Goal: Task Accomplishment & Management: Use online tool/utility

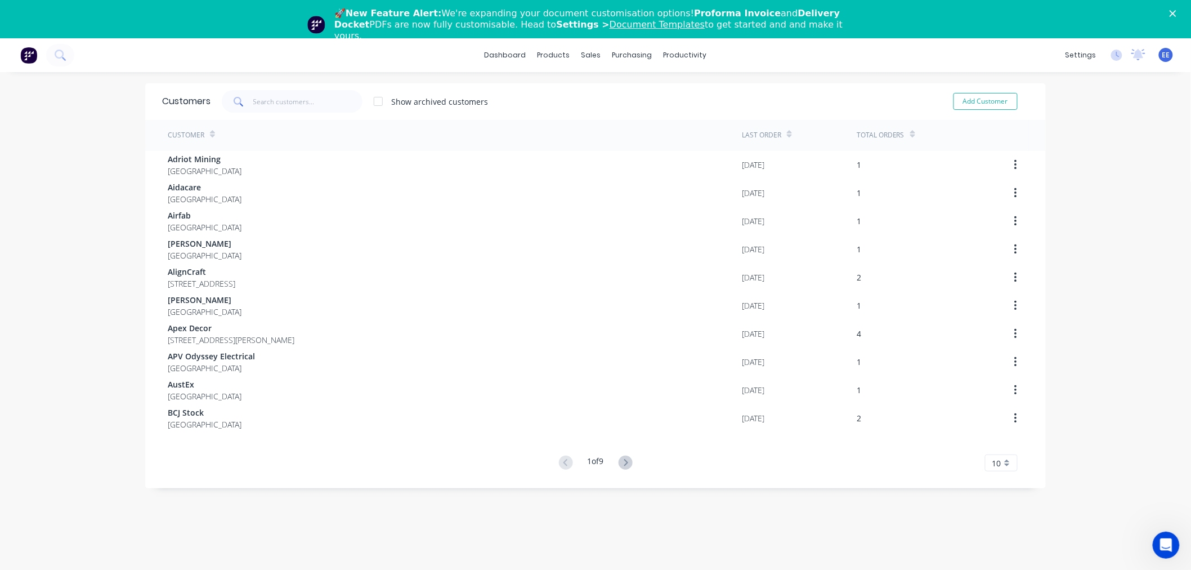
click at [1162, 56] on span "EE" at bounding box center [1166, 55] width 8 height 10
click at [515, 57] on link "dashboard" at bounding box center [505, 55] width 53 height 17
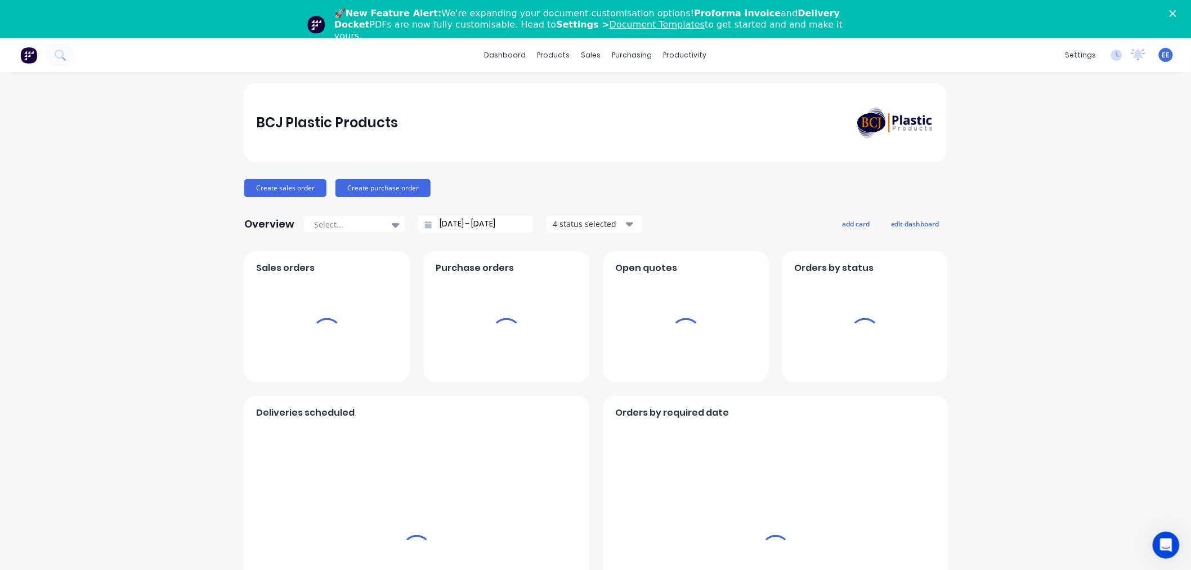
click at [1162, 55] on span "EE" at bounding box center [1166, 55] width 8 height 10
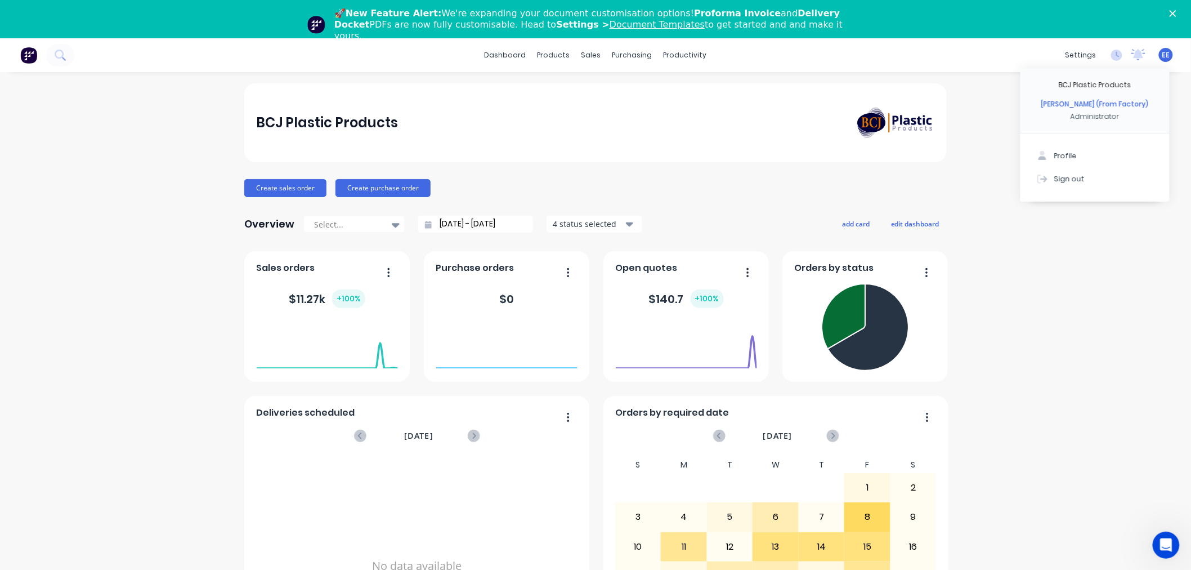
click at [1036, 274] on div "BCJ Plastic Products Create sales order Create purchase order Overview Select..…" at bounding box center [595, 377] width 1191 height 588
click at [559, 55] on div "products" at bounding box center [554, 55] width 44 height 17
click at [567, 90] on div "Product Catalogue" at bounding box center [600, 92] width 70 height 10
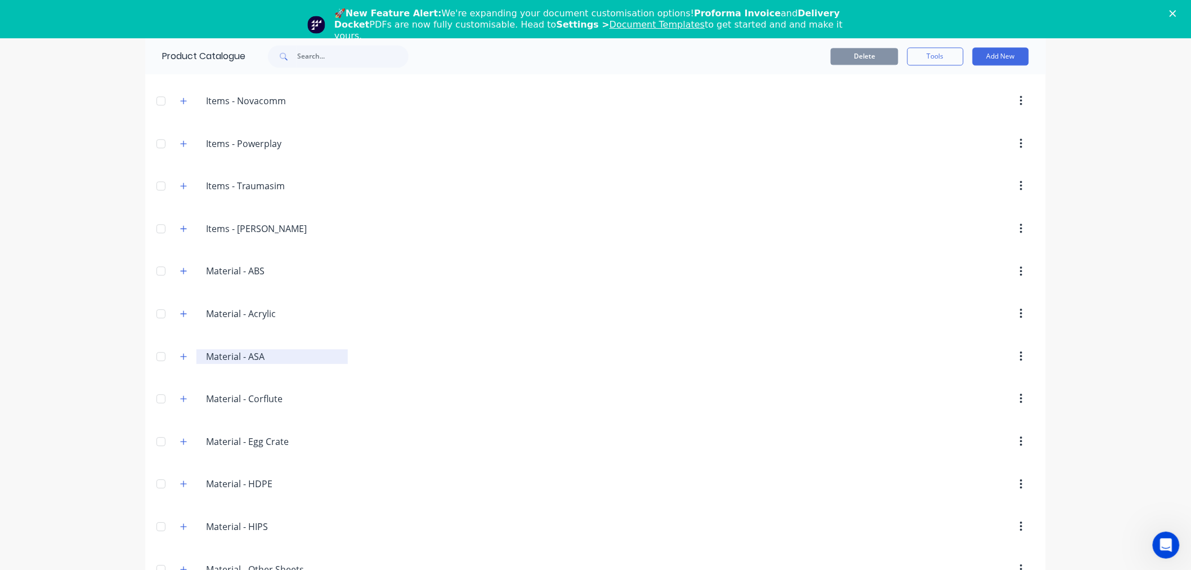
scroll to position [1126, 0]
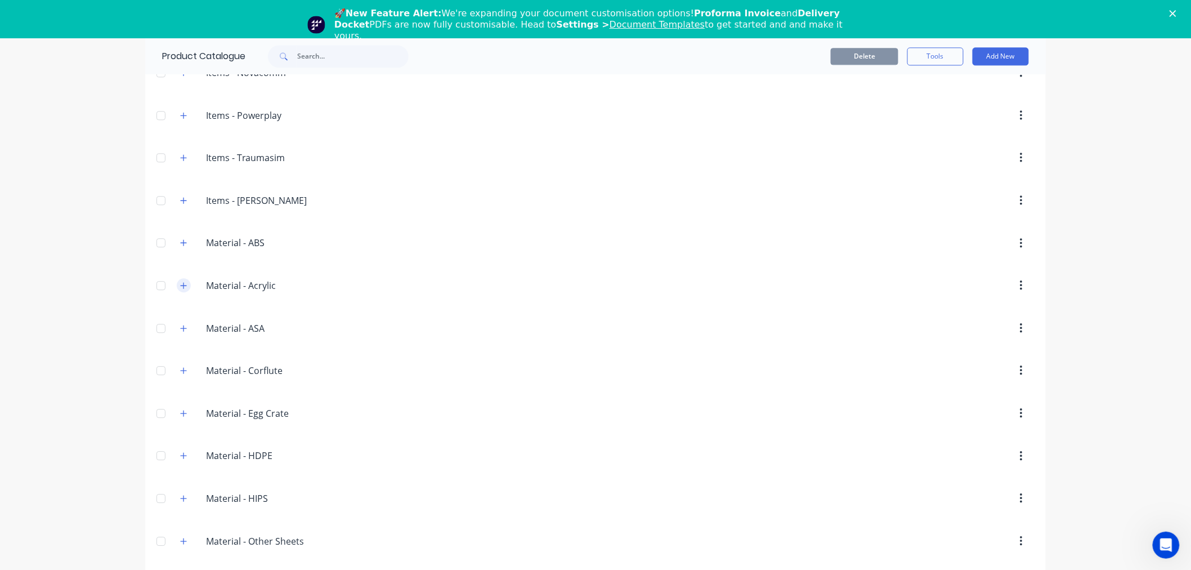
click at [180, 285] on icon "button" at bounding box center [183, 285] width 7 height 8
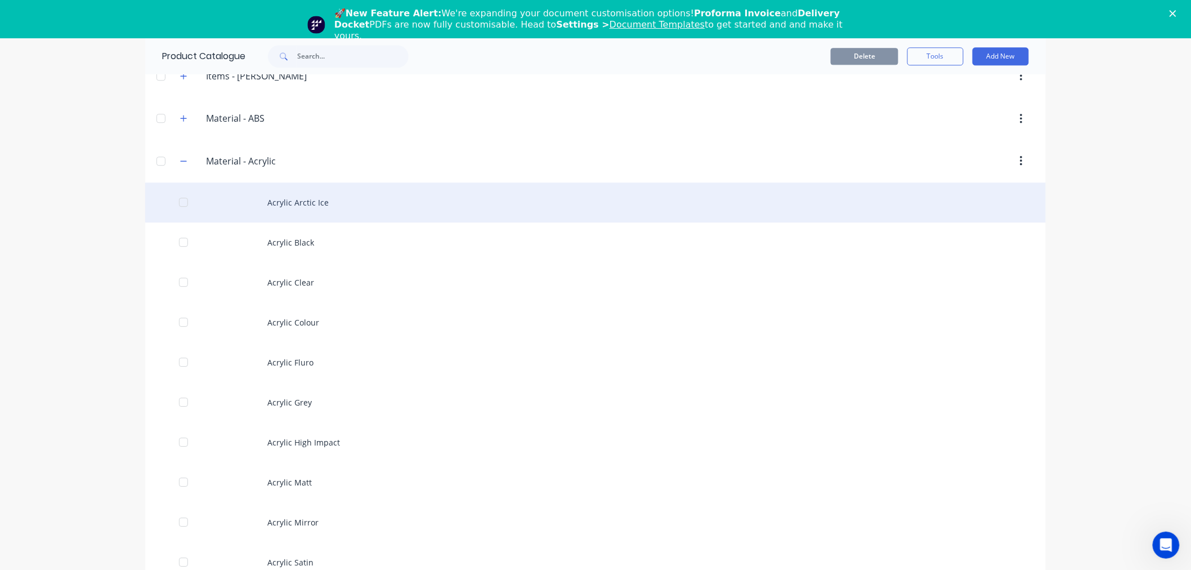
scroll to position [1251, 0]
click at [284, 204] on div "Acrylic Arctic Ice" at bounding box center [595, 202] width 901 height 40
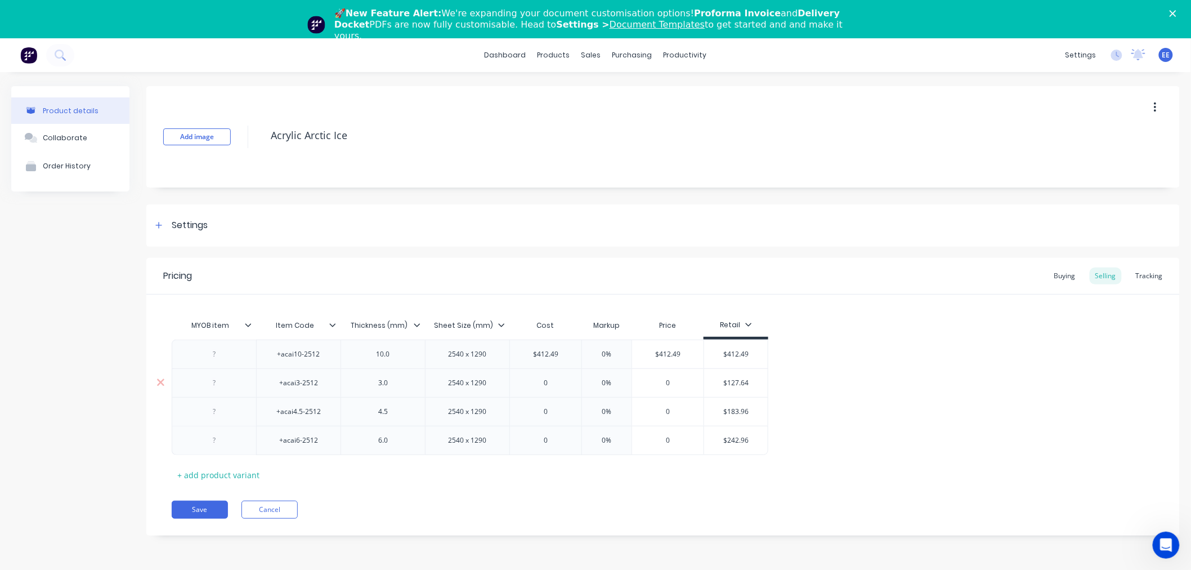
type textarea "x"
type input "$127.64"
click at [735, 383] on input "$127.64" at bounding box center [736, 383] width 64 height 10
type input "0"
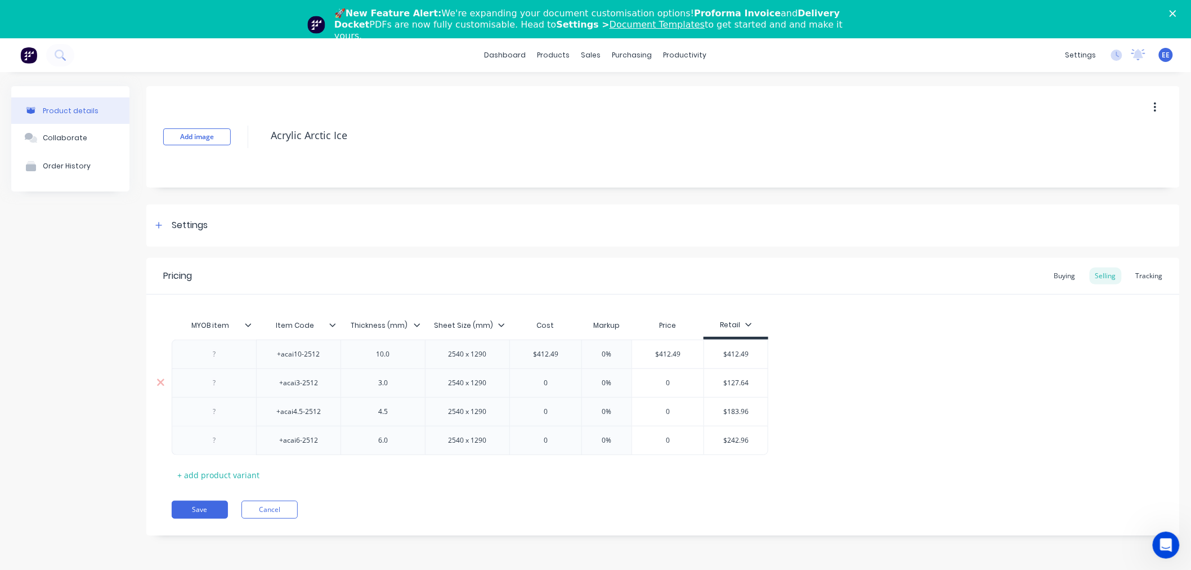
click at [546, 380] on input "0" at bounding box center [545, 383] width 71 height 10
paste input "127.64"
type textarea "x"
type input "127.64"
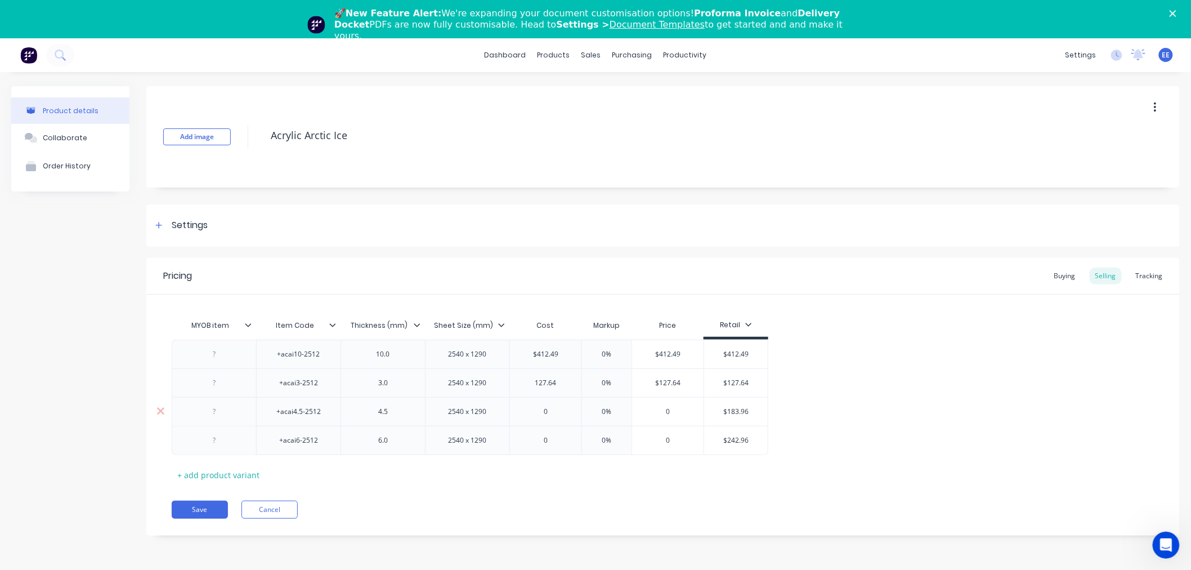
type input "$183.96"
click at [733, 411] on input "$183.96" at bounding box center [736, 411] width 64 height 10
type input "0"
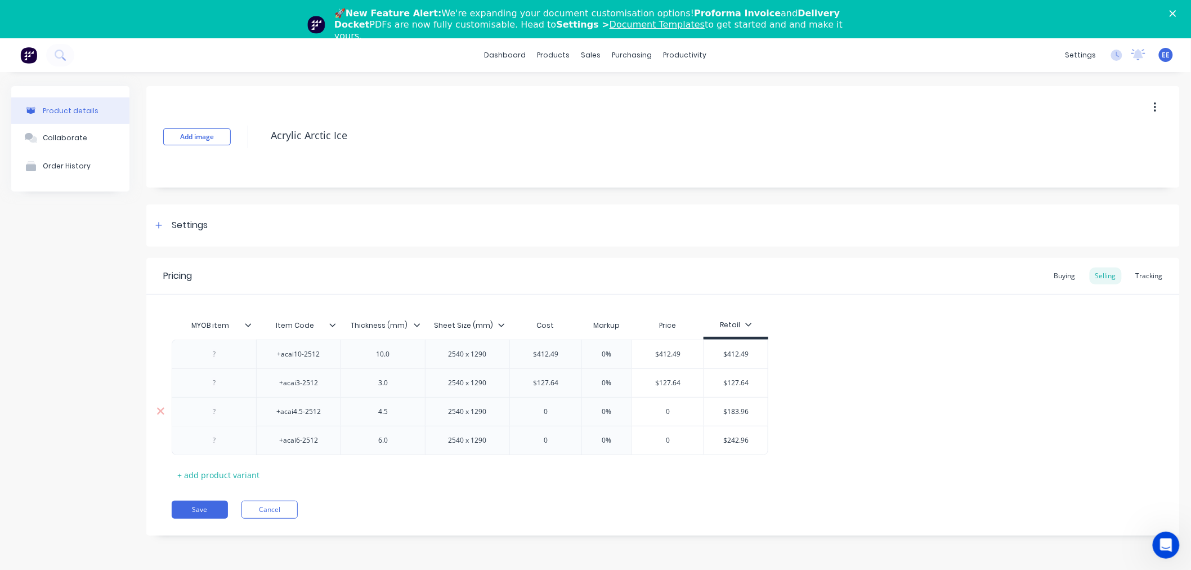
click at [548, 408] on input "0" at bounding box center [545, 411] width 71 height 10
paste input "$183.96"
type textarea "x"
type input "$183.96"
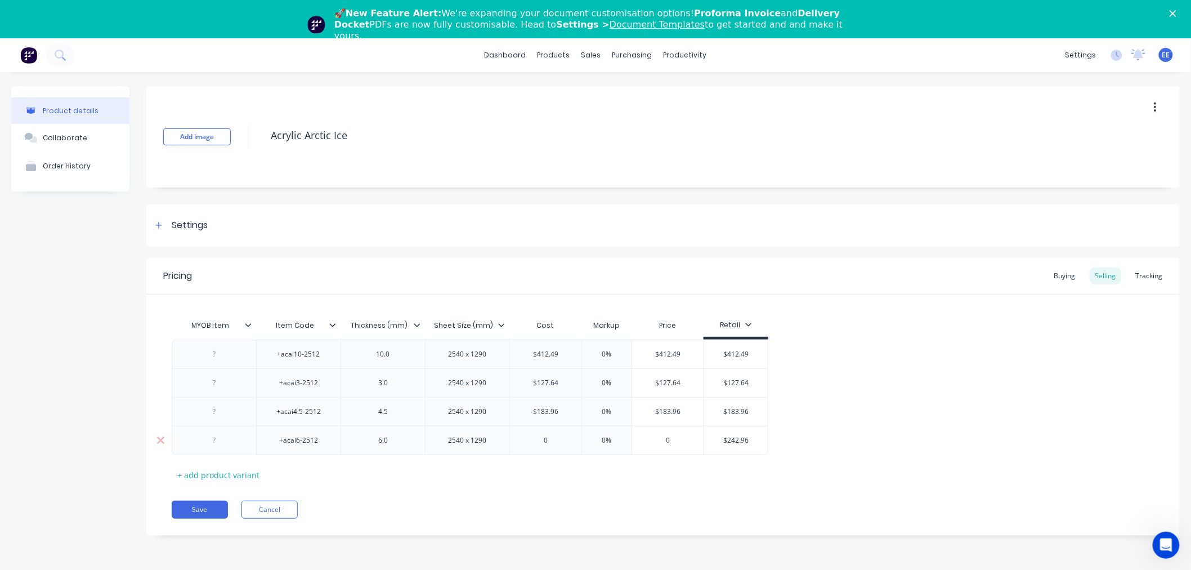
type input "$242.96"
click at [728, 443] on input "$242.96" at bounding box center [736, 440] width 64 height 10
type input "0"
click at [547, 439] on input "0" at bounding box center [545, 440] width 71 height 10
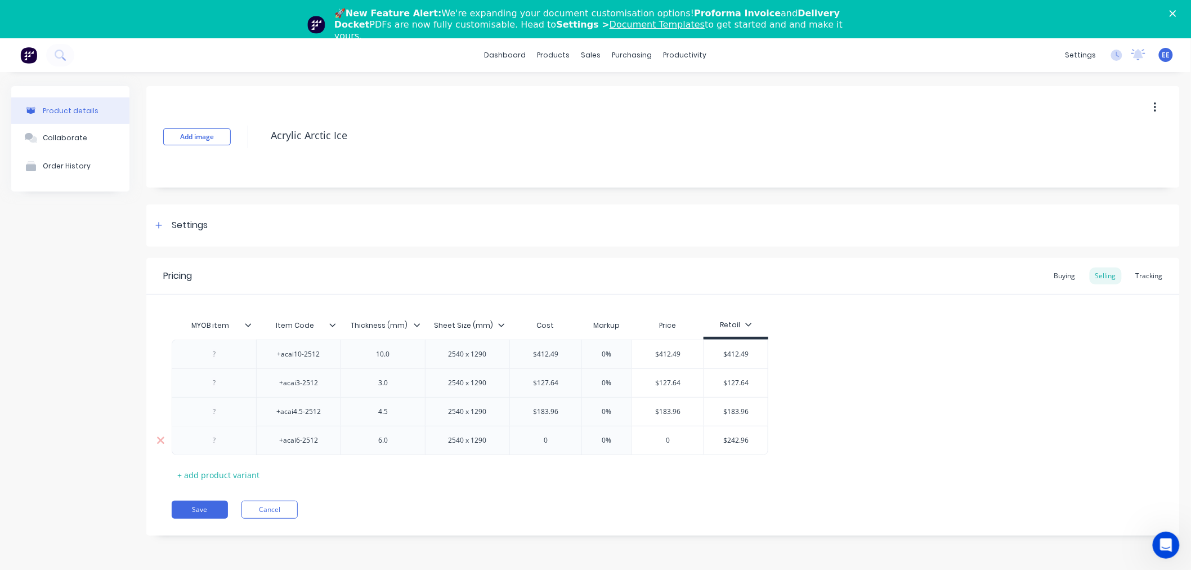
click at [547, 439] on input "0" at bounding box center [545, 440] width 71 height 10
paste input "242.96"
type textarea "x"
type input "242.96"
click at [608, 494] on div "Pricing Buying Selling Tracking MYOB item Item Code Thickness (mm) Sheet Size (…" at bounding box center [662, 396] width 1033 height 277
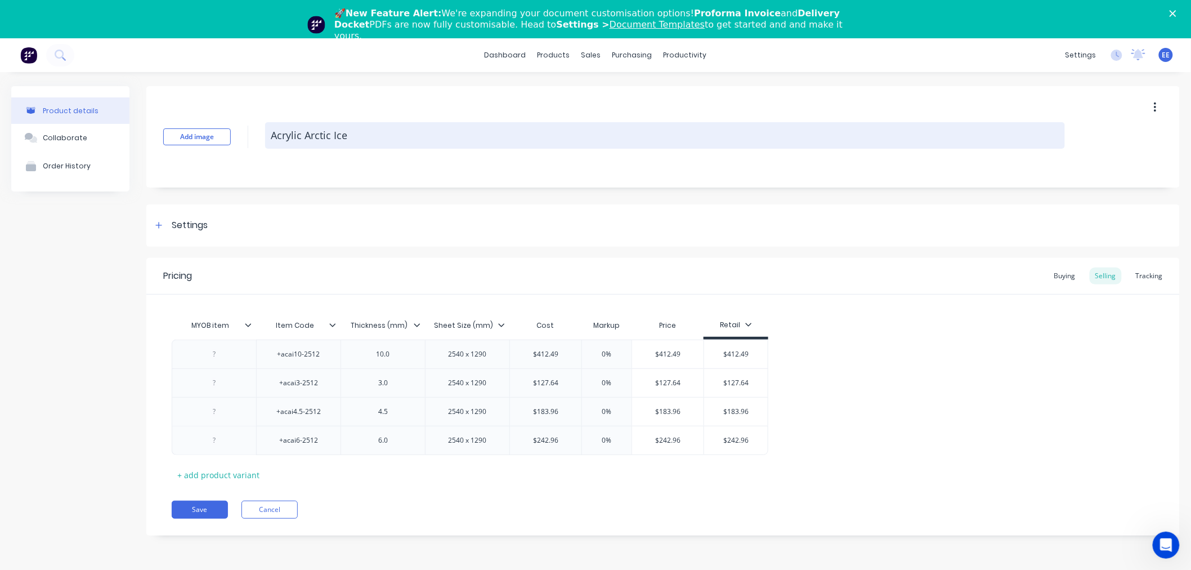
click at [301, 136] on textarea "Acrylic Arctic Ice" at bounding box center [665, 135] width 800 height 26
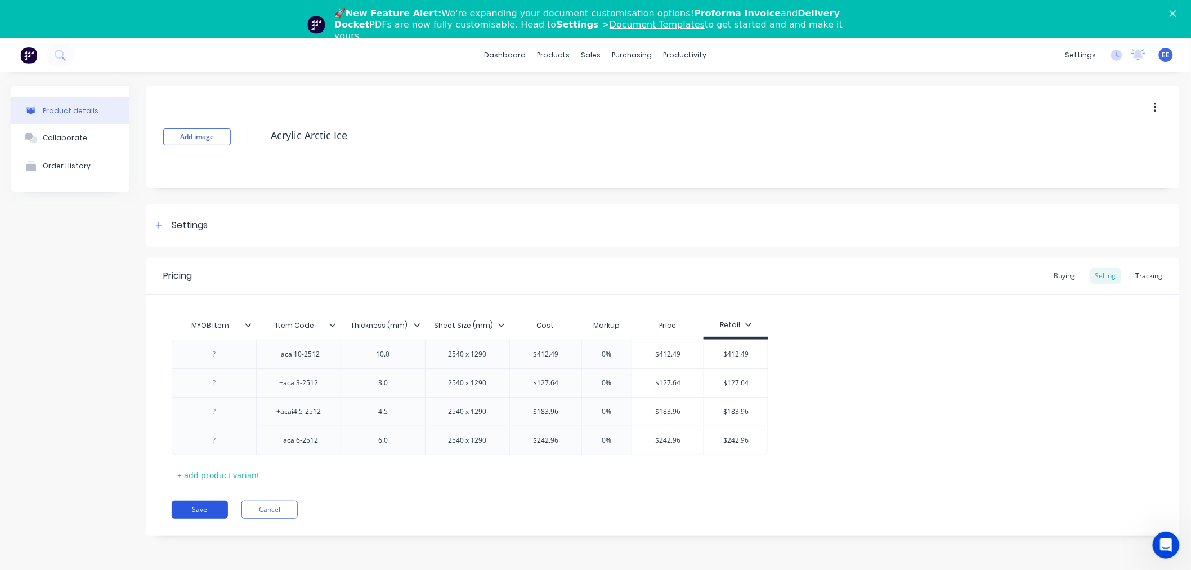
click at [213, 509] on button "Save" at bounding box center [200, 509] width 56 height 18
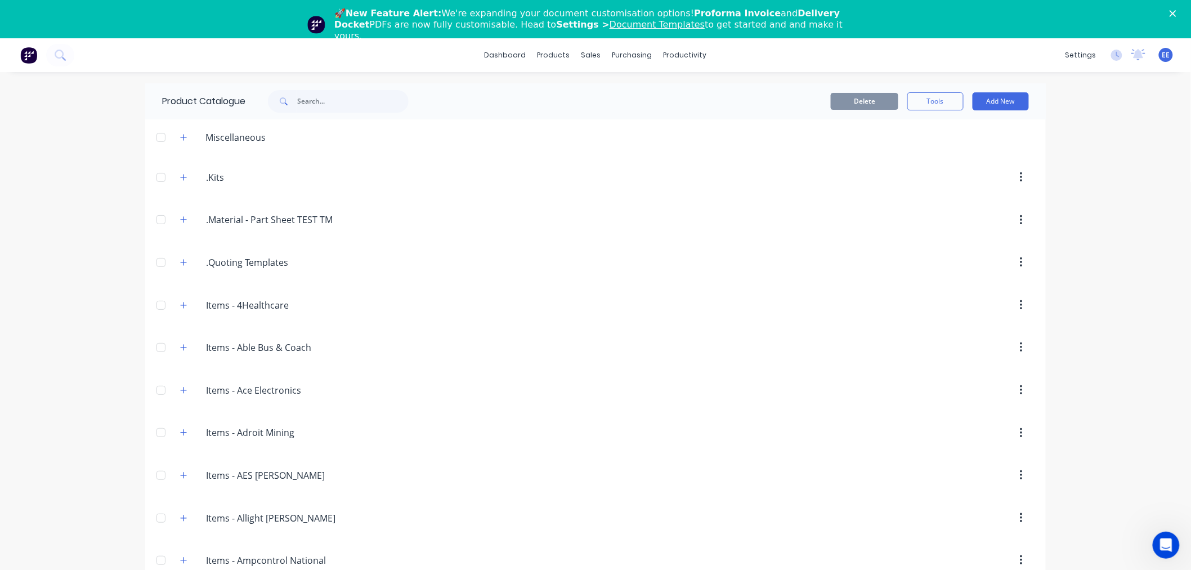
scroll to position [1132, 0]
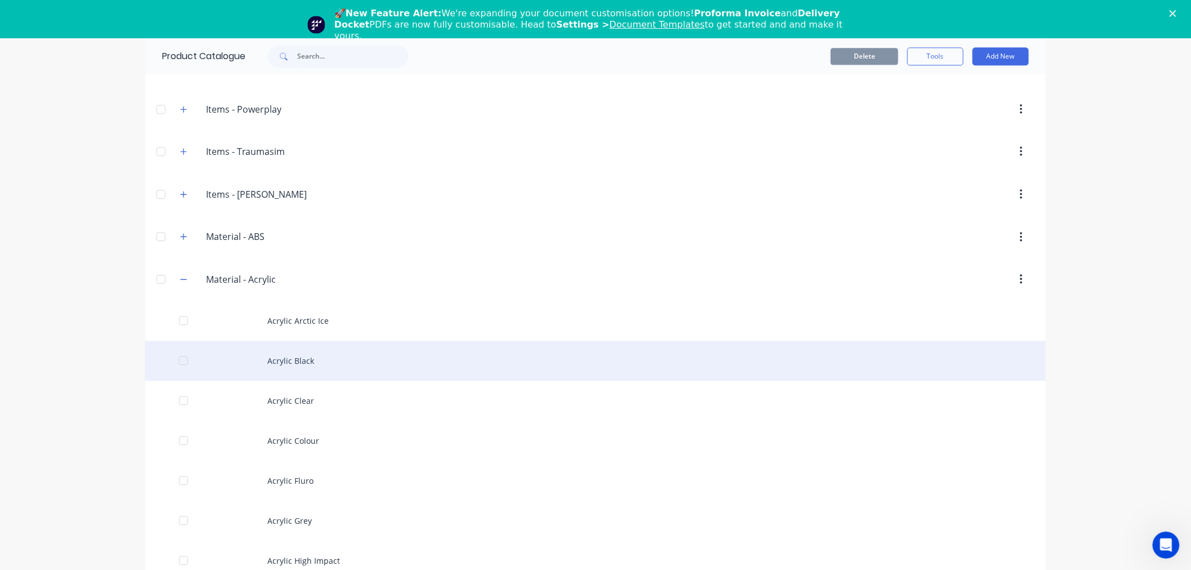
click at [289, 366] on div "Acrylic Black" at bounding box center [595, 361] width 901 height 40
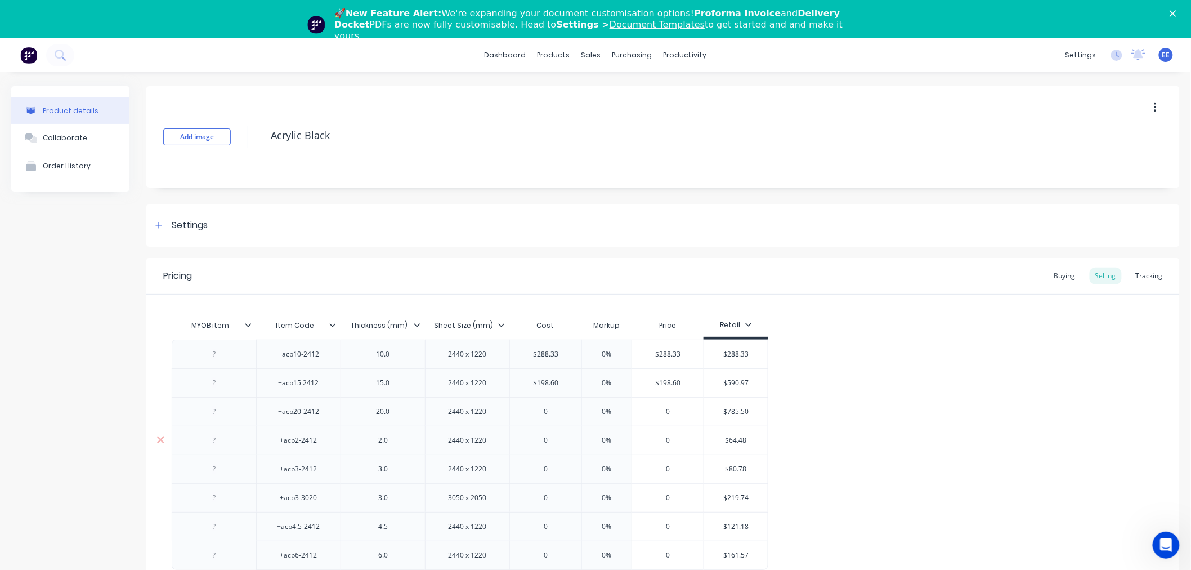
type textarea "x"
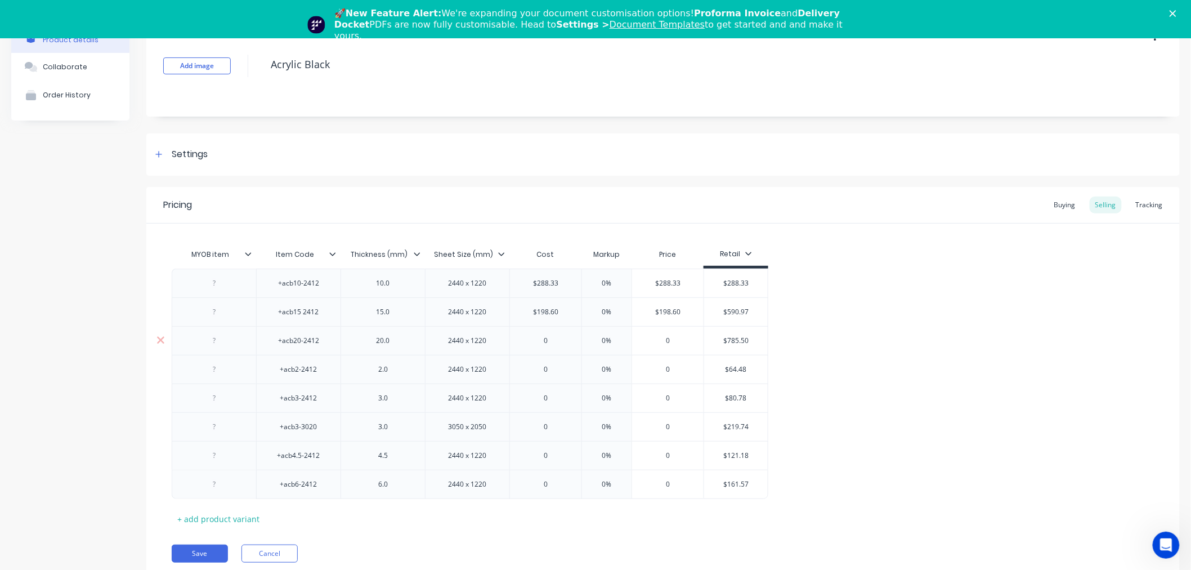
scroll to position [74, 0]
type input "$785.50"
click at [732, 335] on input "$785.50" at bounding box center [736, 338] width 64 height 10
type input "0"
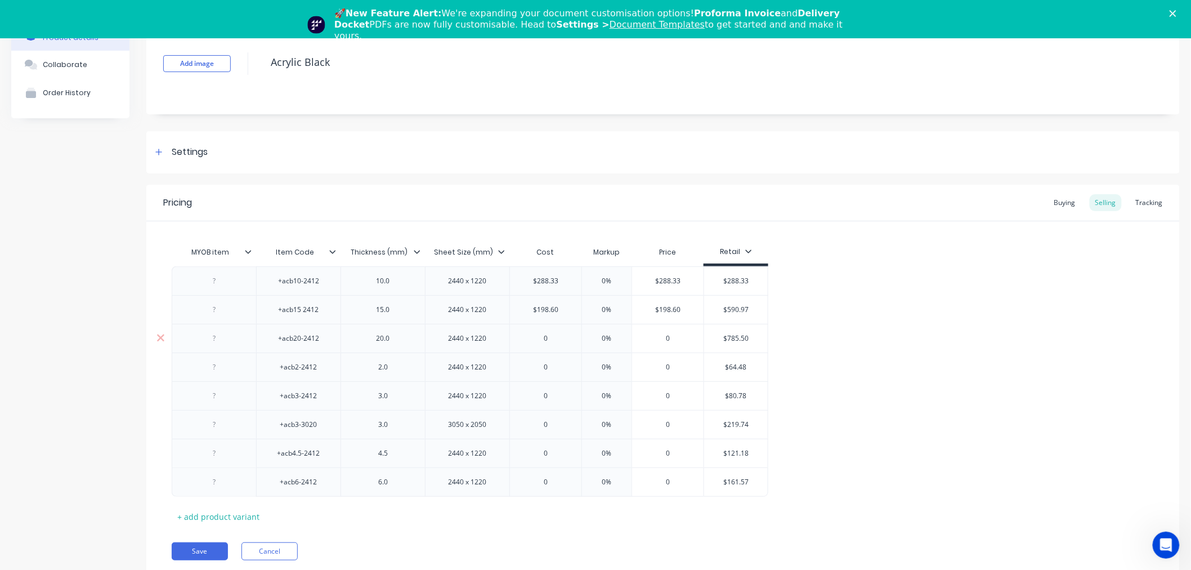
click at [547, 335] on input "0" at bounding box center [545, 338] width 71 height 10
paste input "785.5"
type textarea "x"
type input "785.50"
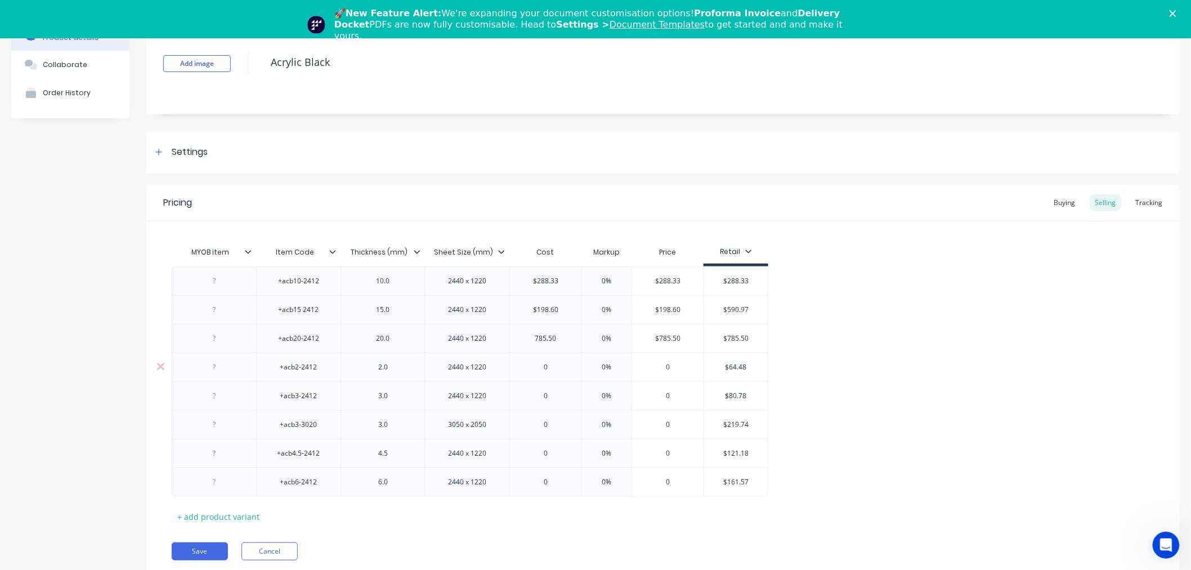
type input "$64.48"
click at [732, 366] on input "$64.48" at bounding box center [736, 367] width 64 height 10
type input "0"
click at [541, 365] on input "0" at bounding box center [545, 367] width 71 height 10
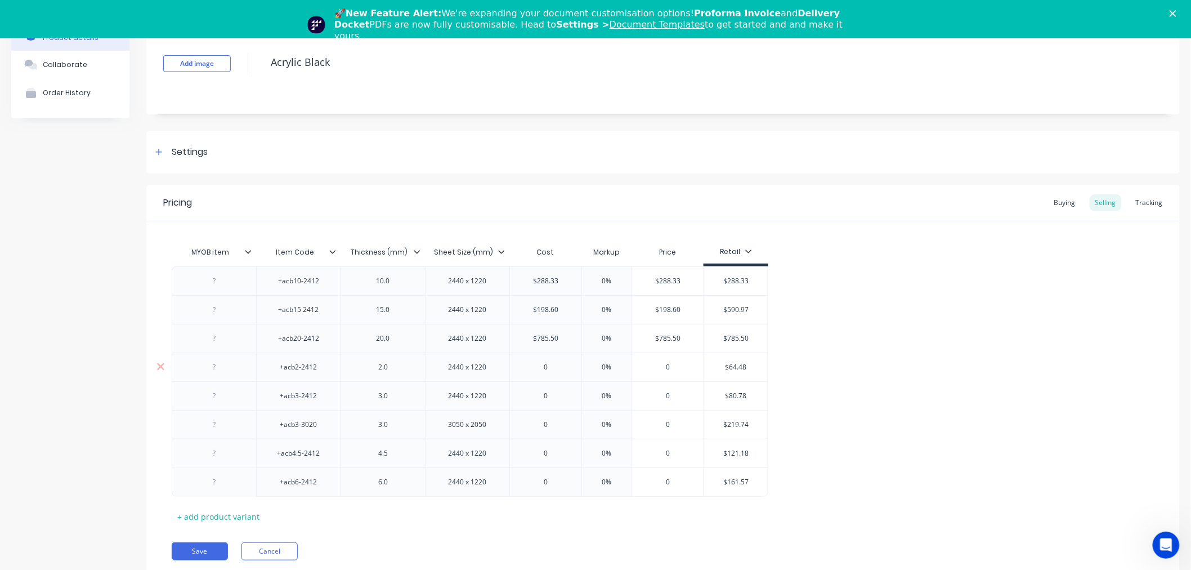
click at [541, 365] on input "0" at bounding box center [545, 367] width 71 height 10
paste input "64.48"
type textarea "x"
type input "64.48"
type input "$80.78"
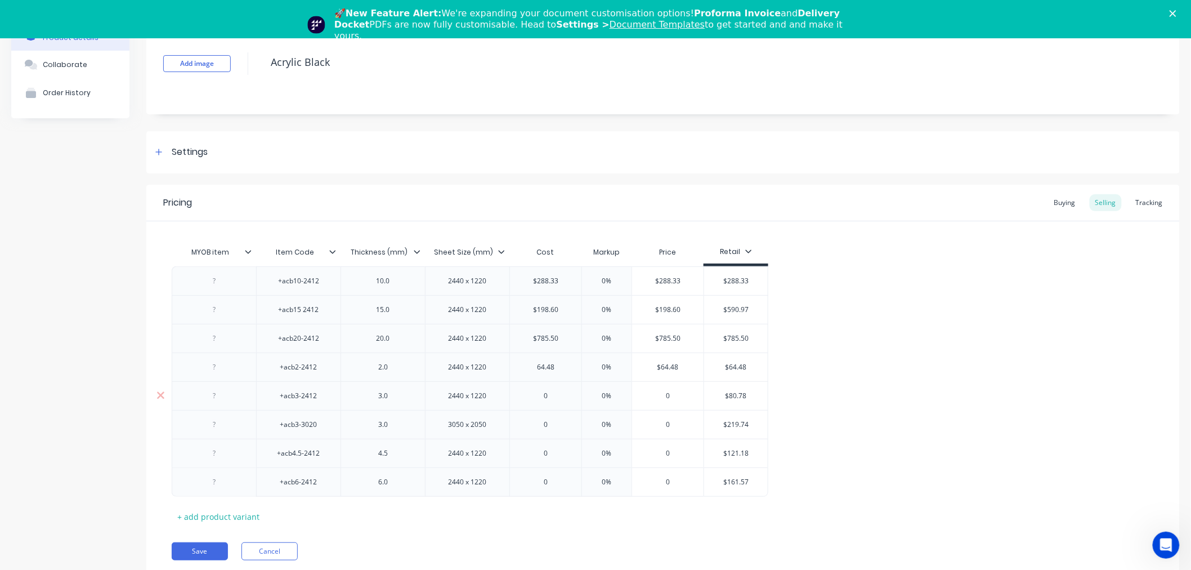
click at [739, 391] on input "$80.78" at bounding box center [736, 396] width 64 height 10
type input "0"
click at [552, 397] on input "0" at bounding box center [545, 396] width 71 height 10
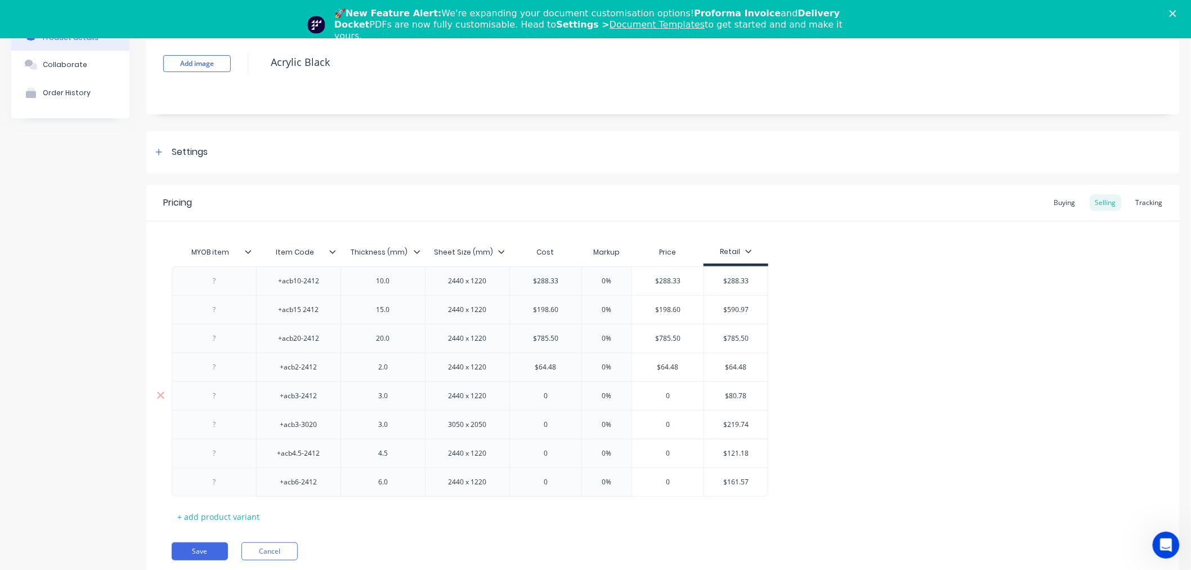
paste input "80.78"
type textarea "x"
type input "80.78"
type input "$219.74"
click at [735, 426] on input "$219.74" at bounding box center [736, 424] width 64 height 10
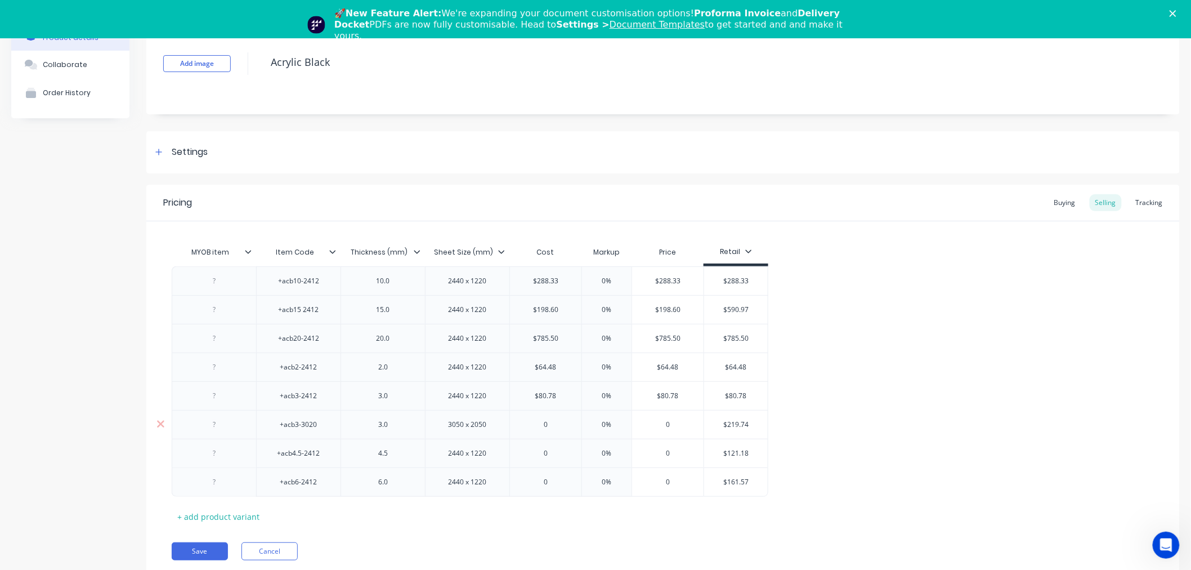
click at [735, 426] on input "$219.74" at bounding box center [736, 424] width 64 height 10
click at [543, 427] on input "0" at bounding box center [545, 424] width 71 height 10
click at [544, 428] on input "0" at bounding box center [545, 424] width 71 height 10
paste input "219.74"
type input "219.74"
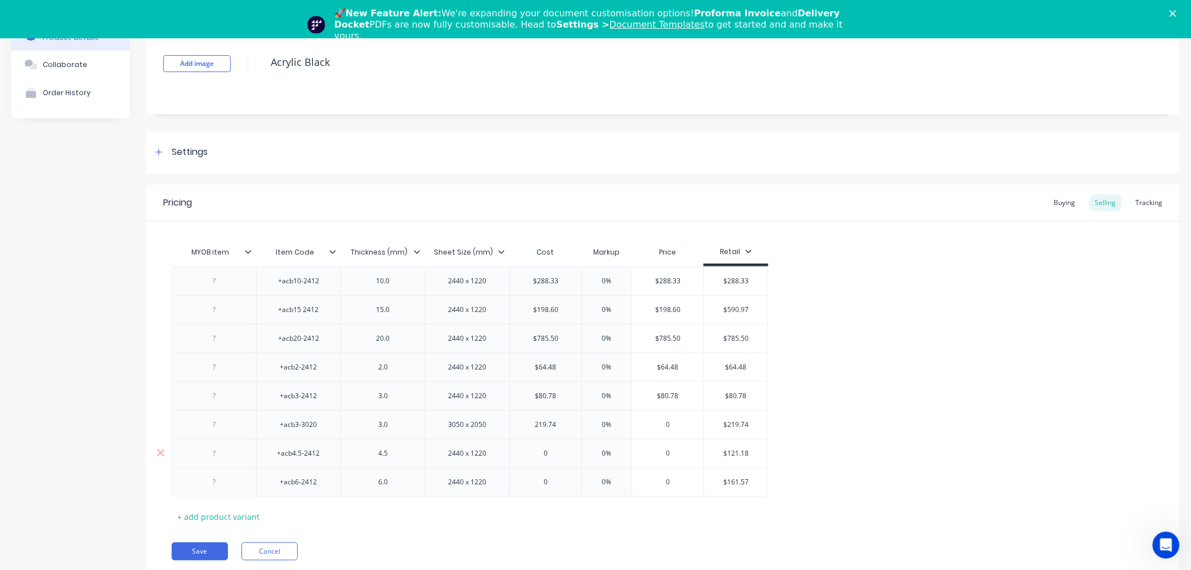
type textarea "x"
type input "219.74"
type input "$121.18"
click at [738, 454] on input "$121.18" at bounding box center [736, 453] width 64 height 10
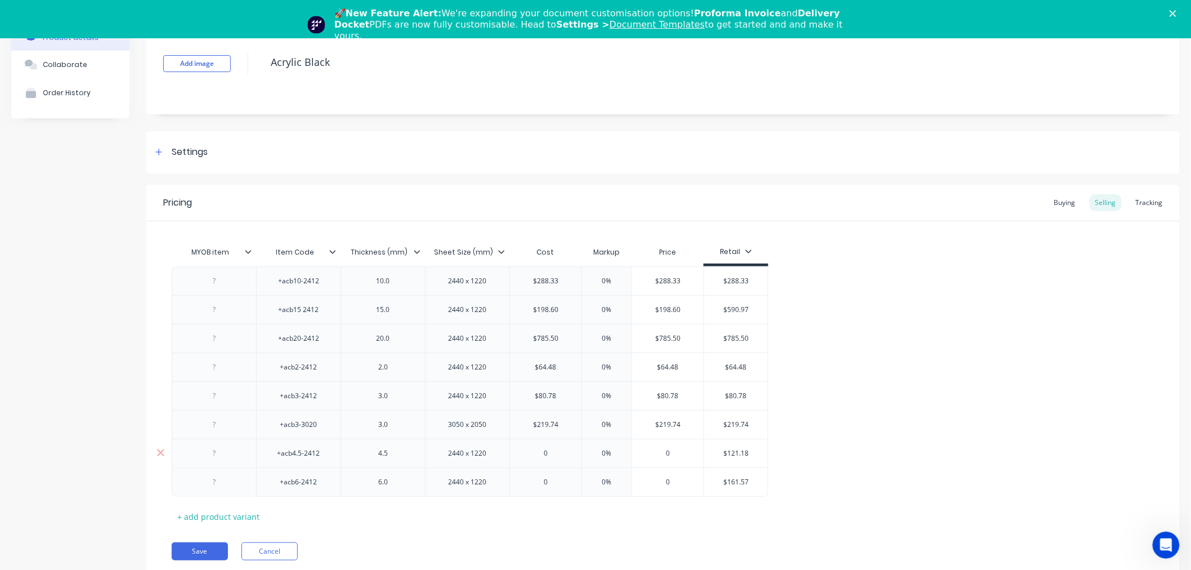
type input "0"
click at [543, 450] on input "0" at bounding box center [545, 453] width 71 height 10
paste input "121.18"
type textarea "x"
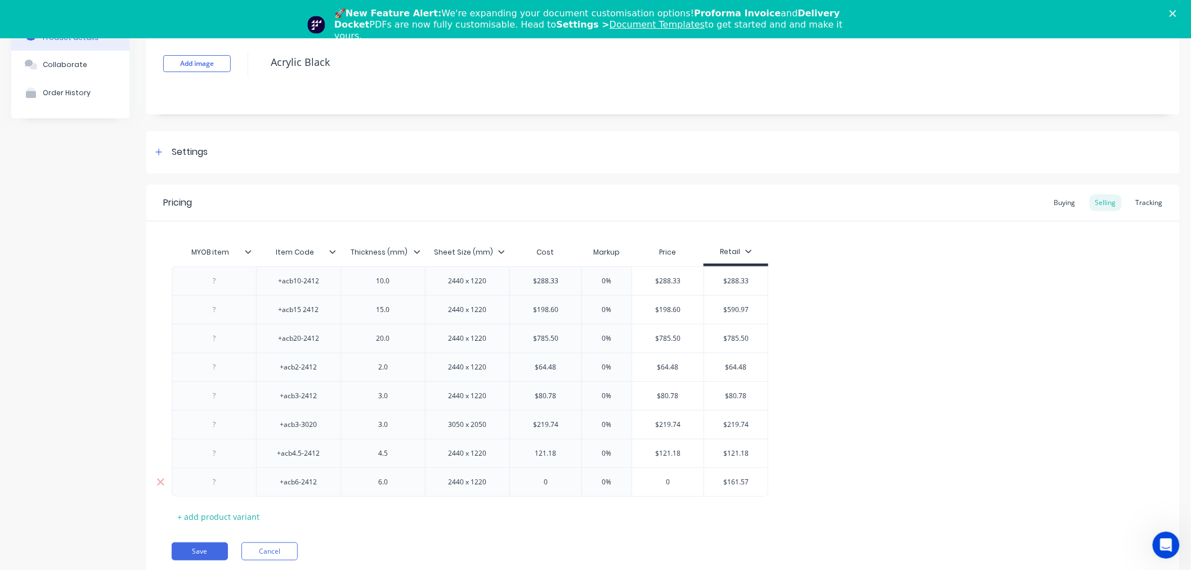
type input "121.18"
type input "$161.57"
click at [729, 485] on input "$161.57" at bounding box center [736, 482] width 64 height 10
click at [538, 476] on div "0" at bounding box center [545, 482] width 71 height 28
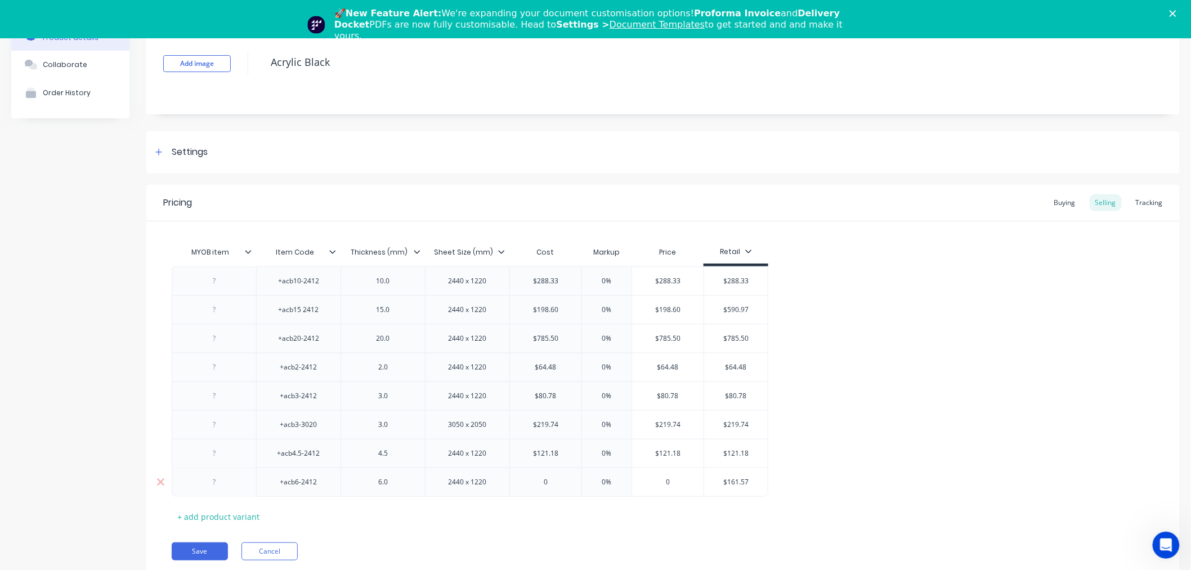
type input "0"
click at [538, 476] on div "0" at bounding box center [545, 482] width 71 height 28
click at [548, 481] on input "0" at bounding box center [545, 482] width 71 height 10
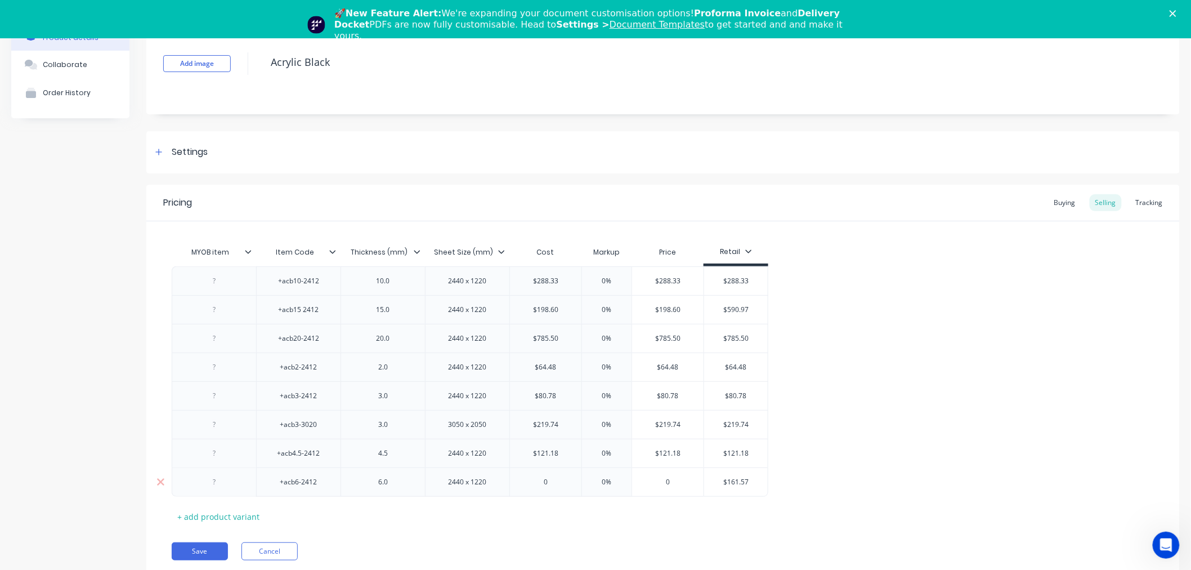
click at [544, 481] on input "0" at bounding box center [545, 482] width 71 height 10
click at [538, 517] on div "MYOB item Item Code Thickness (mm) Sheet Size (mm) Cost Markup Price Retail +ac…" at bounding box center [663, 383] width 983 height 284
click at [546, 484] on input "0" at bounding box center [545, 482] width 71 height 10
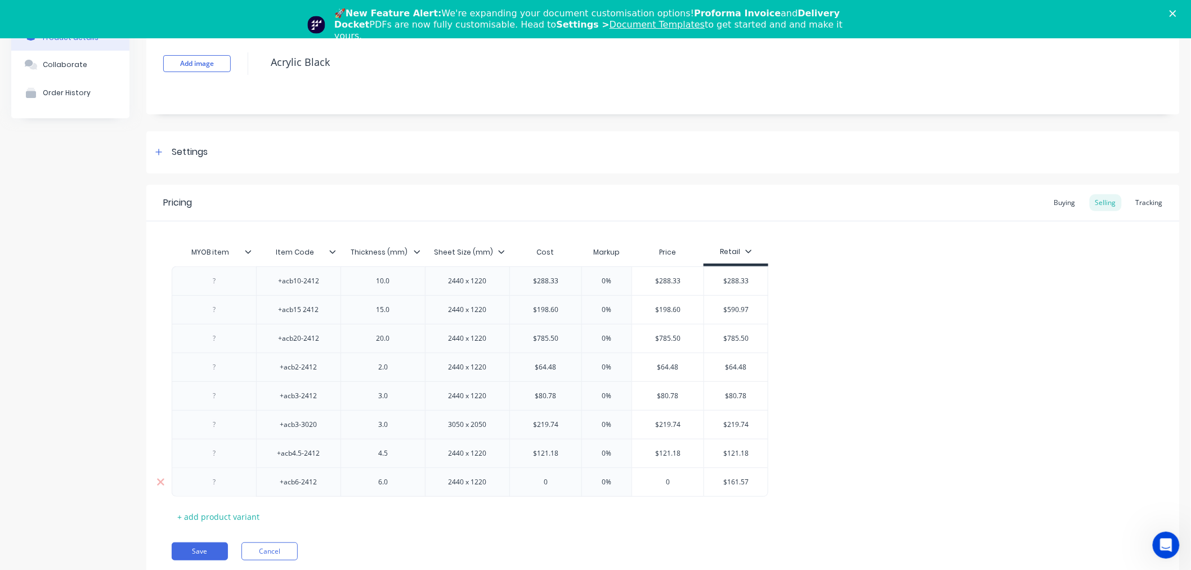
paste input "161.57"
type textarea "x"
type input "161.57"
click at [561, 521] on div "MYOB item Item Code Thickness (mm) Sheet Size (mm) Cost Markup Price Retail +ac…" at bounding box center [663, 383] width 983 height 284
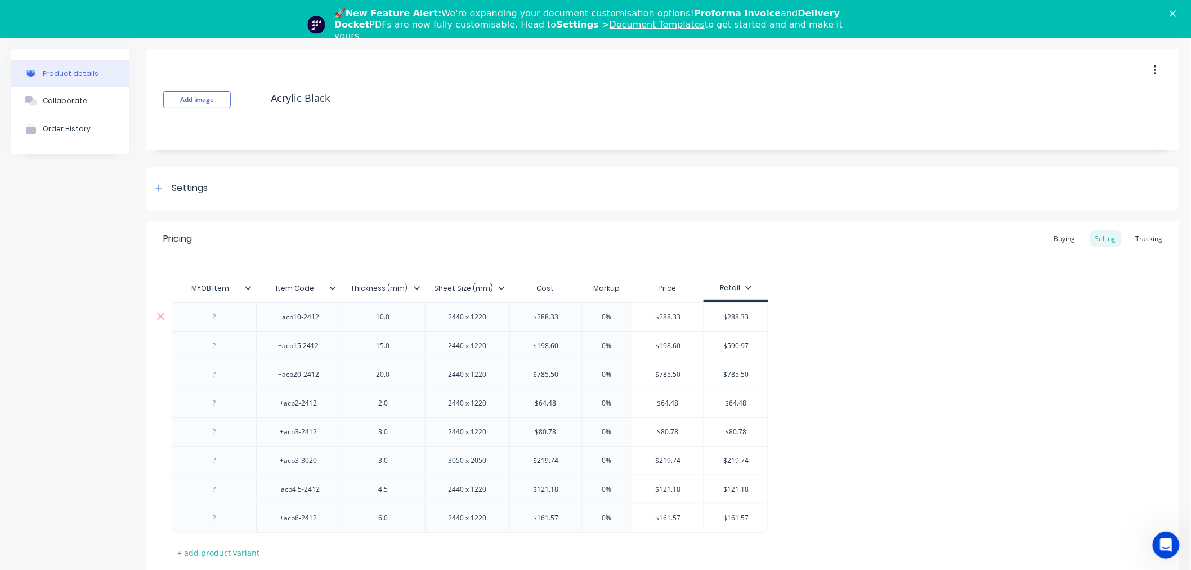
scroll to position [0, 0]
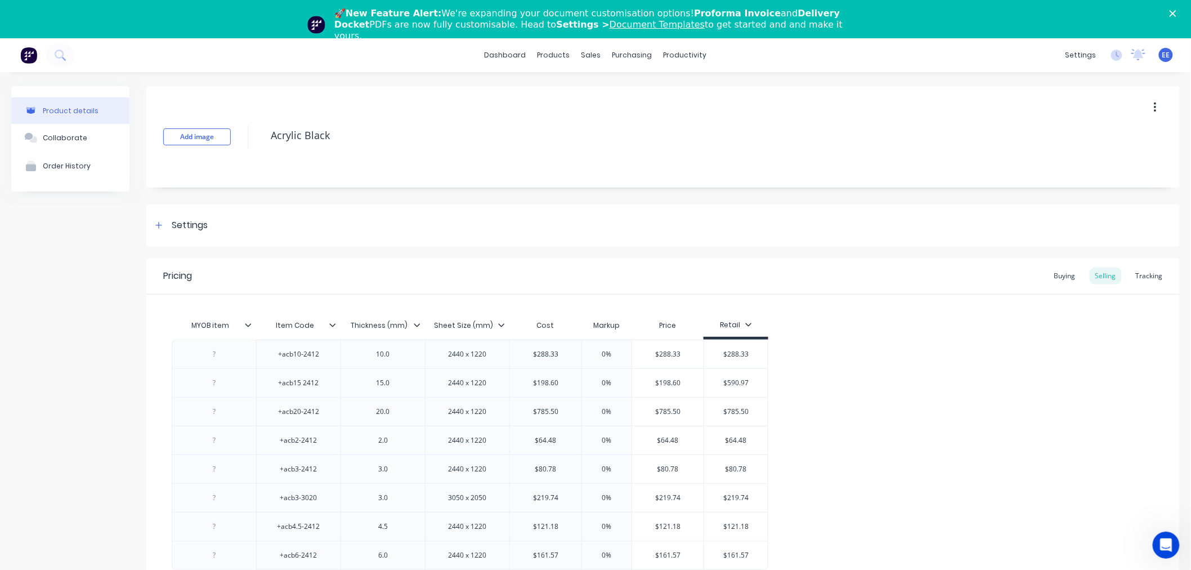
drag, startPoint x: 307, startPoint y: 133, endPoint x: 261, endPoint y: 133, distance: 45.6
click at [261, 133] on div "Add image Acrylic Black" at bounding box center [662, 136] width 1033 height 101
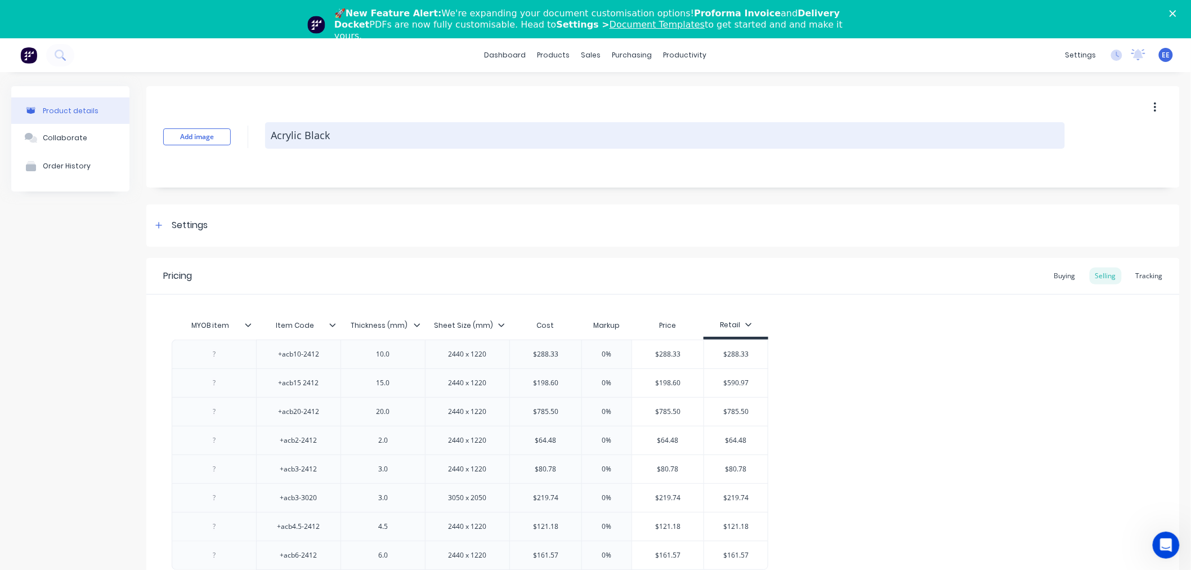
click at [353, 133] on textarea "Acrylic Black" at bounding box center [665, 135] width 800 height 26
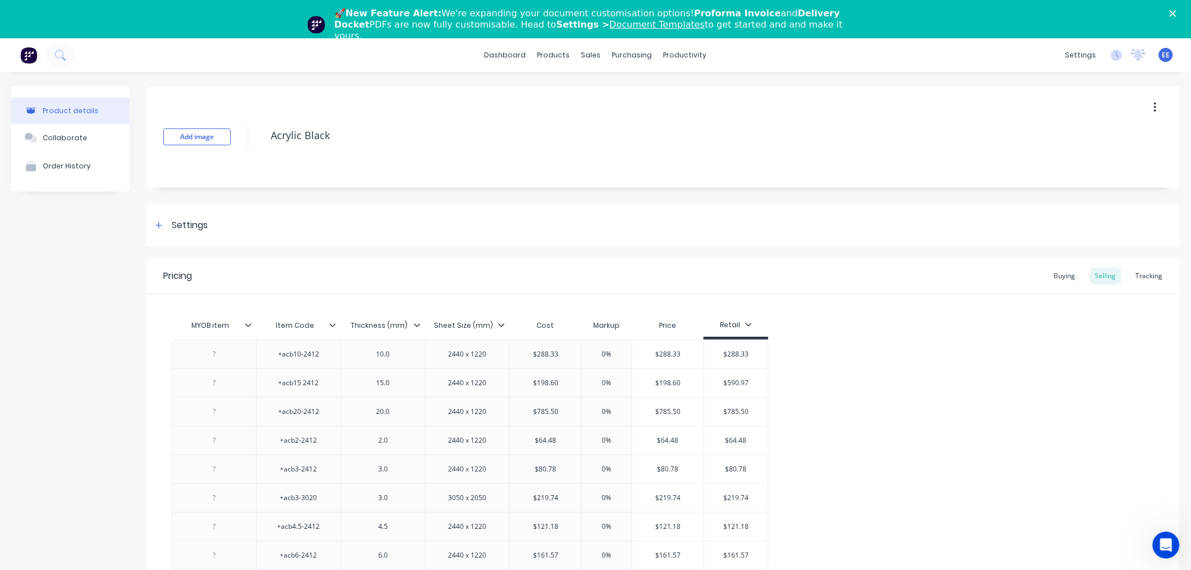
drag, startPoint x: 335, startPoint y: 136, endPoint x: 252, endPoint y: 133, distance: 82.8
click at [252, 133] on div "Add image Acrylic Black" at bounding box center [662, 136] width 1033 height 101
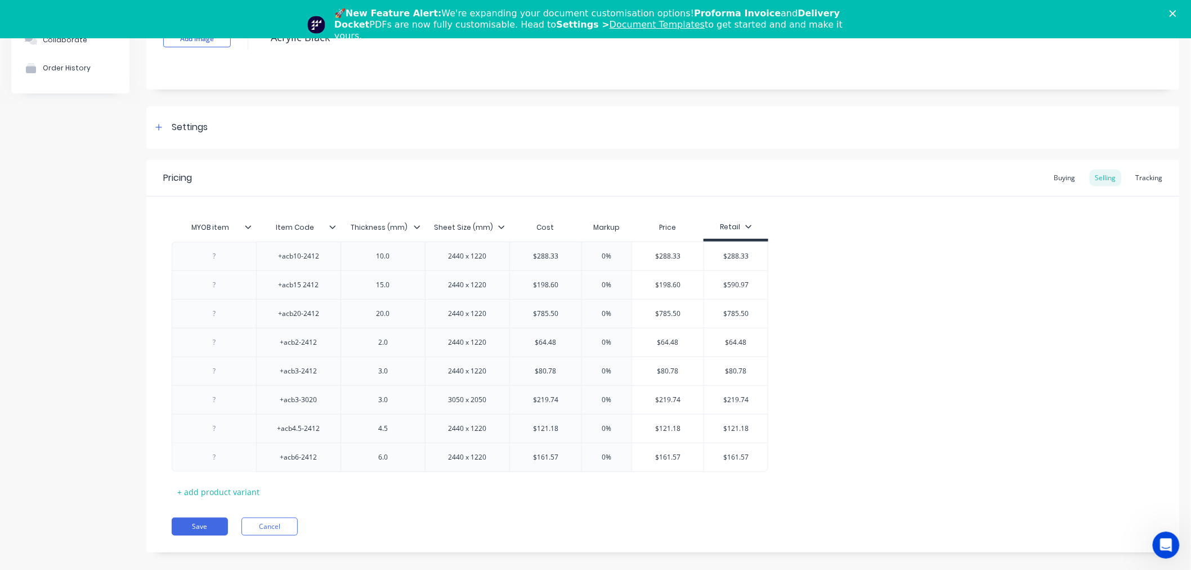
scroll to position [38, 0]
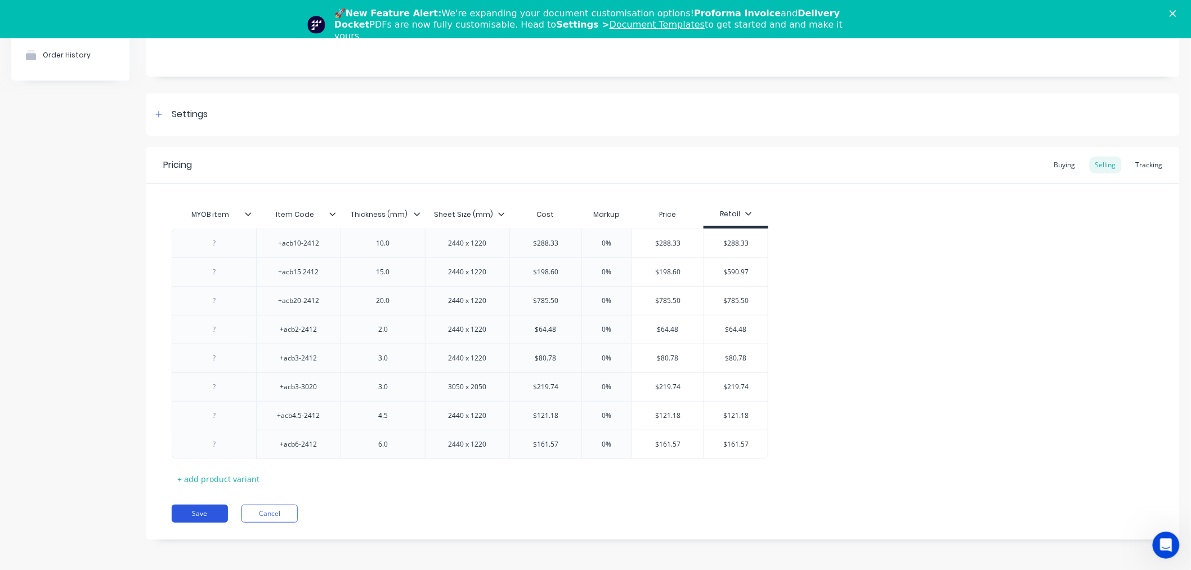
click at [208, 515] on button "Save" at bounding box center [200, 513] width 56 height 18
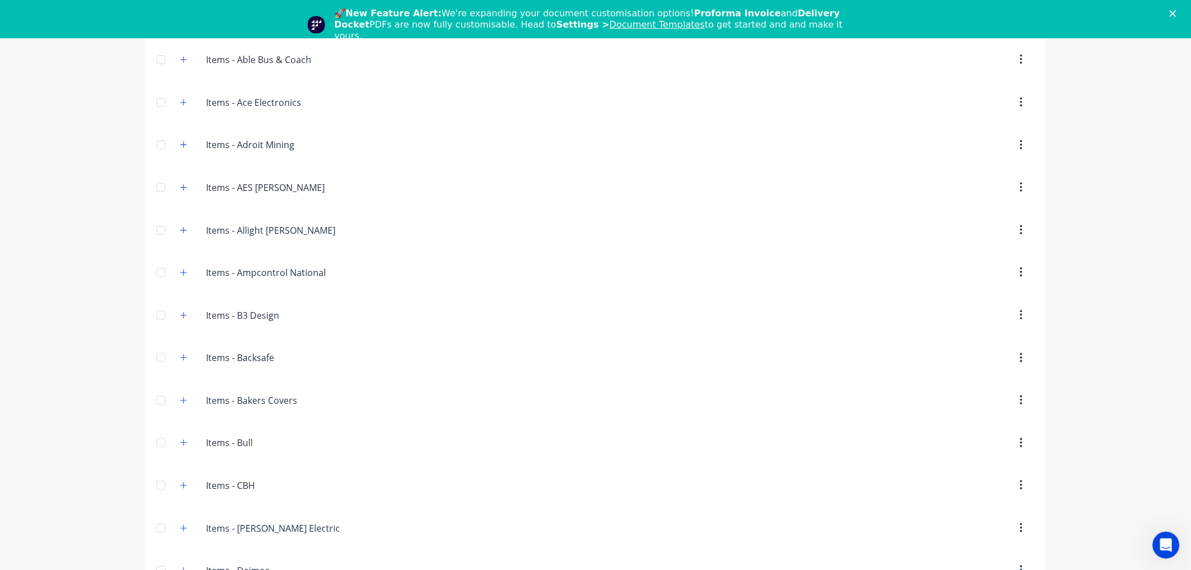
scroll to position [1172, 0]
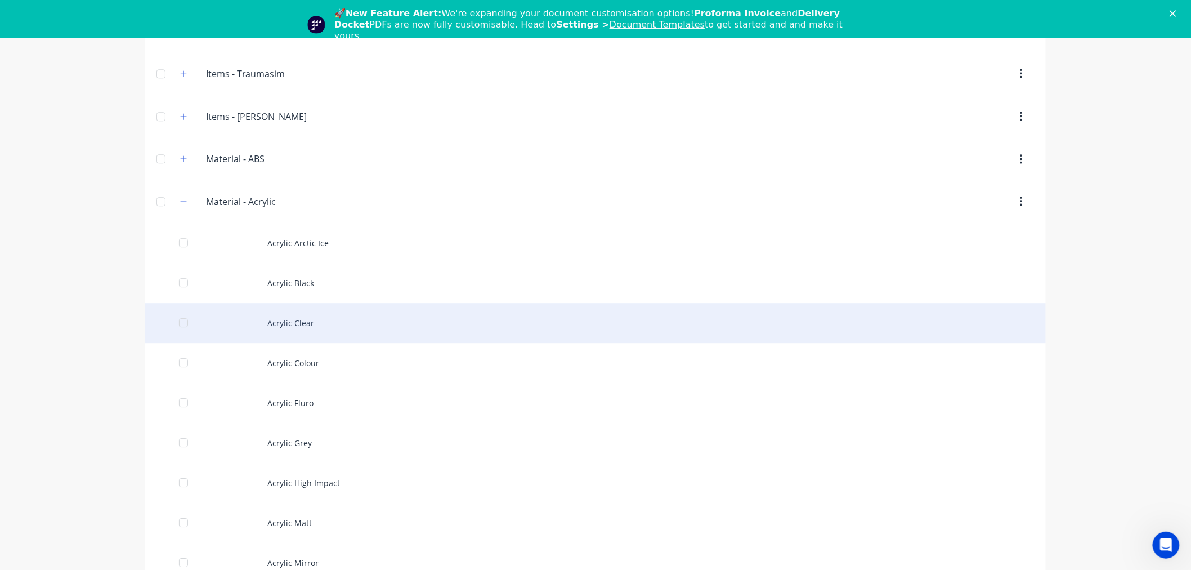
click at [317, 321] on div "Acrylic Clear" at bounding box center [595, 323] width 901 height 40
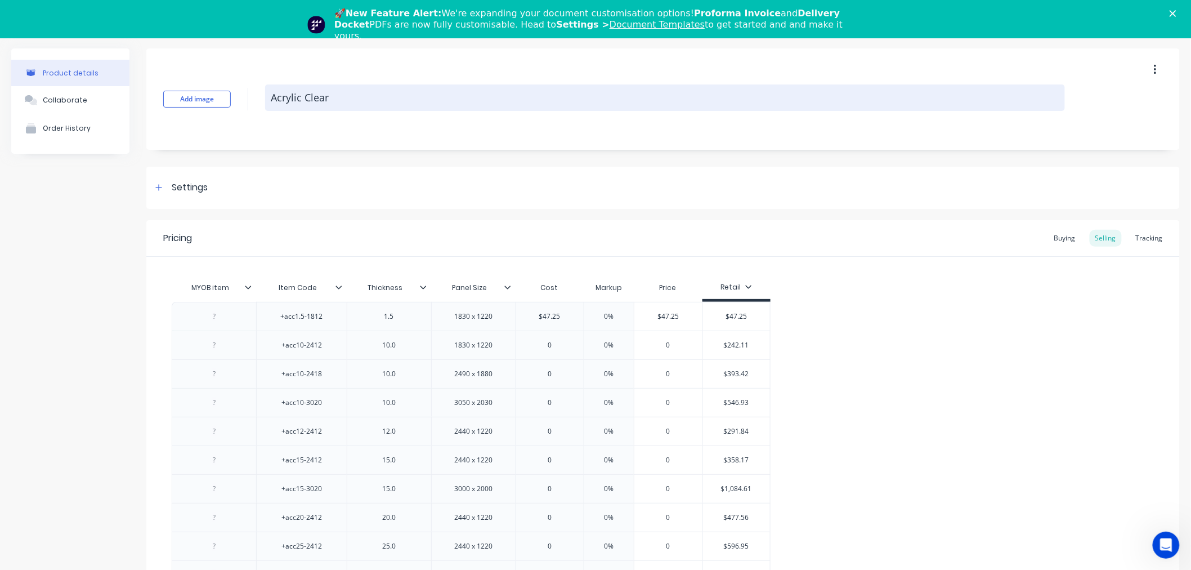
click at [319, 99] on textarea "Acrylic Clear" at bounding box center [665, 97] width 800 height 26
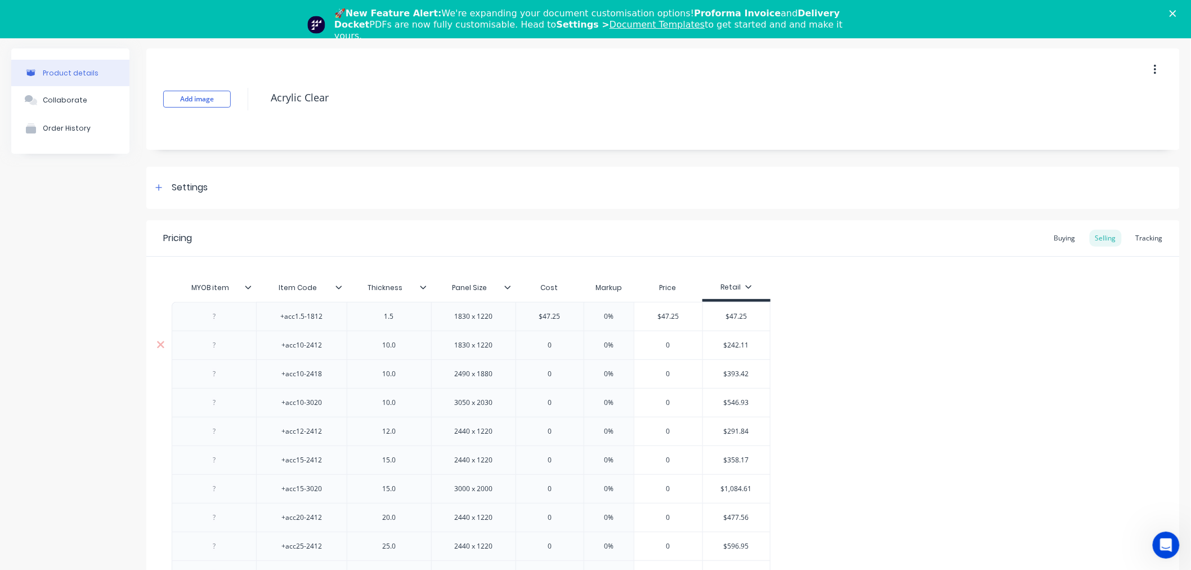
scroll to position [62, 0]
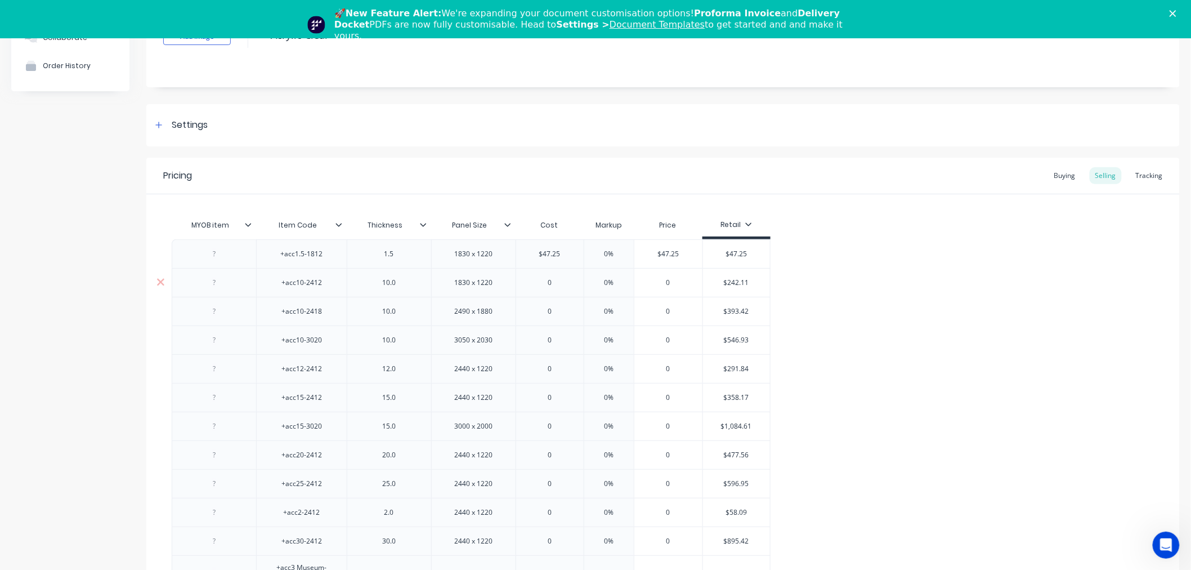
click at [732, 279] on input "text" at bounding box center [737, 282] width 68 height 10
type textarea "x"
type input "$242.11"
click at [732, 279] on input "$242.11" at bounding box center [737, 282] width 68 height 10
click at [556, 283] on input "0" at bounding box center [550, 282] width 68 height 10
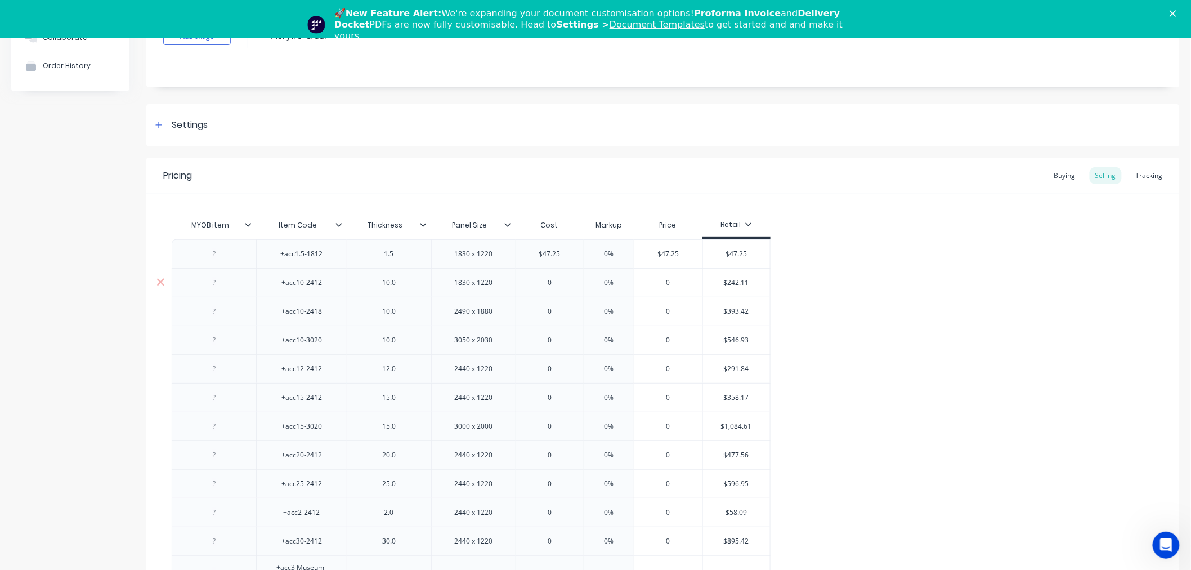
click at [556, 283] on input "0" at bounding box center [550, 282] width 68 height 10
paste input "242.11"
type input "242.11"
type textarea "x"
type input "242.11"
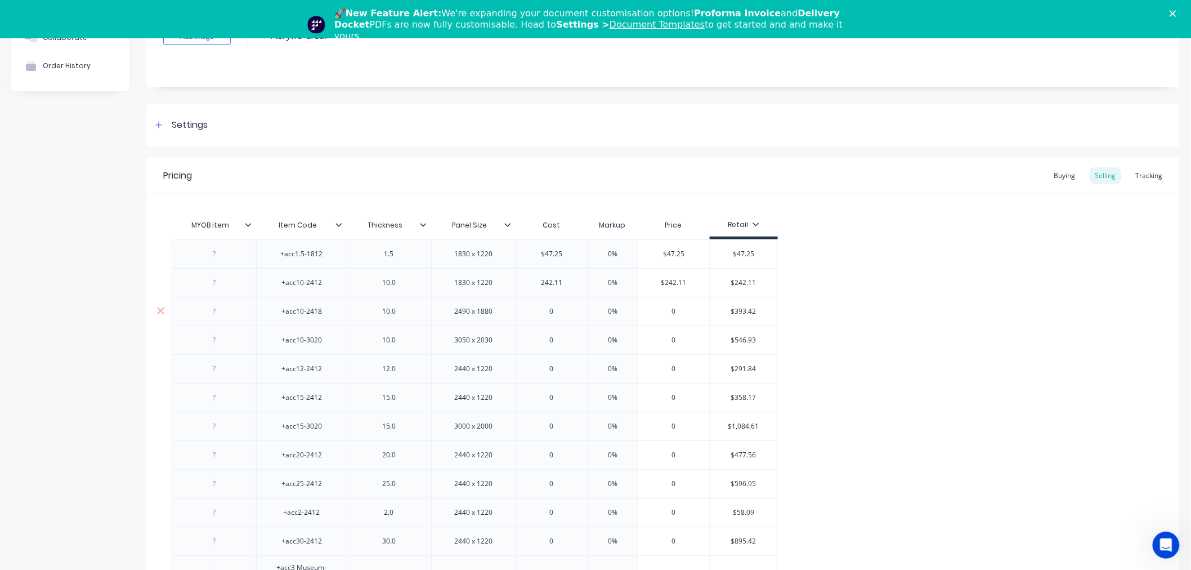
type input "$393.42"
click at [741, 314] on input "$393.42" at bounding box center [744, 311] width 68 height 10
type input "0"
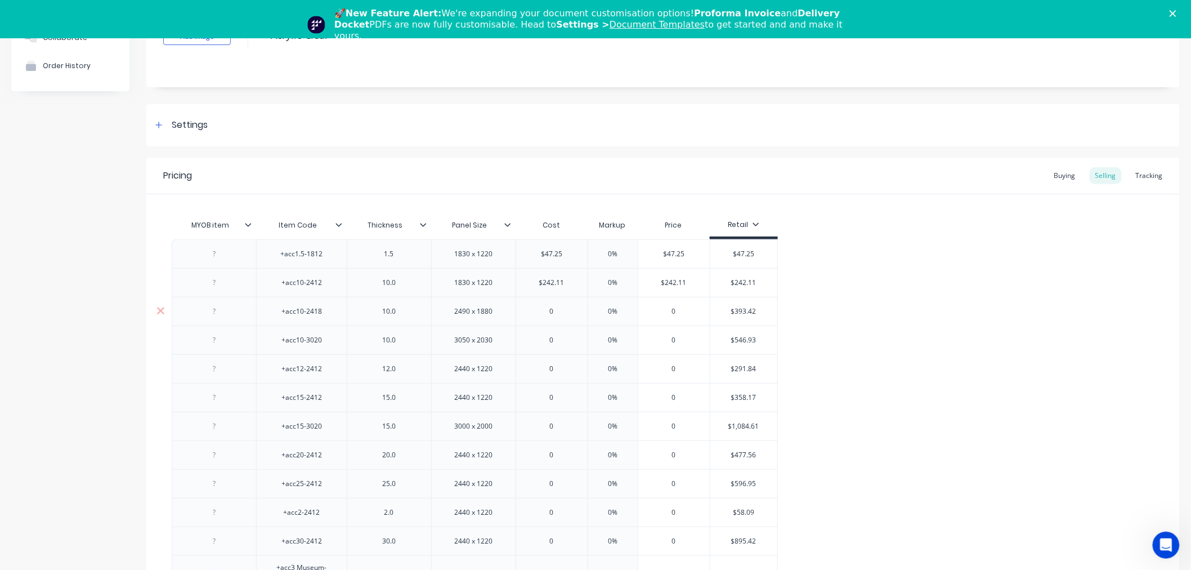
click at [558, 314] on input "0" at bounding box center [551, 311] width 71 height 10
paste input "$393.42"
type textarea "x"
type input "0$393.42"
type input "$546.93"
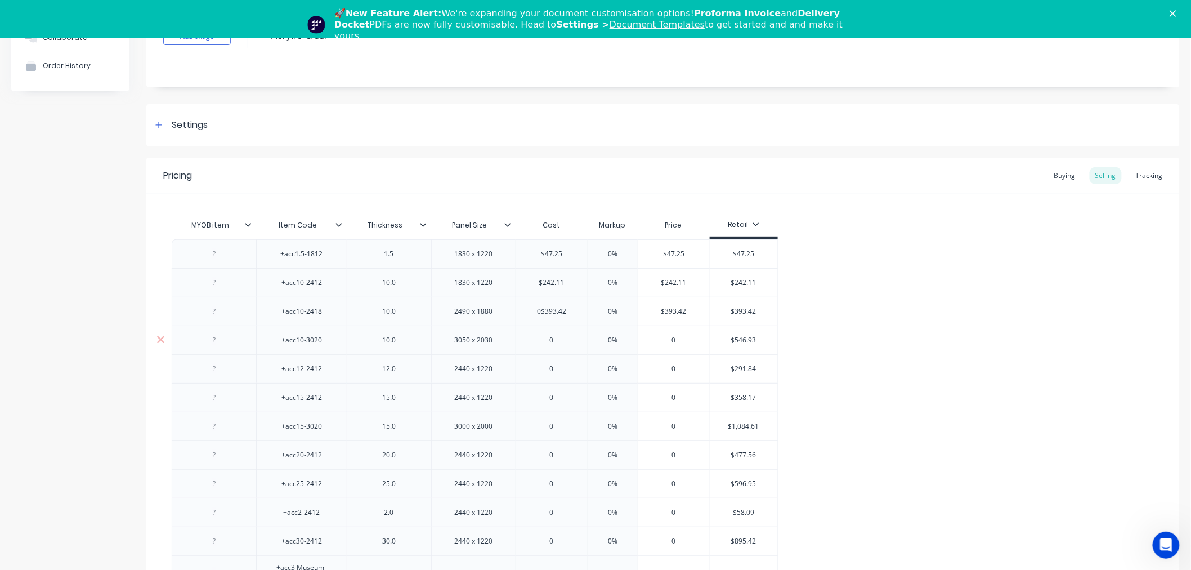
click at [751, 343] on input "$546.93" at bounding box center [744, 340] width 68 height 10
click at [743, 342] on input "$546.93" at bounding box center [744, 340] width 68 height 10
type input "0"
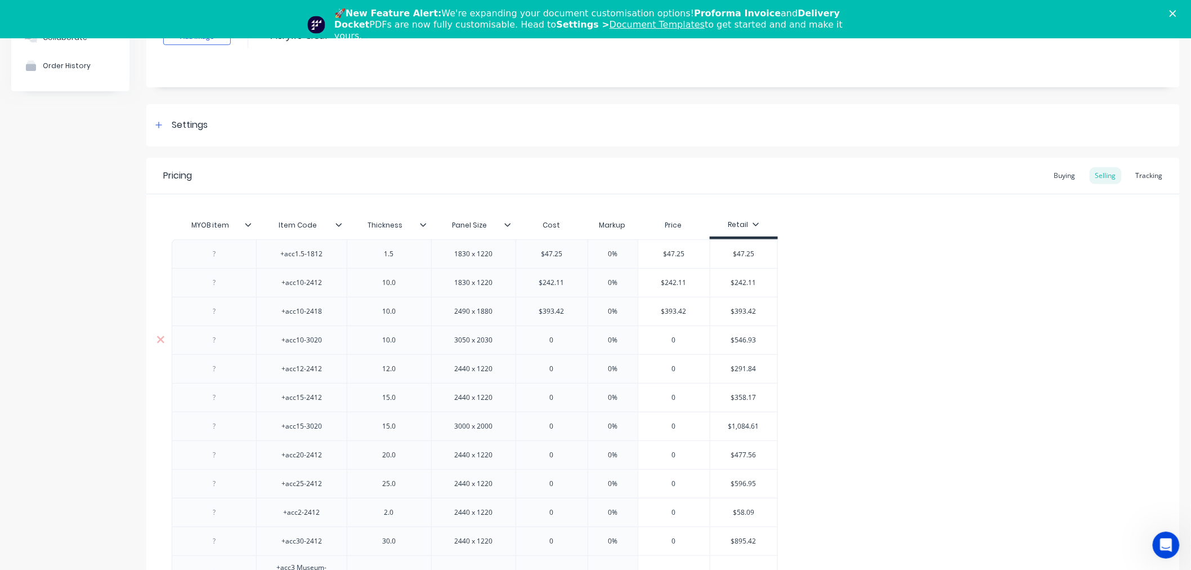
click at [555, 340] on input "0" at bounding box center [551, 340] width 71 height 10
paste input "$546.93"
type textarea "x"
type input "$546.93"
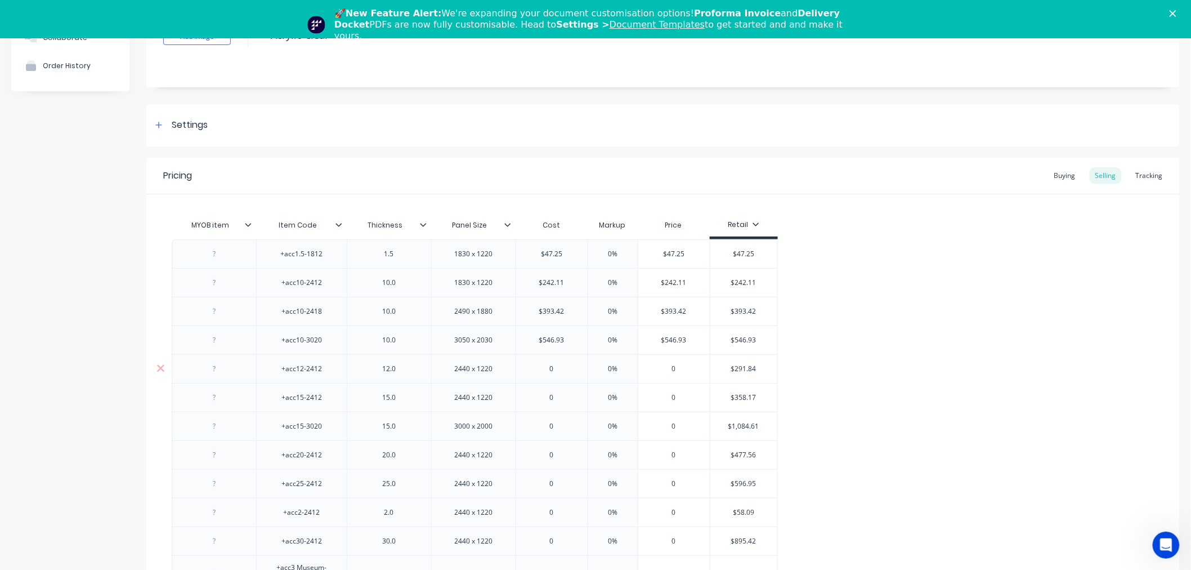
type input "$291.84"
click at [732, 368] on input "$291.84" at bounding box center [744, 369] width 68 height 10
type input "0"
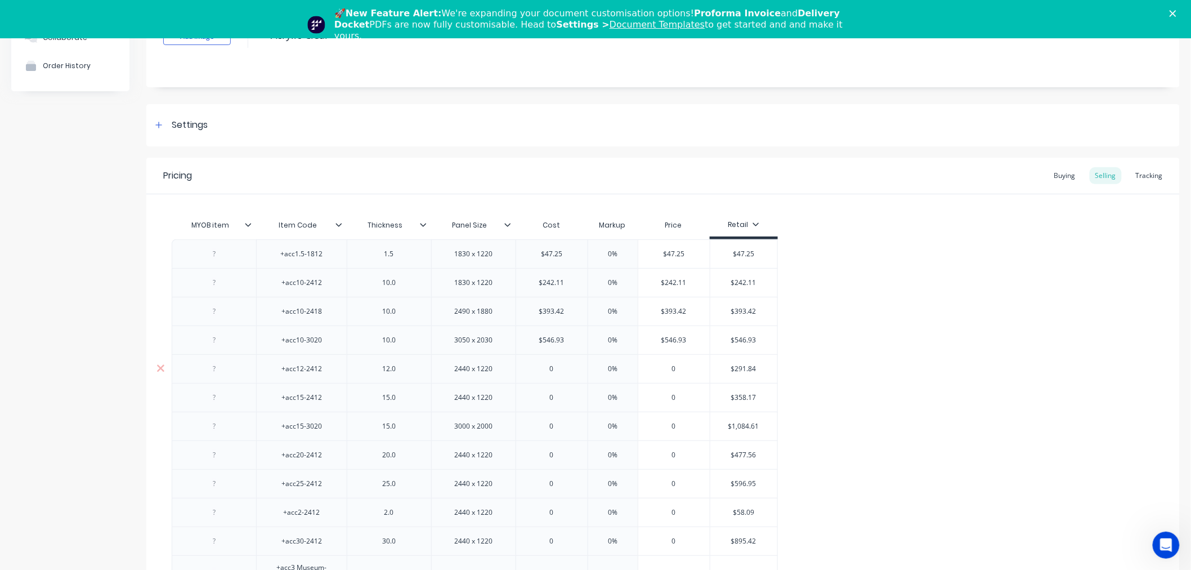
click at [563, 368] on input "0" at bounding box center [551, 369] width 71 height 10
click at [564, 368] on input "0" at bounding box center [551, 369] width 71 height 10
paste input "$291.84"
type textarea "x"
type input "$291.84"
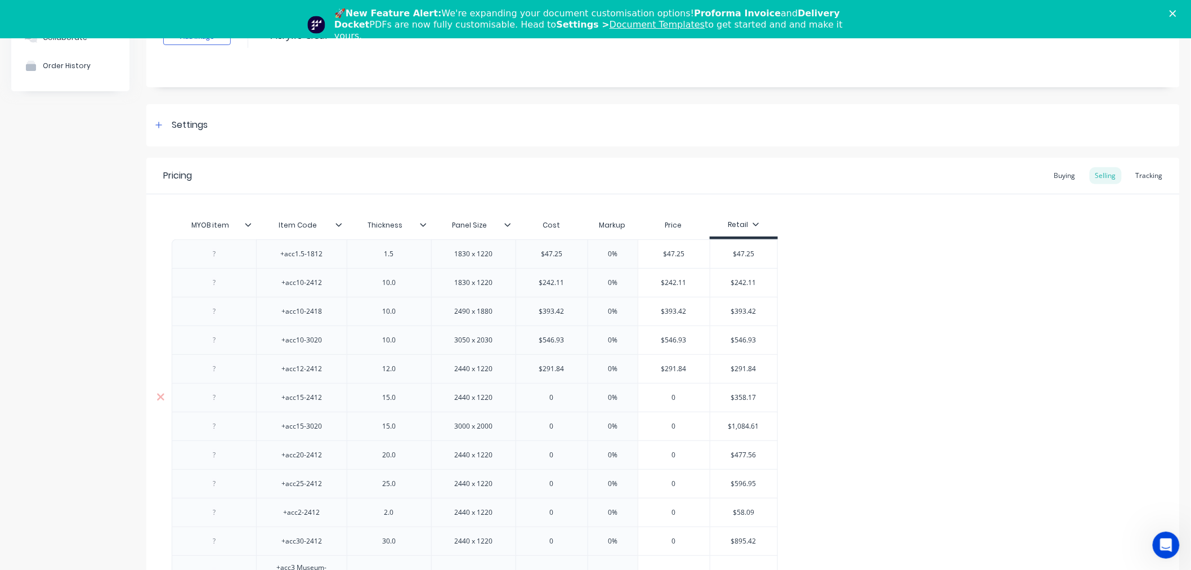
type input "$358.17"
click at [746, 396] on input "$358.17" at bounding box center [744, 397] width 68 height 10
click at [749, 400] on input "$358.17" at bounding box center [744, 397] width 68 height 10
type input "0"
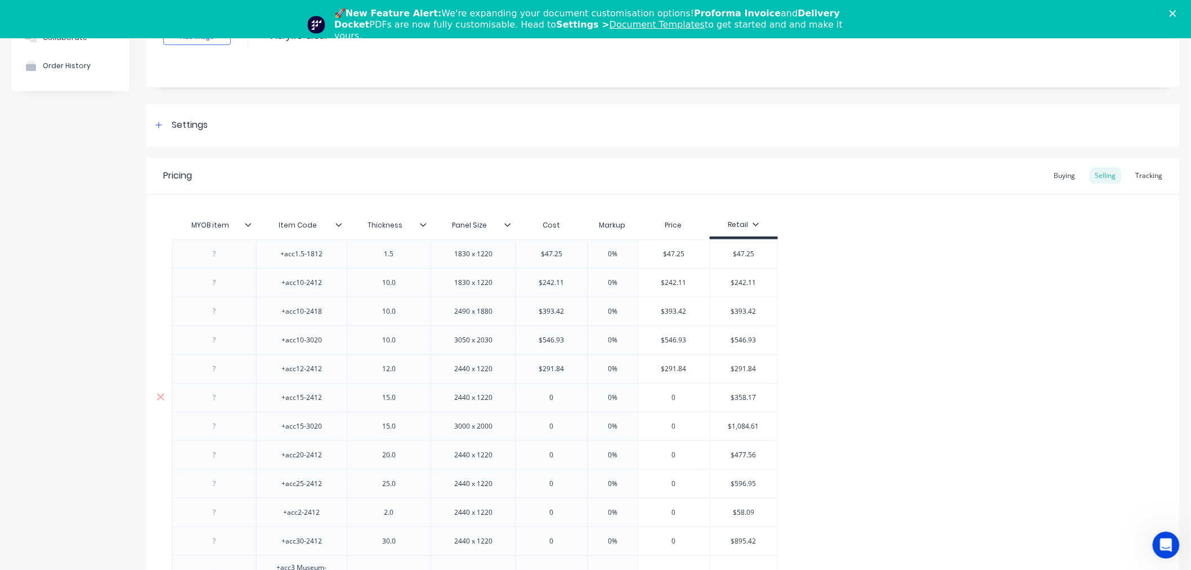
click at [557, 399] on input "0" at bounding box center [551, 397] width 71 height 10
paste input "$358.17"
type textarea "x"
type input "$358.17"
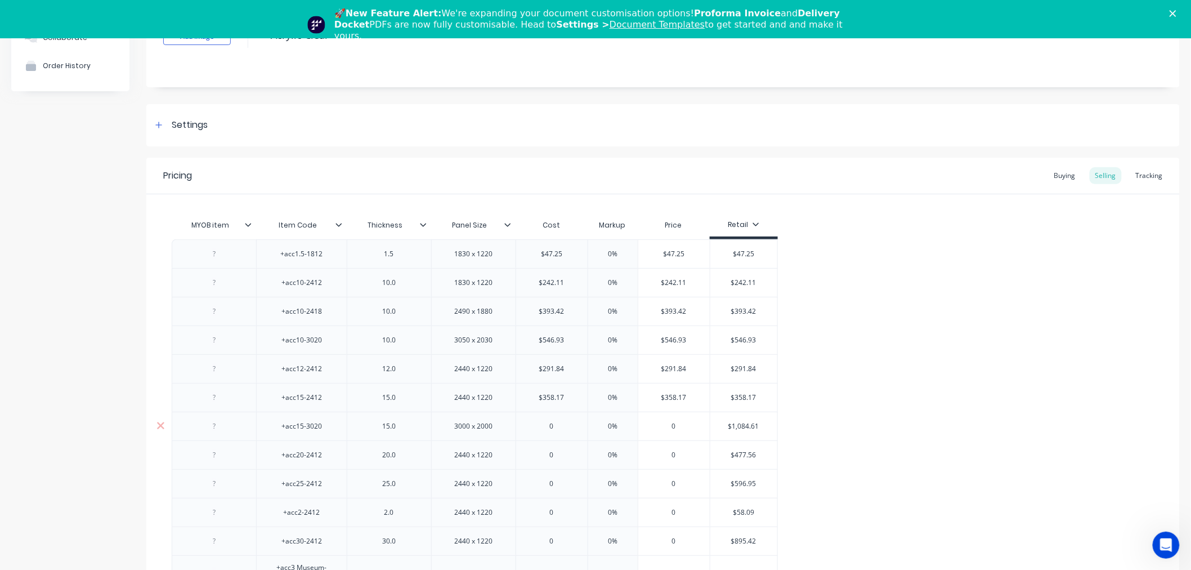
type input "$1,084.61"
click at [746, 427] on input "$1,084.61" at bounding box center [744, 426] width 68 height 10
type input "0"
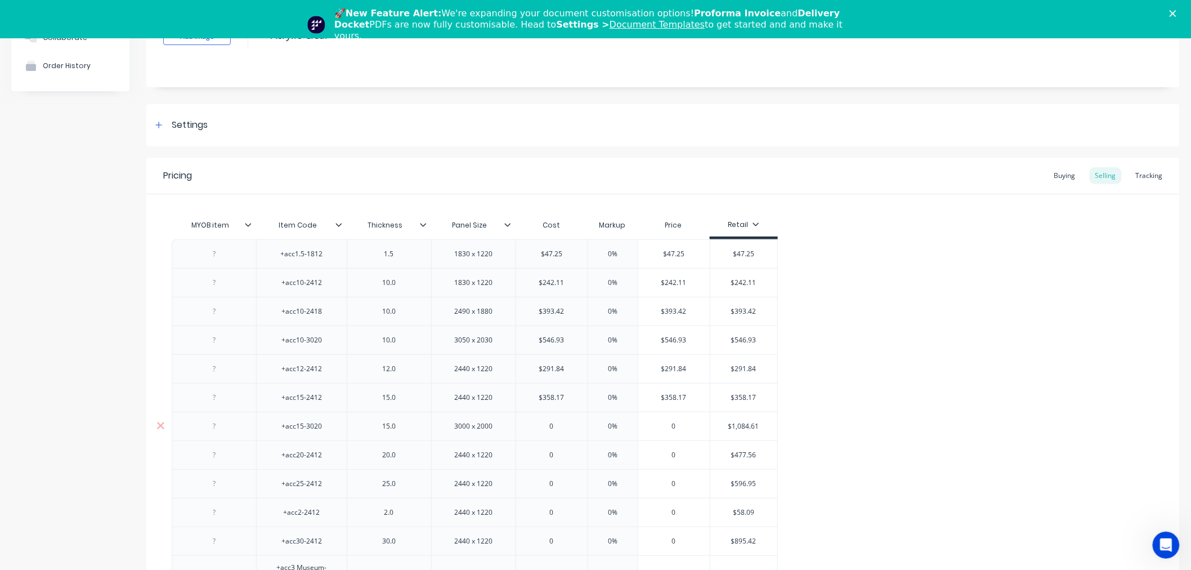
click at [552, 423] on input "0" at bounding box center [551, 426] width 71 height 10
paste input "$1,084.61"
type textarea "x"
type input "$1,084.61"
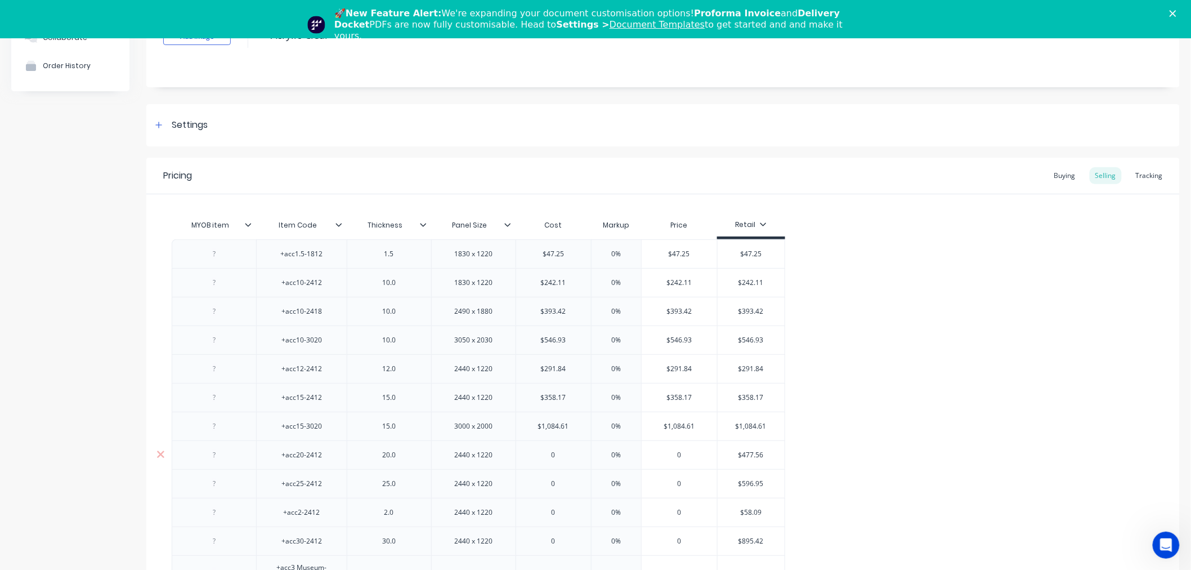
type input "$477.56"
click at [747, 455] on input "$477.56" at bounding box center [752, 455] width 68 height 10
click at [552, 458] on input "0" at bounding box center [553, 455] width 75 height 10
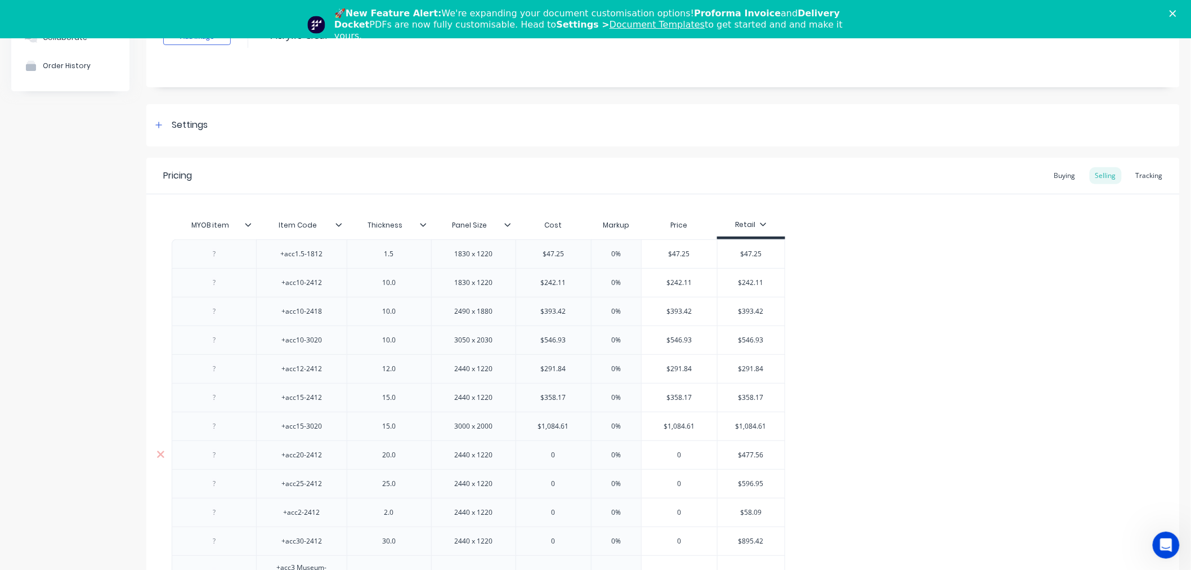
click at [552, 458] on input "0" at bounding box center [553, 455] width 75 height 10
paste input "$477.56"
type input "$477.56"
type textarea "x"
click at [756, 492] on div "$596.95" at bounding box center [752, 483] width 68 height 28
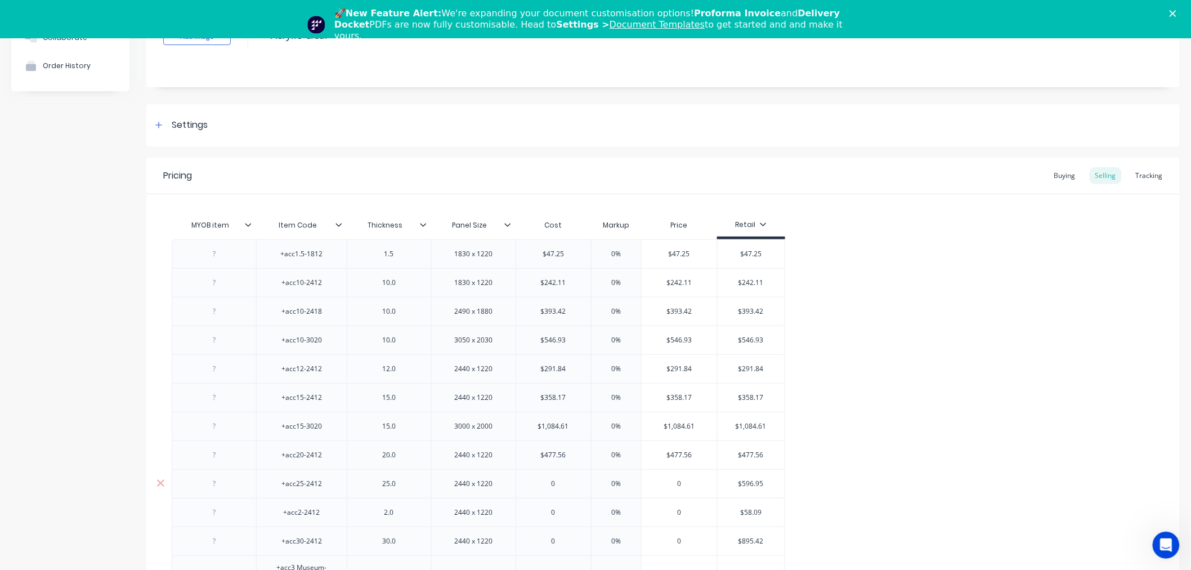
type input "$477.56"
type input "$596.95"
click at [756, 492] on div "$596.95" at bounding box center [752, 483] width 68 height 28
click at [751, 486] on input "$596.95" at bounding box center [752, 483] width 68 height 10
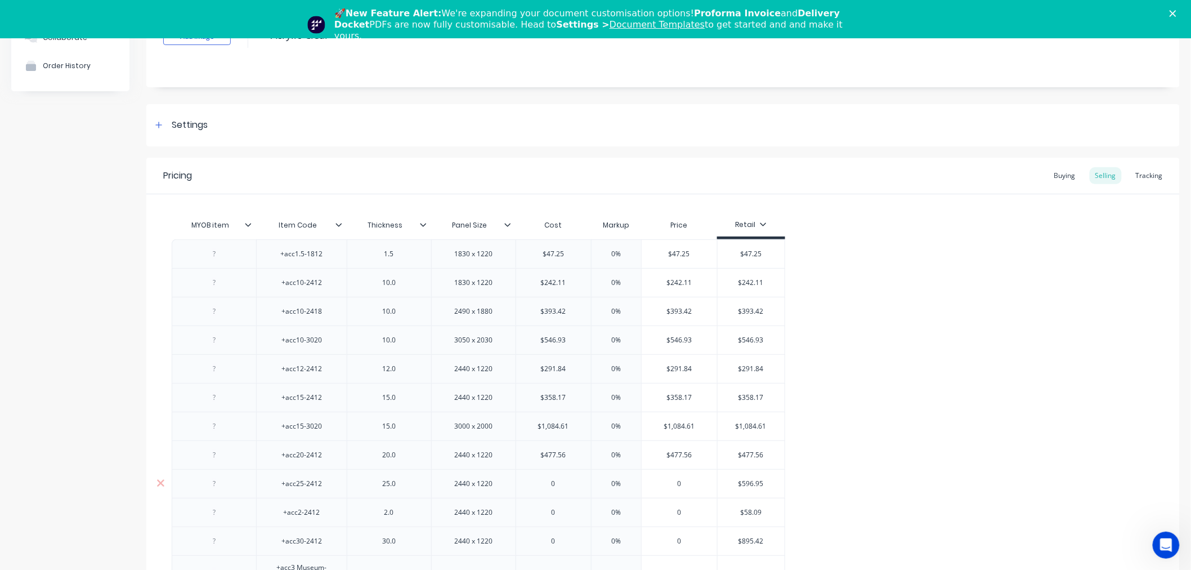
click at [751, 486] on input "$596.95" at bounding box center [752, 483] width 68 height 10
click at [737, 482] on input "$596.95" at bounding box center [752, 483] width 68 height 10
click at [751, 481] on input "$596.95" at bounding box center [752, 483] width 68 height 10
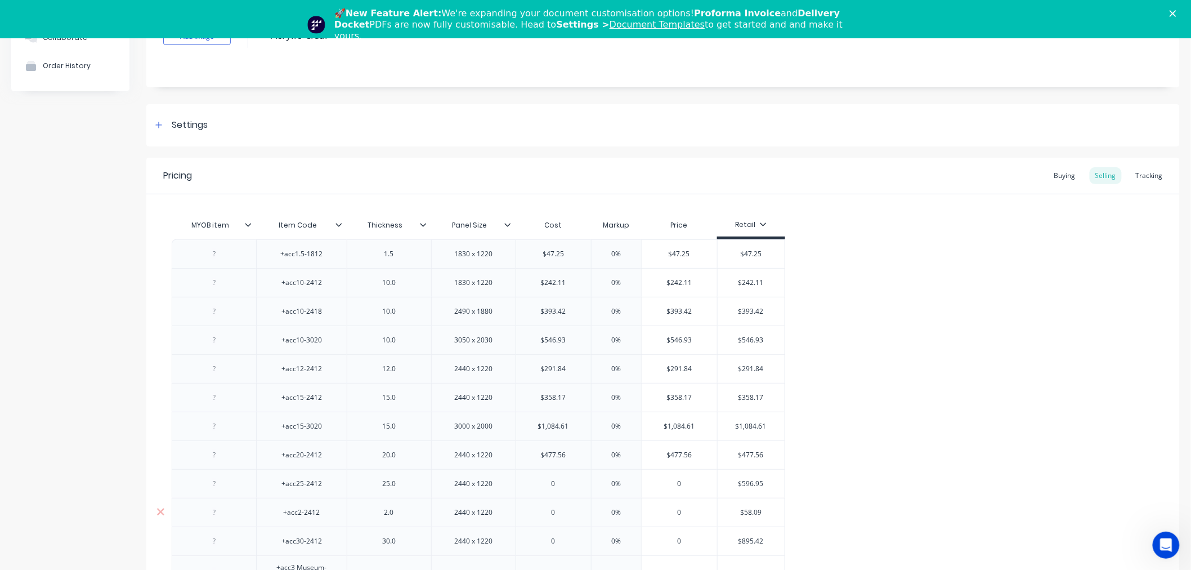
type input "$58.09"
click at [753, 509] on input "$58.09" at bounding box center [752, 512] width 68 height 10
click at [746, 487] on input "$596.95" at bounding box center [752, 483] width 68 height 10
click at [746, 486] on input "$596.95" at bounding box center [752, 483] width 68 height 10
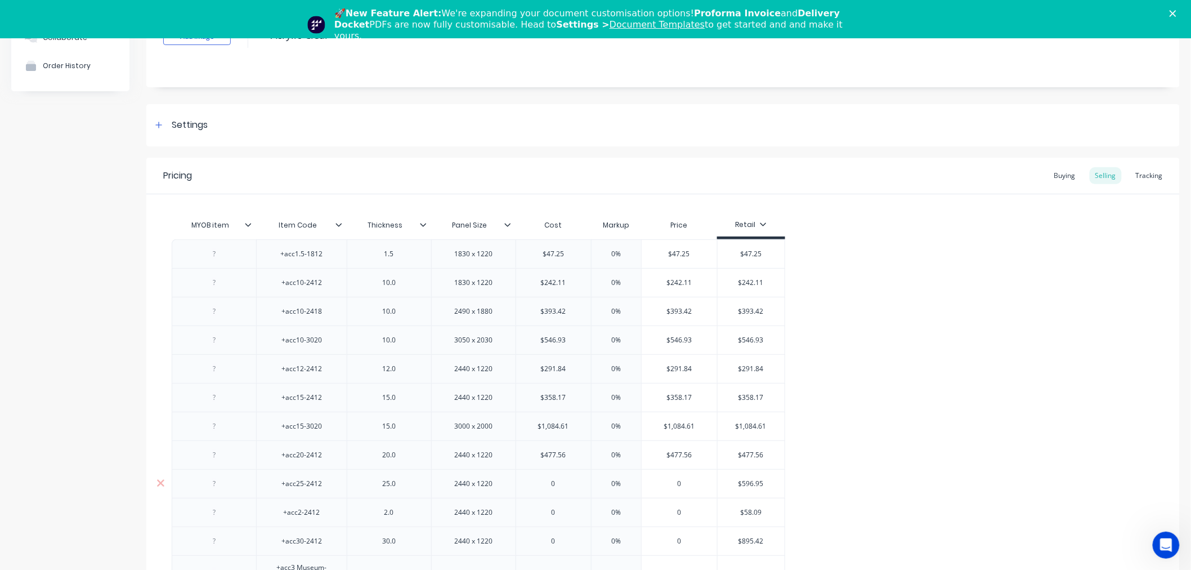
click at [563, 492] on div "0" at bounding box center [553, 483] width 75 height 28
paste input "596.95"
type input "0596.95"
type textarea "x"
type input "0596.95"
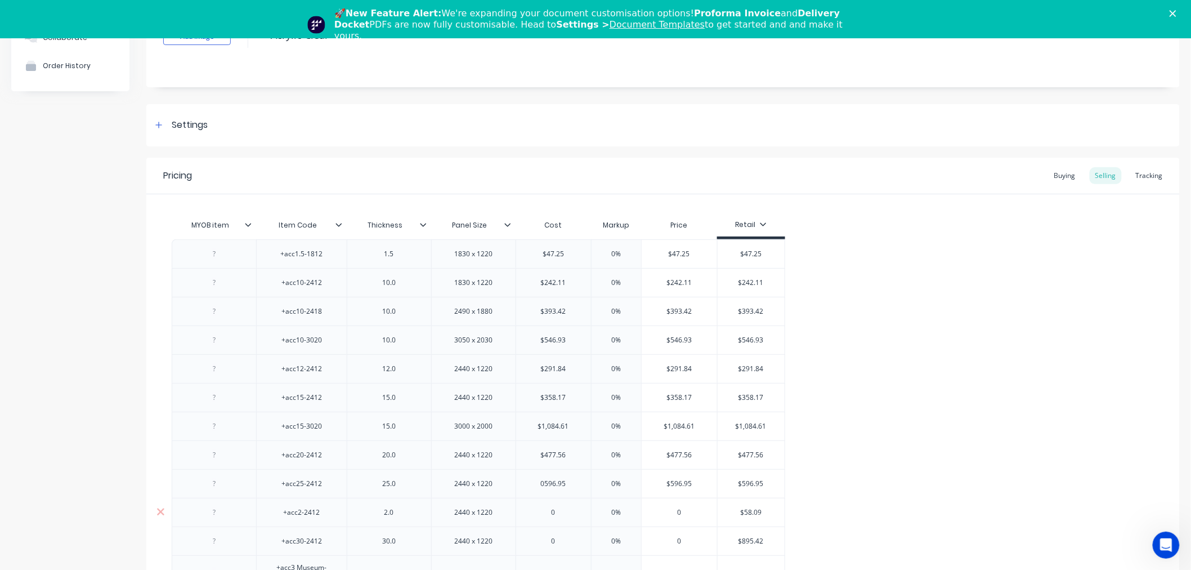
click at [745, 514] on input "$58.09" at bounding box center [752, 512] width 68 height 10
type input "0"
click at [567, 516] on input "0" at bounding box center [553, 512] width 75 height 10
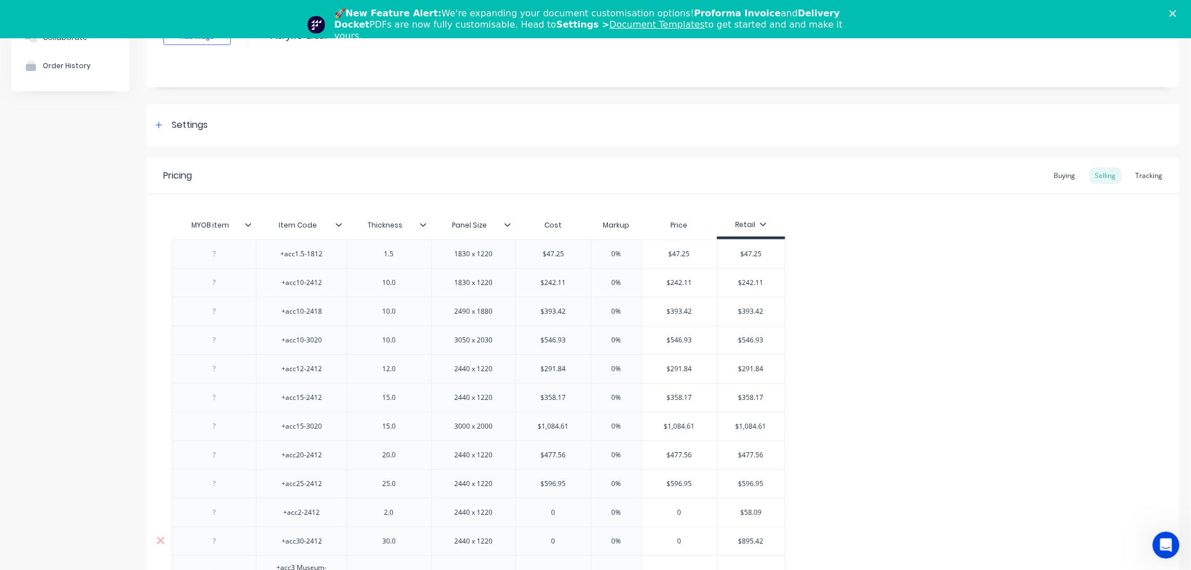
paste input "$58.09"
type textarea "x"
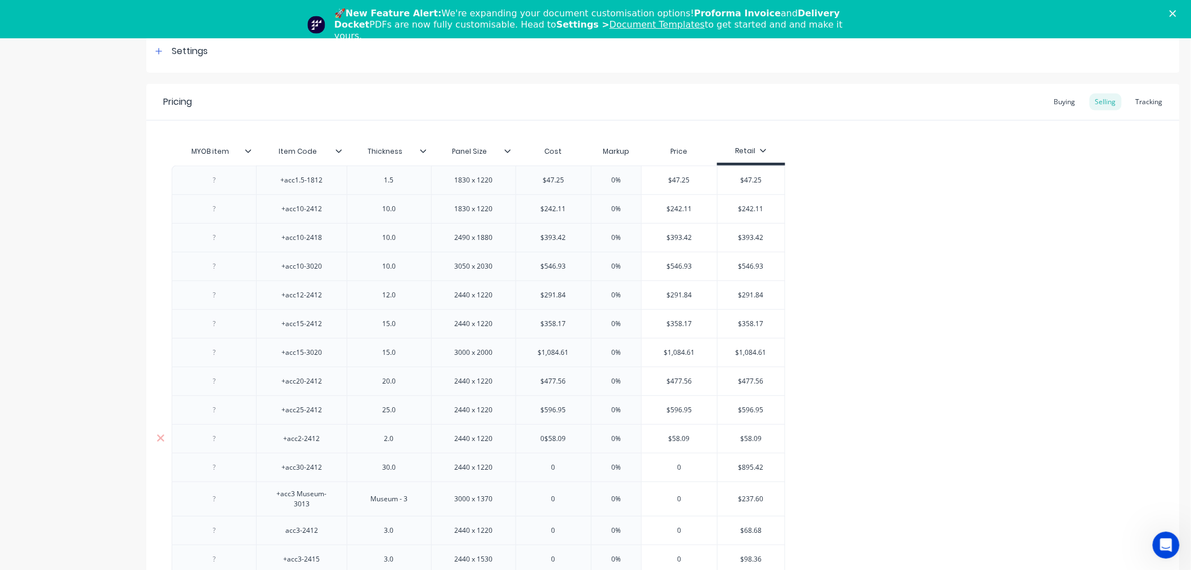
scroll to position [250, 0]
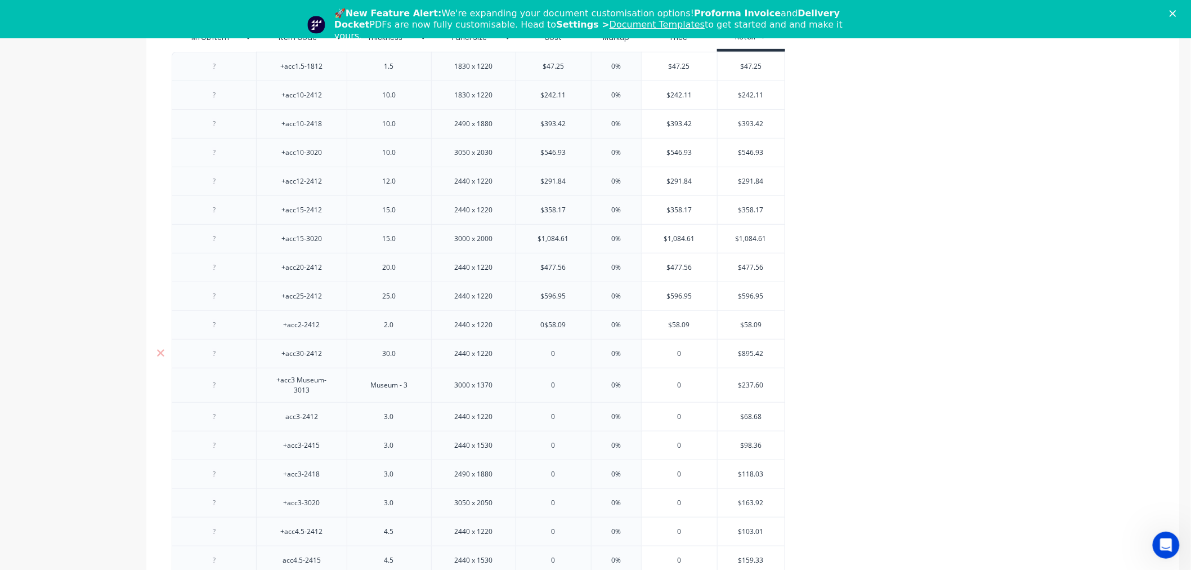
type input "0$58.09"
type input "$895.42"
click at [746, 356] on input "$895.42" at bounding box center [752, 353] width 68 height 10
type input "0"
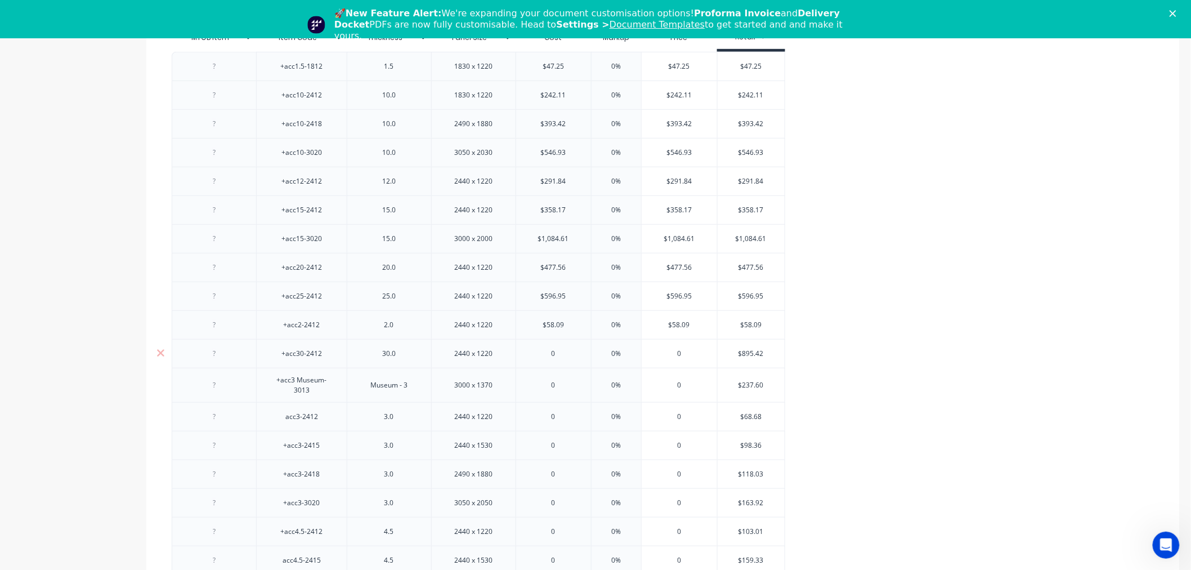
click at [567, 351] on input "0" at bounding box center [553, 353] width 75 height 10
paste input "895.42"
type textarea "x"
type input "0895.42"
type input "$237.60"
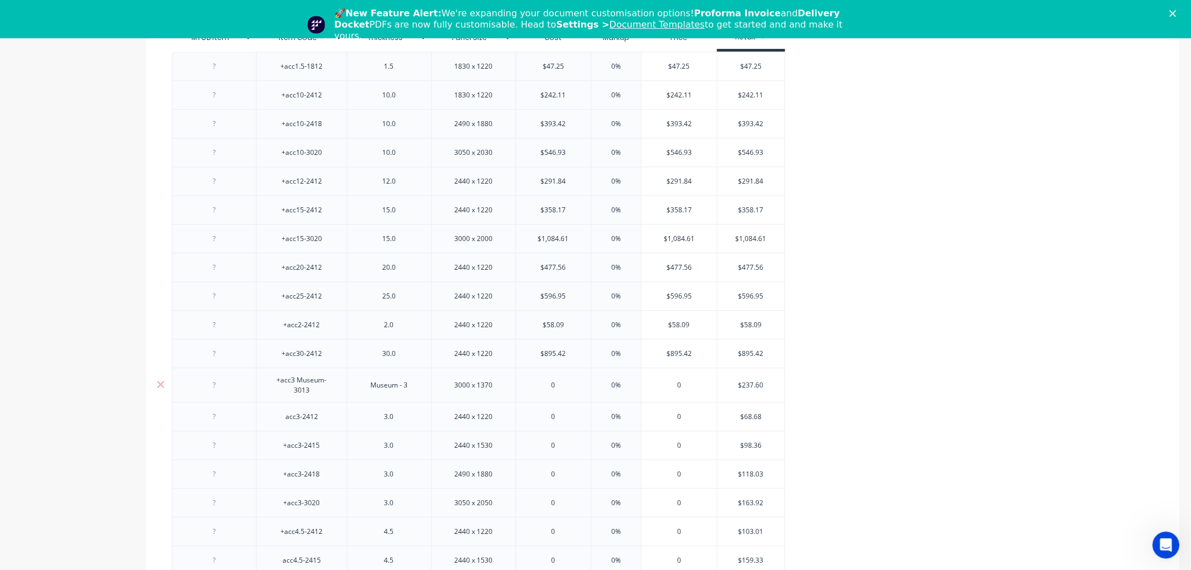
click at [755, 387] on input "$237.60" at bounding box center [752, 385] width 68 height 10
click at [567, 384] on input "0" at bounding box center [553, 385] width 75 height 10
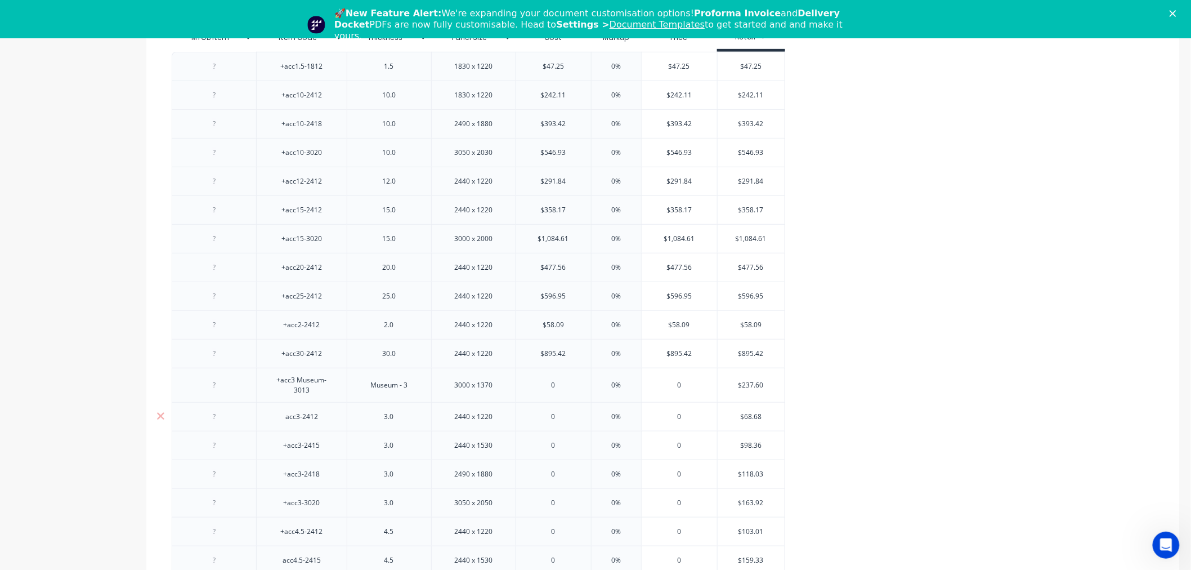
paste input "$237.6"
type input "$237.60"
type textarea "x"
type input "$237.60"
type input "$68.68"
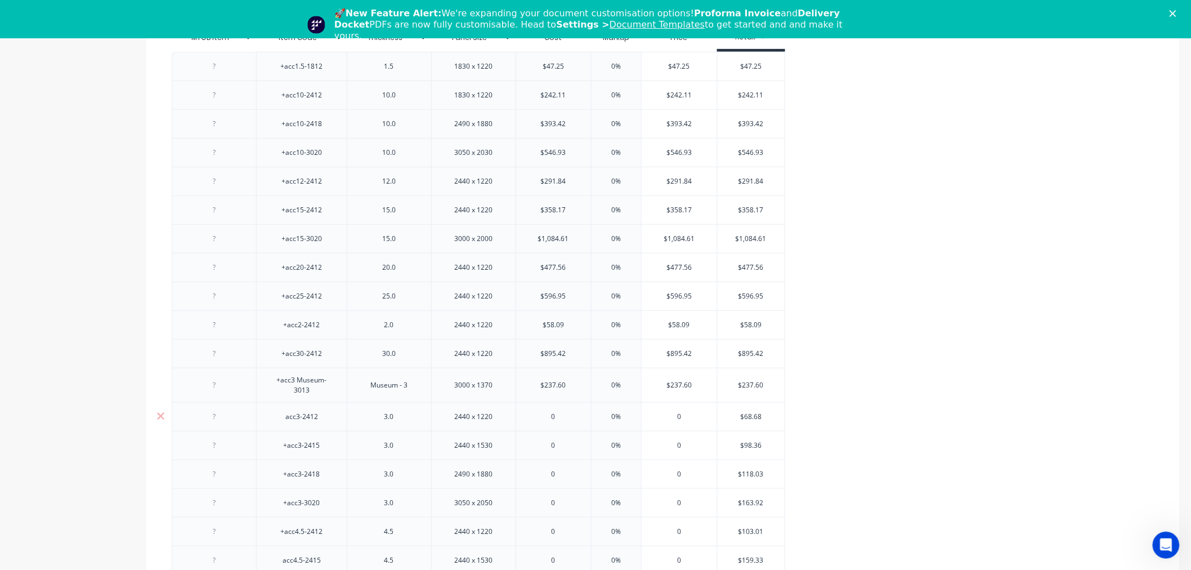
click at [744, 413] on input "$68.68" at bounding box center [752, 416] width 68 height 10
click at [561, 424] on div "0" at bounding box center [553, 416] width 75 height 28
type input "0"
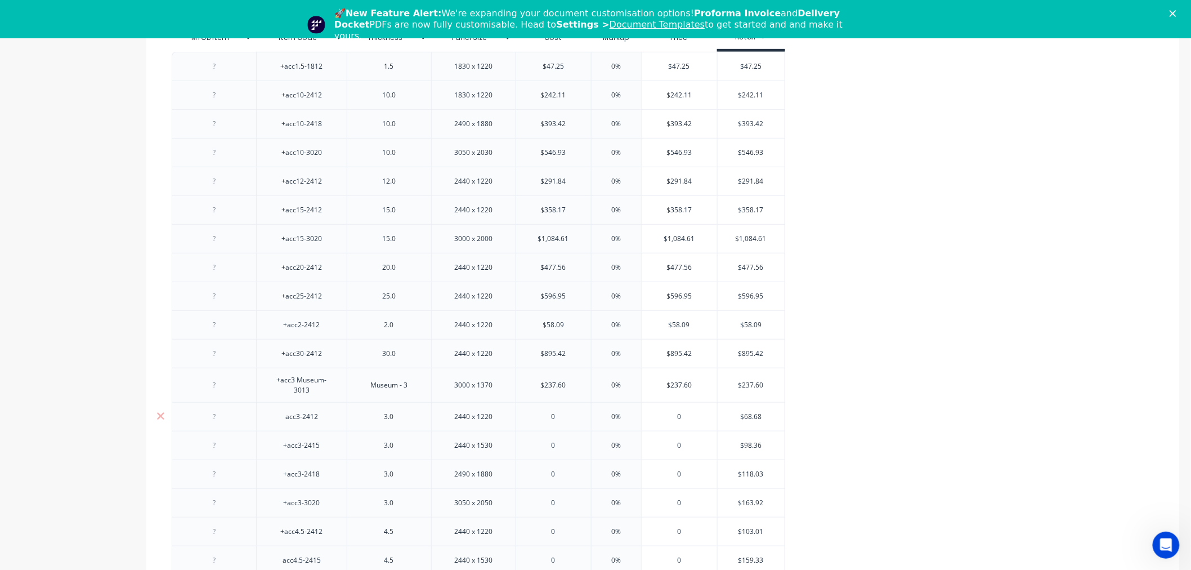
click at [562, 422] on div "0" at bounding box center [553, 416] width 75 height 28
click at [562, 417] on input "0" at bounding box center [553, 416] width 75 height 10
click at [557, 417] on input "0" at bounding box center [553, 416] width 75 height 10
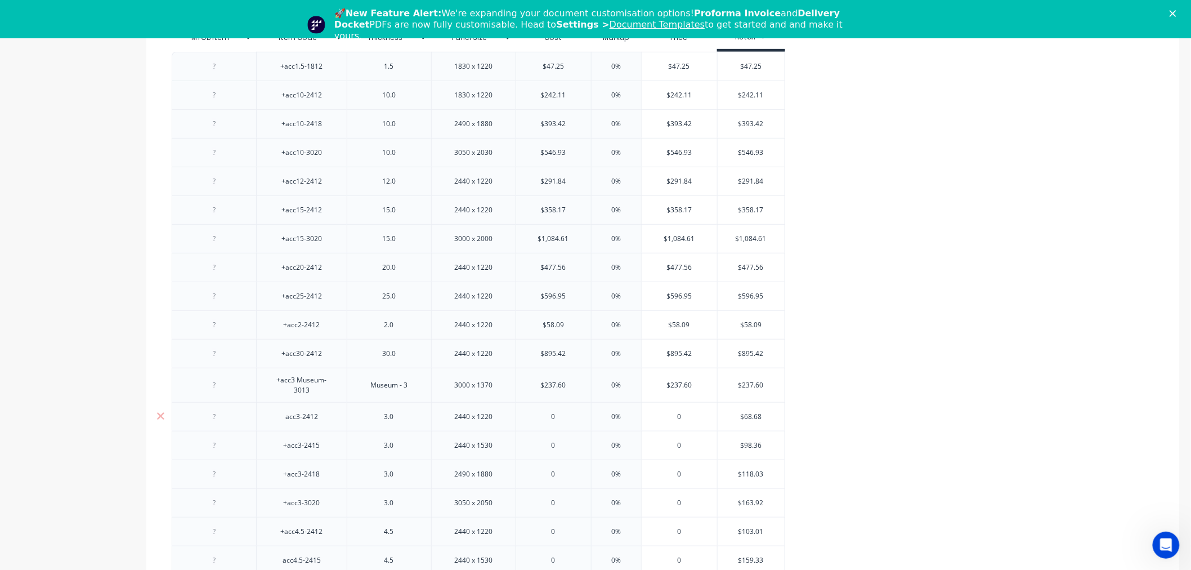
drag, startPoint x: 557, startPoint y: 417, endPoint x: 549, endPoint y: 417, distance: 7.9
click at [549, 417] on input "0" at bounding box center [553, 416] width 75 height 10
click at [570, 418] on input "0" at bounding box center [553, 416] width 75 height 10
type input "0"
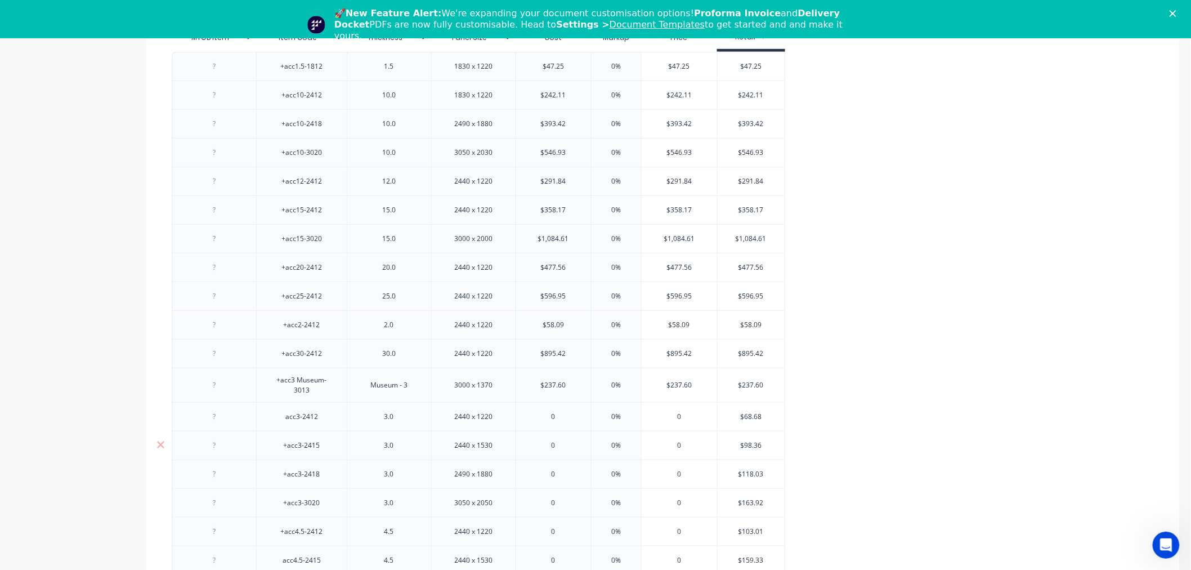
click at [562, 441] on input "0" at bounding box center [553, 445] width 75 height 10
drag, startPoint x: 556, startPoint y: 417, endPoint x: 563, endPoint y: 418, distance: 7.4
click at [557, 417] on input "0" at bounding box center [553, 416] width 75 height 10
paste input "$68.68"
type textarea "x"
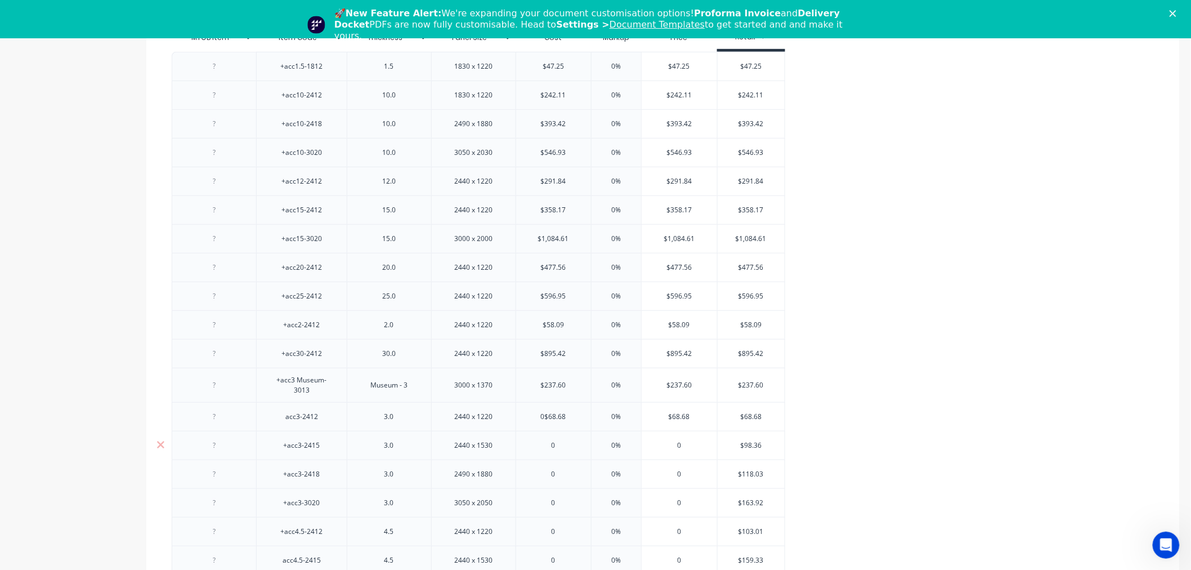
type input "0$68.68"
type input "$98.36"
click at [750, 445] on input "$98.36" at bounding box center [752, 445] width 68 height 10
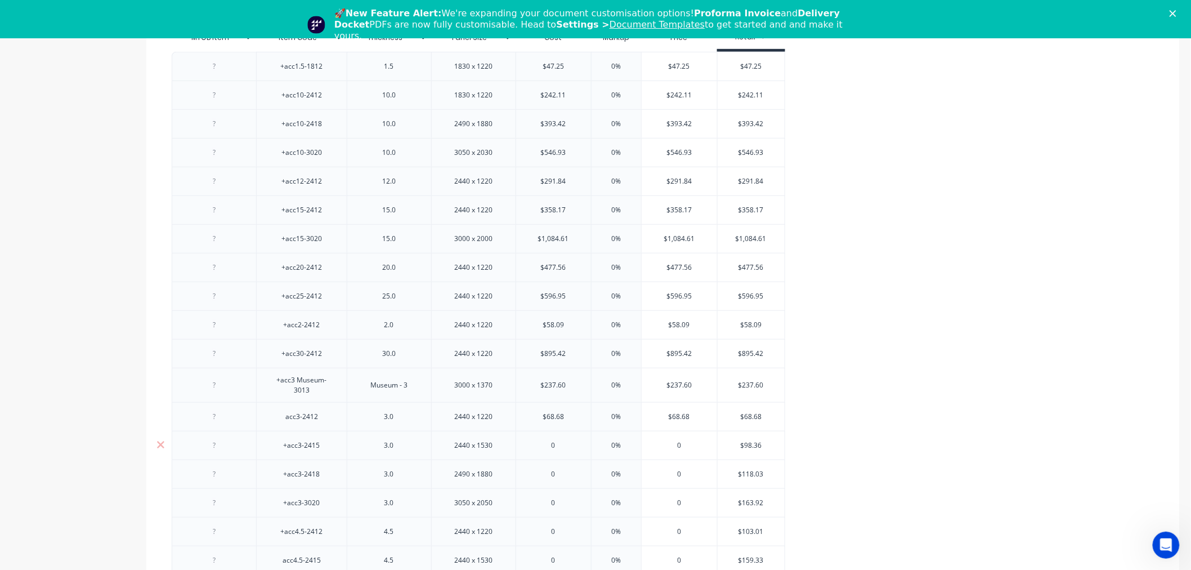
click at [575, 446] on input "0" at bounding box center [553, 445] width 75 height 10
paste input "$98.36"
type input "0$98.36"
type textarea "x"
type input "0$98.36"
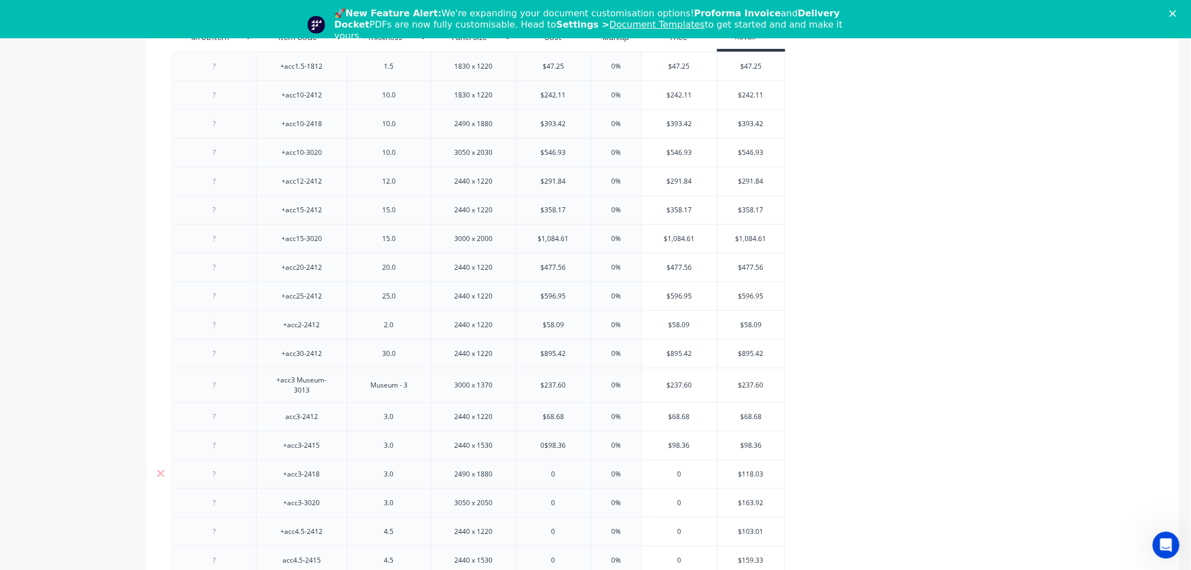
type input "$118.03"
click at [756, 471] on input "$118.03" at bounding box center [752, 474] width 68 height 10
type input "0"
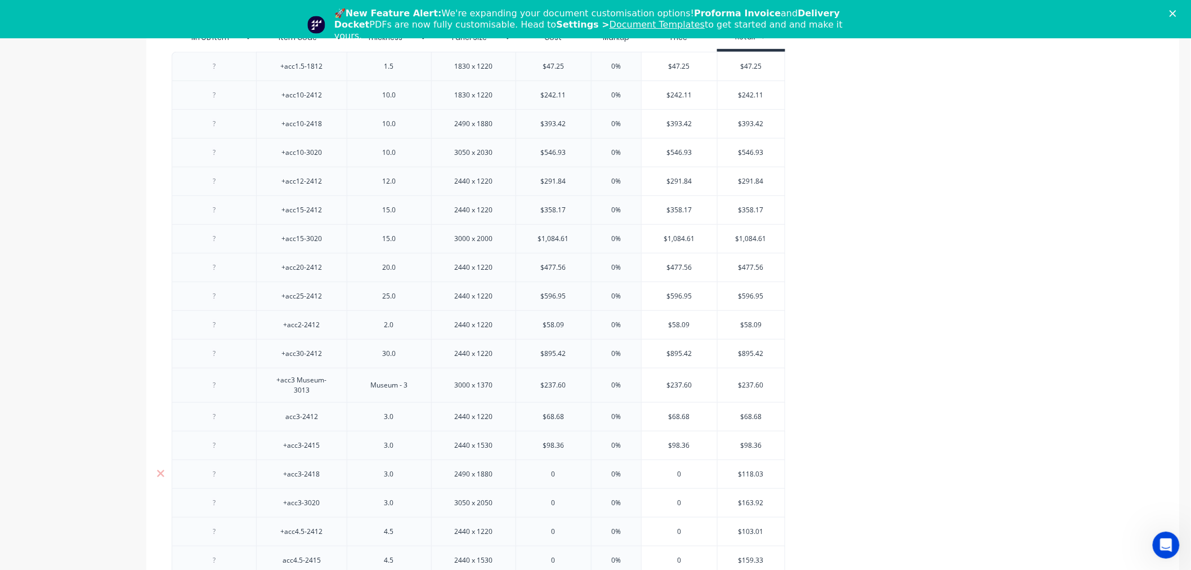
click at [561, 474] on input "0" at bounding box center [553, 474] width 75 height 10
paste input "$118.03"
type textarea "x"
type input "$118.03"
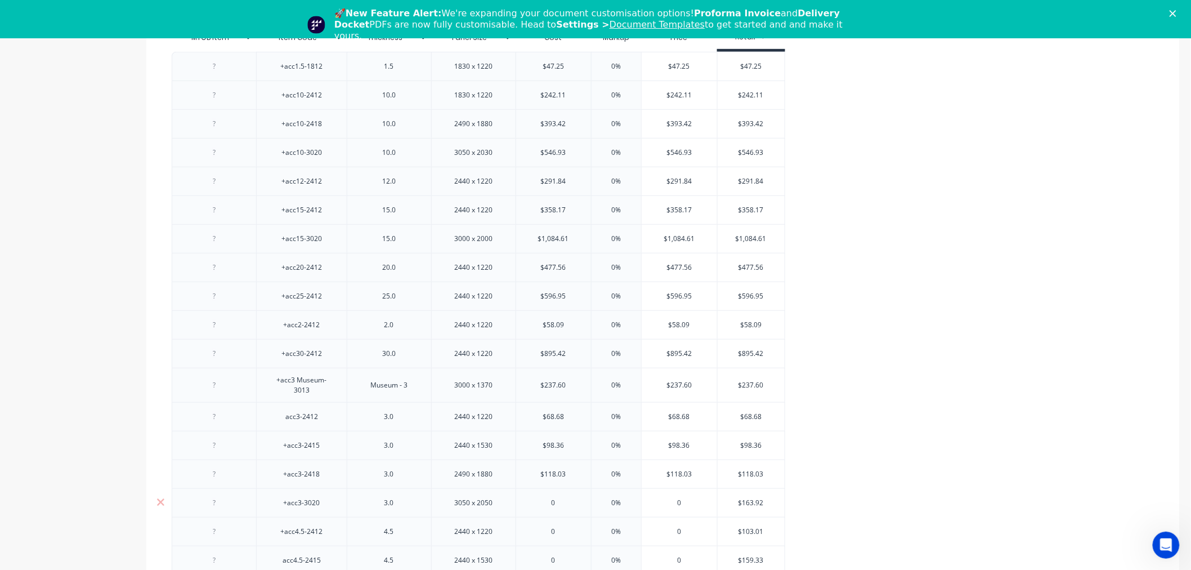
type input "$163.92"
click at [745, 503] on input "$163.92" at bounding box center [752, 503] width 68 height 10
drag, startPoint x: 541, startPoint y: 495, endPoint x: 547, endPoint y: 498, distance: 6.6
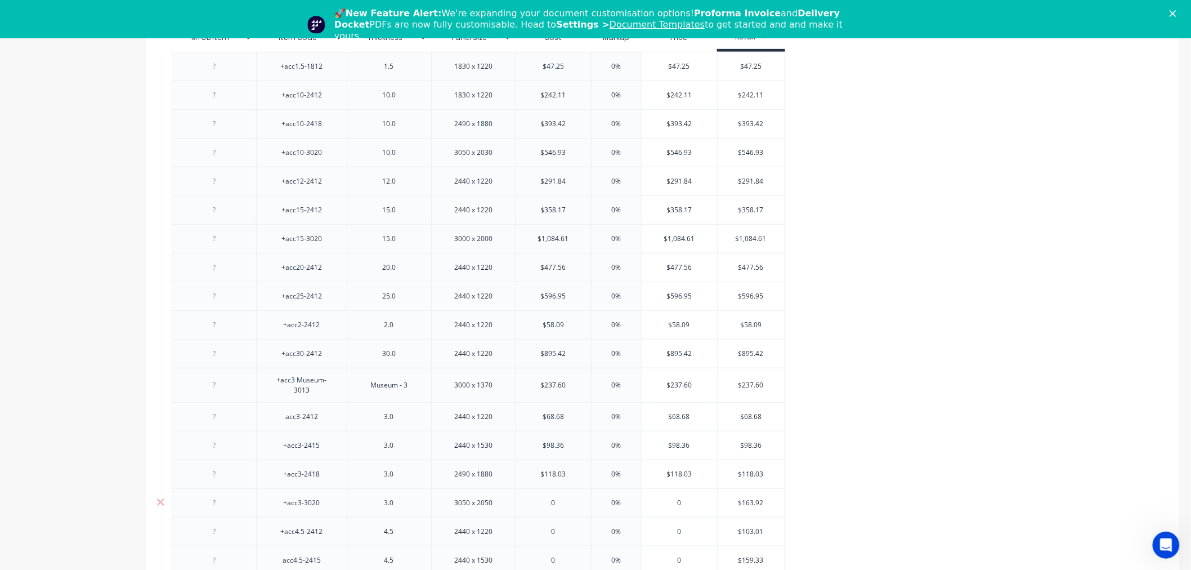
click at [541, 496] on div "0" at bounding box center [553, 503] width 75 height 28
type input "0"
click at [553, 499] on input "0" at bounding box center [553, 503] width 75 height 10
paste input "$163.92"
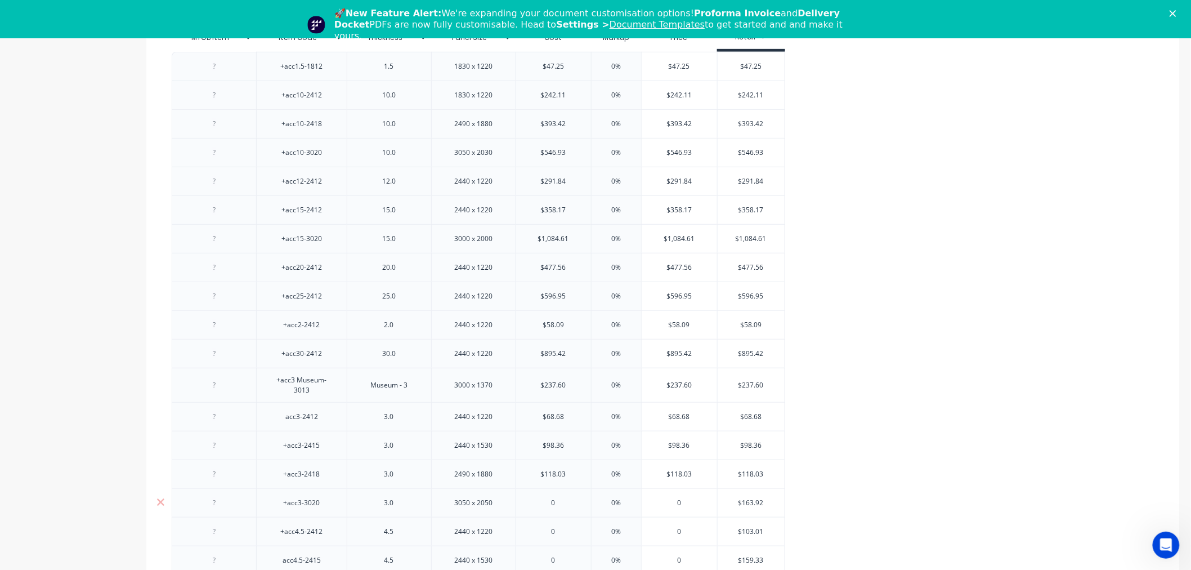
type textarea "x"
type input "$163.92"
type input "$103.01"
click at [754, 527] on input "$103.01" at bounding box center [752, 531] width 68 height 10
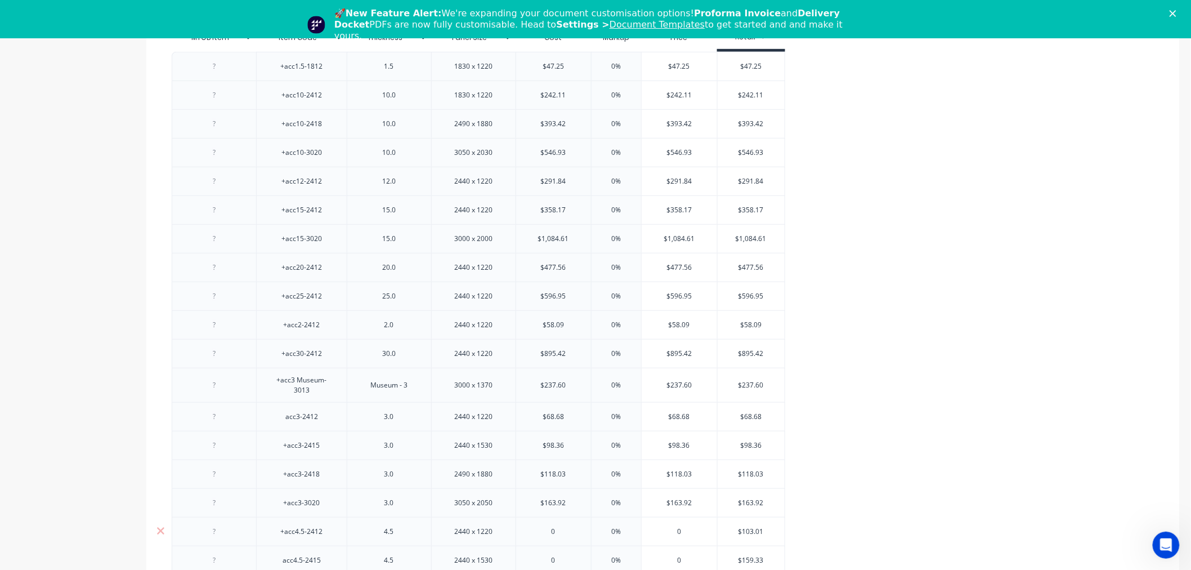
click at [754, 527] on input "$103.01" at bounding box center [752, 531] width 68 height 10
type input "0"
click at [571, 531] on input "0" at bounding box center [553, 531] width 75 height 10
click at [567, 531] on input "0" at bounding box center [553, 531] width 75 height 10
click at [568, 531] on input "0" at bounding box center [553, 531] width 75 height 10
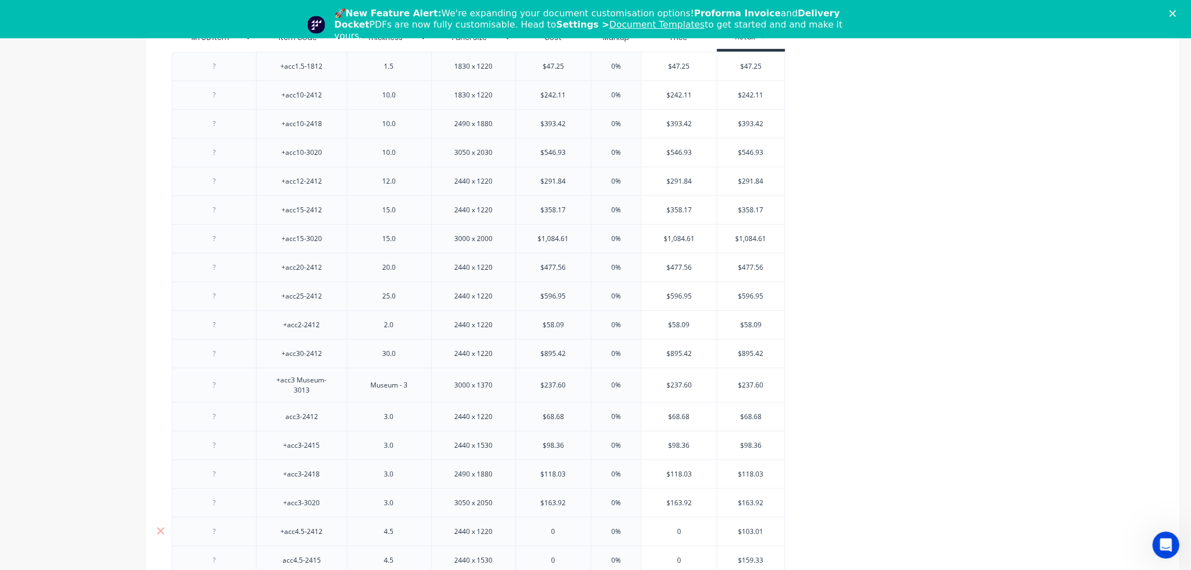
paste input "$103.01"
type textarea "x"
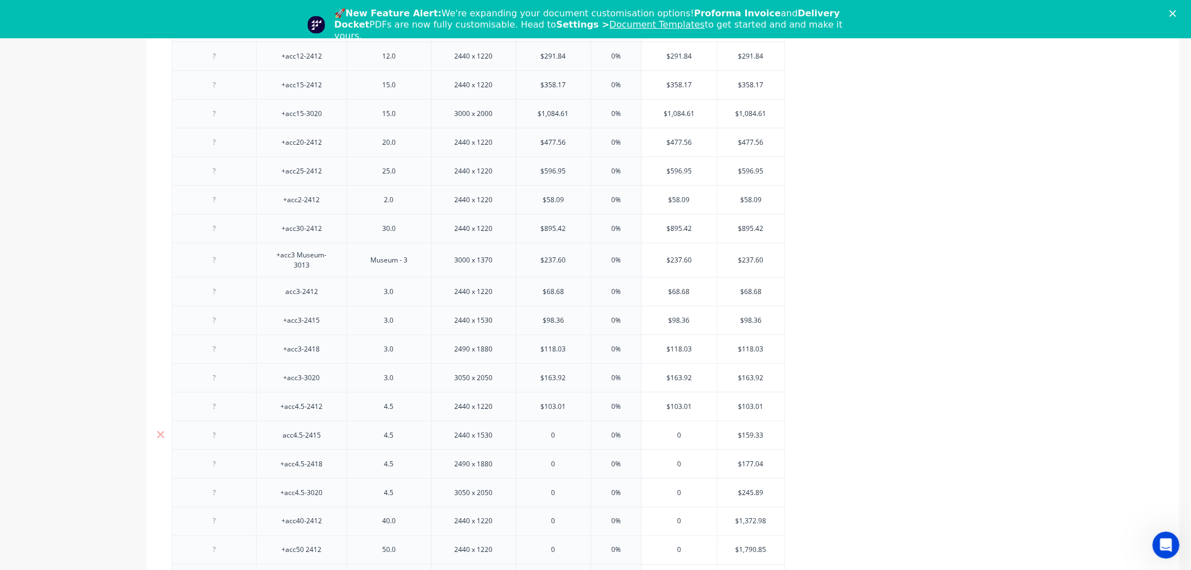
type input "$103.01"
type input "$159.33"
click at [738, 437] on input "$159.33" at bounding box center [752, 435] width 68 height 10
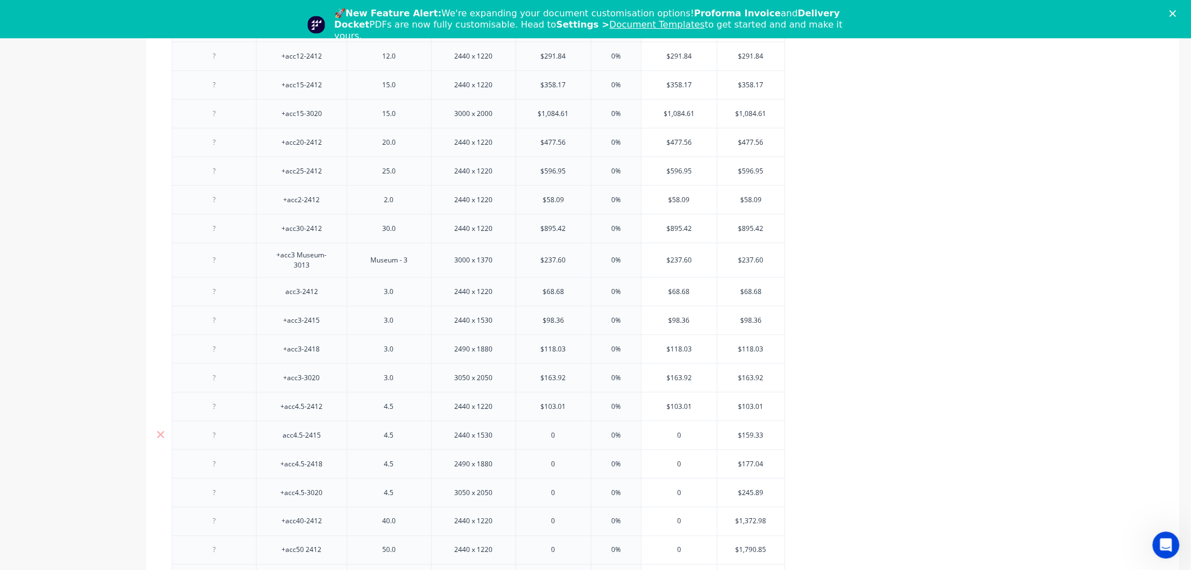
type input "0"
click at [549, 440] on input "0" at bounding box center [553, 435] width 75 height 10
paste input "$159.33"
type textarea "x"
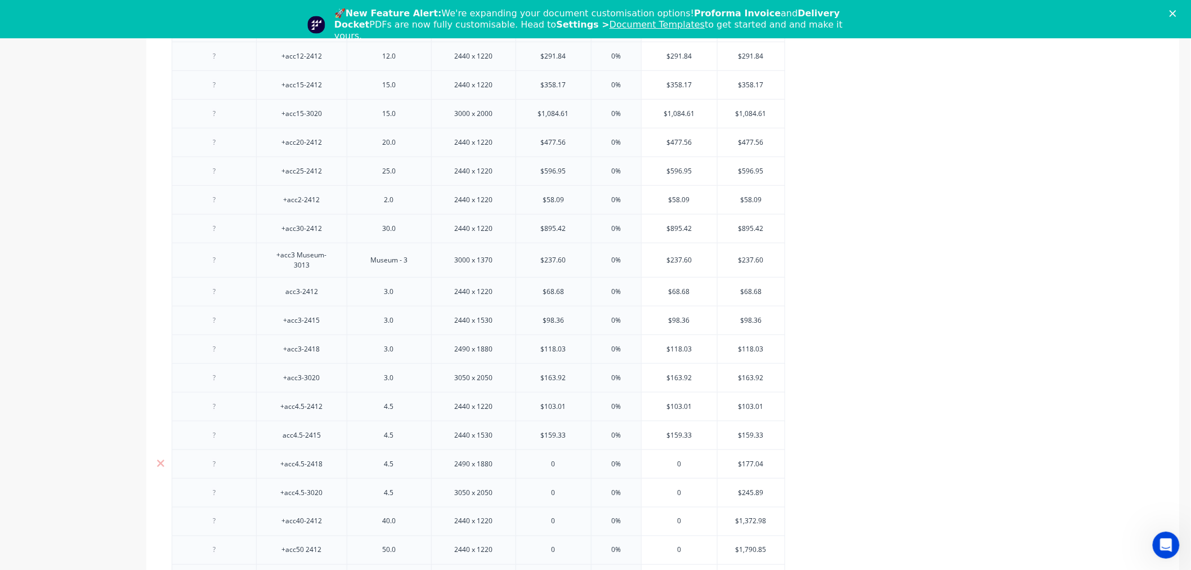
type input "$159.33"
type input "$177.04"
click at [744, 459] on input "$177.04" at bounding box center [752, 464] width 68 height 10
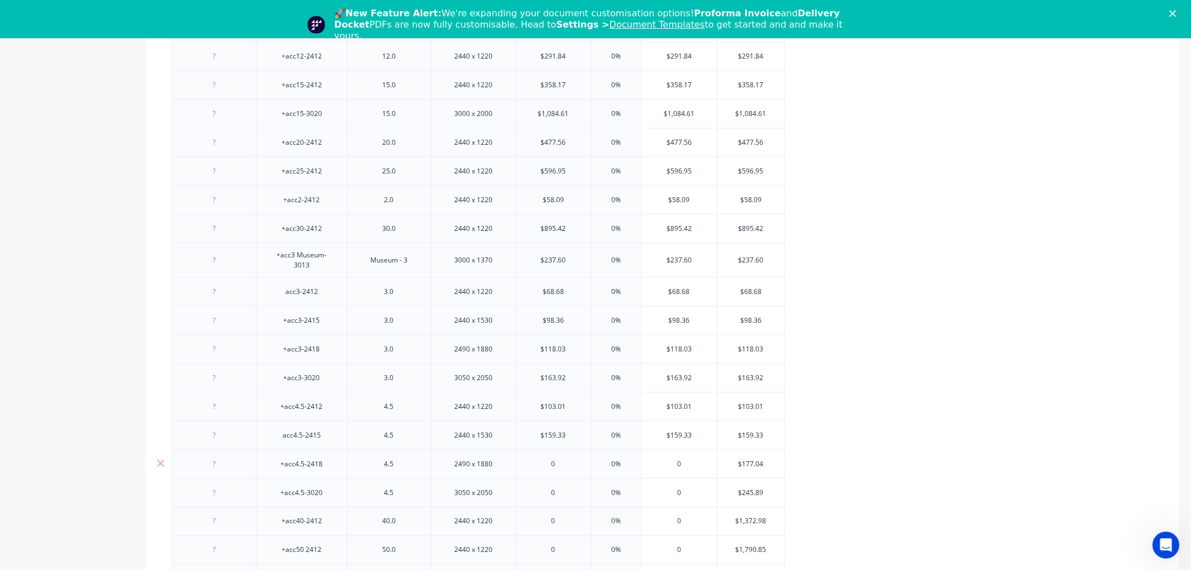
click at [554, 471] on div "0" at bounding box center [553, 464] width 75 height 28
type input "0"
click at [554, 471] on div "0" at bounding box center [553, 464] width 75 height 28
click at [552, 465] on input "0" at bounding box center [553, 464] width 75 height 10
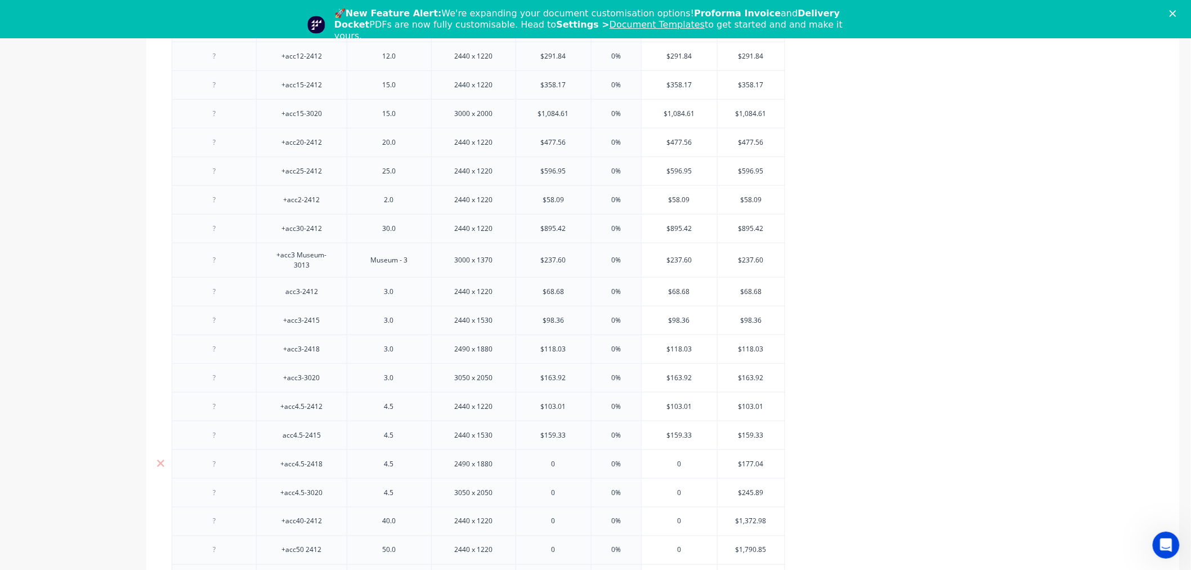
click at [552, 465] on input "0" at bounding box center [553, 464] width 75 height 10
click at [581, 457] on div "0" at bounding box center [553, 464] width 75 height 28
click at [570, 462] on input "0" at bounding box center [553, 464] width 75 height 10
click at [560, 464] on input "0" at bounding box center [553, 464] width 75 height 10
click at [557, 502] on div "0" at bounding box center [553, 492] width 75 height 28
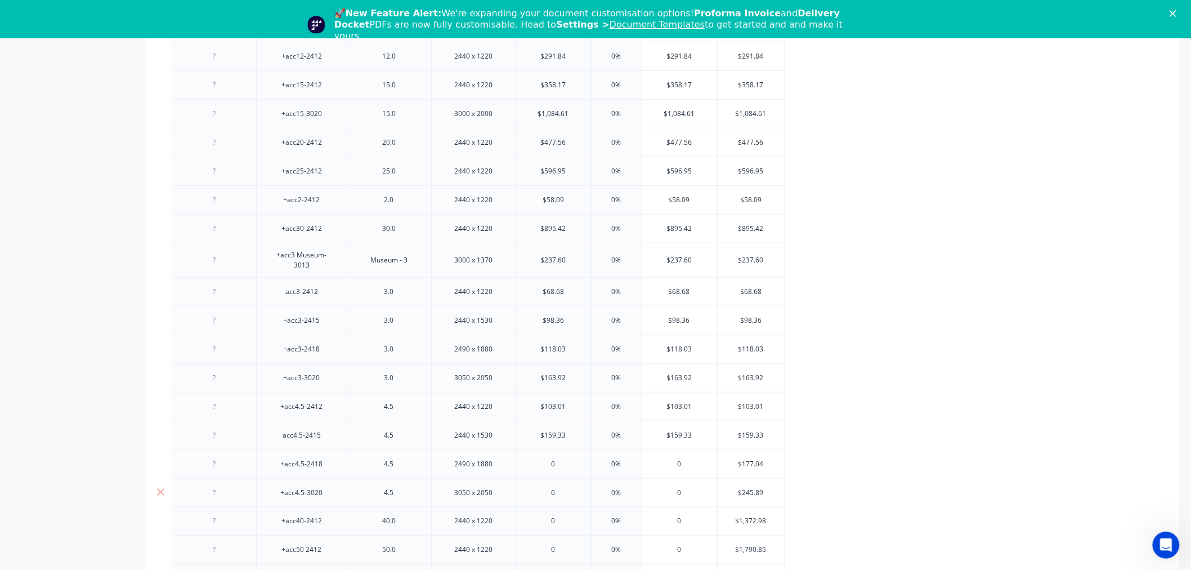
type input "0"
click at [556, 475] on div "0" at bounding box center [553, 464] width 75 height 28
paste input "$177.04"
type textarea "x"
type input "0$177.04"
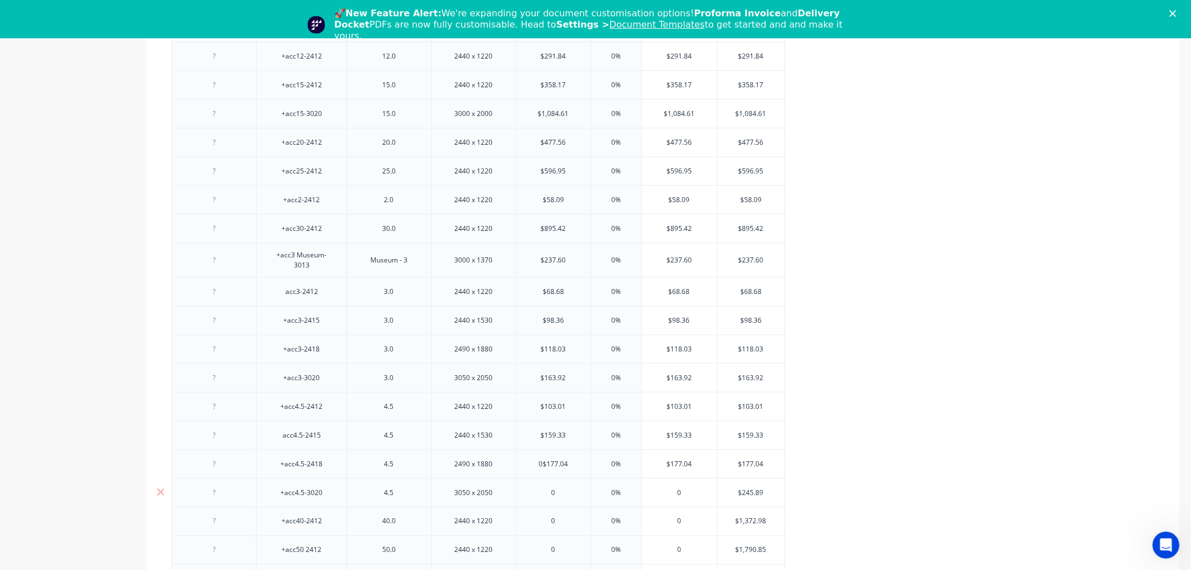
type input "$245.89"
click at [745, 492] on input "$245.89" at bounding box center [752, 492] width 68 height 10
click at [571, 502] on div "0" at bounding box center [553, 492] width 75 height 28
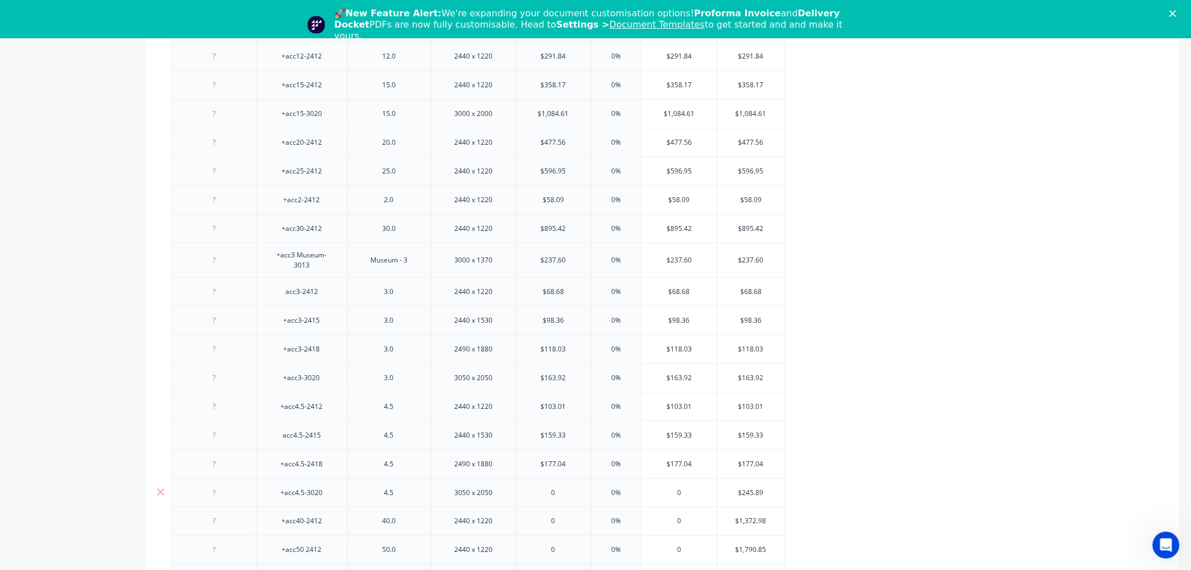
paste input "$245.89"
type textarea "x"
type input "0$245.89"
type input "$1,372.98"
click at [738, 522] on input "$1,372.98" at bounding box center [752, 521] width 68 height 10
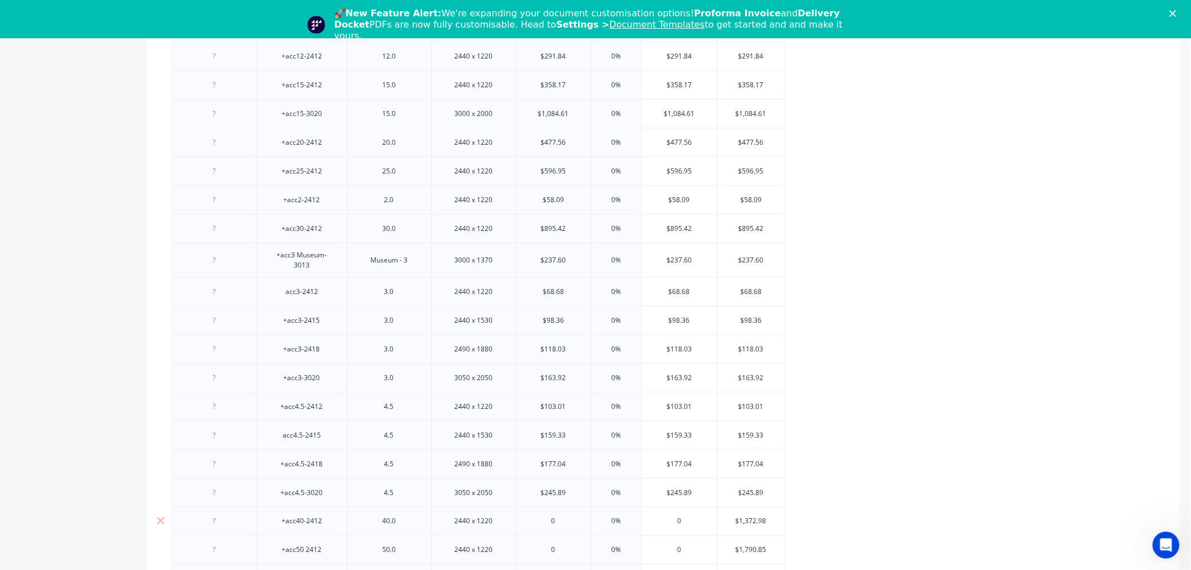
click at [738, 522] on input "$1,372.98" at bounding box center [752, 521] width 68 height 10
type input "0"
click at [556, 521] on input "0" at bounding box center [553, 521] width 75 height 10
paste input "1,372.98"
type textarea "x"
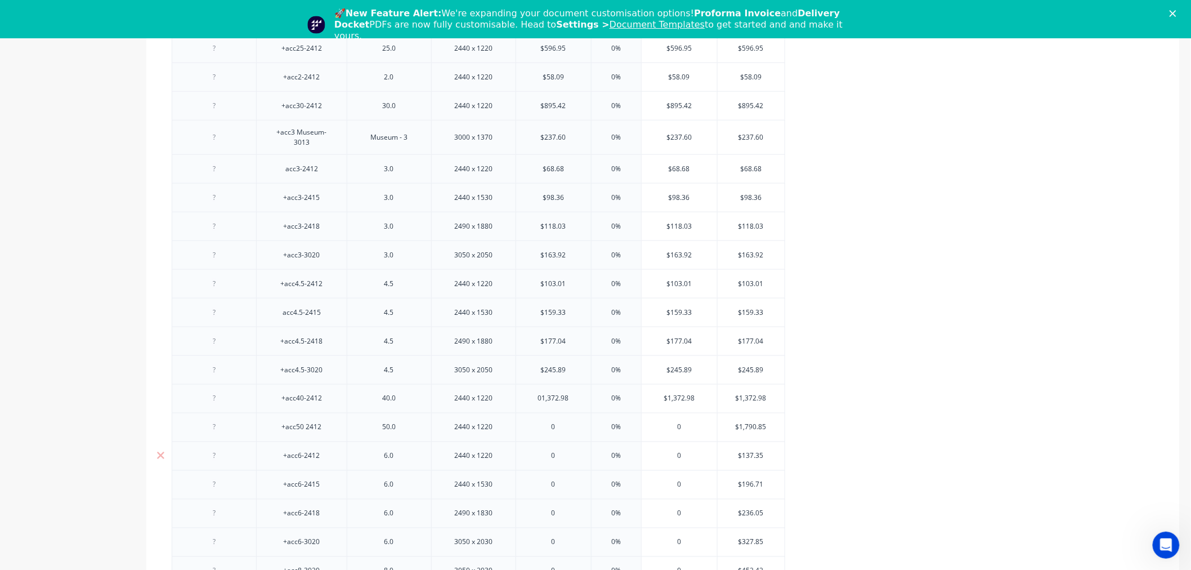
scroll to position [500, 0]
type input "01,372.98"
type input "$1,790.85"
click at [750, 426] on input "$1,790.85" at bounding box center [752, 425] width 68 height 10
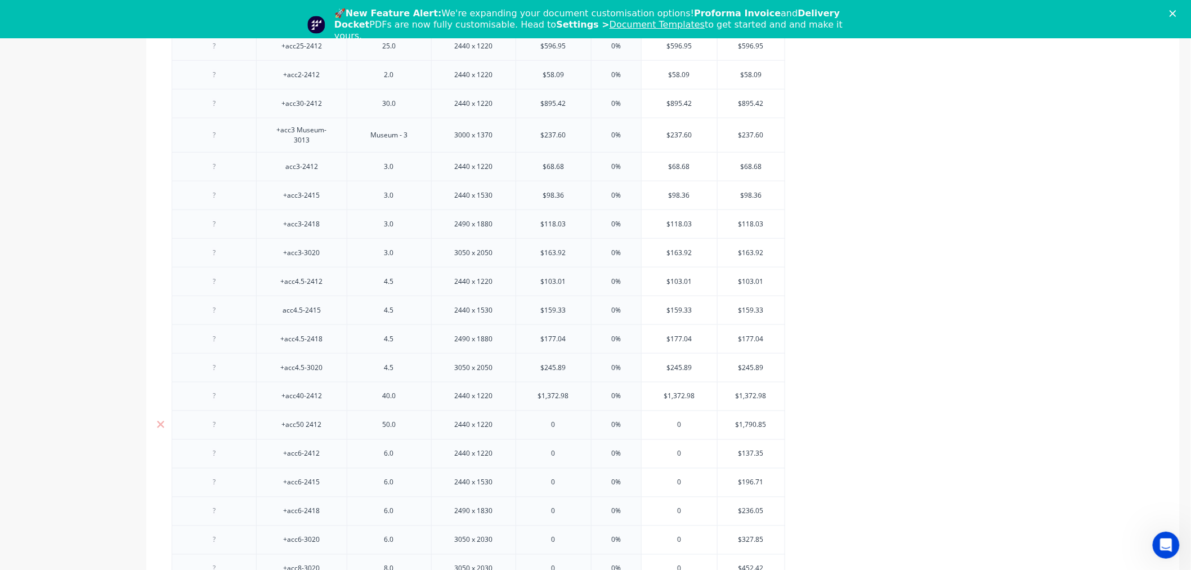
click at [750, 426] on input "$1,790.85" at bounding box center [752, 425] width 68 height 10
type input "0"
click at [556, 426] on input "0" at bounding box center [553, 425] width 75 height 10
paste input "$1,790.85"
type textarea "x"
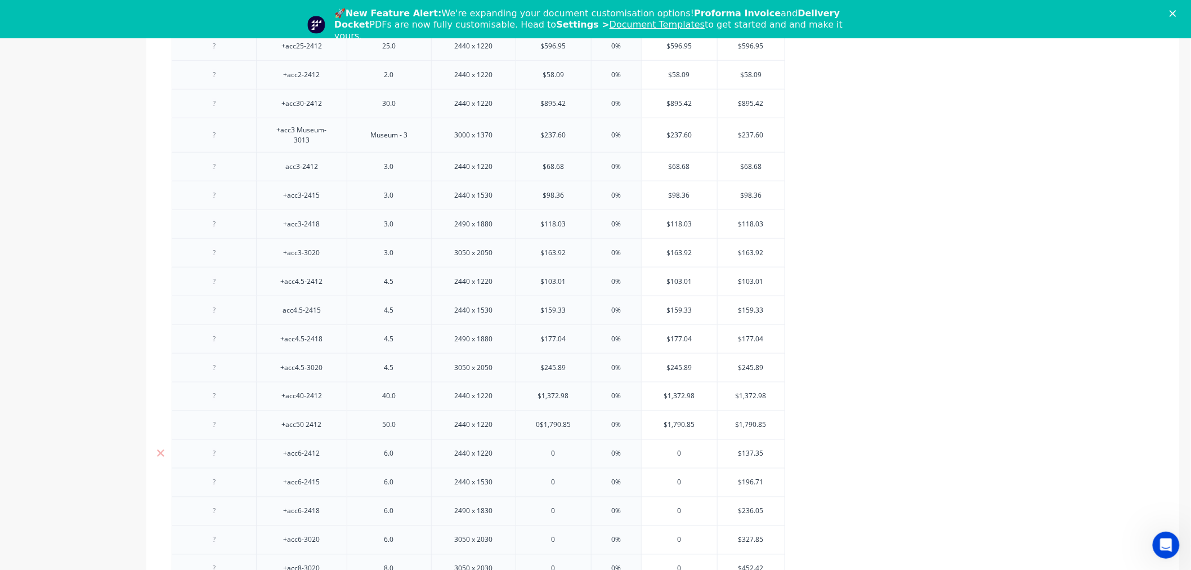
type input "0$1,790.85"
type input "$137.35"
click at [751, 453] on input "$137.35" at bounding box center [752, 454] width 68 height 10
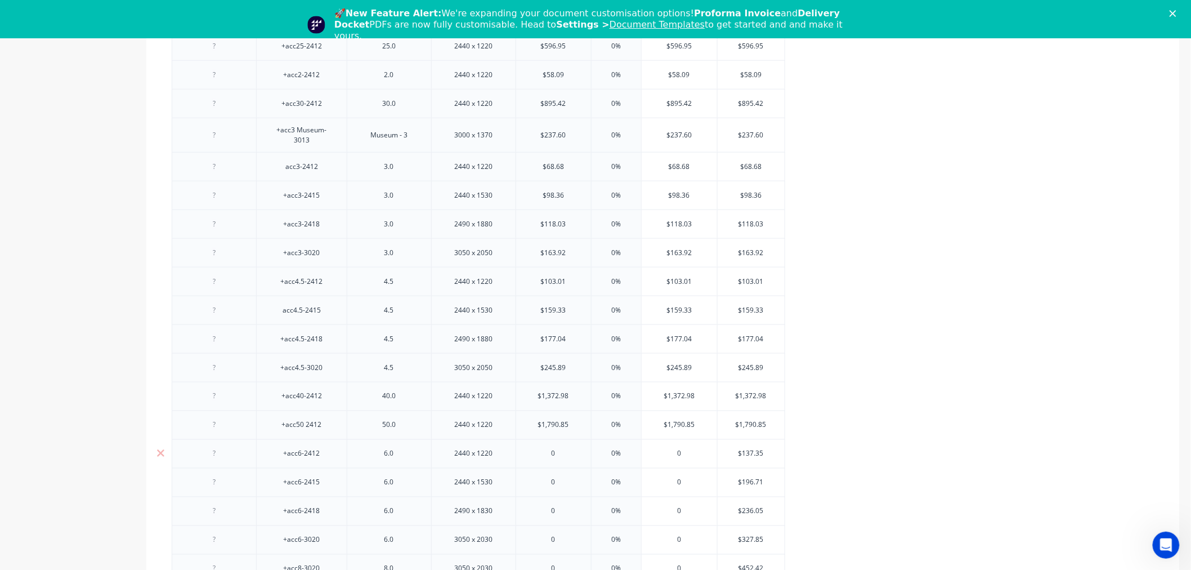
type input "0"
click at [557, 453] on input "0" at bounding box center [553, 454] width 75 height 10
paste input "$137.35"
type textarea "x"
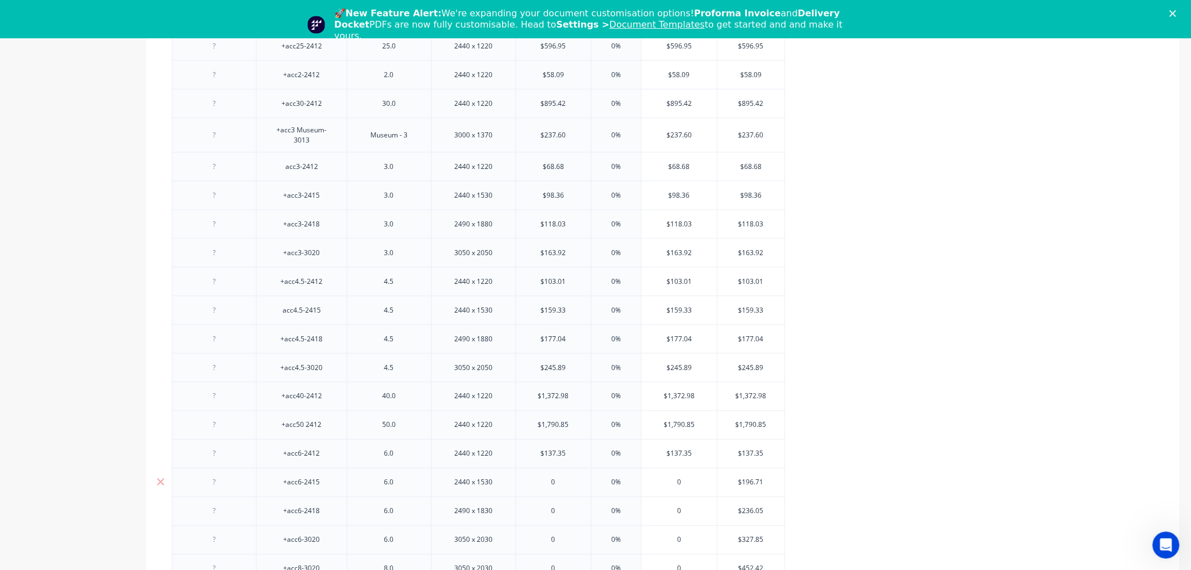
type input "$137.35"
type input "$196.71"
click at [750, 485] on input "$196.71" at bounding box center [752, 482] width 68 height 10
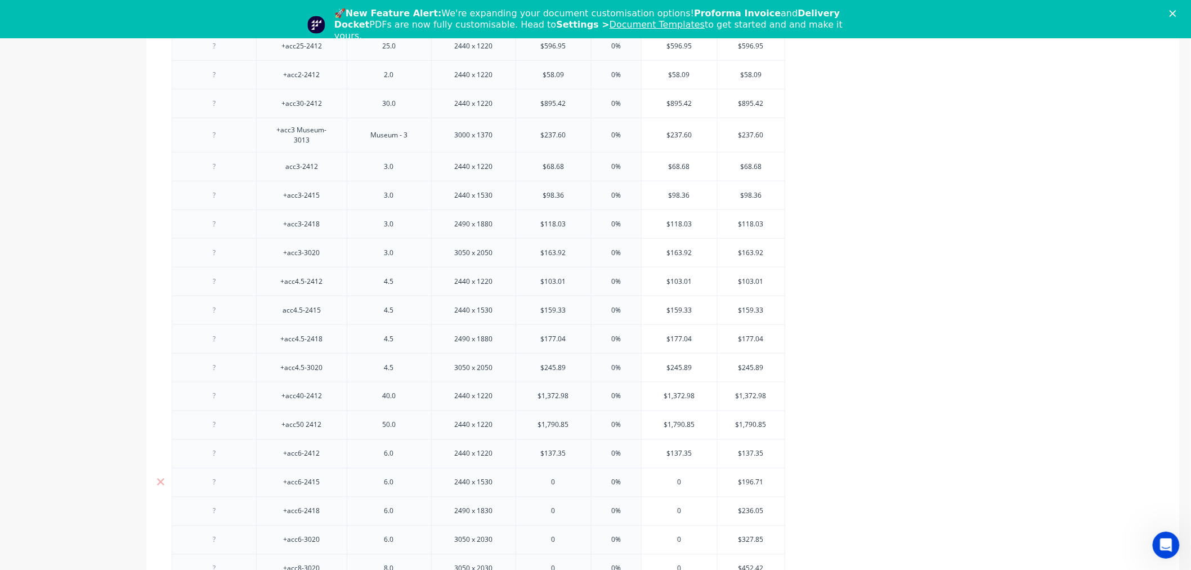
type input "0"
click at [556, 480] on input "0" at bounding box center [553, 482] width 75 height 10
paste input "$196.71"
type textarea "x"
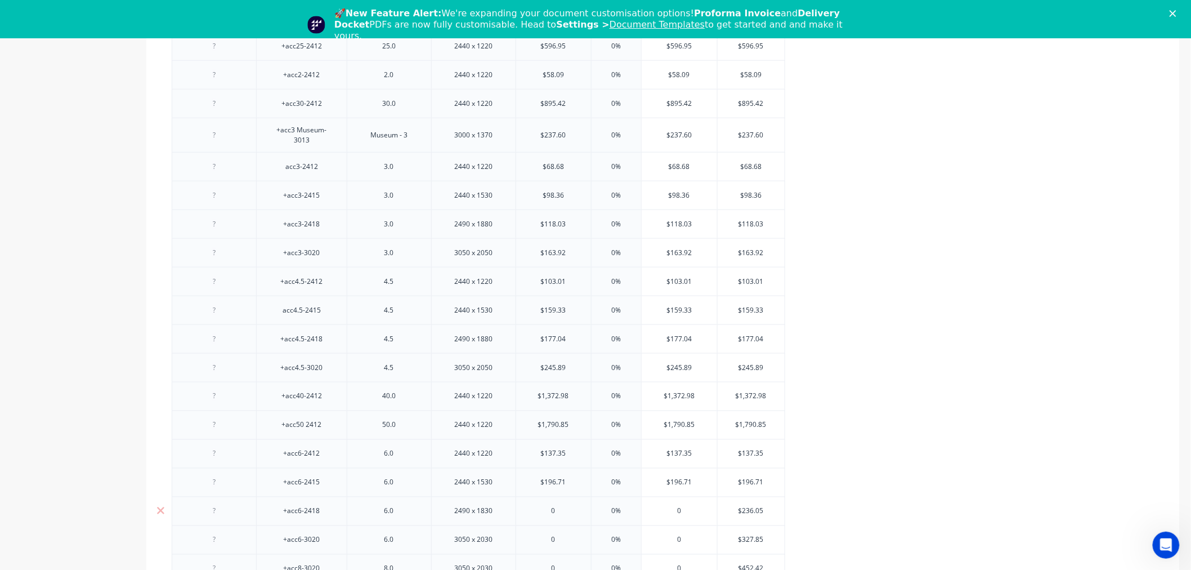
type input "$196.71"
type input "$236.05"
click at [747, 509] on input "$236.05" at bounding box center [752, 511] width 68 height 10
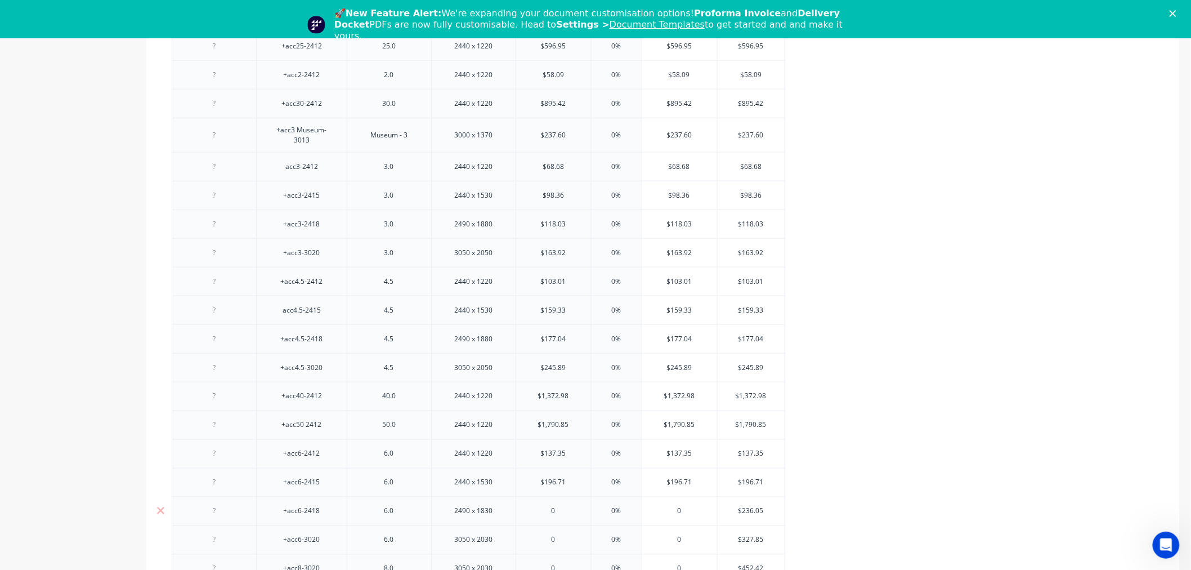
type input "0"
click at [553, 509] on input "0" at bounding box center [553, 511] width 75 height 10
paste input "$236.05"
type textarea "x"
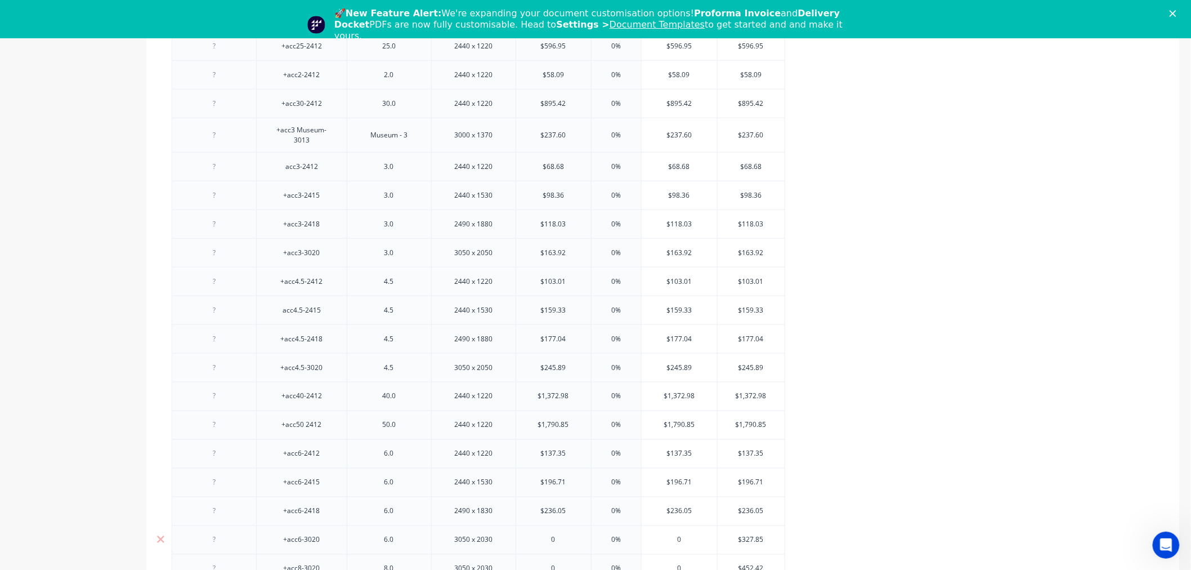
type input "$236.05"
type input "$327.85"
click at [746, 536] on input "$327.85" at bounding box center [752, 540] width 68 height 10
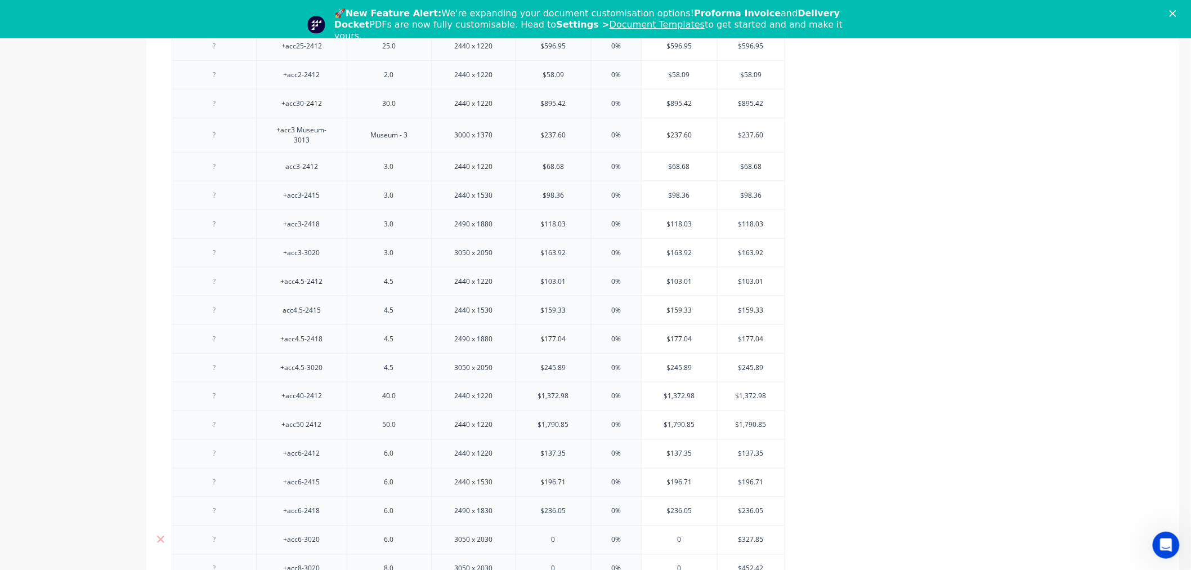
type input "0"
click at [563, 539] on input "0" at bounding box center [553, 540] width 75 height 10
paste input "$327.85"
type textarea "x"
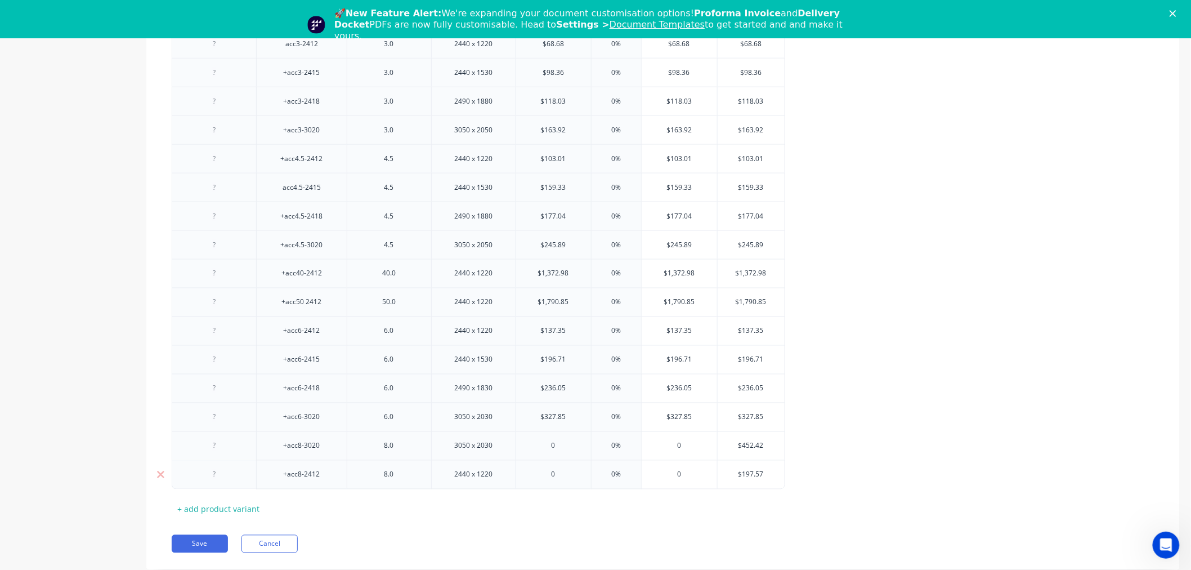
scroll to position [625, 0]
type input "$327.85"
type input "$452.42"
click at [747, 443] on input "$452.42" at bounding box center [752, 443] width 68 height 10
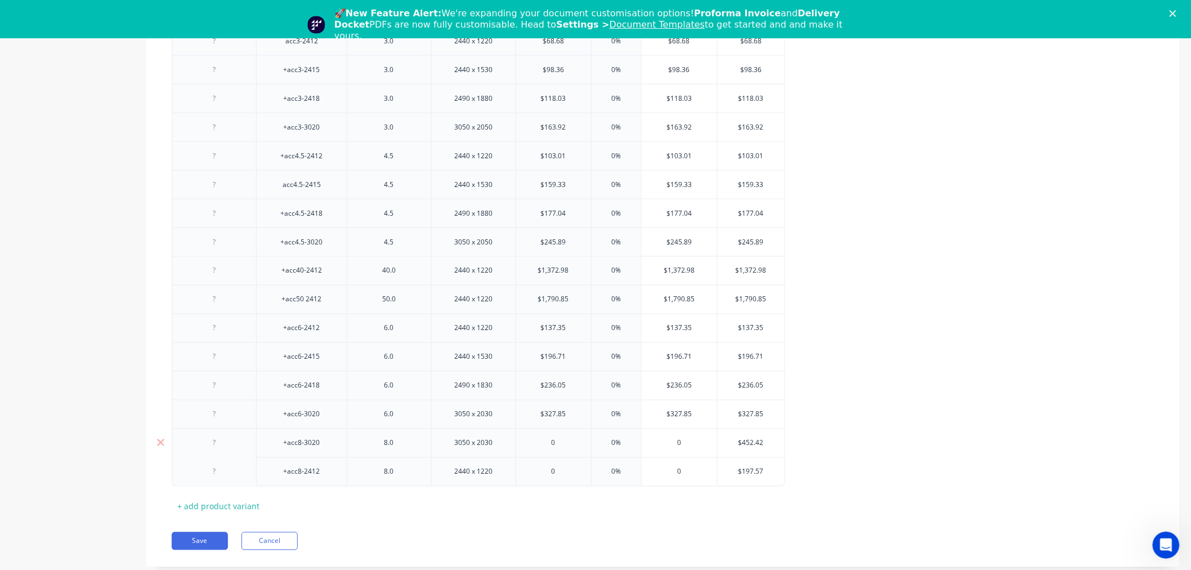
click at [747, 443] on input "$452.42" at bounding box center [752, 443] width 68 height 10
type input "0"
click at [554, 441] on input "0" at bounding box center [553, 443] width 75 height 10
paste input "$452.42"
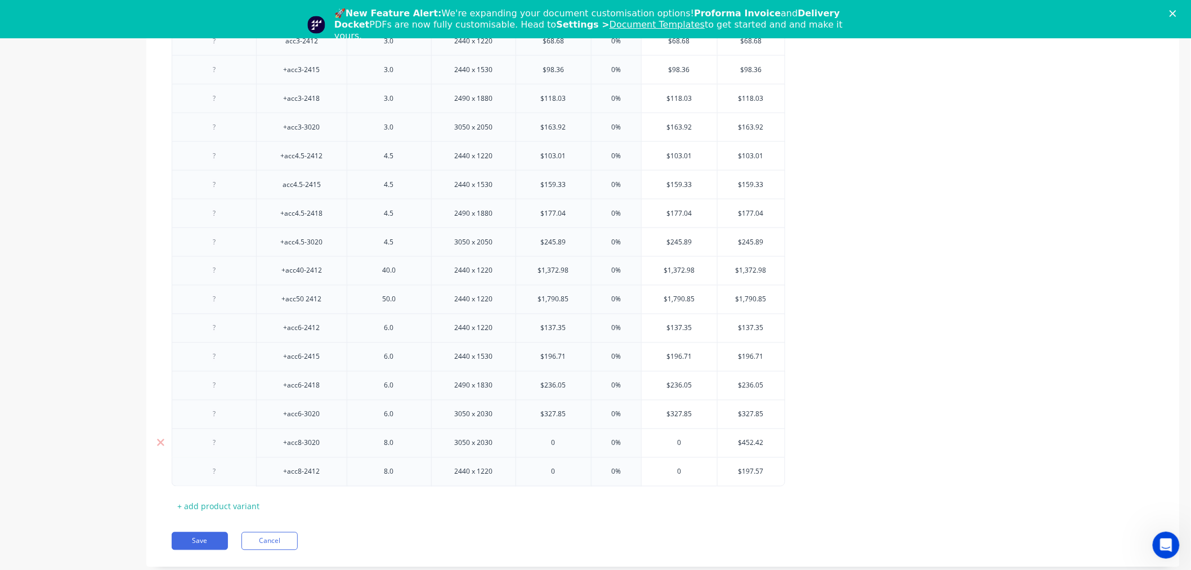
type textarea "x"
type input "$452.42"
type input "$197.57"
click at [747, 471] on input "$197.57" at bounding box center [752, 472] width 68 height 10
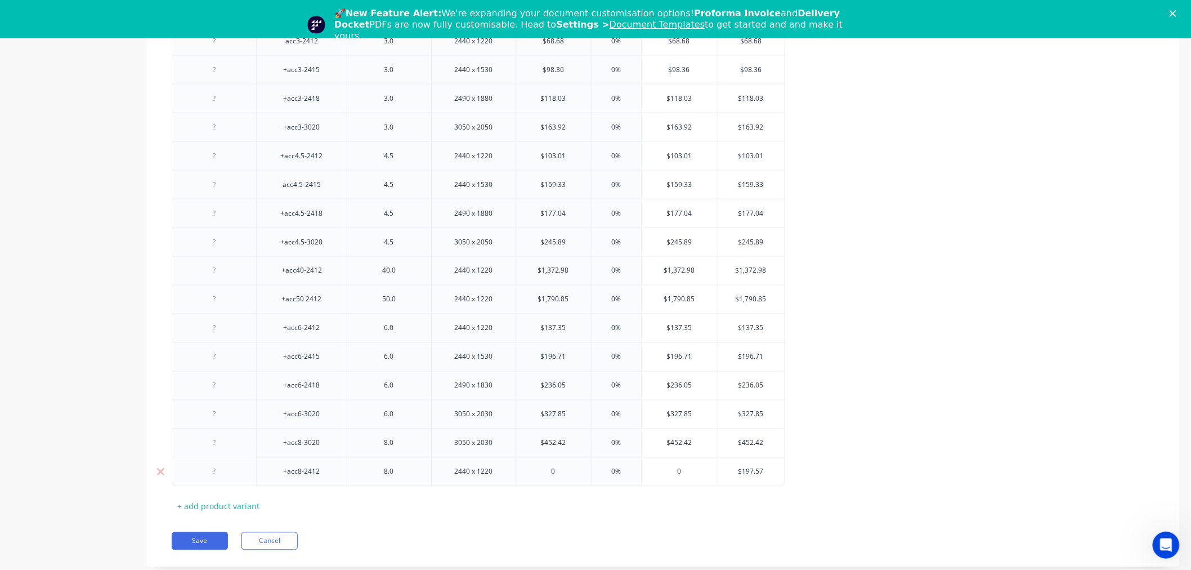
click at [749, 471] on input "$197.57" at bounding box center [752, 472] width 68 height 10
type input "0"
click at [564, 474] on input "0" at bounding box center [553, 472] width 75 height 10
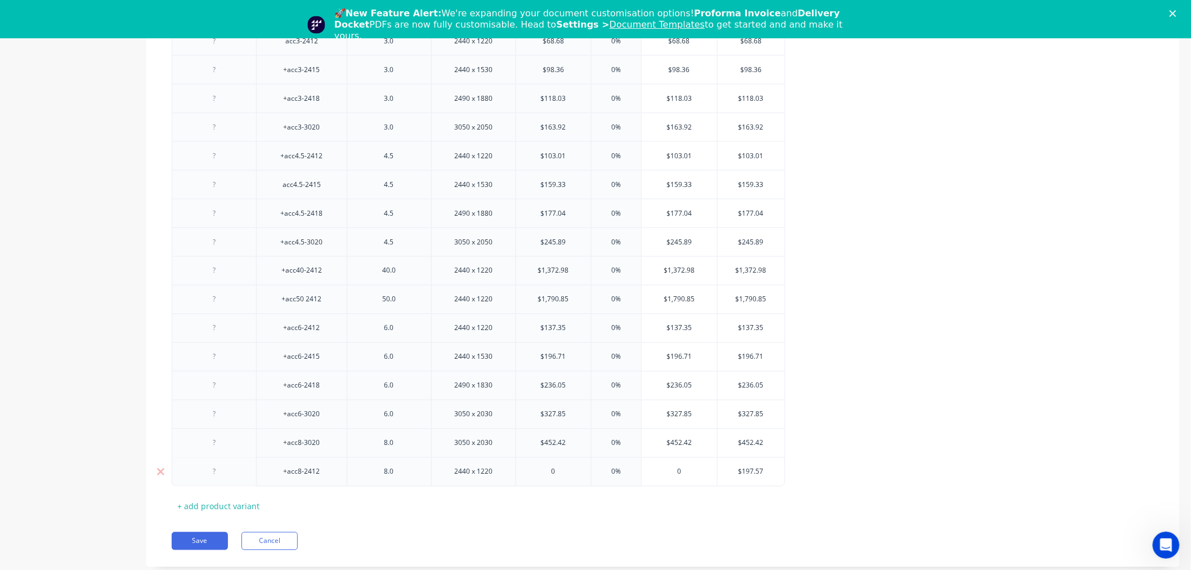
paste input "$197.57"
type textarea "x"
type input "$197.57"
click at [577, 508] on div "MYOB item Item Code Thickness Panel Size Cost Markup Price Retail +acc1.5-1812 …" at bounding box center [663, 83] width 983 height 864
click at [689, 535] on div "Save Cancel" at bounding box center [676, 541] width 1008 height 18
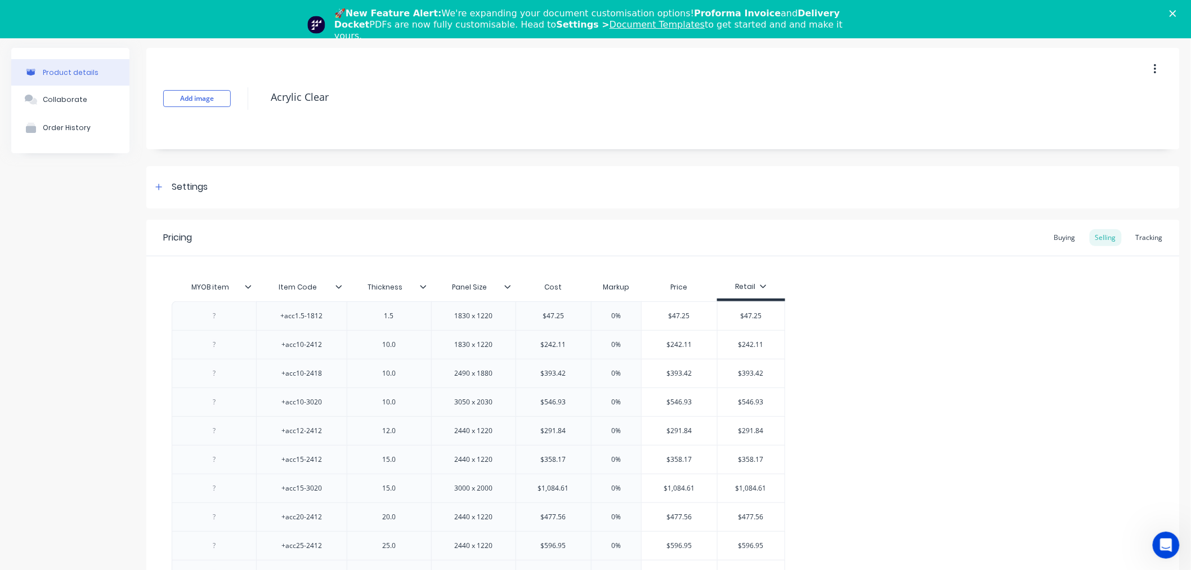
scroll to position [0, 0]
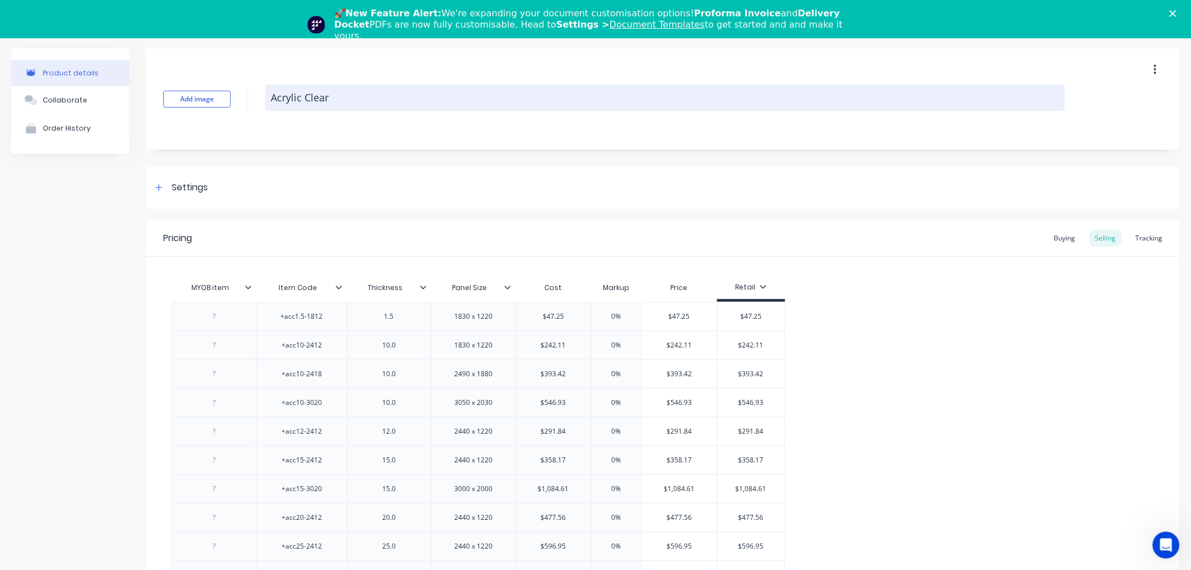
click at [285, 91] on textarea "Acrylic Clear" at bounding box center [665, 97] width 800 height 26
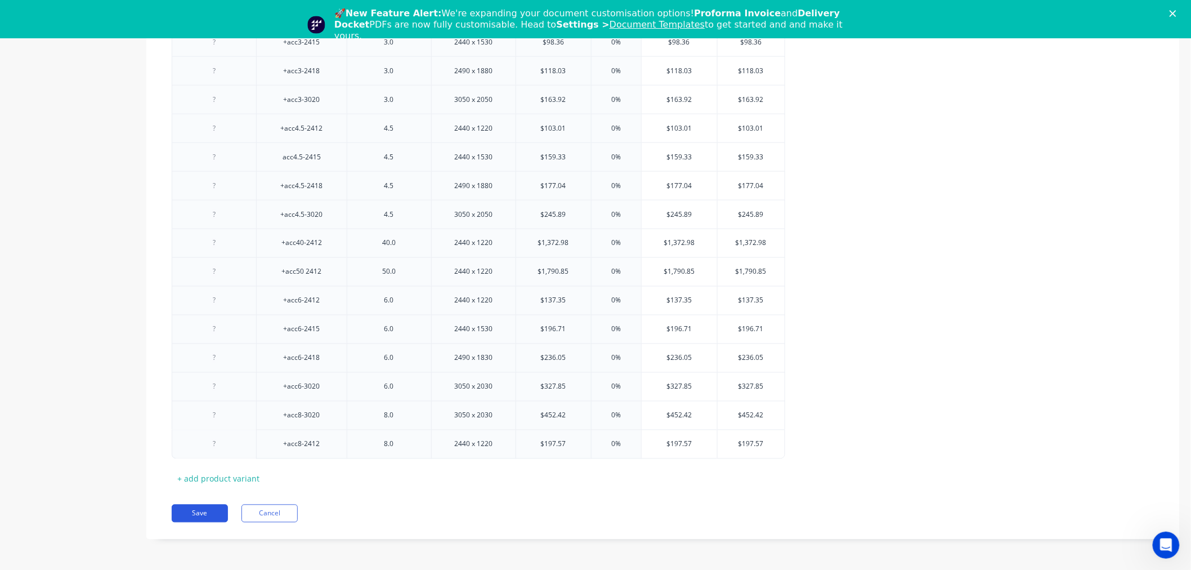
scroll to position [655, 0]
click at [201, 513] on button "Save" at bounding box center [200, 513] width 56 height 18
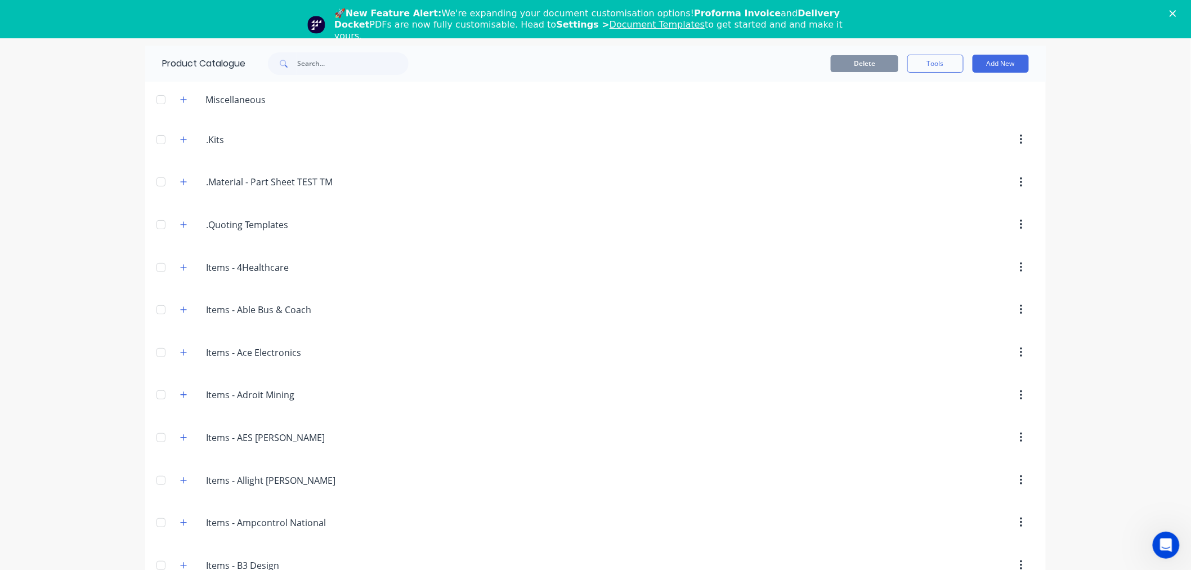
scroll to position [1212, 0]
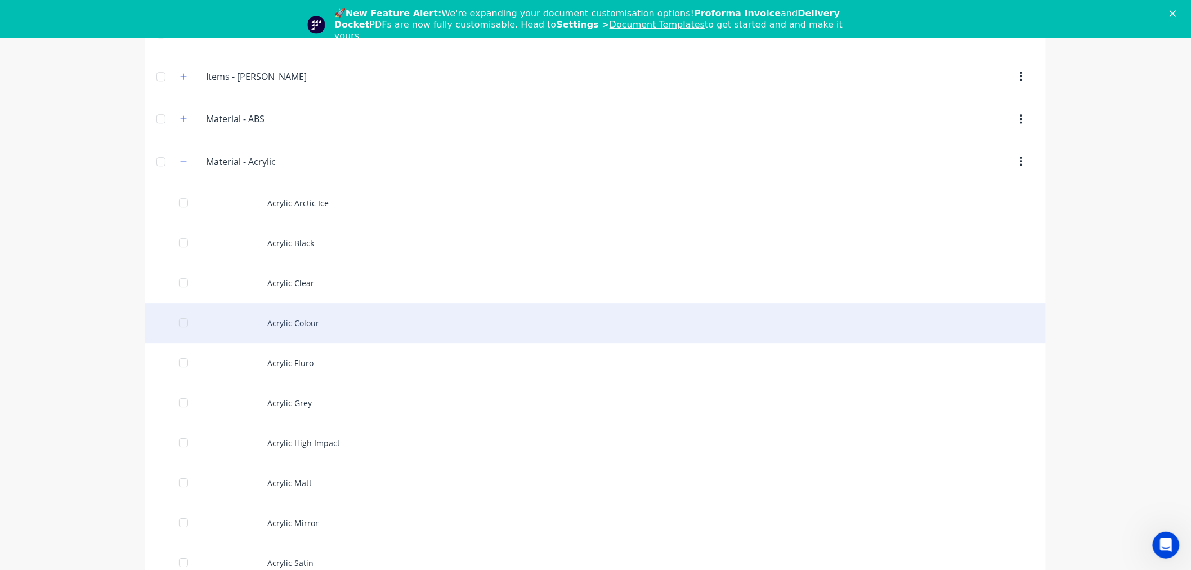
click at [321, 318] on div "Acrylic Colour" at bounding box center [595, 323] width 901 height 40
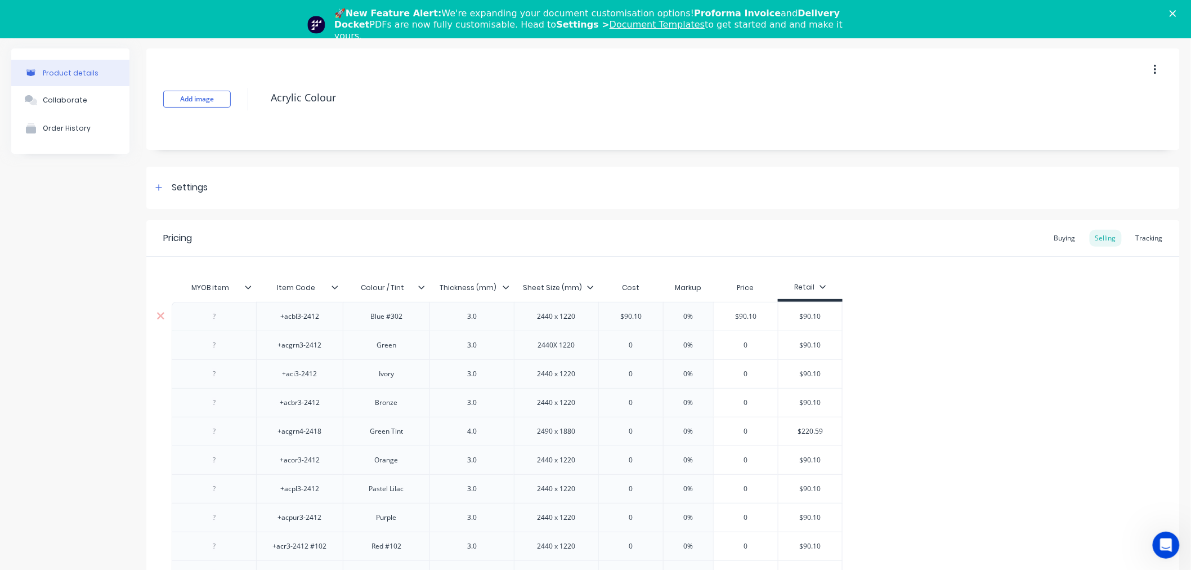
type textarea "x"
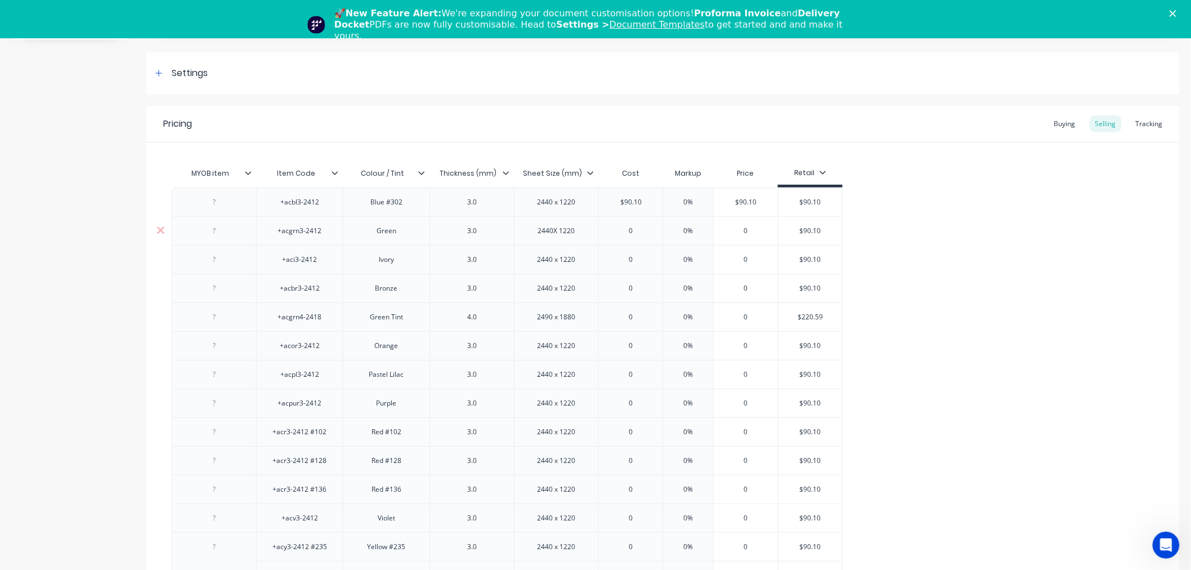
scroll to position [125, 0]
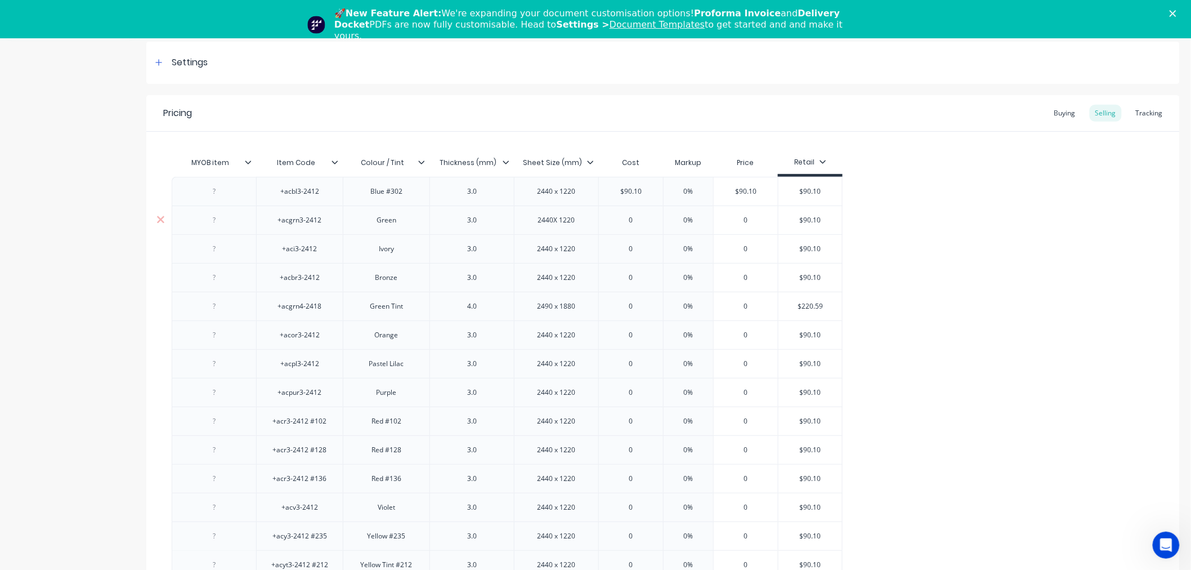
type input "$90.10"
click at [808, 222] on input "$90.10" at bounding box center [810, 220] width 64 height 10
click at [809, 222] on input "$90.10" at bounding box center [810, 220] width 64 height 10
type input "0"
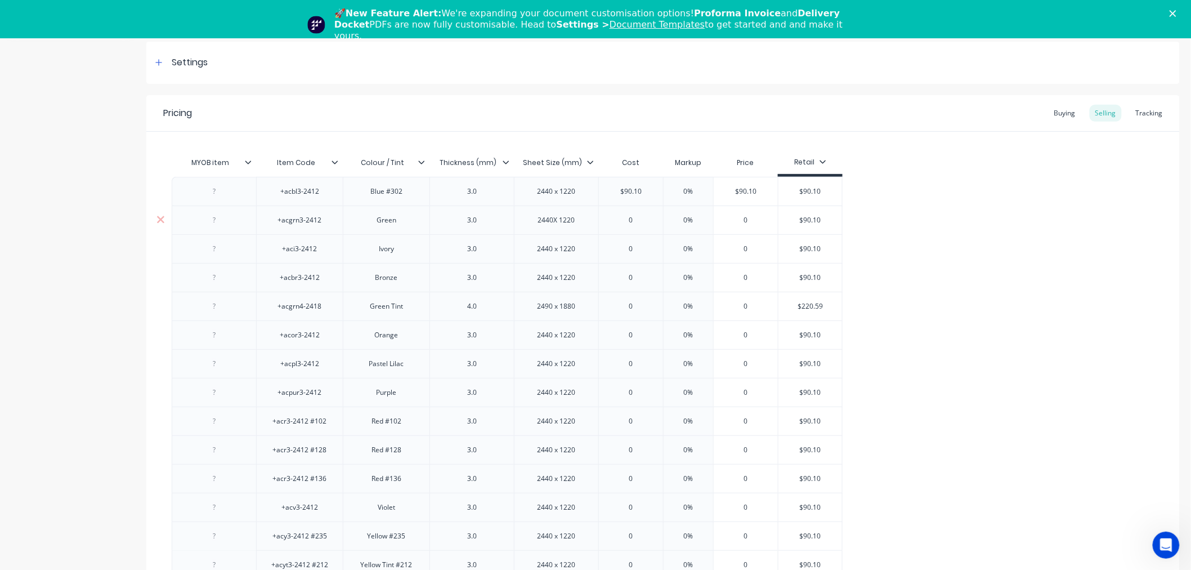
click at [646, 224] on input "0" at bounding box center [631, 220] width 64 height 10
paste input "$90.10"
type textarea "x"
type input "0$90.10"
type input "$90.10"
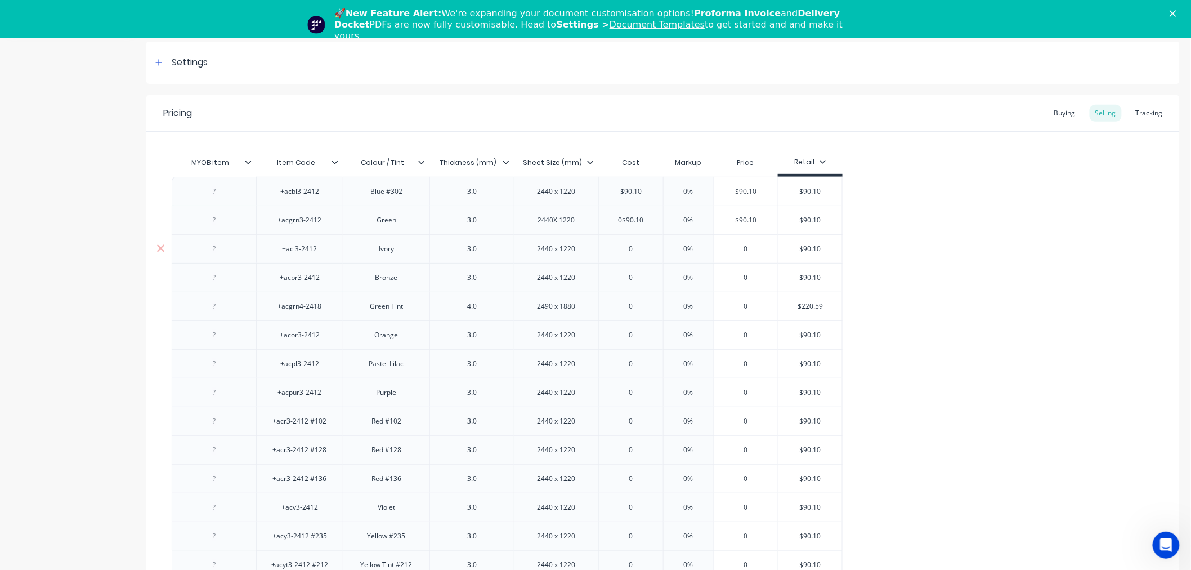
click at [807, 250] on input "$90.10" at bounding box center [810, 249] width 64 height 10
type input "0"
click at [632, 247] on input "0" at bounding box center [631, 249] width 64 height 10
paste input "90.10"
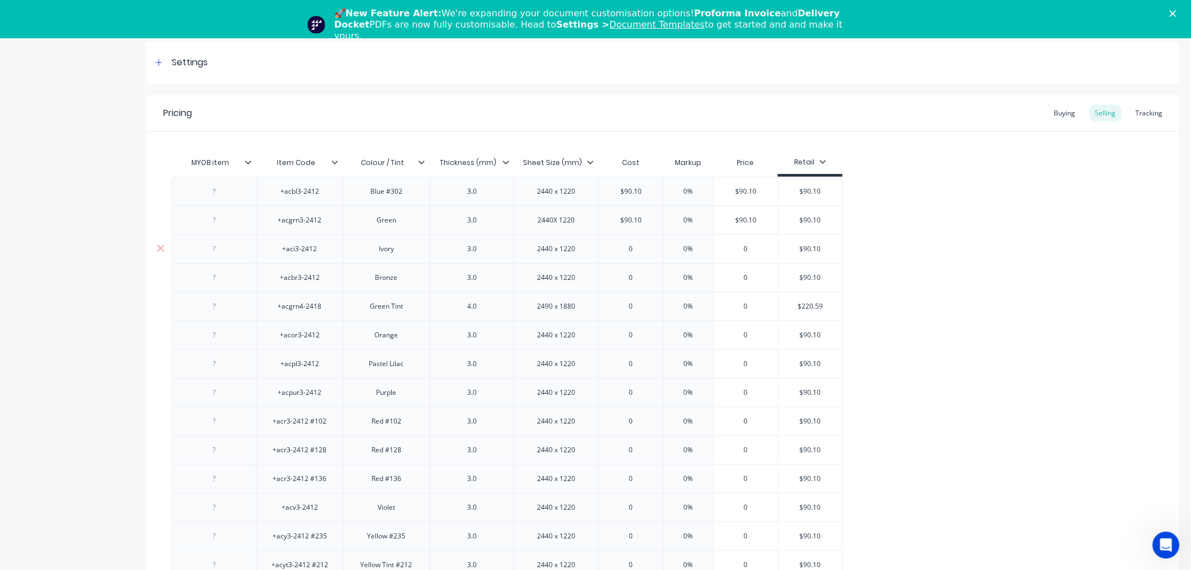
type textarea "x"
type input "090.10"
type input "$90.10"
click at [803, 274] on input "$90.10" at bounding box center [810, 277] width 64 height 10
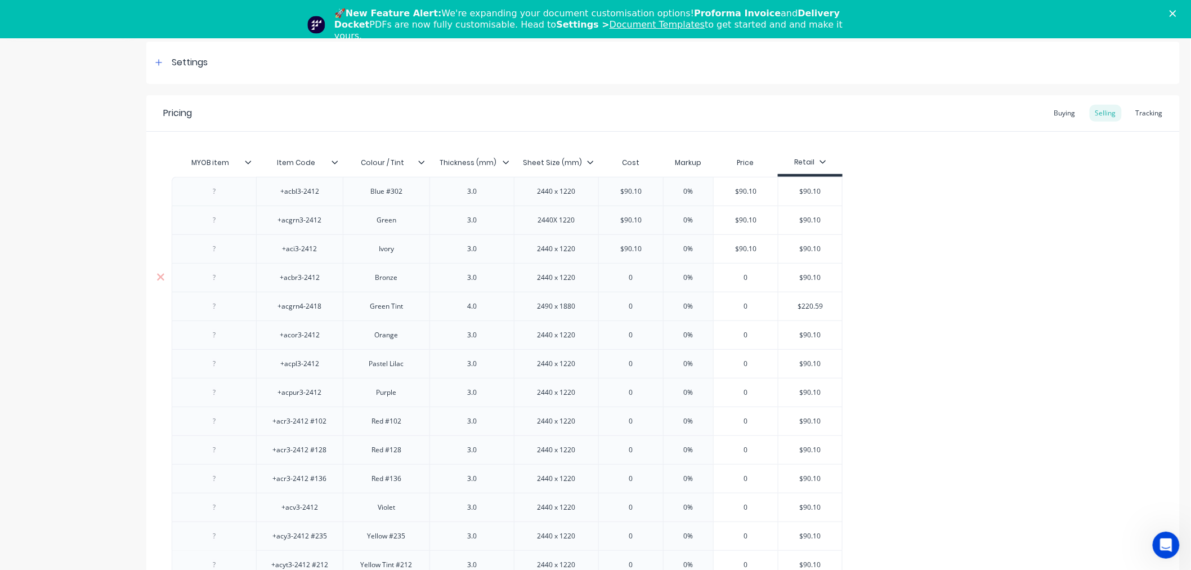
type input "0"
click at [642, 274] on input "0" at bounding box center [631, 277] width 64 height 10
paste input "90.10"
type textarea "x"
type input "090.10"
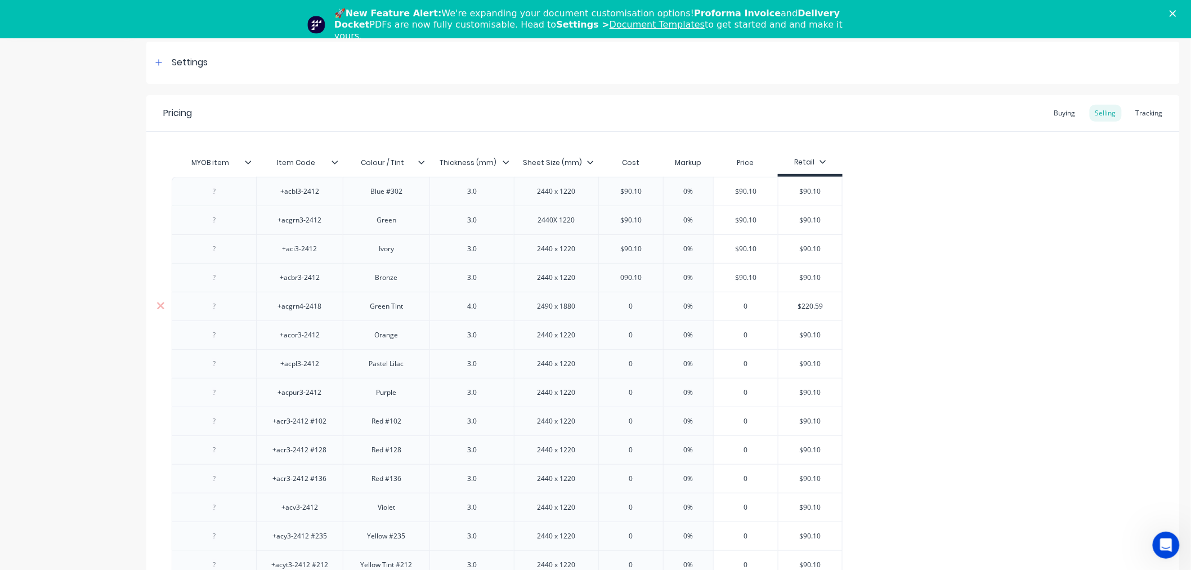
type input "$220.59"
click at [814, 310] on input "$220.59" at bounding box center [810, 306] width 64 height 10
type input "0"
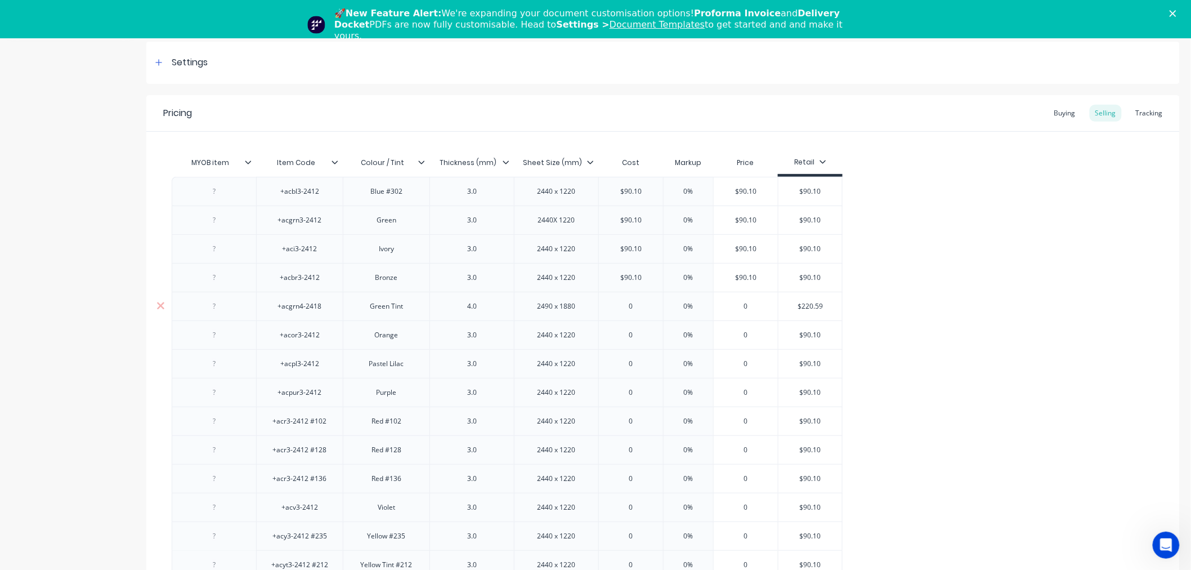
click at [643, 302] on input "0" at bounding box center [631, 306] width 64 height 10
paste input "$220.59"
type textarea "x"
type input "0$220.59"
type input "$90.10"
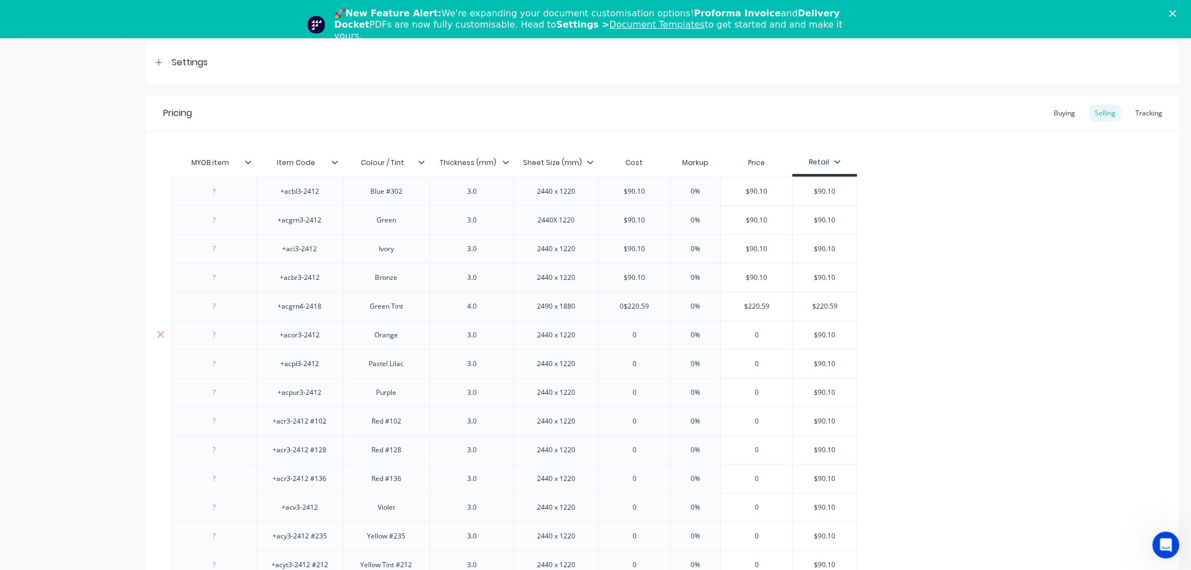
click at [807, 336] on input "$90.10" at bounding box center [825, 335] width 64 height 10
click at [822, 336] on input "$90.10" at bounding box center [825, 335] width 64 height 10
type input "0"
click at [637, 331] on input "0" at bounding box center [634, 335] width 71 height 10
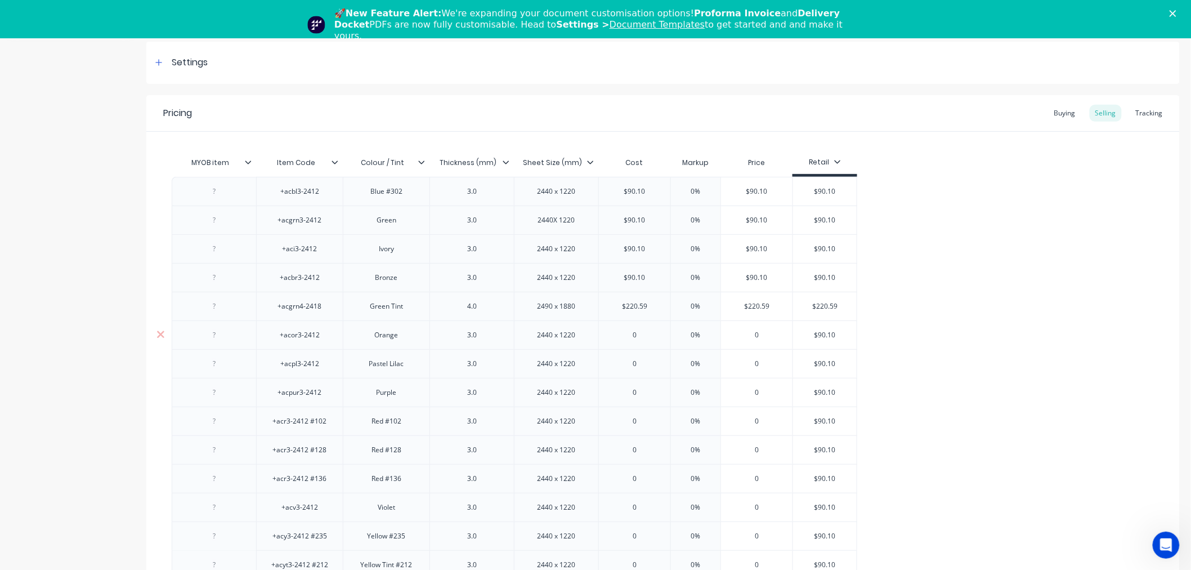
paste input "90.10"
type textarea "x"
type input "090.10"
type input "0"
click at [637, 363] on input "0" at bounding box center [634, 364] width 71 height 10
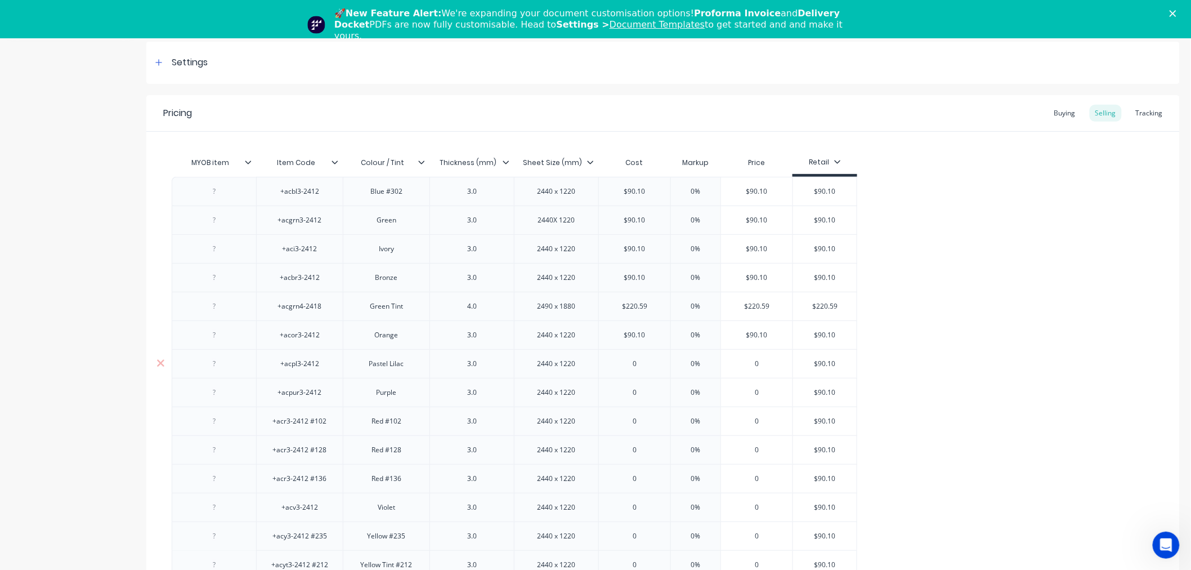
paste input "90.10"
type textarea "x"
type input "090.10"
type input "0"
click at [637, 390] on input "0" at bounding box center [634, 392] width 71 height 10
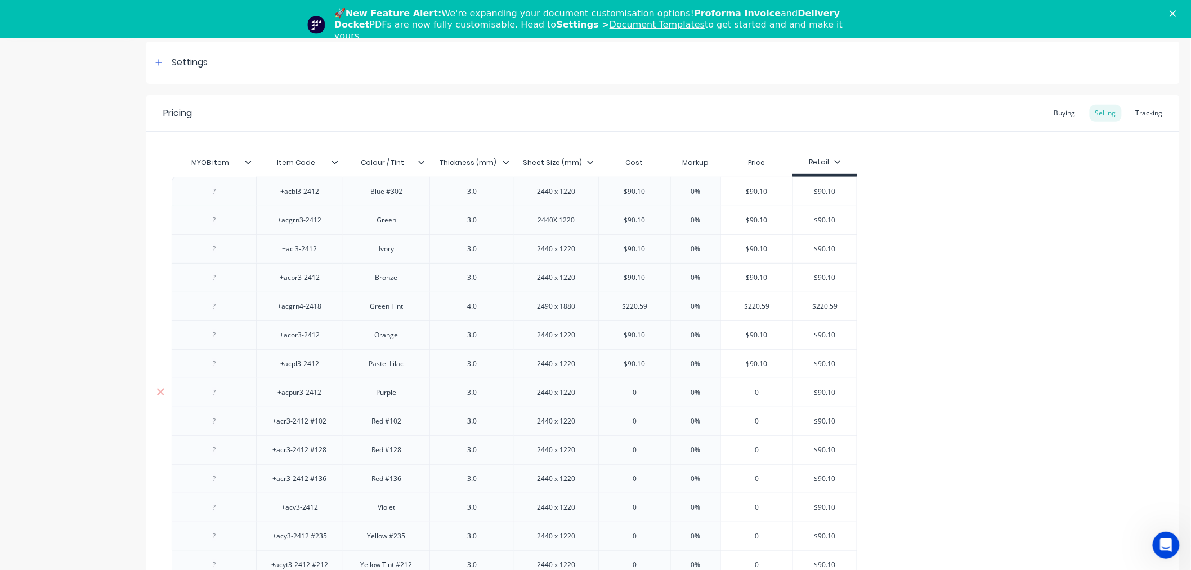
paste input "90.10"
type textarea "x"
type input "090.10"
type input "0"
click at [643, 423] on input "0" at bounding box center [634, 421] width 71 height 10
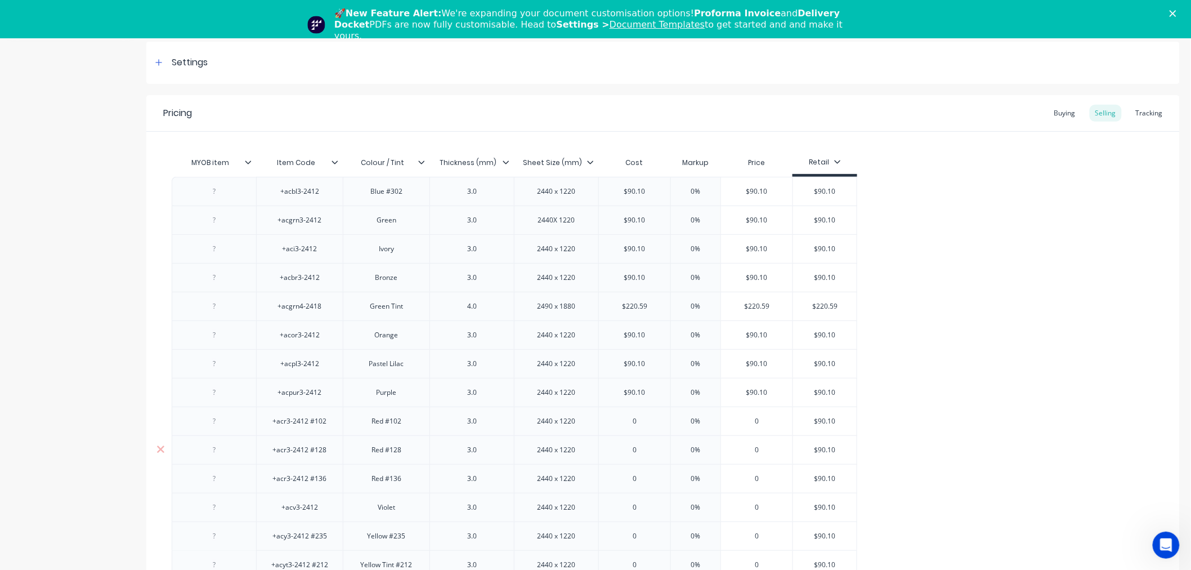
paste input "90.10"
type textarea "x"
type input "090.10"
type input "0"
click at [642, 448] on input "0" at bounding box center [634, 450] width 71 height 10
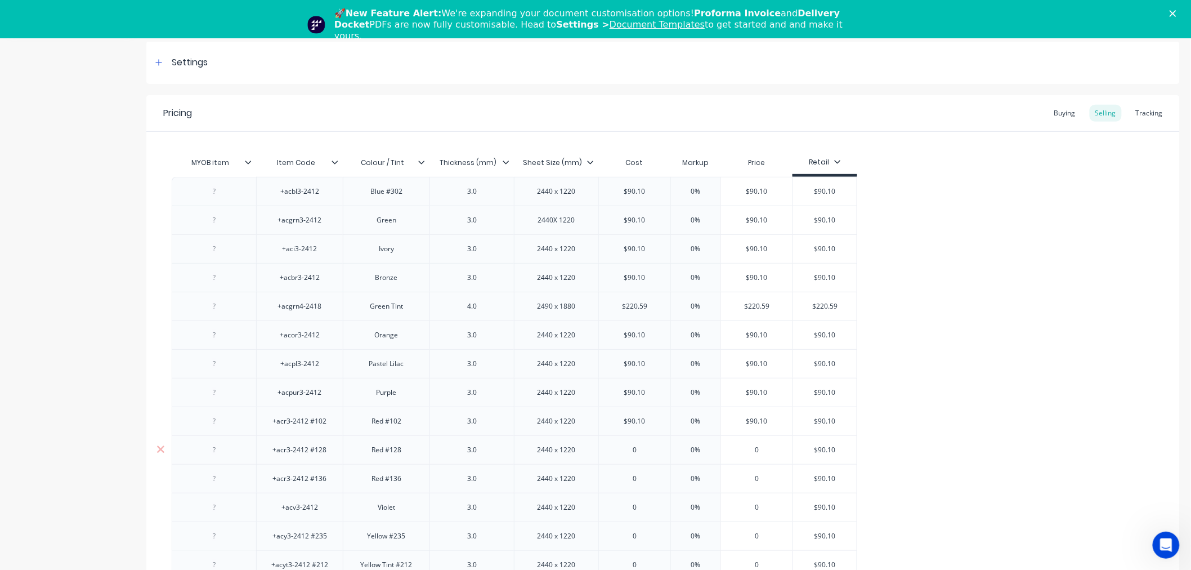
paste input "90.10"
type textarea "x"
type input "090.10"
type input "0"
click at [636, 482] on input "0" at bounding box center [634, 478] width 71 height 10
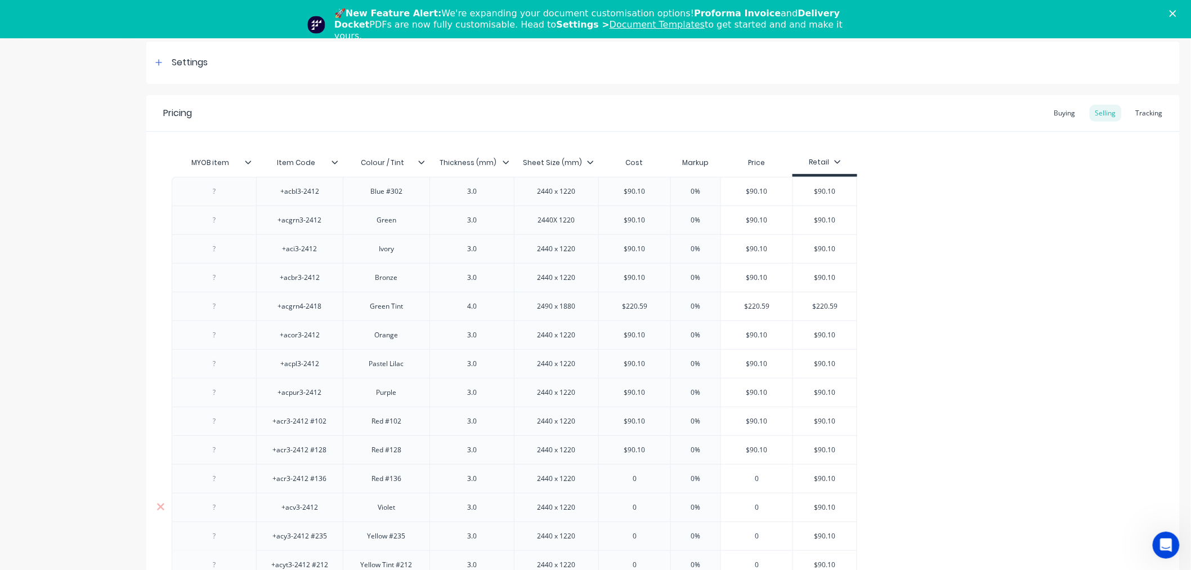
paste input "90.10"
type textarea "x"
type input "090.10"
type input "0"
click at [634, 504] on input "0" at bounding box center [634, 507] width 71 height 10
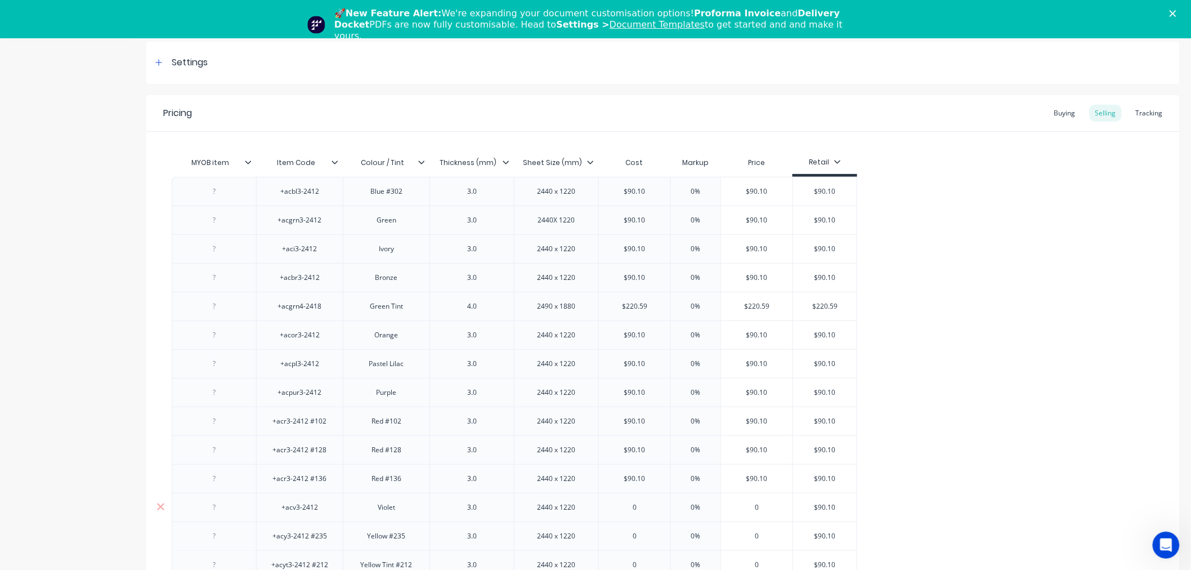
paste input "90.10"
type textarea "x"
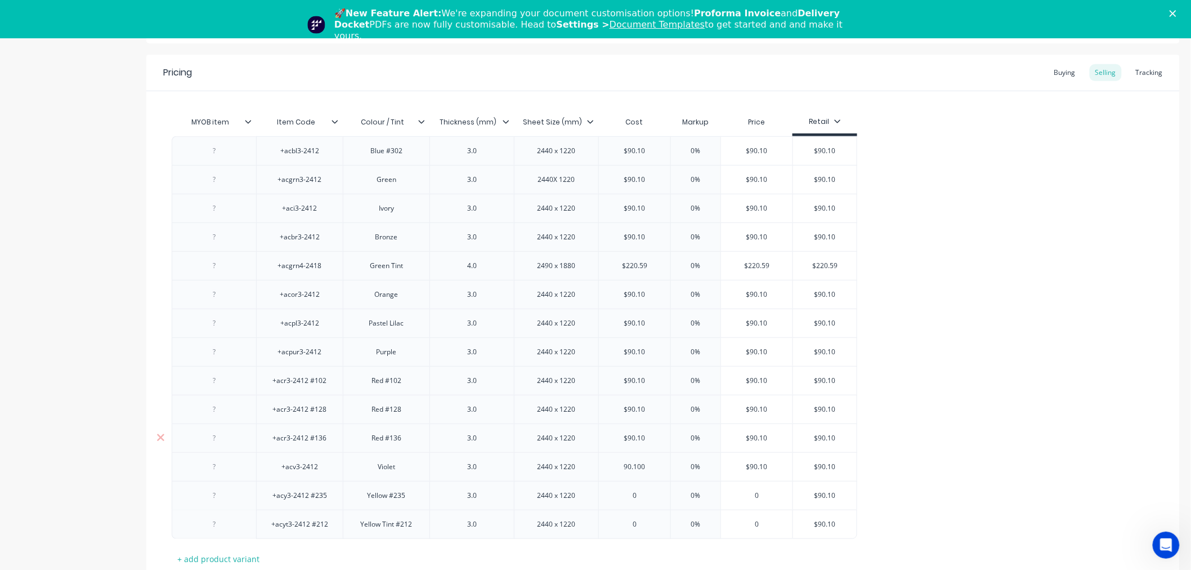
scroll to position [187, 0]
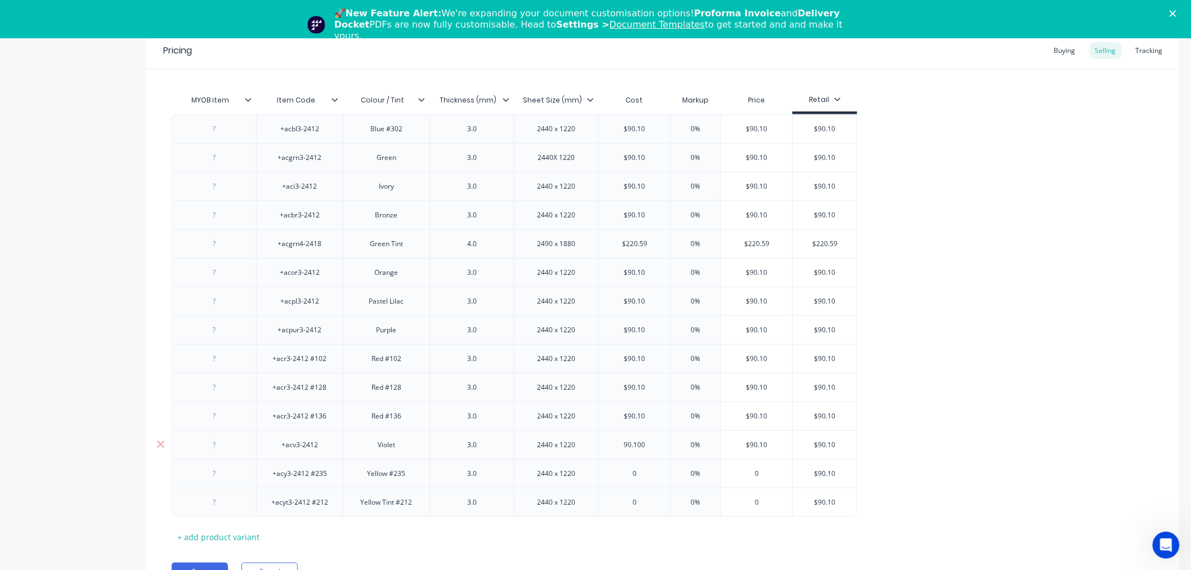
click at [652, 444] on input "90.100" at bounding box center [634, 445] width 71 height 10
type input "90.100"
type input "0"
click at [646, 472] on input "0" at bounding box center [634, 473] width 71 height 10
paste input "90.10"
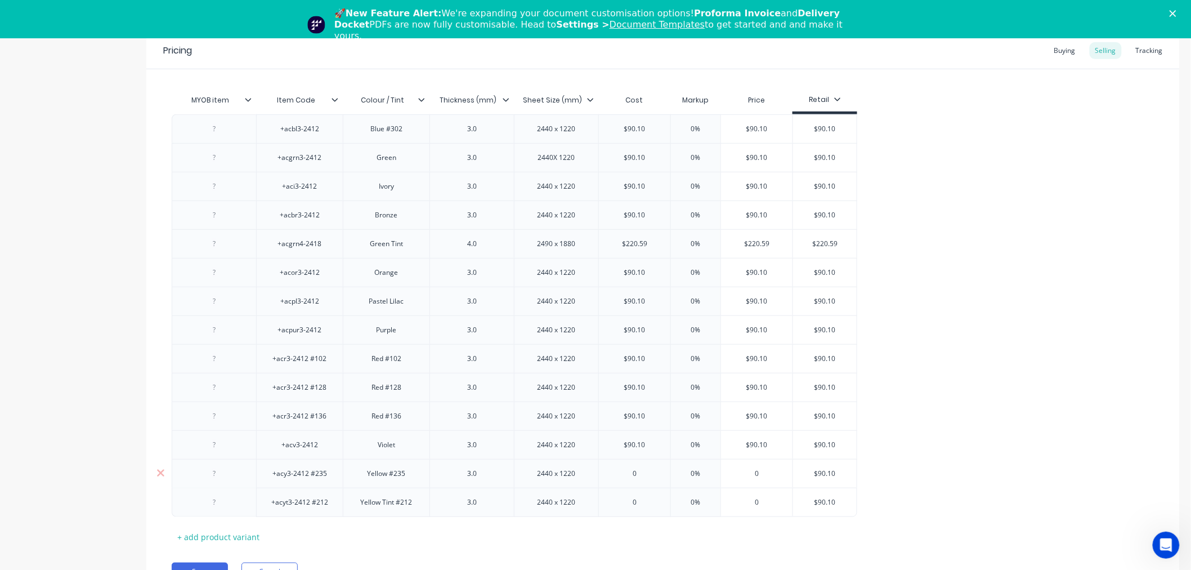
type textarea "x"
type input "090.10"
type input "0"
click at [651, 499] on input "0" at bounding box center [634, 502] width 71 height 10
paste input "90.10"
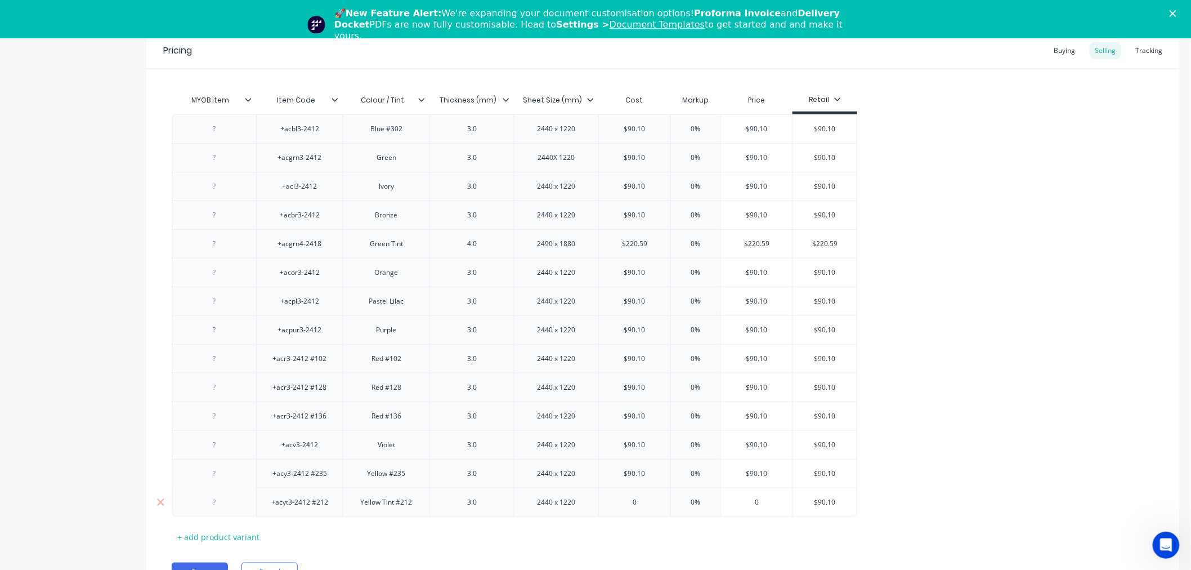
type textarea "x"
type input "090.10"
click at [952, 263] on div "+acbl3-2412 Blue #302 3.0 2440 x 1220 $90.10 0% $90.10 $90.10 +acgrn3-2412 Gree…" at bounding box center [663, 315] width 983 height 402
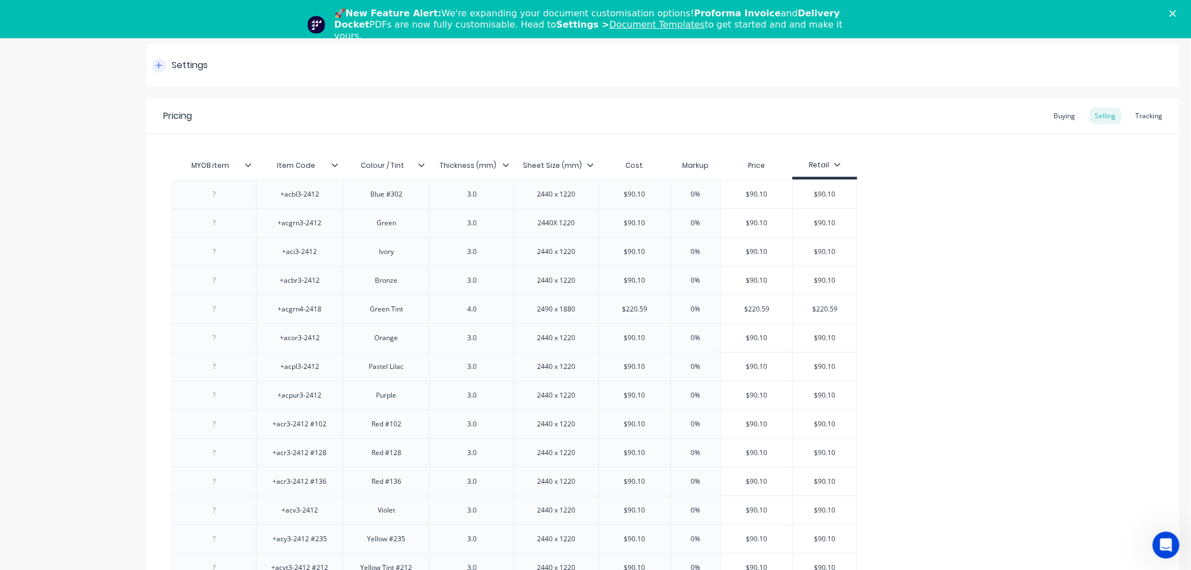
scroll to position [0, 0]
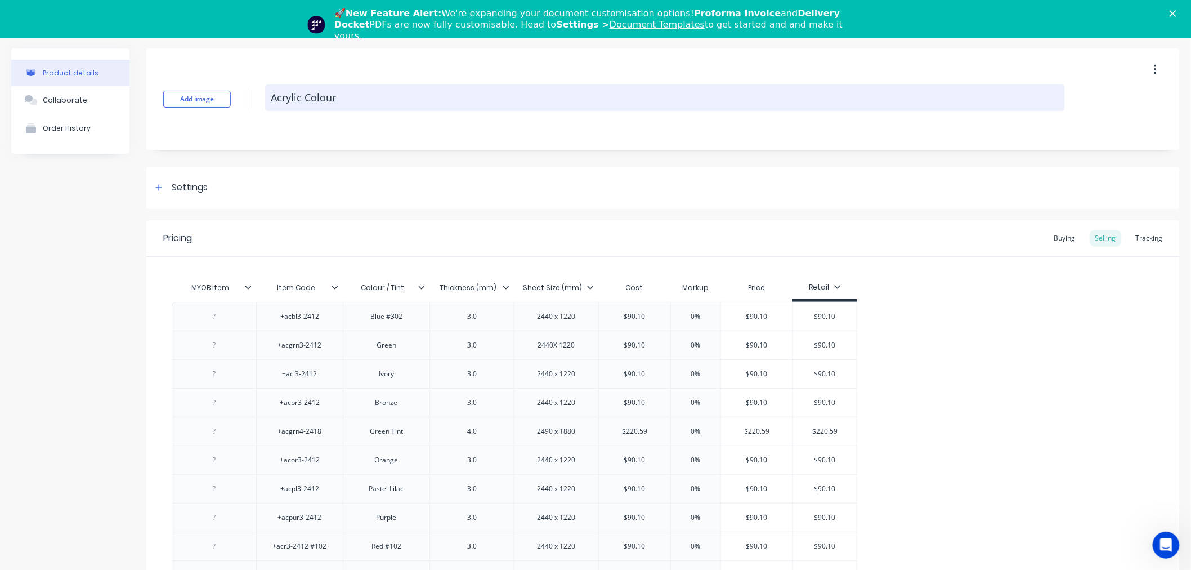
click at [308, 98] on textarea "Acrylic Colour" at bounding box center [665, 97] width 800 height 26
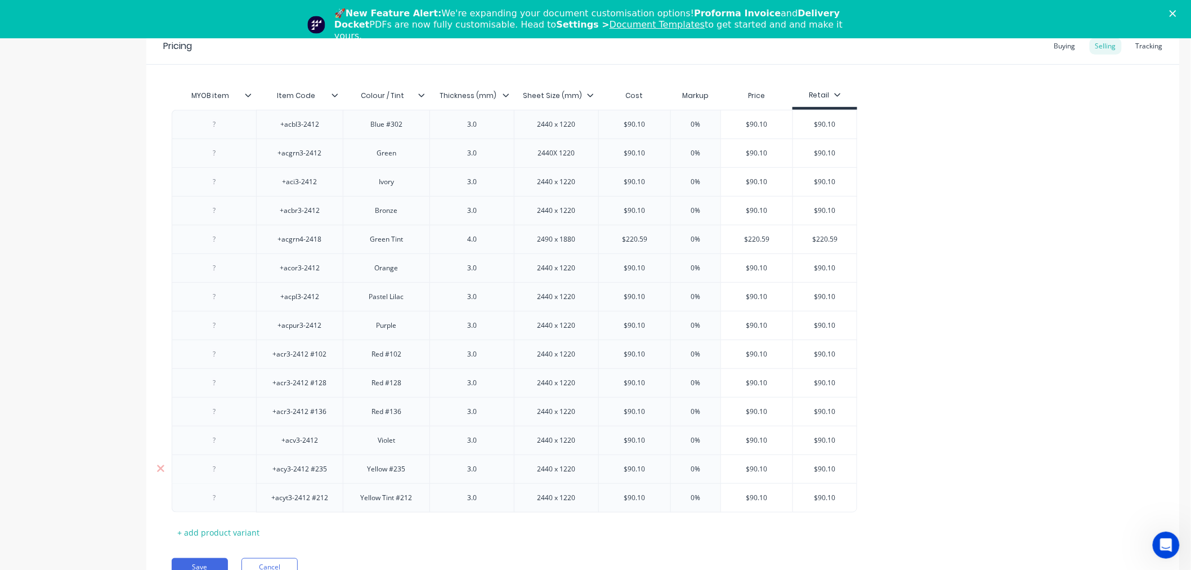
scroll to position [246, 0]
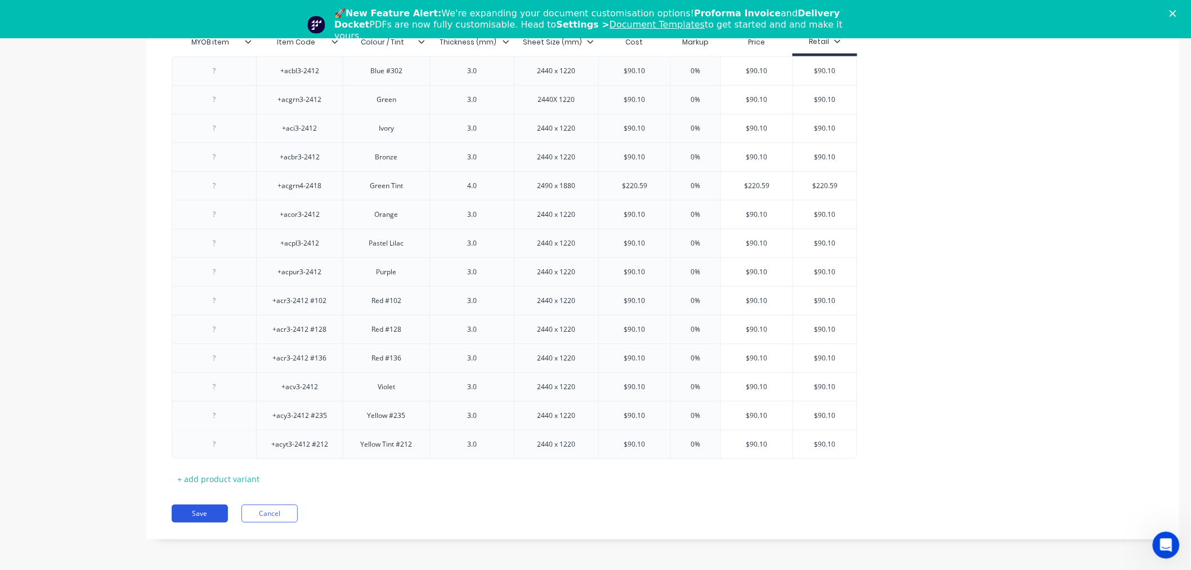
click at [212, 511] on button "Save" at bounding box center [200, 513] width 56 height 18
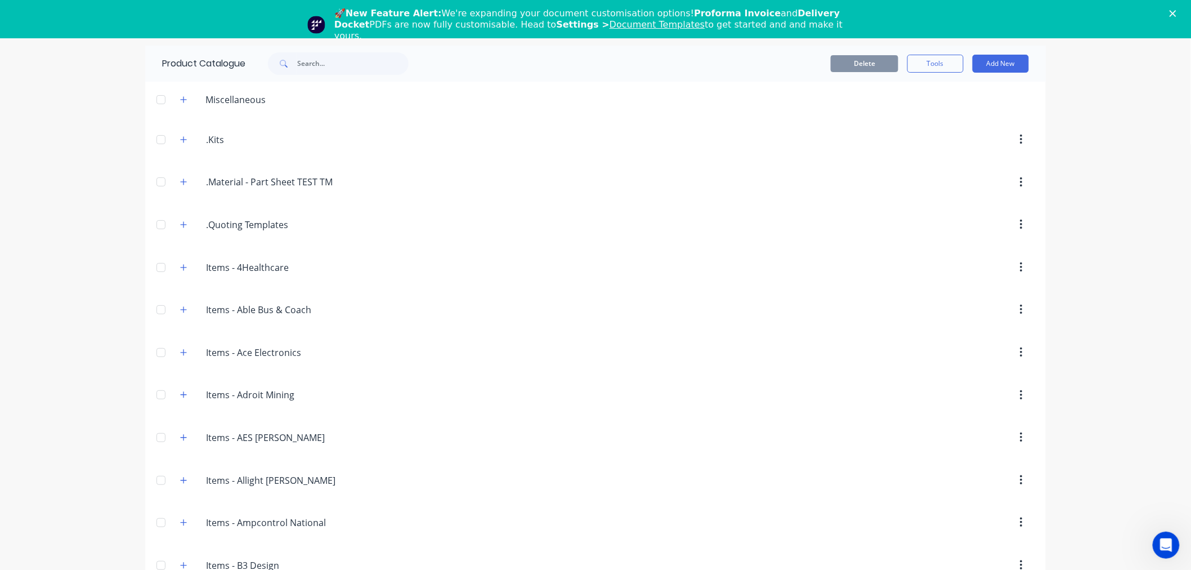
scroll to position [1251, 0]
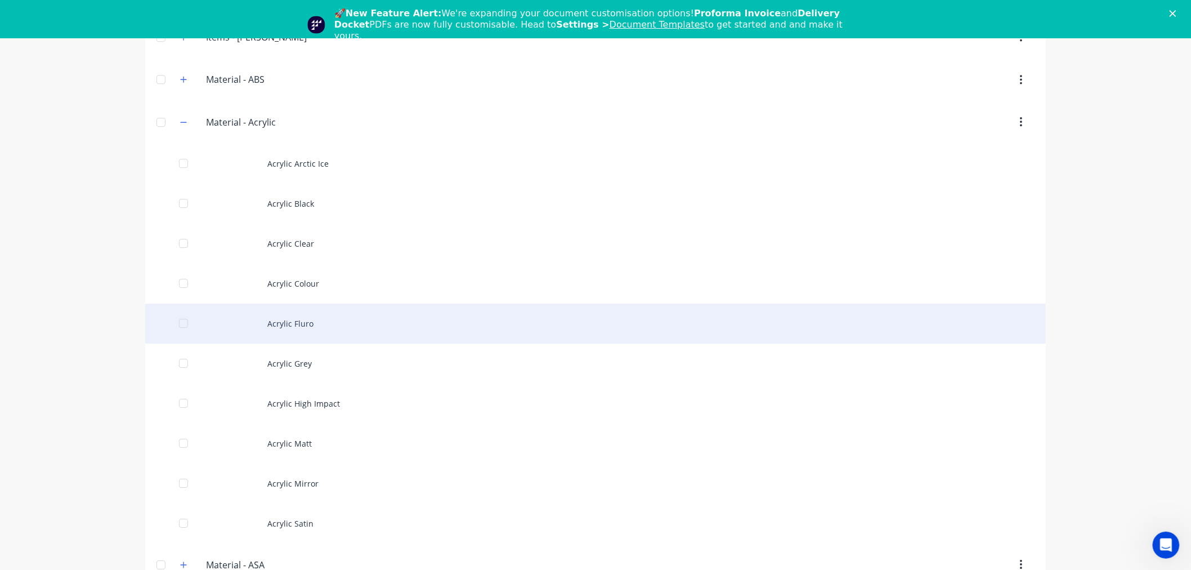
click at [289, 323] on div "Acrylic Fluro" at bounding box center [595, 323] width 901 height 40
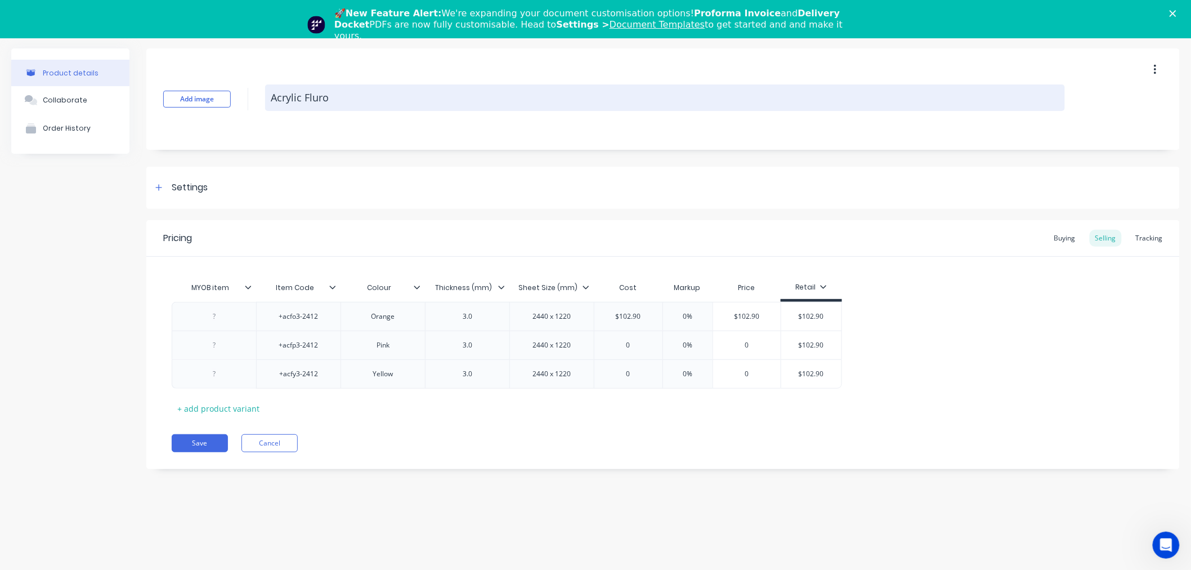
click at [312, 91] on textarea "Acrylic Fluro" at bounding box center [665, 97] width 800 height 26
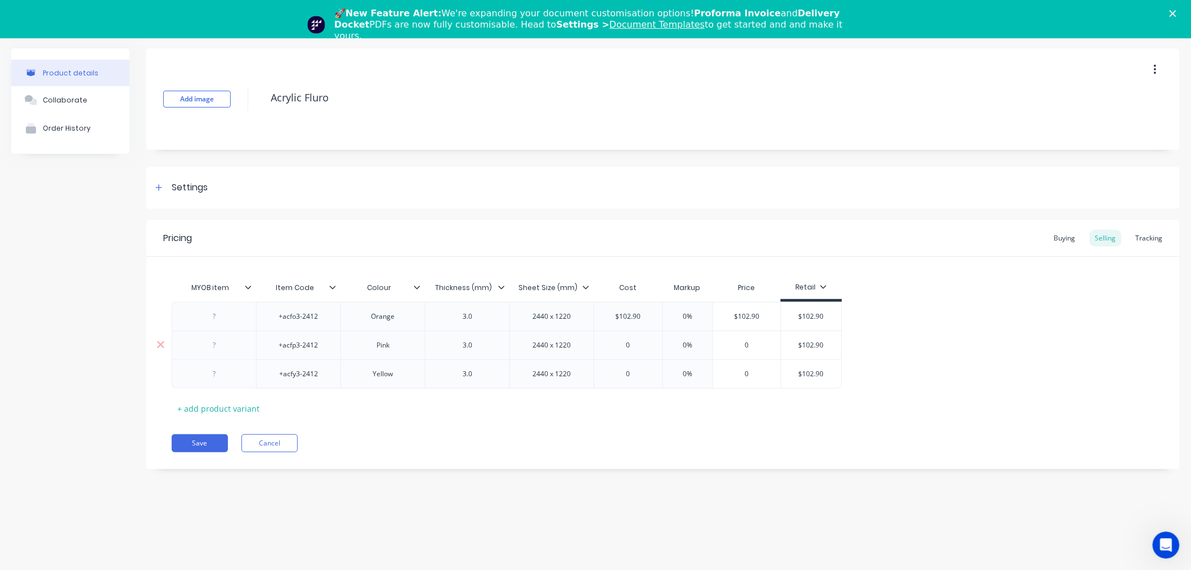
type textarea "x"
type input "$102.90"
click at [809, 346] on input "$102.90" at bounding box center [811, 345] width 60 height 10
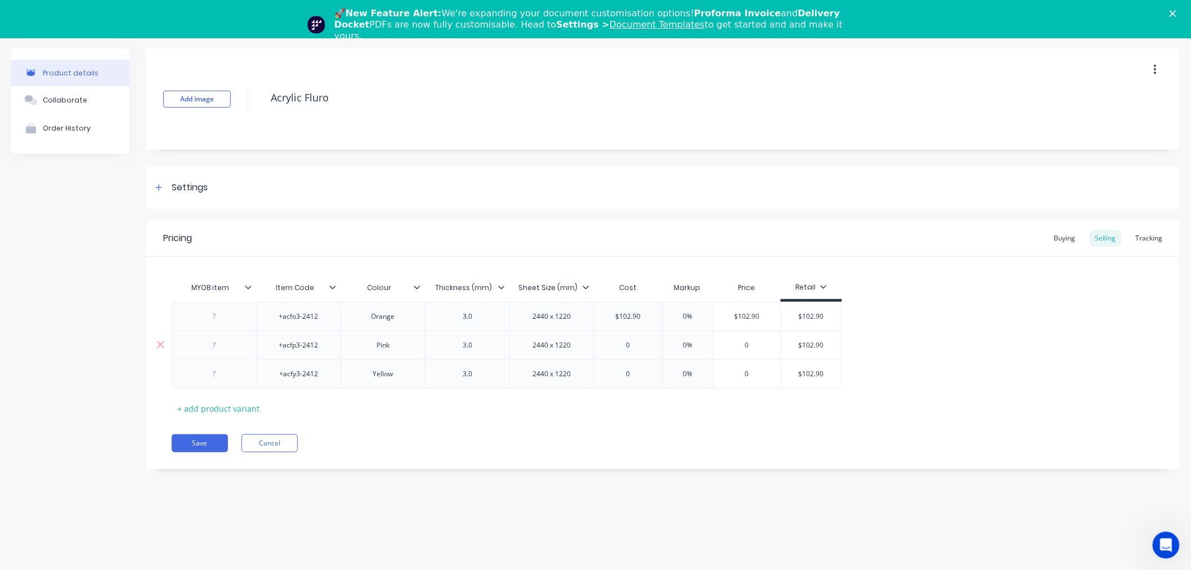
type input "0"
click at [642, 344] on input "0" at bounding box center [628, 345] width 68 height 10
paste input "$102.90"
type textarea "x"
type input "0$102.90"
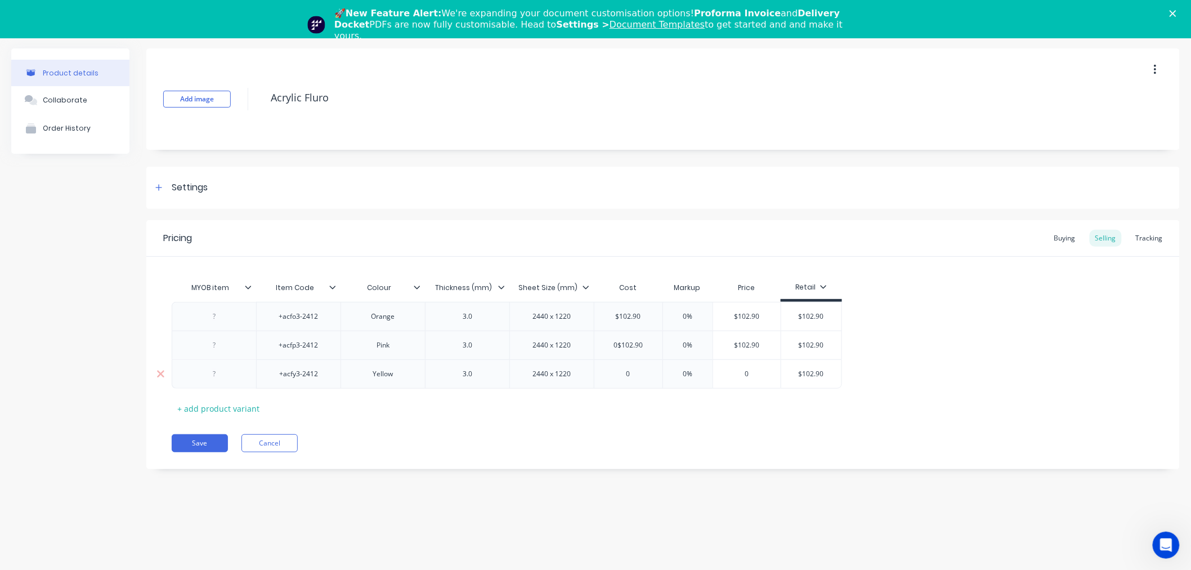
type input "0"
click at [639, 370] on input "0" at bounding box center [628, 374] width 68 height 10
paste input "$102.90"
type textarea "x"
click at [657, 409] on div "MYOB item Item Code Colour Thickness (mm) Sheet Size (mm) Cost Markup Price Ret…" at bounding box center [663, 346] width 983 height 141
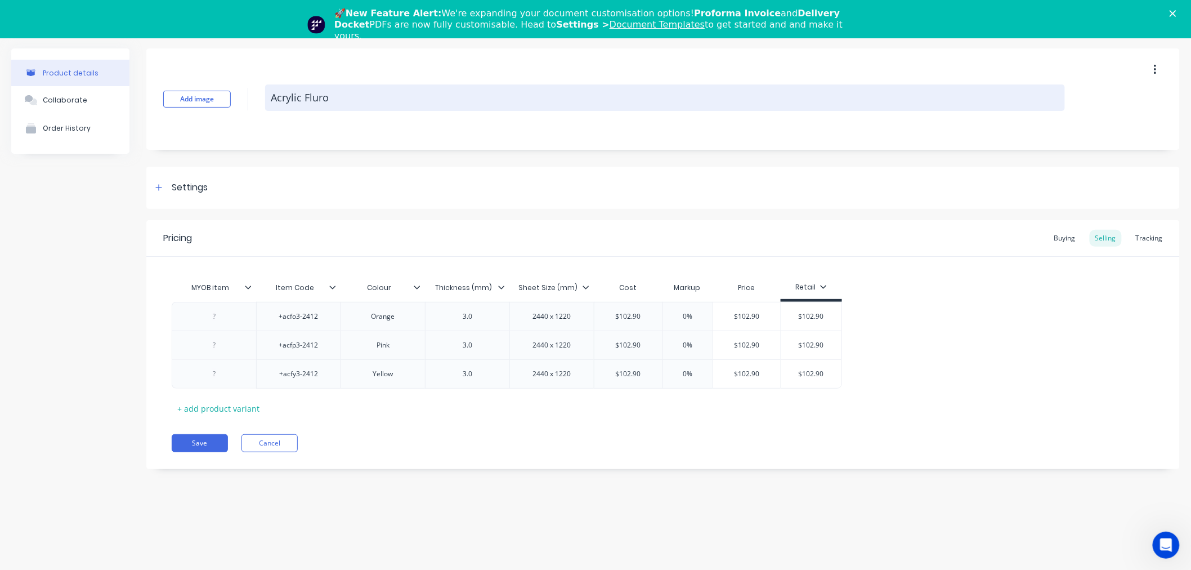
click at [308, 98] on textarea "Acrylic Fluro" at bounding box center [665, 97] width 800 height 26
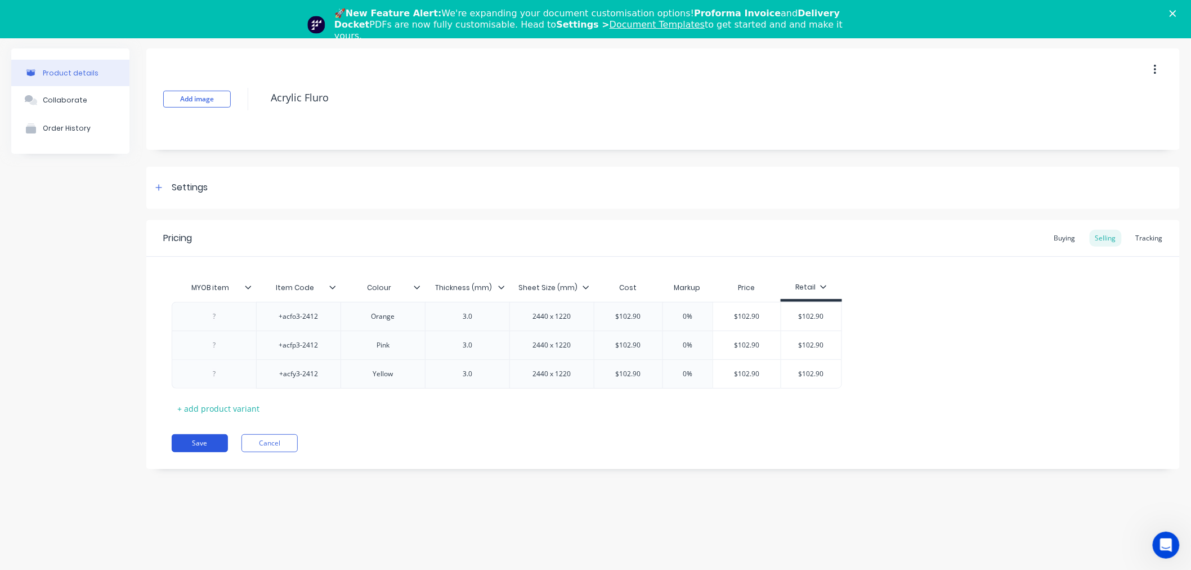
click at [206, 445] on button "Save" at bounding box center [200, 443] width 56 height 18
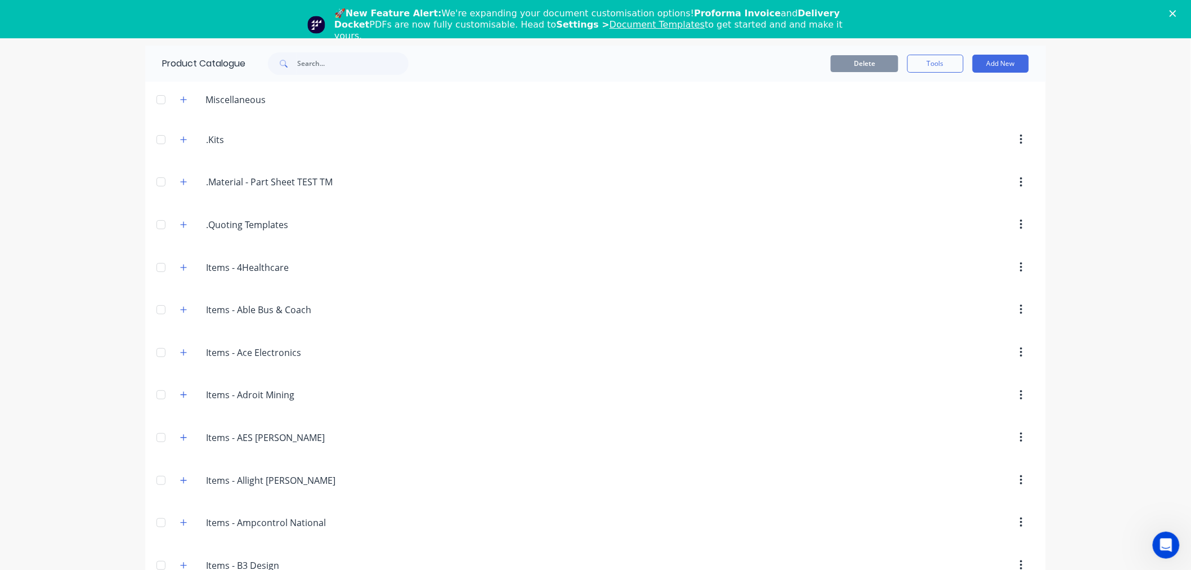
scroll to position [1291, 0]
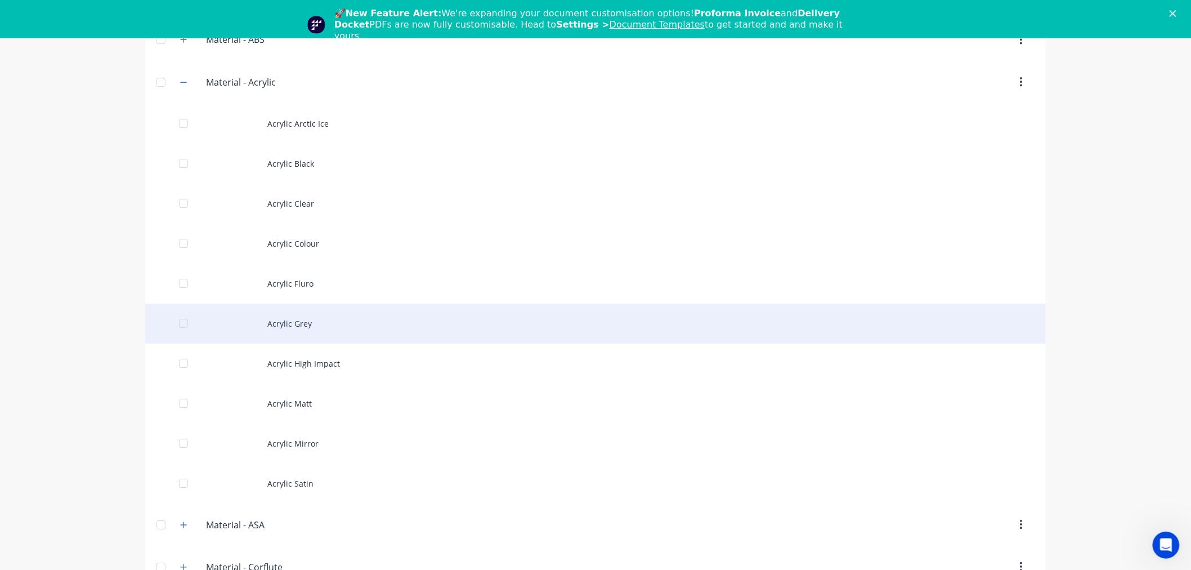
click at [314, 330] on div "Acrylic Grey" at bounding box center [595, 323] width 901 height 40
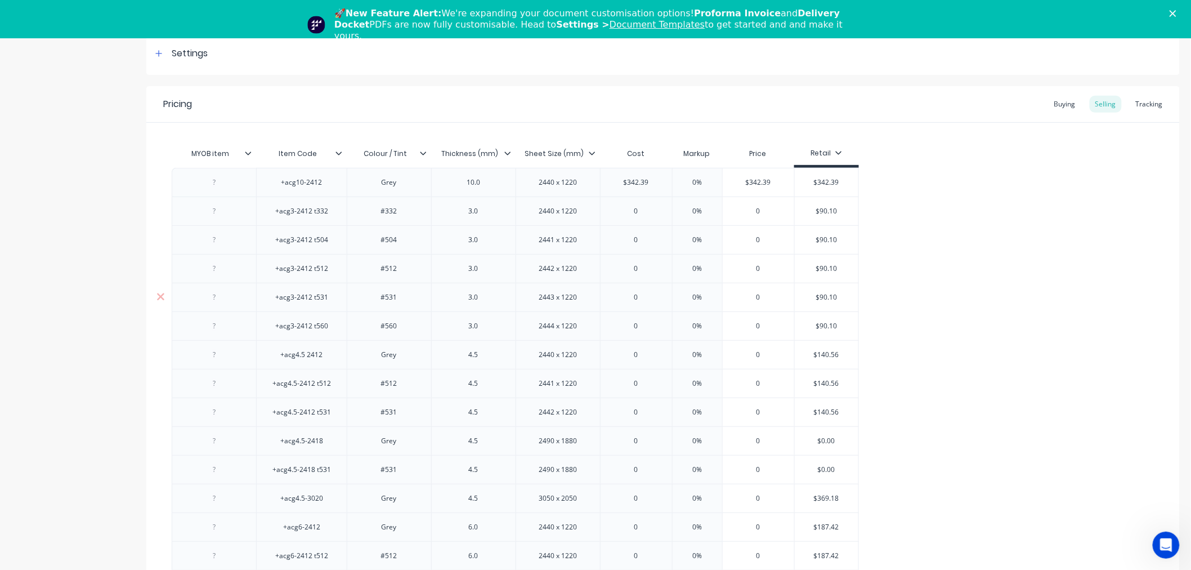
scroll to position [187, 0]
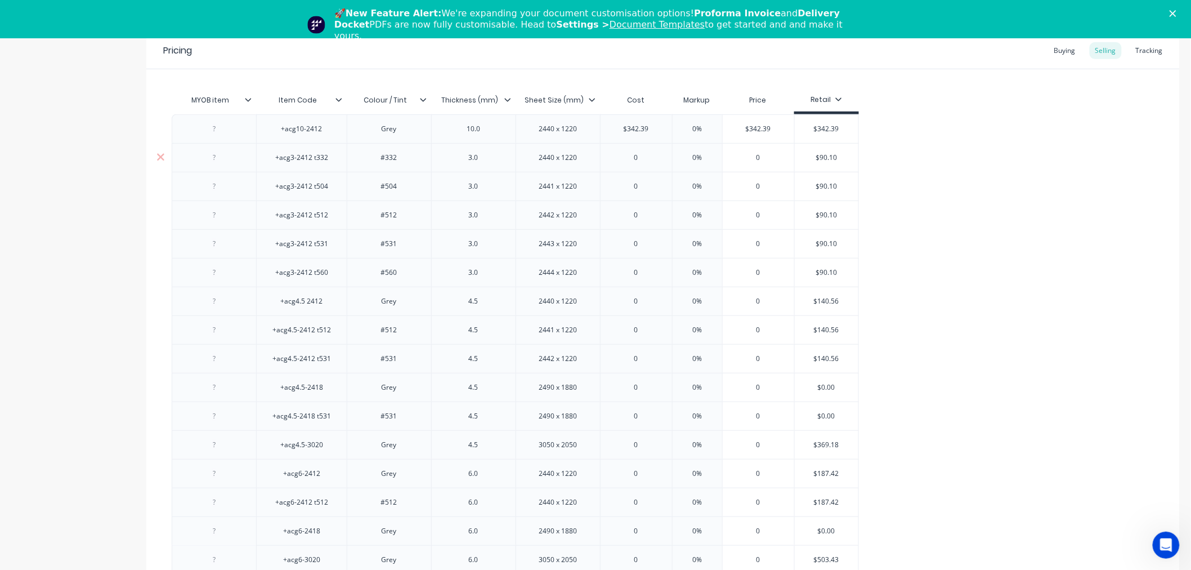
click at [823, 154] on input "$90.10" at bounding box center [827, 158] width 64 height 10
click at [644, 154] on input "0" at bounding box center [636, 158] width 71 height 10
paste input "$90.10"
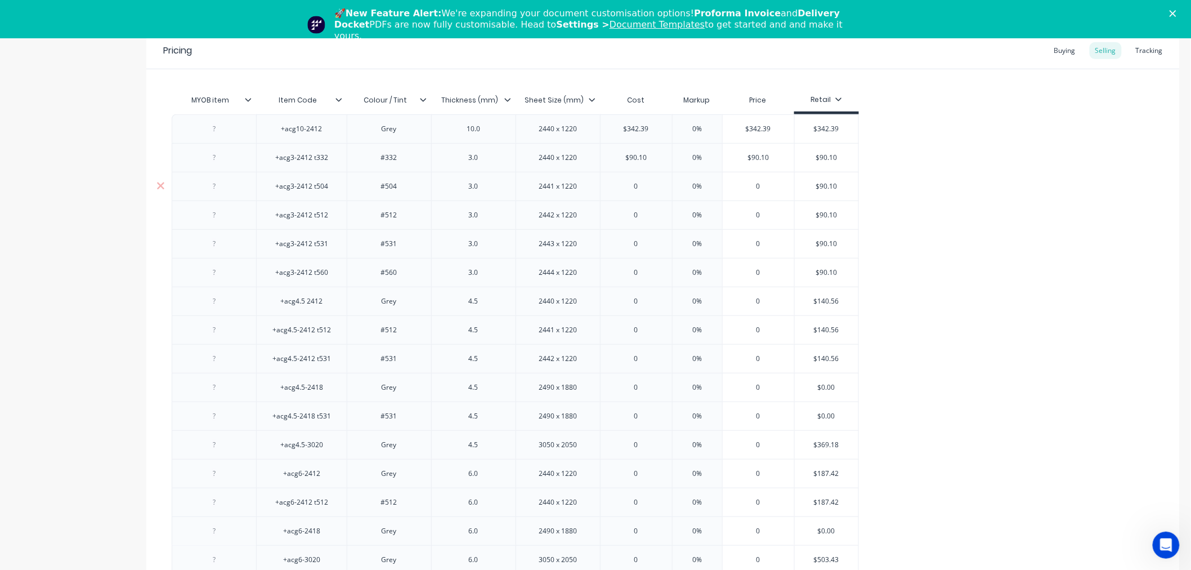
click at [822, 179] on div "$90.10" at bounding box center [827, 186] width 64 height 28
click at [822, 186] on input "$90.10" at bounding box center [827, 186] width 64 height 10
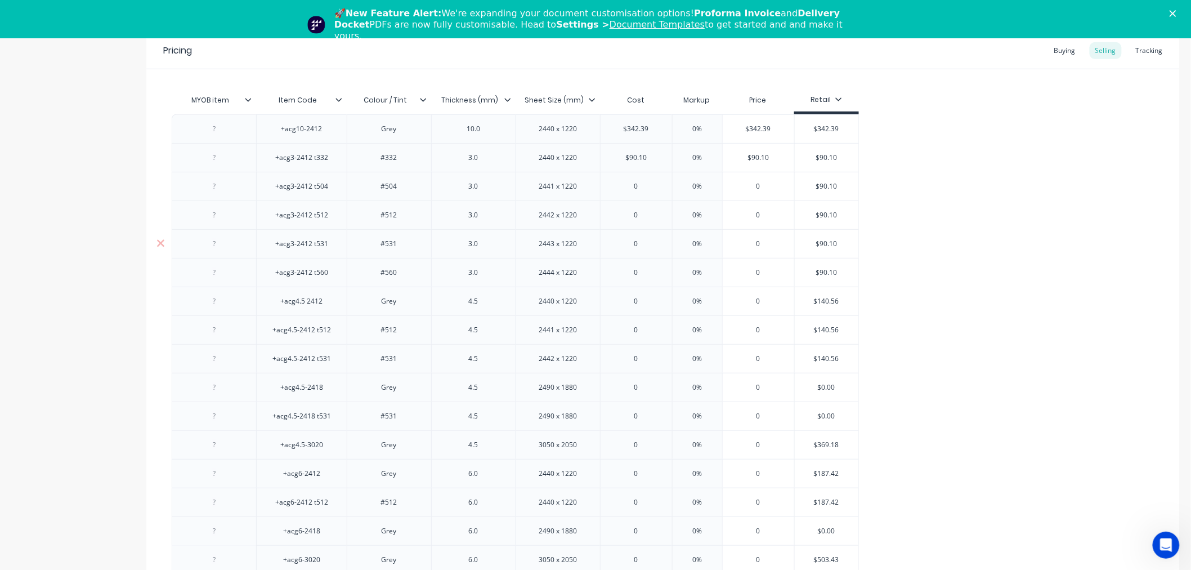
click at [819, 238] on div "$90.10" at bounding box center [827, 244] width 64 height 28
click at [819, 190] on input "$90.10" at bounding box center [827, 186] width 64 height 10
click at [643, 192] on div "0" at bounding box center [636, 186] width 71 height 28
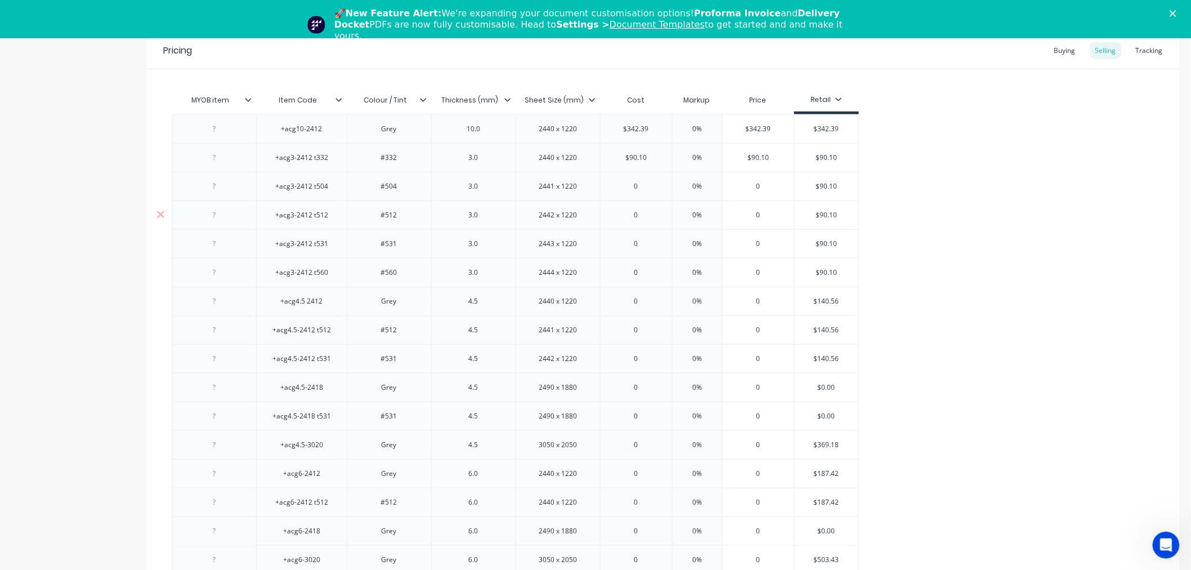
paste input "$90.10"
click at [829, 211] on input "$90.10" at bounding box center [827, 215] width 64 height 10
click at [824, 215] on input "$90.10" at bounding box center [827, 215] width 64 height 10
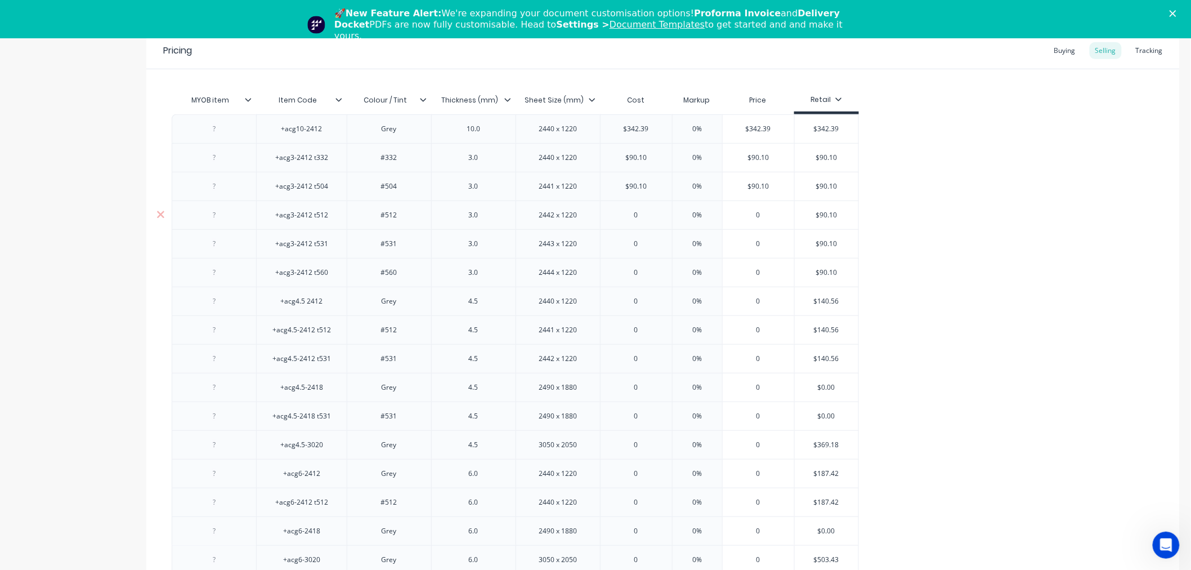
click at [824, 215] on input "$90.10" at bounding box center [827, 215] width 64 height 10
click at [641, 213] on input "0" at bounding box center [636, 215] width 71 height 10
paste input "$90.10"
click at [826, 240] on input "$90.10" at bounding box center [827, 244] width 64 height 10
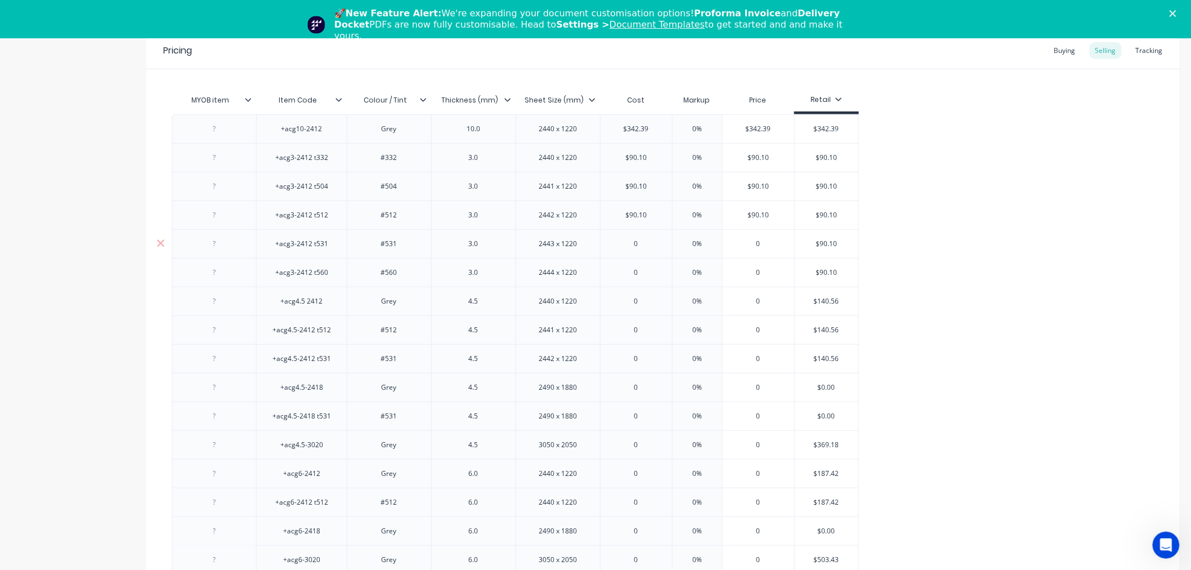
click at [826, 240] on input "$90.10" at bounding box center [827, 244] width 64 height 10
click at [643, 242] on input "0" at bounding box center [636, 244] width 71 height 10
paste input "90.10"
click at [824, 272] on input "$90.10" at bounding box center [827, 272] width 64 height 10
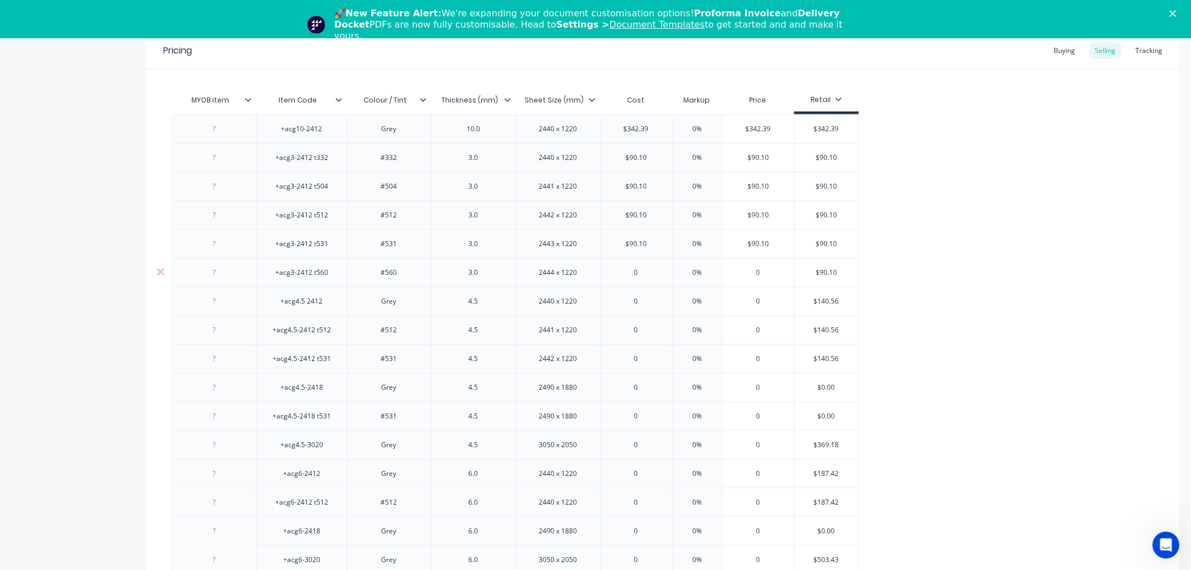
click at [642, 270] on input "0" at bounding box center [636, 272] width 71 height 10
paste input "90.10"
click at [824, 300] on input "$140.56" at bounding box center [827, 301] width 64 height 10
click at [641, 302] on input "0" at bounding box center [636, 301] width 71 height 10
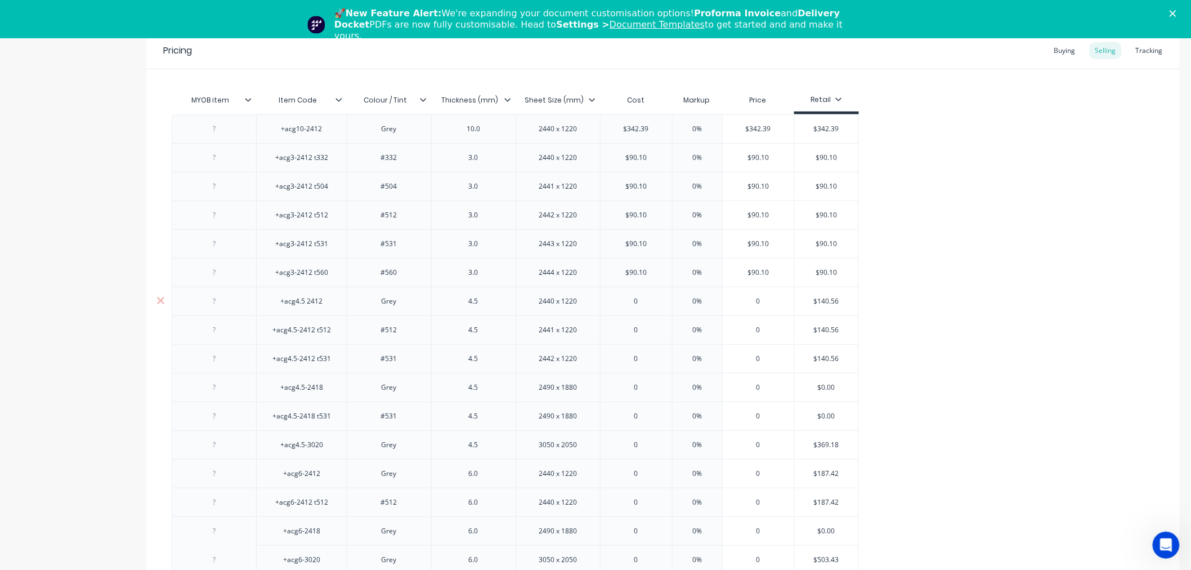
paste input "140.56"
click at [646, 334] on input "0" at bounding box center [636, 330] width 71 height 10
paste input "140.56"
click at [645, 353] on input "0" at bounding box center [636, 358] width 71 height 10
paste input "140.56"
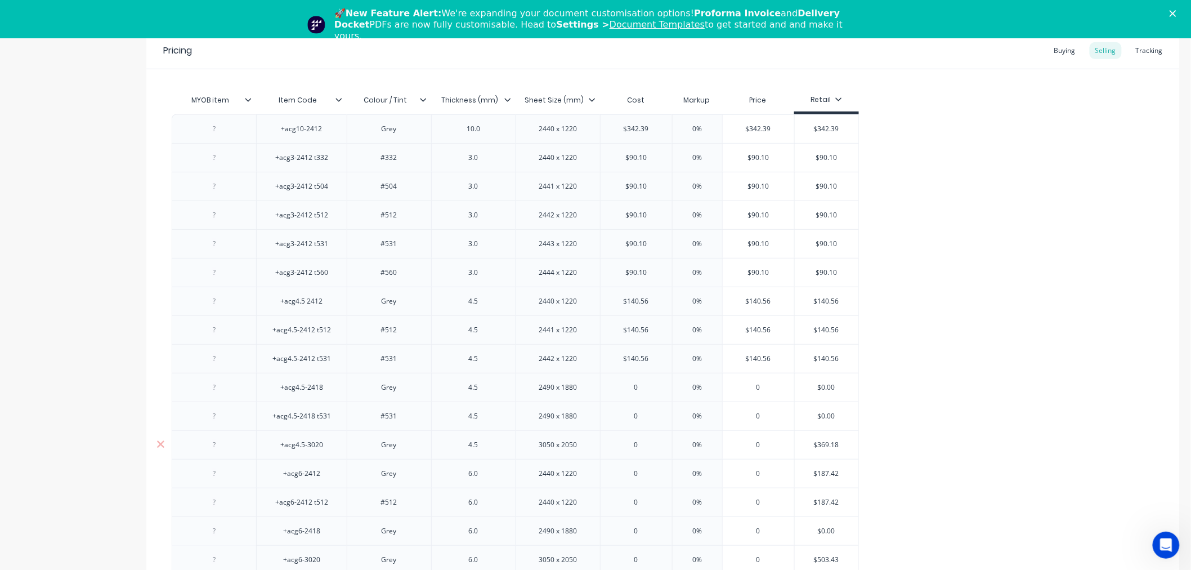
click at [828, 445] on input "$369.18" at bounding box center [827, 445] width 64 height 10
click at [653, 442] on input "0" at bounding box center [636, 445] width 71 height 10
paste input "$369.18"
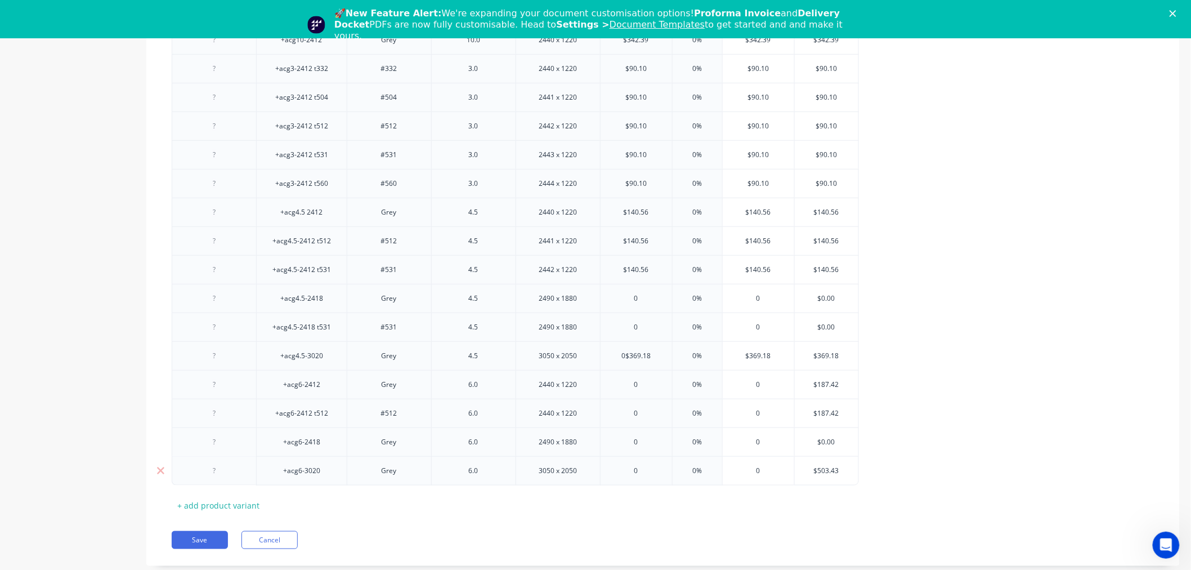
scroll to position [304, 0]
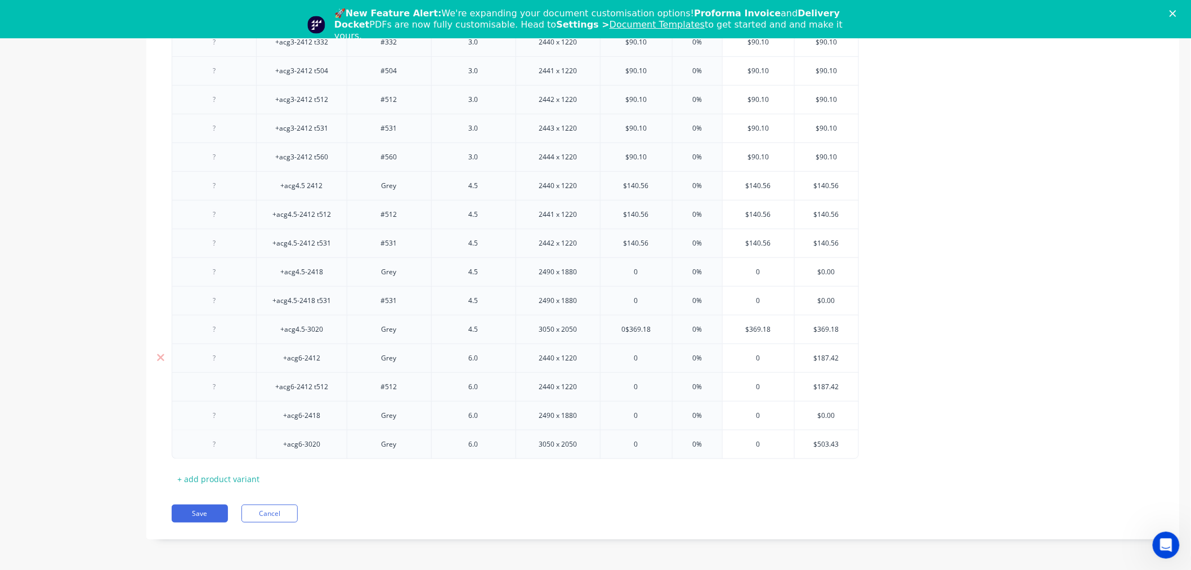
click at [828, 357] on input "$187.42" at bounding box center [827, 358] width 64 height 10
click at [638, 359] on input "0" at bounding box center [636, 358] width 71 height 10
paste input "187.42"
click at [826, 383] on input "$187.42" at bounding box center [827, 387] width 64 height 10
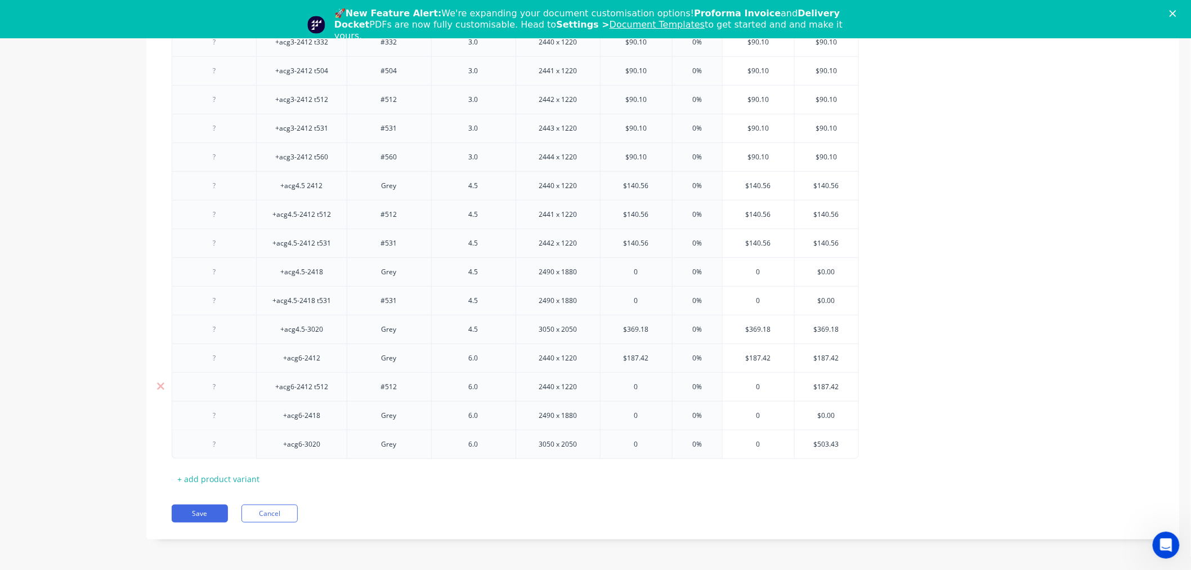
click at [826, 383] on input "$187.42" at bounding box center [827, 387] width 64 height 10
click at [644, 388] on input "0" at bounding box center [636, 387] width 71 height 10
paste input "187.42"
click at [828, 445] on input "$503.43" at bounding box center [827, 444] width 64 height 10
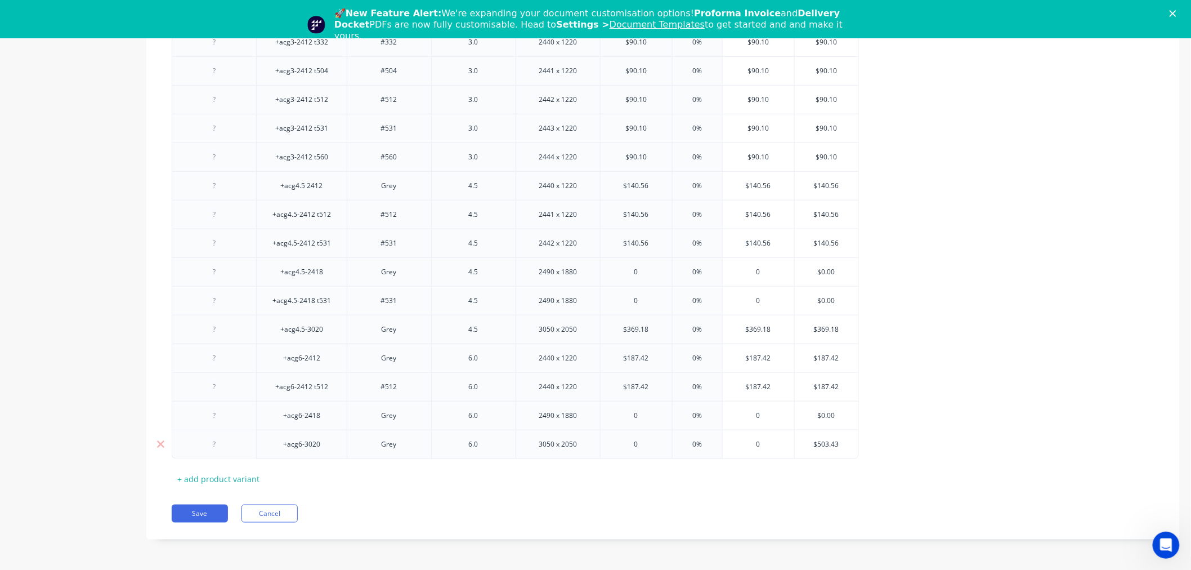
click at [644, 445] on input "0" at bounding box center [636, 444] width 71 height 10
paste input "503.43"
click at [652, 477] on div "MYOB item Item Code Colour / Tint Thickness (mm) Sheet Size (mm) Cost Markup Pr…" at bounding box center [663, 231] width 983 height 514
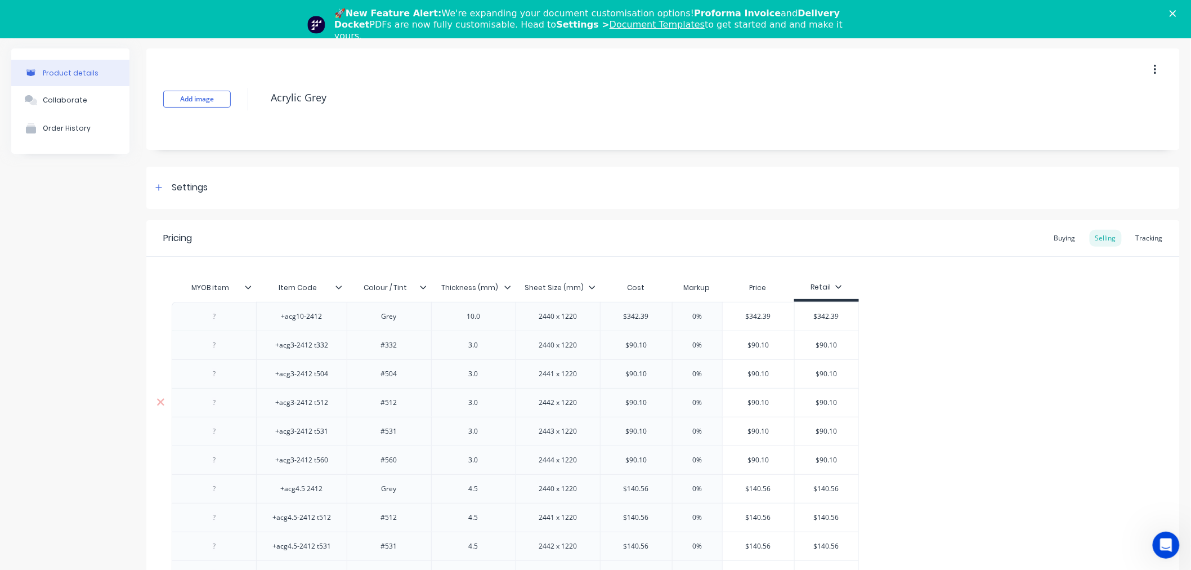
scroll to position [0, 0]
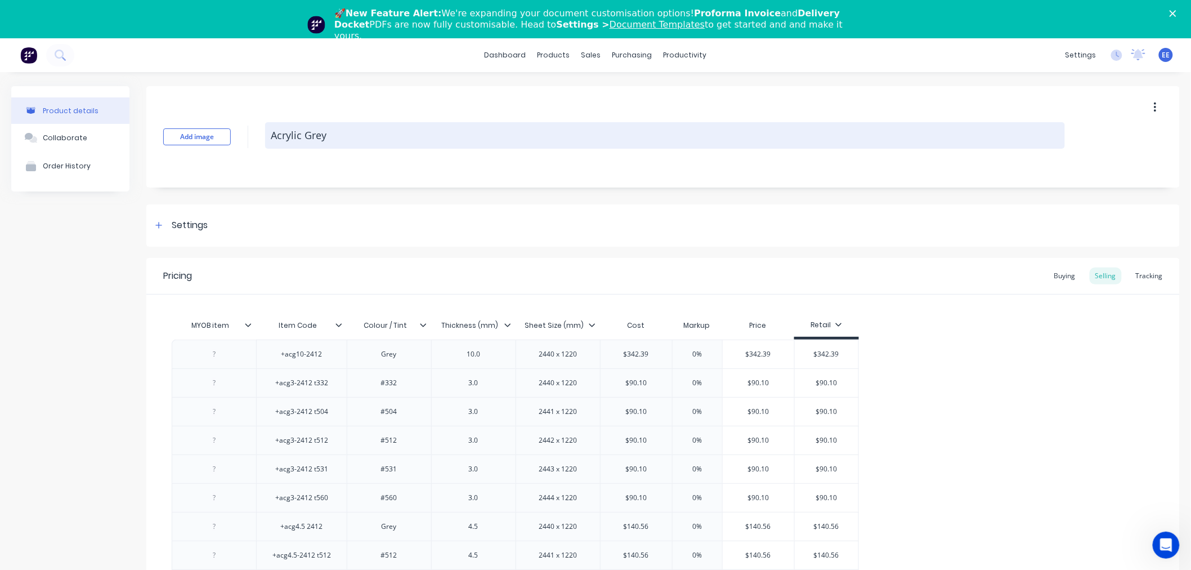
click at [299, 132] on textarea "Acrylic Grey" at bounding box center [665, 135] width 800 height 26
click at [298, 132] on textarea "Acrylic Grey" at bounding box center [665, 135] width 800 height 26
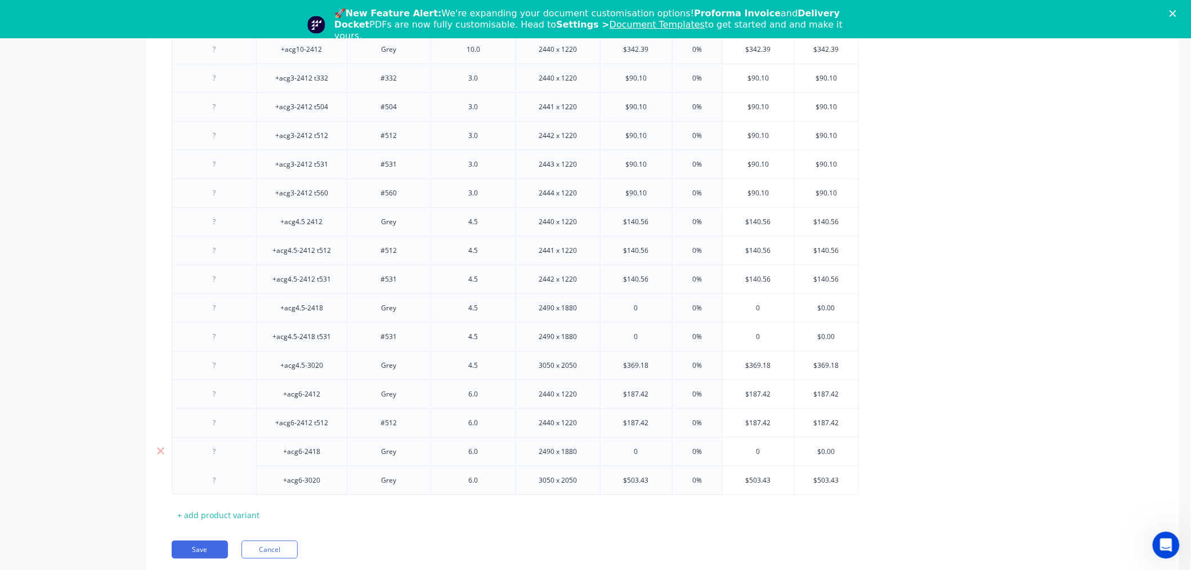
scroll to position [38, 0]
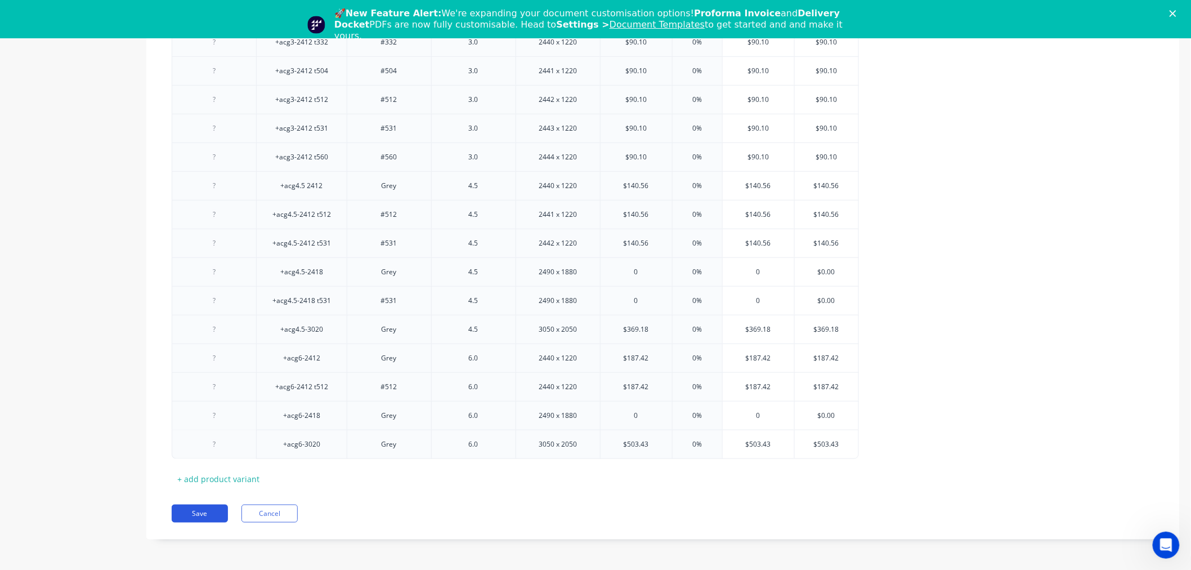
click at [205, 508] on button "Save" at bounding box center [200, 513] width 56 height 18
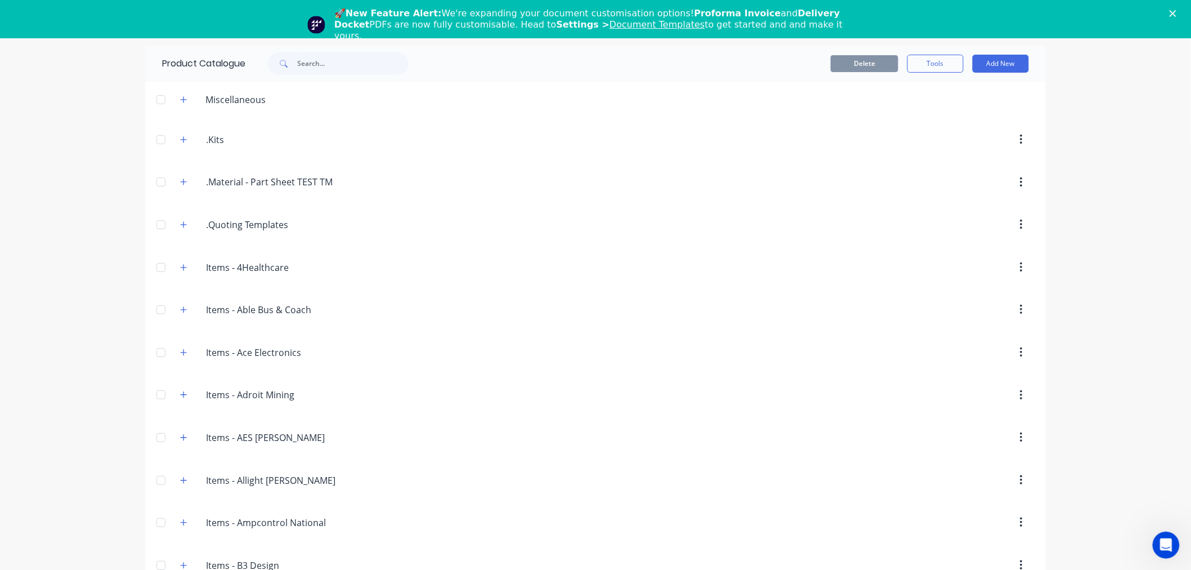
scroll to position [1331, 0]
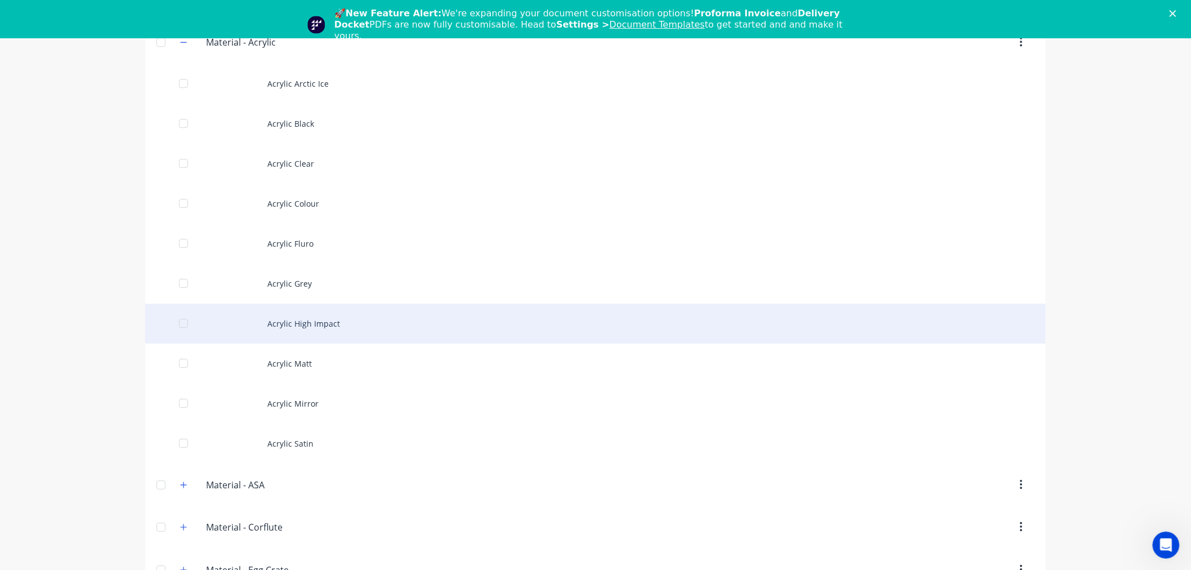
click at [283, 333] on div "Acrylic High Impact" at bounding box center [595, 323] width 901 height 40
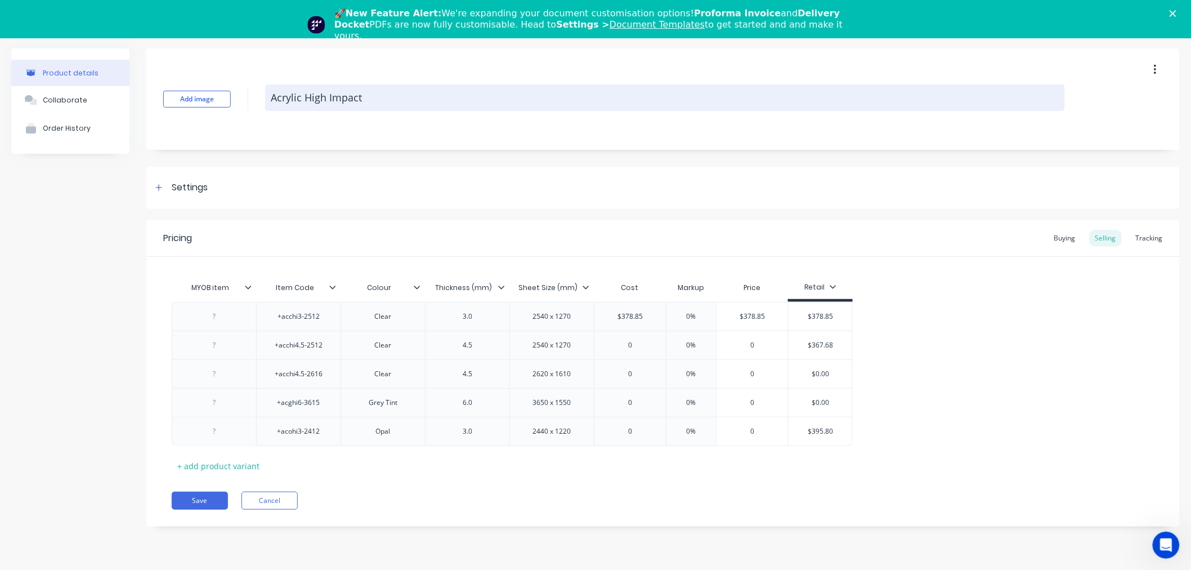
click at [291, 93] on textarea "Acrylic High Impact" at bounding box center [665, 97] width 800 height 26
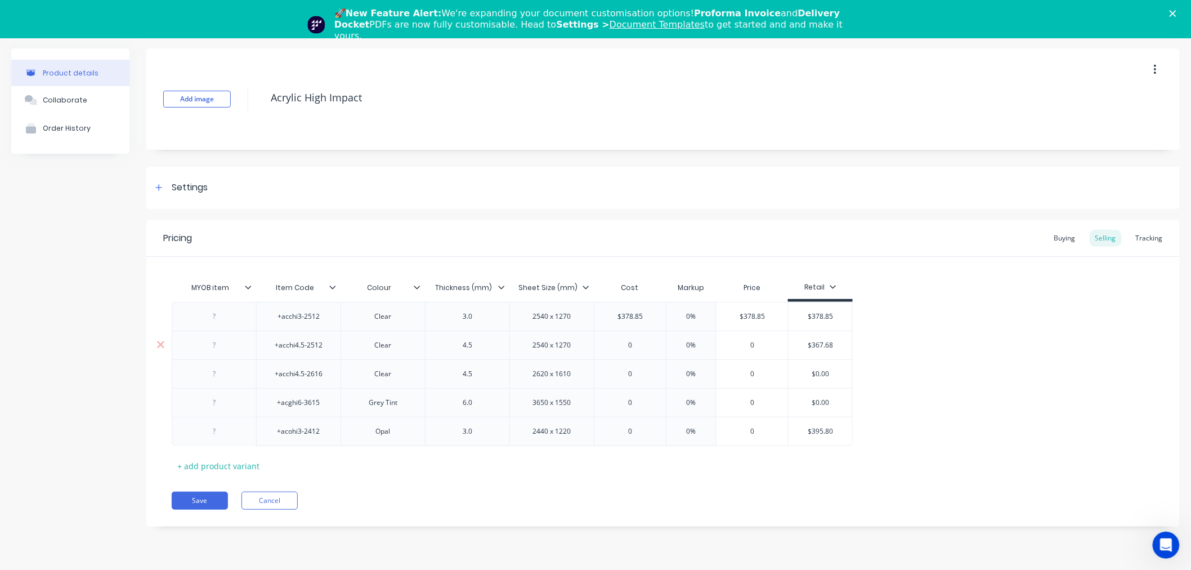
click at [823, 347] on input "$367.68" at bounding box center [821, 345] width 64 height 10
click at [642, 347] on input "0" at bounding box center [629, 345] width 71 height 10
paste input "367.68"
click at [822, 433] on input "$395.80" at bounding box center [821, 431] width 64 height 10
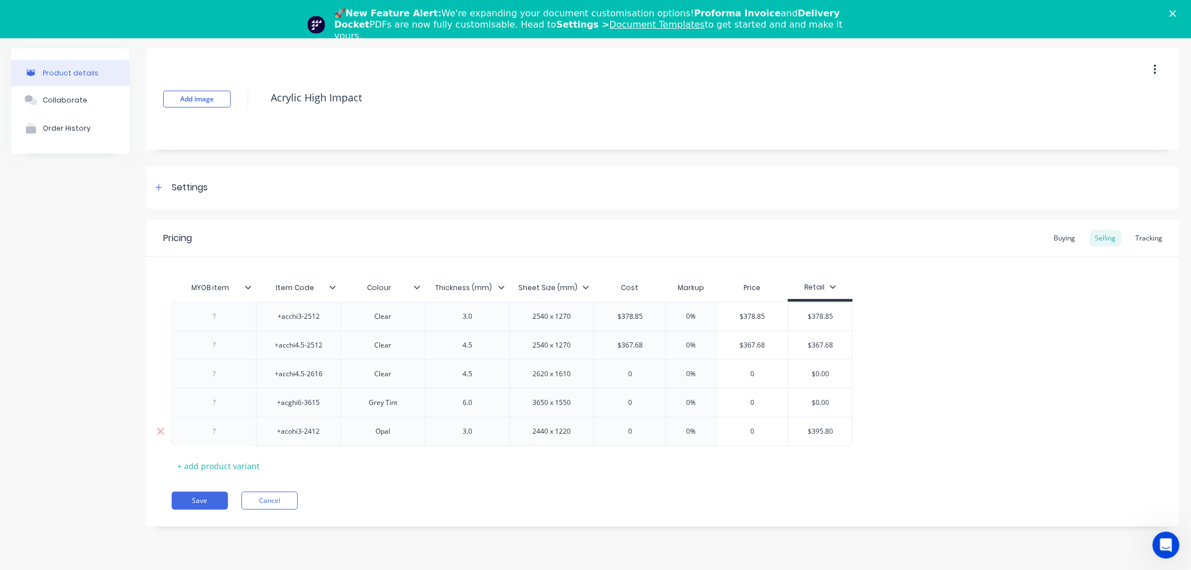
click at [822, 433] on input "$395.80" at bounding box center [821, 431] width 64 height 10
click at [646, 439] on div "0" at bounding box center [629, 431] width 71 height 28
paste input "$395.80"
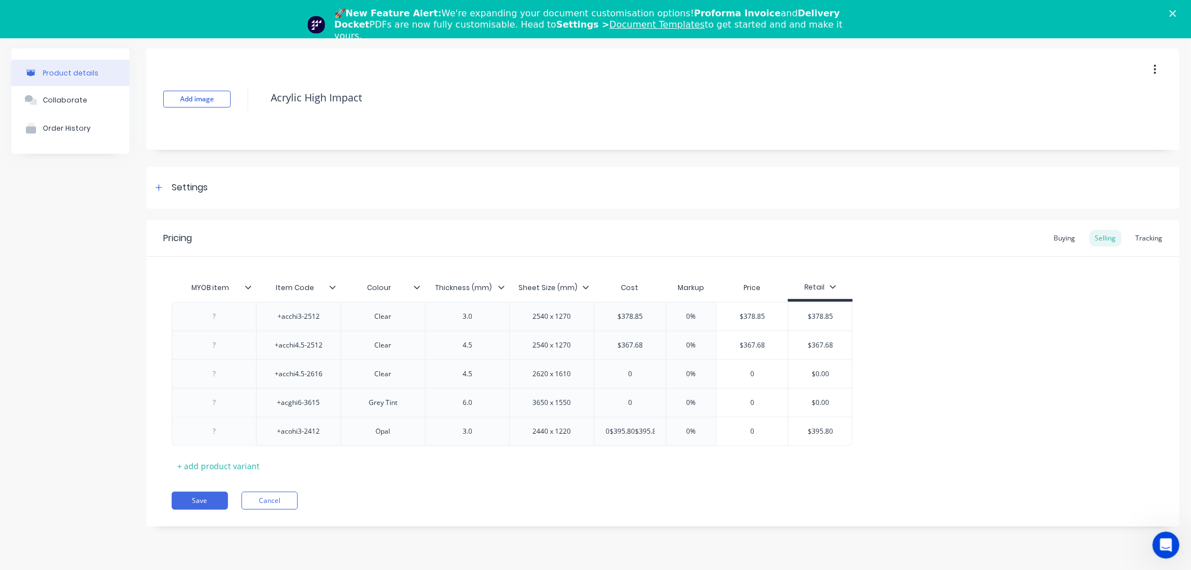
scroll to position [0, 1]
click at [665, 468] on div "MYOB item Item Code Colour Thickness (mm) Sheet Size (mm) Cost Markup Price Ret…" at bounding box center [663, 375] width 983 height 198
click at [288, 82] on div "Add image Acrylic High Impact" at bounding box center [662, 98] width 1033 height 101
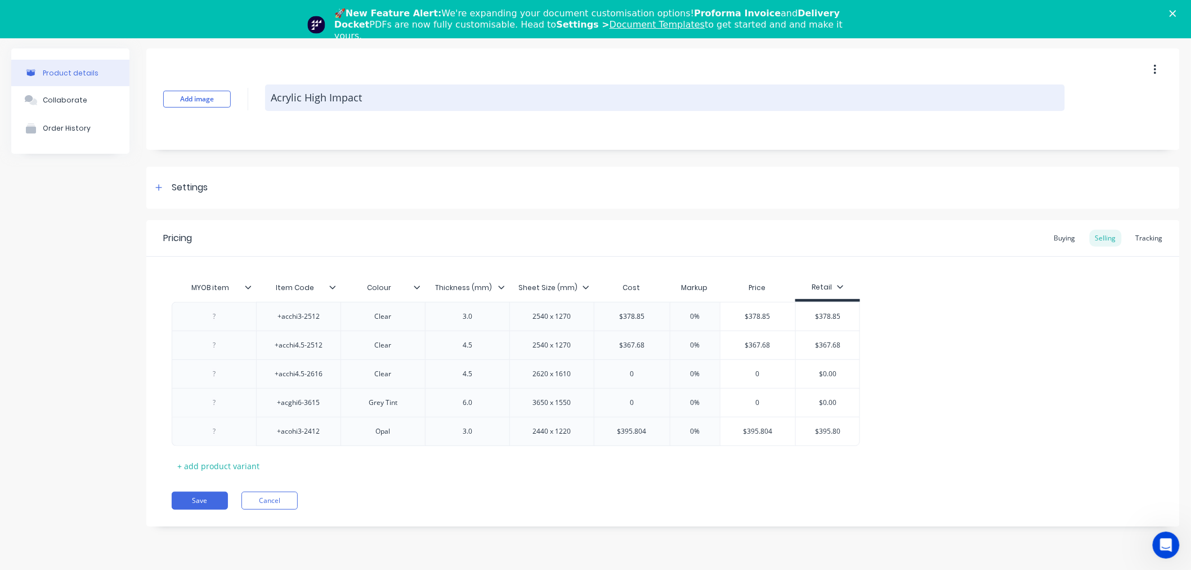
click at [293, 94] on textarea "Acrylic High Impact" at bounding box center [665, 97] width 800 height 26
click at [335, 102] on textarea "Acrylic High Impact" at bounding box center [665, 97] width 800 height 26
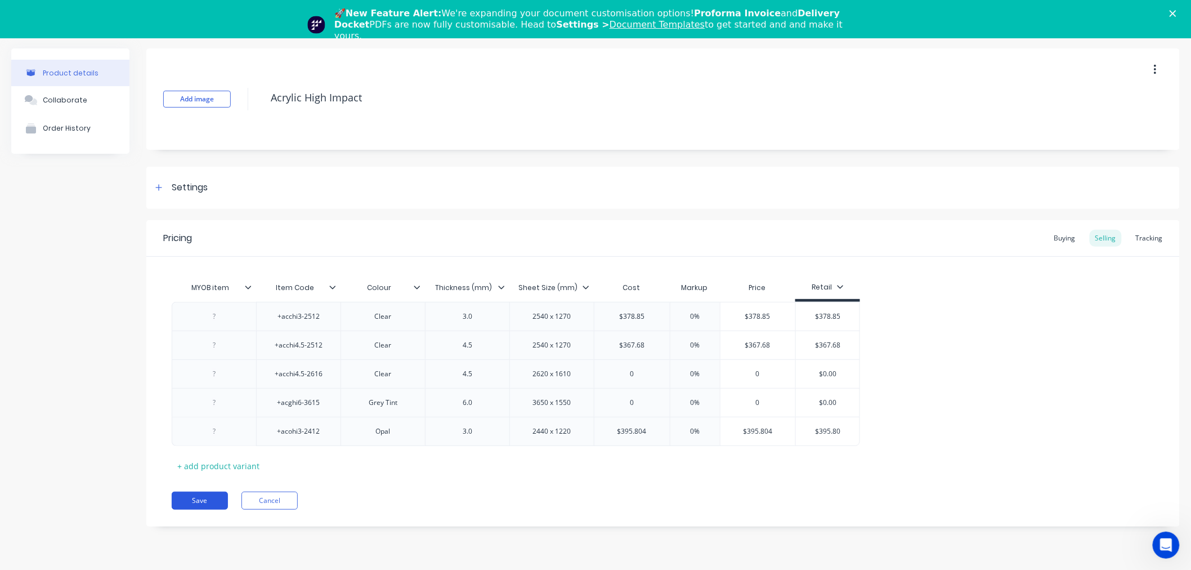
click at [209, 492] on button "Save" at bounding box center [200, 500] width 56 height 18
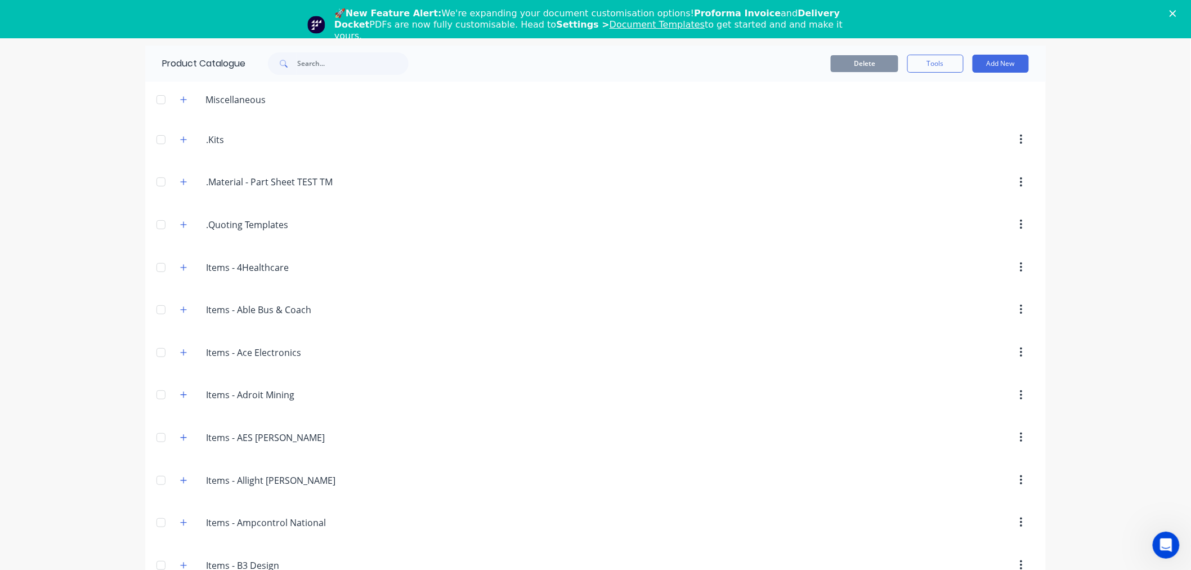
scroll to position [1371, 0]
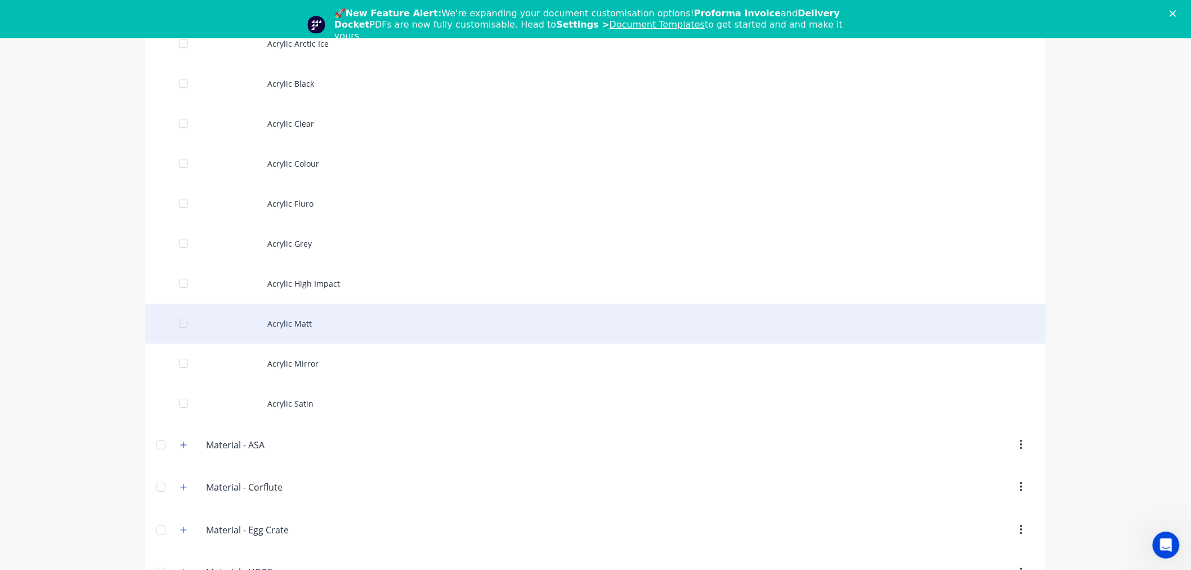
click at [356, 328] on div "Acrylic Matt" at bounding box center [595, 323] width 901 height 40
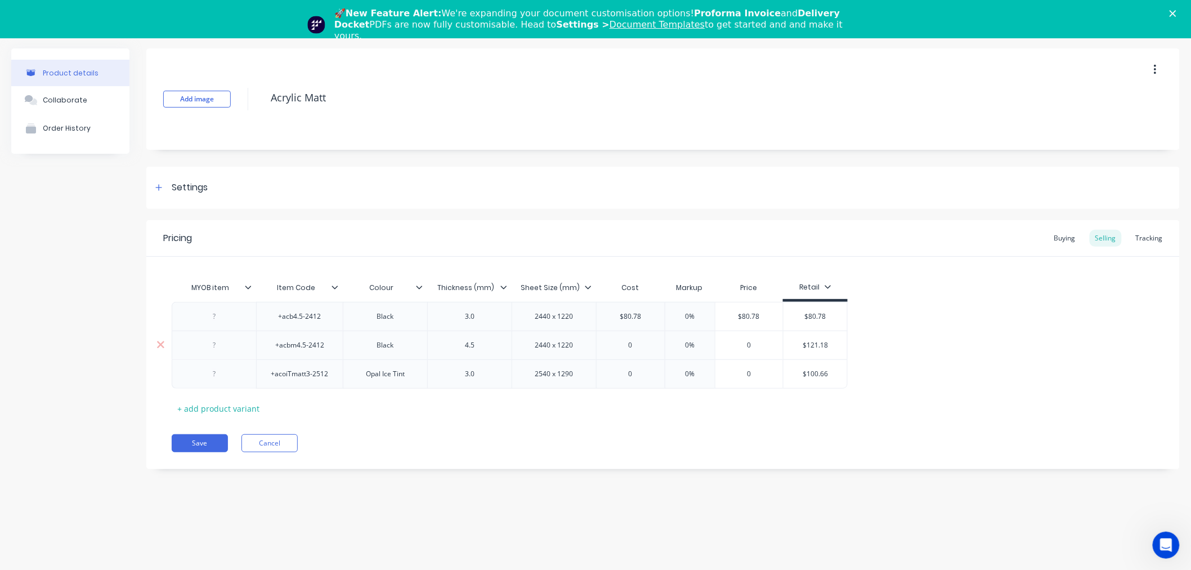
click at [812, 341] on input "$121.18" at bounding box center [815, 345] width 64 height 10
click at [638, 340] on input "0" at bounding box center [631, 345] width 68 height 10
paste input "$121.18"
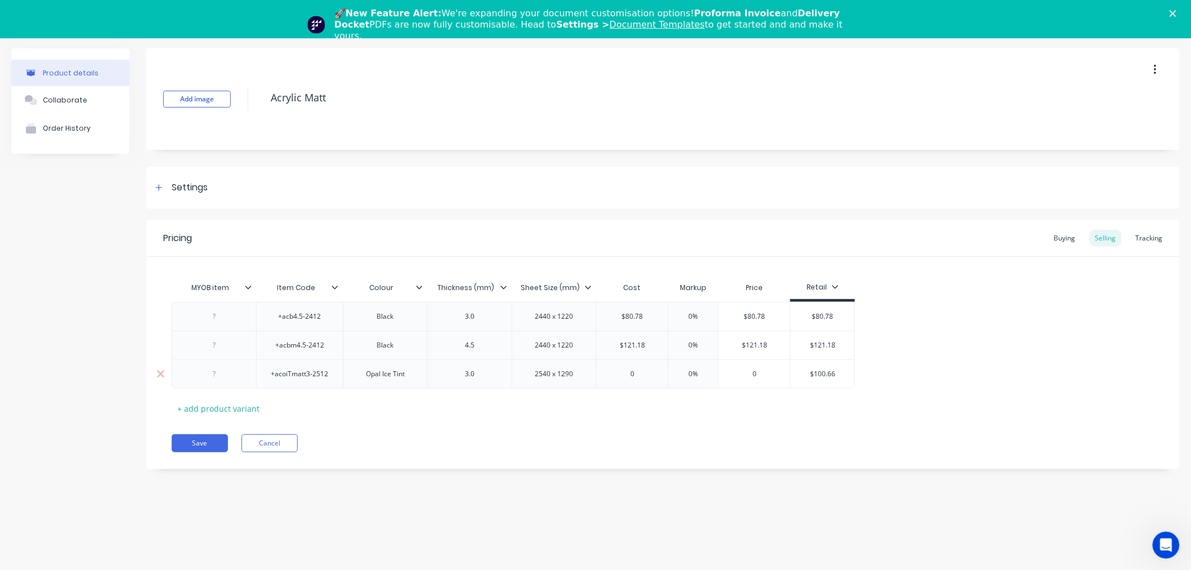
click at [822, 373] on input "$100.66" at bounding box center [823, 374] width 64 height 10
click at [643, 373] on input "0" at bounding box center [632, 374] width 71 height 10
paste input "$100.66"
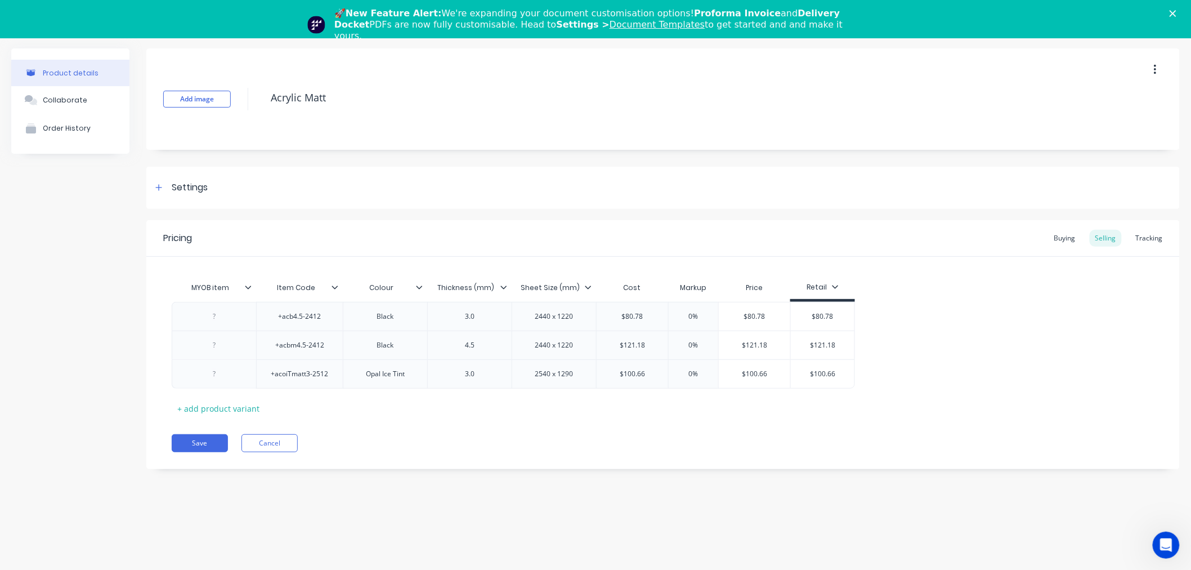
click at [732, 455] on div "Pricing Buying Selling Tracking MYOB item Item Code Colour Thickness (mm) Sheet…" at bounding box center [662, 344] width 1033 height 249
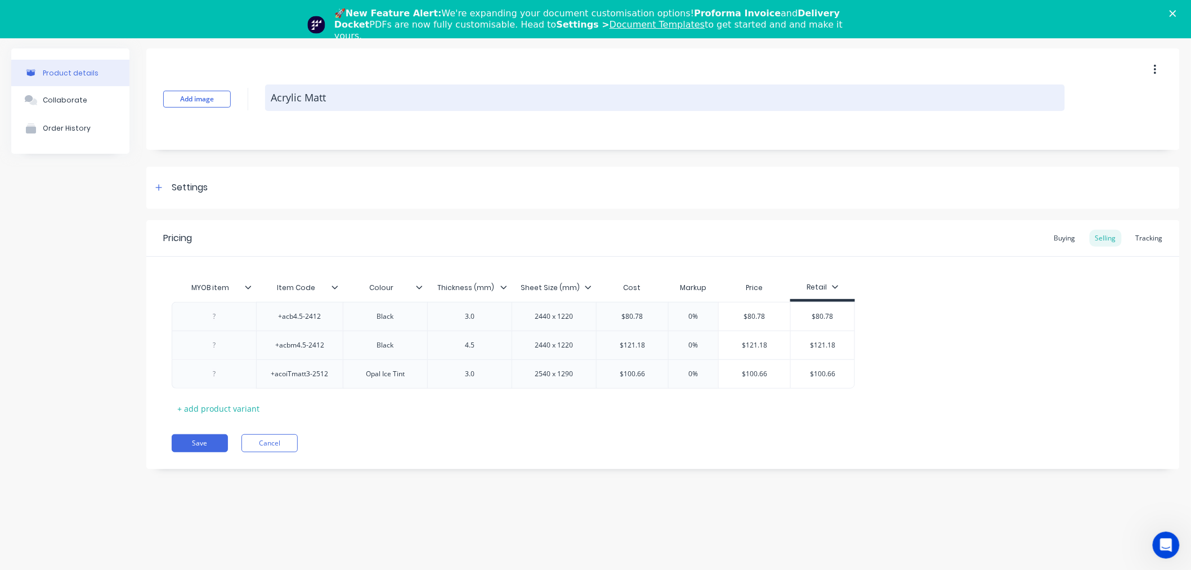
click at [297, 98] on textarea "Acrylic Matt" at bounding box center [665, 97] width 800 height 26
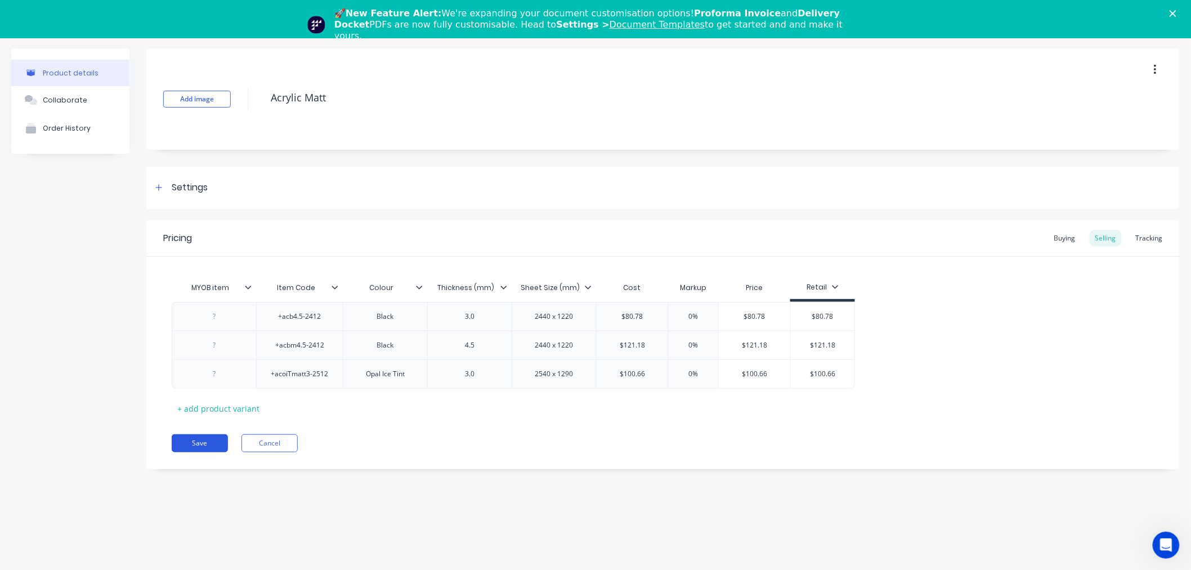
click at [211, 441] on button "Save" at bounding box center [200, 443] width 56 height 18
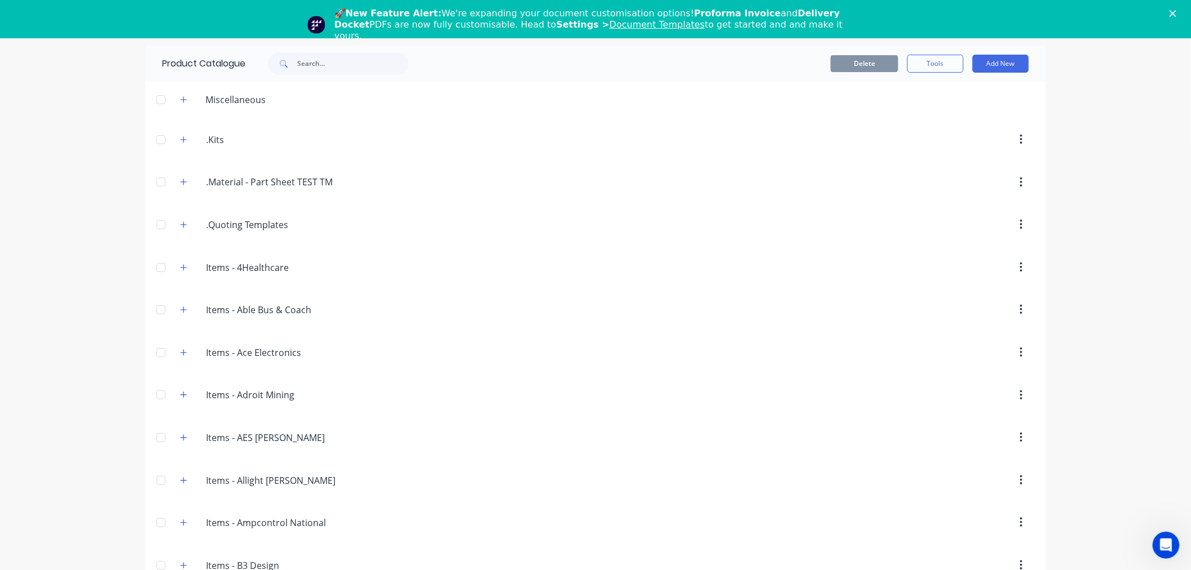
scroll to position [1411, 0]
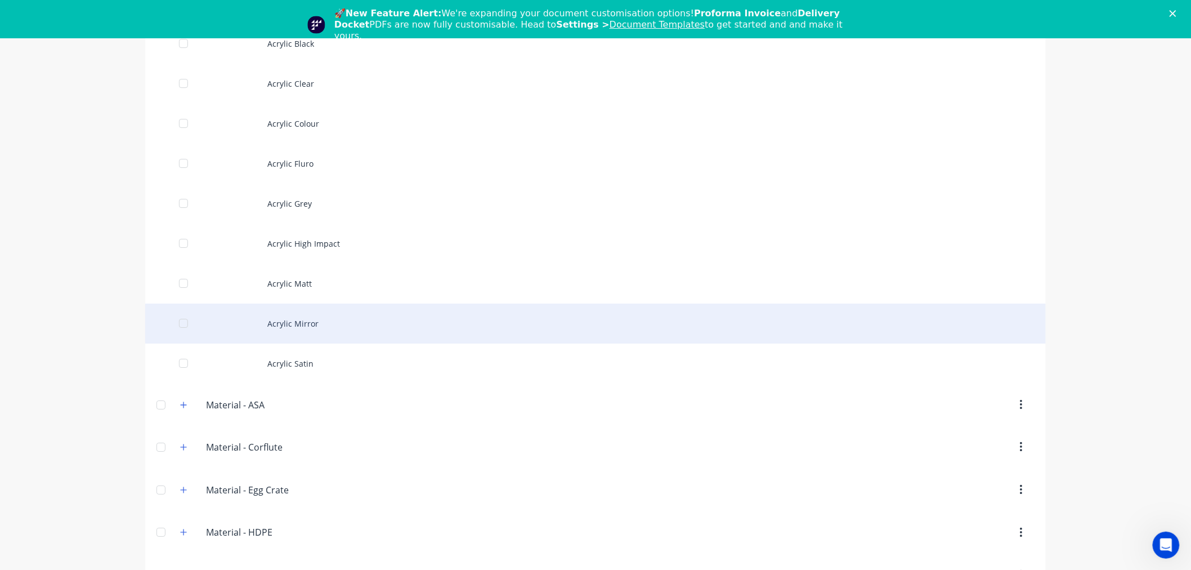
click at [301, 329] on div "Acrylic Mirror" at bounding box center [595, 323] width 901 height 40
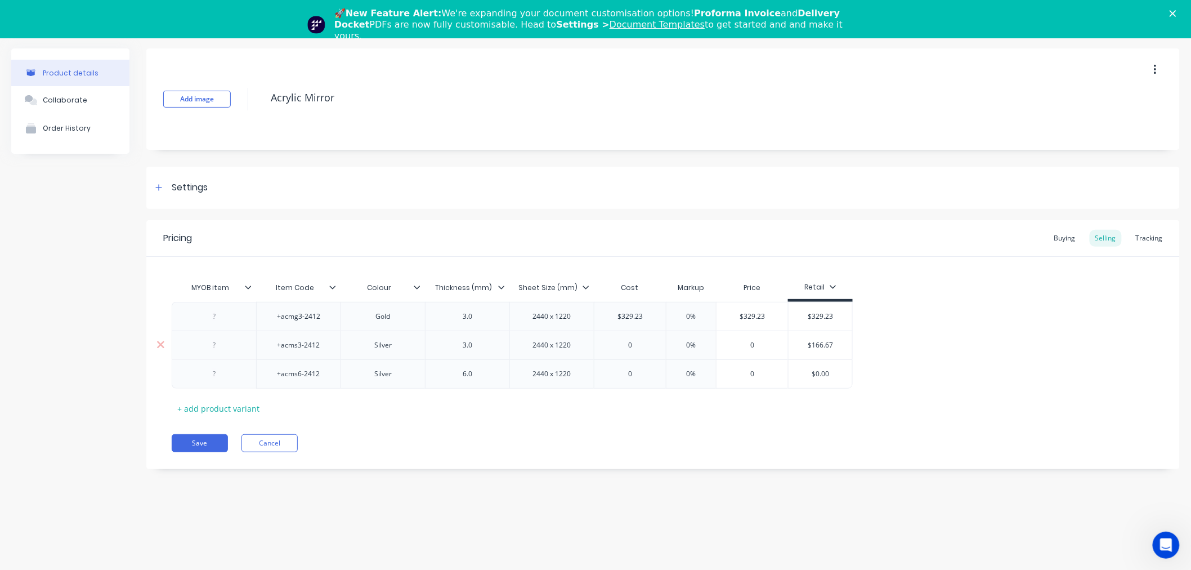
click at [822, 339] on div "$166.67" at bounding box center [821, 345] width 64 height 28
click at [814, 344] on input "$166.67" at bounding box center [821, 345] width 64 height 10
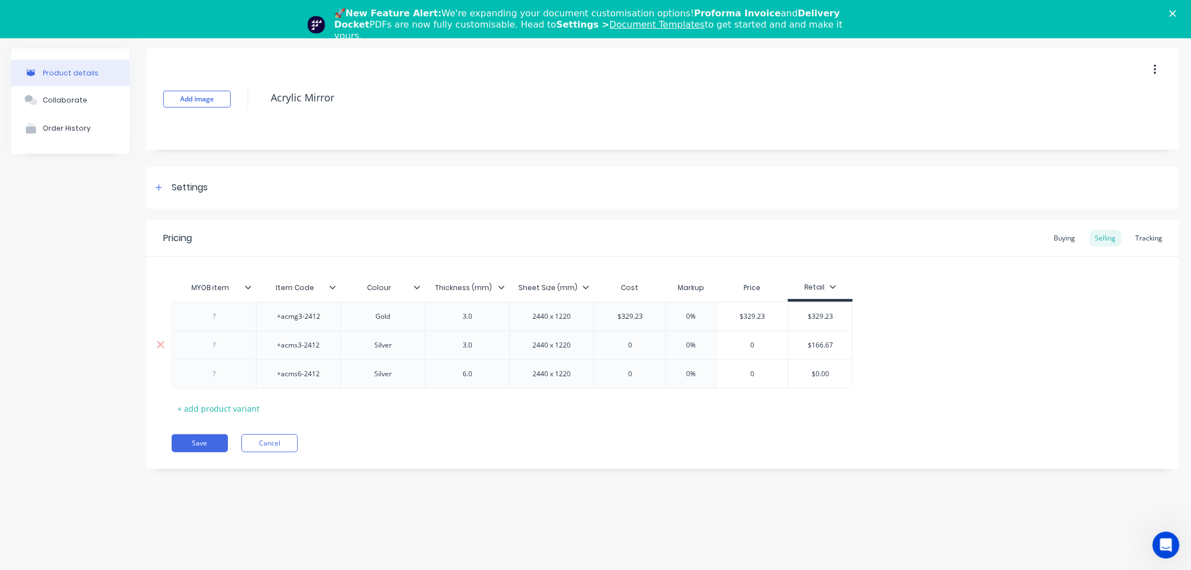
click at [814, 344] on input "$166.67" at bounding box center [821, 345] width 64 height 10
click at [808, 383] on div "$0.00" at bounding box center [821, 374] width 64 height 28
click at [818, 342] on input "$166.67" at bounding box center [821, 345] width 64 height 10
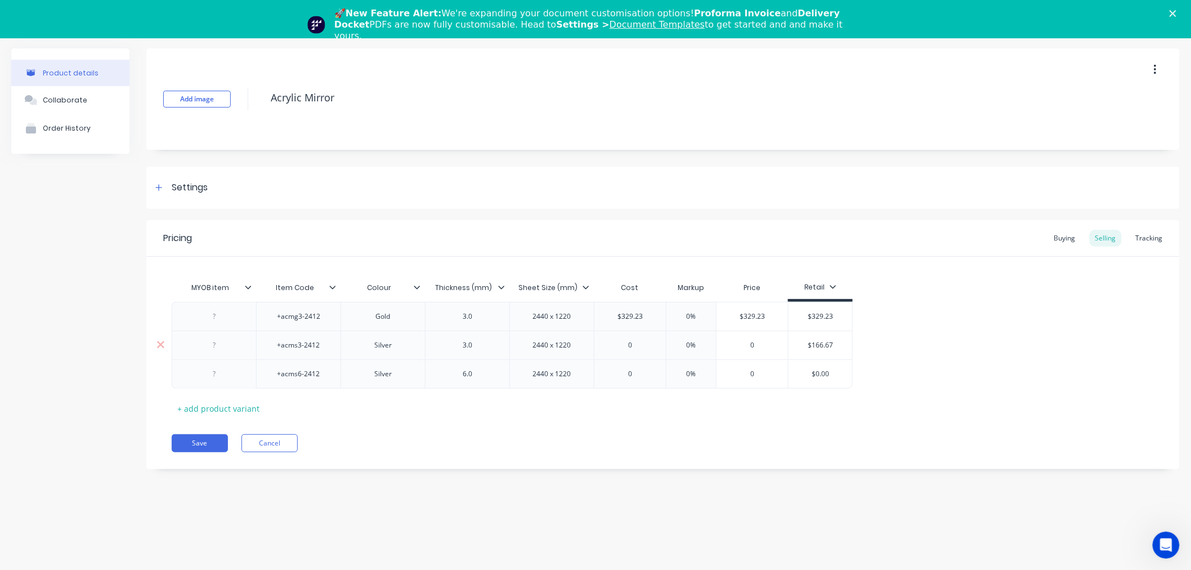
click at [639, 342] on input "0" at bounding box center [629, 345] width 71 height 10
paste input "$166.67"
click at [817, 372] on input "$0.00" at bounding box center [821, 374] width 64 height 10
click at [907, 383] on div "+acmg3-2412 Gold 3.0 2440 x 1220 $329.23 0% $329.23 $329.23 +acms3-2412 Silver …" at bounding box center [663, 345] width 983 height 87
click at [916, 373] on div "+acmg3-2412 Gold 3.0 2440 x 1220 $329.23 0% $329.23 $329.23 +acms3-2412 Silver …" at bounding box center [663, 345] width 983 height 87
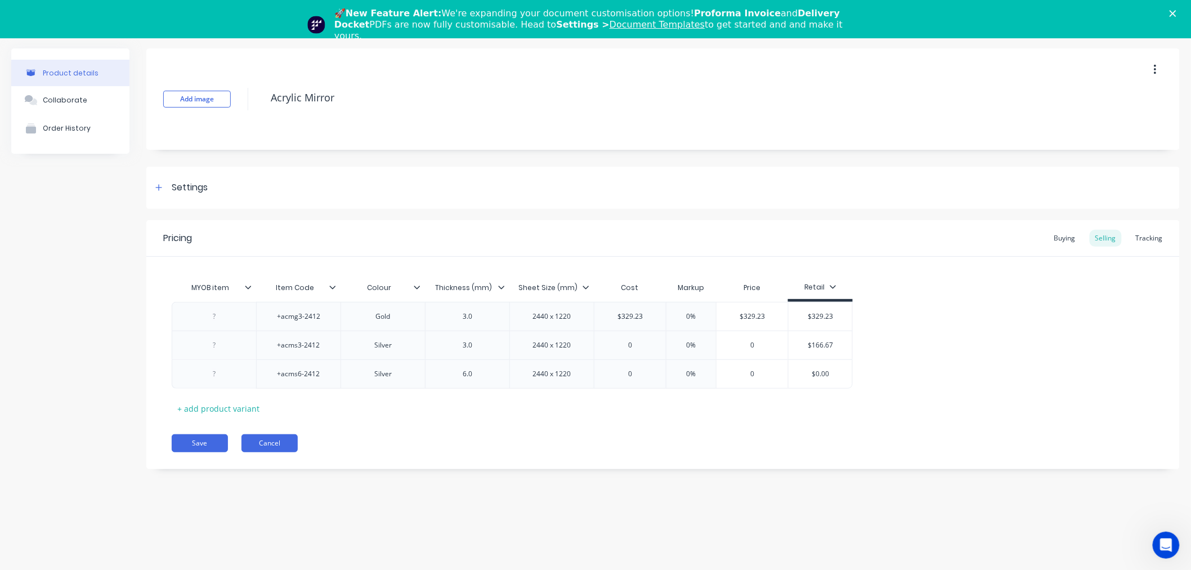
click at [283, 443] on button "Cancel" at bounding box center [269, 443] width 56 height 18
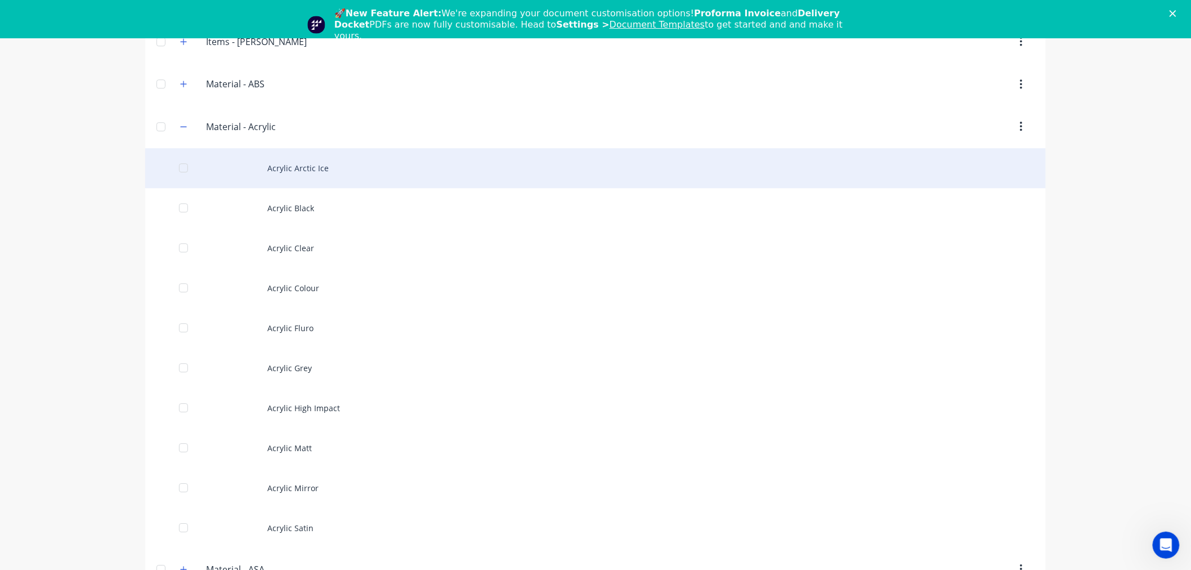
scroll to position [1251, 0]
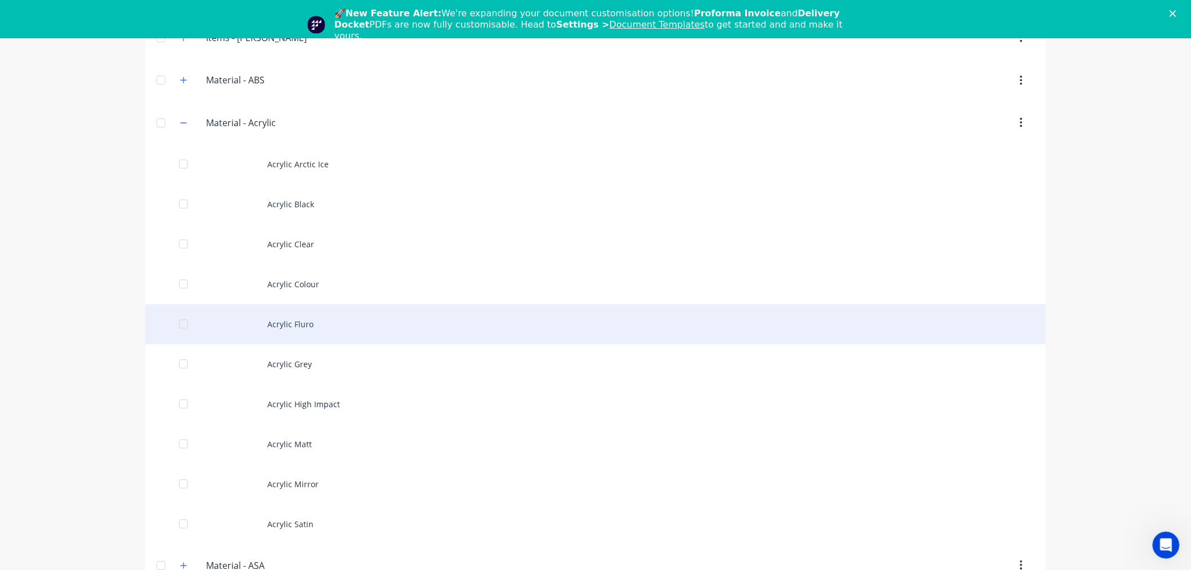
click at [395, 320] on div "Acrylic Fluro" at bounding box center [595, 324] width 901 height 40
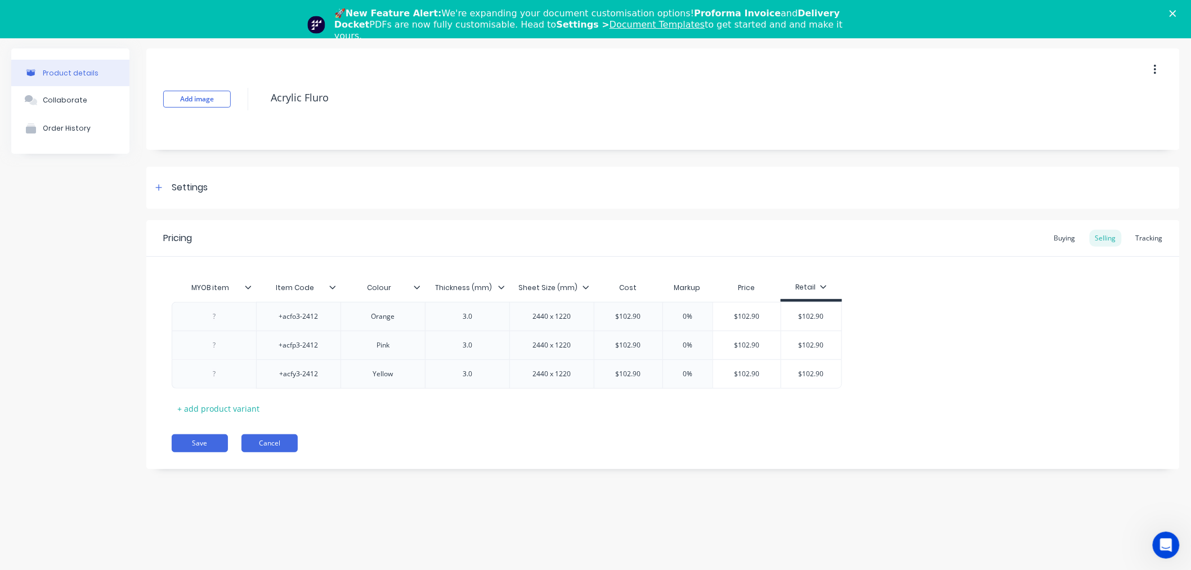
click at [280, 445] on button "Cancel" at bounding box center [269, 443] width 56 height 18
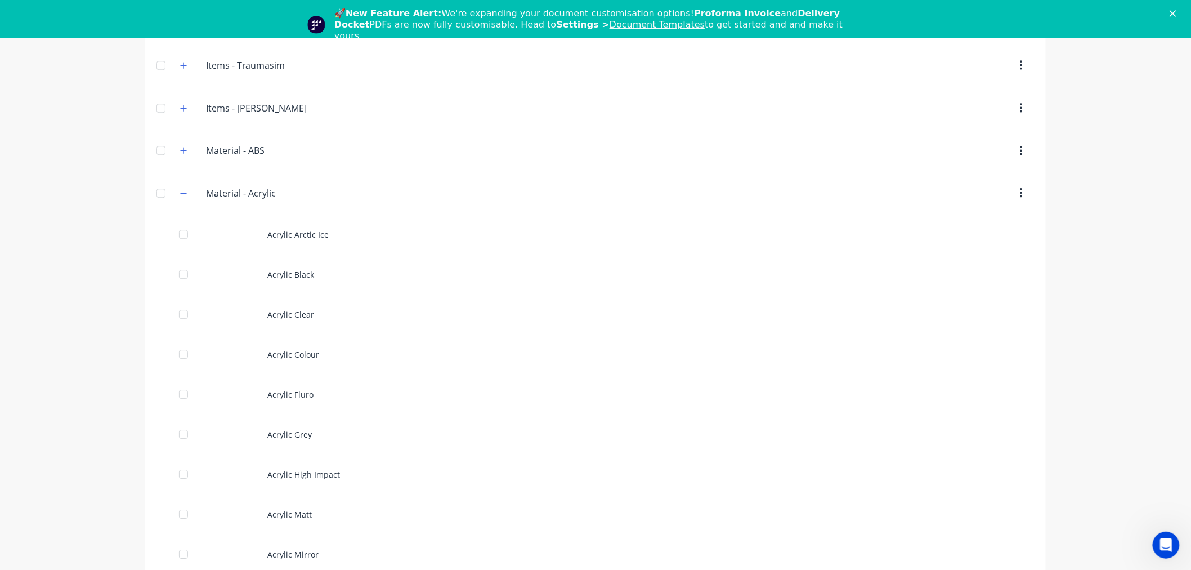
scroll to position [1313, 0]
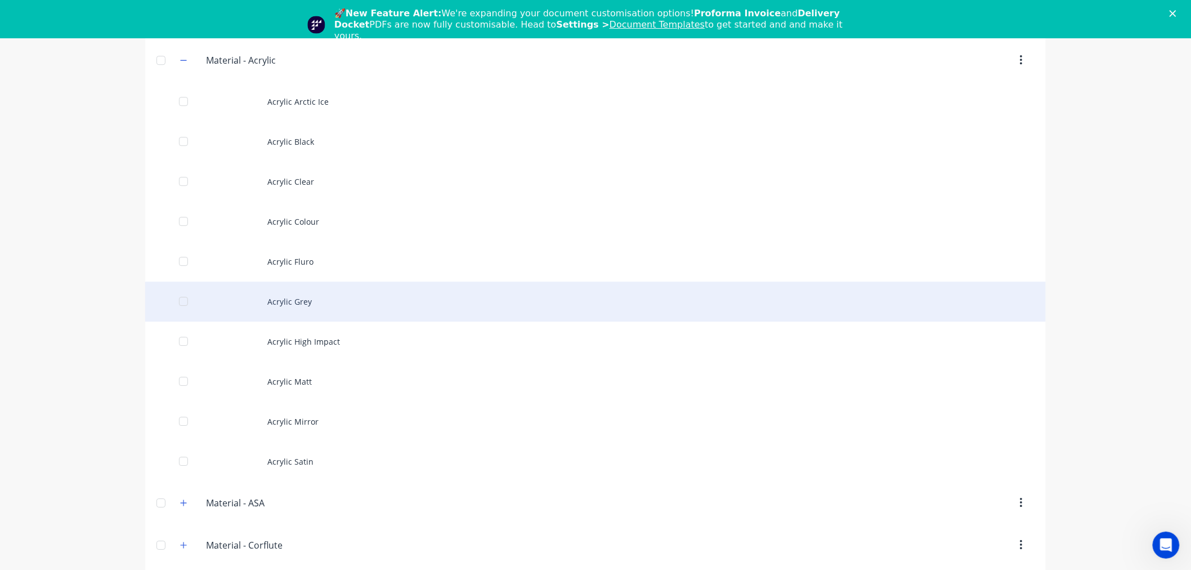
click at [375, 310] on div "Acrylic Grey" at bounding box center [595, 301] width 901 height 40
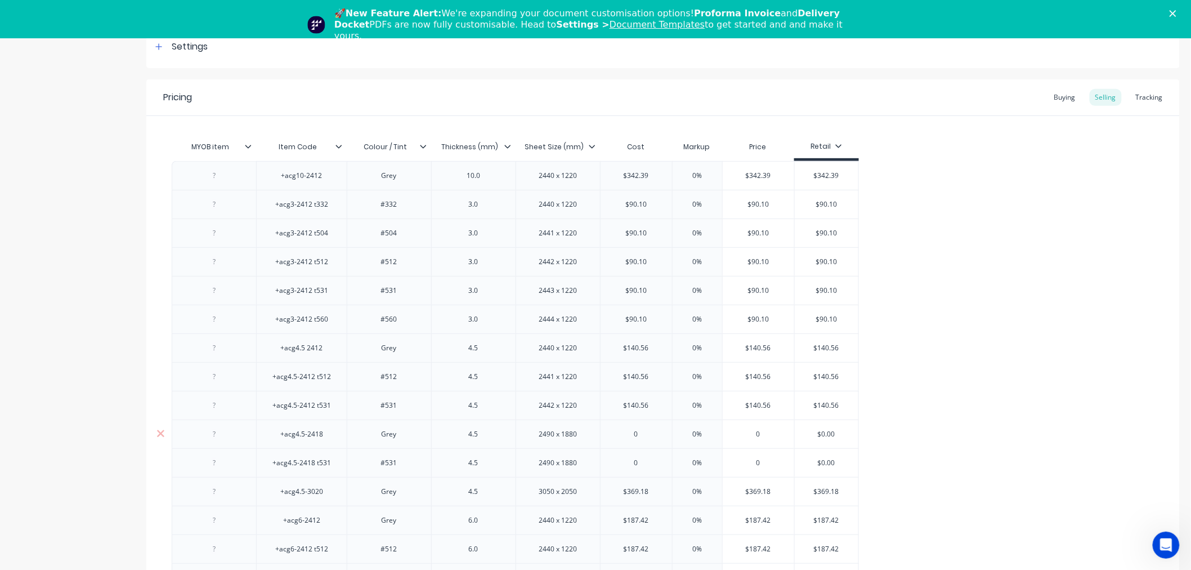
scroll to position [304, 0]
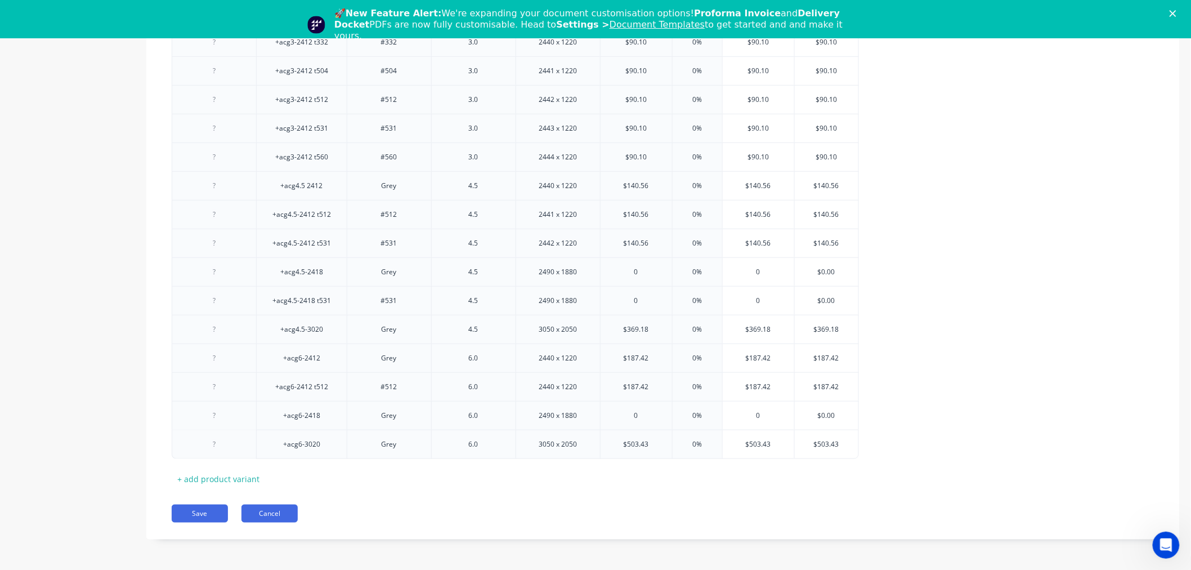
click at [279, 507] on button "Cancel" at bounding box center [269, 513] width 56 height 18
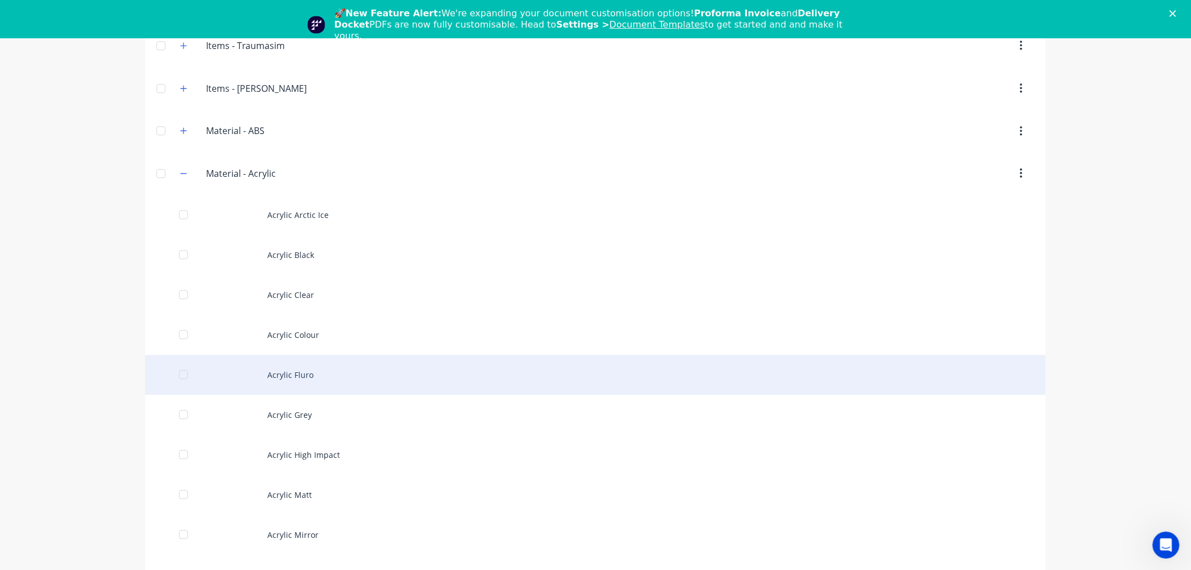
scroll to position [1313, 0]
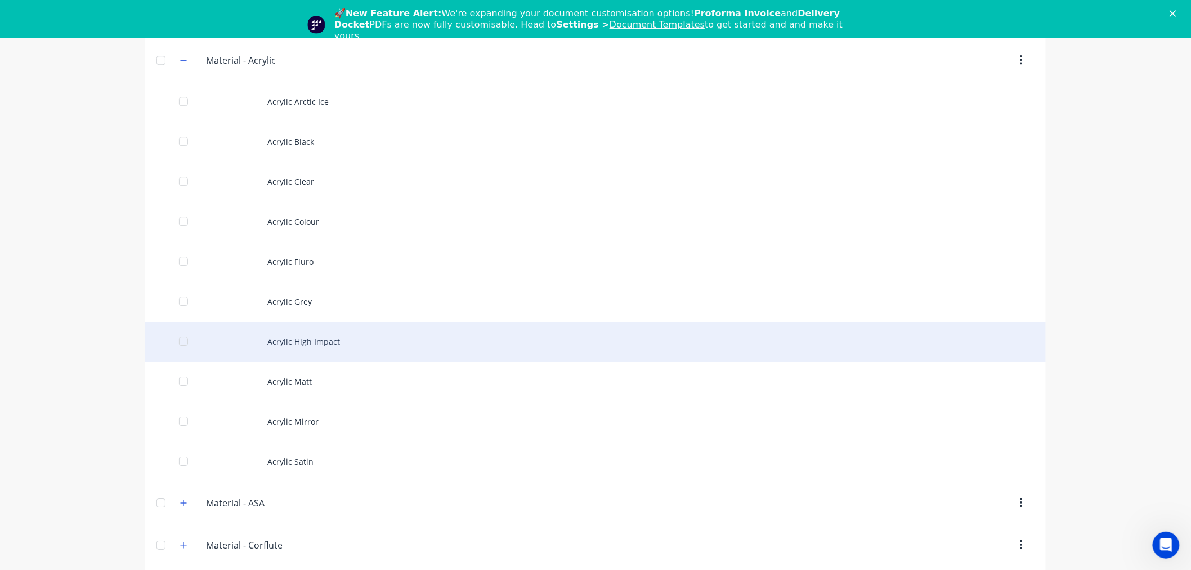
click at [357, 351] on div "Acrylic High Impact" at bounding box center [595, 341] width 901 height 40
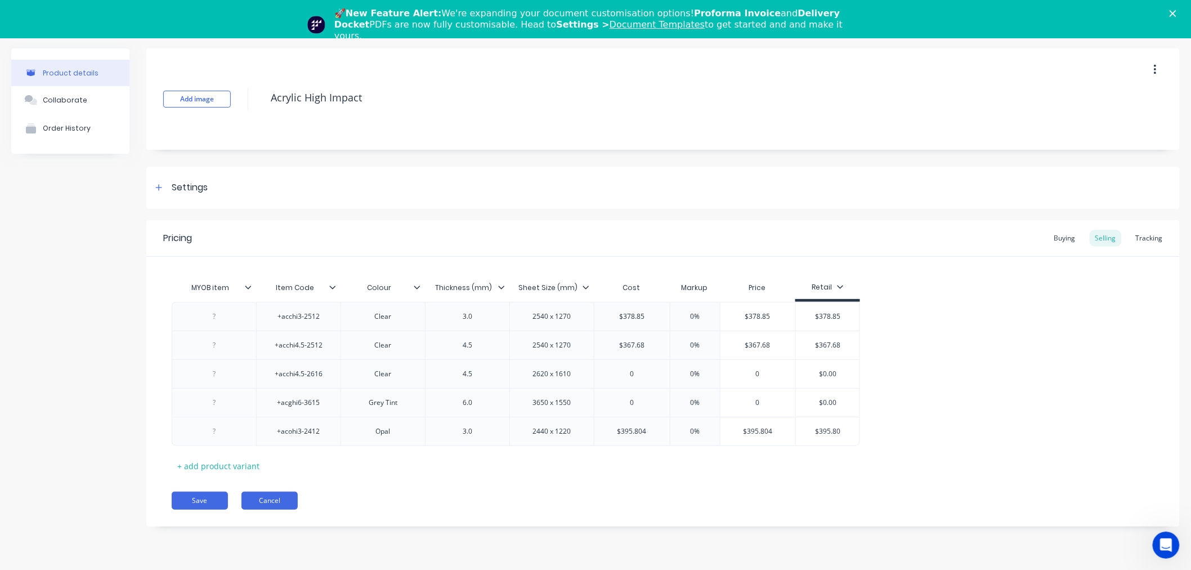
click at [286, 498] on button "Cancel" at bounding box center [269, 500] width 56 height 18
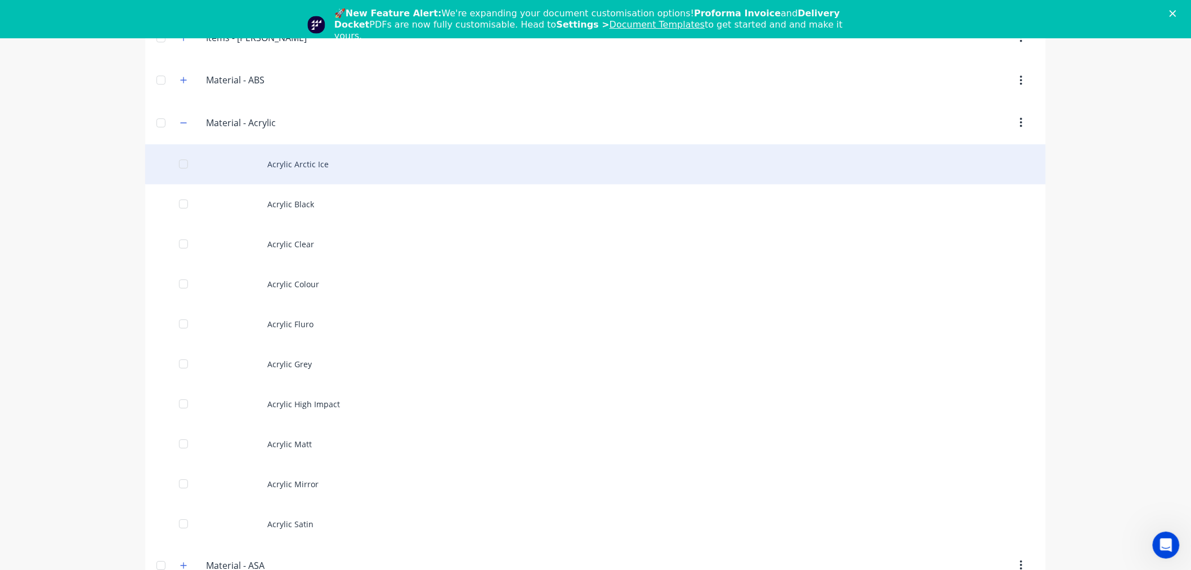
scroll to position [1313, 0]
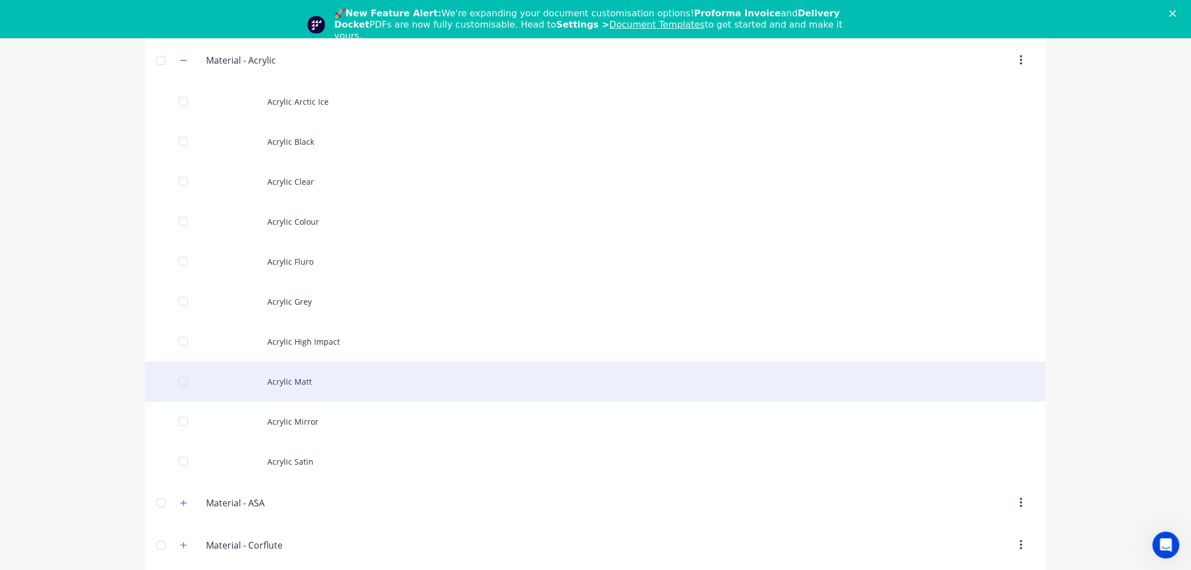
click at [343, 379] on div "Acrylic Matt" at bounding box center [595, 381] width 901 height 40
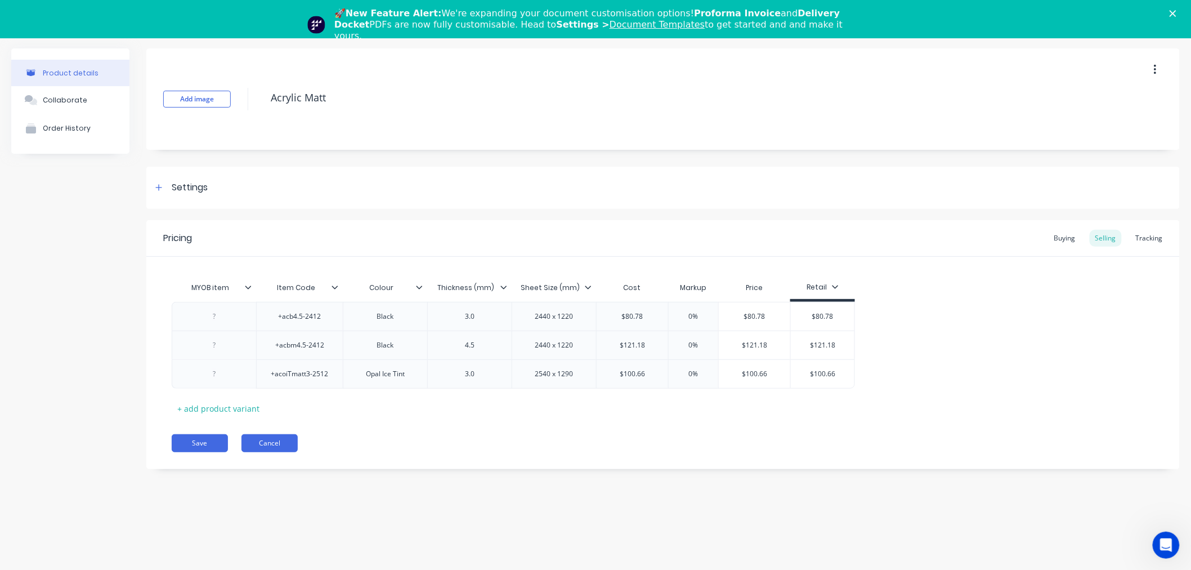
click at [272, 439] on button "Cancel" at bounding box center [269, 443] width 56 height 18
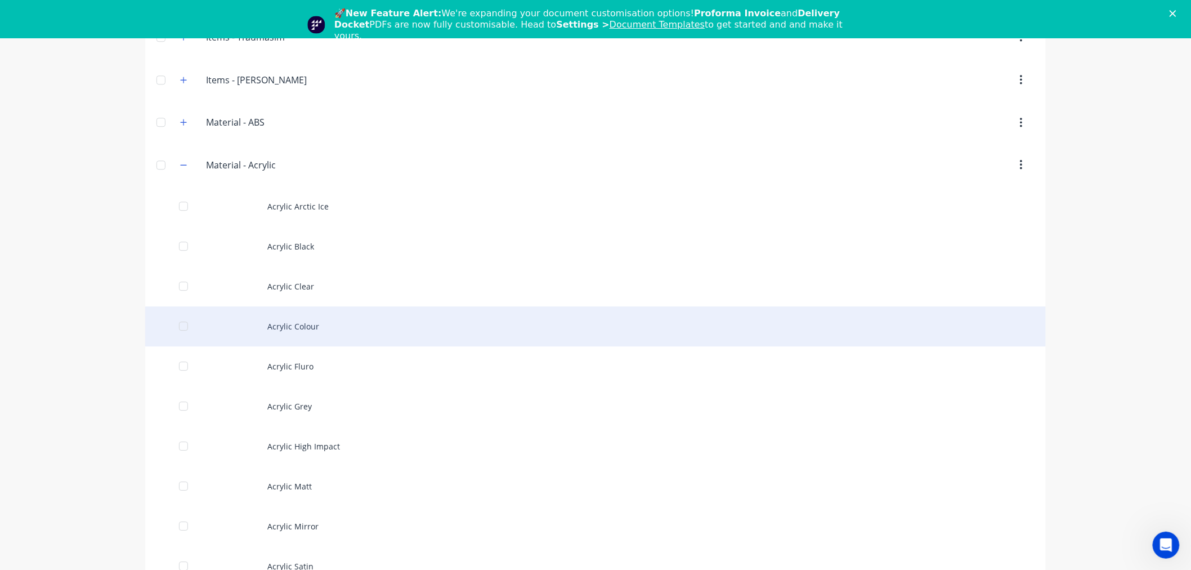
scroll to position [1313, 0]
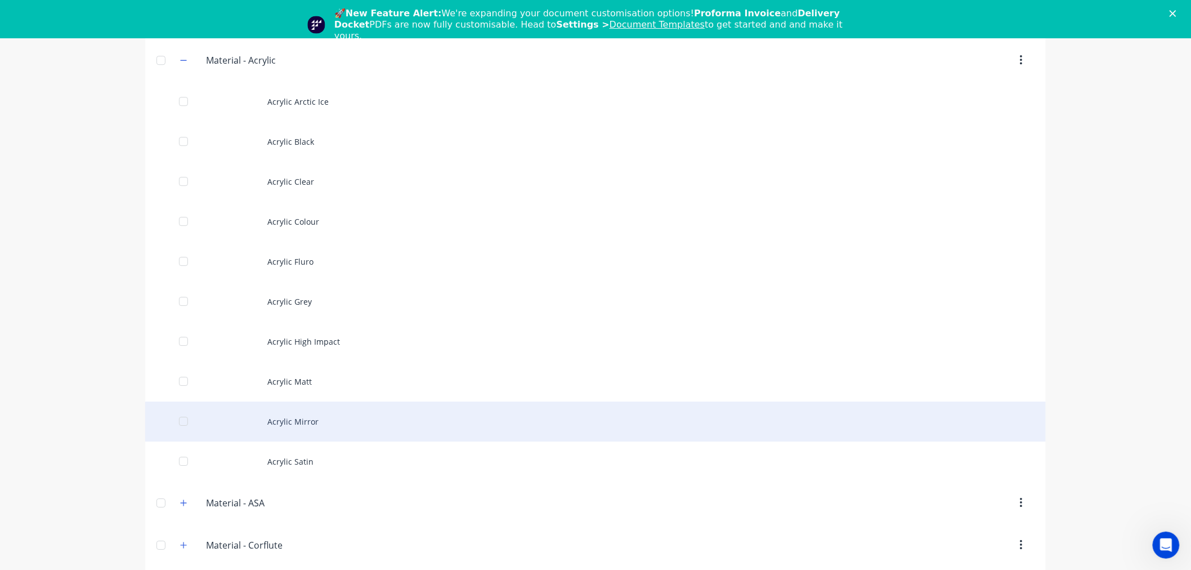
click at [334, 420] on div "Acrylic Mirror" at bounding box center [595, 421] width 901 height 40
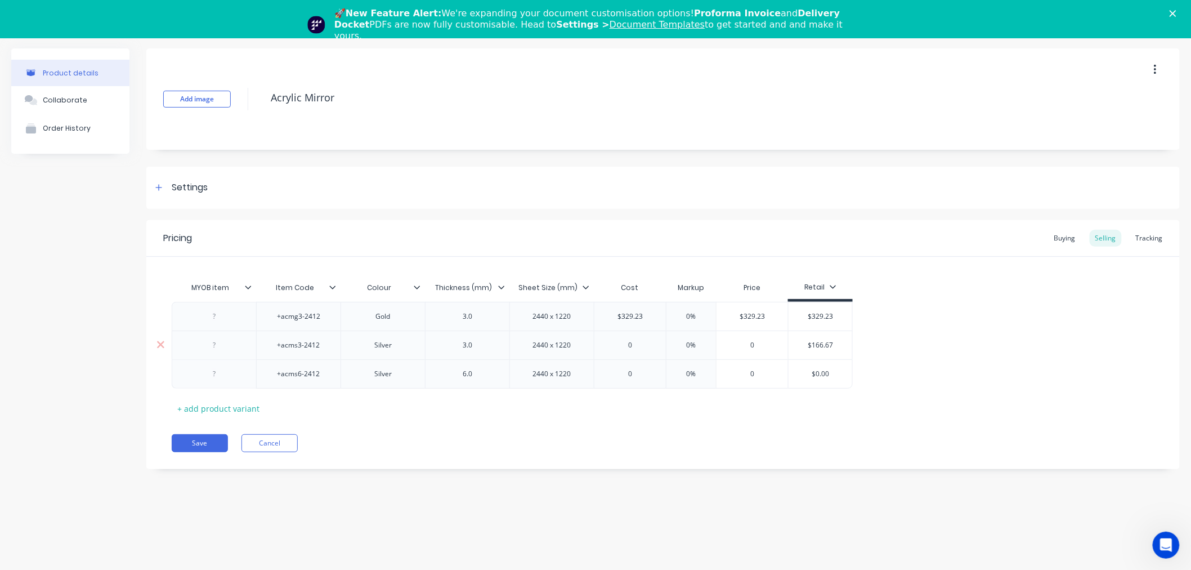
click at [820, 346] on input "$166.67" at bounding box center [821, 345] width 64 height 10
click at [639, 346] on input "0" at bounding box center [629, 345] width 71 height 10
paste input "166.67"
click at [673, 376] on input "0%" at bounding box center [691, 374] width 56 height 10
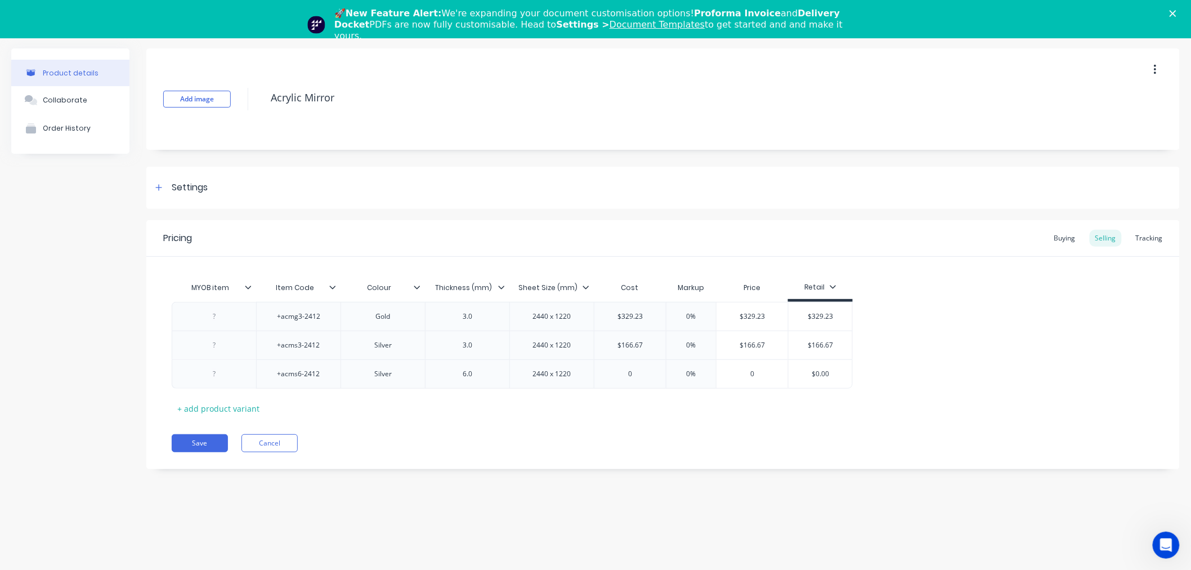
click at [655, 430] on div "Pricing Buying Selling Tracking MYOB item Item Code Colour Thickness (mm) Sheet…" at bounding box center [662, 344] width 1033 height 249
click at [965, 395] on div "MYOB item Item Code Colour Thickness (mm) Sheet Size (mm) Cost Markup Price Ret…" at bounding box center [663, 346] width 983 height 141
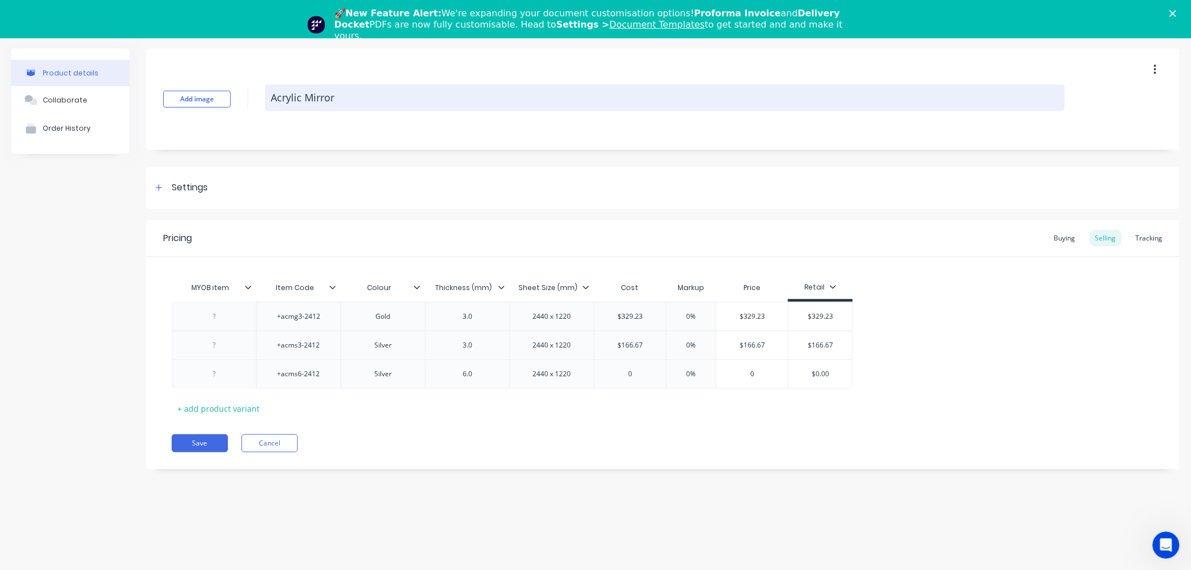
click at [310, 102] on textarea "Acrylic Mirror" at bounding box center [665, 97] width 800 height 26
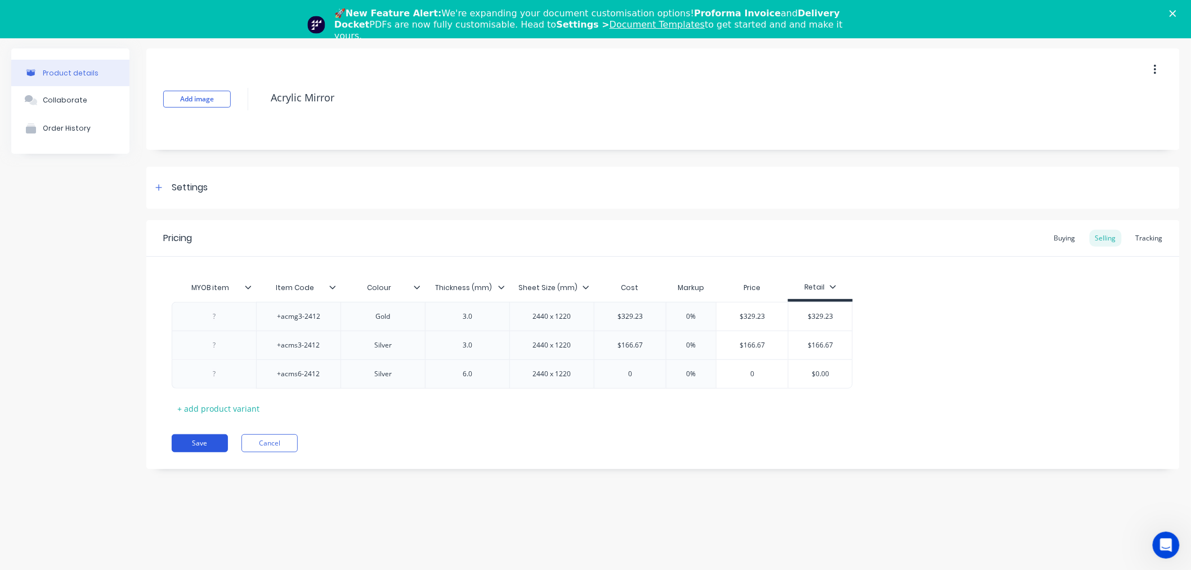
click at [198, 445] on button "Save" at bounding box center [200, 443] width 56 height 18
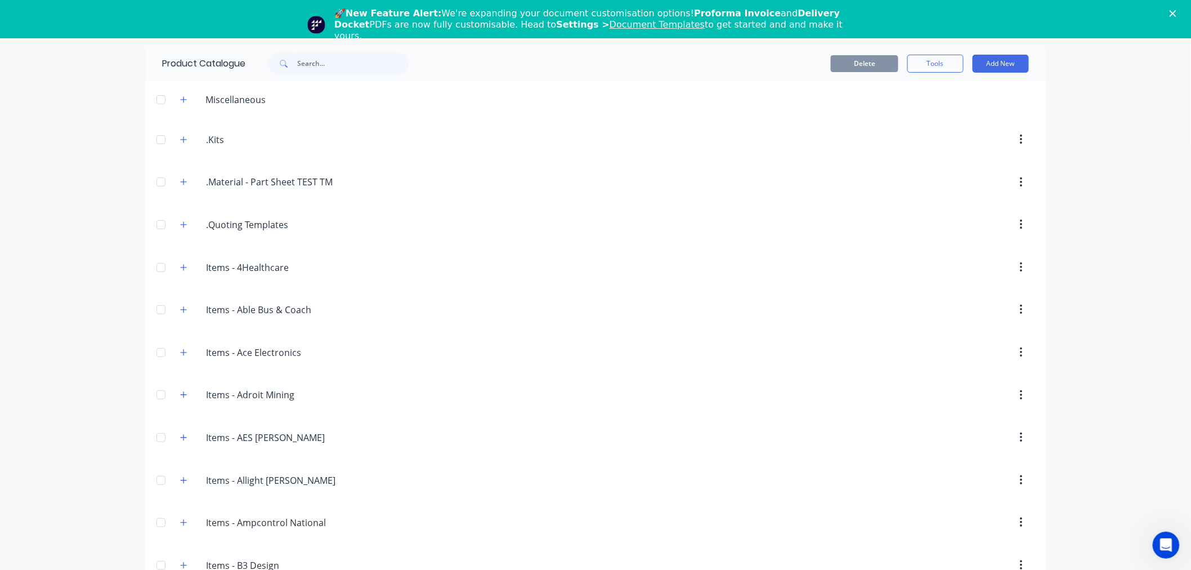
scroll to position [1451, 0]
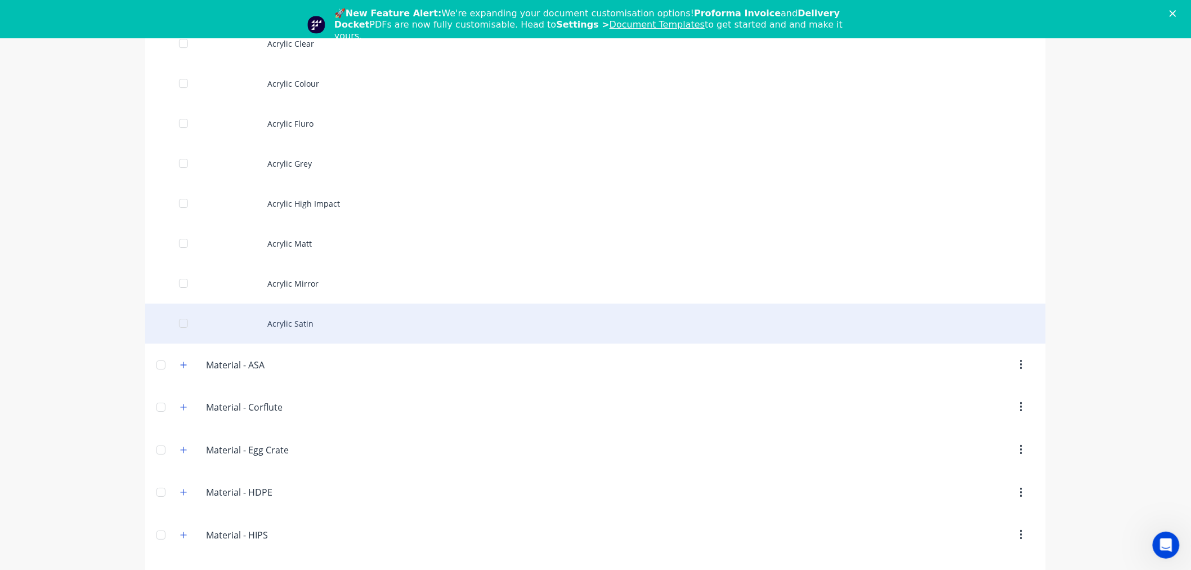
click at [301, 329] on div "Acrylic Satin" at bounding box center [595, 323] width 901 height 40
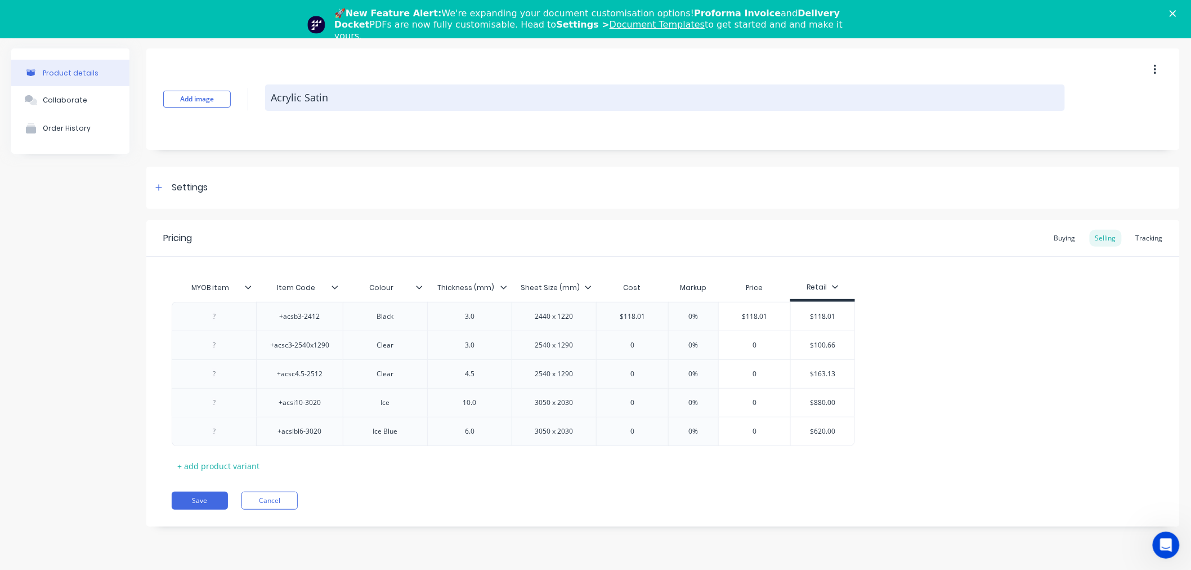
click at [294, 88] on textarea "Acrylic Satin" at bounding box center [665, 97] width 800 height 26
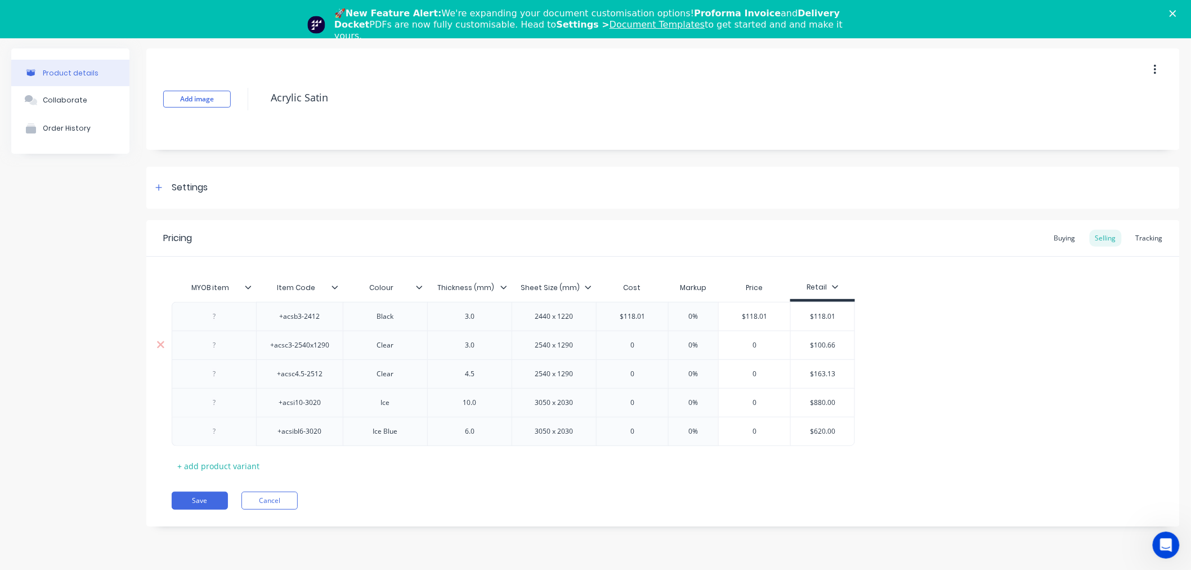
click at [822, 343] on input "$100.66" at bounding box center [823, 345] width 64 height 10
click at [639, 341] on input "0" at bounding box center [632, 345] width 71 height 10
paste input "$100.66"
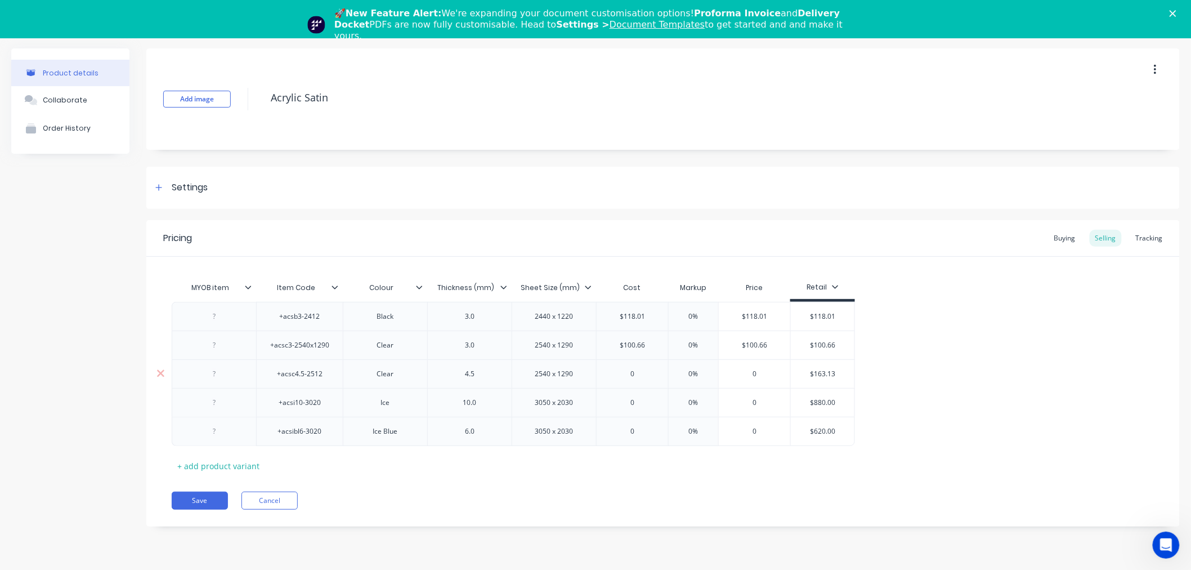
click at [822, 369] on input "$163.13" at bounding box center [823, 374] width 64 height 10
click at [636, 377] on input "0" at bounding box center [632, 374] width 71 height 10
paste input "163.13"
click at [845, 398] on input "$880.00" at bounding box center [823, 402] width 64 height 10
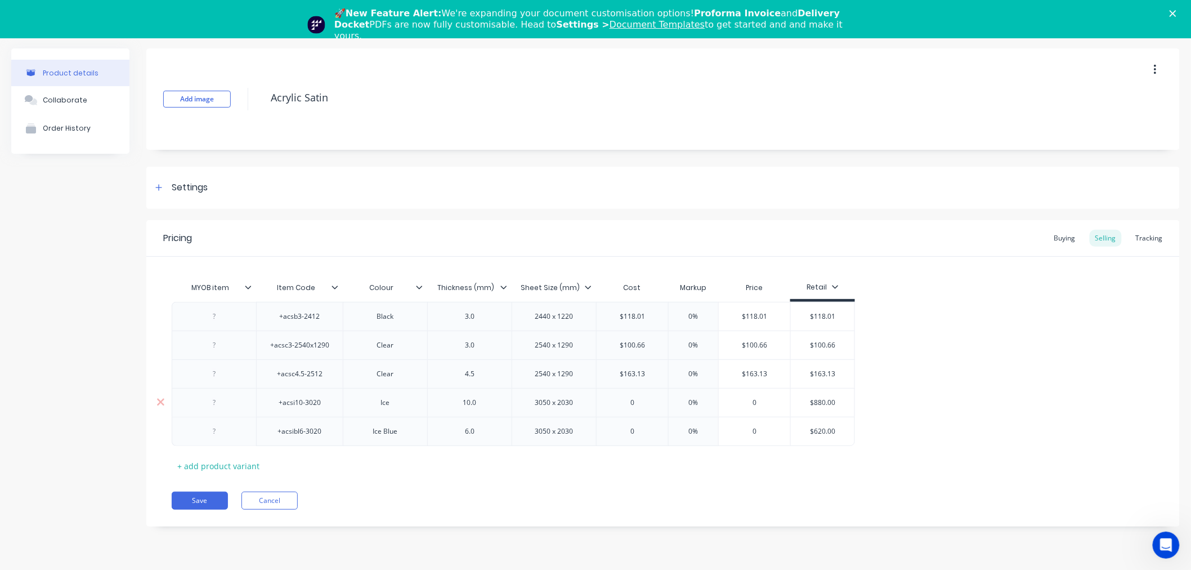
click at [818, 400] on input "$880.00" at bounding box center [823, 402] width 64 height 10
click at [645, 403] on input "0" at bounding box center [632, 402] width 71 height 10
paste input "$880.00"
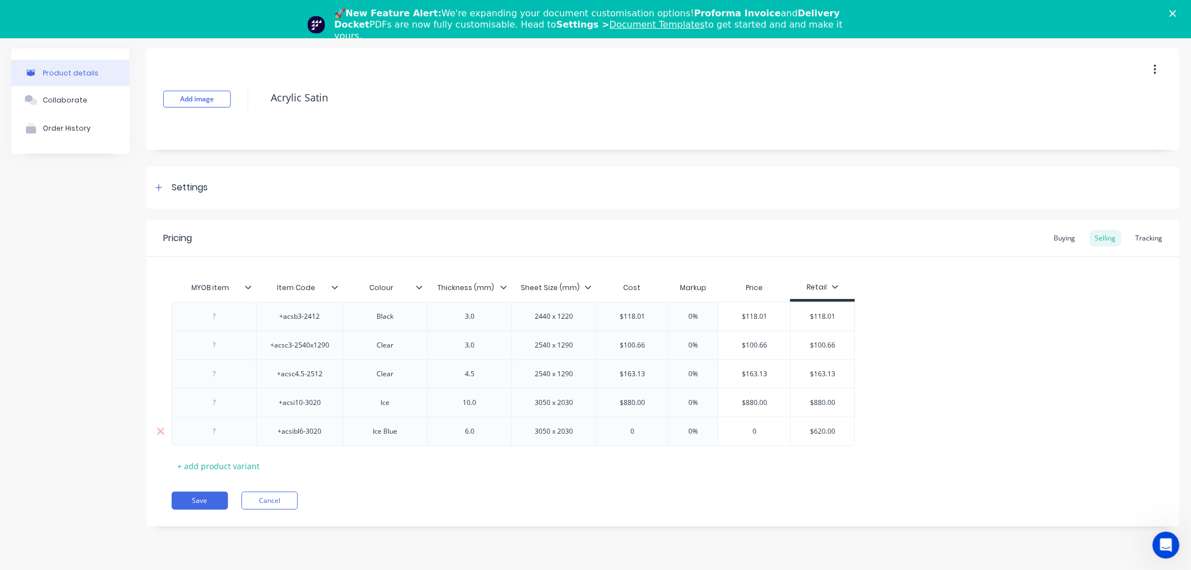
click at [826, 431] on input "$620.00" at bounding box center [823, 431] width 64 height 10
click at [616, 433] on input "0" at bounding box center [632, 431] width 71 height 10
click at [634, 433] on input "0" at bounding box center [632, 431] width 71 height 10
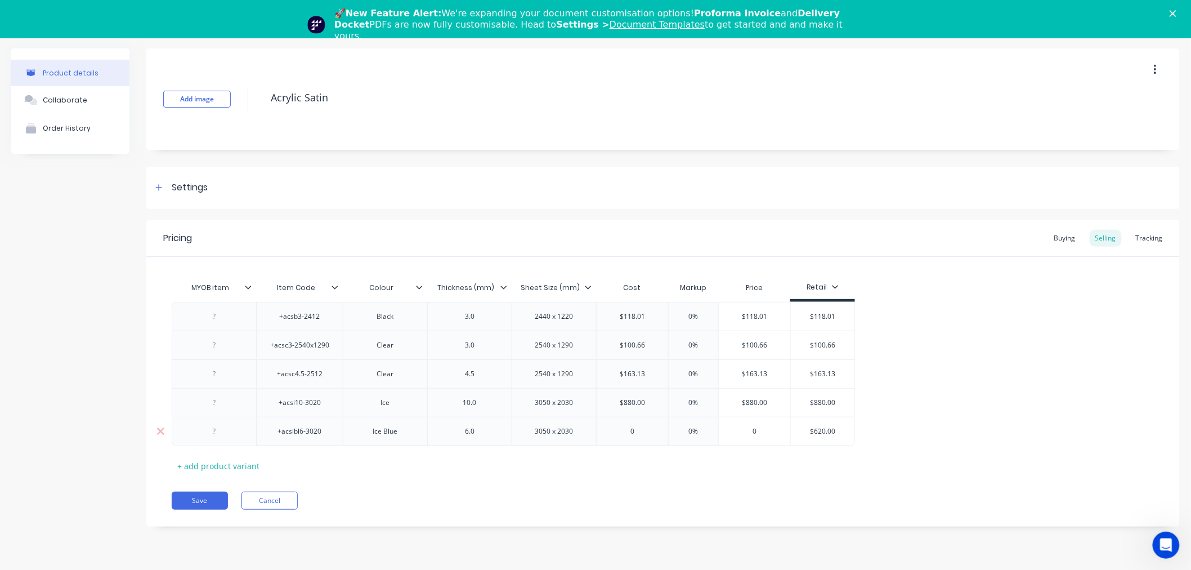
paste input "$620.00"
click at [643, 478] on div "Pricing Buying Selling Tracking MYOB item Item Code Colour Thickness (mm) Sheet…" at bounding box center [662, 373] width 1033 height 306
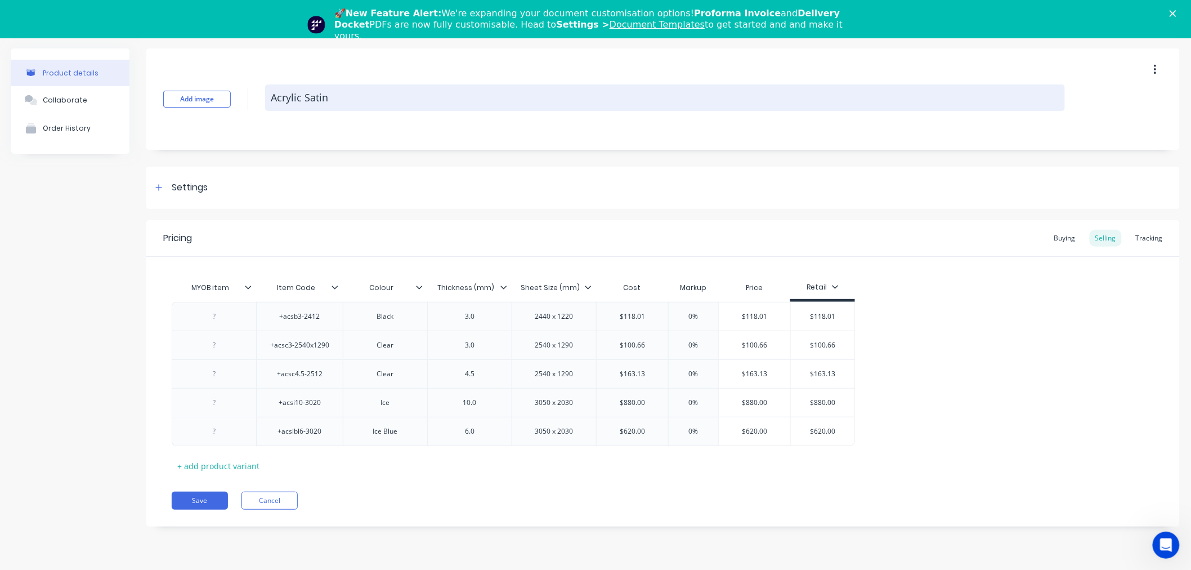
click at [299, 104] on textarea "Acrylic Satin" at bounding box center [665, 97] width 800 height 26
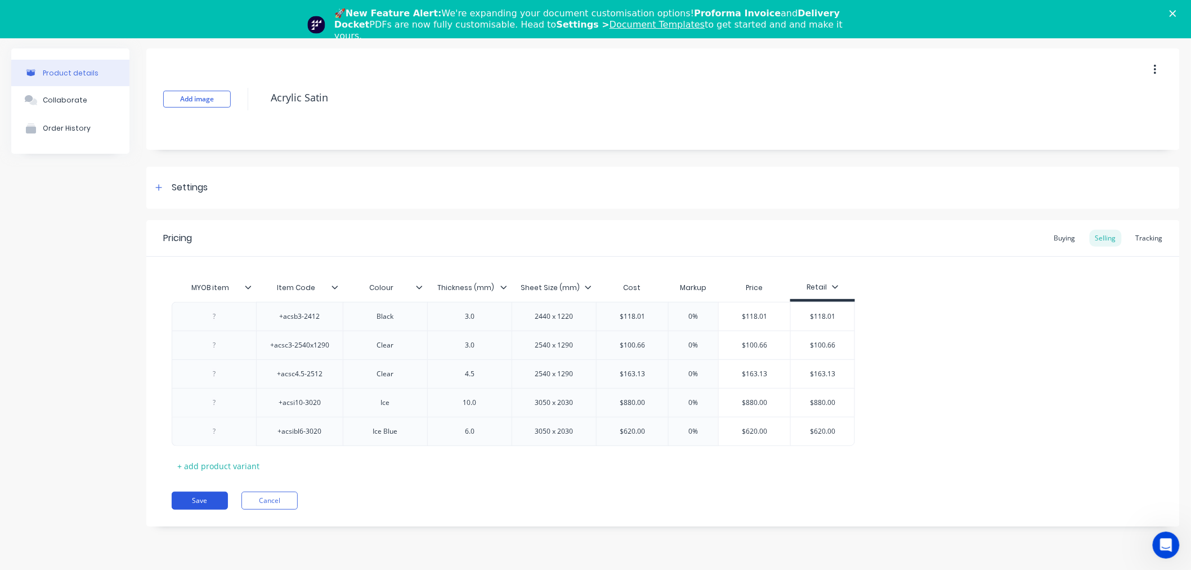
click at [200, 499] on button "Save" at bounding box center [200, 500] width 56 height 18
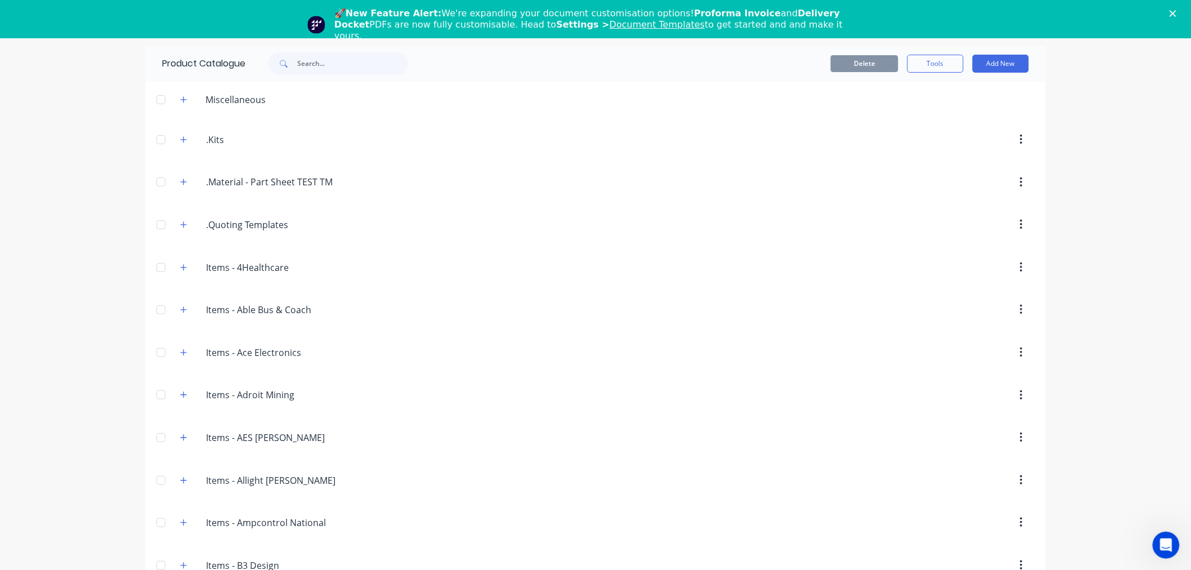
scroll to position [1492, 0]
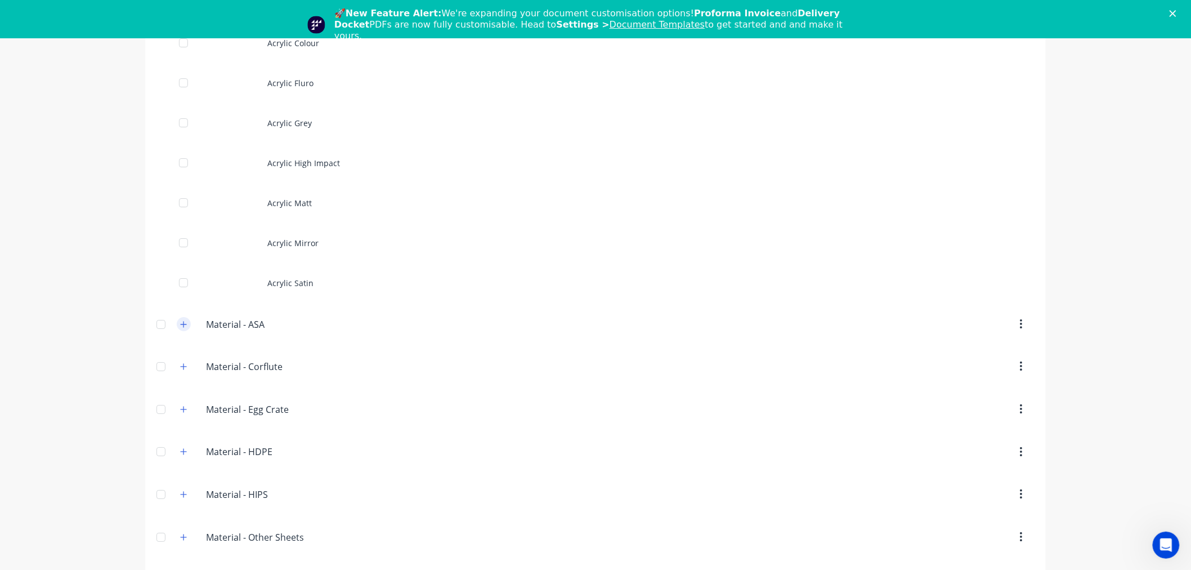
click at [181, 327] on icon "button" at bounding box center [184, 324] width 6 height 6
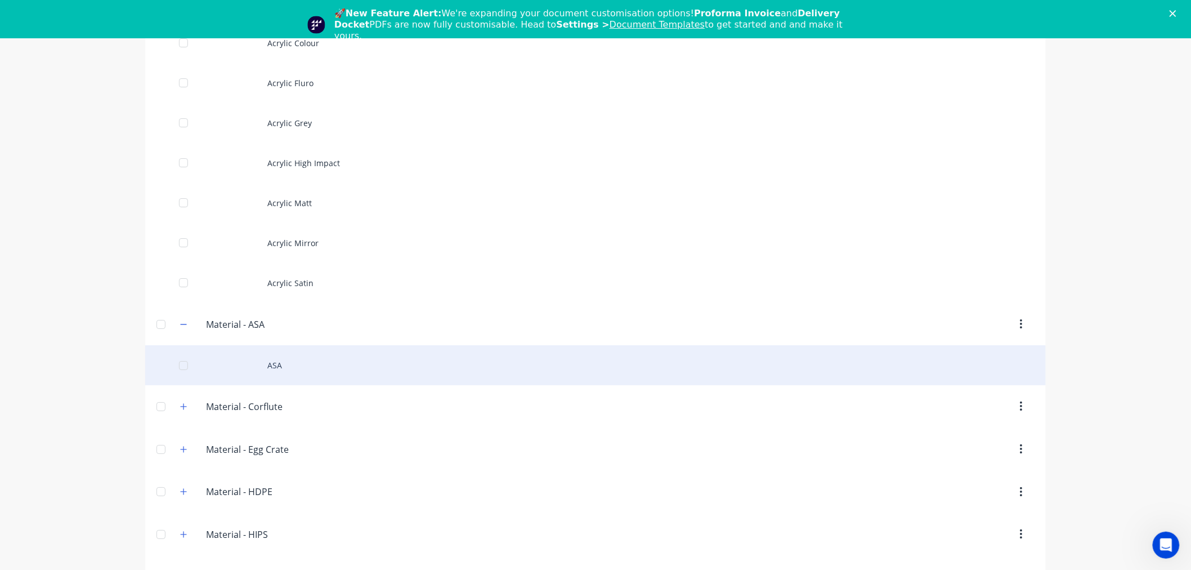
click at [263, 362] on div "ASA" at bounding box center [595, 365] width 901 height 40
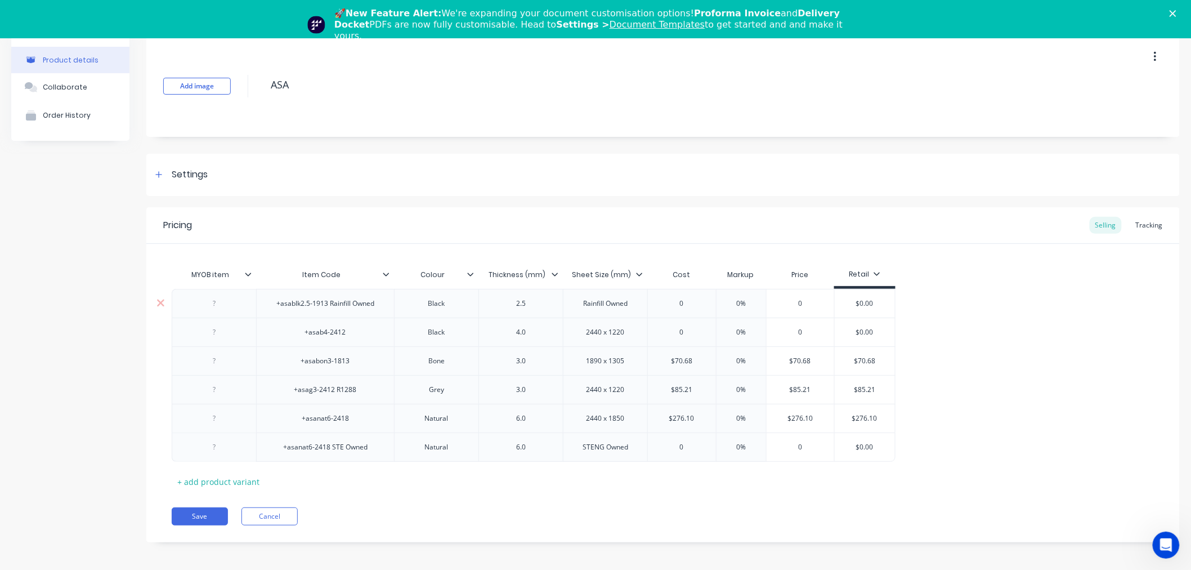
scroll to position [16, 0]
click at [213, 517] on button "Save" at bounding box center [200, 513] width 56 height 18
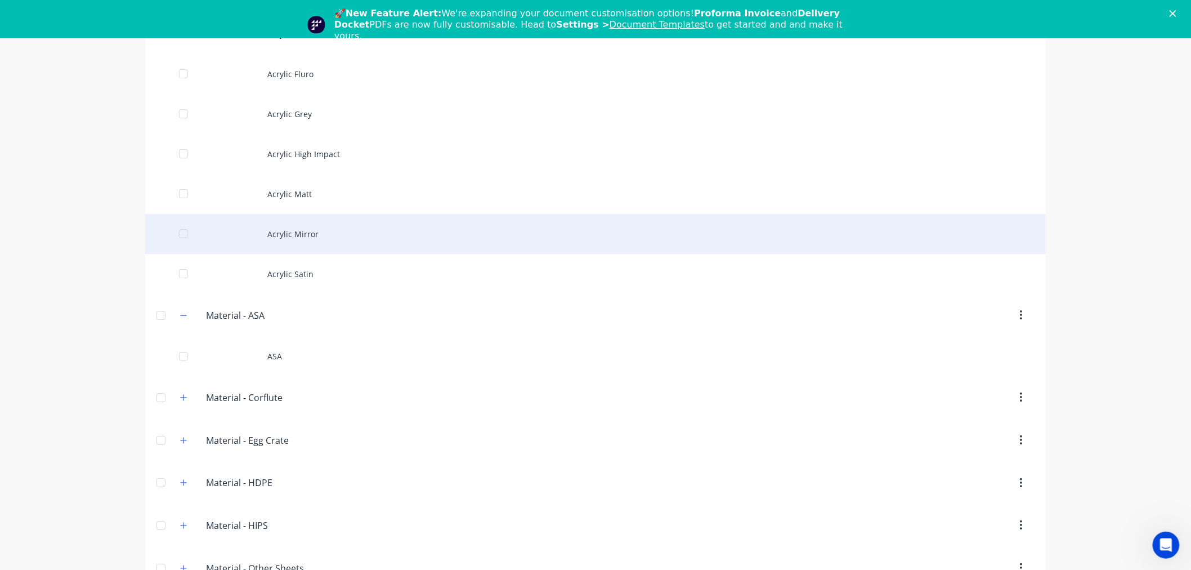
scroll to position [1563, 0]
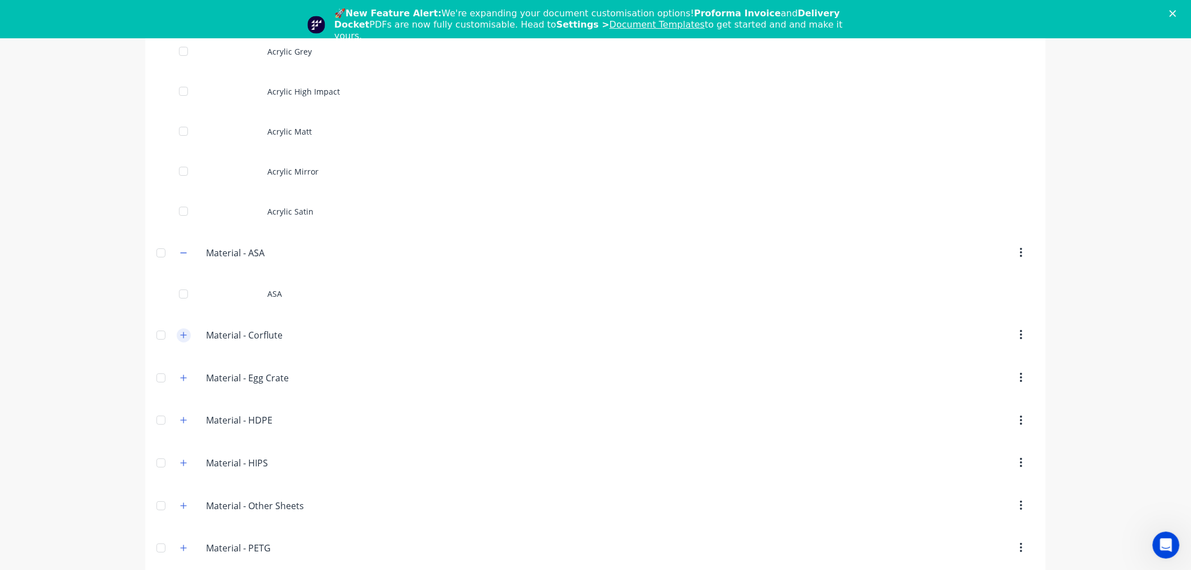
click at [181, 339] on icon "button" at bounding box center [183, 335] width 7 height 8
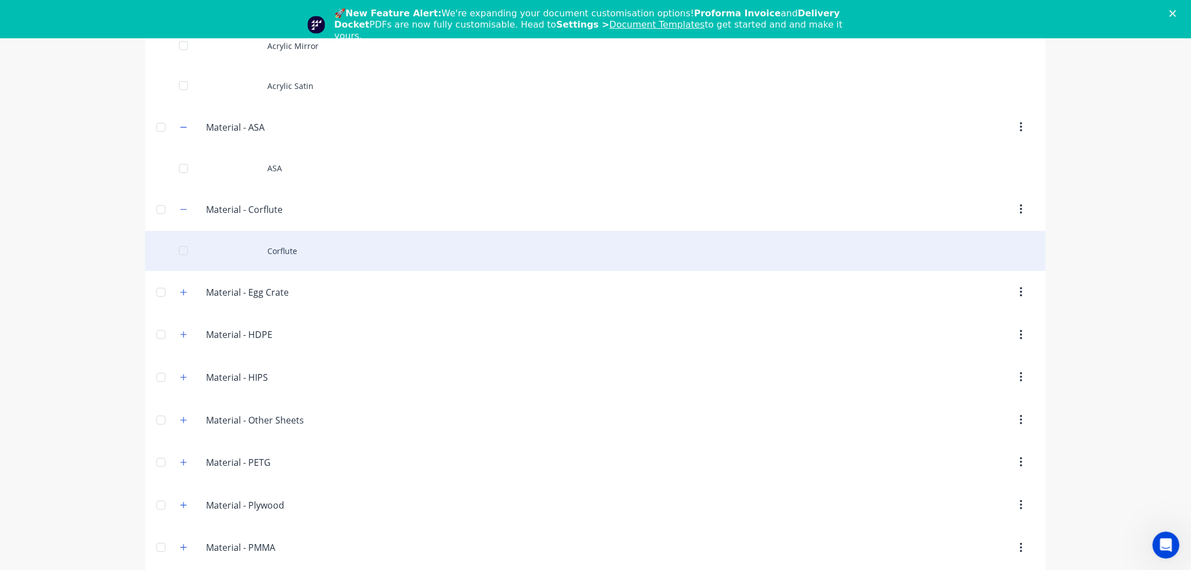
click at [280, 256] on div "Corflute" at bounding box center [595, 251] width 901 height 40
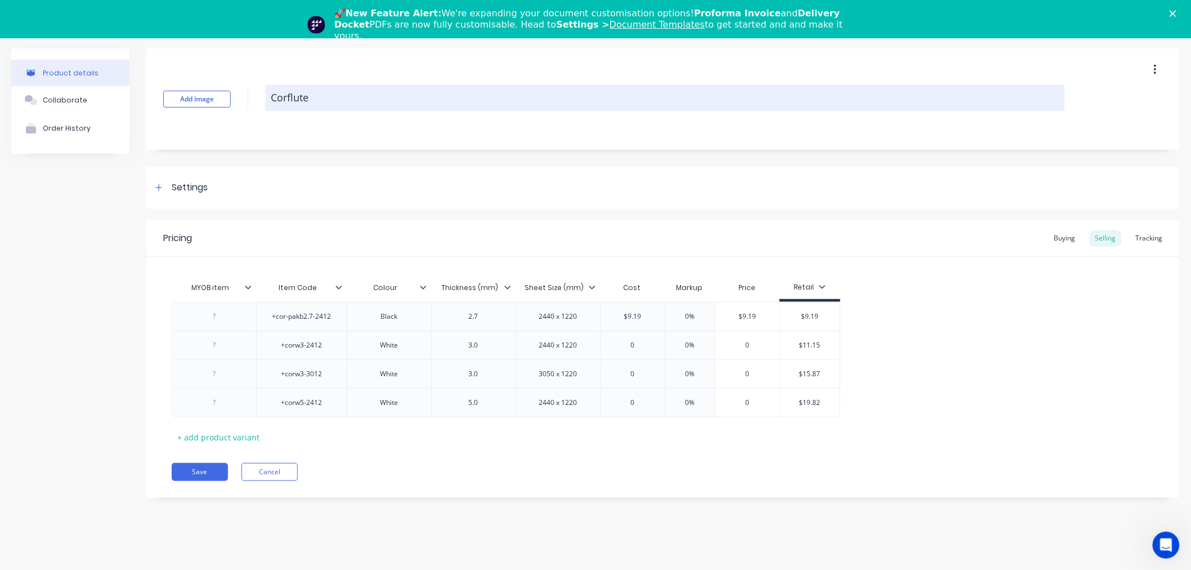
click at [293, 98] on textarea "Corflute" at bounding box center [665, 97] width 800 height 26
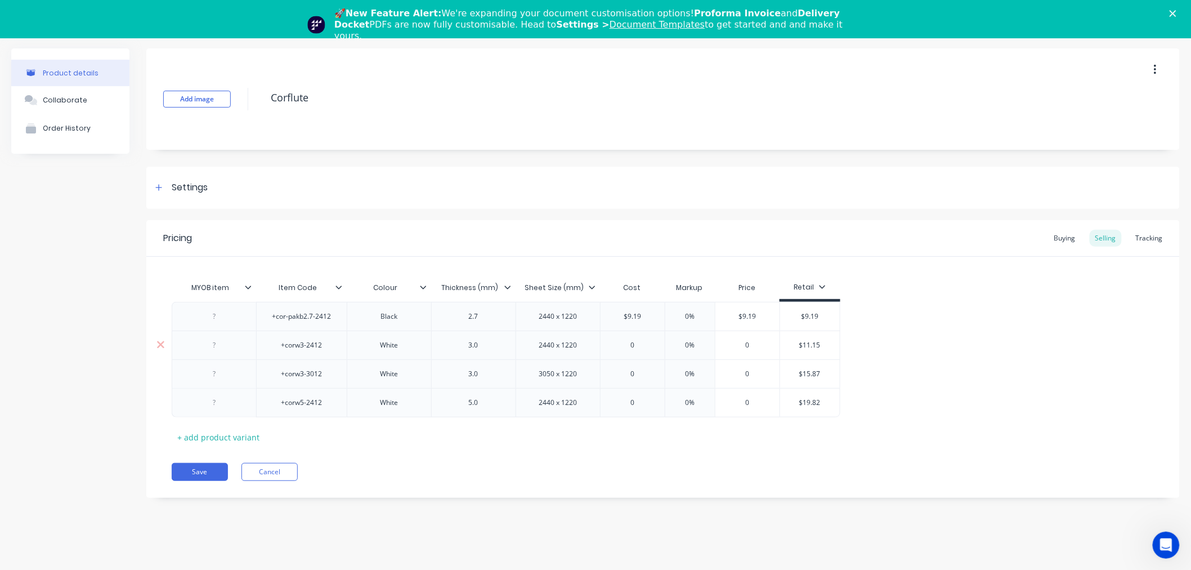
click at [808, 342] on input "$11.15" at bounding box center [810, 345] width 60 height 10
click at [639, 341] on input "0" at bounding box center [633, 345] width 64 height 10
paste input "$11.15"
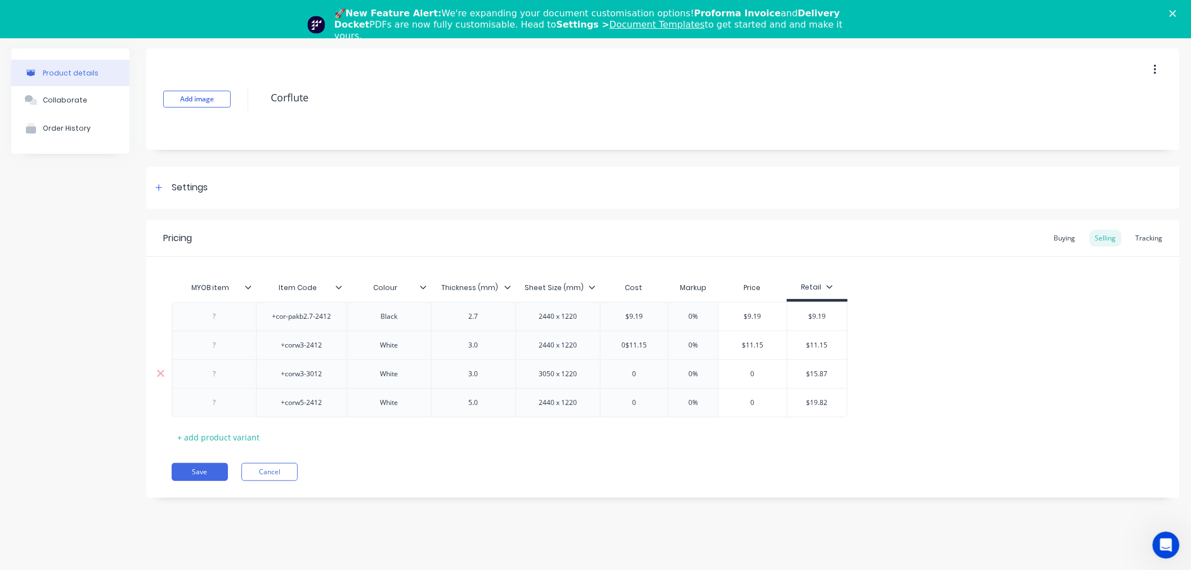
click at [817, 374] on input "$15.87" at bounding box center [817, 374] width 60 height 10
click at [642, 369] on input "0" at bounding box center [635, 374] width 68 height 10
paste input "15.87"
click at [820, 405] on input "$19.82" at bounding box center [817, 402] width 60 height 10
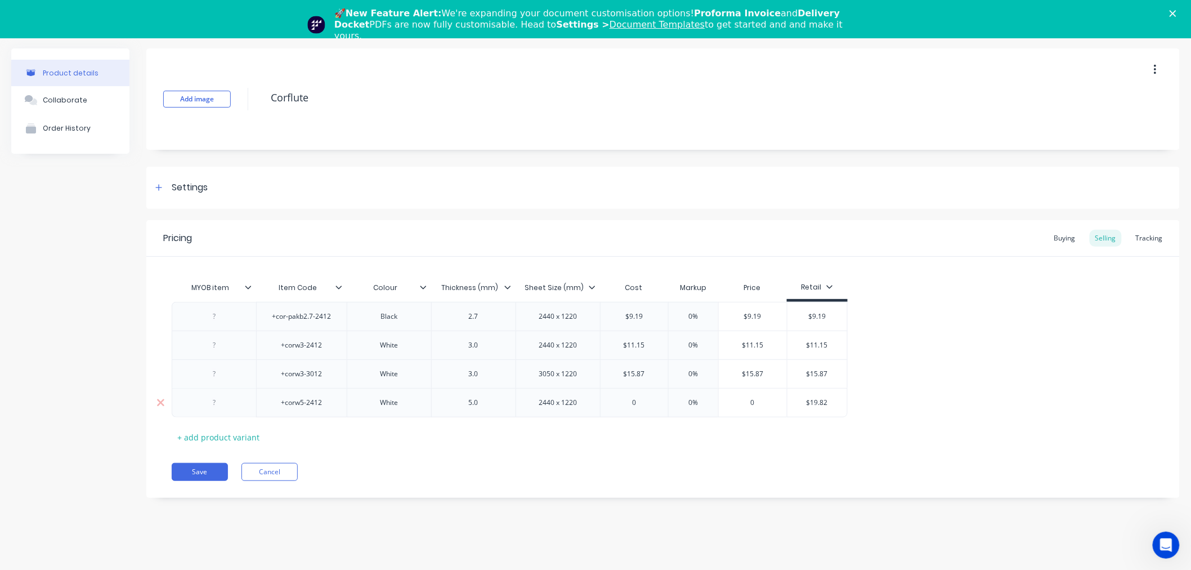
click at [820, 405] on input "$19.82" at bounding box center [817, 402] width 60 height 10
click at [641, 401] on input "0" at bounding box center [635, 402] width 68 height 10
paste input "$19.82"
click at [652, 482] on div "Pricing Buying Selling Tracking MYOB item Item Code Colour Thickness (mm) Sheet…" at bounding box center [662, 358] width 1033 height 277
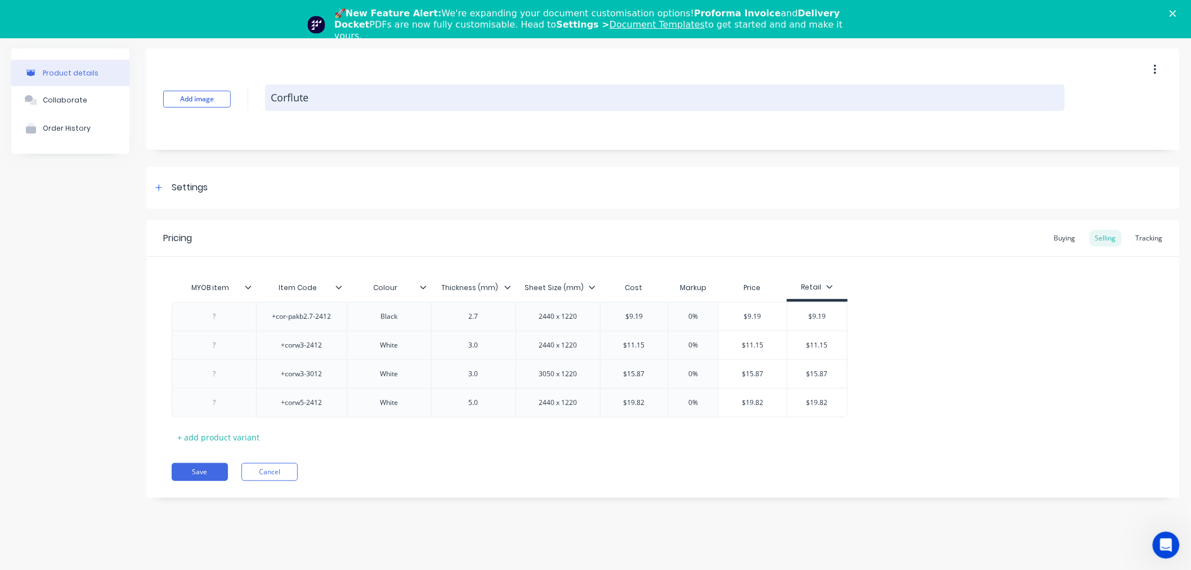
click at [285, 94] on textarea "Corflute" at bounding box center [665, 97] width 800 height 26
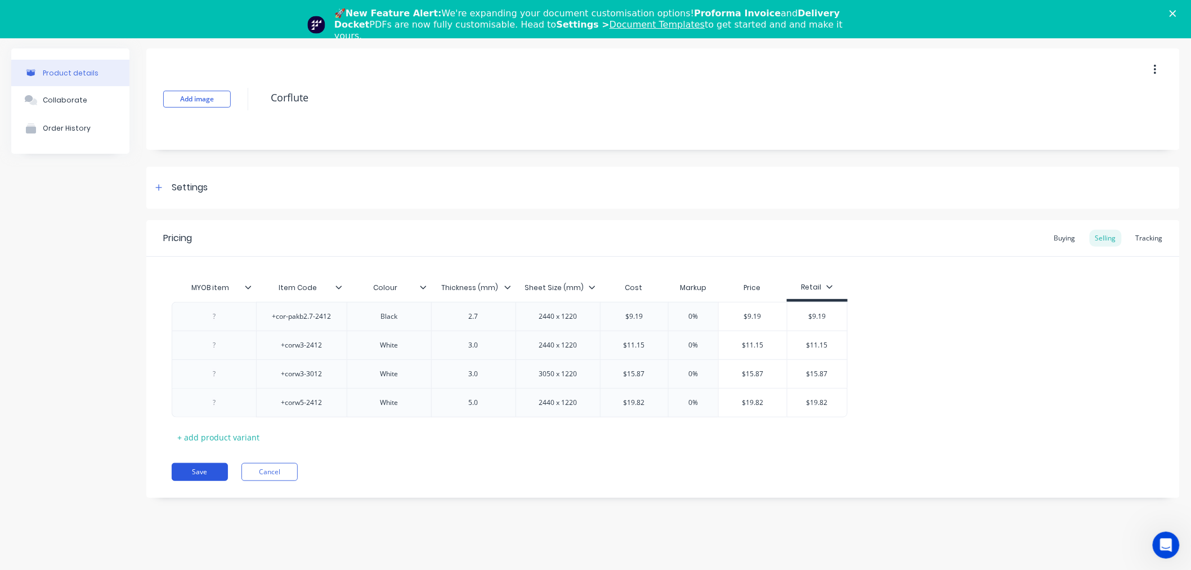
click at [210, 474] on button "Save" at bounding box center [200, 472] width 56 height 18
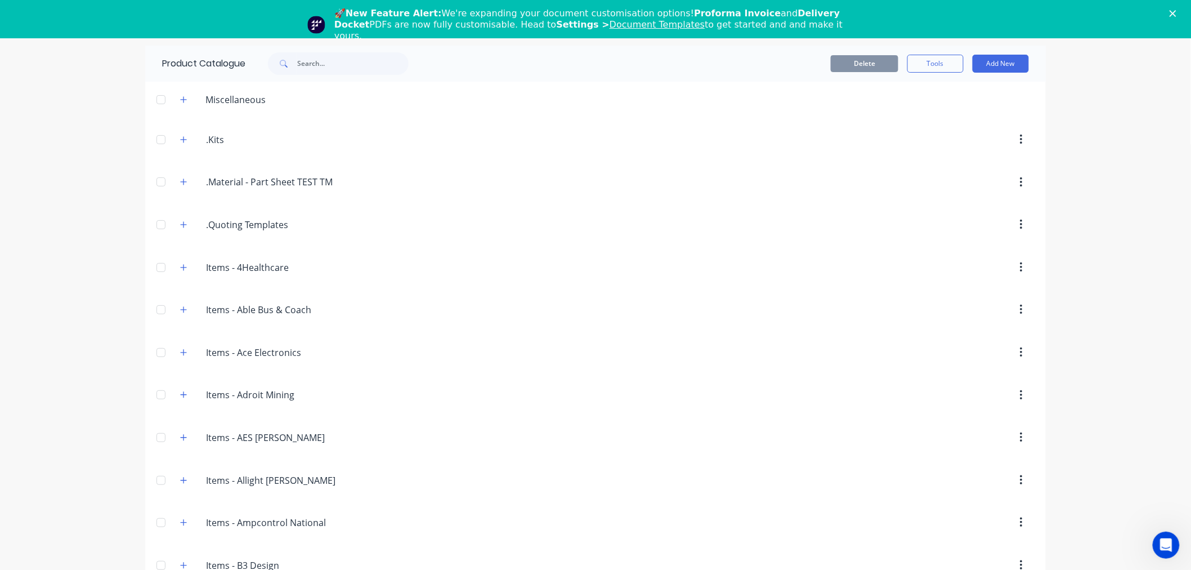
scroll to position [1615, 0]
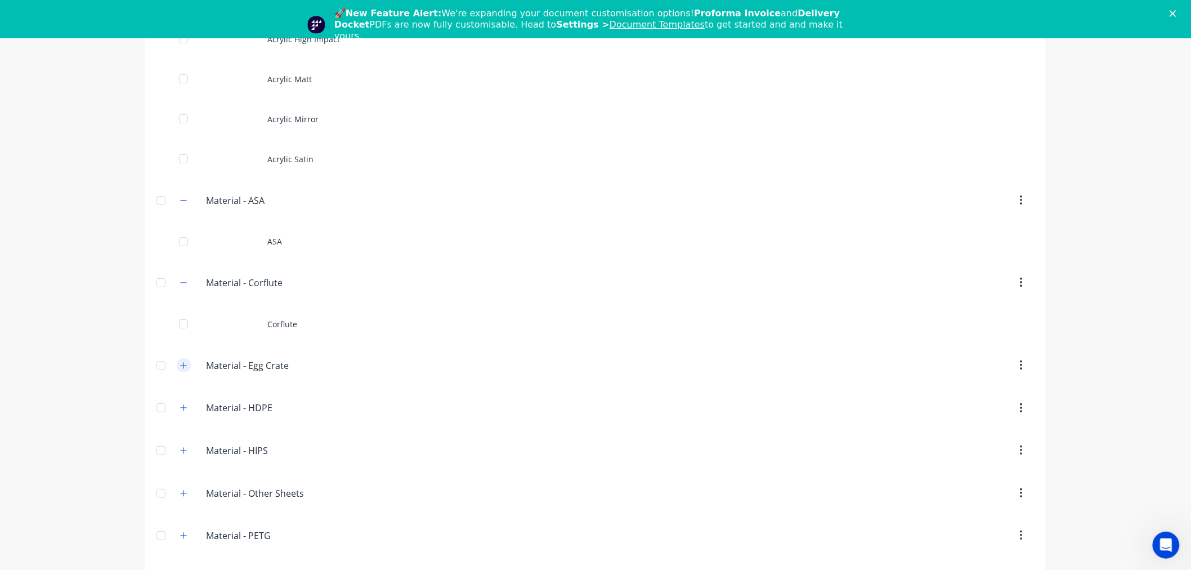
click at [180, 369] on icon "button" at bounding box center [183, 365] width 7 height 8
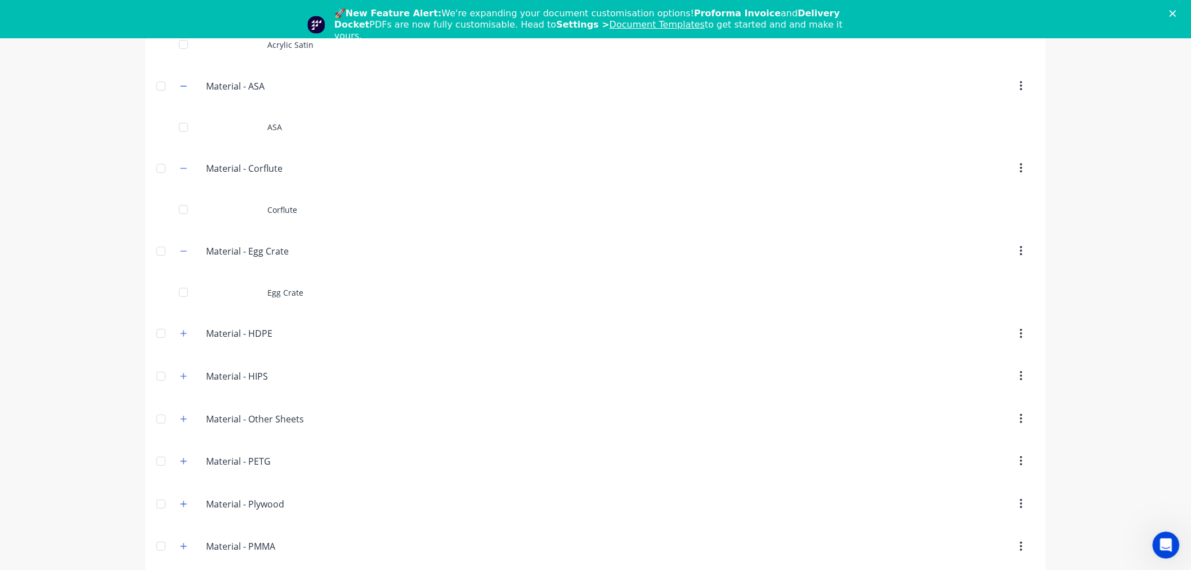
scroll to position [1740, 0]
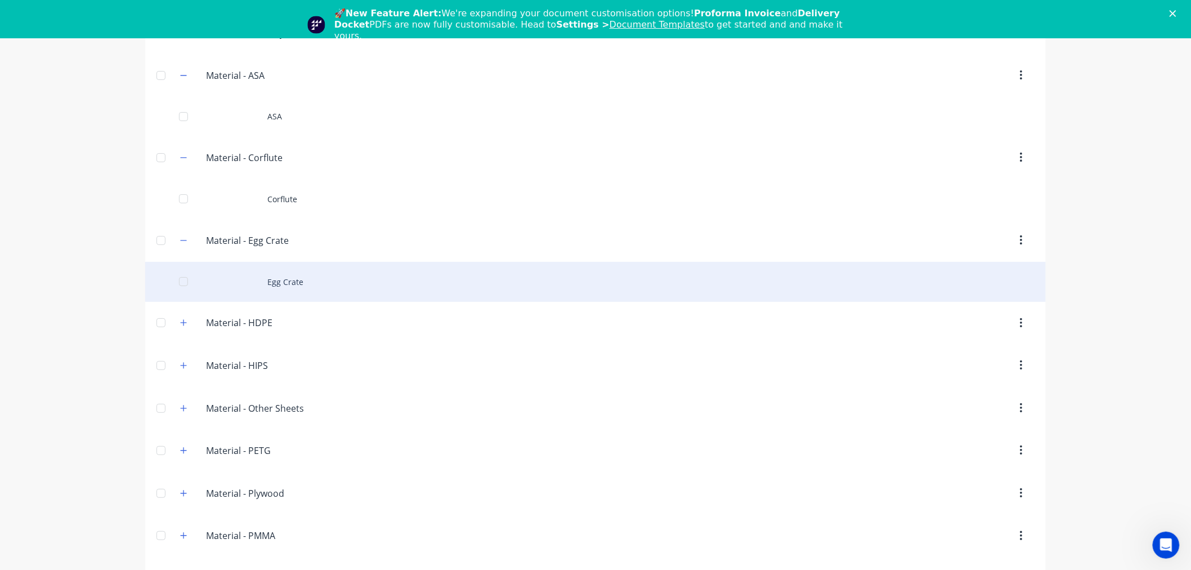
click at [261, 276] on div "Egg Crate" at bounding box center [595, 282] width 901 height 40
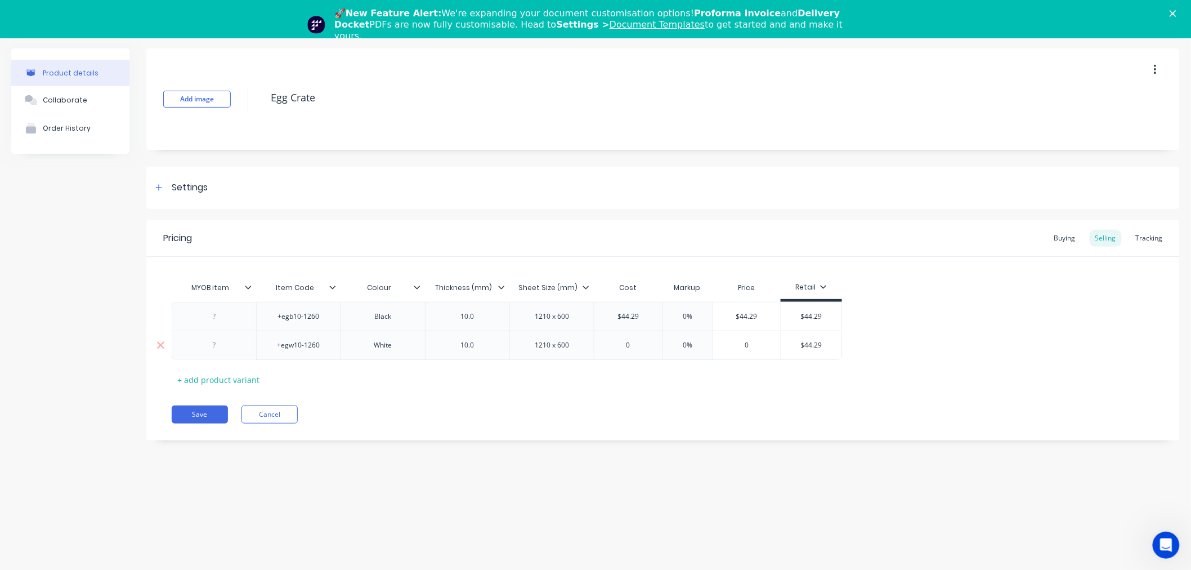
click at [813, 348] on input "$44.29" at bounding box center [811, 345] width 60 height 10
click at [635, 340] on input "0" at bounding box center [628, 345] width 68 height 10
click at [621, 343] on input "0" at bounding box center [628, 345] width 68 height 10
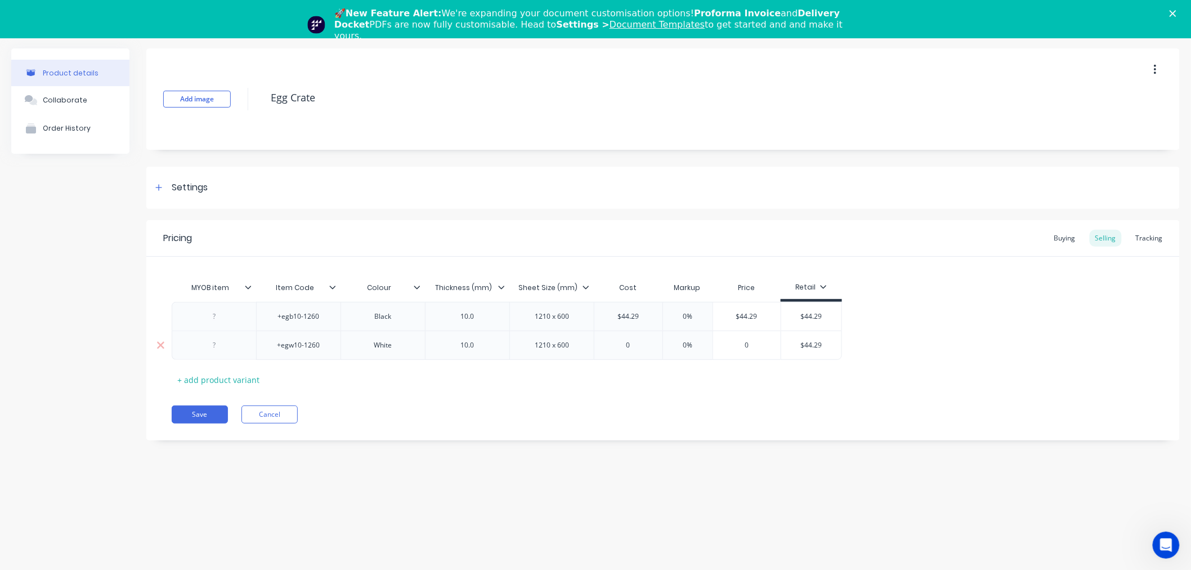
paste input "44.29"
click at [636, 408] on div "Save Cancel" at bounding box center [676, 414] width 1008 height 18
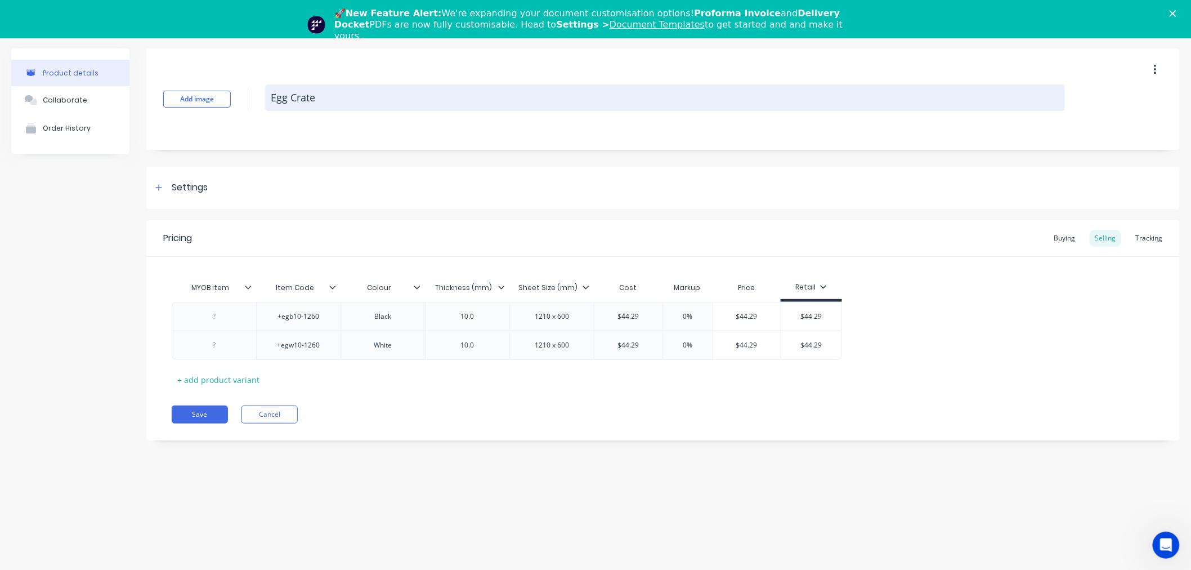
click at [297, 97] on textarea "Egg Crate" at bounding box center [665, 97] width 800 height 26
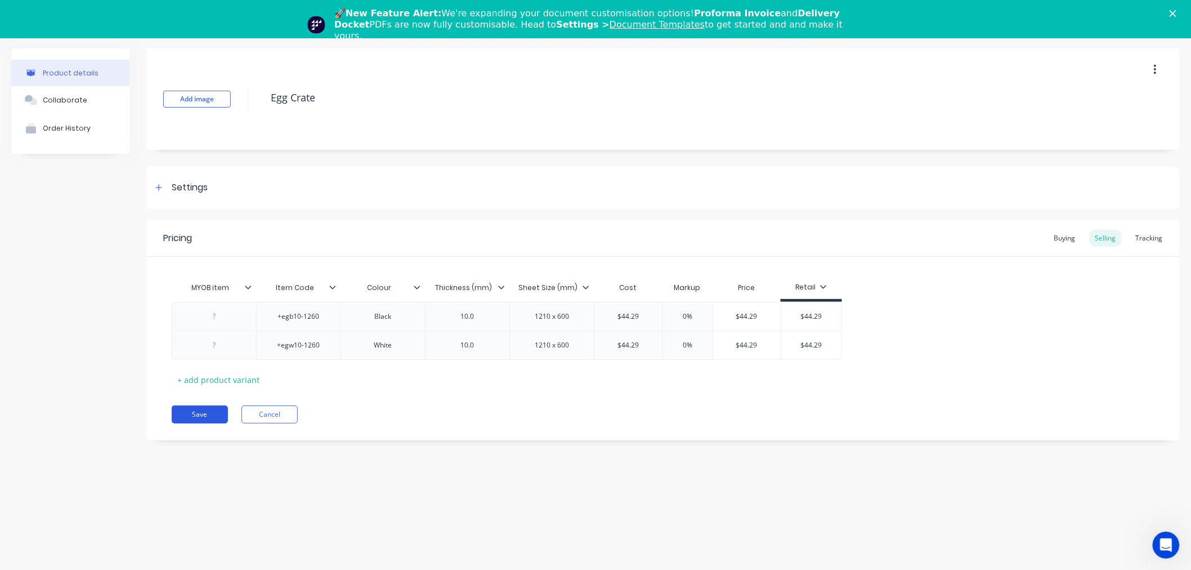
click at [211, 417] on button "Save" at bounding box center [200, 414] width 56 height 18
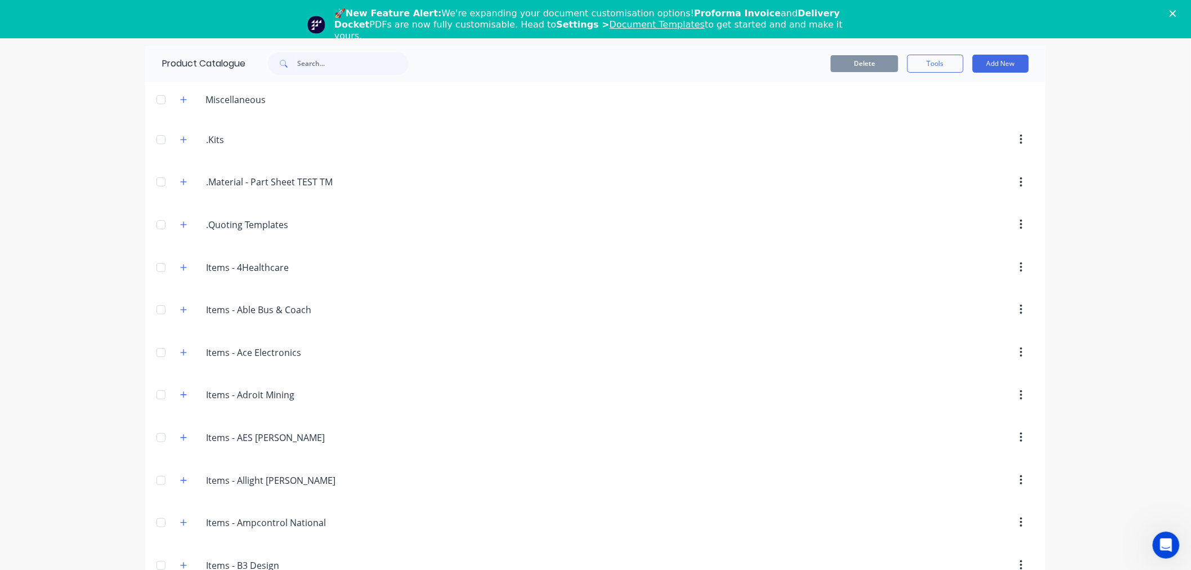
scroll to position [1698, 0]
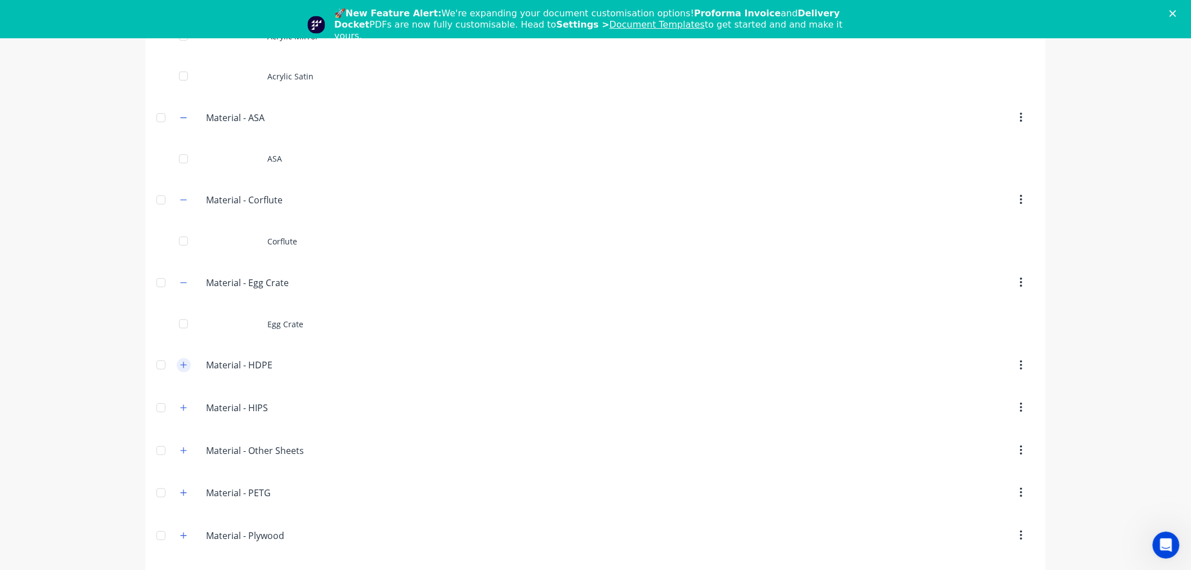
click at [180, 368] on icon "button" at bounding box center [183, 365] width 7 height 8
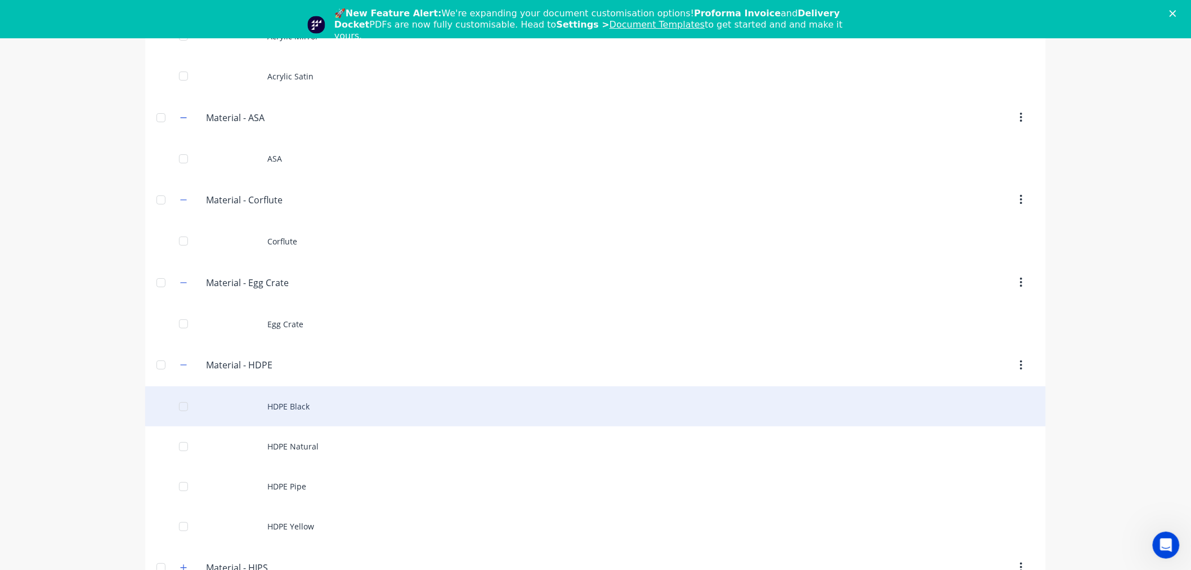
scroll to position [1824, 0]
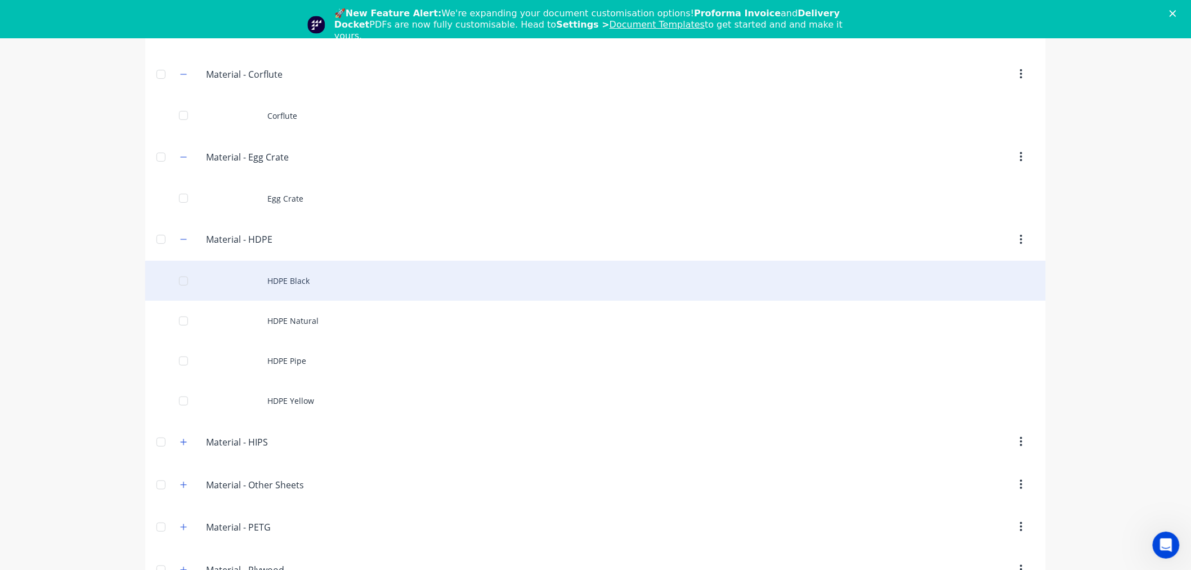
click at [306, 287] on div "HDPE Black" at bounding box center [595, 281] width 901 height 40
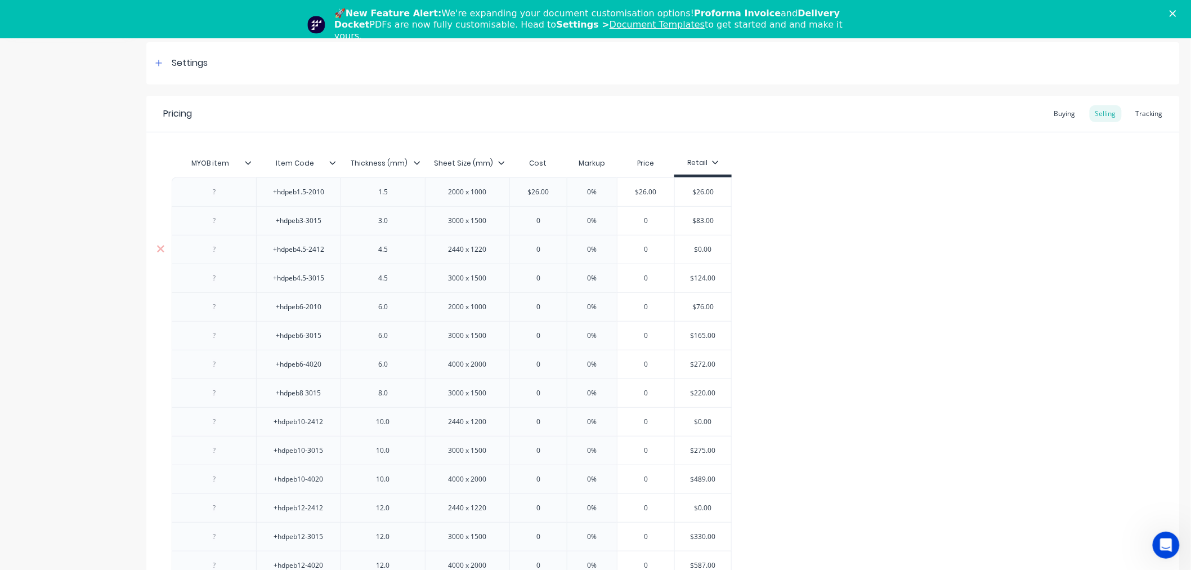
scroll to position [125, 0]
click at [702, 215] on input "$83.00" at bounding box center [703, 220] width 56 height 10
click at [552, 217] on input "0" at bounding box center [538, 220] width 57 height 10
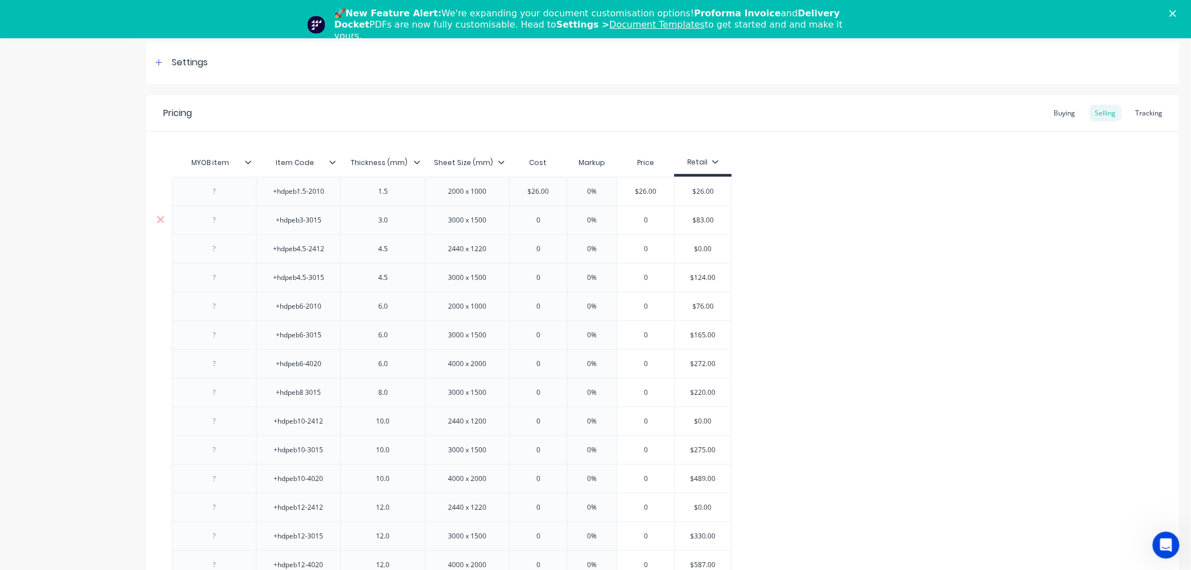
paste input "$83.00"
click at [700, 276] on input "text" at bounding box center [703, 277] width 56 height 10
click at [700, 276] on input "$124.00" at bounding box center [703, 277] width 56 height 10
click at [544, 277] on input "0" at bounding box center [538, 277] width 57 height 10
paste input "124.00"
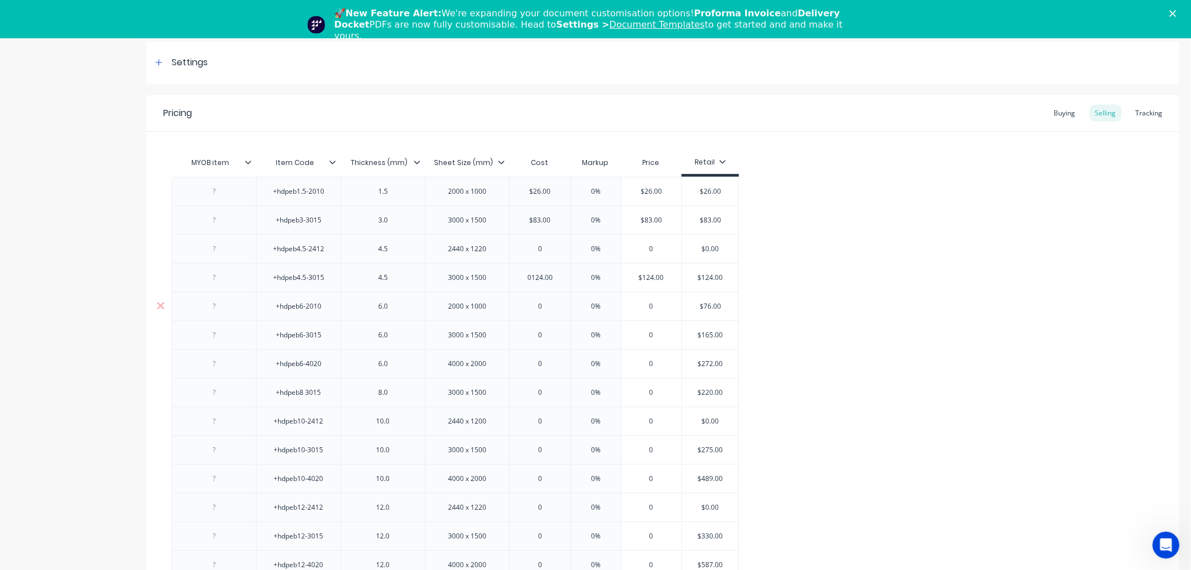
click at [707, 306] on input "$76.00" at bounding box center [710, 306] width 56 height 10
click at [559, 306] on input "0" at bounding box center [540, 306] width 61 height 10
paste input "76.00"
click at [709, 333] on input "$165.00" at bounding box center [710, 335] width 56 height 10
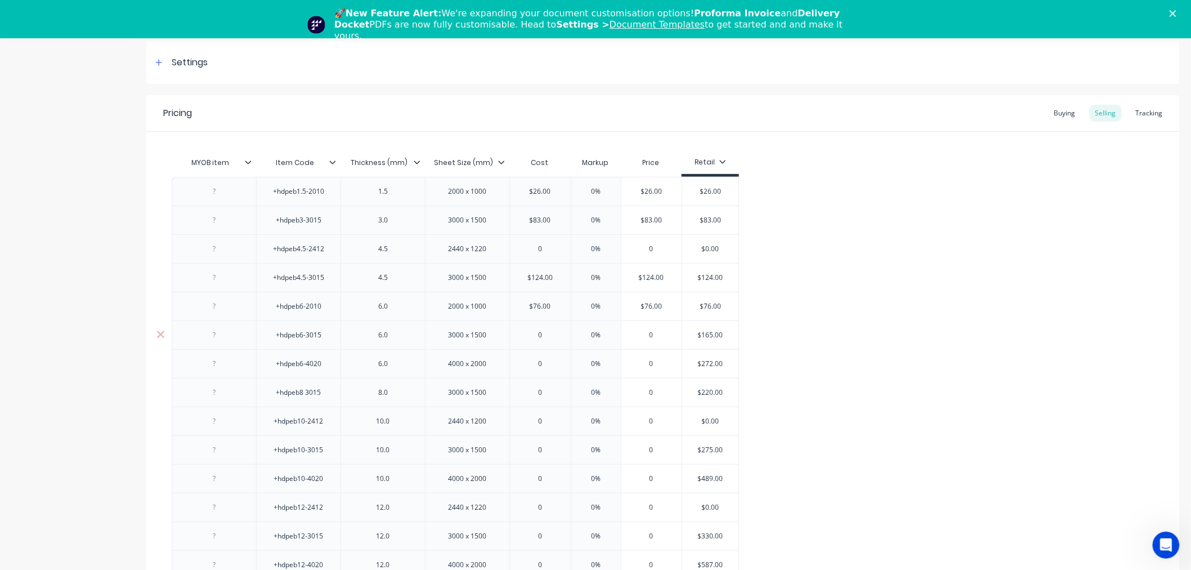
click at [709, 333] on input "$165.00" at bounding box center [710, 335] width 56 height 10
click at [549, 338] on input "0" at bounding box center [540, 335] width 61 height 10
paste input "165.00"
click at [716, 362] on input "$272.00" at bounding box center [710, 364] width 56 height 10
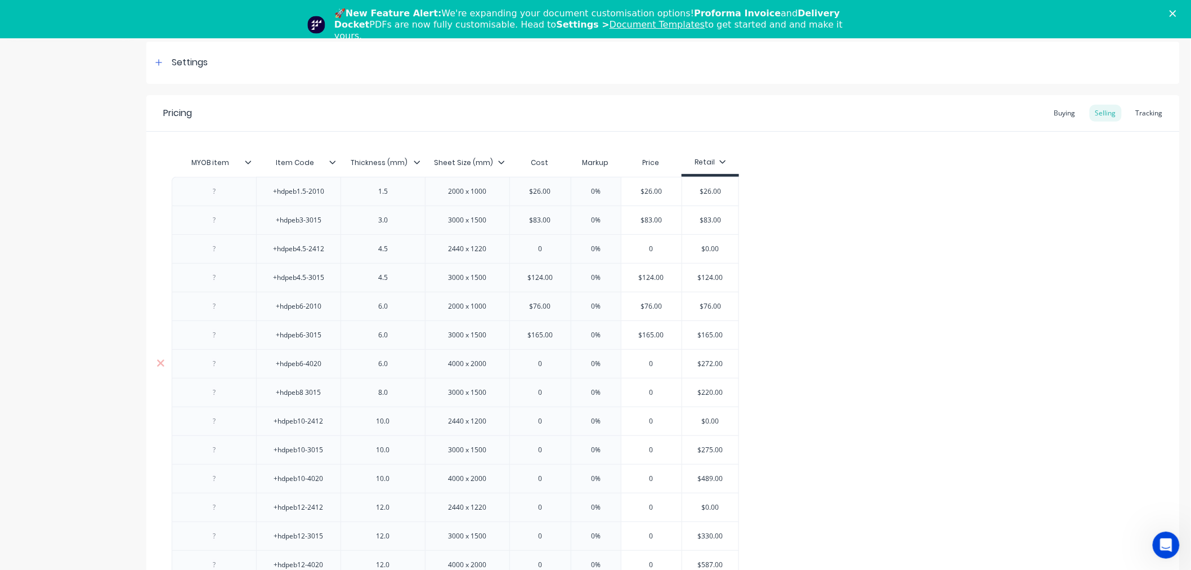
click at [549, 369] on div "0" at bounding box center [540, 364] width 61 height 28
paste input "272.00"
click at [712, 397] on input "$220.00" at bounding box center [710, 392] width 56 height 10
click at [547, 386] on div "0" at bounding box center [540, 392] width 61 height 28
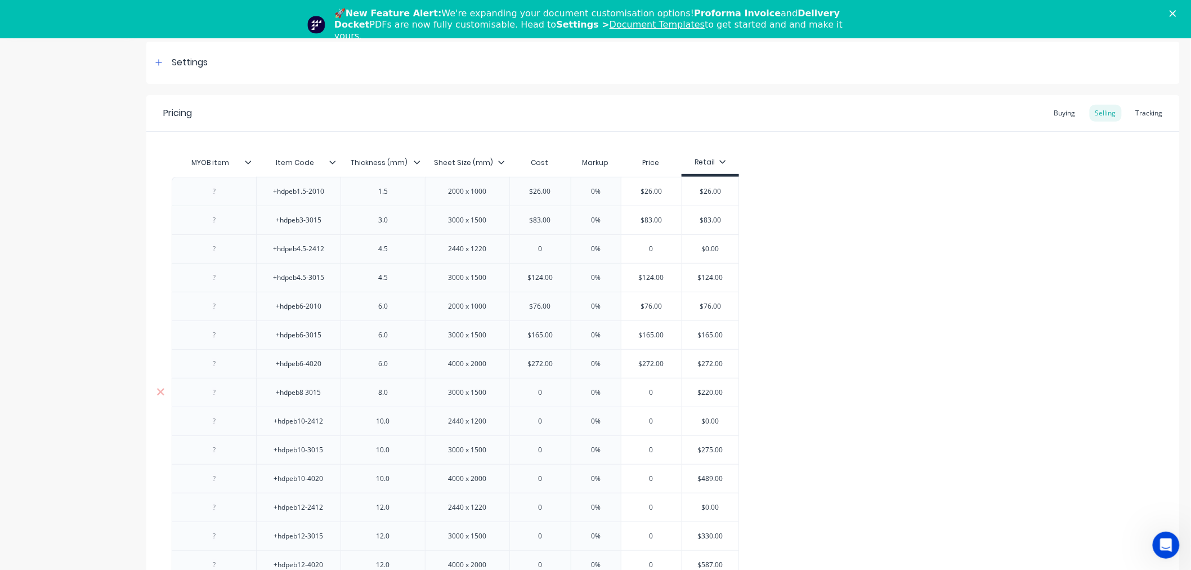
paste input "220.00"
click at [710, 453] on input "$275.00" at bounding box center [710, 450] width 56 height 10
click at [556, 447] on input "0" at bounding box center [540, 450] width 61 height 10
paste input "275.00"
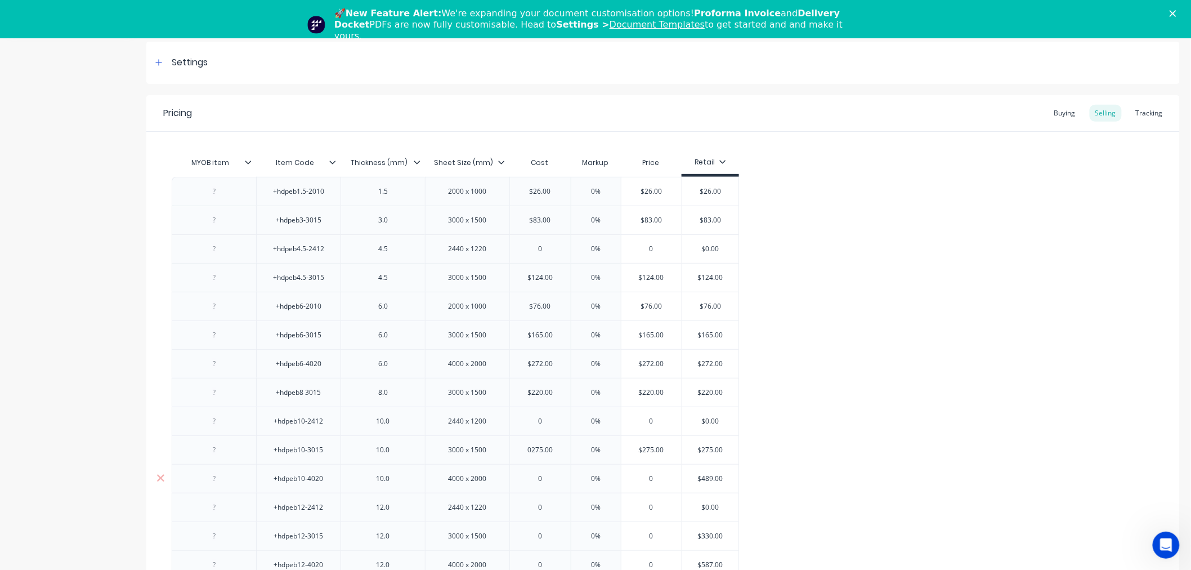
click at [706, 480] on input "$489.00" at bounding box center [710, 478] width 56 height 10
click at [550, 476] on input "0" at bounding box center [540, 478] width 61 height 10
paste input "489.00"
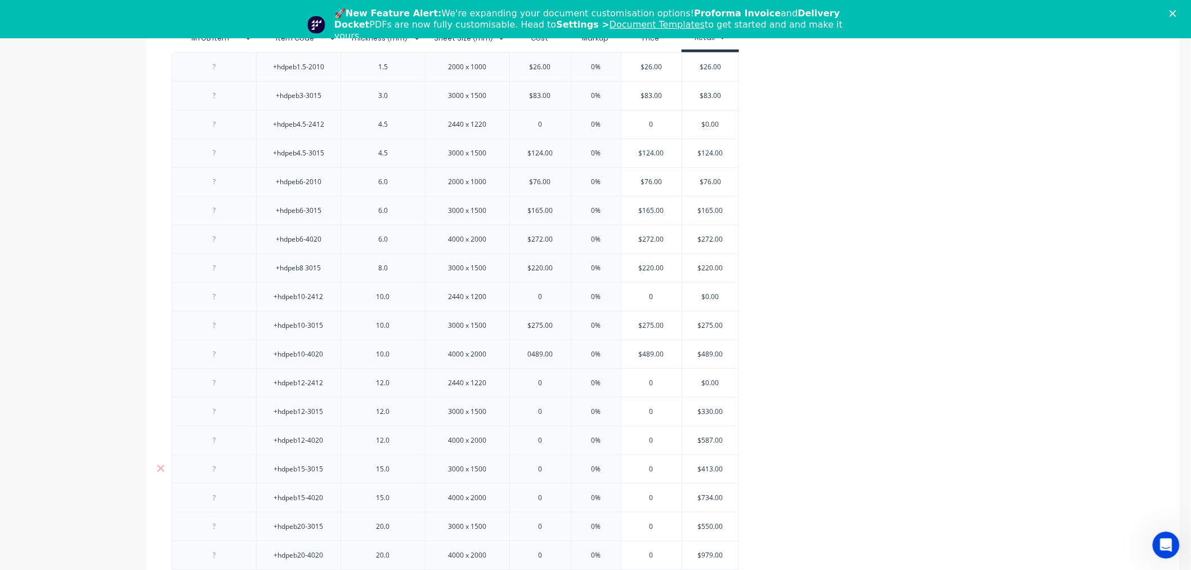
scroll to position [250, 0]
click at [711, 409] on input "text" at bounding box center [710, 411] width 56 height 10
click at [711, 409] on input "$330.00" at bounding box center [710, 411] width 56 height 10
click at [552, 409] on input "0" at bounding box center [540, 411] width 61 height 10
paste input "330.00"
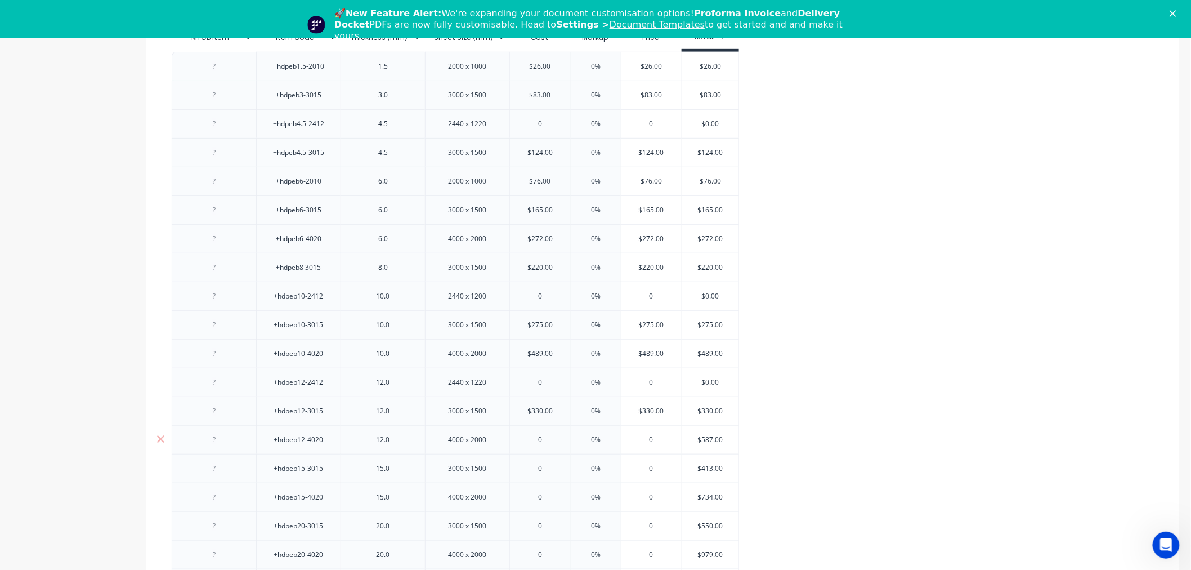
click at [706, 441] on input "$587.00" at bounding box center [710, 440] width 56 height 10
click at [543, 438] on input "0" at bounding box center [540, 440] width 61 height 10
paste input "587.00"
click at [705, 467] on input "$413.00" at bounding box center [710, 468] width 56 height 10
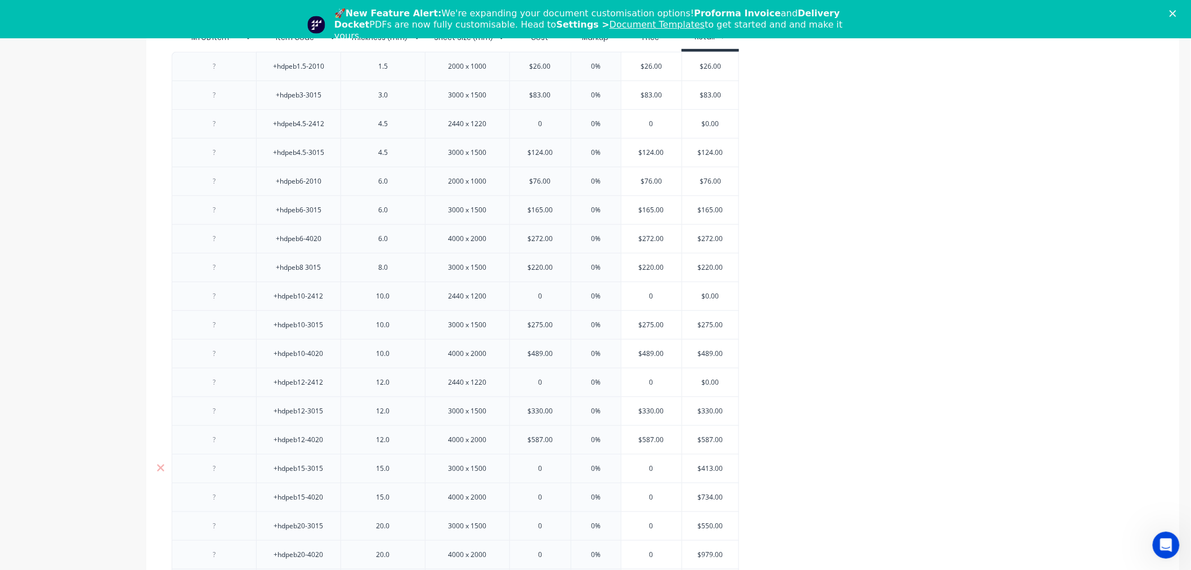
click at [705, 467] on input "$413.00" at bounding box center [710, 468] width 56 height 10
click at [547, 468] on input "0" at bounding box center [540, 468] width 61 height 10
paste input "$413.00"
click at [707, 492] on input "$734.00" at bounding box center [710, 497] width 56 height 10
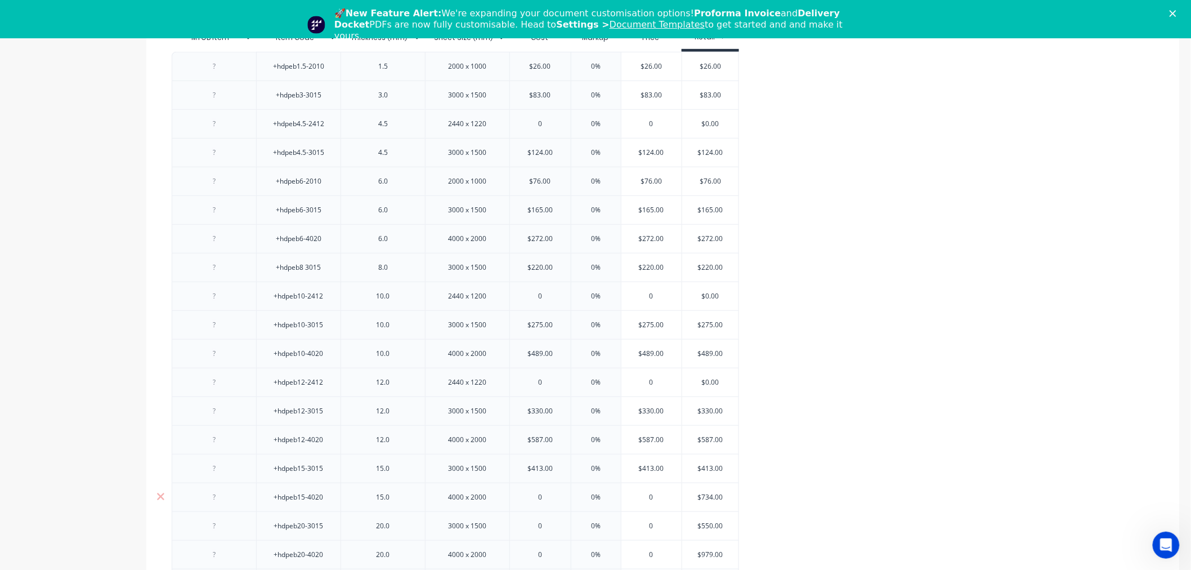
click at [707, 492] on input "$734.00" at bounding box center [710, 497] width 56 height 10
click at [545, 499] on input "0" at bounding box center [540, 497] width 61 height 10
paste input "$734.00"
click at [708, 526] on input "$550.00" at bounding box center [710, 526] width 56 height 10
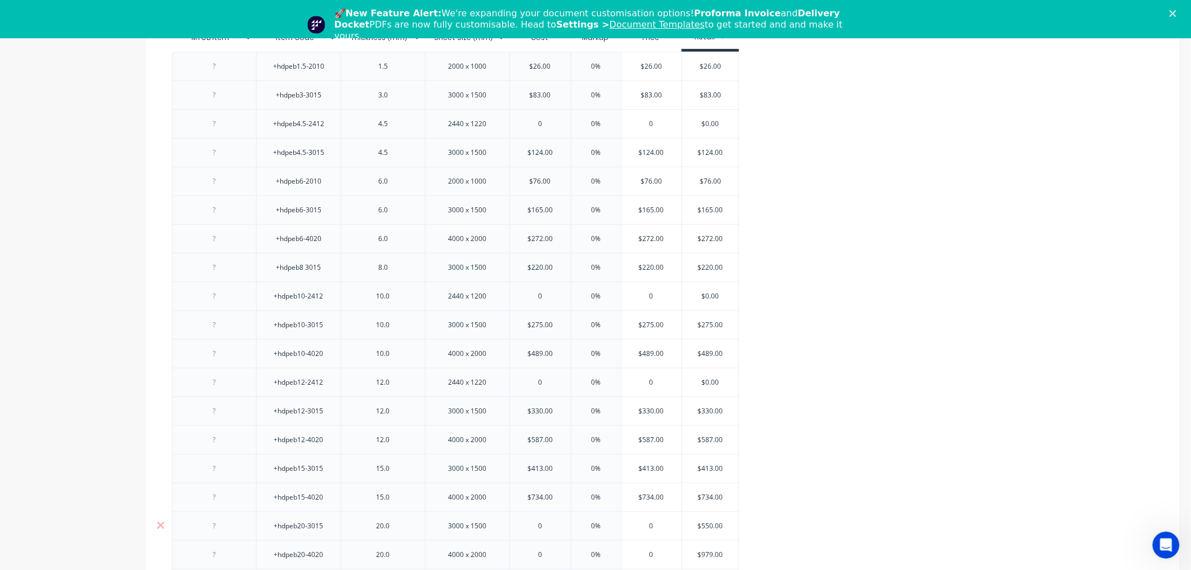
click at [708, 526] on input "$550.00" at bounding box center [710, 526] width 56 height 10
click at [553, 529] on input "0" at bounding box center [540, 526] width 61 height 10
paste input "$550.00"
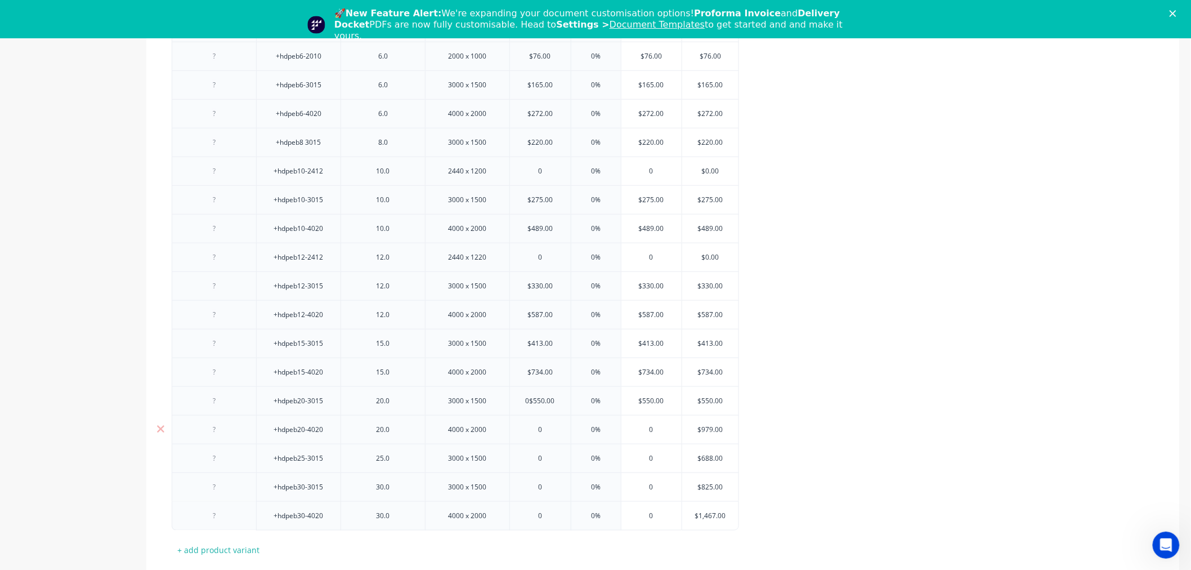
click at [701, 432] on input "$979.00" at bounding box center [710, 429] width 56 height 10
click at [549, 432] on input "0" at bounding box center [540, 429] width 61 height 10
paste input "979.00"
click at [702, 454] on input "$688.00" at bounding box center [710, 458] width 56 height 10
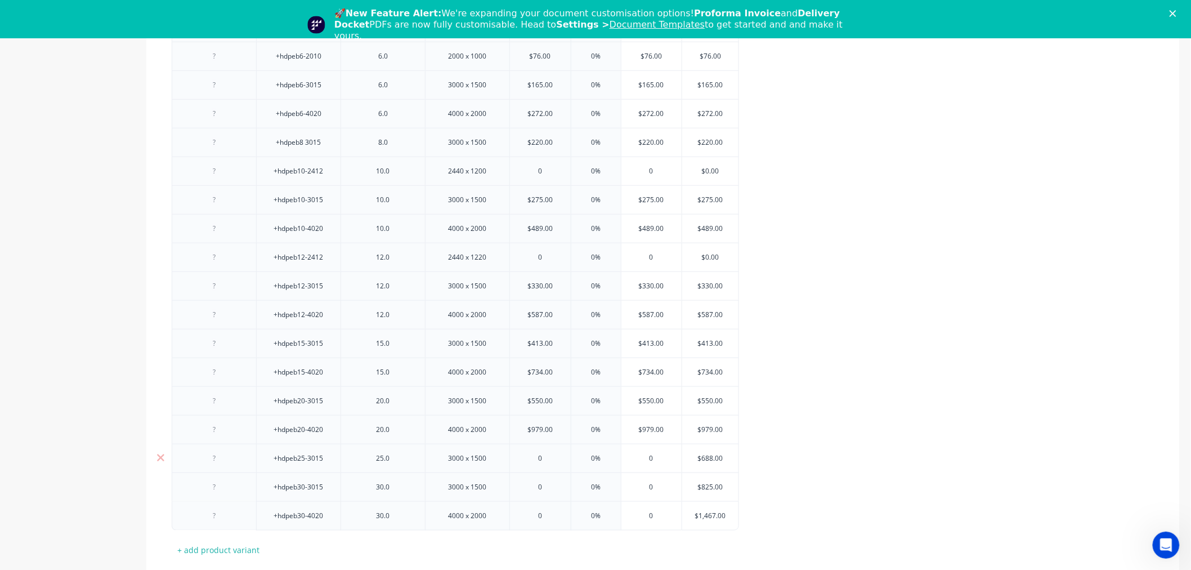
click at [702, 454] on input "$688.00" at bounding box center [710, 458] width 56 height 10
click at [538, 462] on input "0" at bounding box center [540, 458] width 61 height 10
click at [552, 462] on input "0" at bounding box center [540, 458] width 61 height 10
paste input "688.00"
click at [710, 487] on input "$825.00" at bounding box center [710, 487] width 56 height 10
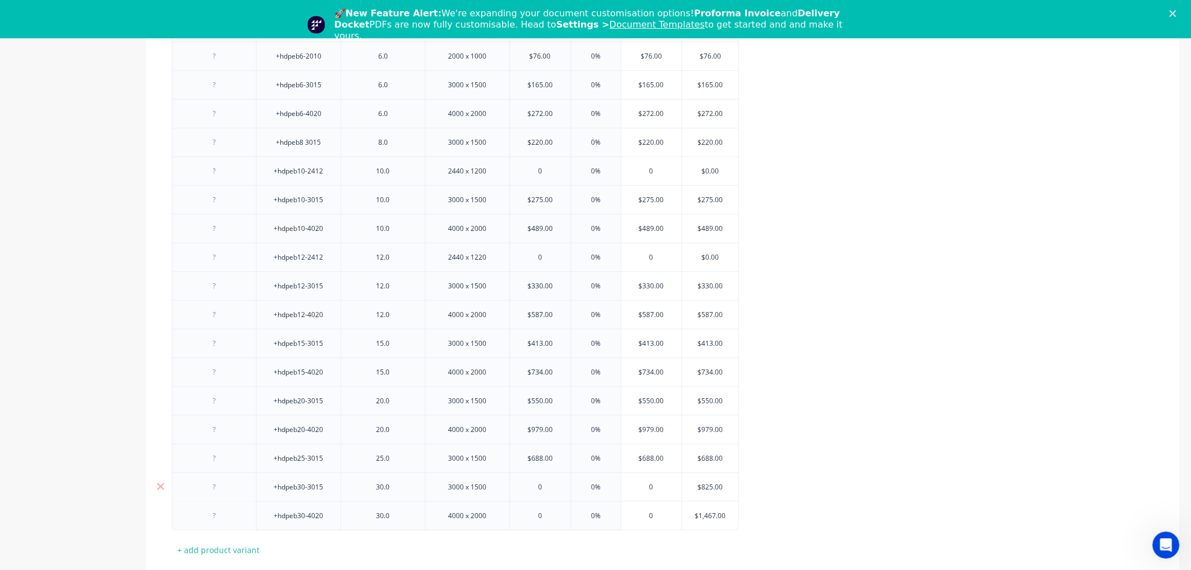
click at [710, 487] on input "$825.00" at bounding box center [710, 487] width 56 height 10
click at [526, 487] on input "0" at bounding box center [540, 487] width 61 height 10
click at [550, 488] on input "0" at bounding box center [540, 487] width 61 height 10
paste input "825.00"
click at [712, 517] on input "$1,467.00" at bounding box center [710, 516] width 56 height 10
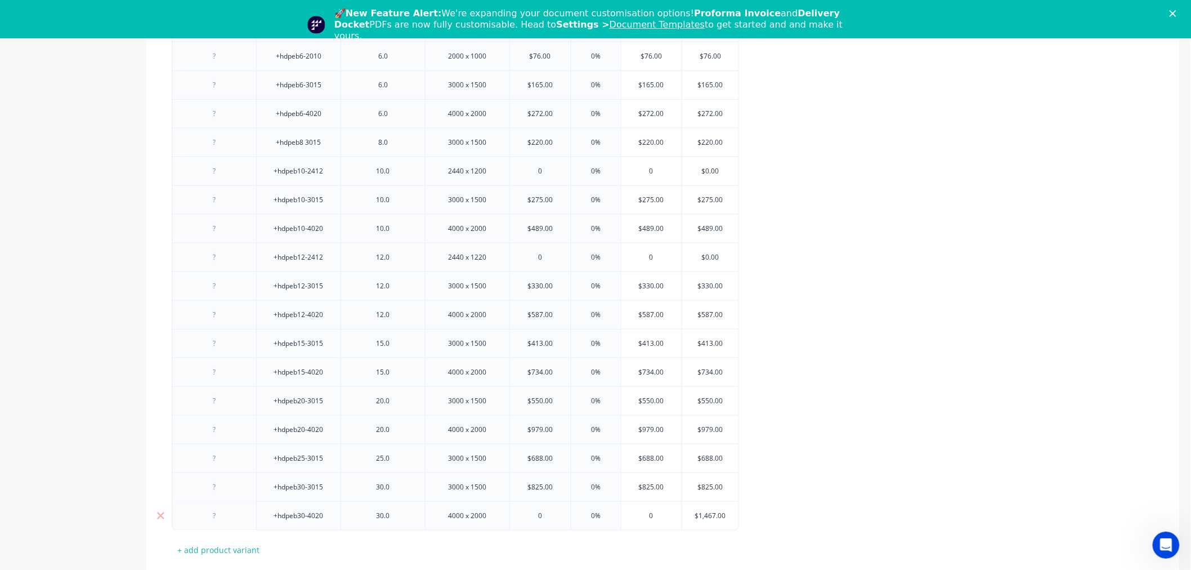
click at [712, 517] on input "$1,467.00" at bounding box center [710, 516] width 56 height 10
click at [548, 517] on input "0" at bounding box center [540, 516] width 61 height 10
click at [548, 513] on input "0" at bounding box center [540, 516] width 61 height 10
paste input "1,467.00"
click at [804, 456] on div "+hdpeb1.5-2010 1.5 2000 x 1000 $26.00 0% $26.00 $26.00 +hdpeb3-3015 3.0 3000 x …" at bounding box center [663, 228] width 983 height 603
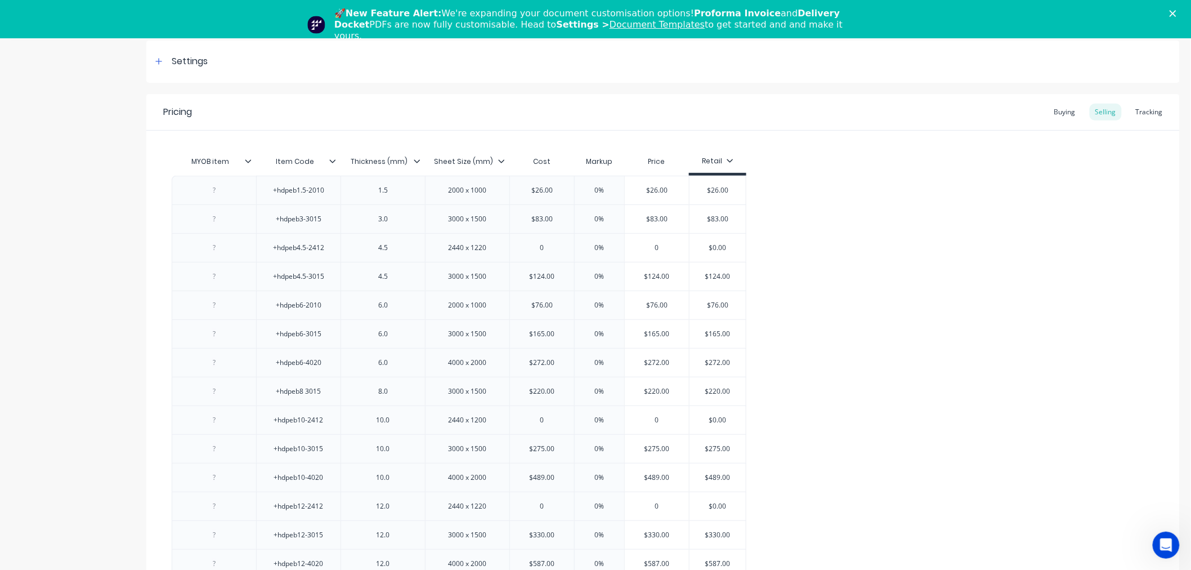
scroll to position [0, 0]
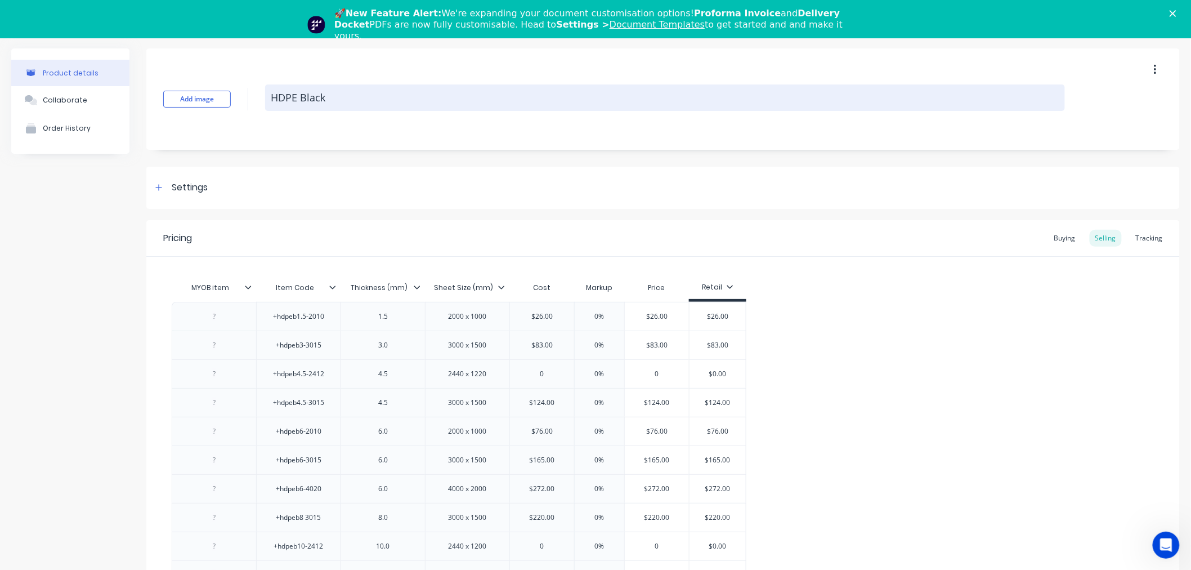
click at [288, 86] on textarea "HDPE Black" at bounding box center [665, 97] width 800 height 26
click at [288, 91] on textarea "HDPE Black" at bounding box center [665, 97] width 800 height 26
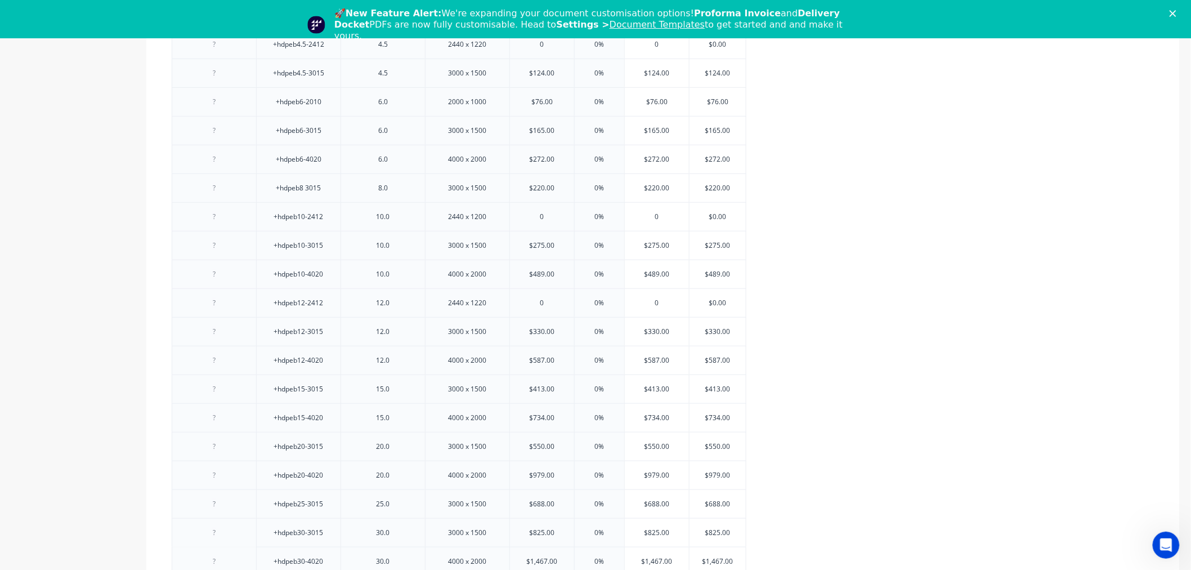
scroll to position [447, 0]
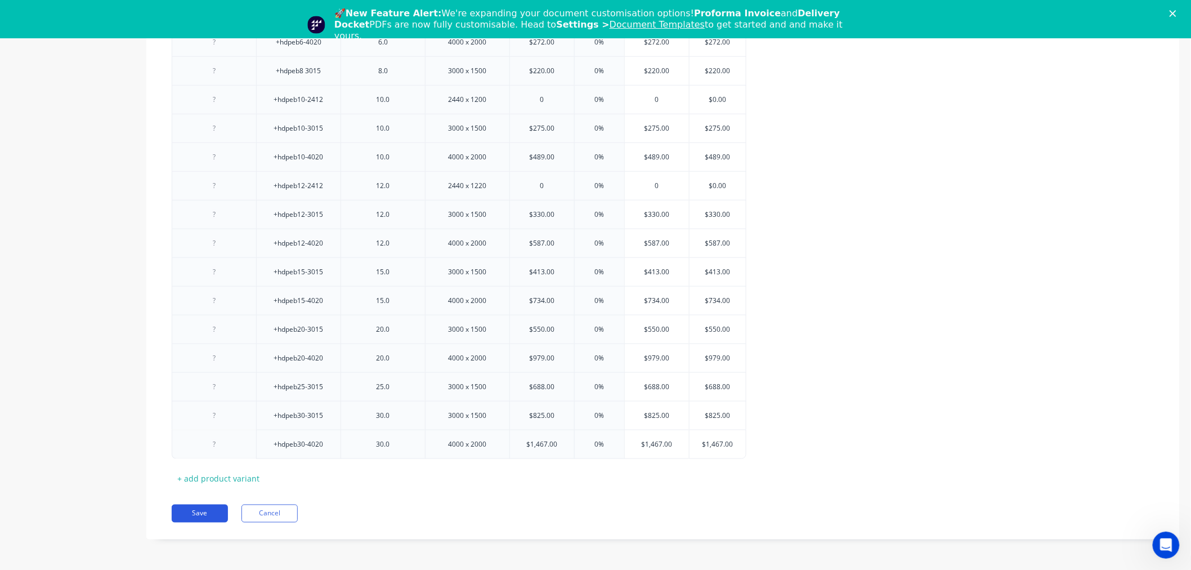
click at [194, 513] on button "Save" at bounding box center [200, 513] width 56 height 18
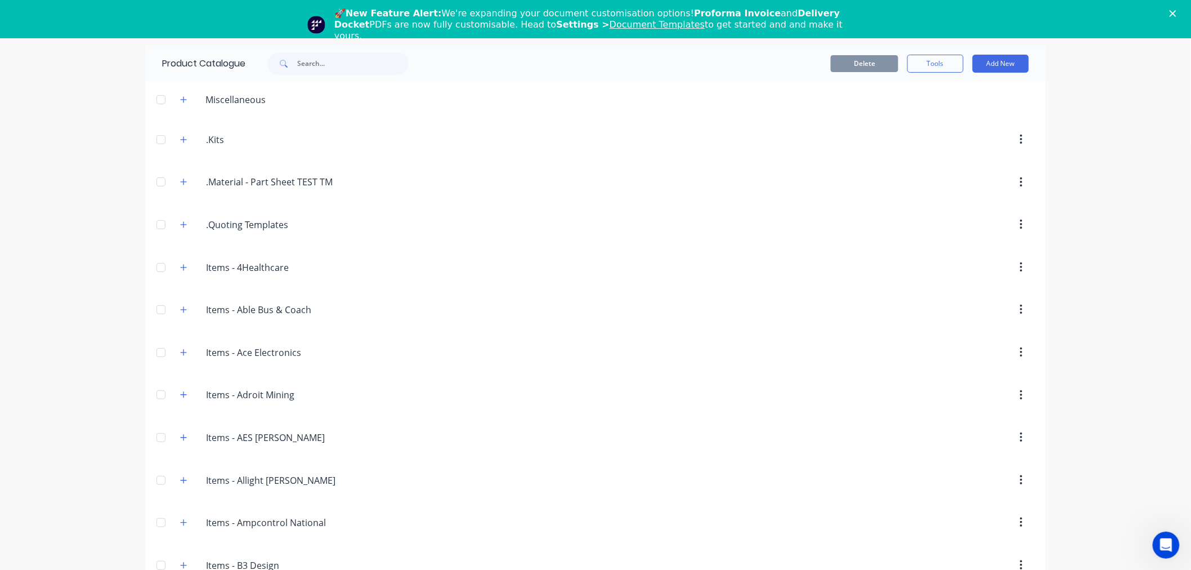
scroll to position [1821, 0]
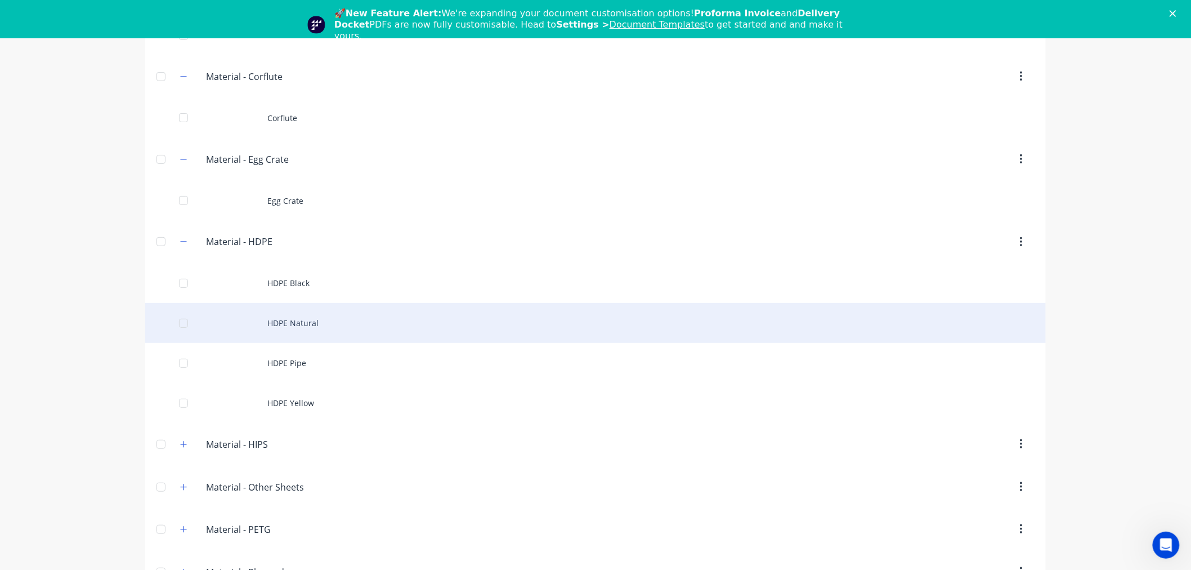
click at [312, 335] on div "HDPE Natural" at bounding box center [595, 323] width 901 height 40
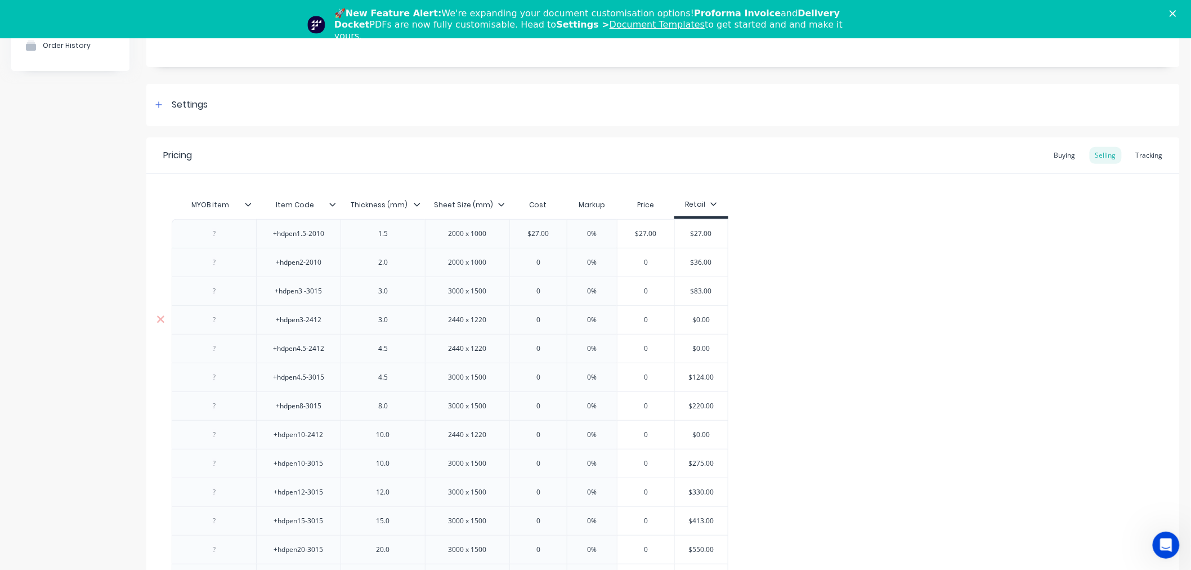
scroll to position [125, 0]
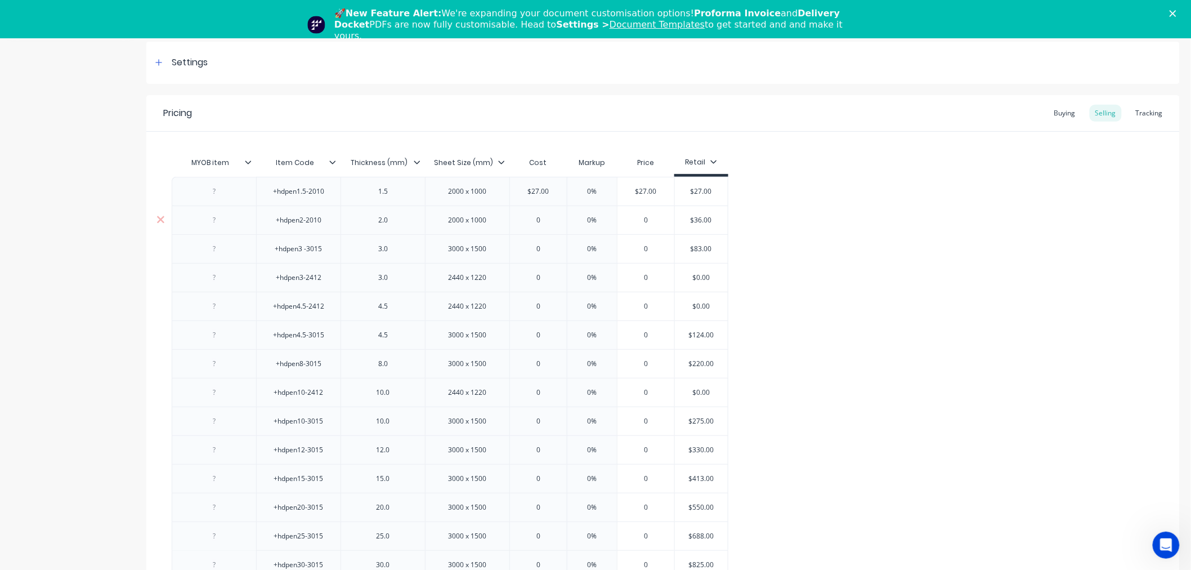
click at [706, 220] on input "$36.00" at bounding box center [701, 220] width 56 height 10
click at [541, 217] on input "0" at bounding box center [538, 220] width 57 height 10
paste input "36.00"
click at [707, 247] on input "$83.00" at bounding box center [701, 249] width 56 height 10
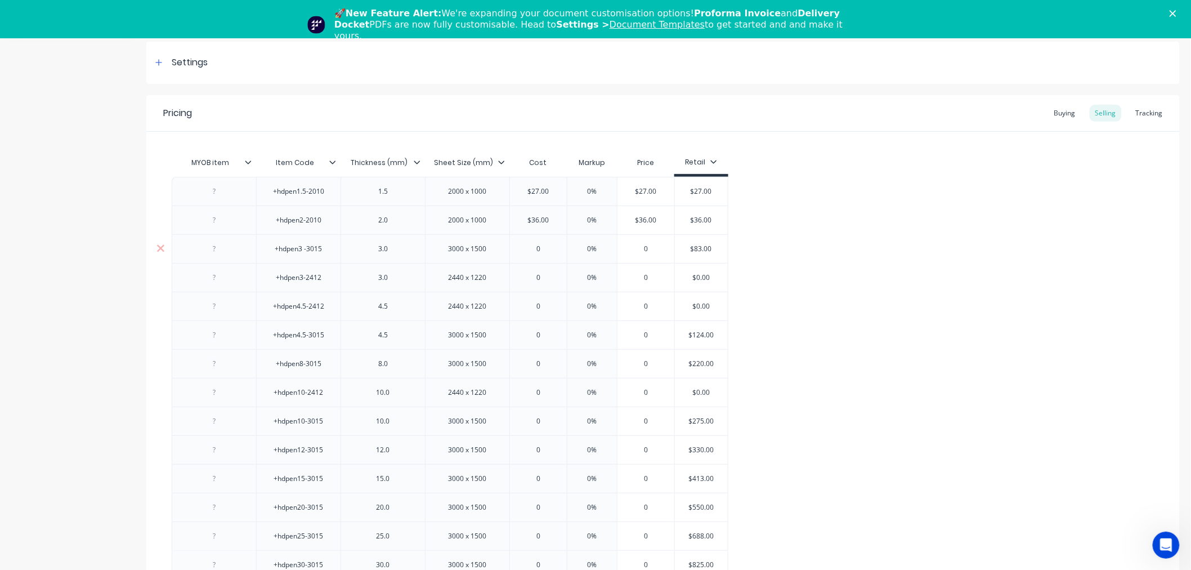
click at [707, 247] on input "$83.00" at bounding box center [701, 249] width 56 height 10
click at [538, 252] on input "0" at bounding box center [538, 249] width 57 height 10
paste input "83.00"
click at [702, 330] on input "$124.00" at bounding box center [701, 335] width 56 height 10
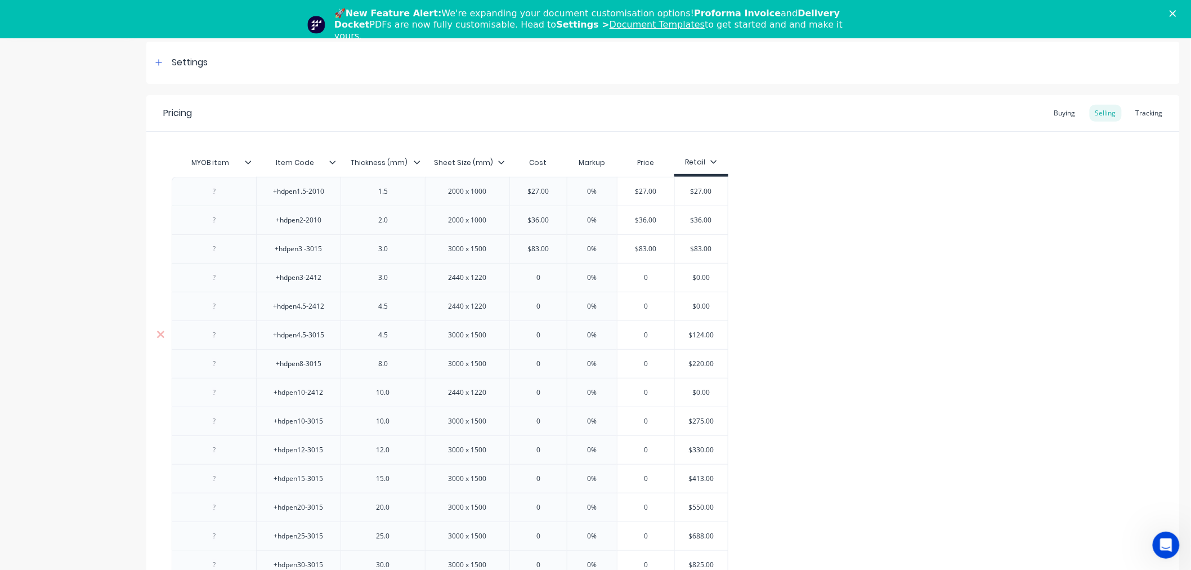
click at [549, 335] on input "0" at bounding box center [538, 335] width 57 height 10
paste input "124.00"
click at [704, 366] on input "$220.00" at bounding box center [708, 364] width 56 height 10
click at [548, 360] on input "0" at bounding box center [540, 364] width 61 height 10
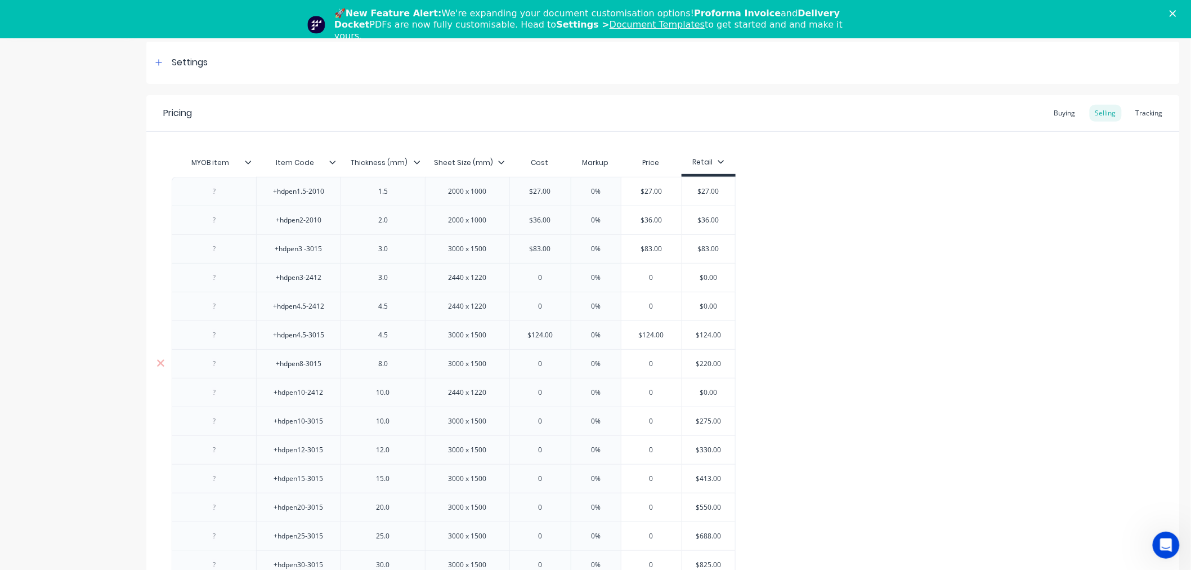
paste input "220.00"
click at [705, 420] on input "$275.00" at bounding box center [708, 421] width 56 height 10
click at [548, 422] on input "0" at bounding box center [540, 421] width 61 height 10
paste input "275.00"
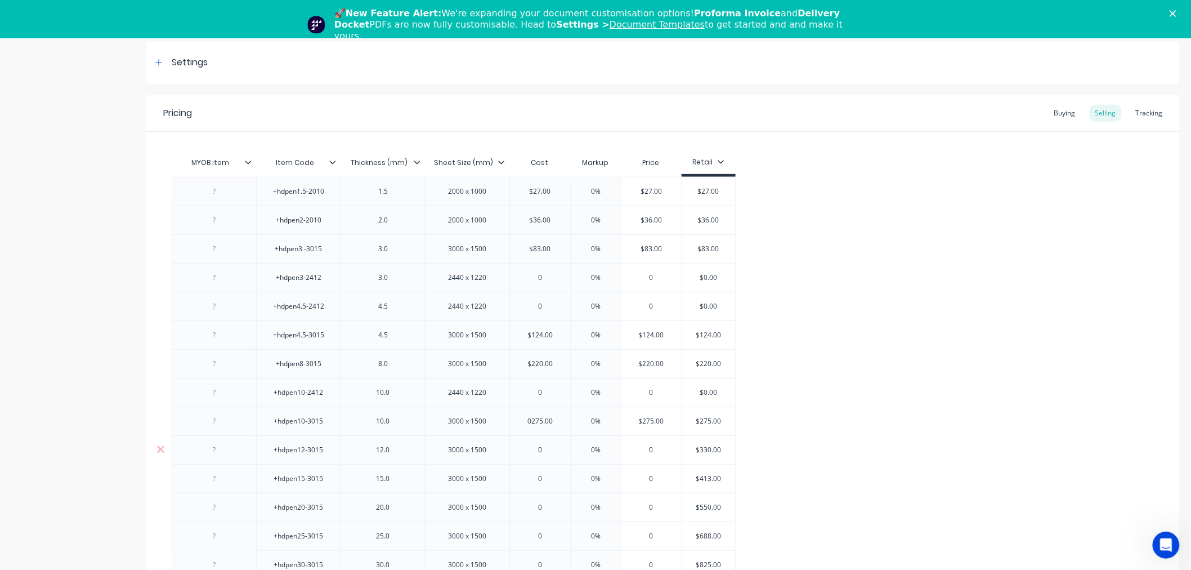
click at [708, 447] on input "$330.00" at bounding box center [708, 450] width 56 height 10
click at [549, 453] on input "0" at bounding box center [540, 450] width 61 height 10
paste
click at [705, 477] on input "$413.00" at bounding box center [708, 478] width 56 height 10
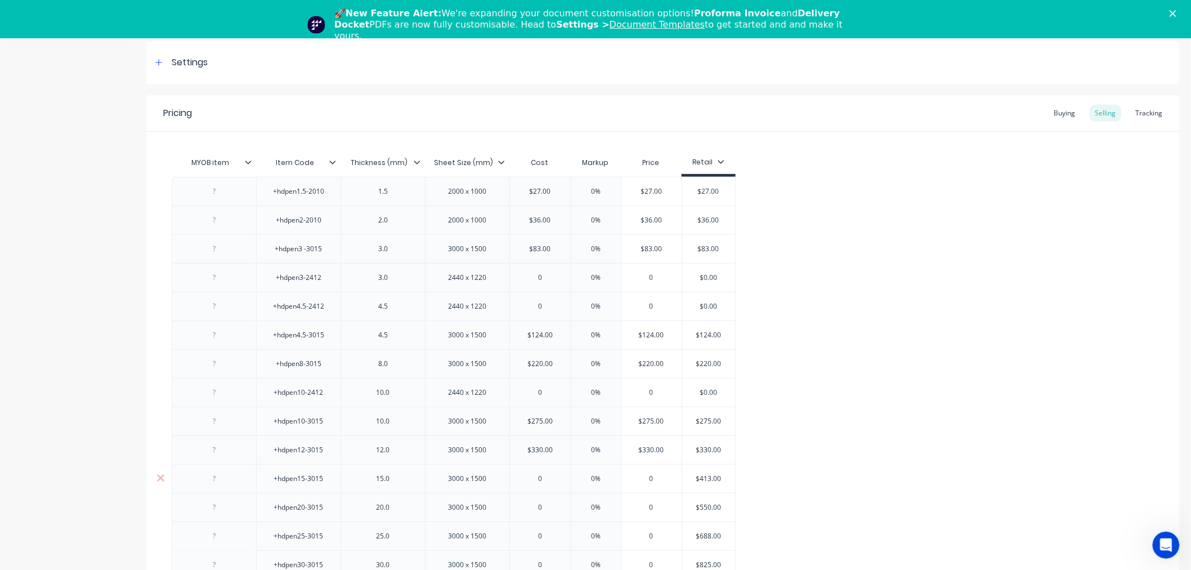
click at [705, 477] on input "$413.00" at bounding box center [708, 478] width 56 height 10
click at [552, 476] on input "0" at bounding box center [540, 478] width 61 height 10
click at [705, 509] on input "$550.00" at bounding box center [708, 507] width 56 height 10
click at [706, 509] on input "$550.00" at bounding box center [708, 507] width 56 height 10
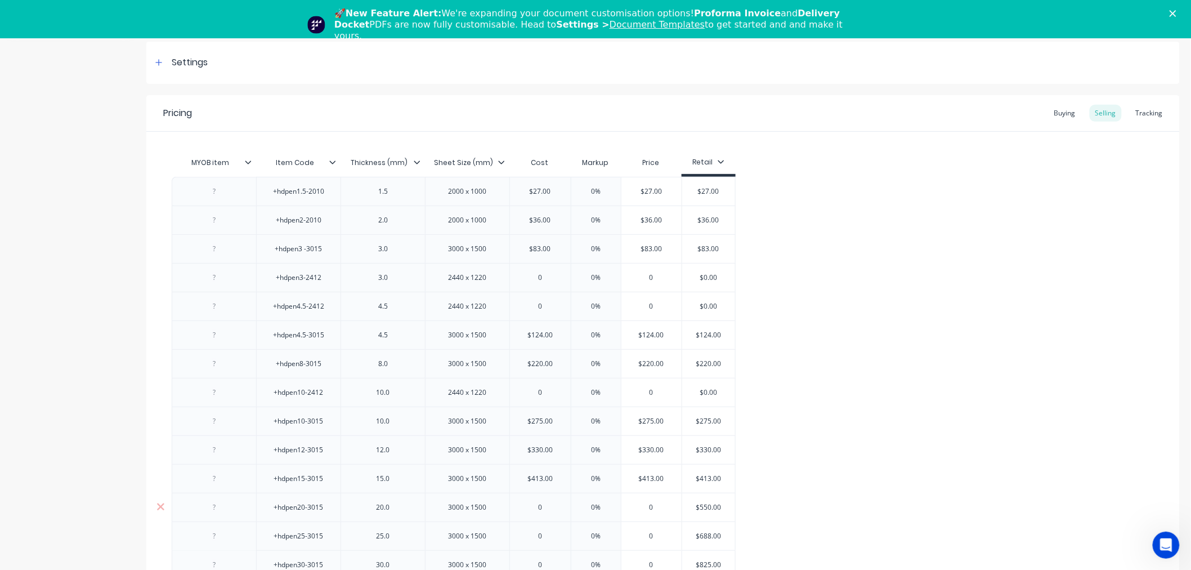
click at [706, 508] on input "$550.00" at bounding box center [708, 507] width 56 height 10
click at [544, 503] on input "0" at bounding box center [540, 507] width 61 height 10
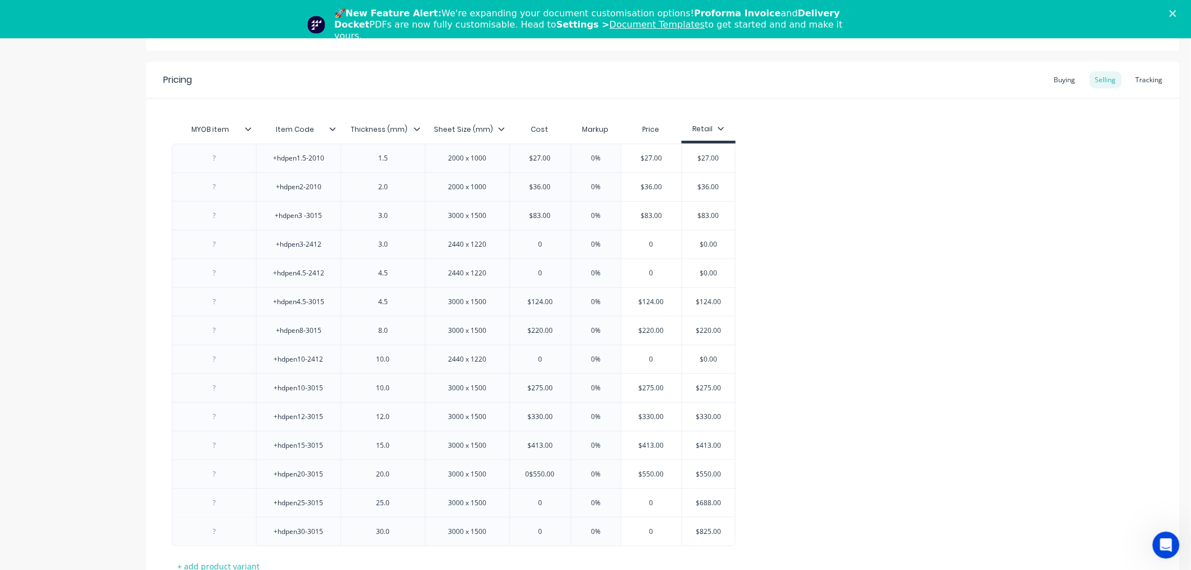
scroll to position [187, 0]
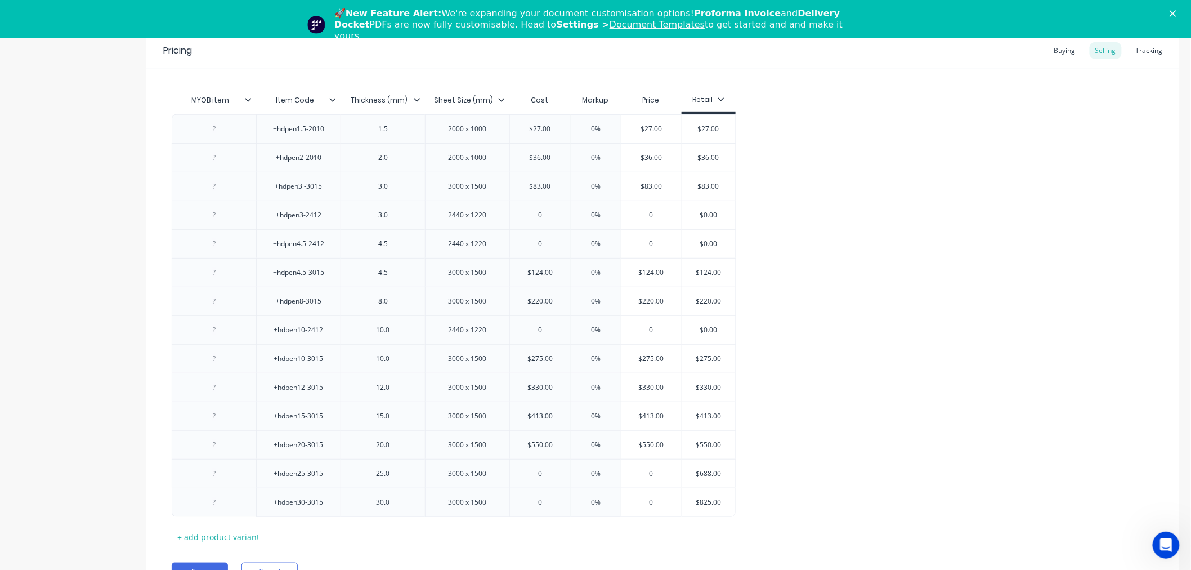
click at [774, 463] on div "+hdpen1.5-2010 1.5 2000 x 1000 $27.00 0% $27.00 $27.00 +hdpen2-2010 2.0 2000 x …" at bounding box center [663, 315] width 983 height 402
click at [706, 473] on input "$688.00" at bounding box center [708, 473] width 56 height 10
click at [552, 474] on input "0" at bounding box center [540, 473] width 61 height 10
click at [710, 505] on input "$825.00" at bounding box center [708, 502] width 56 height 10
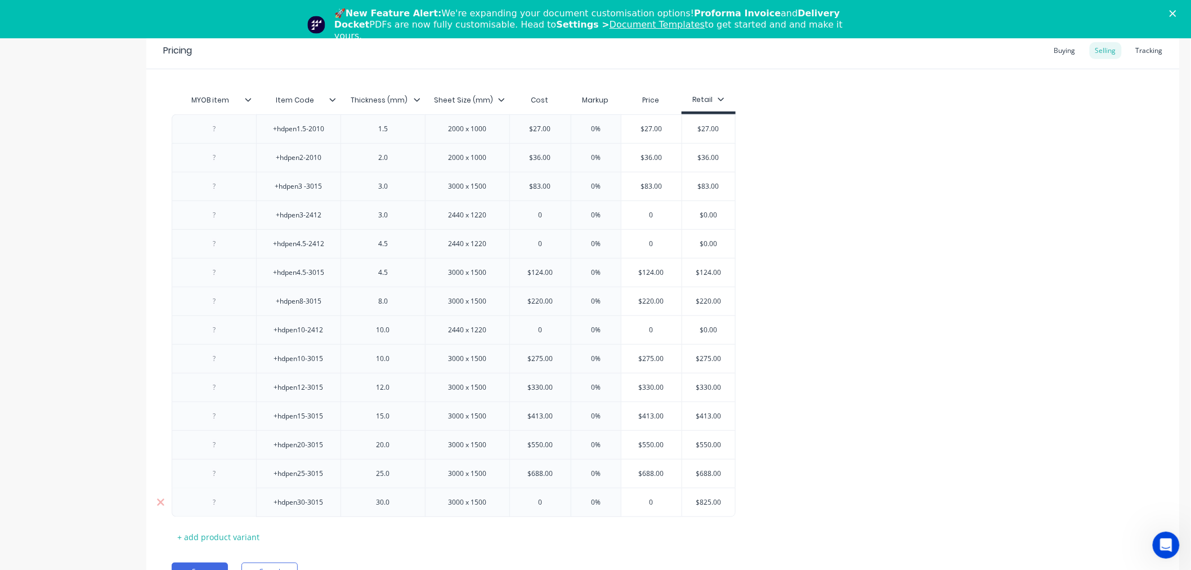
click at [710, 505] on input "$825.00" at bounding box center [708, 502] width 56 height 10
click at [556, 501] on input "0" at bounding box center [540, 502] width 61 height 10
click at [807, 502] on div "+hdpen1.5-2010 1.5 2000 x 1000 $27.00 0% $27.00 $27.00 +hdpen2-2010 2.0 2000 x …" at bounding box center [663, 315] width 983 height 402
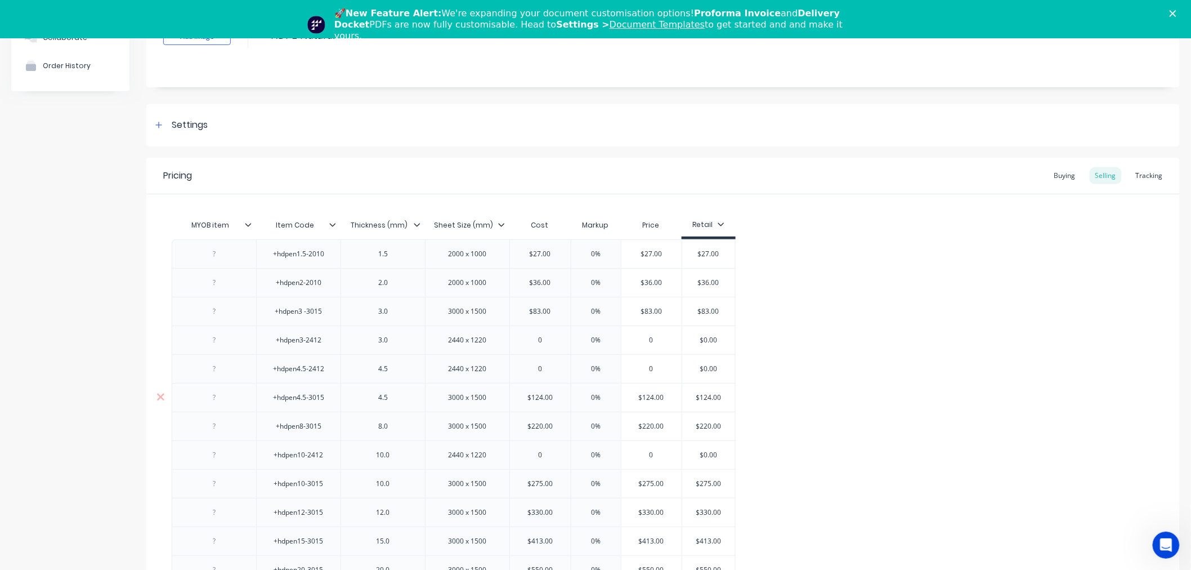
scroll to position [0, 0]
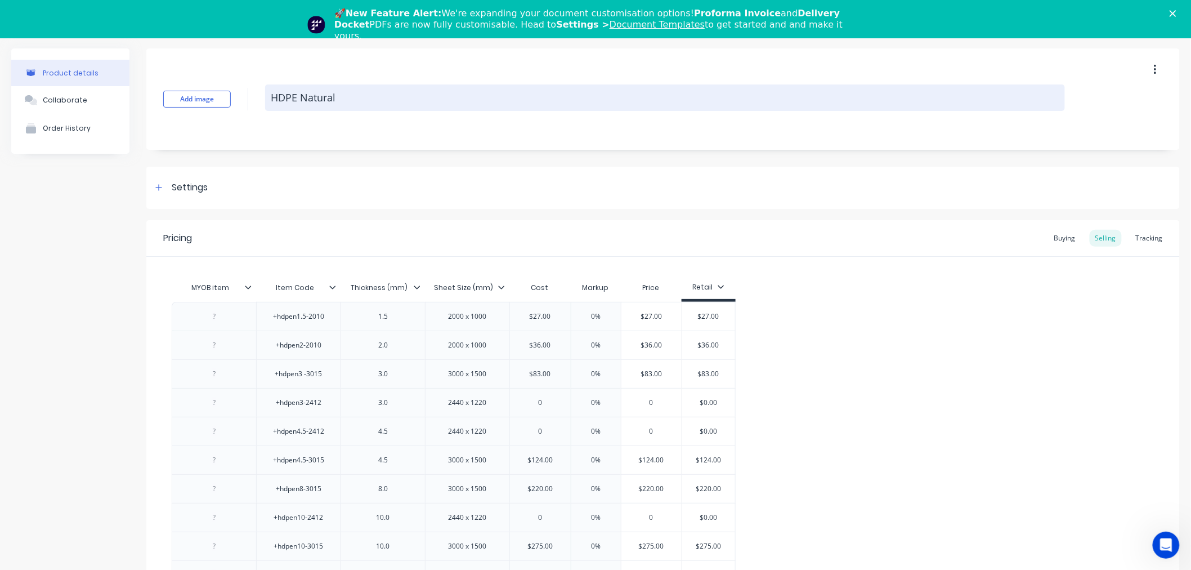
click at [301, 94] on textarea "HDPE Natural" at bounding box center [665, 97] width 800 height 26
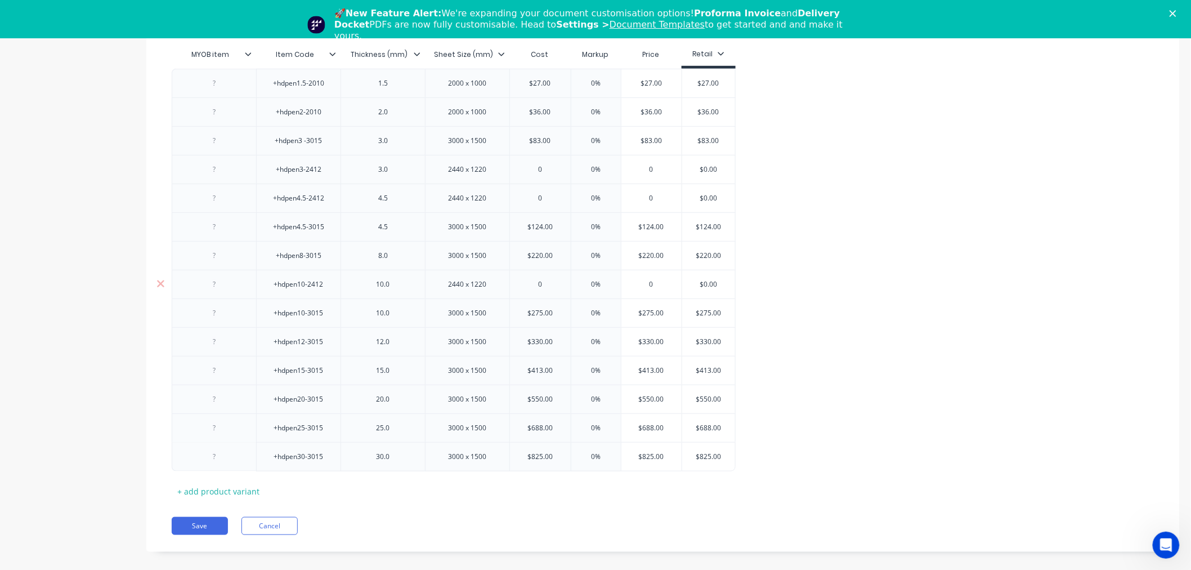
scroll to position [246, 0]
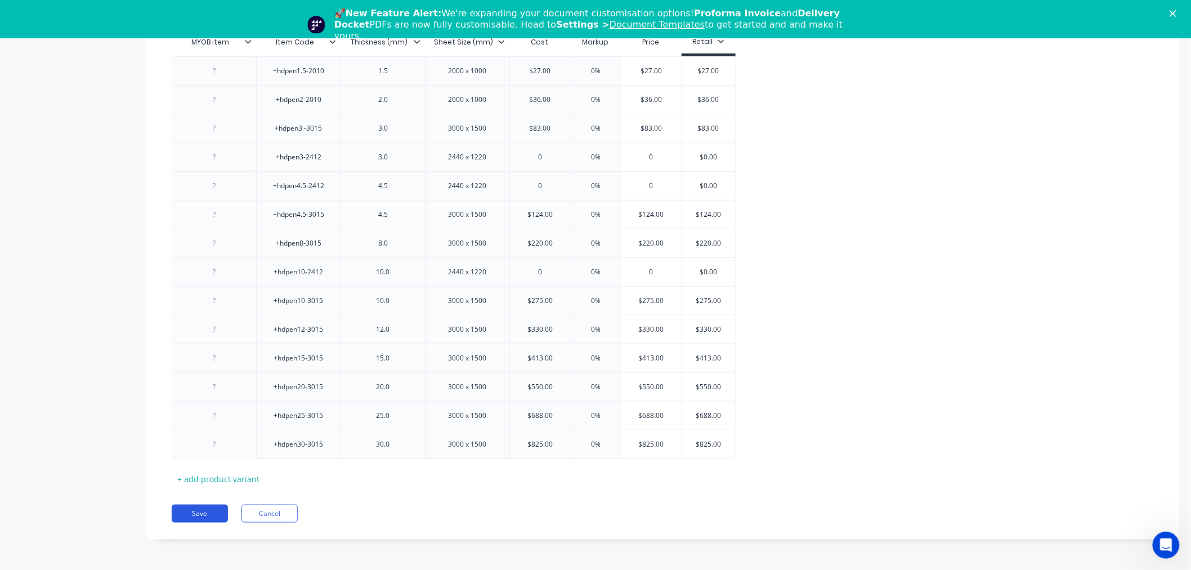
click at [209, 513] on button "Save" at bounding box center [200, 513] width 56 height 18
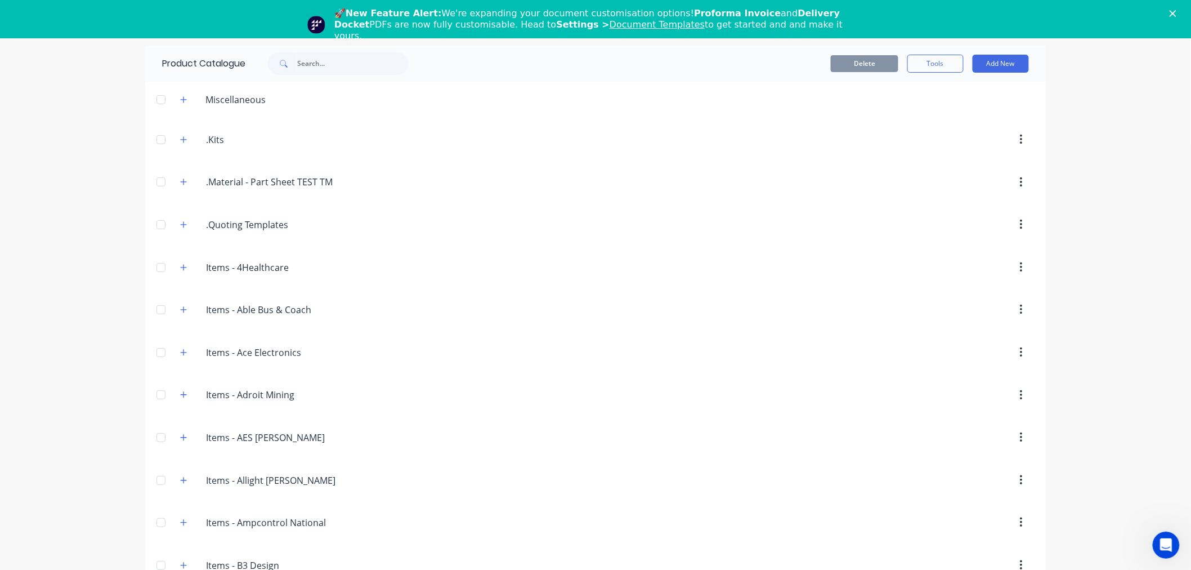
scroll to position [1861, 0]
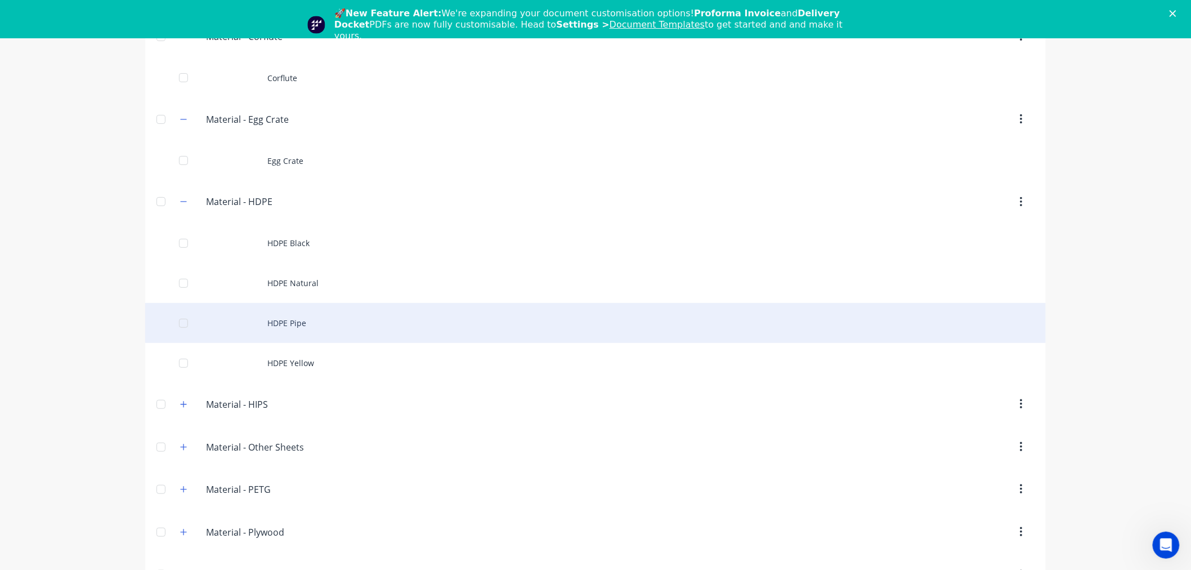
click at [324, 324] on div "HDPE Pipe" at bounding box center [595, 323] width 901 height 40
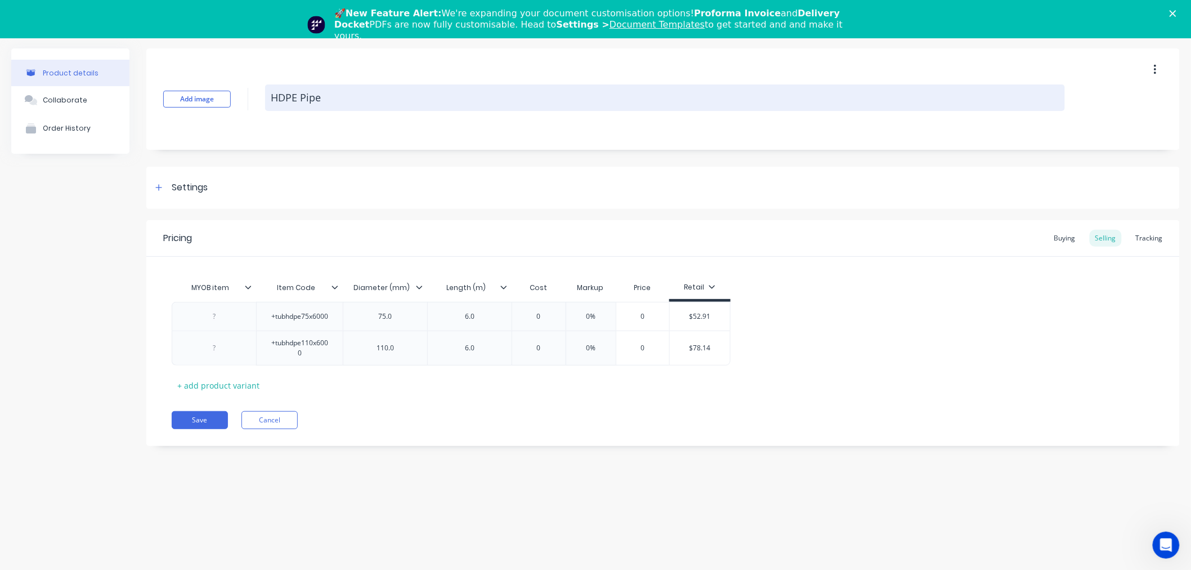
click at [293, 98] on textarea "HDPE Pipe" at bounding box center [665, 97] width 800 height 26
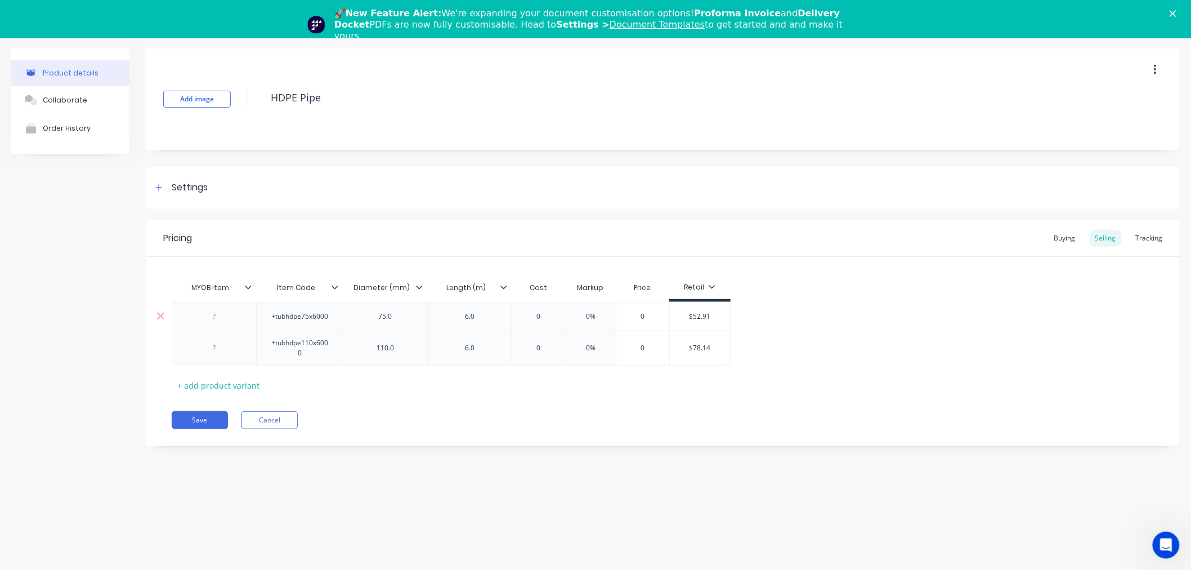
click at [702, 315] on input "$52.91" at bounding box center [700, 316] width 60 height 10
click at [547, 318] on input "0" at bounding box center [539, 316] width 56 height 10
click at [735, 344] on input "$78.14" at bounding box center [729, 348] width 60 height 10
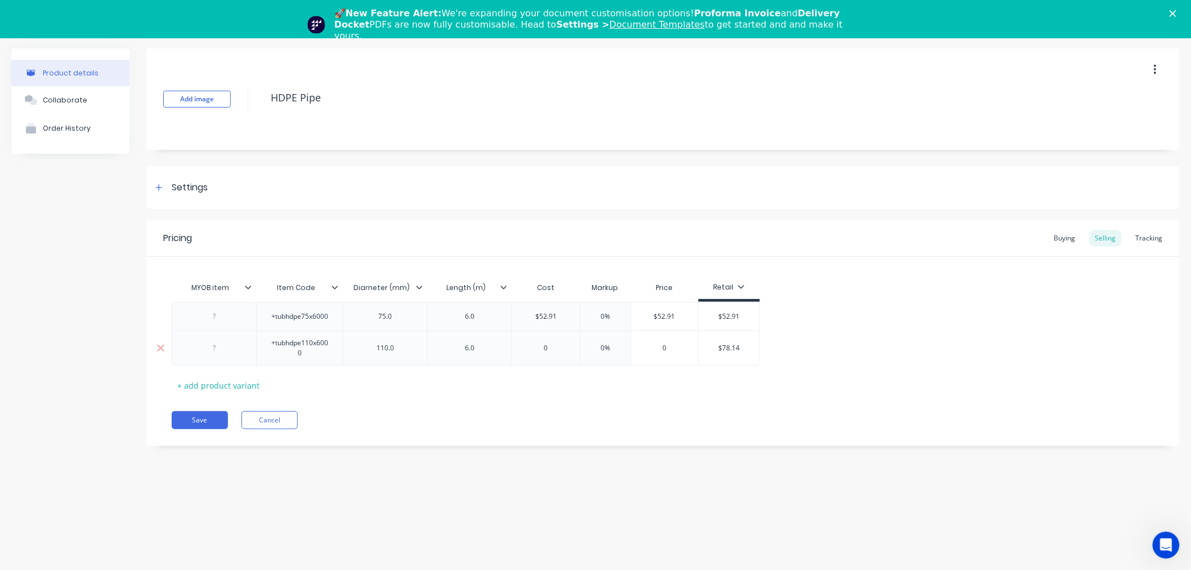
click at [735, 344] on input "$78.14" at bounding box center [729, 348] width 60 height 10
click at [559, 352] on div "0" at bounding box center [546, 348] width 68 height 28
click at [581, 408] on div "Pricing Buying Selling Tracking MYOB item Item Code Diameter (mm) Length (m) Co…" at bounding box center [662, 333] width 1033 height 226
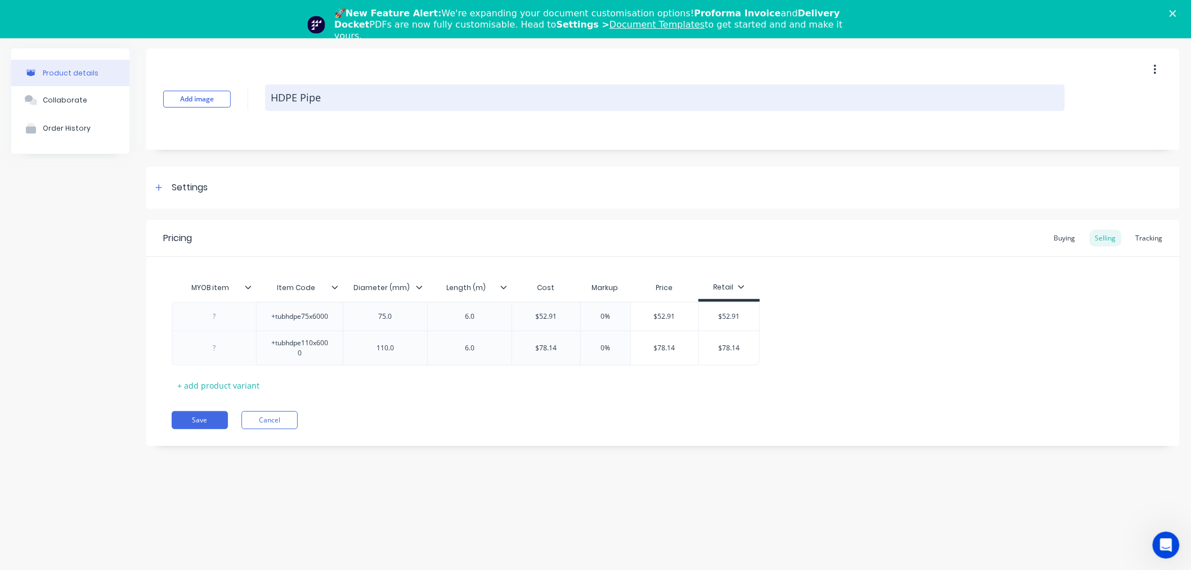
click at [294, 96] on textarea "HDPE Pipe" at bounding box center [665, 97] width 800 height 26
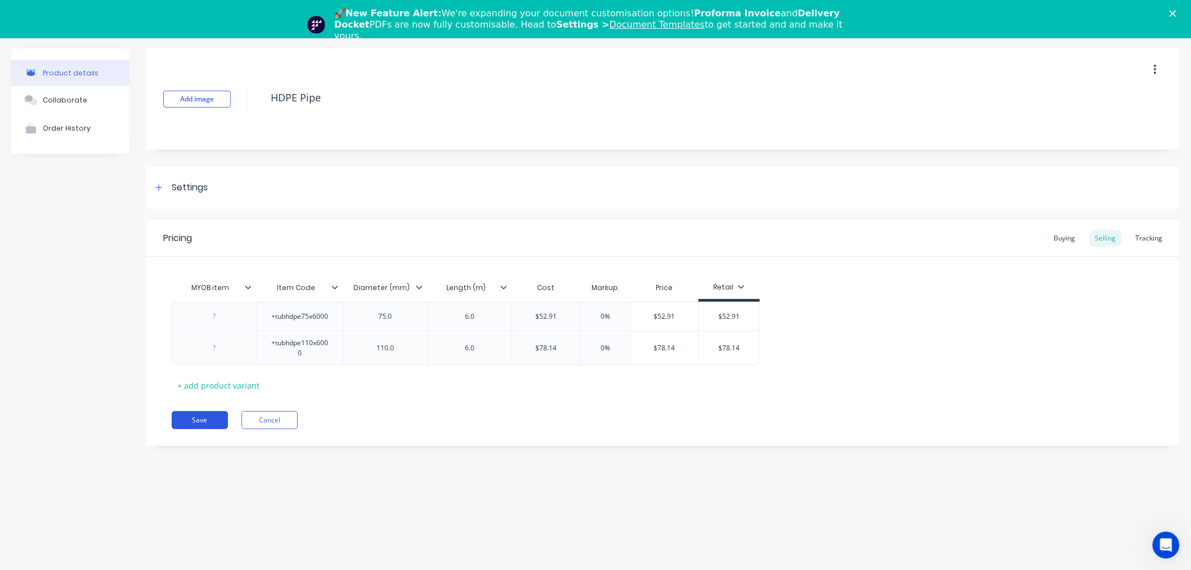
click at [198, 420] on button "Save" at bounding box center [200, 420] width 56 height 18
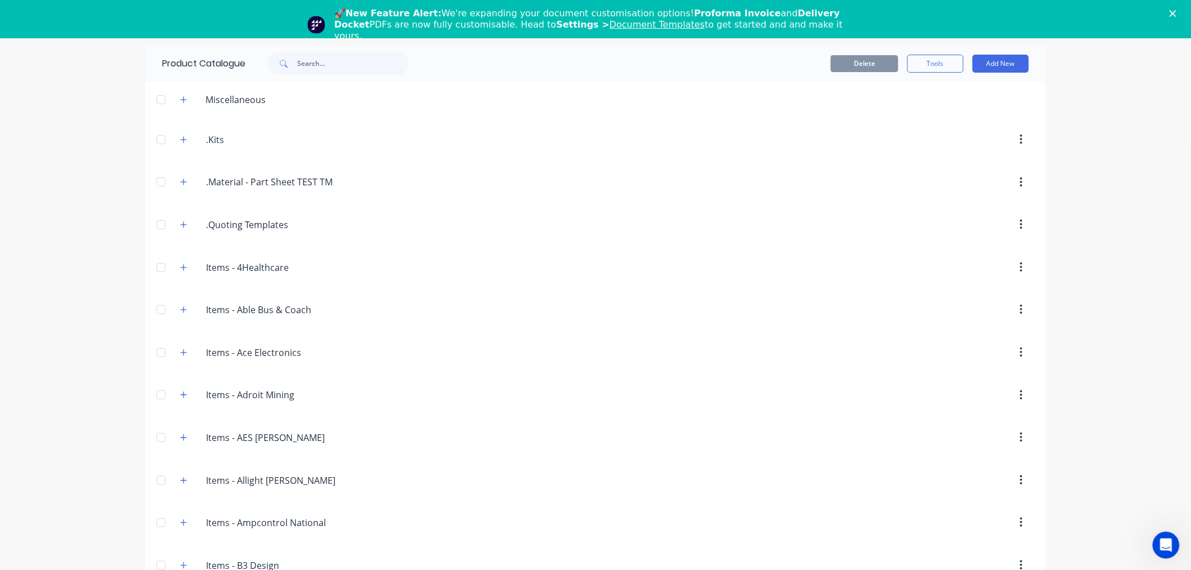
scroll to position [1901, 0]
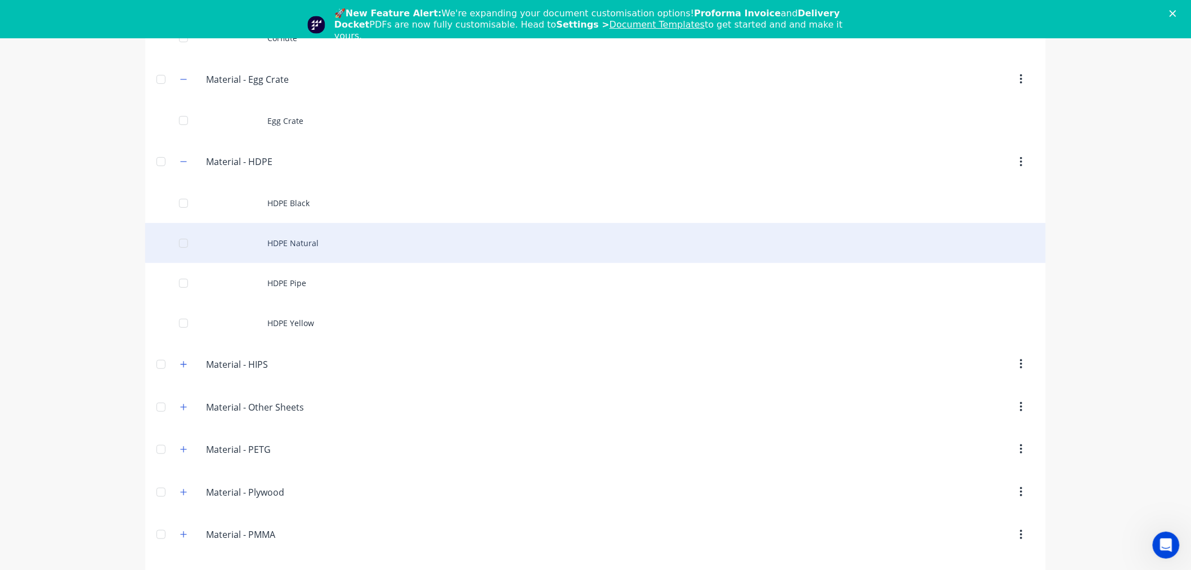
click at [261, 233] on div "HDPE Natural" at bounding box center [595, 243] width 901 height 40
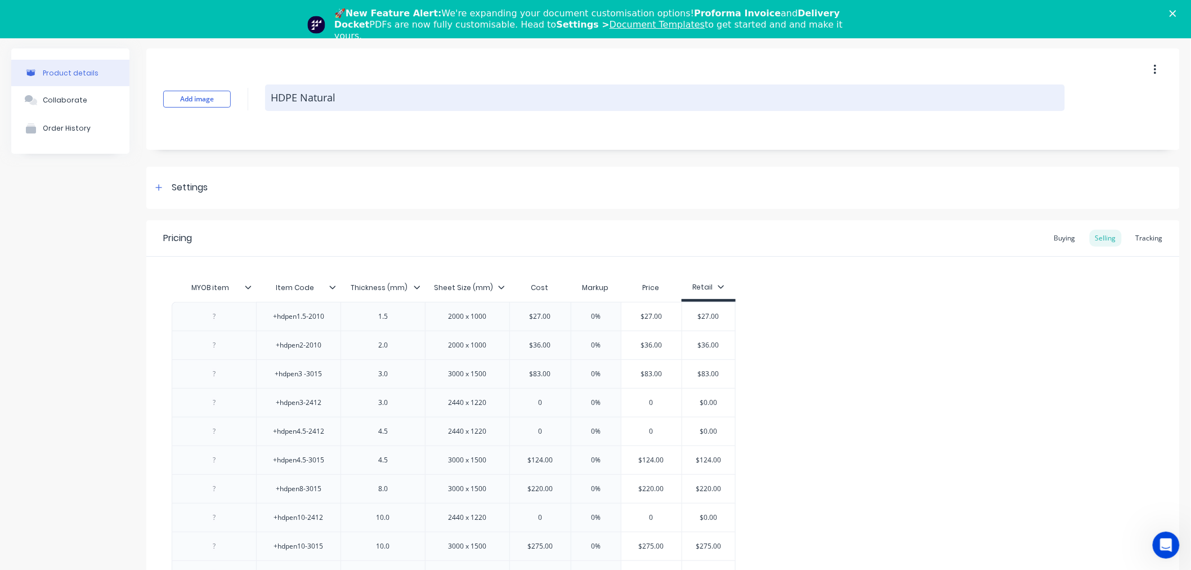
click at [308, 97] on textarea "HDPE Natural" at bounding box center [665, 97] width 800 height 26
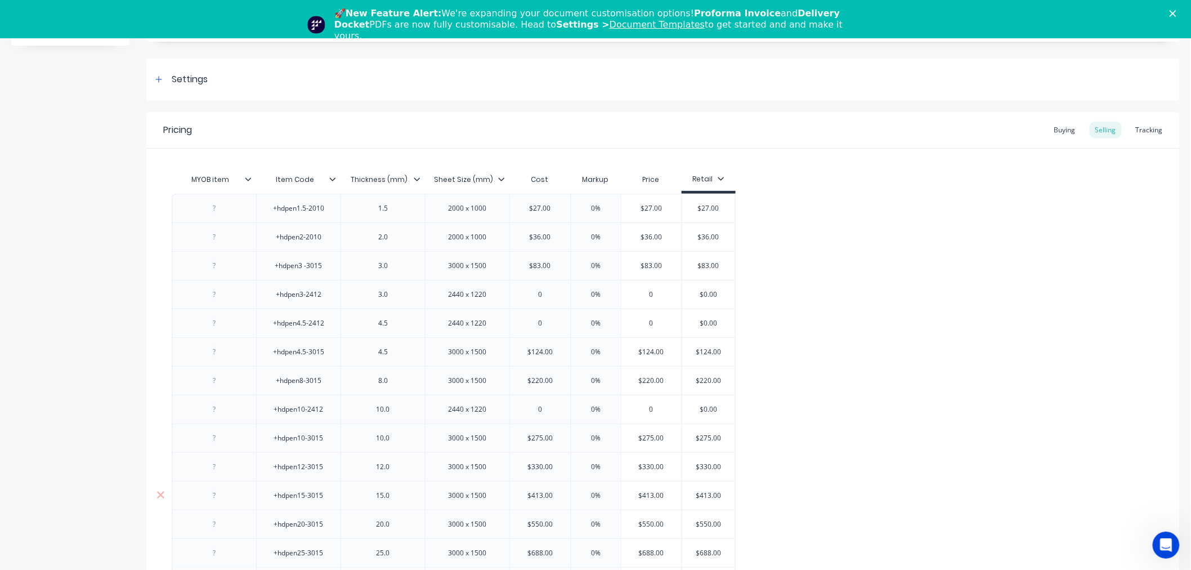
scroll to position [246, 0]
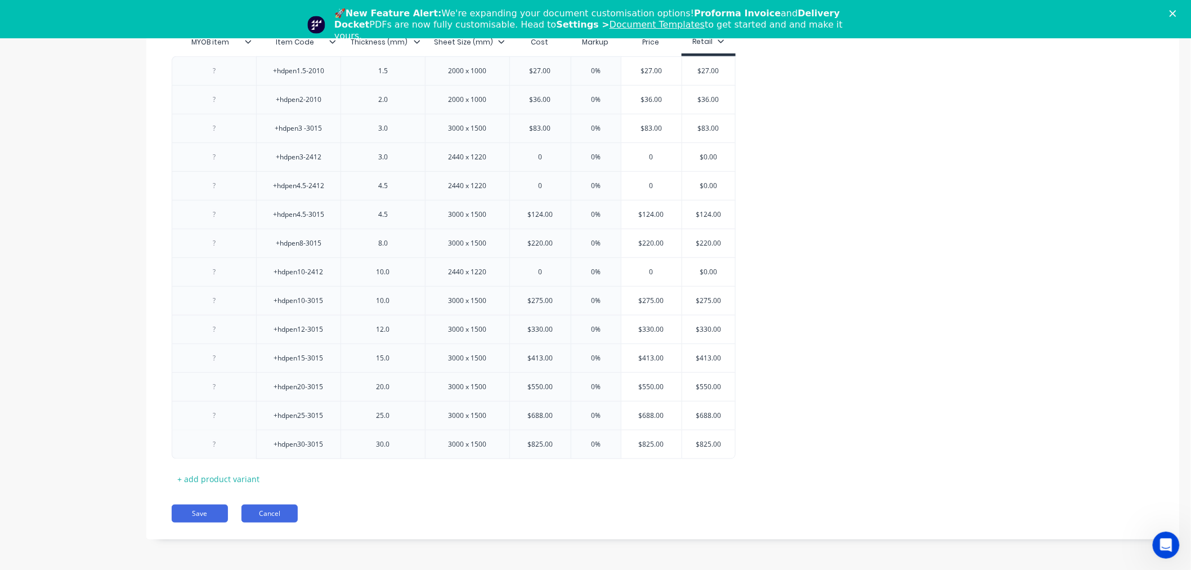
click at [272, 515] on button "Cancel" at bounding box center [269, 513] width 56 height 18
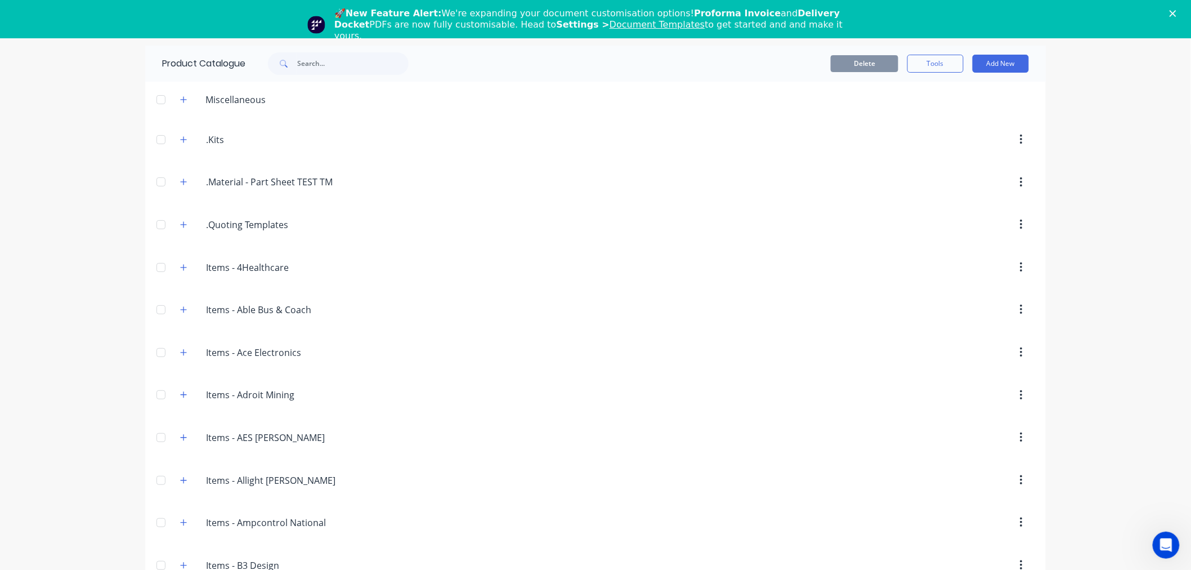
scroll to position [1901, 0]
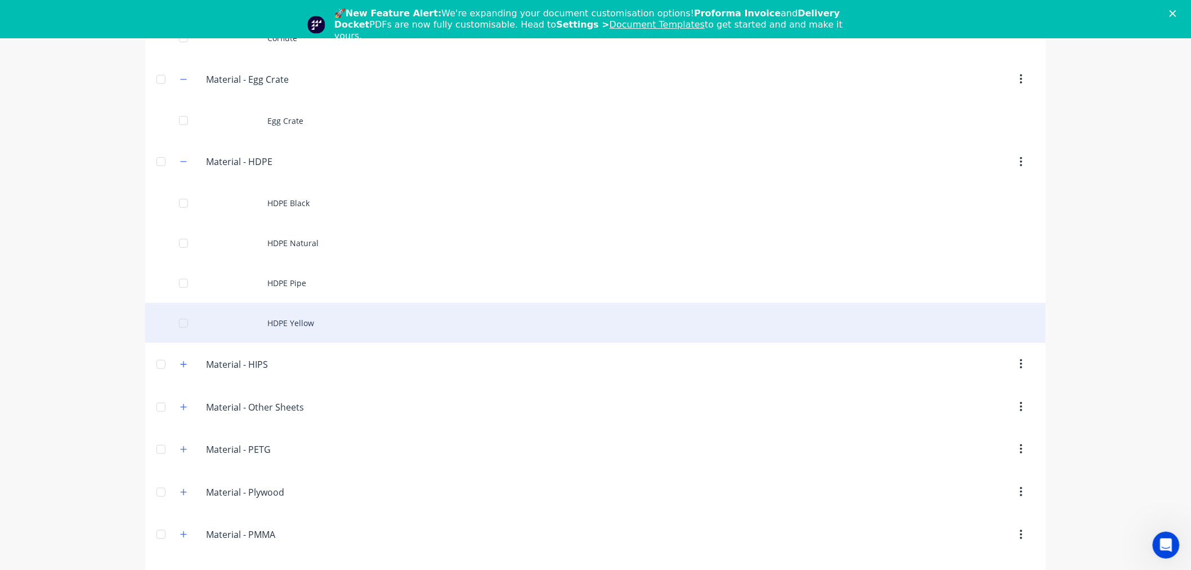
click at [290, 321] on div "HDPE Yellow" at bounding box center [595, 323] width 901 height 40
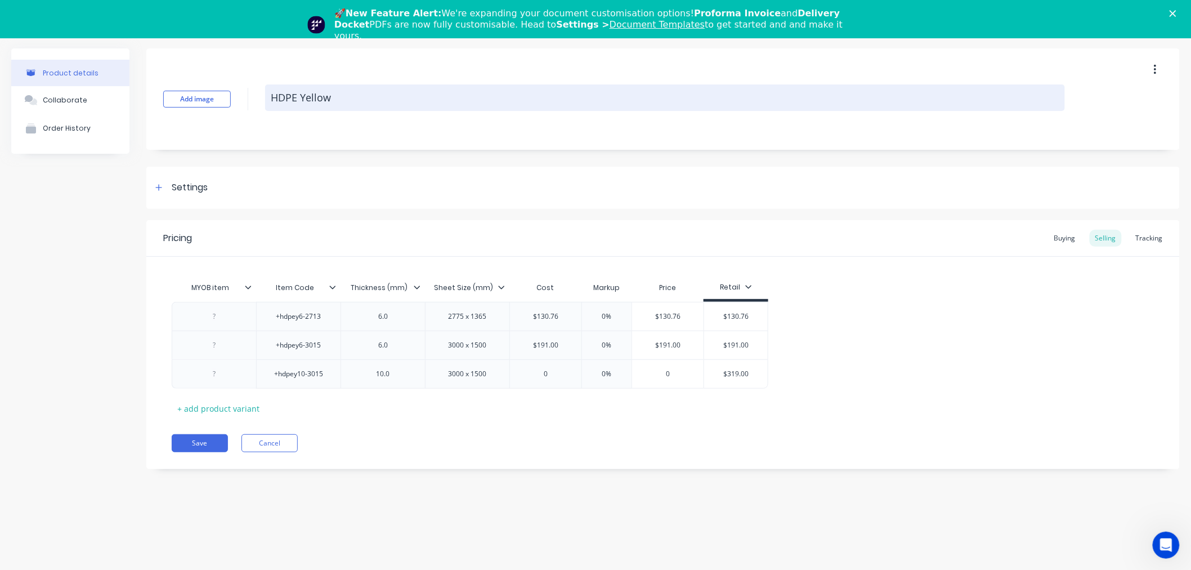
click at [295, 100] on textarea "HDPE Yellow" at bounding box center [665, 97] width 800 height 26
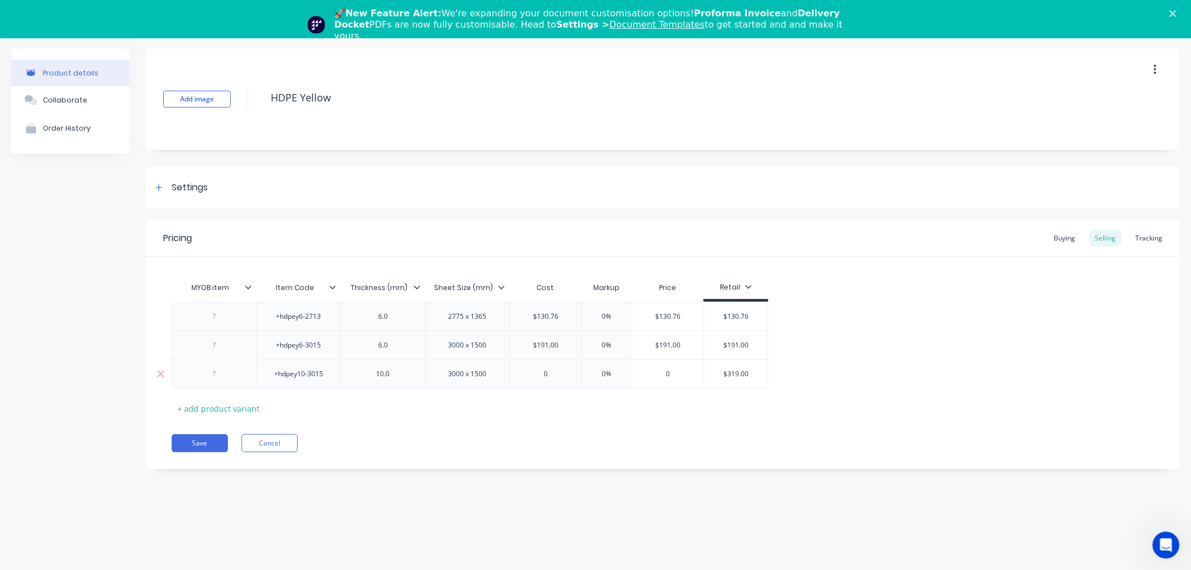
click at [735, 376] on input "$319.00" at bounding box center [736, 374] width 64 height 10
click at [549, 371] on input "0" at bounding box center [545, 374] width 71 height 10
click at [584, 427] on div "Pricing Buying Selling Tracking MYOB item Item Code Thickness (mm) Sheet Size (…" at bounding box center [662, 344] width 1033 height 249
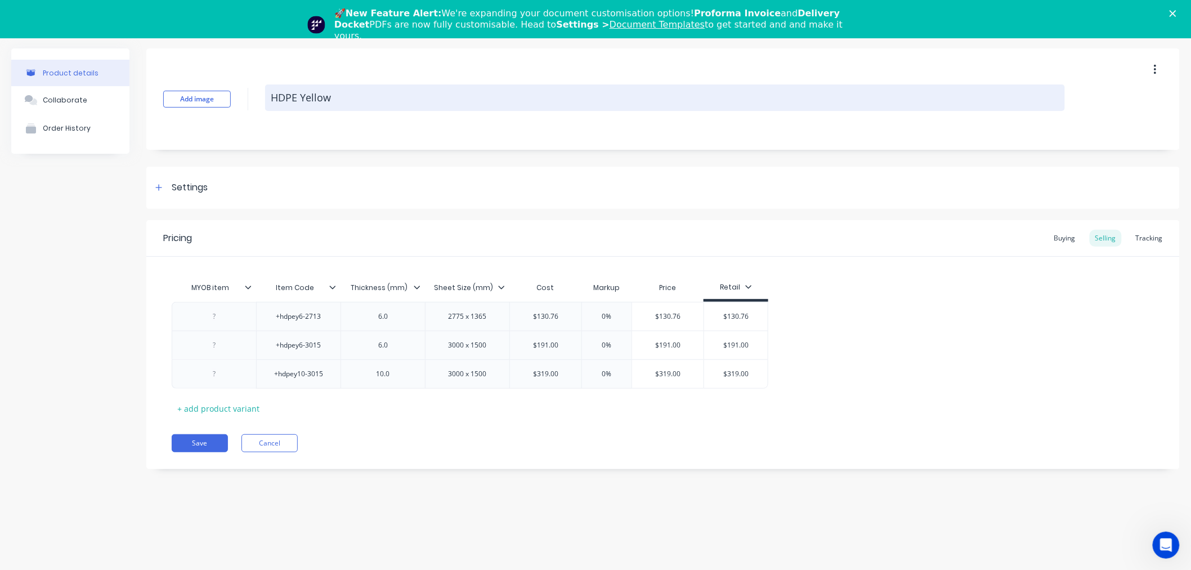
click at [288, 98] on textarea "HDPE Yellow" at bounding box center [665, 97] width 800 height 26
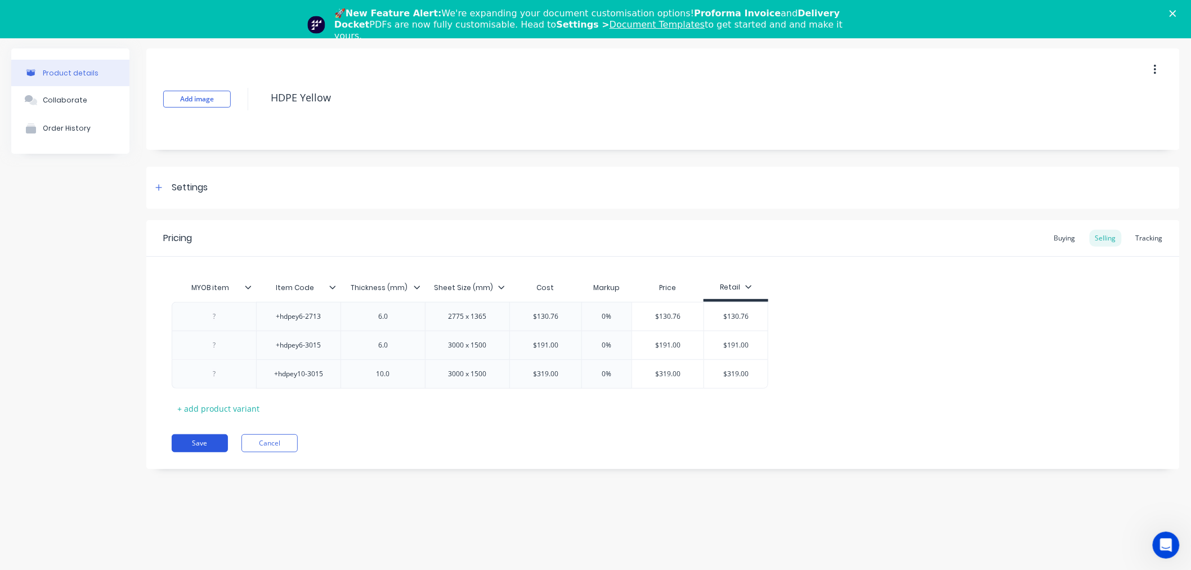
click at [183, 448] on button "Save" at bounding box center [200, 443] width 56 height 18
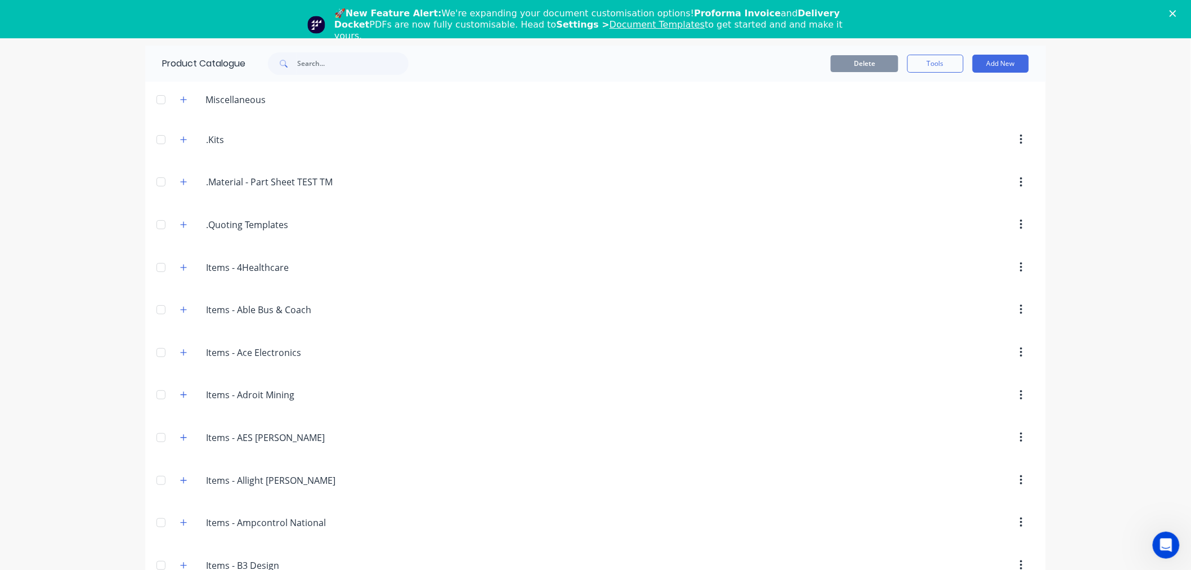
scroll to position [1942, 0]
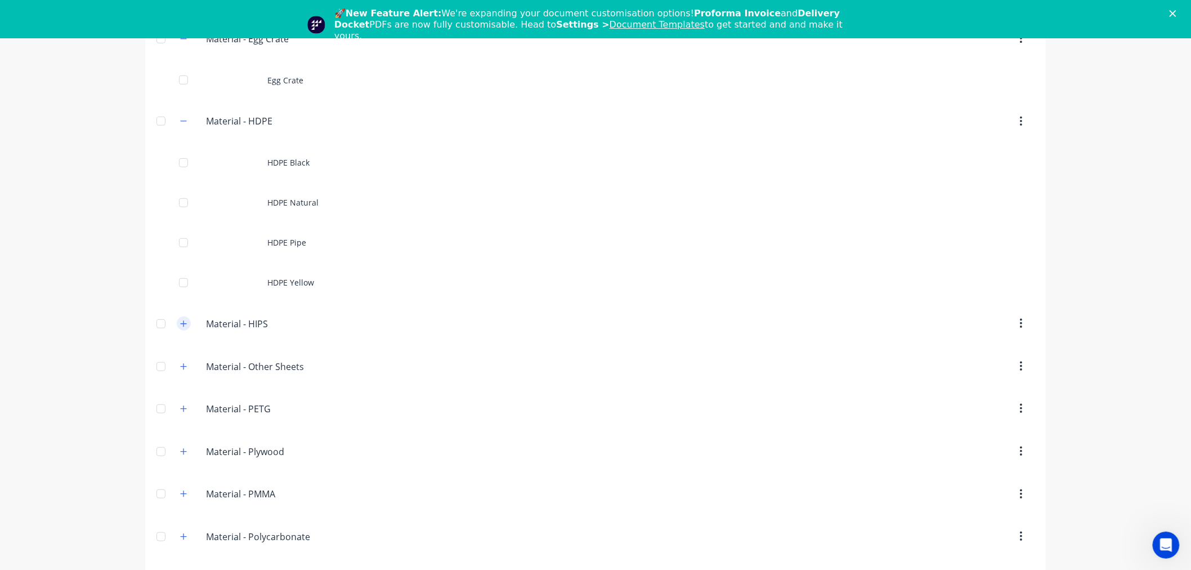
click at [177, 330] on button "button" at bounding box center [184, 323] width 14 height 14
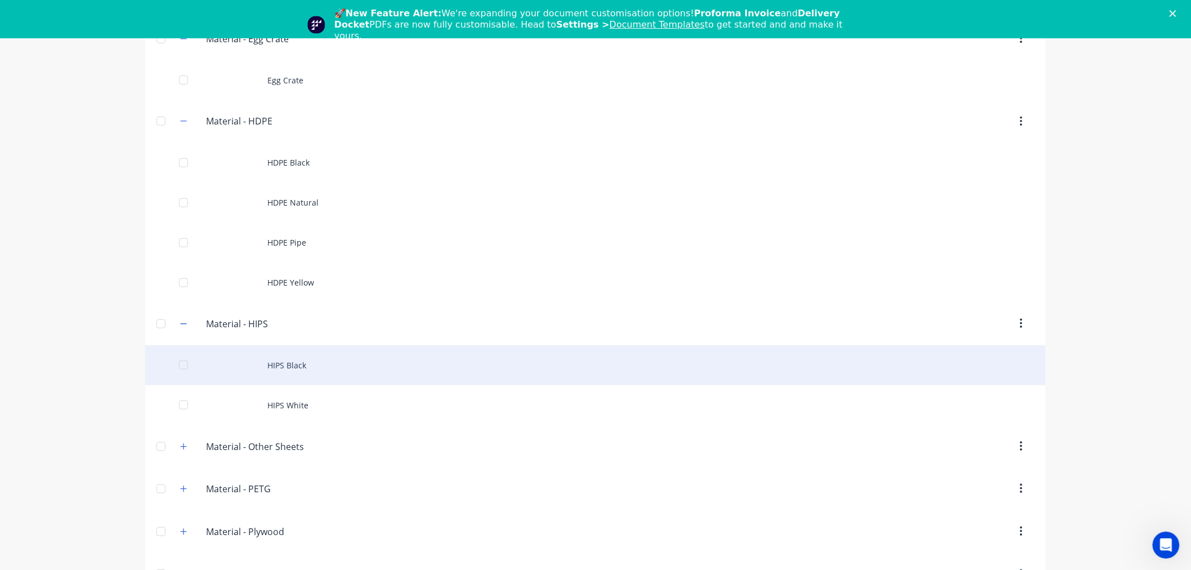
click at [317, 369] on div "HIPS Black" at bounding box center [595, 365] width 901 height 40
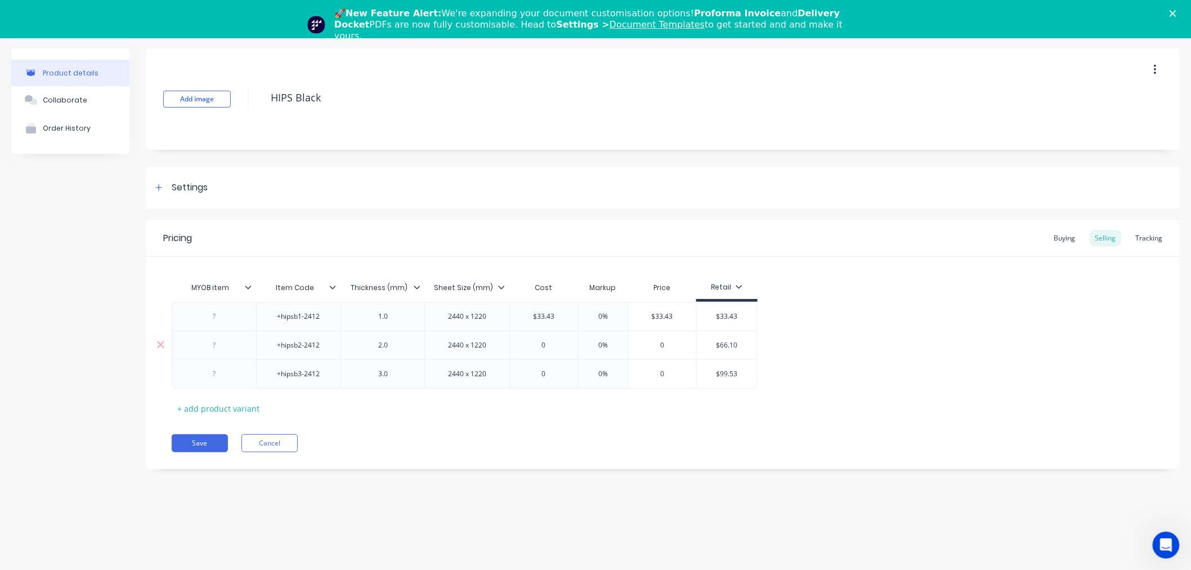
click at [724, 341] on input "$66.10" at bounding box center [727, 345] width 60 height 10
click at [725, 341] on input "$66.10" at bounding box center [727, 345] width 60 height 10
click at [556, 342] on input "0" at bounding box center [544, 345] width 68 height 10
drag, startPoint x: 546, startPoint y: 420, endPoint x: 684, endPoint y: 408, distance: 138.5
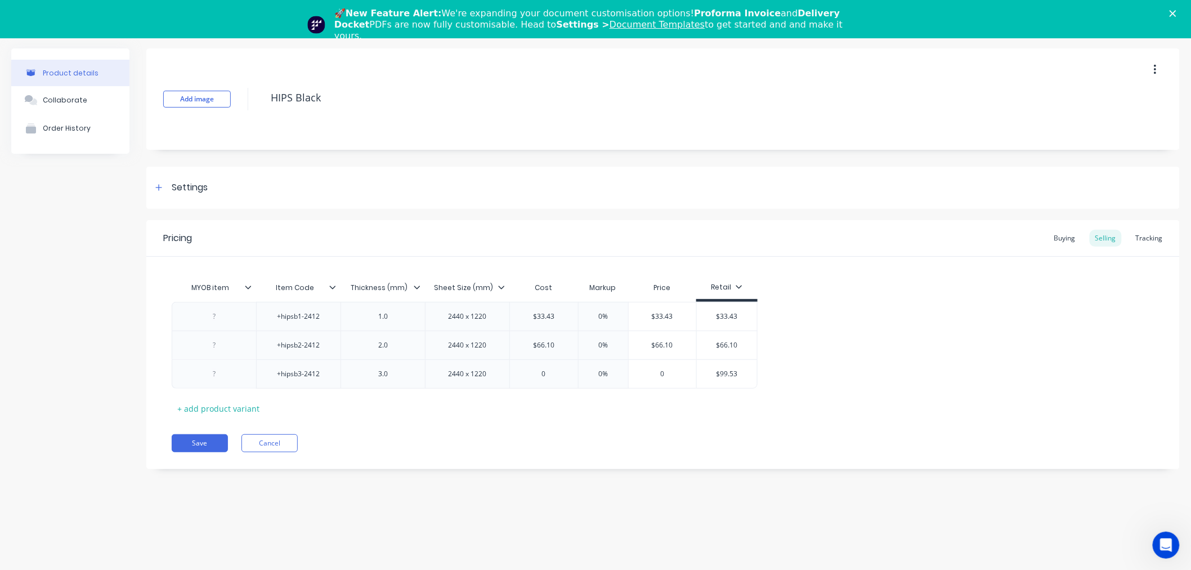
click at [547, 421] on div "Pricing Buying Selling Tracking MYOB item Item Code Thickness (mm) Sheet Size (…" at bounding box center [662, 344] width 1033 height 249
click at [723, 371] on input "$99.53" at bounding box center [727, 374] width 60 height 10
click at [548, 373] on input "0" at bounding box center [544, 374] width 68 height 10
click at [554, 435] on div "Save Cancel" at bounding box center [676, 443] width 1008 height 18
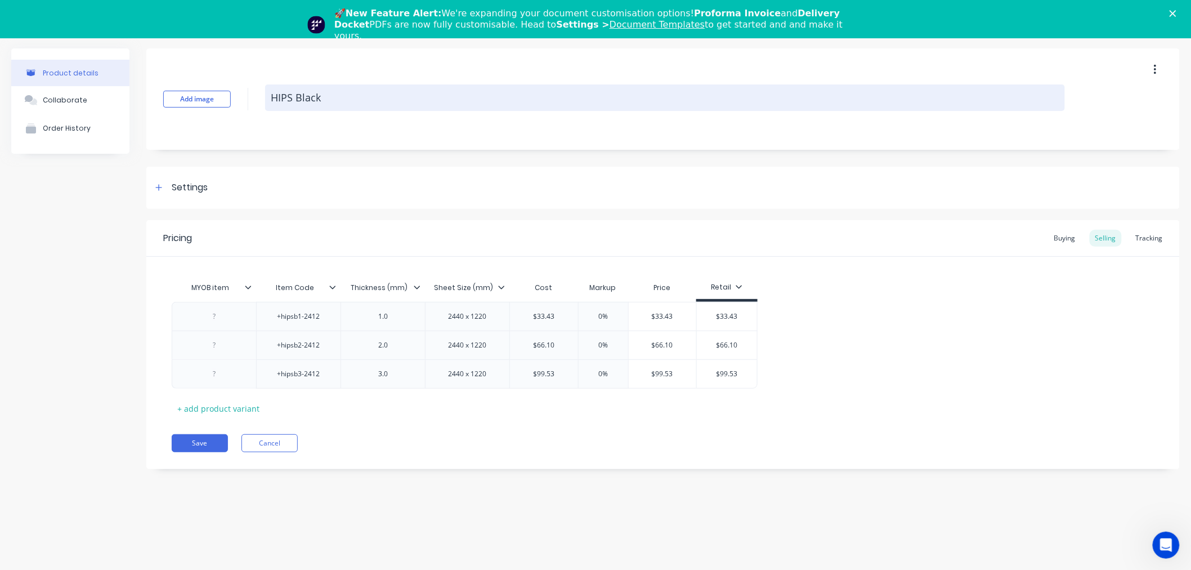
click at [302, 97] on textarea "HIPS Black" at bounding box center [665, 97] width 800 height 26
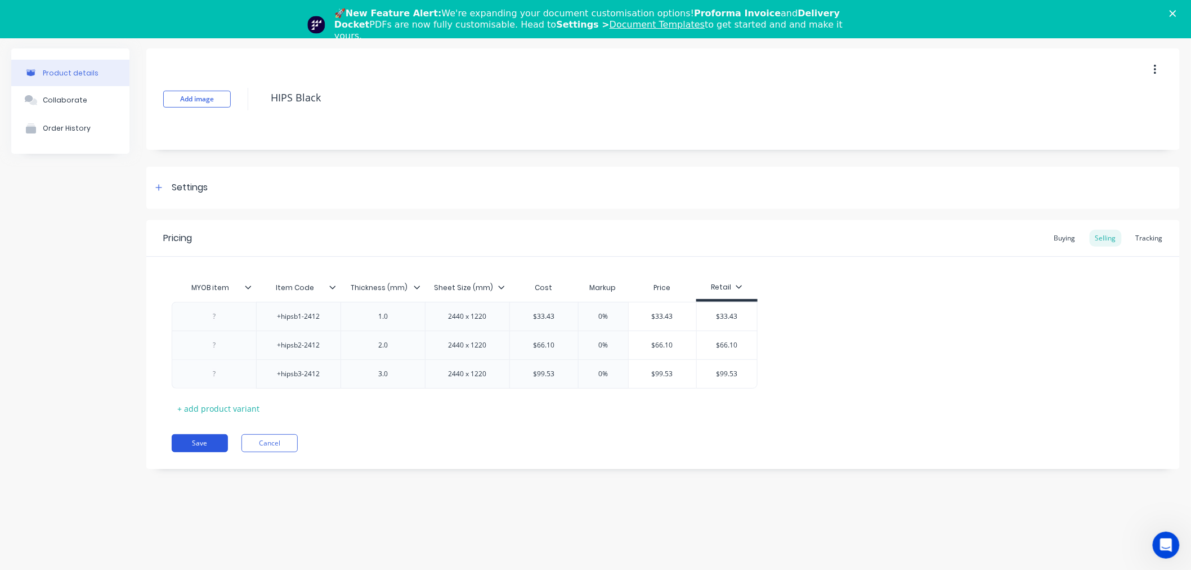
click at [196, 445] on button "Save" at bounding box center [200, 443] width 56 height 18
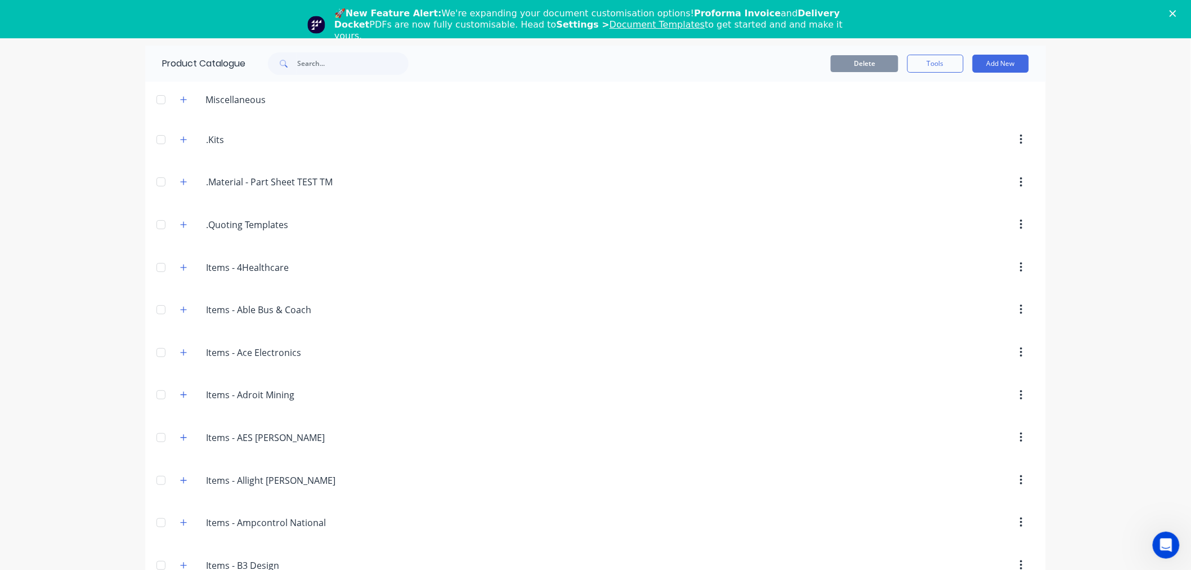
scroll to position [2024, 0]
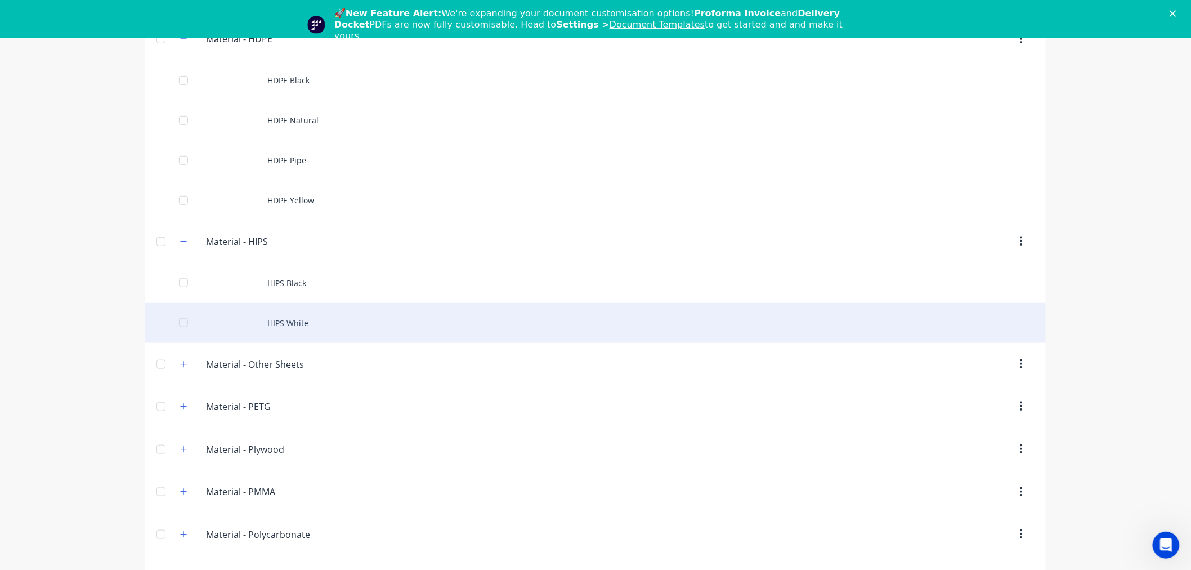
click at [289, 326] on div "HIPS White" at bounding box center [595, 323] width 901 height 40
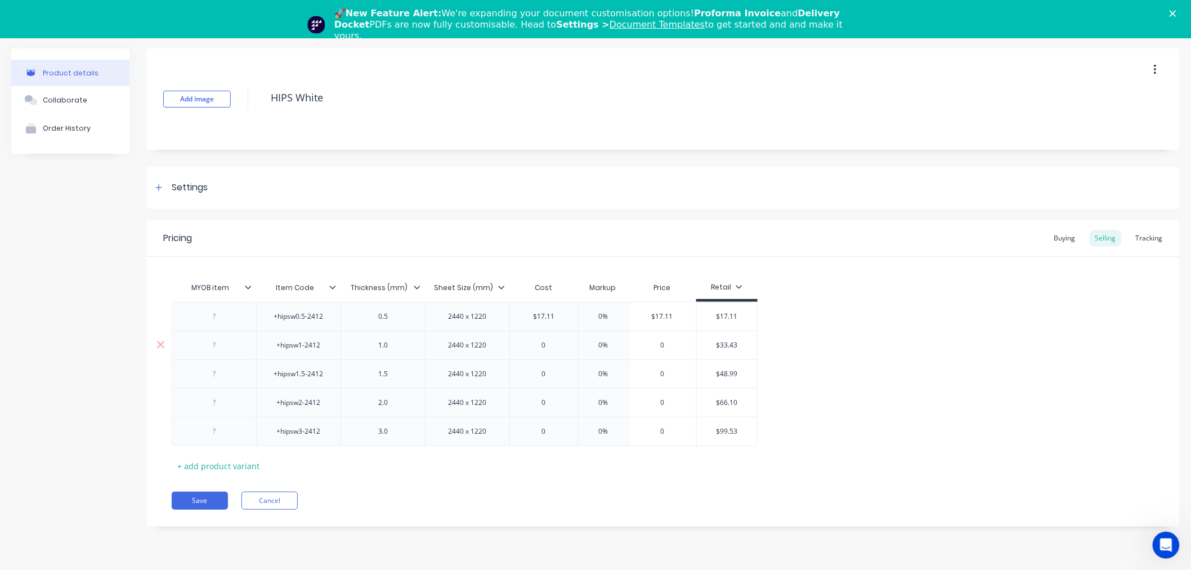
click at [728, 344] on input "$33.43" at bounding box center [727, 345] width 60 height 10
click at [554, 340] on input "0" at bounding box center [544, 345] width 68 height 10
click at [724, 380] on div "$48.99" at bounding box center [727, 374] width 60 height 28
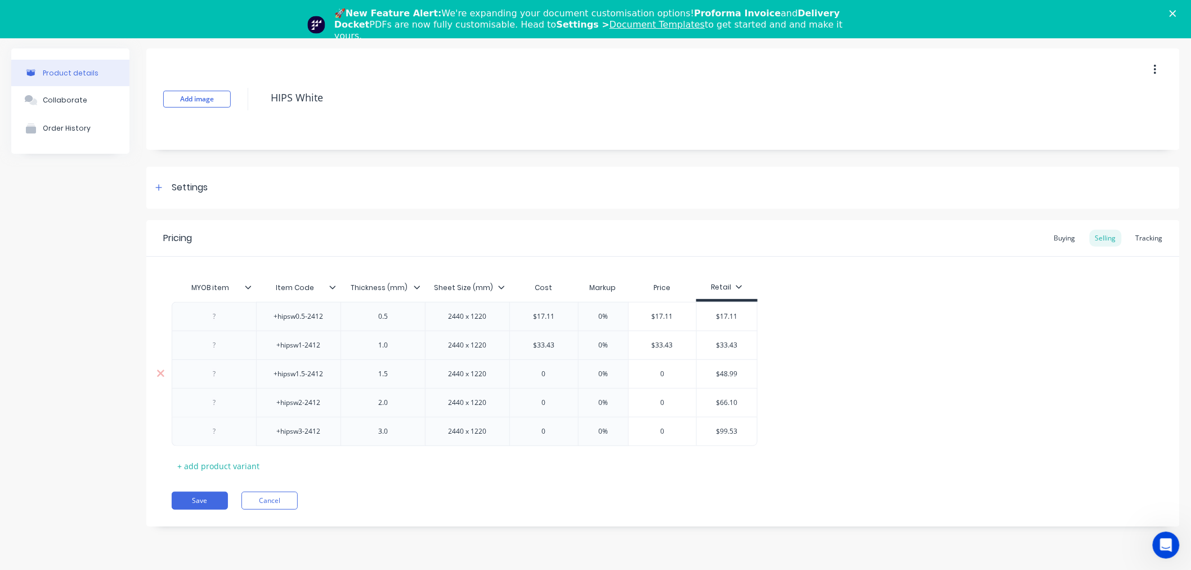
click at [724, 373] on input "$48.99" at bounding box center [727, 374] width 60 height 10
click at [717, 410] on div "$66.10" at bounding box center [727, 402] width 60 height 28
click at [721, 370] on input "$48.99" at bounding box center [727, 374] width 60 height 10
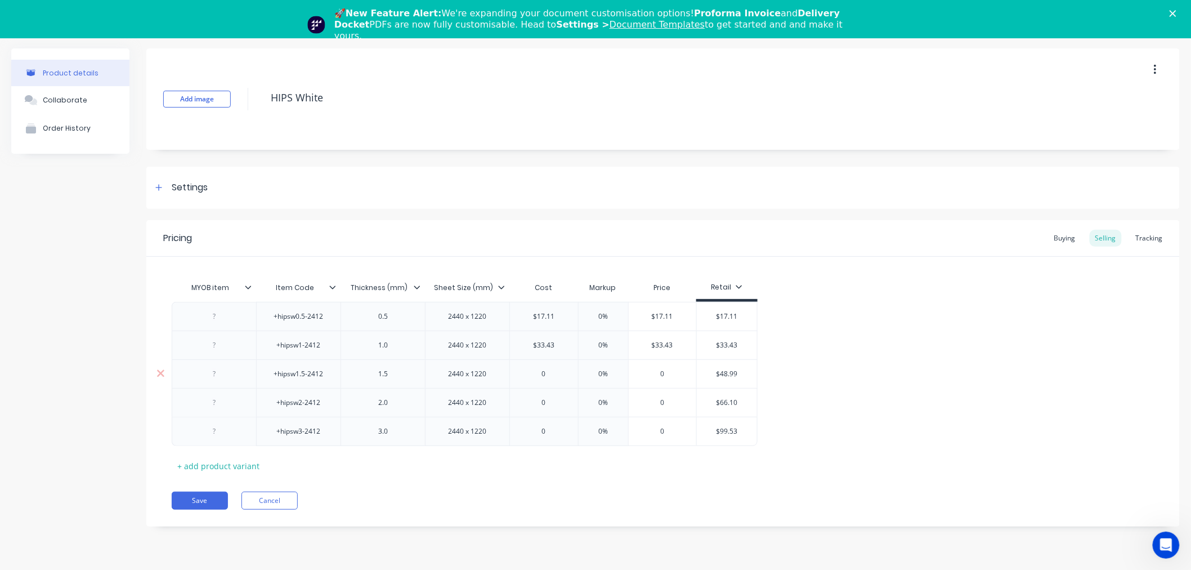
click at [721, 370] on input "$48.99" at bounding box center [727, 374] width 60 height 10
click at [549, 371] on input "0" at bounding box center [544, 374] width 68 height 10
click at [592, 454] on div "MYOB item Item Code Thickness (mm) Sheet Size (mm) Cost Markup Price Retail +hi…" at bounding box center [663, 375] width 983 height 198
click at [719, 401] on input "$66.10" at bounding box center [727, 402] width 60 height 10
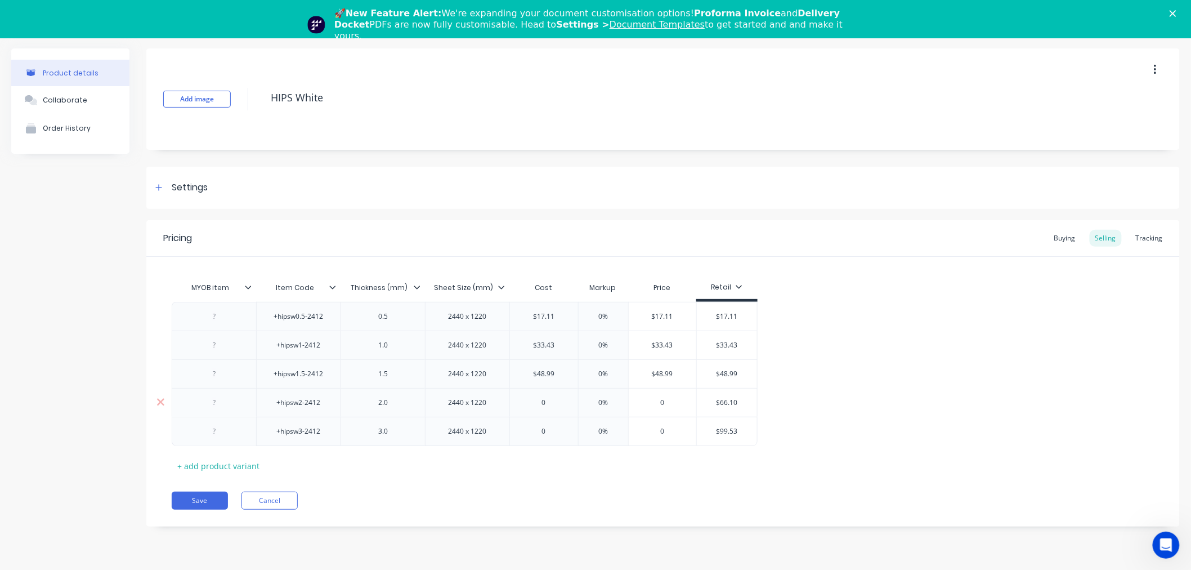
click at [719, 401] on input "$66.10" at bounding box center [727, 402] width 60 height 10
click at [552, 400] on input "0" at bounding box center [544, 402] width 68 height 10
click at [614, 485] on div "Pricing Buying Selling Tracking MYOB item Item Code Thickness (mm) Sheet Size (…" at bounding box center [662, 373] width 1033 height 306
click at [728, 428] on input "$99.53" at bounding box center [727, 431] width 60 height 10
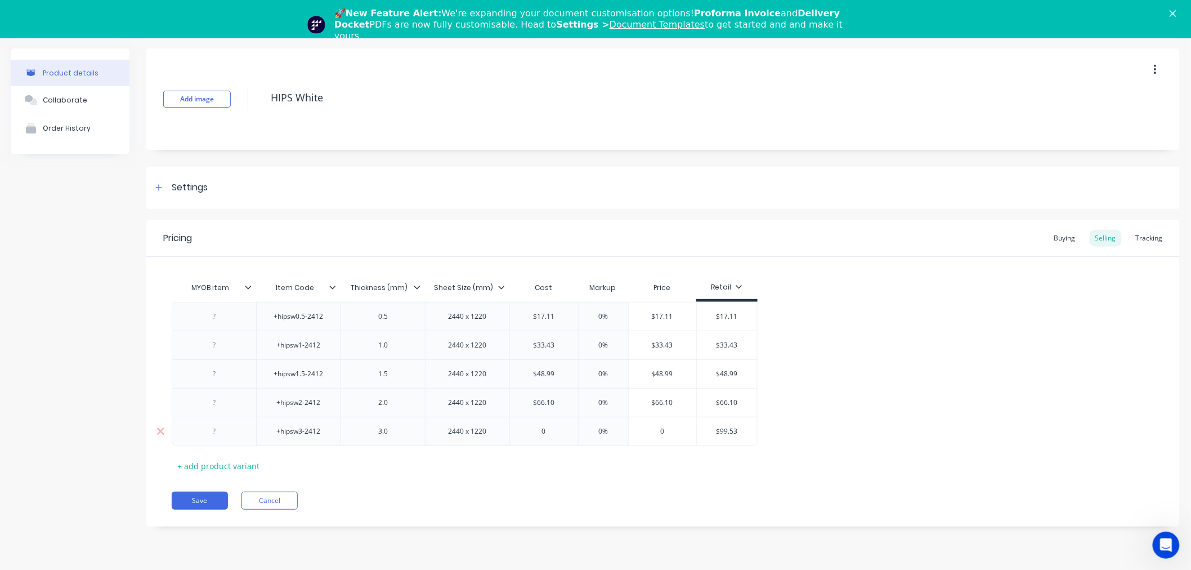
click at [728, 428] on input "$99.53" at bounding box center [727, 431] width 60 height 10
click at [555, 429] on input "0" at bounding box center [544, 431] width 68 height 10
click at [552, 478] on div "Pricing Buying Selling Tracking MYOB item Item Code Thickness (mm) Sheet Size (…" at bounding box center [662, 373] width 1033 height 306
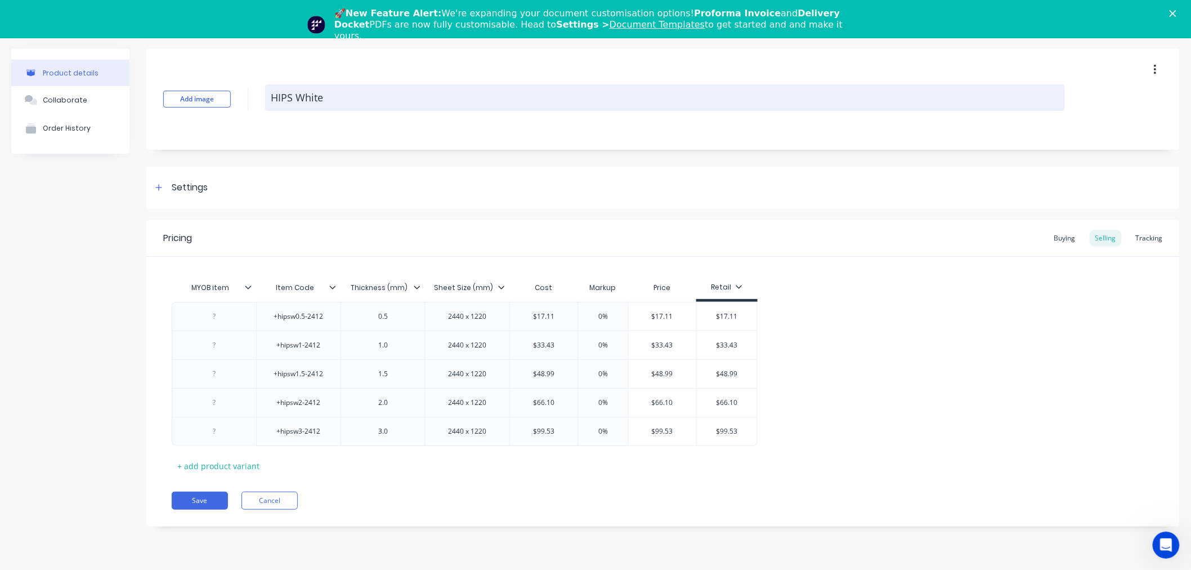
click at [303, 102] on textarea "HIPS White" at bounding box center [665, 97] width 800 height 26
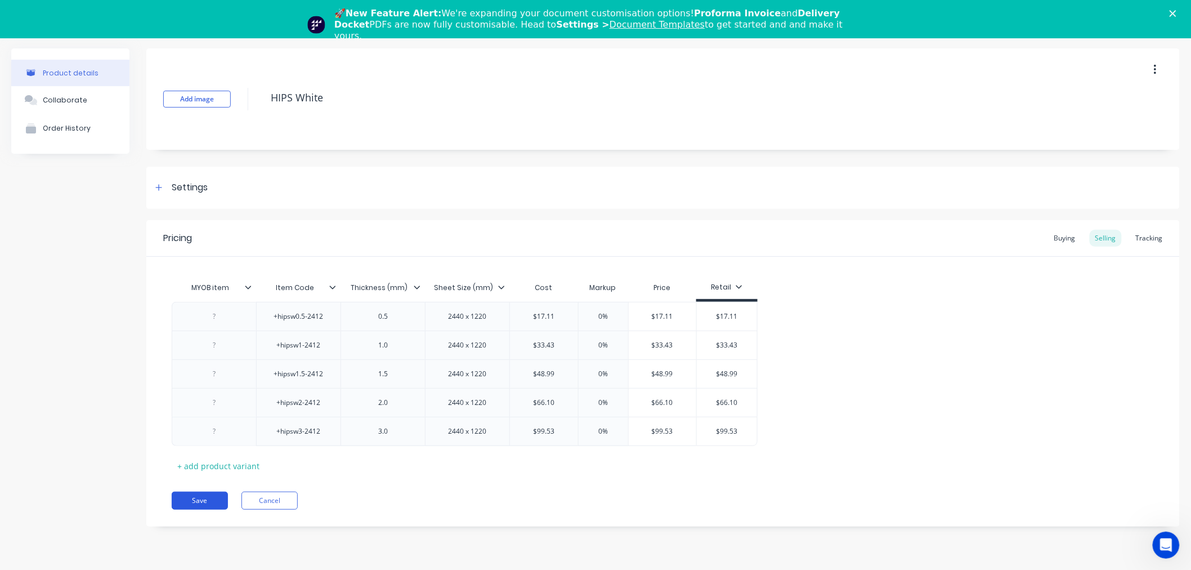
click at [200, 499] on button "Save" at bounding box center [200, 500] width 56 height 18
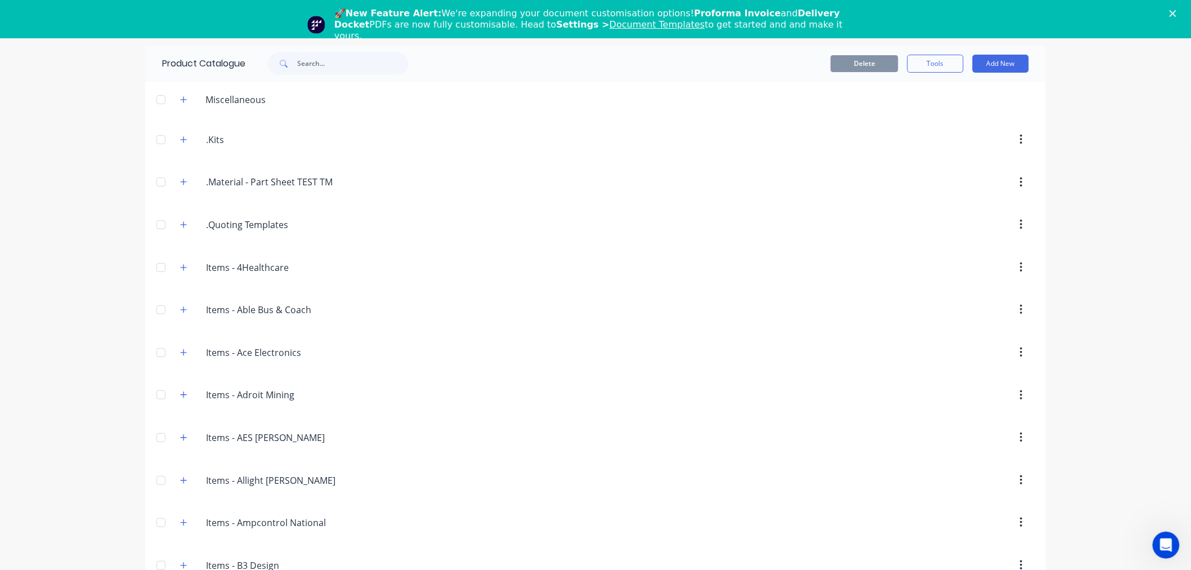
scroll to position [2064, 0]
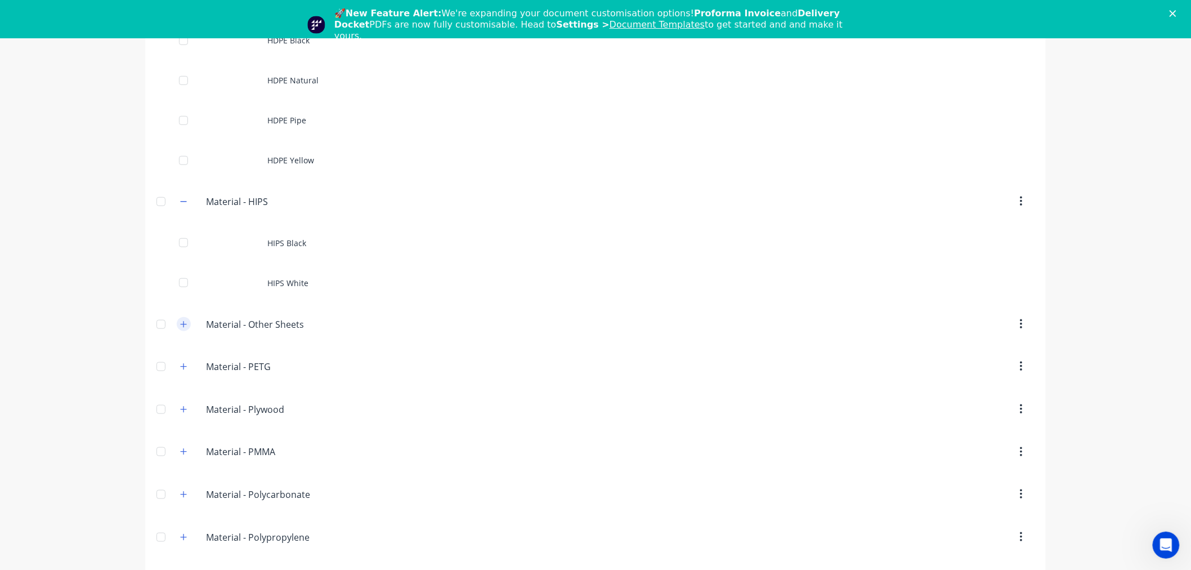
click at [180, 326] on icon "button" at bounding box center [183, 324] width 7 height 8
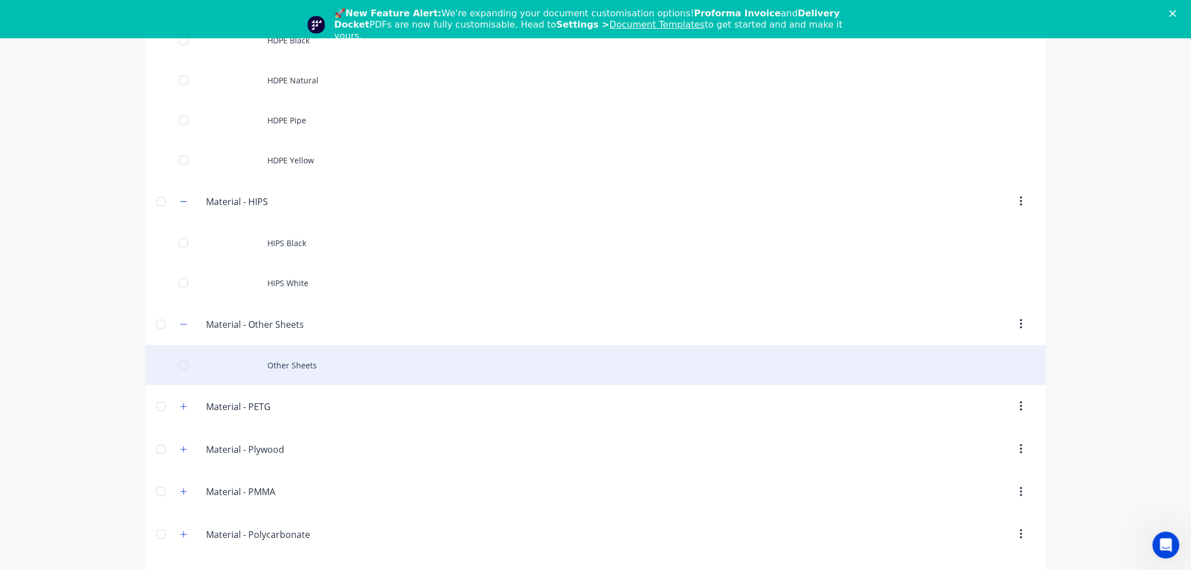
click at [297, 367] on div "Other Sheets" at bounding box center [595, 365] width 901 height 40
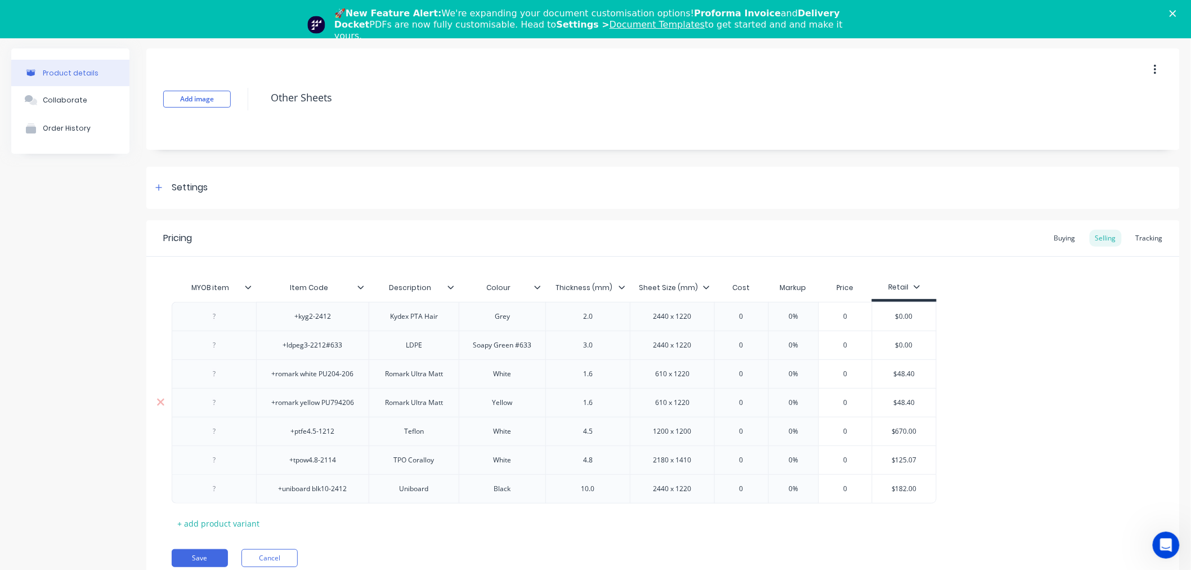
click at [903, 398] on input "$48.40" at bounding box center [904, 402] width 64 height 10
click at [736, 407] on input "0" at bounding box center [741, 402] width 56 height 10
click at [931, 432] on input "$670.00" at bounding box center [926, 431] width 64 height 10
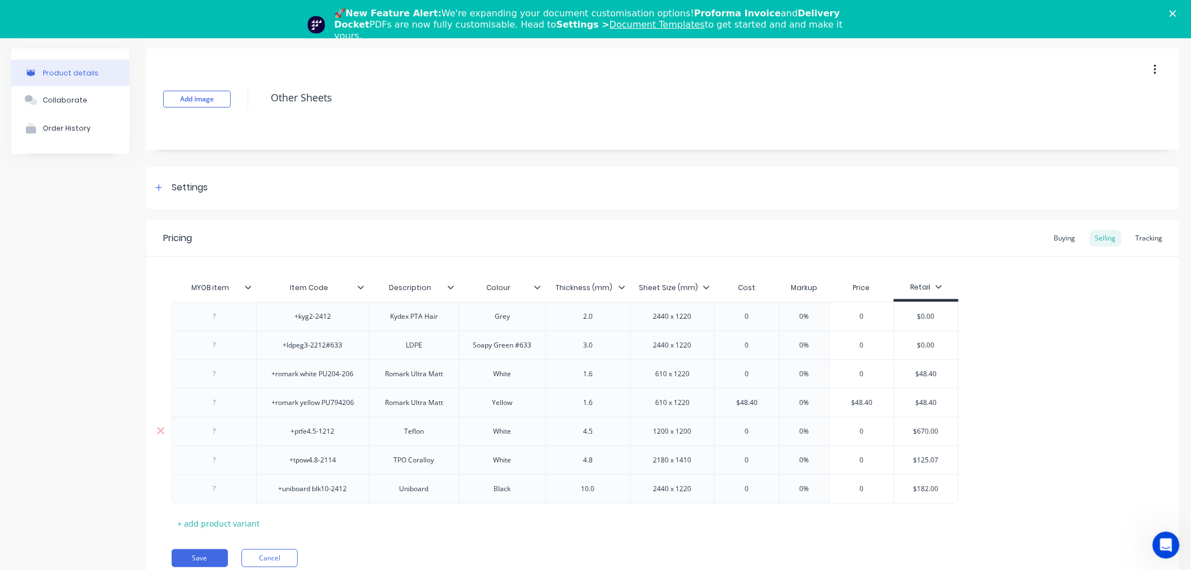
click at [753, 438] on div "0" at bounding box center [747, 431] width 64 height 28
click at [922, 457] on input "$125.07" at bounding box center [926, 460] width 64 height 10
click at [770, 451] on div "0" at bounding box center [747, 460] width 64 height 28
click at [932, 490] on input "$182.00" at bounding box center [941, 488] width 64 height 10
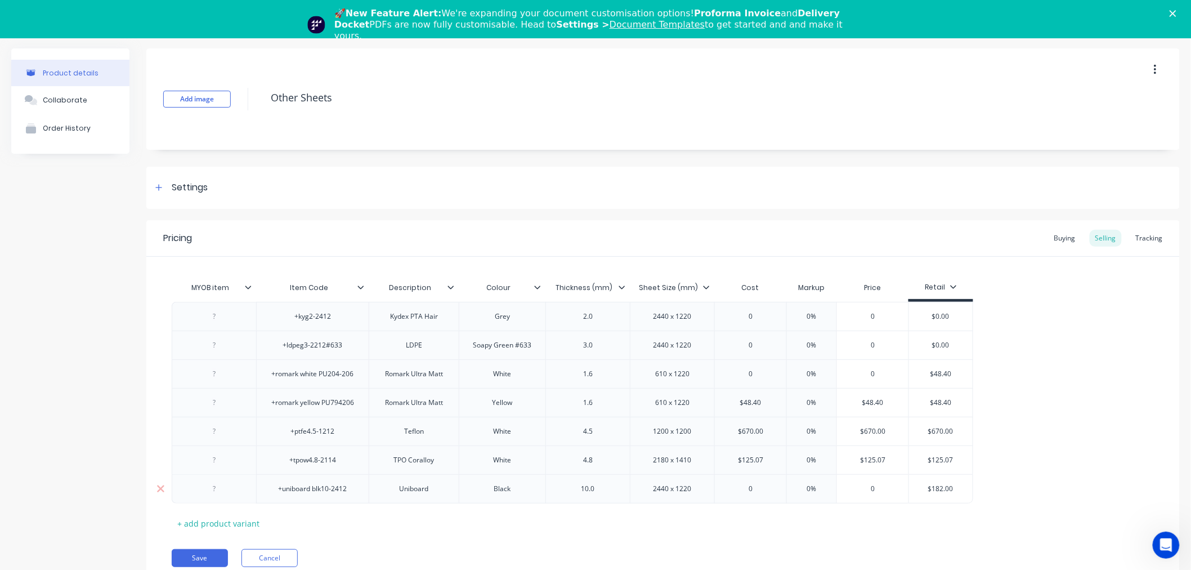
click at [932, 490] on input "$182.00" at bounding box center [941, 488] width 64 height 10
click at [754, 492] on input "0" at bounding box center [750, 488] width 71 height 10
click at [1071, 477] on div "+kyg2-2412 Kydex PTA Hair Grey 2.0 2440 x 1220 0 0% 0 $0.00 +ldpeg3-2212#633 LD…" at bounding box center [663, 403] width 983 height 202
click at [942, 375] on input "$48.40" at bounding box center [941, 374] width 64 height 10
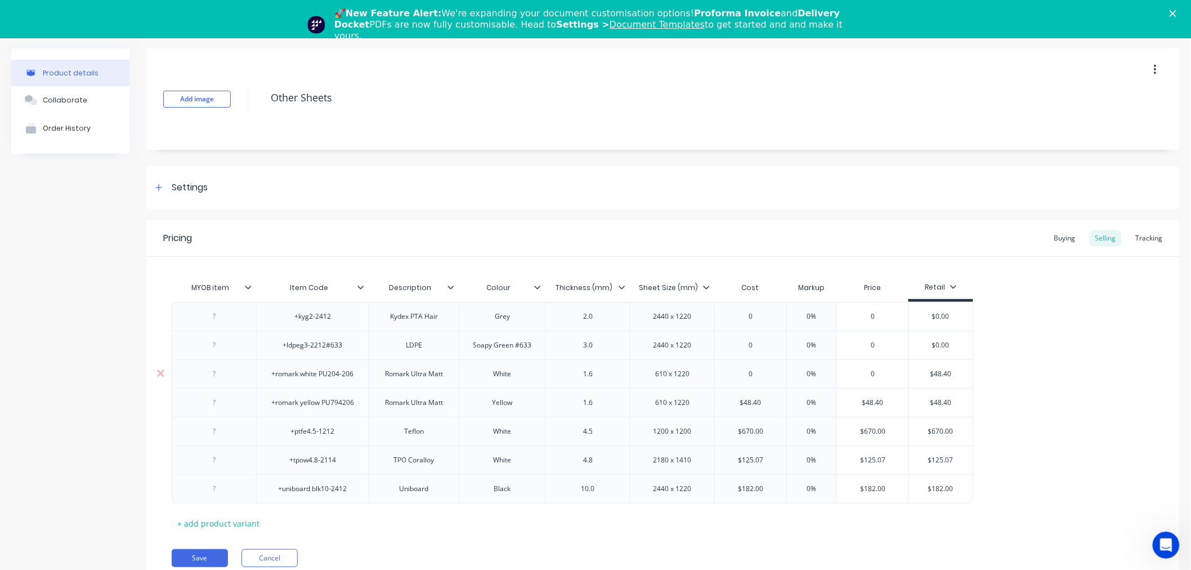
click at [750, 373] on input "0" at bounding box center [750, 374] width 71 height 10
click at [1025, 346] on div "+kyg2-2412 Kydex PTA Hair Grey 2.0 2440 x 1220 0 0% 0 $0.00 +ldpeg3-2212#633 LD…" at bounding box center [663, 403] width 983 height 202
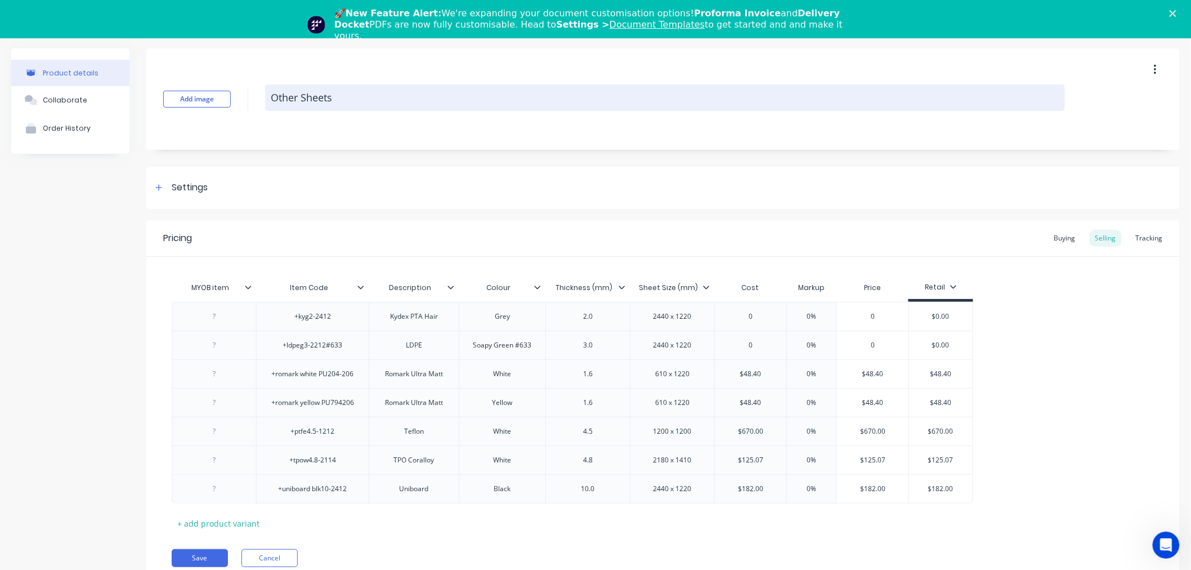
click at [312, 96] on textarea "Other Sheets" at bounding box center [665, 97] width 800 height 26
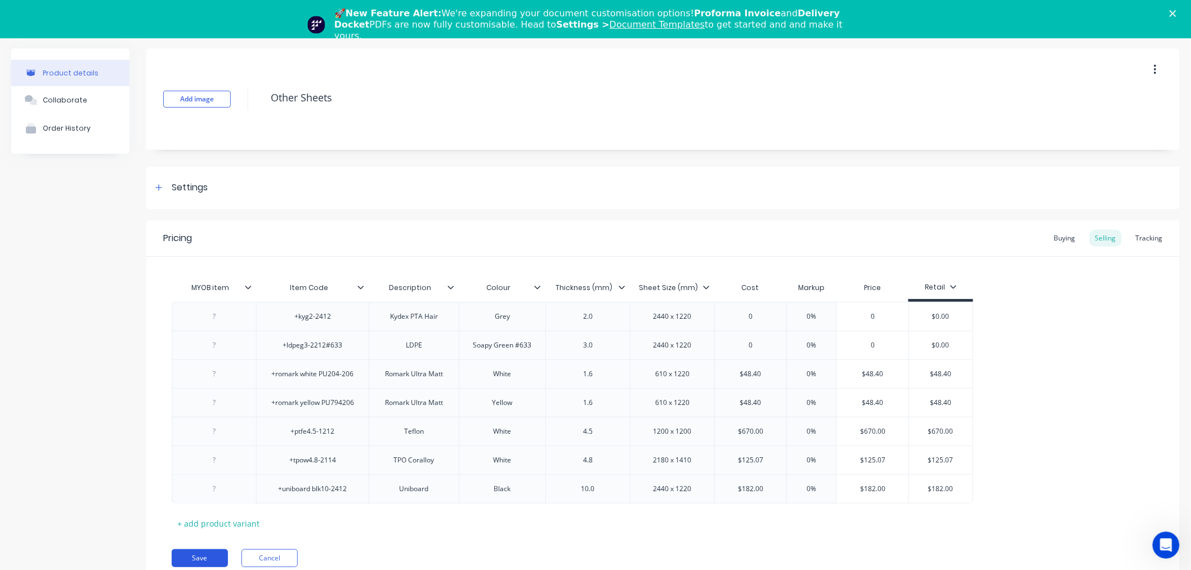
click at [192, 558] on button "Save" at bounding box center [200, 558] width 56 height 18
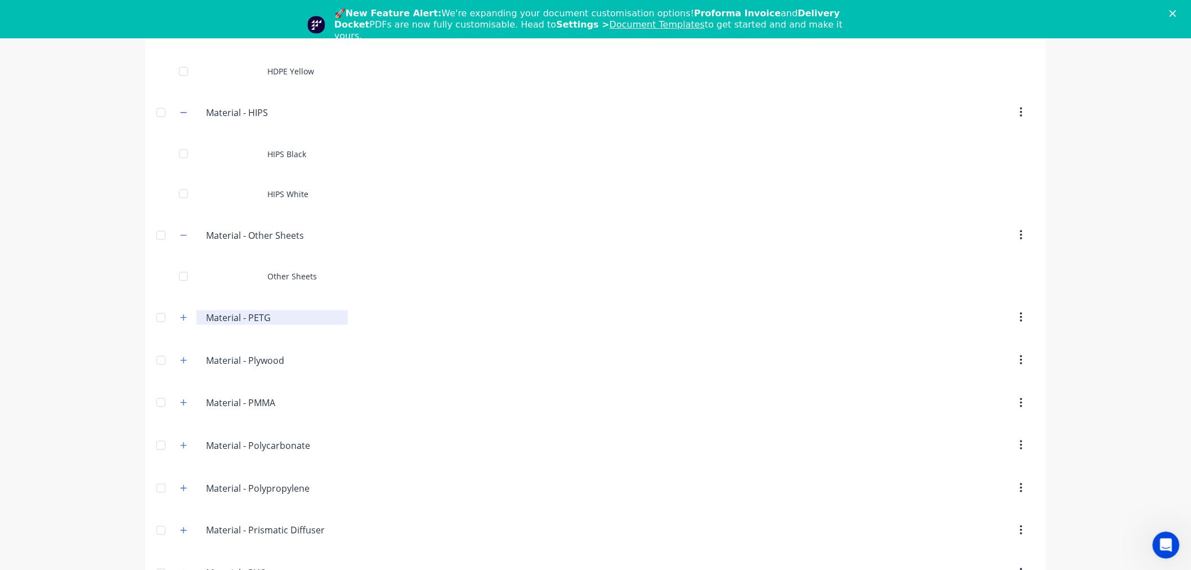
scroll to position [2139, 0]
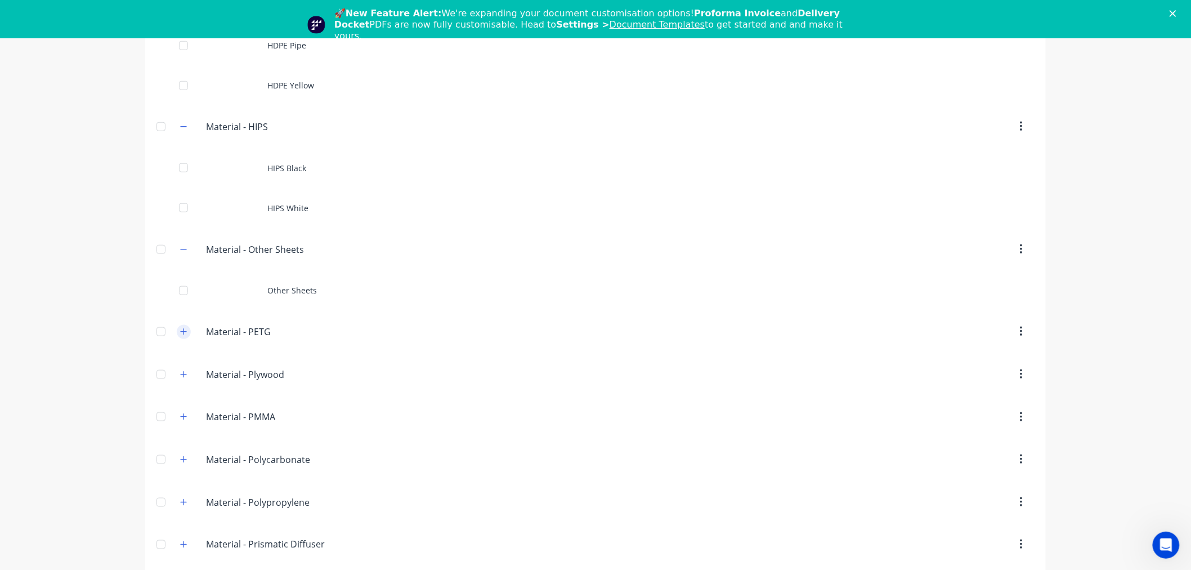
click at [181, 334] on icon "button" at bounding box center [184, 331] width 6 height 6
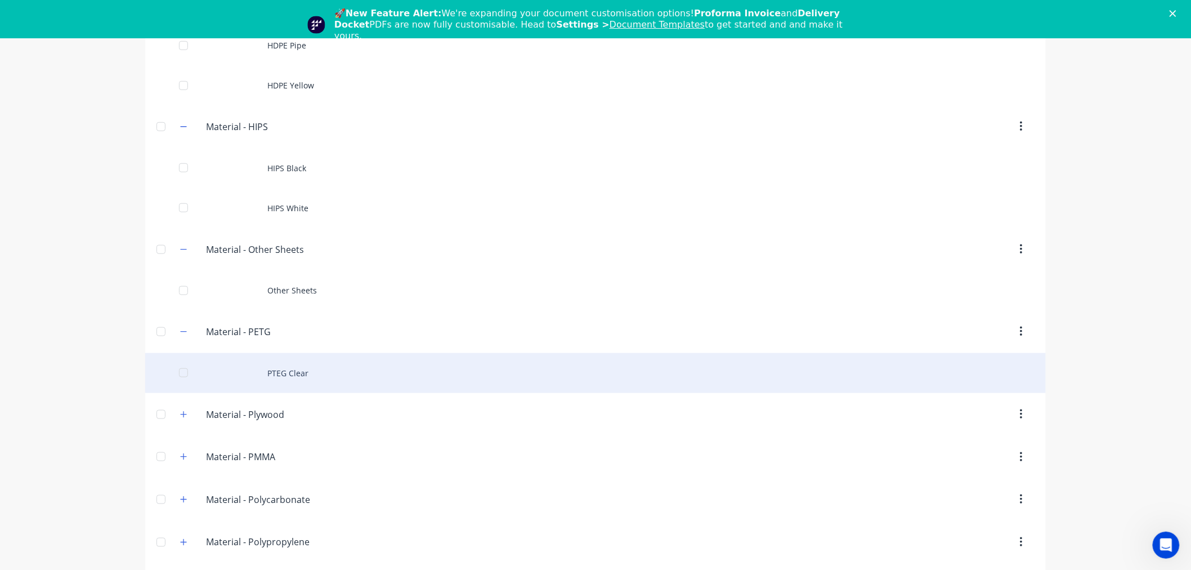
click at [311, 370] on div "PTEG Clear" at bounding box center [595, 373] width 901 height 40
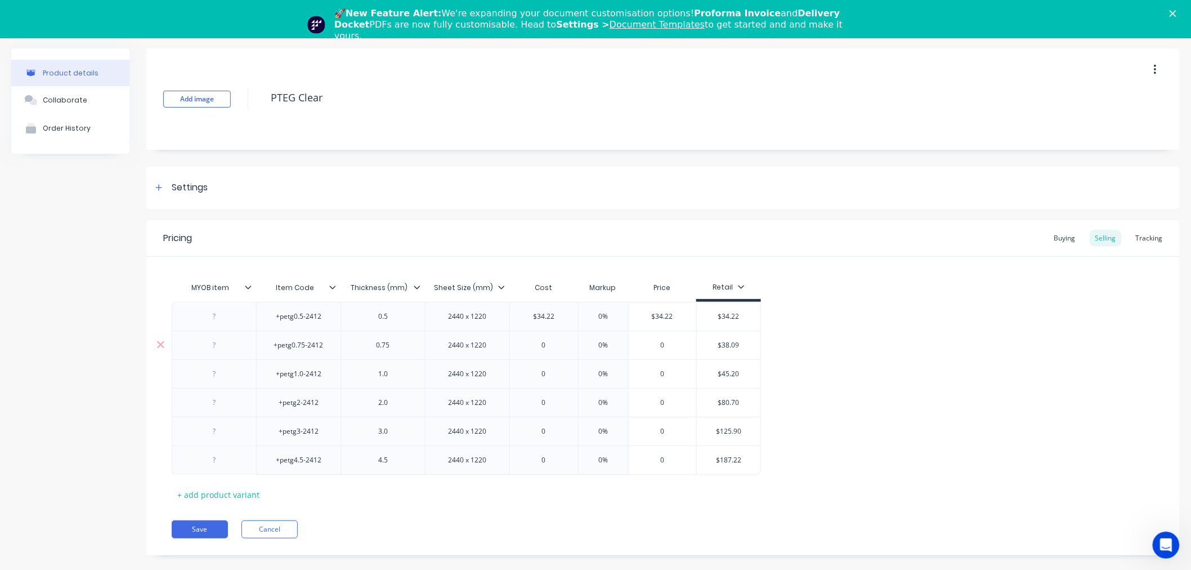
click at [731, 344] on input "$38.09" at bounding box center [729, 345] width 64 height 10
click at [559, 347] on input "0" at bounding box center [544, 345] width 68 height 10
click at [732, 371] on input "$45.20" at bounding box center [729, 374] width 64 height 10
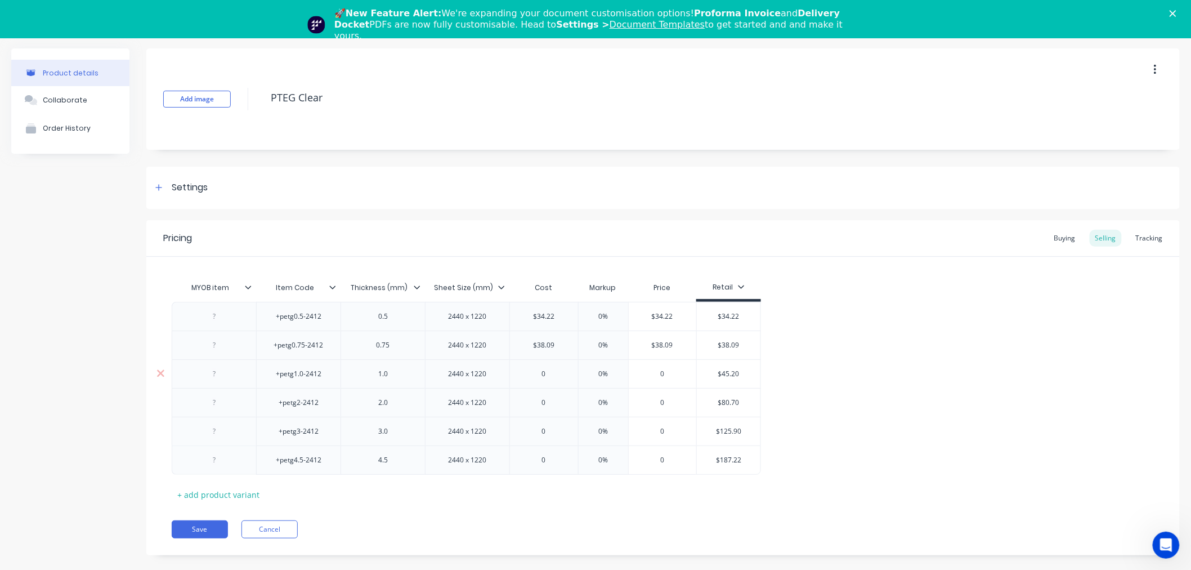
click at [552, 374] on input "0" at bounding box center [544, 374] width 68 height 10
click at [731, 399] on input "$80.70" at bounding box center [729, 402] width 64 height 10
click at [556, 398] on input "0" at bounding box center [544, 402] width 68 height 10
click at [733, 435] on input "$125.90" at bounding box center [729, 431] width 64 height 10
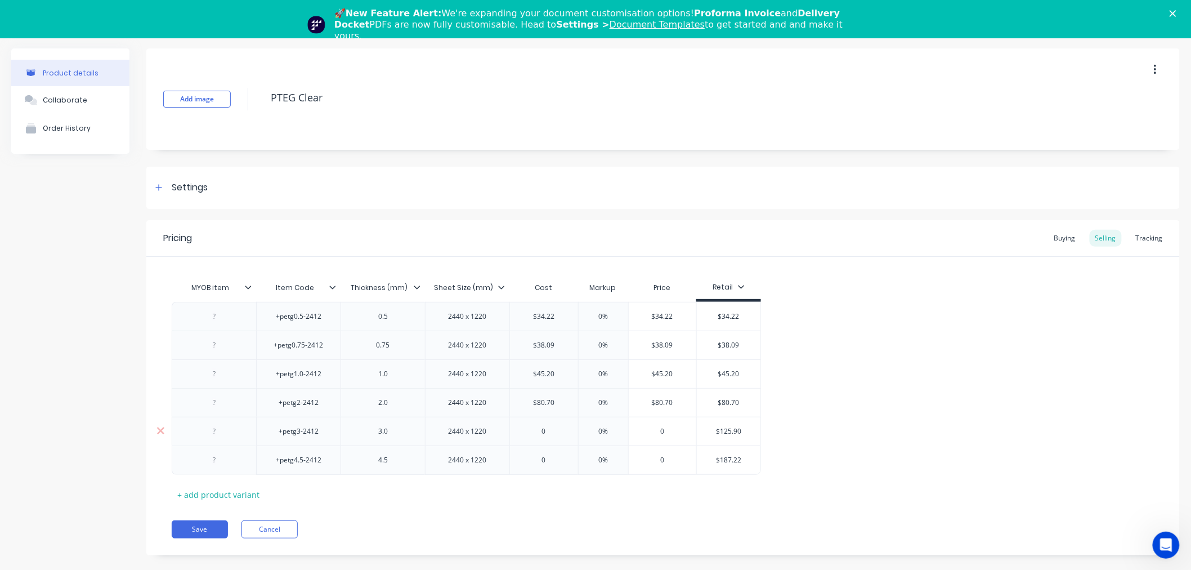
click at [733, 435] on input "$125.90" at bounding box center [729, 431] width 64 height 10
click at [548, 433] on input "0" at bounding box center [544, 431] width 68 height 10
click at [745, 456] on input "$187.22" at bounding box center [729, 460] width 64 height 10
click at [553, 455] on input "0" at bounding box center [544, 460] width 68 height 10
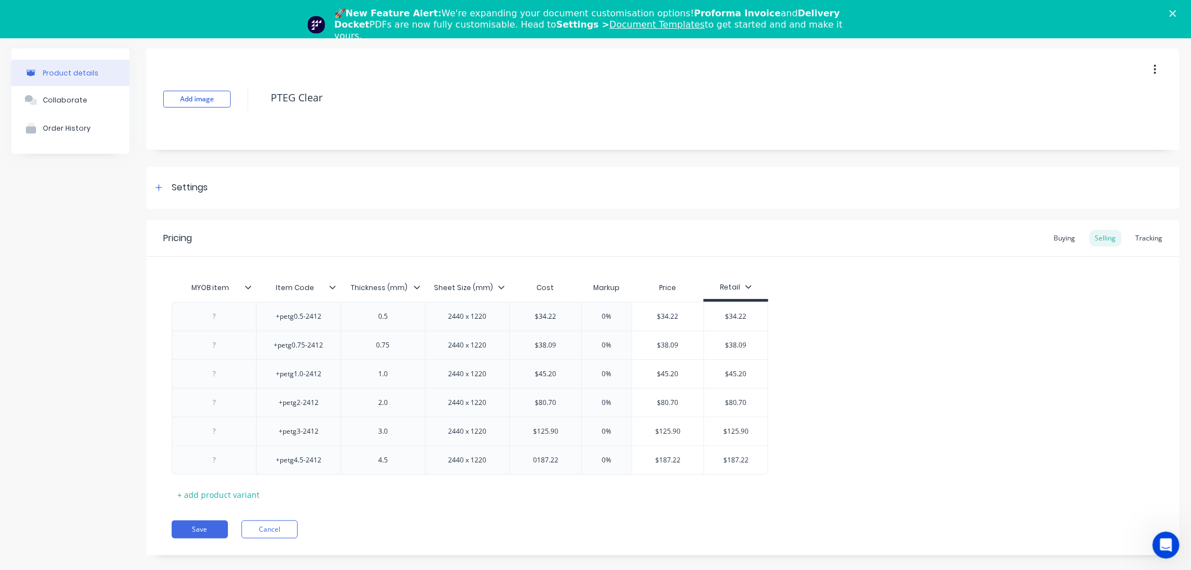
click at [575, 489] on div "MYOB item Item Code Thickness (mm) Sheet Size (mm) Cost Markup Price Retail +pe…" at bounding box center [663, 389] width 983 height 227
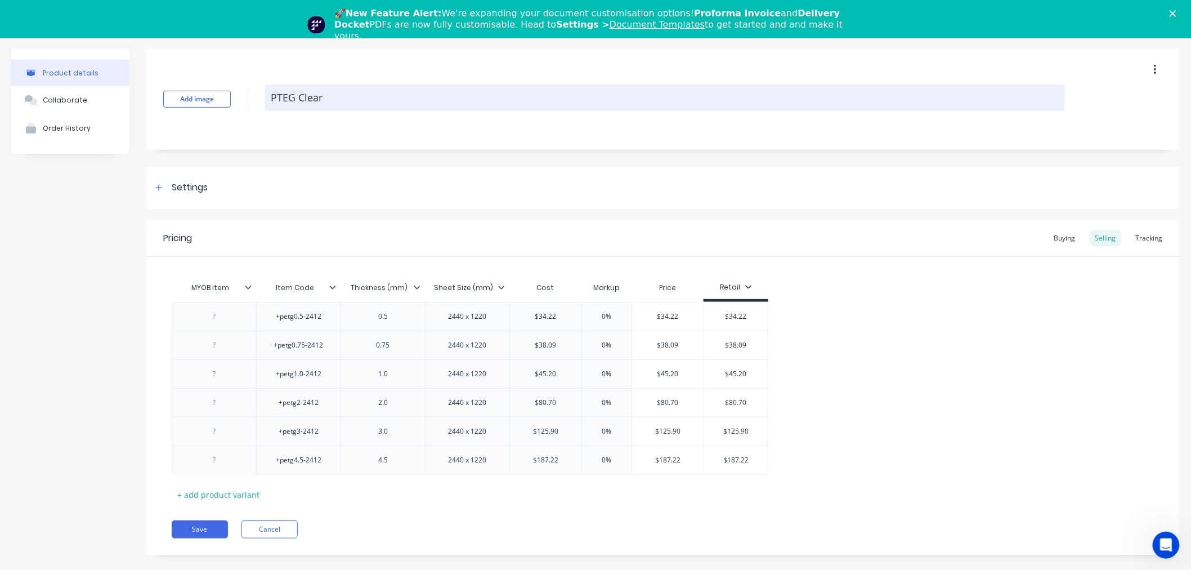
click at [299, 96] on textarea "PTEG Clear" at bounding box center [665, 97] width 800 height 26
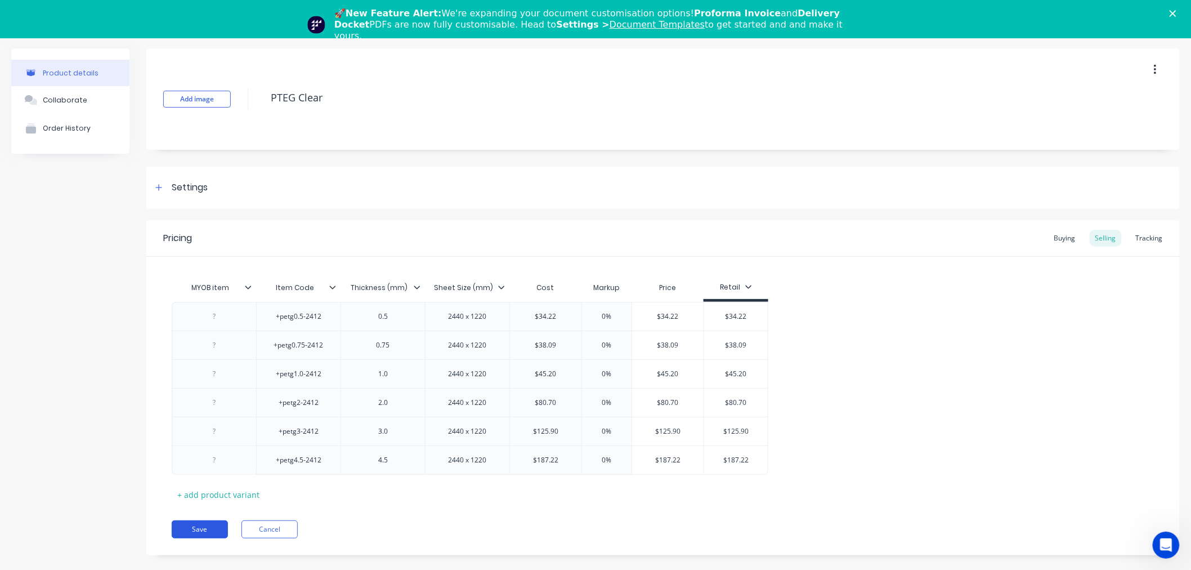
click at [209, 530] on button "Save" at bounding box center [200, 529] width 56 height 18
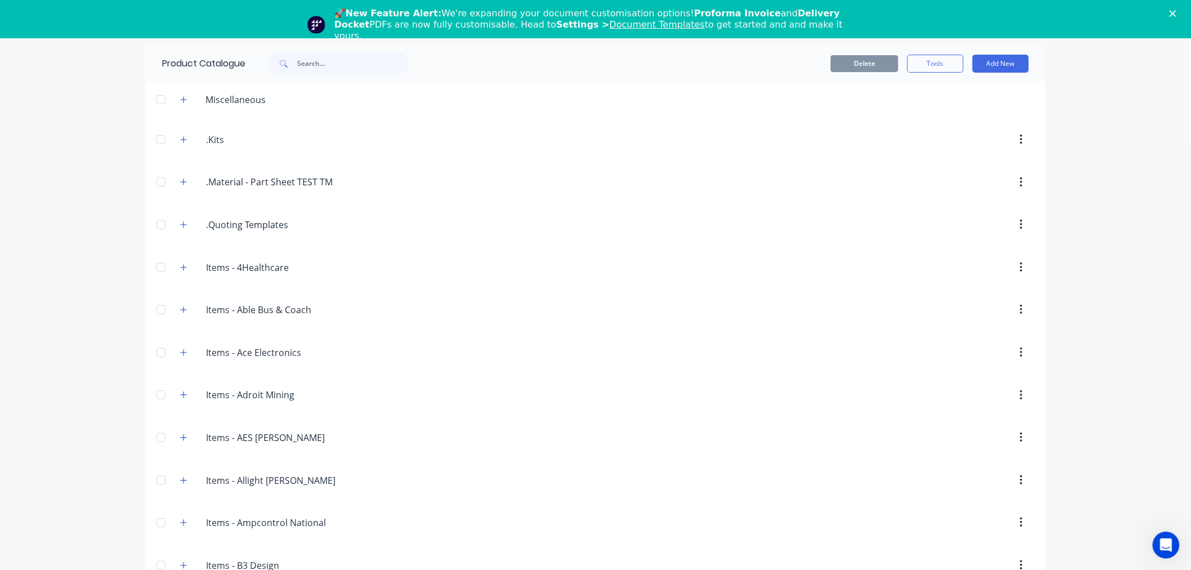
scroll to position [2229, 0]
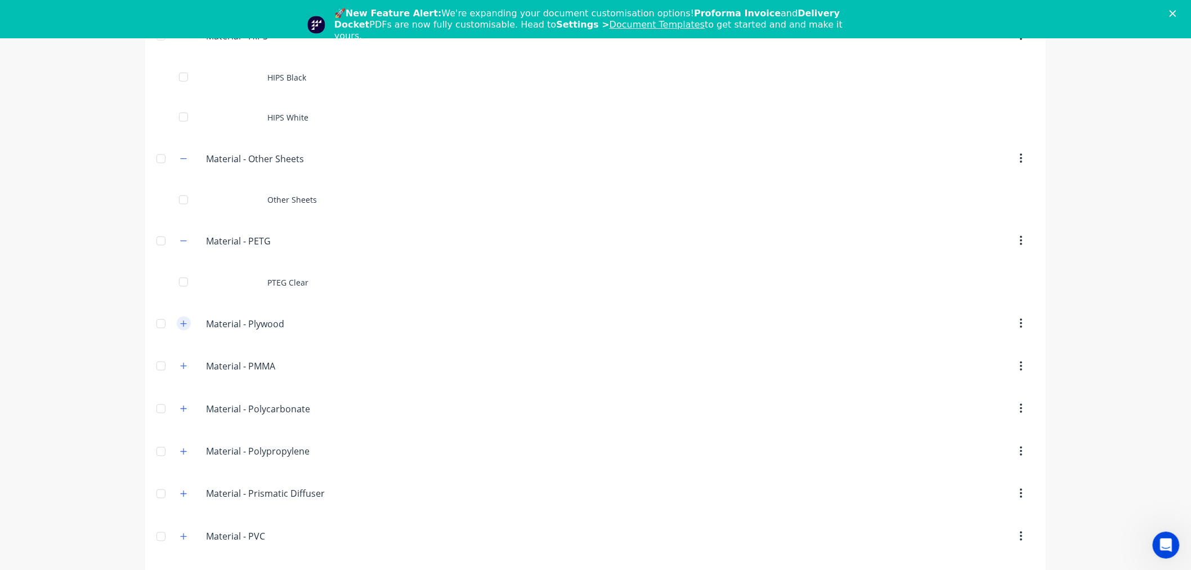
click at [177, 325] on button "button" at bounding box center [184, 323] width 14 height 14
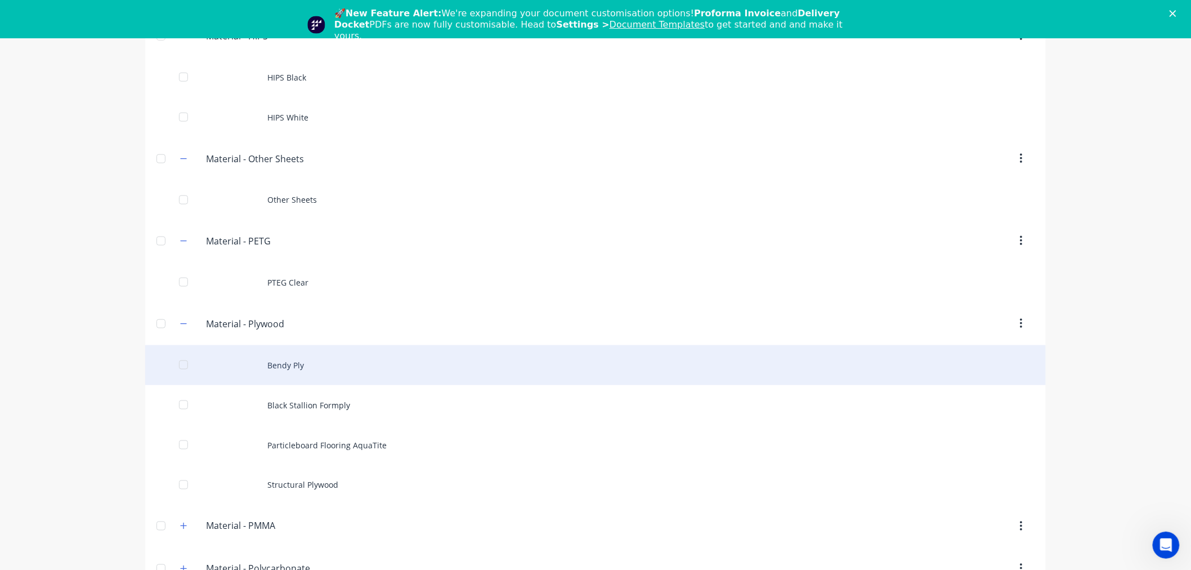
click at [294, 369] on div "Bendy Ply" at bounding box center [595, 365] width 901 height 40
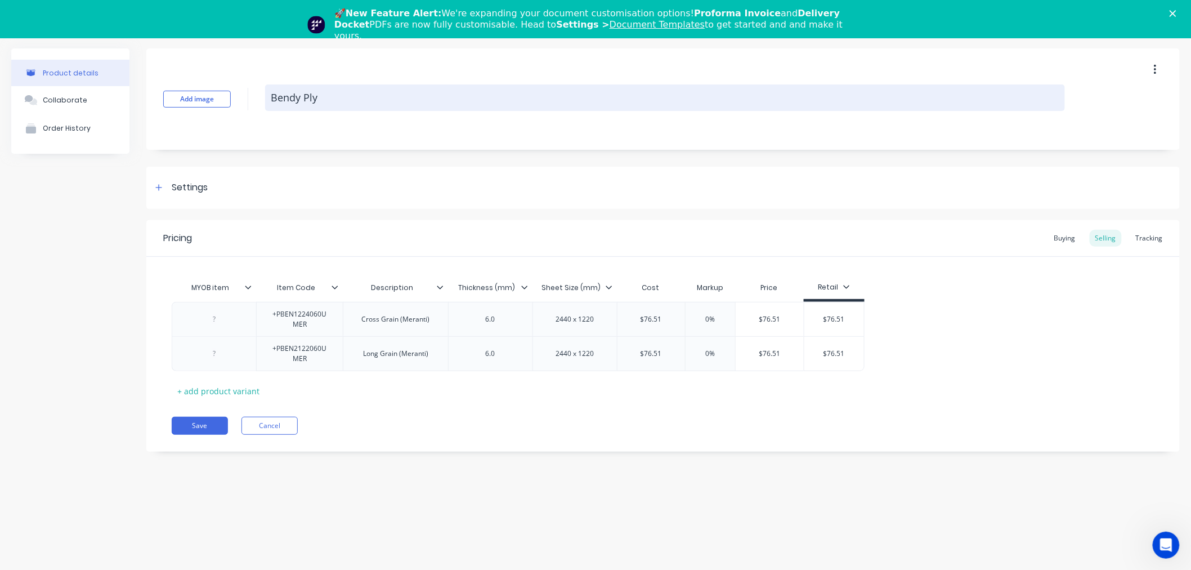
click at [285, 97] on textarea "Bendy Ply" at bounding box center [665, 97] width 800 height 26
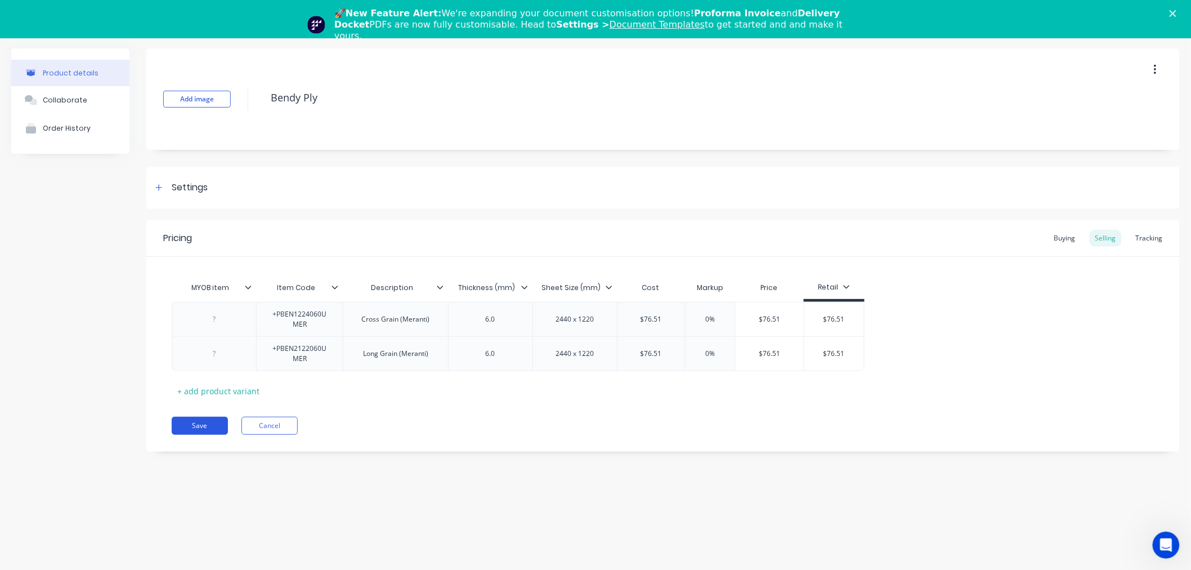
click at [200, 419] on button "Save" at bounding box center [200, 426] width 56 height 18
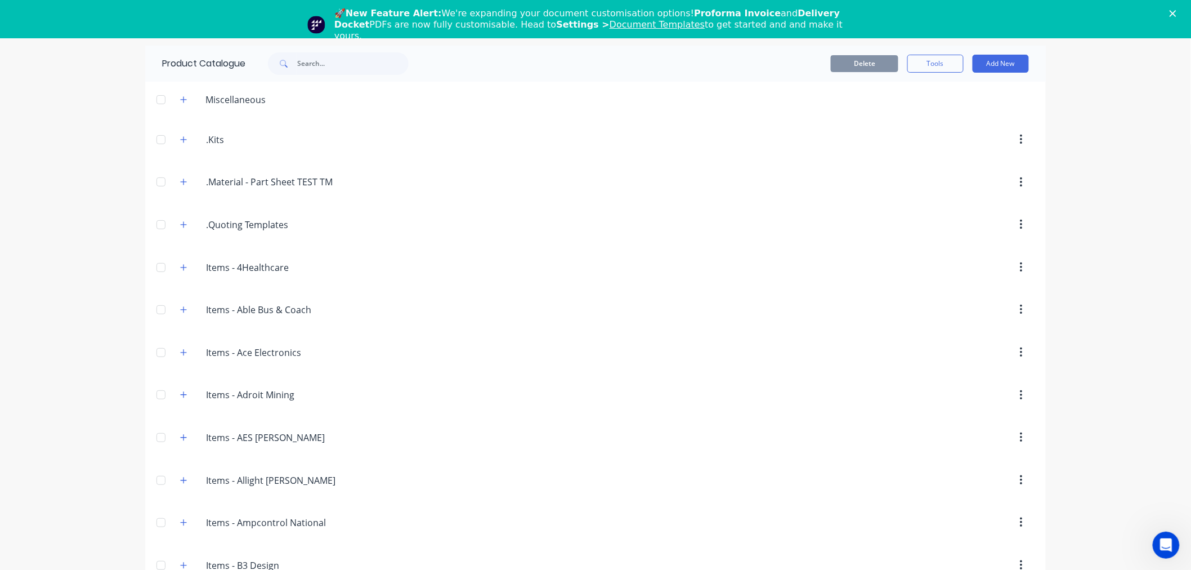
scroll to position [2312, 0]
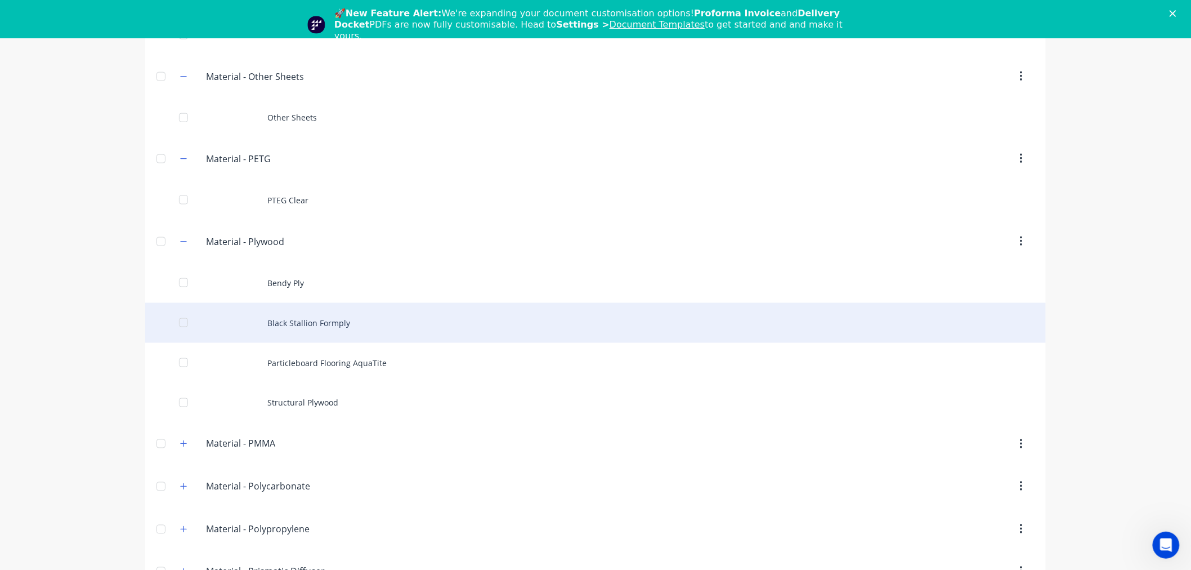
click at [307, 318] on div "Black Stallion Formply" at bounding box center [595, 323] width 901 height 40
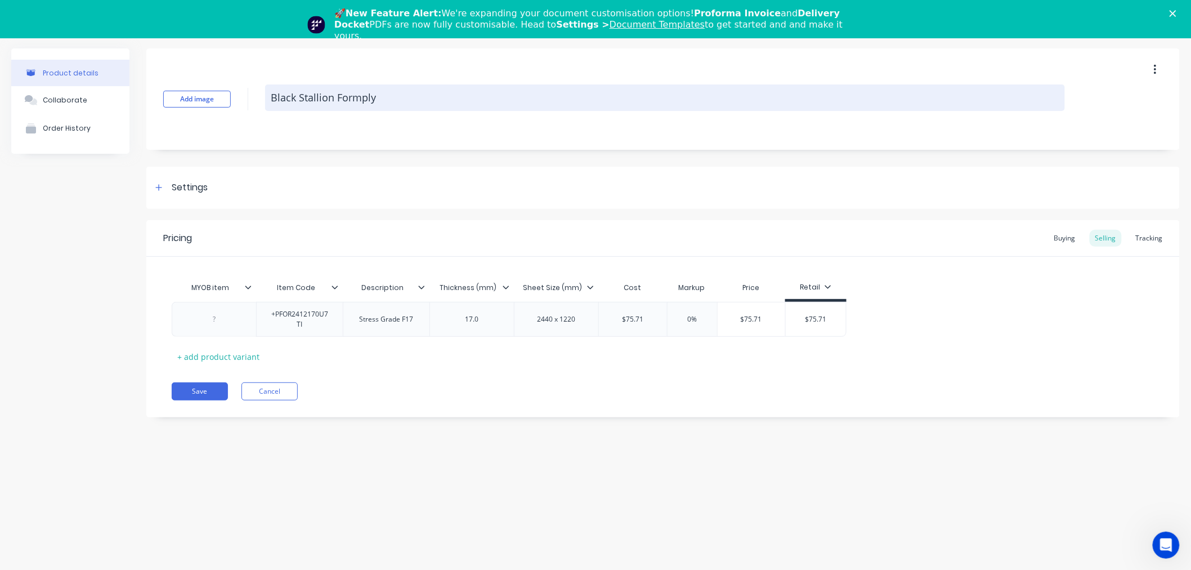
click at [316, 101] on textarea "Black Stallion Formply" at bounding box center [665, 97] width 800 height 26
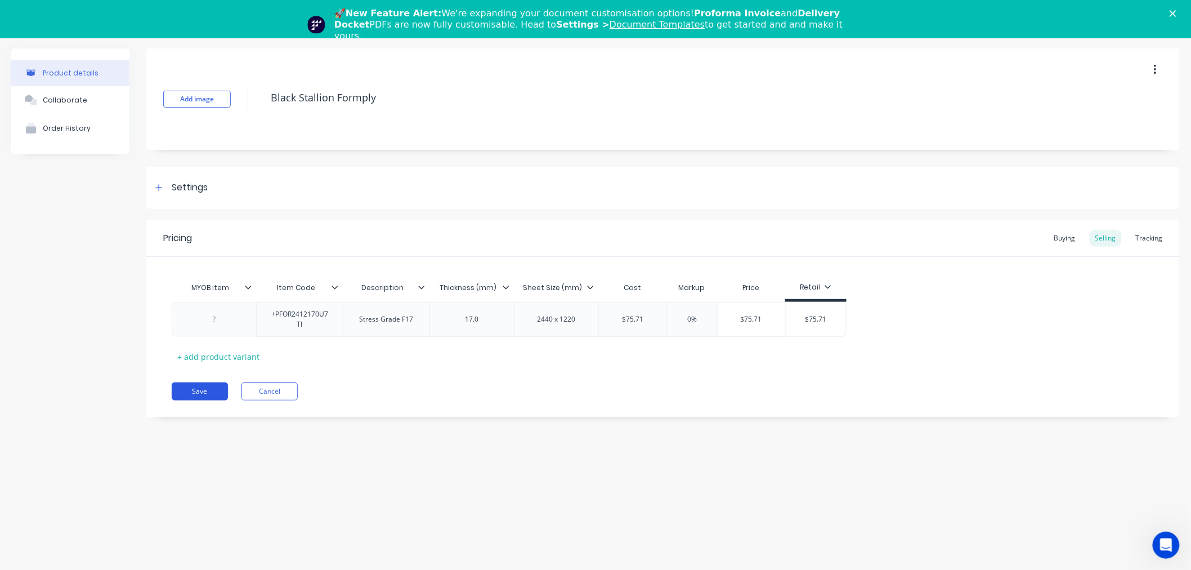
click at [197, 396] on button "Save" at bounding box center [200, 391] width 56 height 18
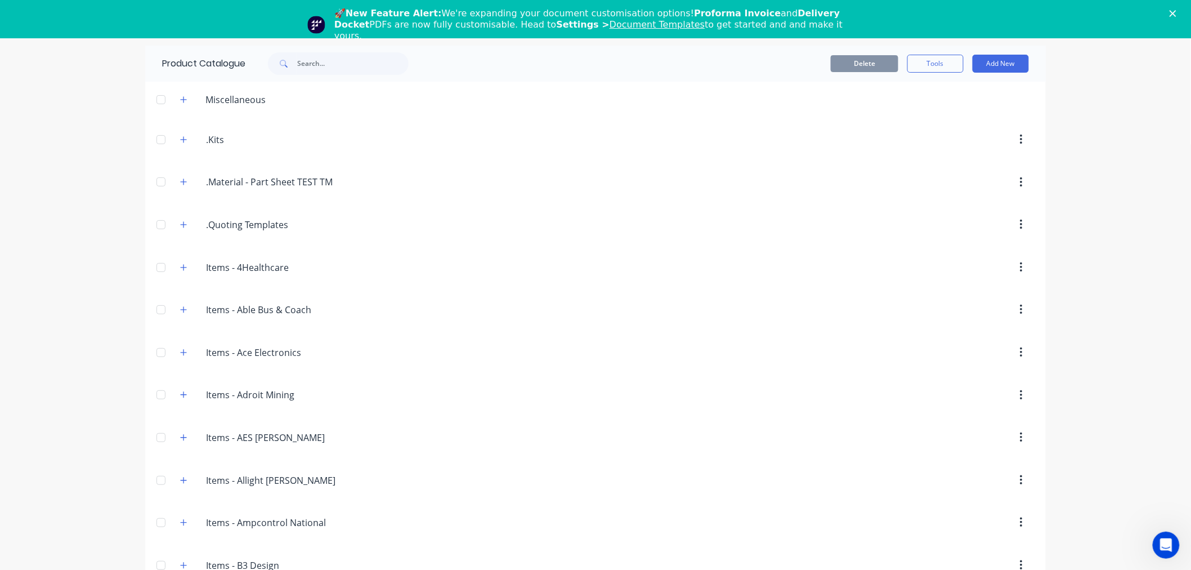
scroll to position [2352, 0]
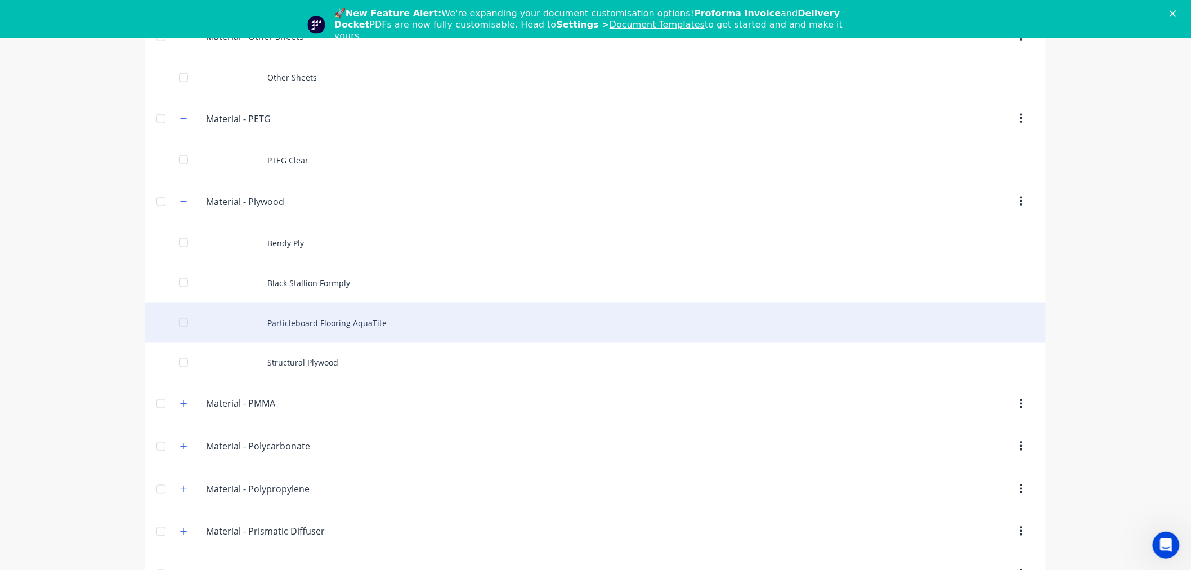
click at [293, 332] on div "Particleboard Flooring AquaTite" at bounding box center [595, 323] width 901 height 40
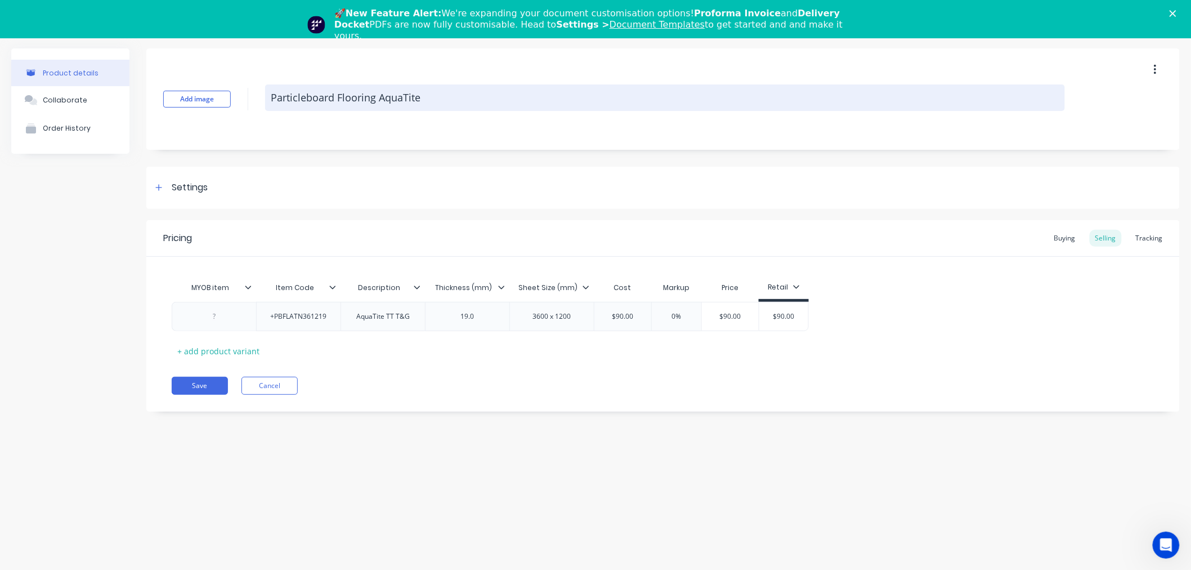
click at [301, 96] on textarea "Particleboard Flooring AquaTite" at bounding box center [665, 97] width 800 height 26
click at [302, 96] on textarea "Particleboard Flooring AquaTite" at bounding box center [665, 97] width 800 height 26
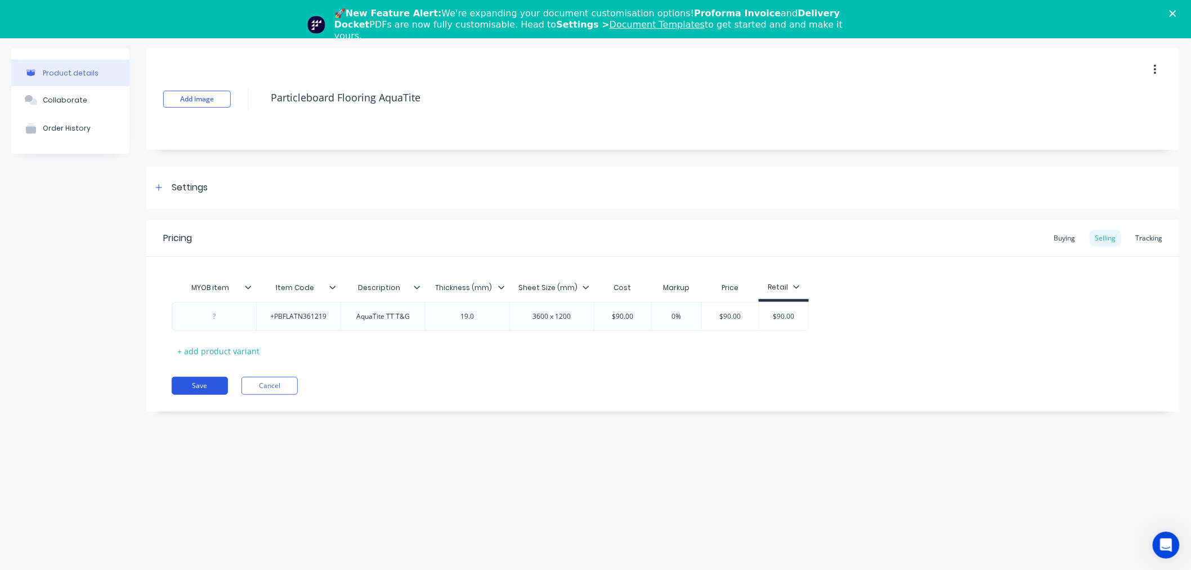
click at [201, 389] on button "Save" at bounding box center [200, 386] width 56 height 18
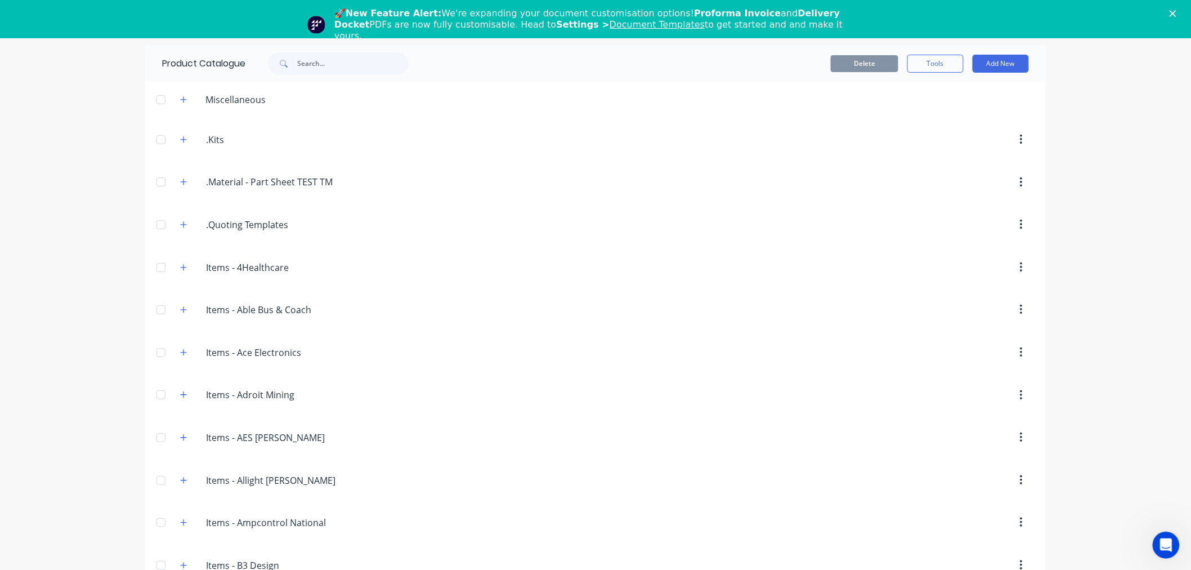
scroll to position [2392, 0]
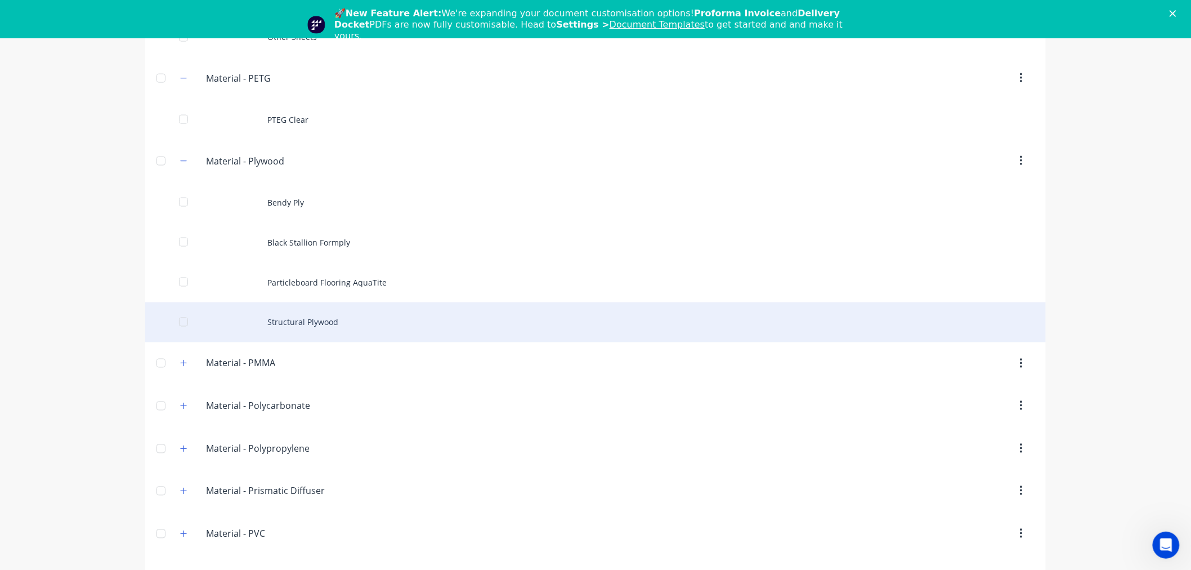
click at [294, 335] on div "Structural Plywood" at bounding box center [595, 322] width 901 height 40
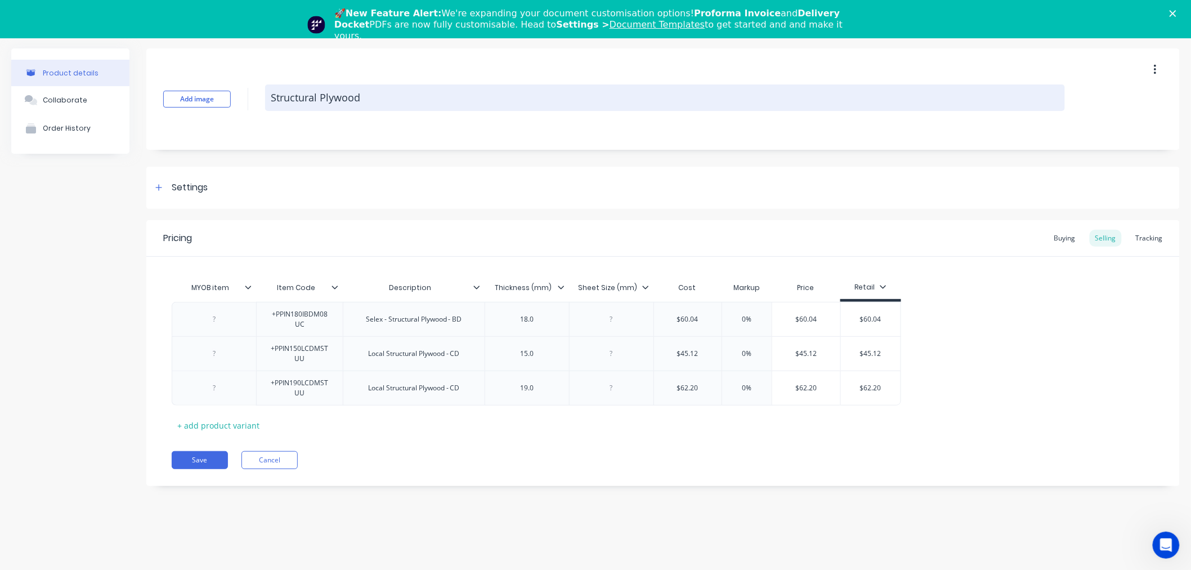
click at [303, 101] on textarea "Structural Plywood" at bounding box center [665, 97] width 800 height 26
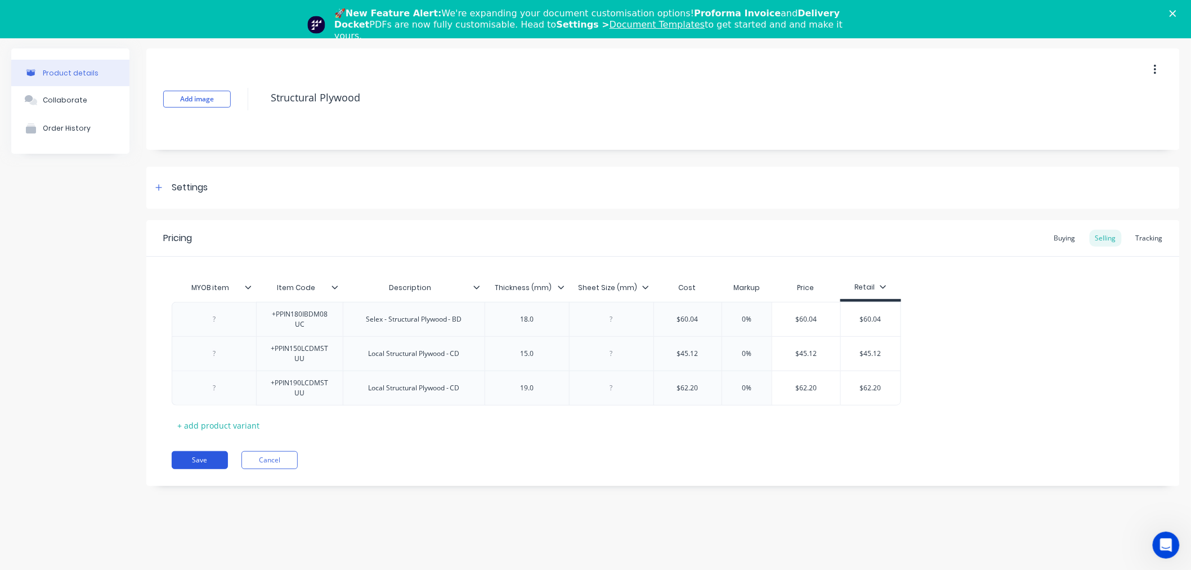
click at [205, 460] on button "Save" at bounding box center [200, 460] width 56 height 18
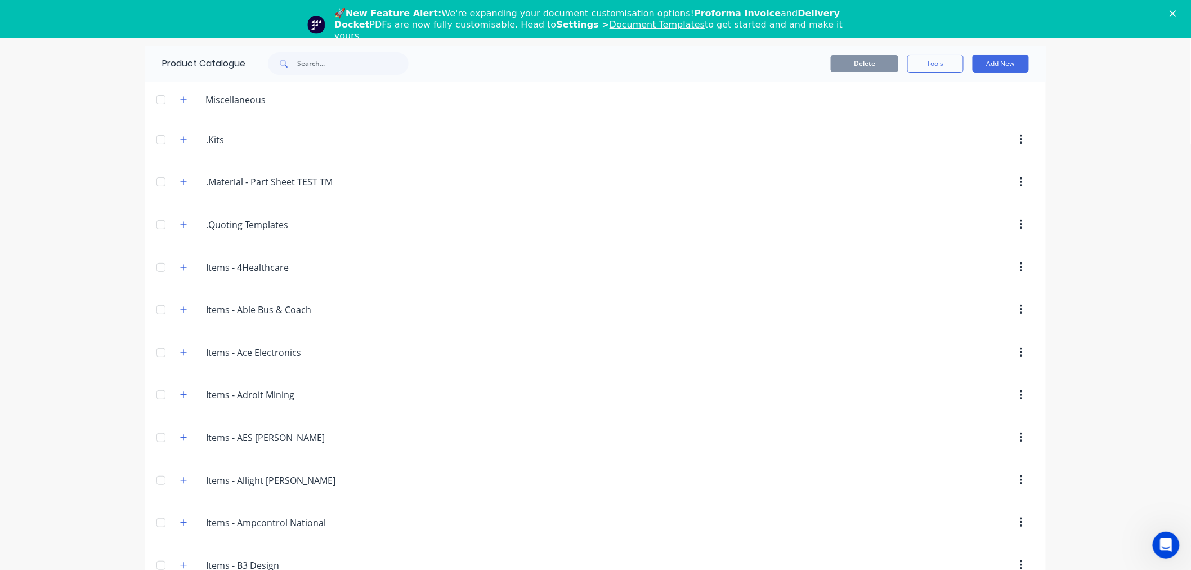
scroll to position [2432, 0]
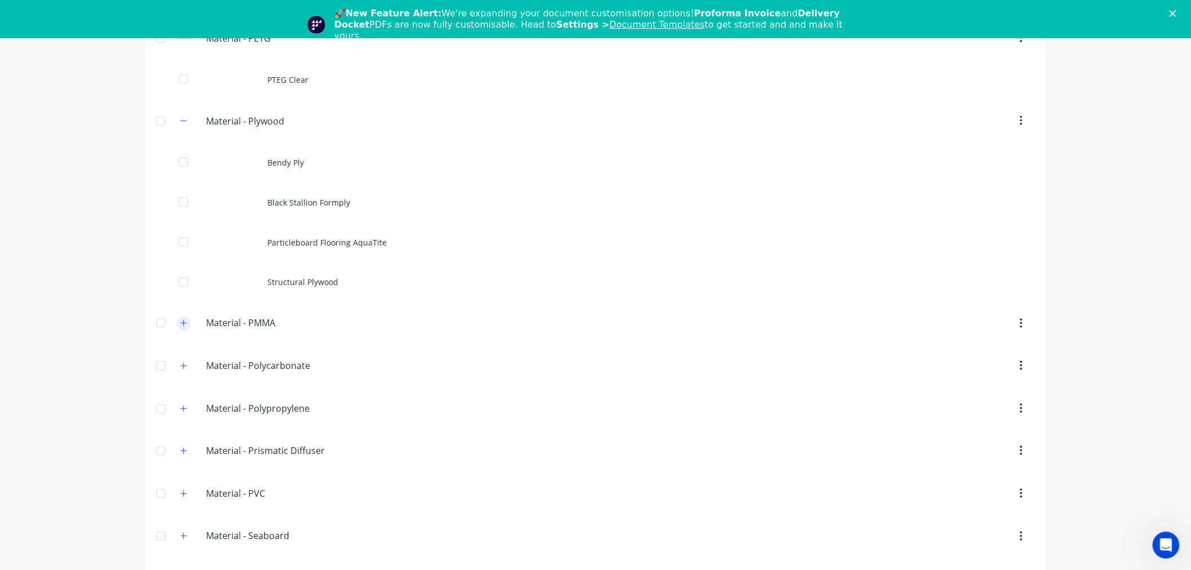
click at [180, 327] on icon "button" at bounding box center [183, 323] width 7 height 8
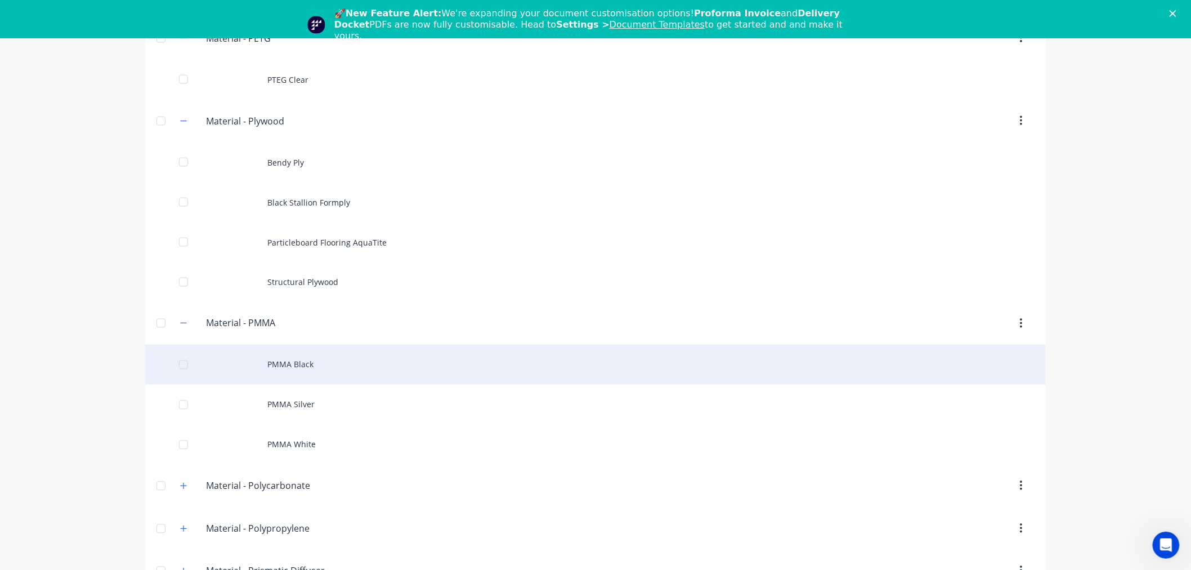
click at [323, 373] on div "PMMA Black" at bounding box center [595, 364] width 901 height 40
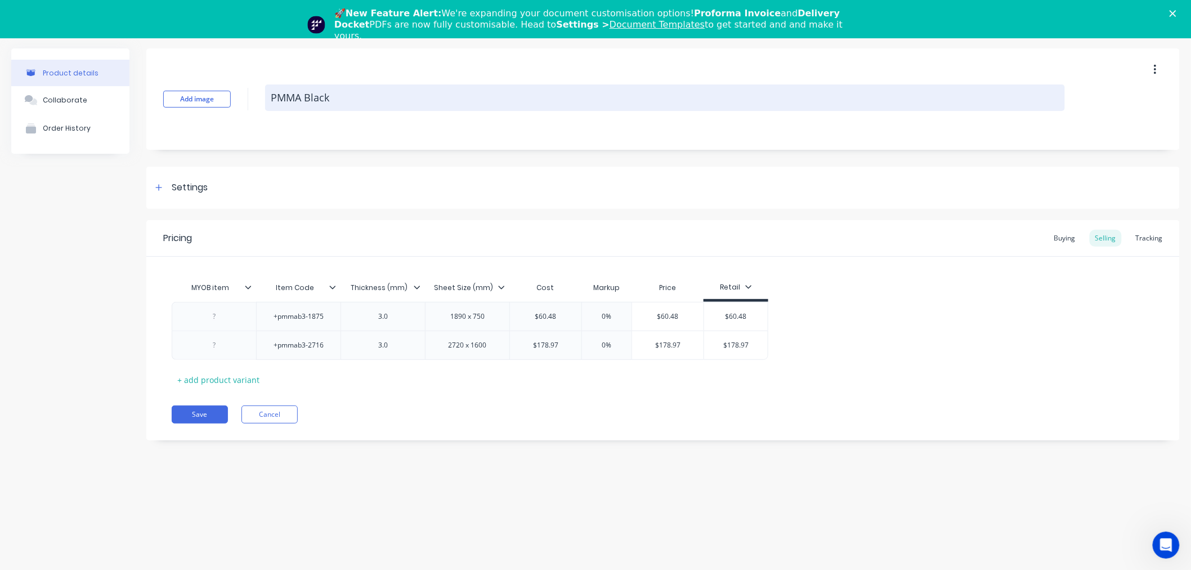
click at [308, 101] on textarea "PMMA Black" at bounding box center [665, 97] width 800 height 26
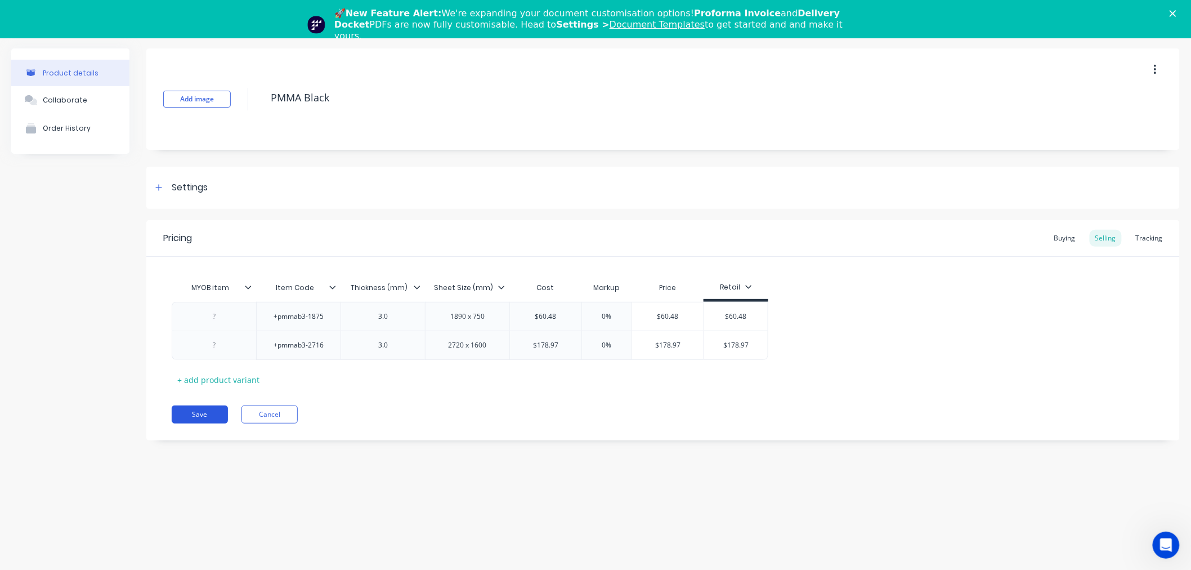
click at [194, 411] on button "Save" at bounding box center [200, 414] width 56 height 18
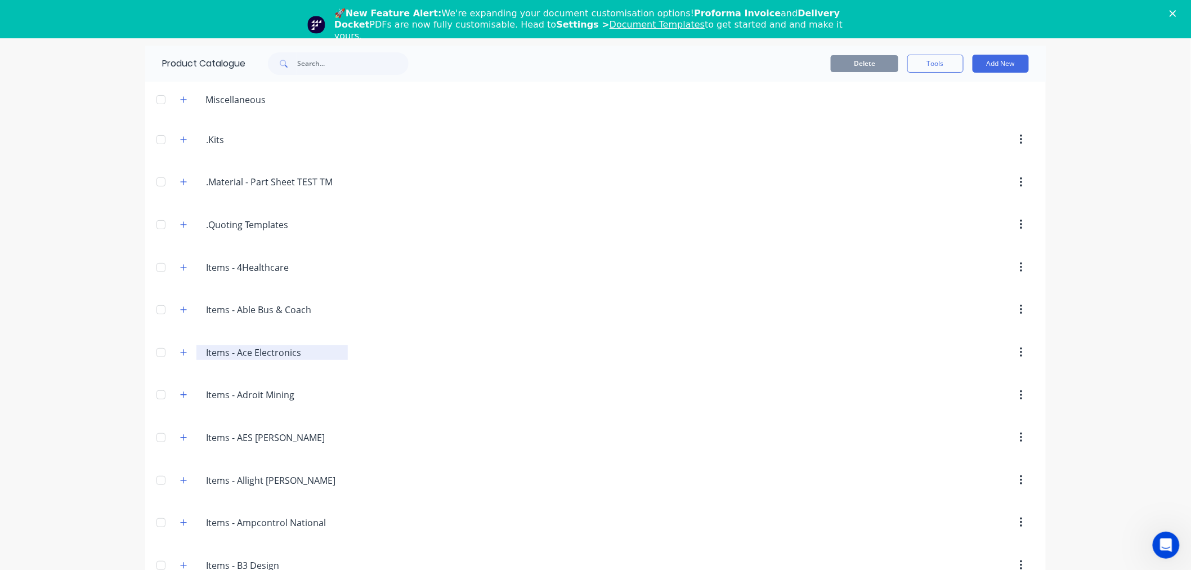
scroll to position [2514, 0]
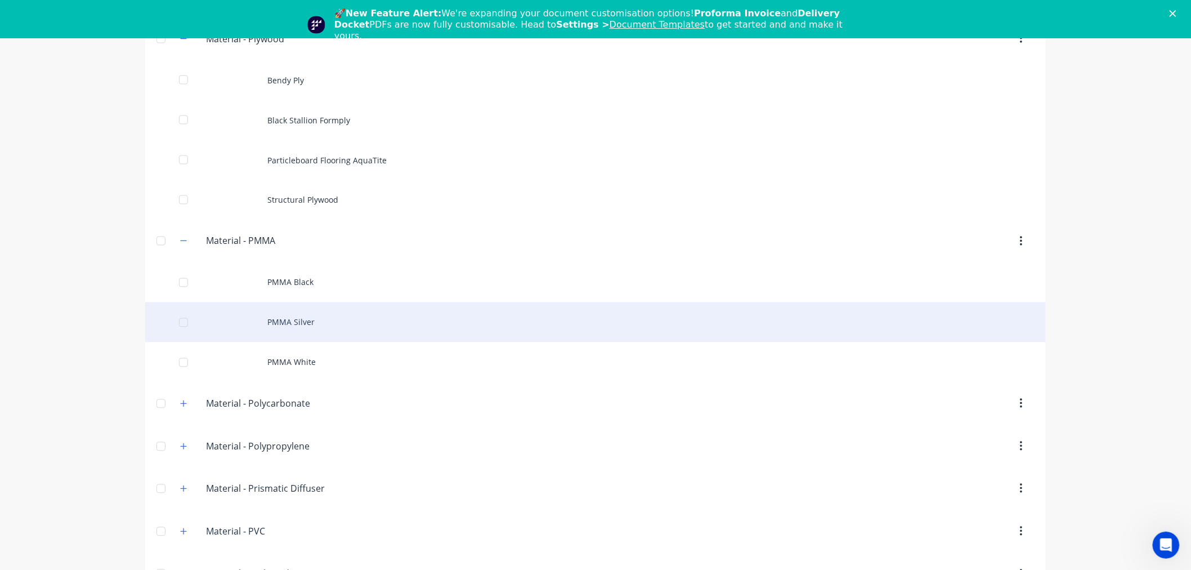
click at [288, 328] on div "PMMA Silver" at bounding box center [595, 322] width 901 height 40
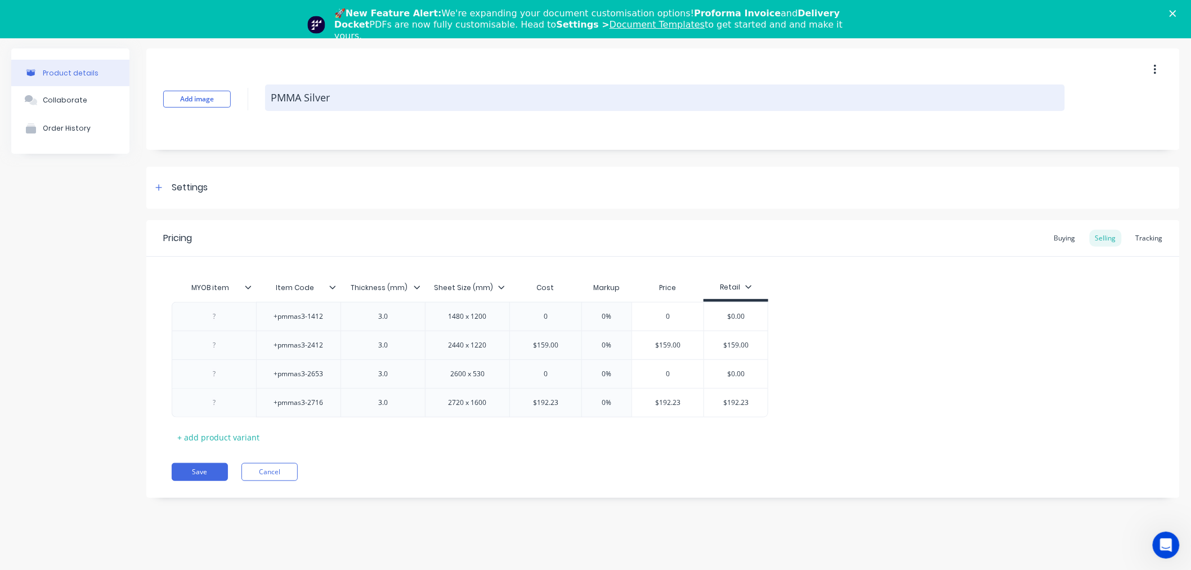
click at [308, 92] on textarea "PMMA Silver" at bounding box center [665, 97] width 800 height 26
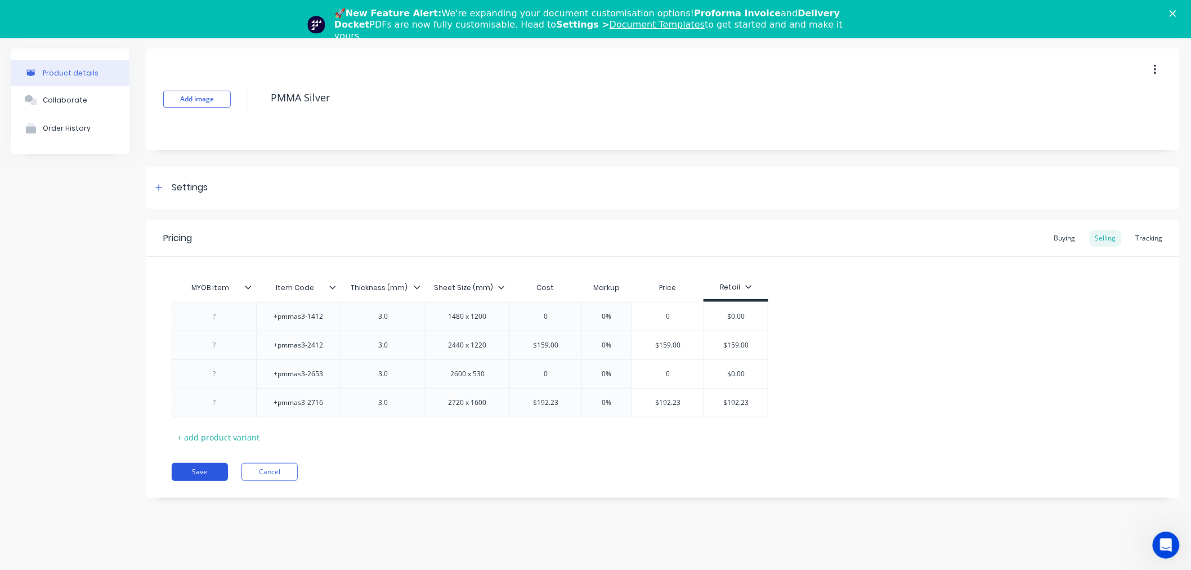
click at [207, 473] on button "Save" at bounding box center [200, 472] width 56 height 18
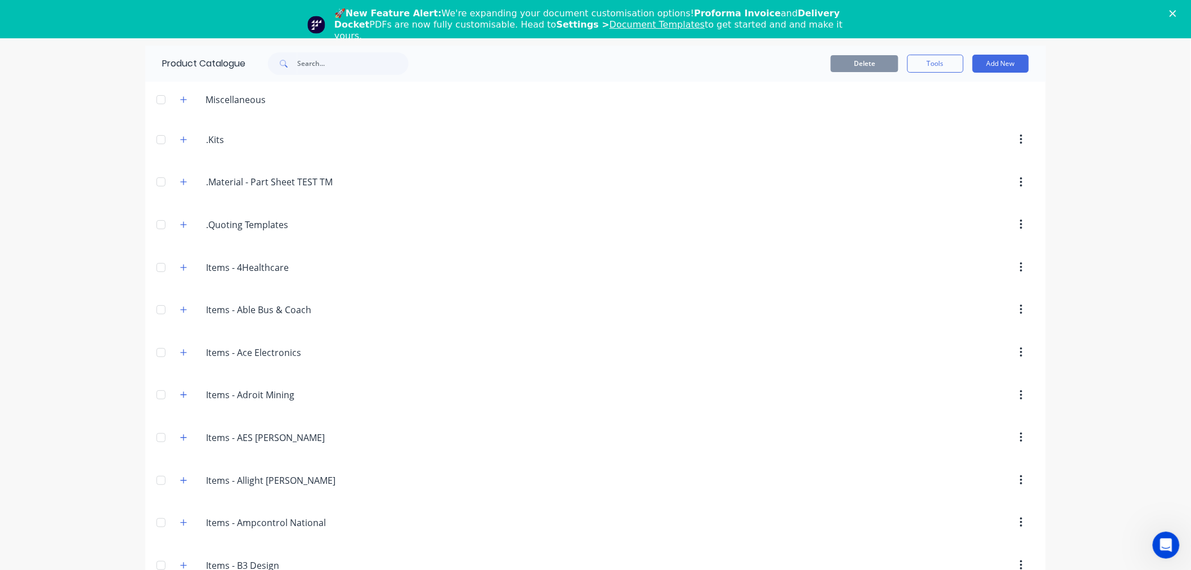
scroll to position [2554, 0]
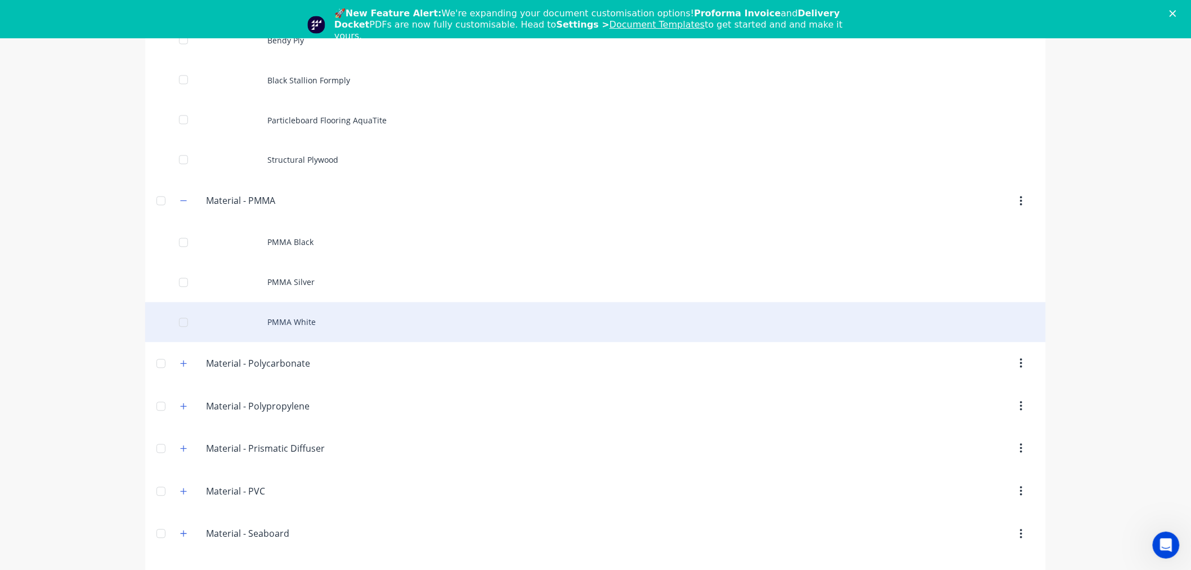
click at [304, 328] on div "PMMA White" at bounding box center [595, 322] width 901 height 40
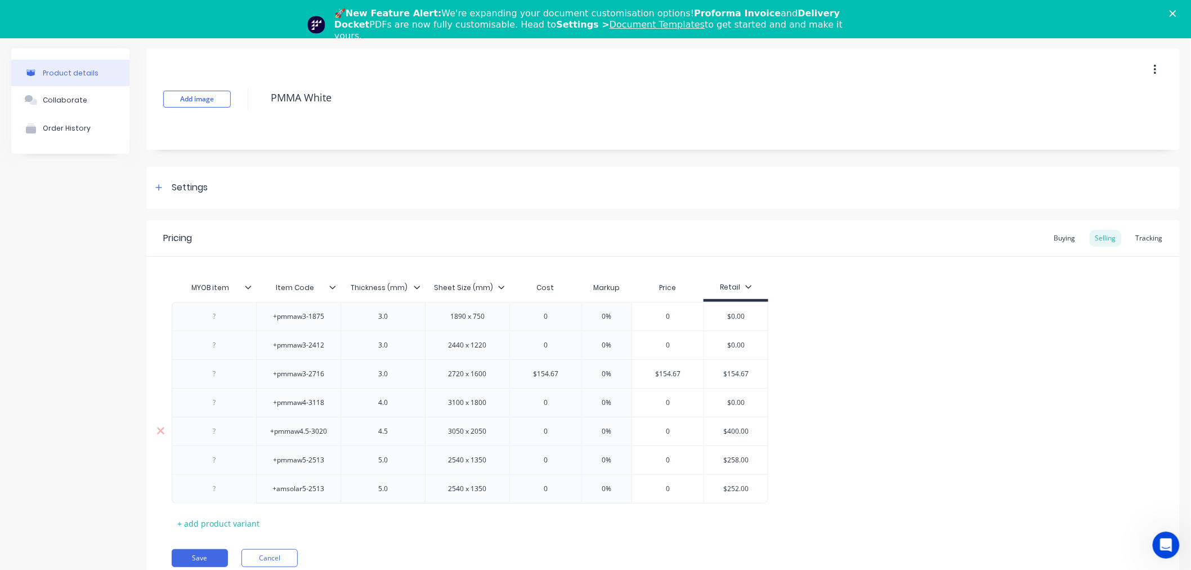
click at [732, 434] on input "$400.00" at bounding box center [736, 431] width 64 height 10
click at [543, 434] on input "0" at bounding box center [545, 431] width 71 height 10
click at [737, 460] on input "$258.00" at bounding box center [736, 460] width 64 height 10
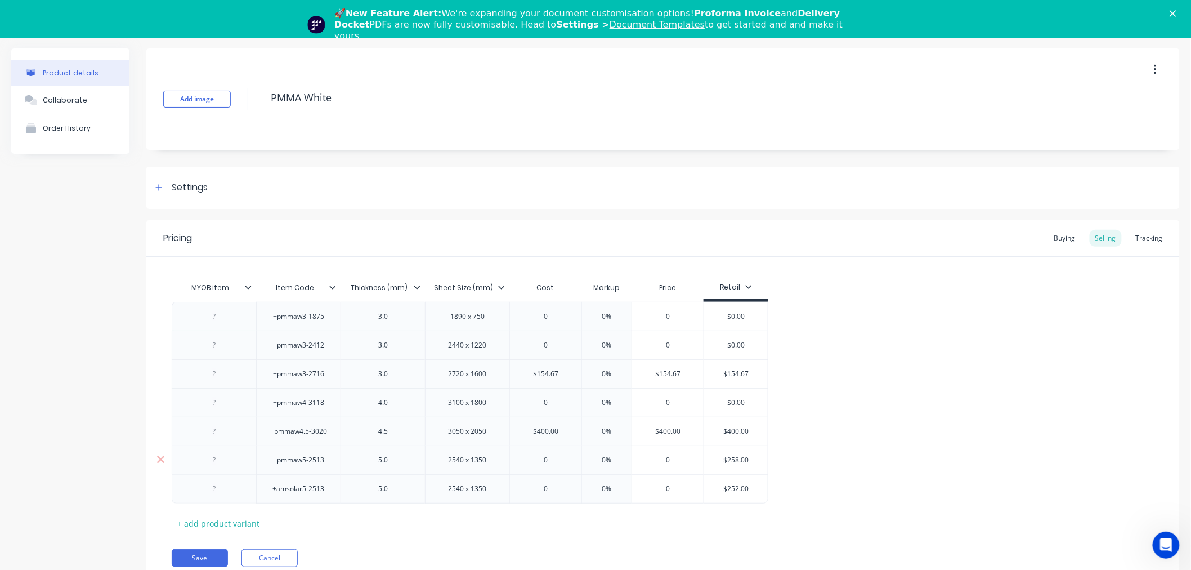
click at [737, 460] on input "$258.00" at bounding box center [736, 460] width 64 height 10
click at [555, 460] on input "0" at bounding box center [545, 460] width 71 height 10
click at [729, 492] on input "$252.00" at bounding box center [736, 488] width 64 height 10
click at [556, 487] on input "0" at bounding box center [545, 488] width 71 height 10
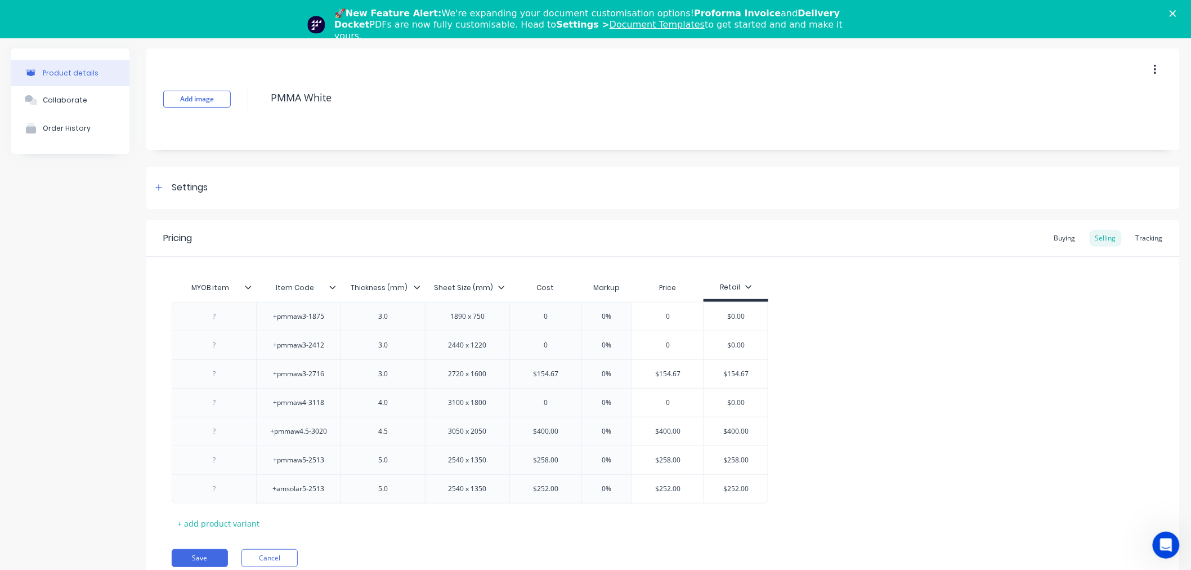
click at [560, 523] on div "MYOB item Item Code Thickness (mm) Sheet Size (mm) Cost Markup Price Retail +pm…" at bounding box center [663, 404] width 983 height 256
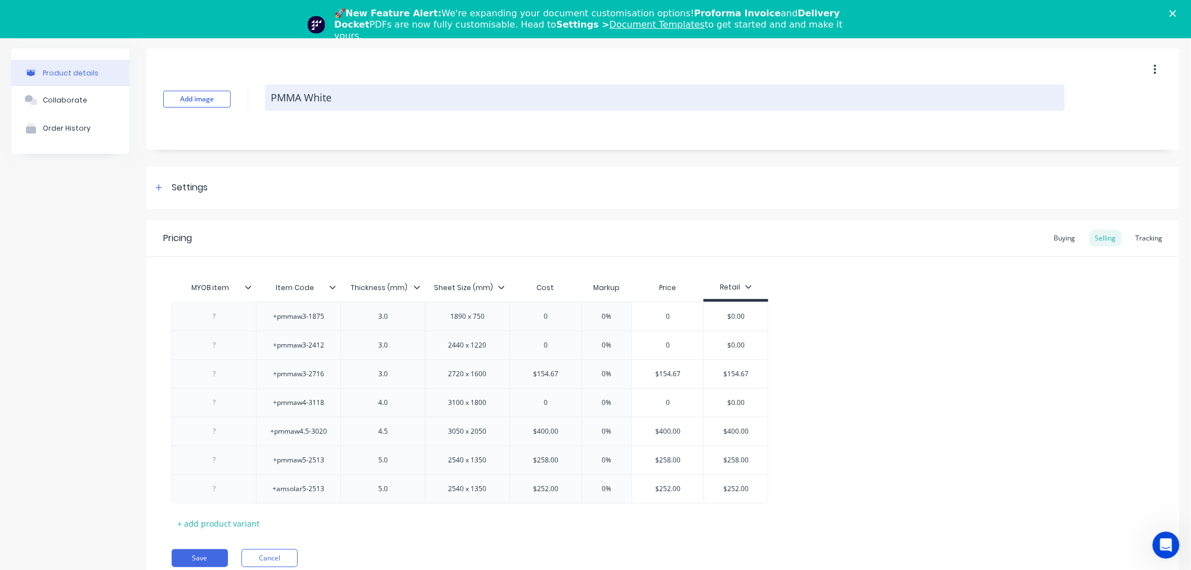
click at [311, 101] on textarea "PMMA White" at bounding box center [665, 97] width 800 height 26
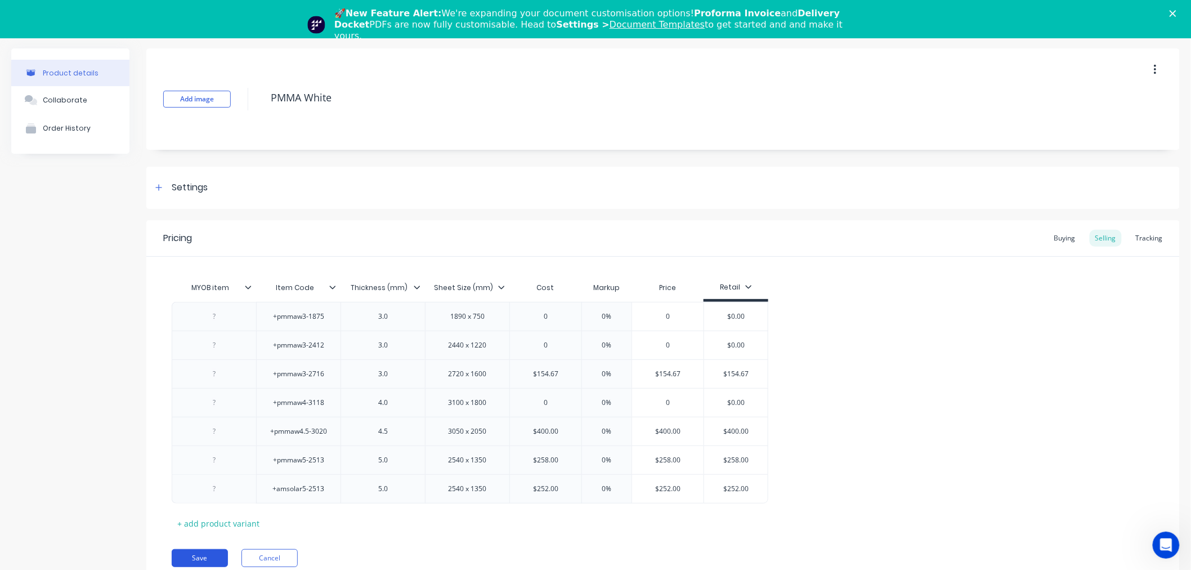
click at [198, 553] on button "Save" at bounding box center [200, 558] width 56 height 18
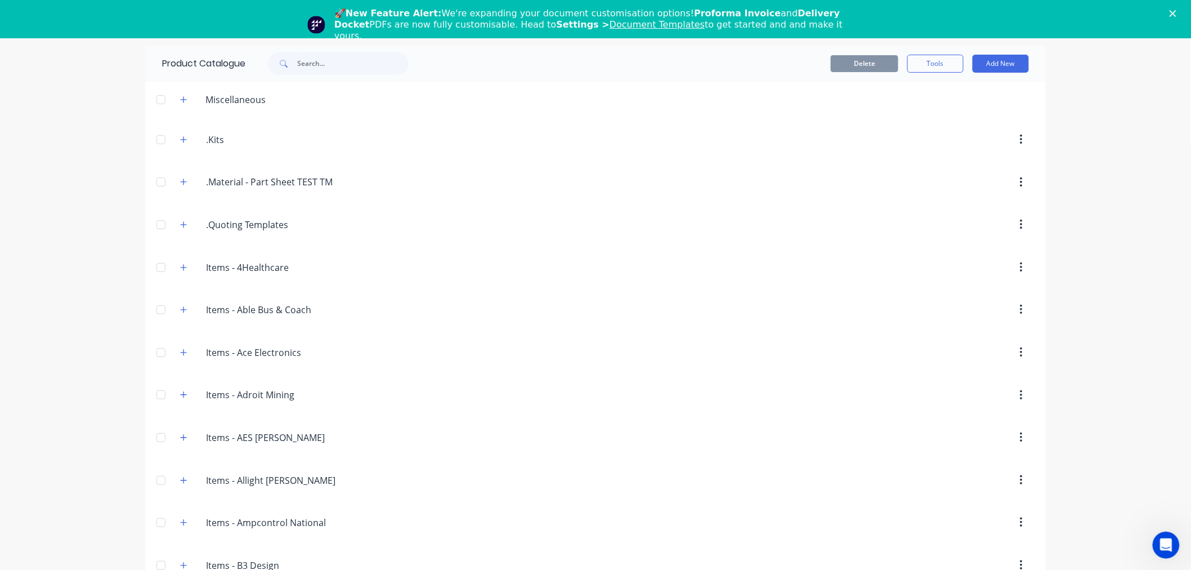
scroll to position [2594, 0]
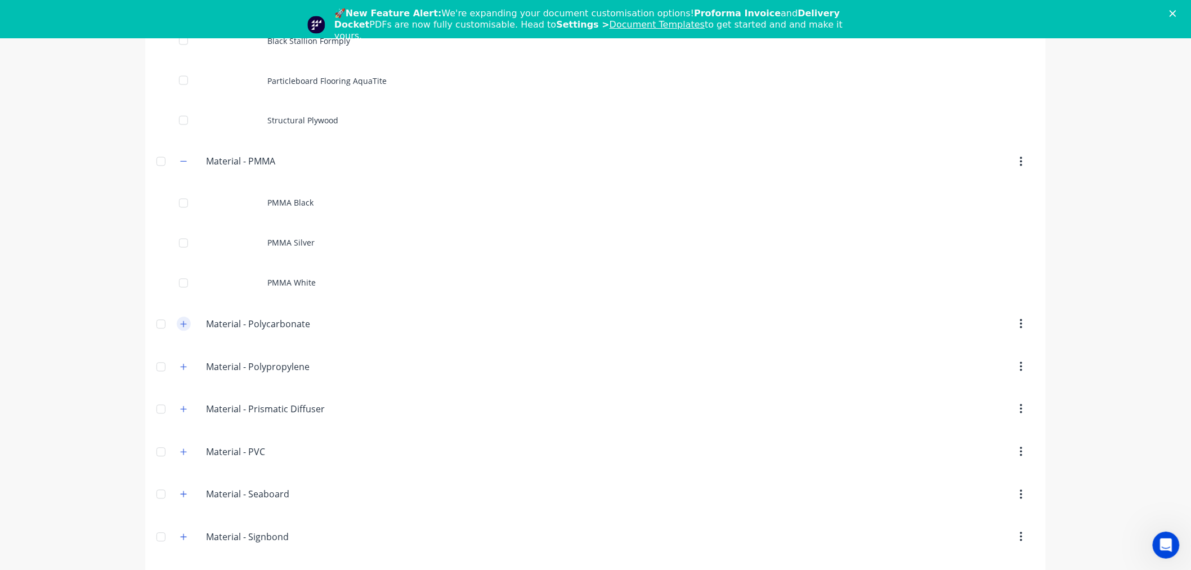
click at [181, 327] on icon "button" at bounding box center [184, 324] width 6 height 6
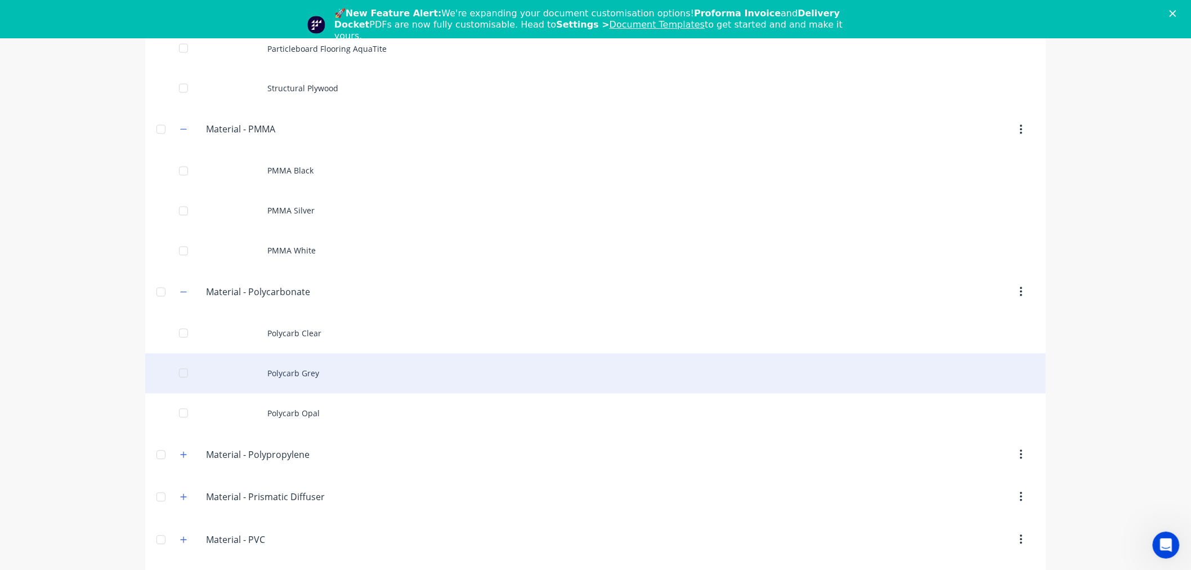
scroll to position [2719, 0]
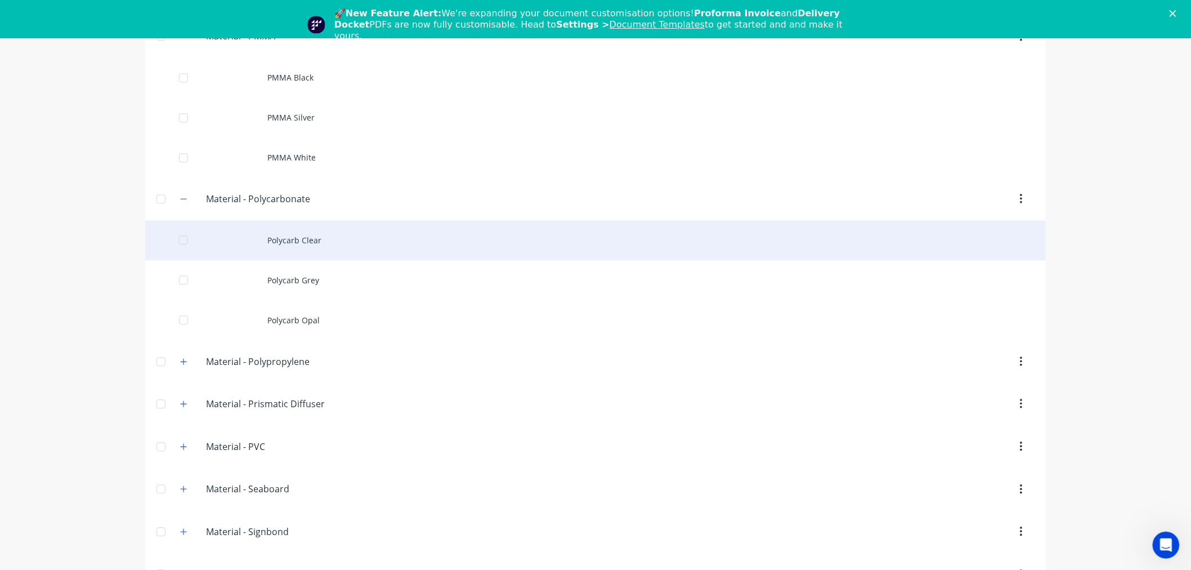
click at [299, 253] on div "Polycarb Clear" at bounding box center [595, 240] width 901 height 40
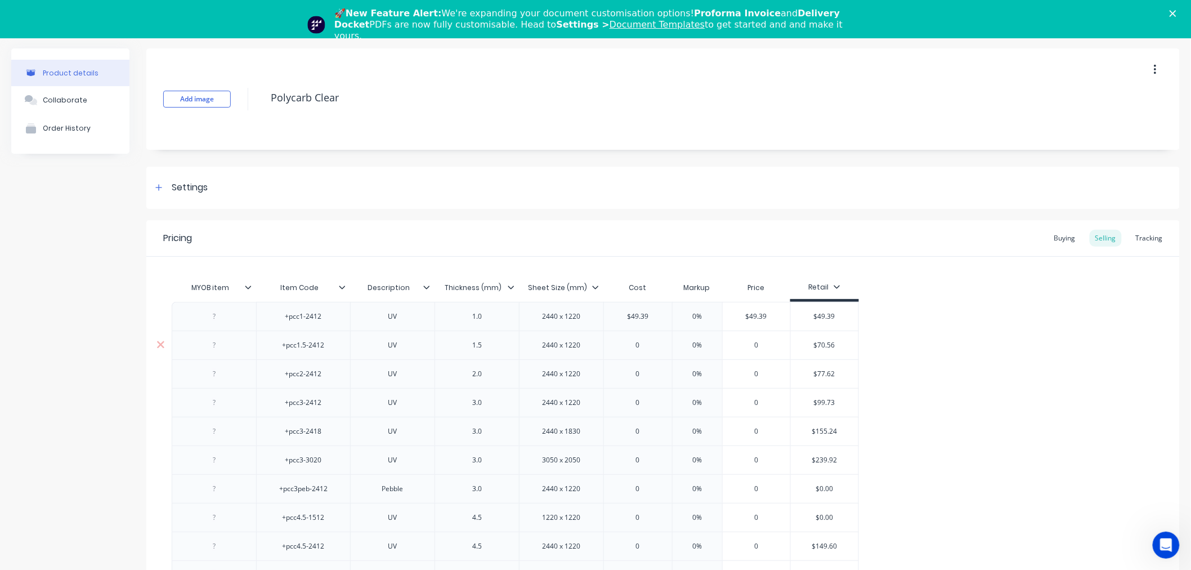
click at [821, 344] on input "$70.56" at bounding box center [825, 345] width 68 height 10
click at [648, 349] on input "0" at bounding box center [638, 345] width 68 height 10
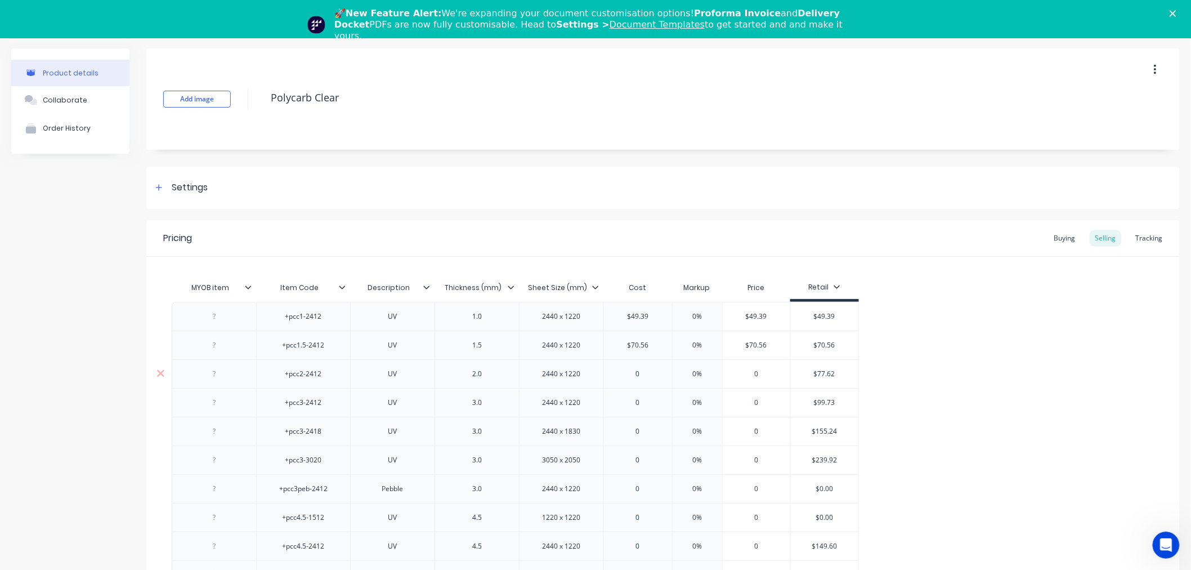
click at [822, 373] on input "$77.62" at bounding box center [825, 374] width 68 height 10
click at [648, 373] on input "0" at bounding box center [638, 374] width 68 height 10
click at [823, 401] on input "$99.73" at bounding box center [825, 402] width 68 height 10
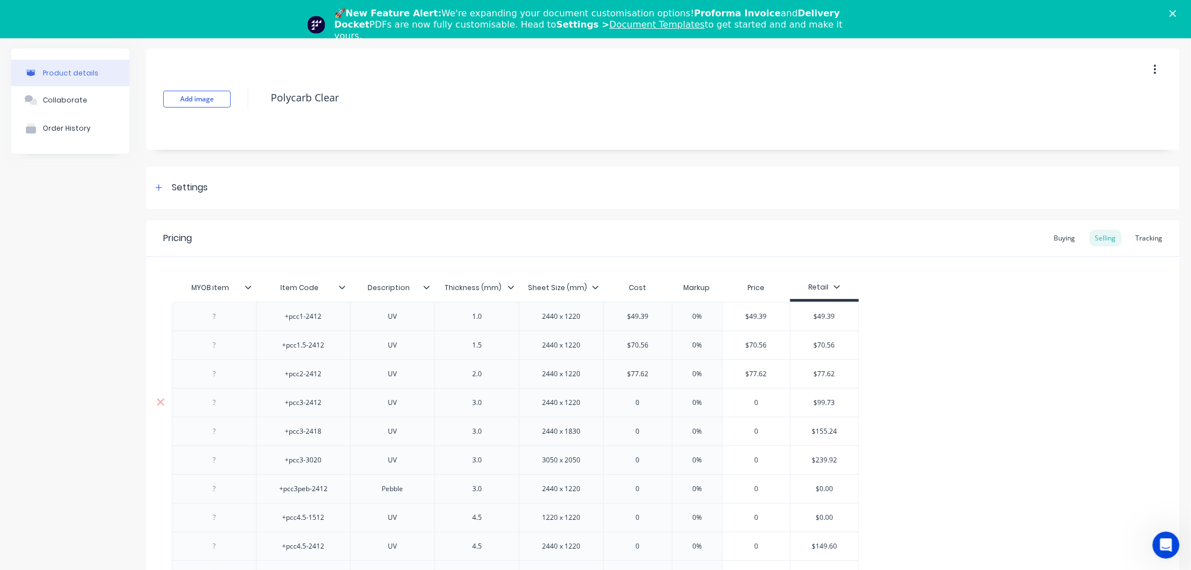
click at [645, 404] on input "0" at bounding box center [638, 402] width 68 height 10
click at [646, 404] on input "0" at bounding box center [638, 402] width 68 height 10
click at [832, 434] on input "$155.24" at bounding box center [825, 431] width 68 height 10
click at [644, 432] on input "0" at bounding box center [638, 431] width 68 height 10
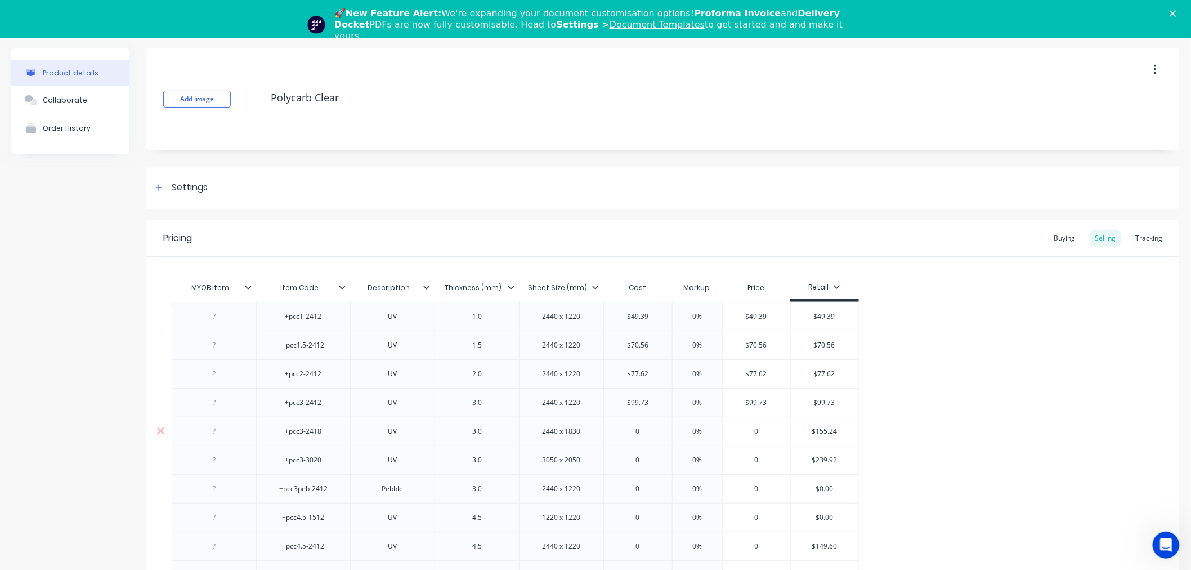
click at [648, 432] on input "0" at bounding box center [638, 431] width 68 height 10
click at [830, 458] on input "$239.92" at bounding box center [832, 460] width 68 height 10
click at [642, 458] on input "0" at bounding box center [639, 460] width 71 height 10
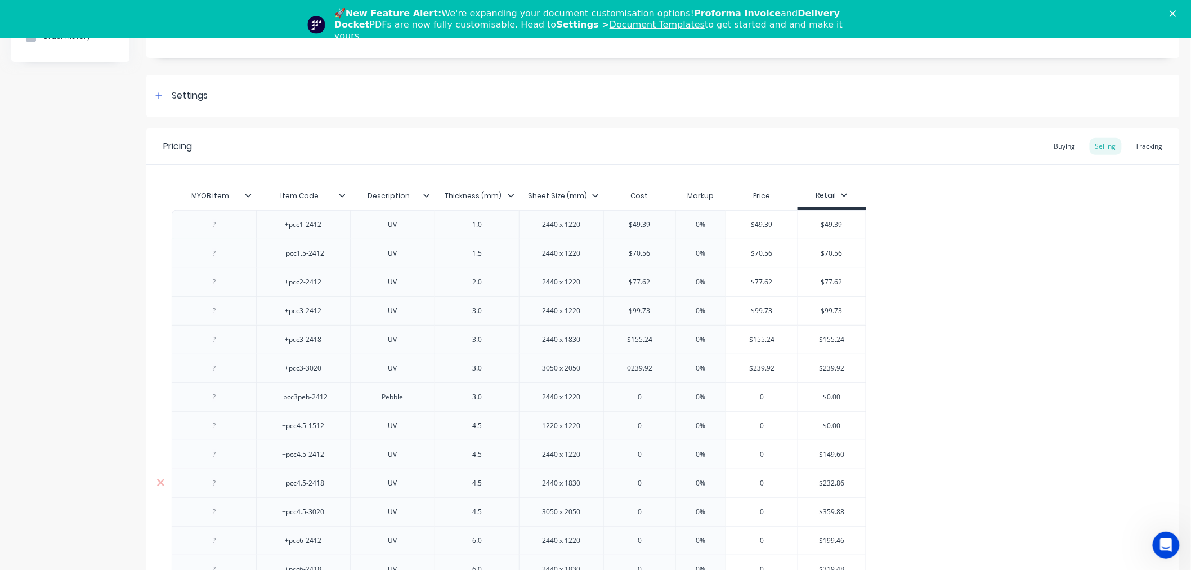
scroll to position [125, 0]
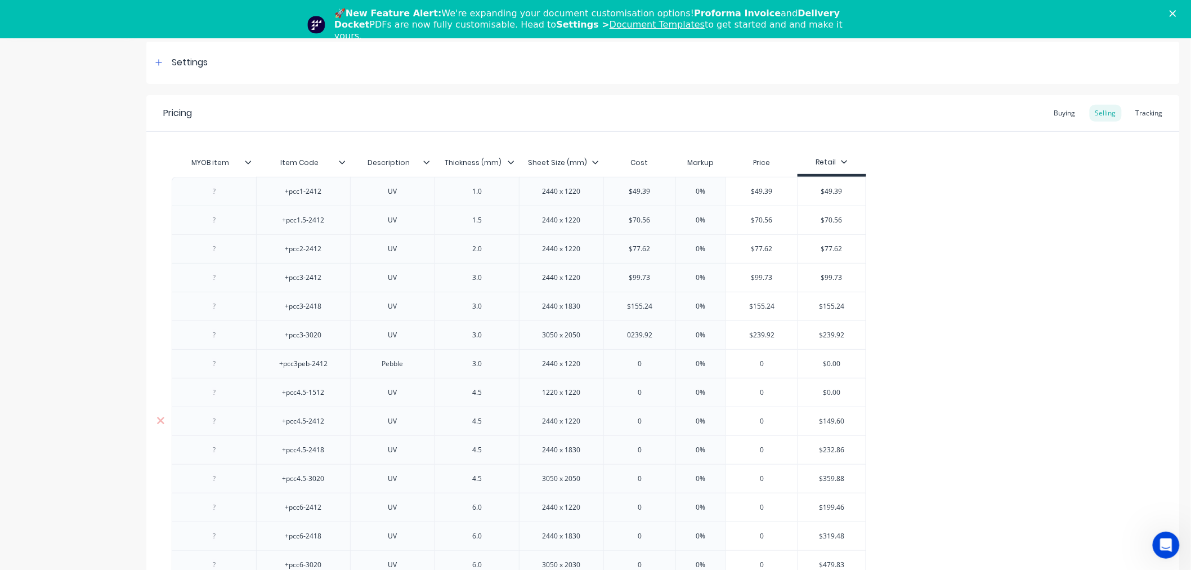
click at [834, 420] on input "$149.60" at bounding box center [832, 421] width 68 height 10
click at [641, 419] on input "0" at bounding box center [639, 421] width 71 height 10
click at [836, 452] on input "$232.86" at bounding box center [832, 450] width 68 height 10
click at [836, 451] on input "$232.86" at bounding box center [832, 450] width 68 height 10
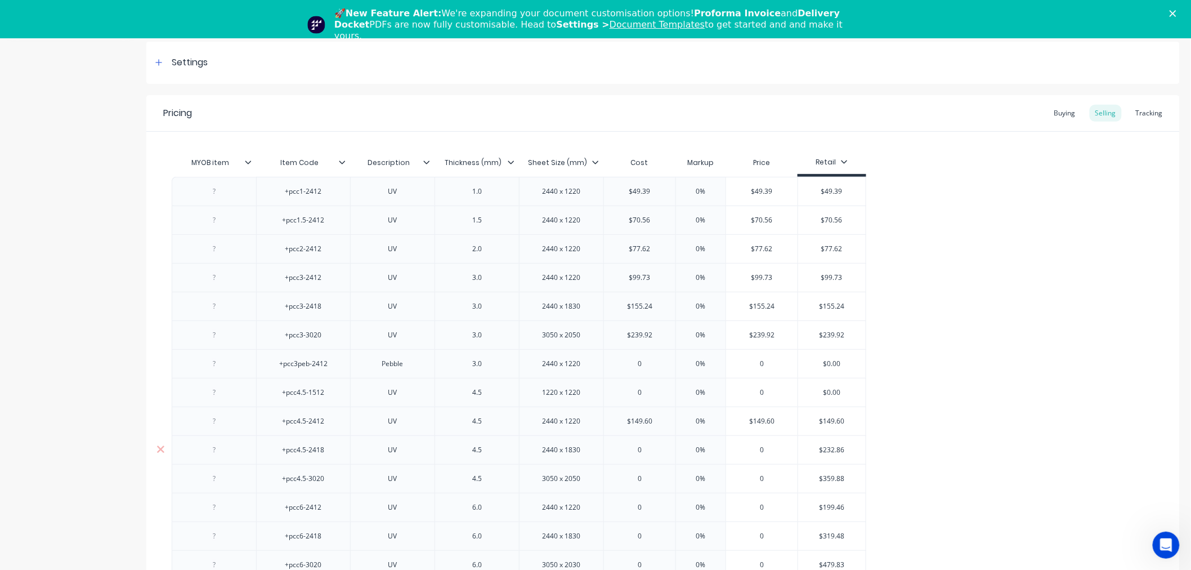
click at [836, 451] on input "$232.86" at bounding box center [832, 450] width 68 height 10
click at [643, 450] on input "0" at bounding box center [639, 450] width 71 height 10
click at [823, 481] on input "$359.88" at bounding box center [832, 478] width 68 height 10
click at [660, 473] on input "0" at bounding box center [639, 478] width 71 height 10
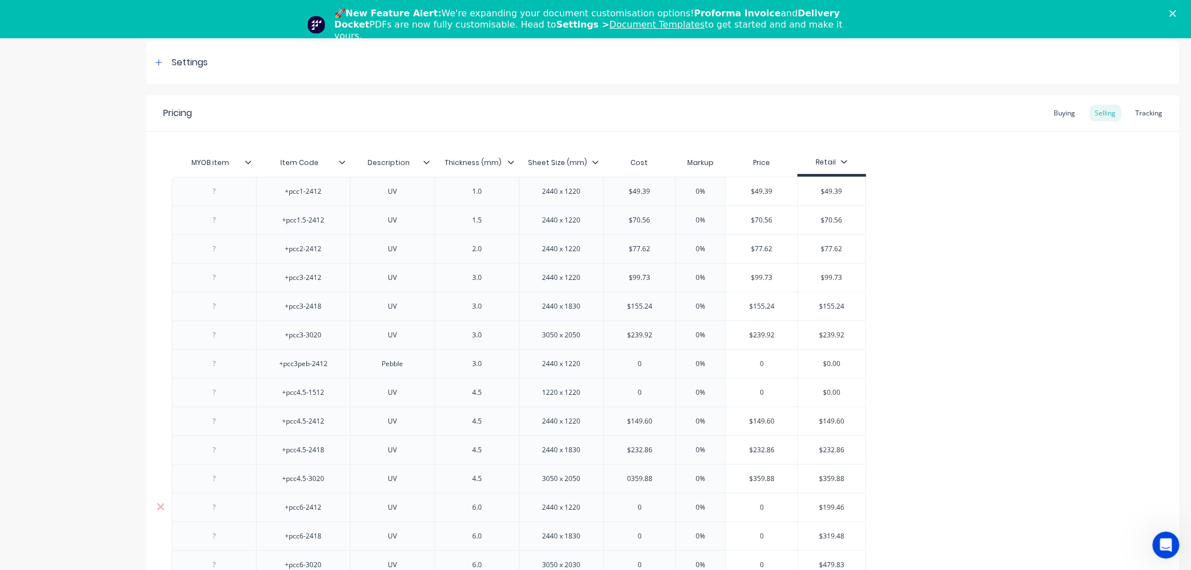
click at [834, 509] on input "$199.46" at bounding box center [832, 507] width 68 height 10
click at [643, 501] on div "0" at bounding box center [639, 507] width 71 height 28
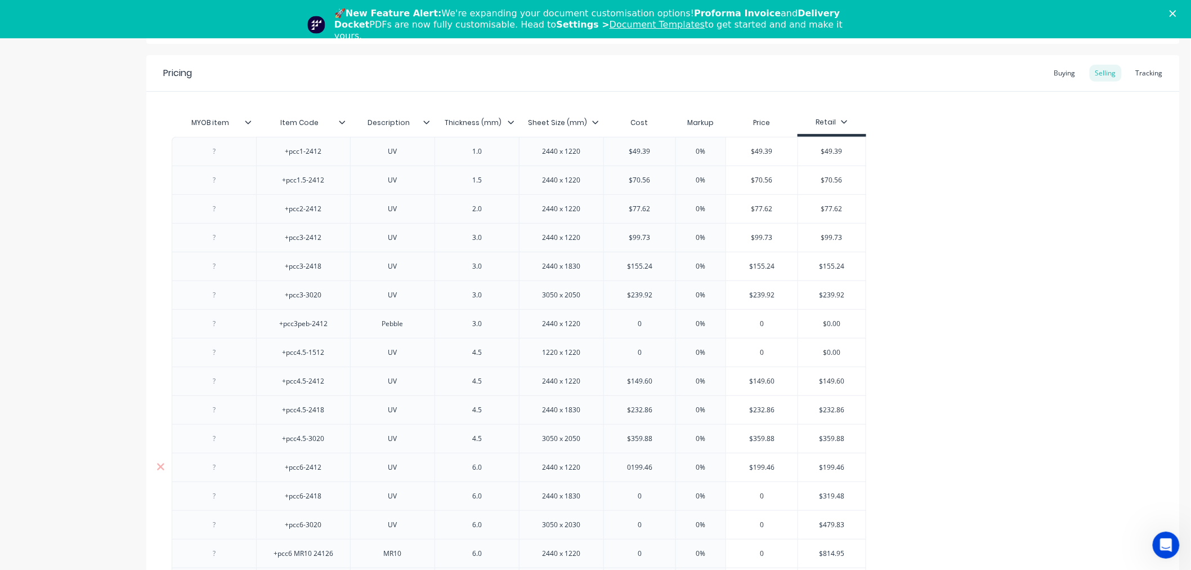
scroll to position [187, 0]
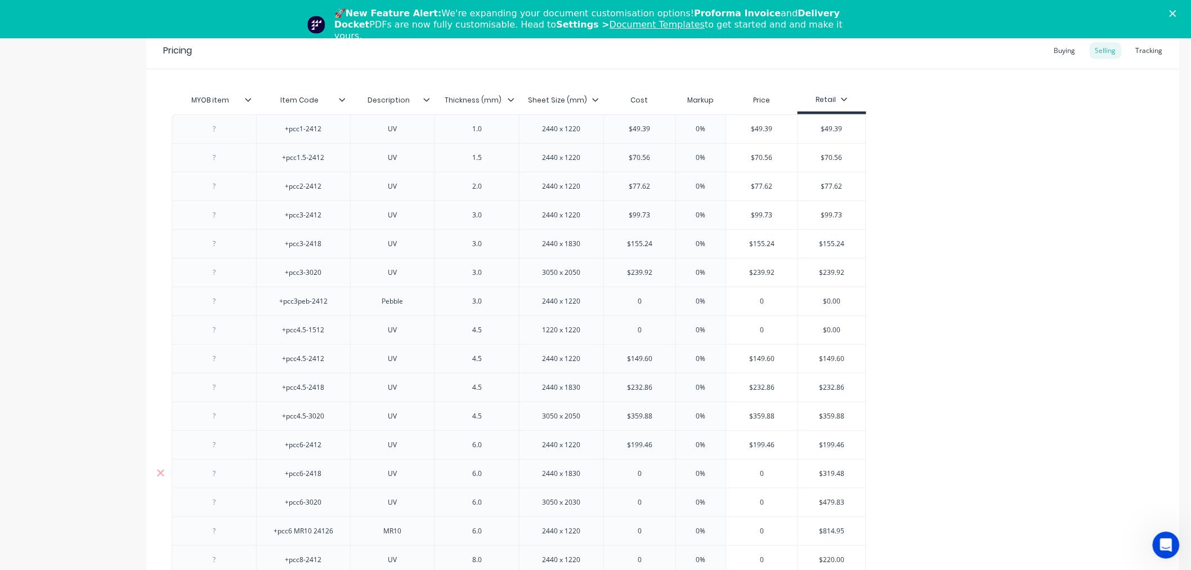
click at [833, 471] on input "$319.48" at bounding box center [832, 473] width 68 height 10
click at [650, 477] on input "0" at bounding box center [639, 473] width 71 height 10
click at [827, 503] on input "$479.83" at bounding box center [832, 502] width 68 height 10
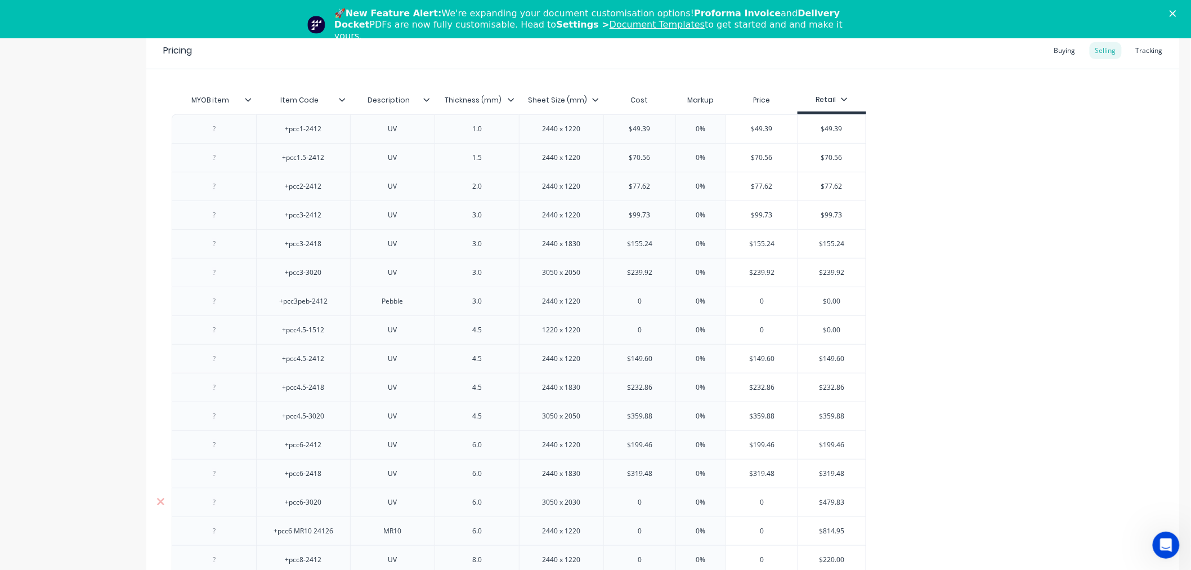
click at [654, 507] on input "0" at bounding box center [639, 502] width 71 height 10
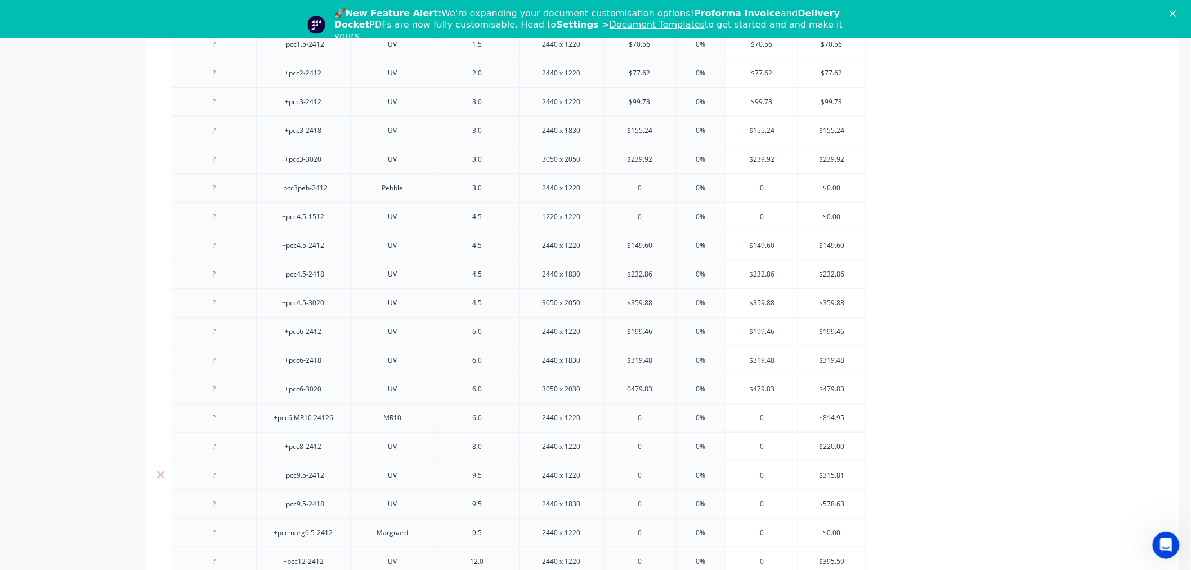
scroll to position [312, 0]
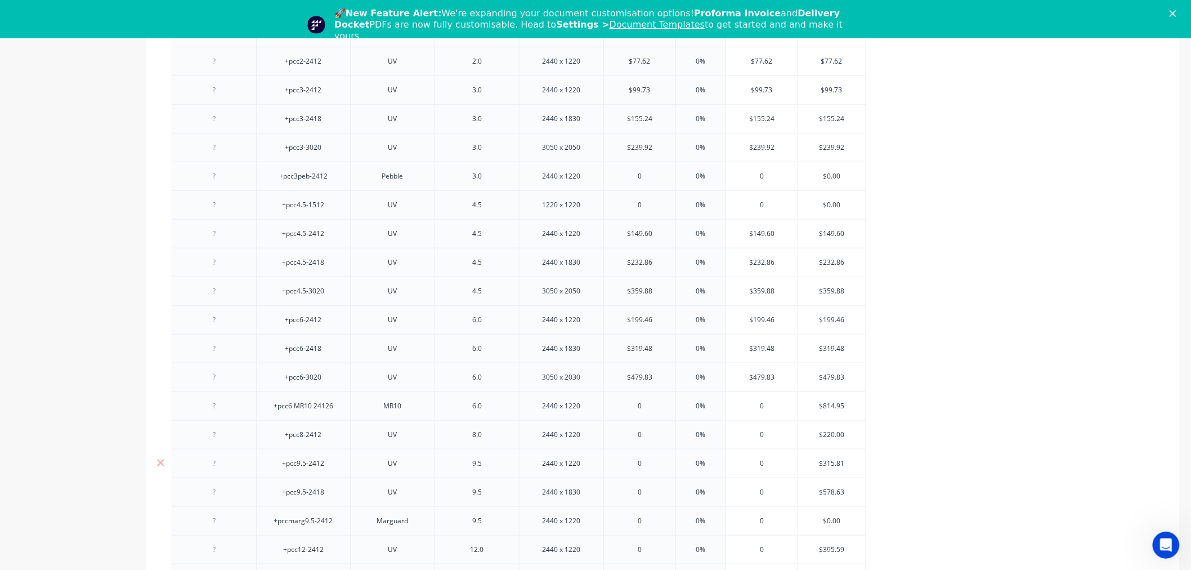
drag, startPoint x: 858, startPoint y: 391, endPoint x: 841, endPoint y: 459, distance: 69.8
click at [852, 415] on div "+pcc1-2412 UV 1.0 2440 x 1220 $49.39 0% $49.39 $49.39 +pcc1.5-2412 UV 1.5 2440 …" at bounding box center [663, 305] width 983 height 632
click at [830, 408] on input "$814.95" at bounding box center [832, 406] width 68 height 10
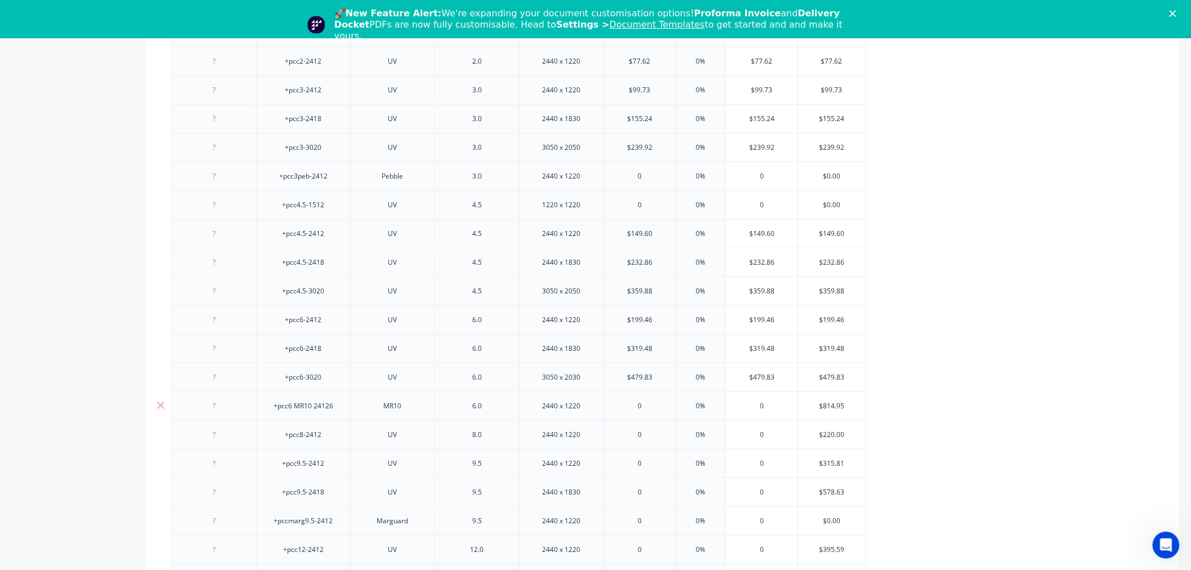
click at [630, 406] on input "0" at bounding box center [639, 406] width 71 height 10
click at [637, 405] on input "0" at bounding box center [639, 406] width 71 height 10
click at [835, 435] on input "$220.00" at bounding box center [832, 434] width 68 height 10
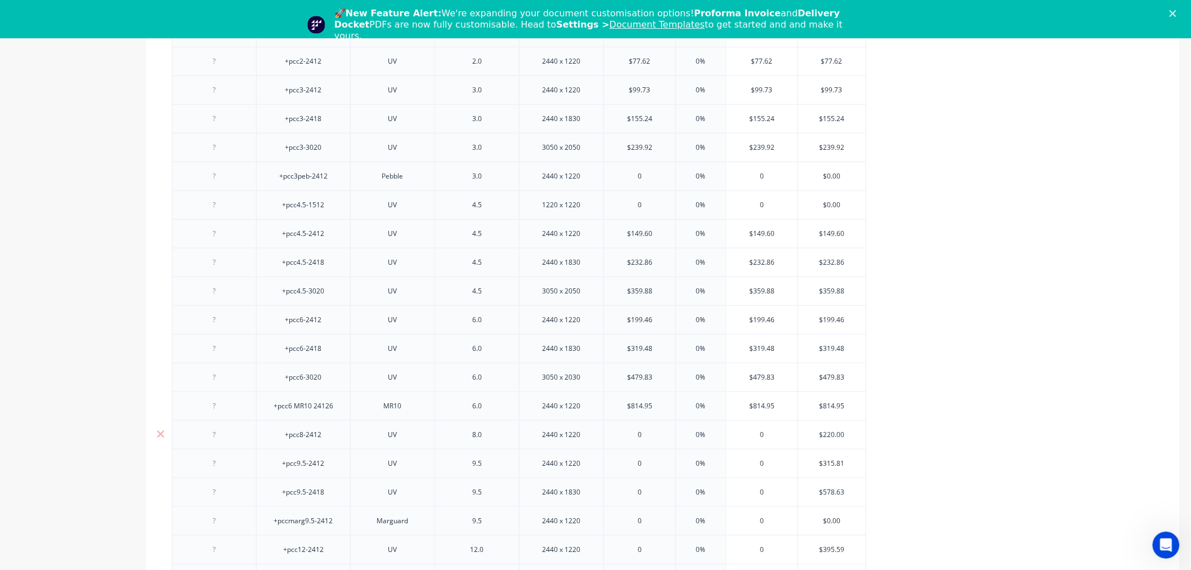
click at [835, 435] on input "$220.00" at bounding box center [832, 434] width 68 height 10
click at [656, 435] on input "0" at bounding box center [639, 434] width 71 height 10
click at [823, 465] on input "$315.81" at bounding box center [832, 463] width 68 height 10
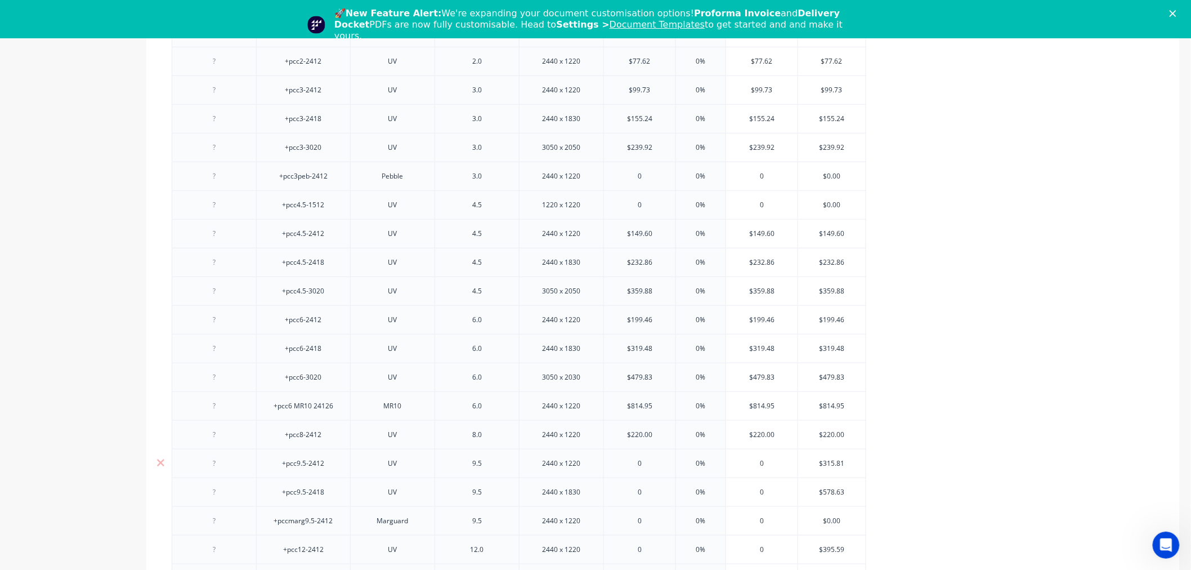
click at [823, 465] on input "$315.81" at bounding box center [832, 463] width 68 height 10
click at [651, 458] on div "0" at bounding box center [639, 463] width 71 height 28
click at [830, 488] on input "$578.63" at bounding box center [832, 492] width 68 height 10
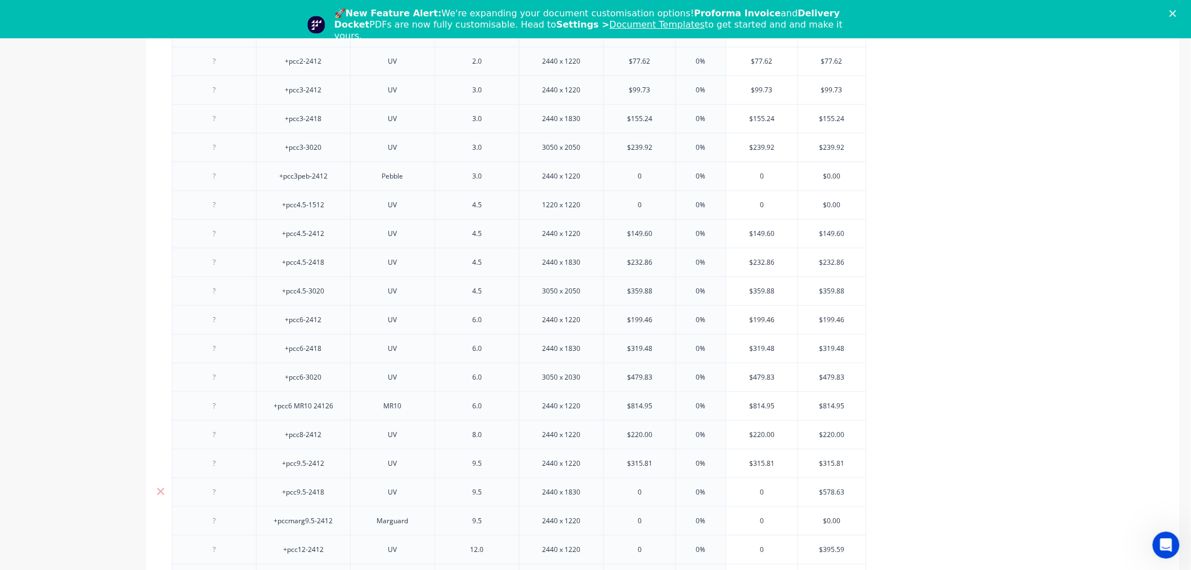
click at [645, 492] on input "0" at bounding box center [639, 492] width 71 height 10
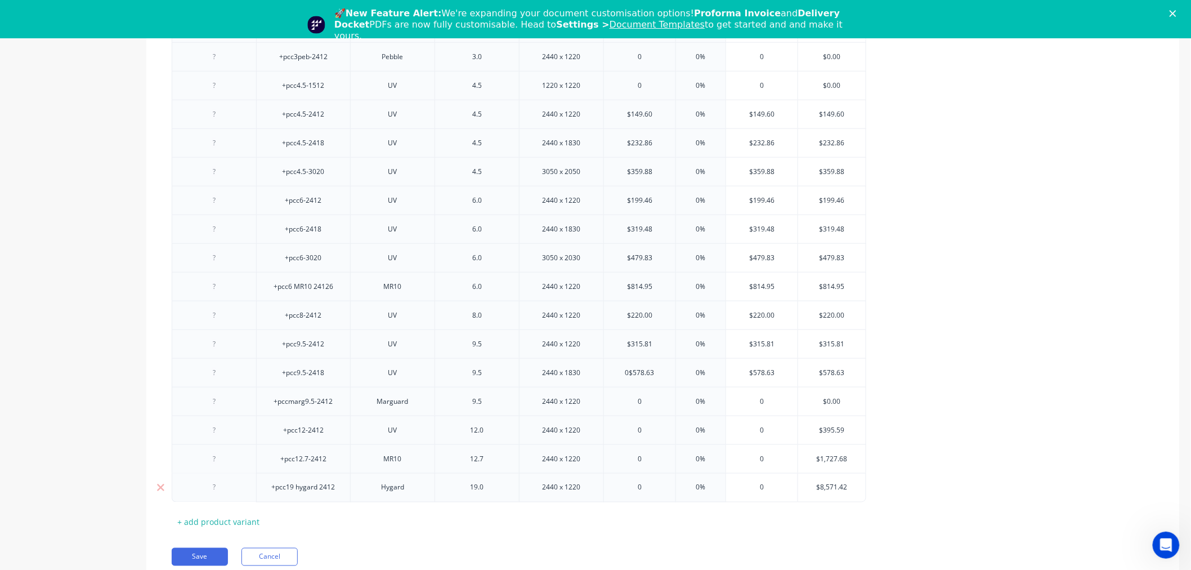
scroll to position [437, 0]
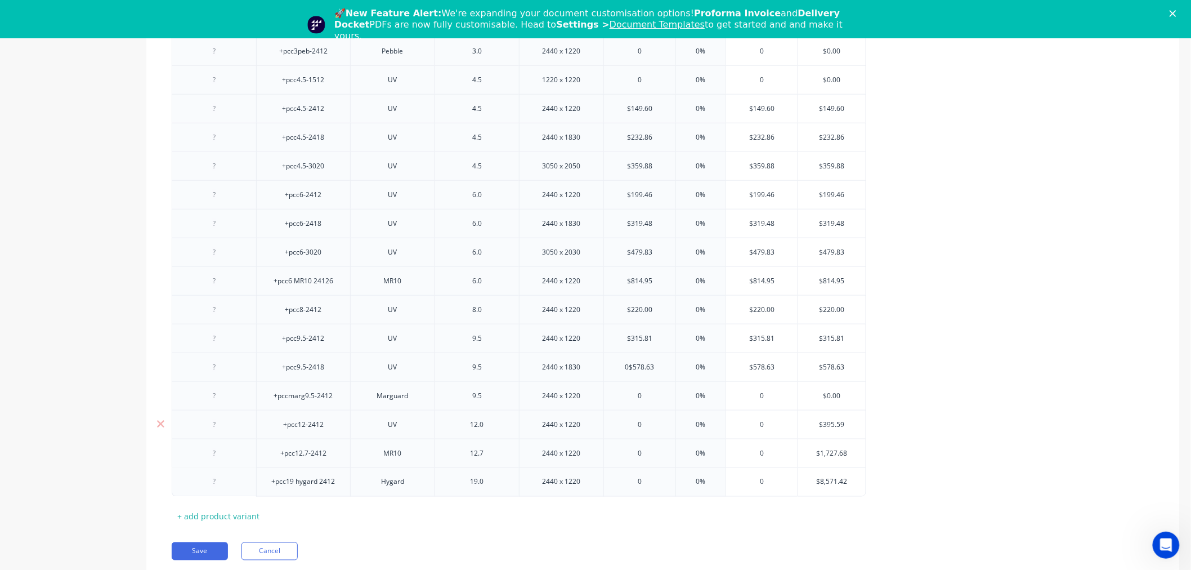
click at [836, 425] on input "text" at bounding box center [832, 424] width 68 height 10
click at [820, 424] on input "$395.59" at bounding box center [832, 424] width 68 height 10
click at [822, 424] on input "$395.59" at bounding box center [832, 424] width 68 height 10
click at [647, 424] on input "0" at bounding box center [639, 424] width 71 height 10
click at [835, 453] on input "text" at bounding box center [832, 453] width 68 height 10
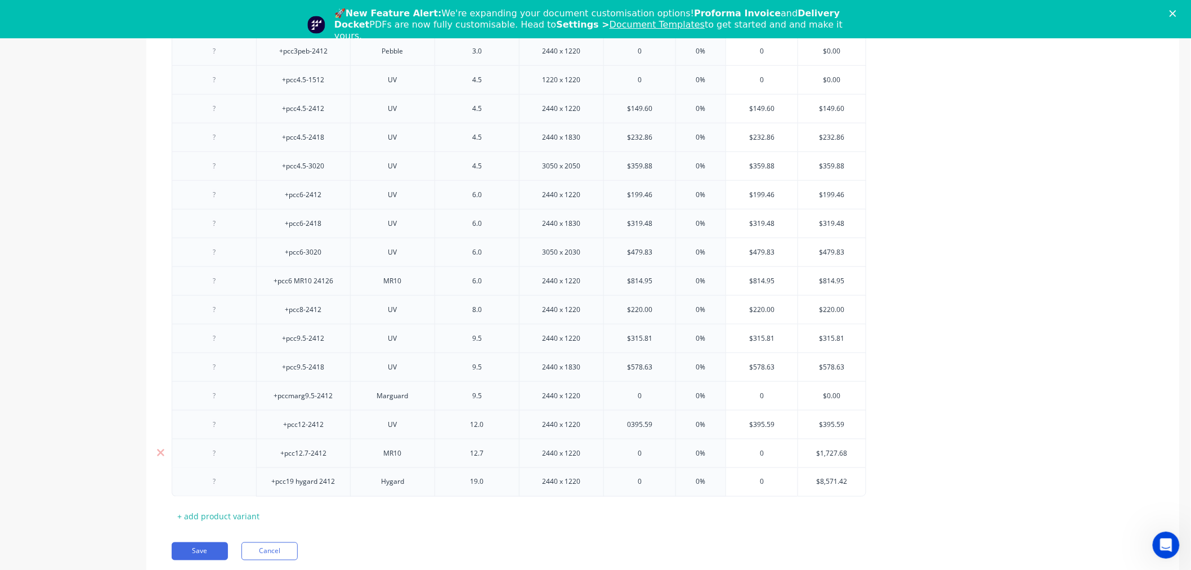
click at [835, 453] on input "$1,727.68" at bounding box center [832, 453] width 68 height 10
click at [648, 453] on input "0" at bounding box center [639, 453] width 71 height 10
click at [834, 485] on input "$8,571.42" at bounding box center [839, 482] width 68 height 10
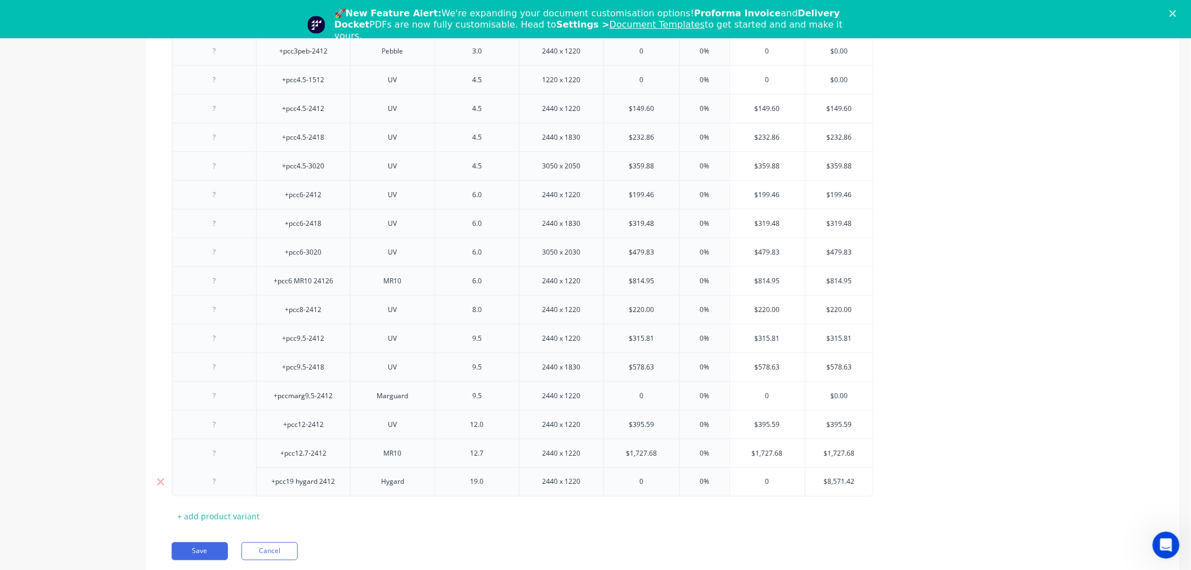
click at [646, 478] on input "0" at bounding box center [641, 482] width 75 height 10
click at [926, 454] on div "+pcc1-2412 UV 1.0 2440 x 1220 $49.39 0% $49.39 $49.39 +pcc1.5-2412 UV 1.5 2440 …" at bounding box center [663, 180] width 983 height 632
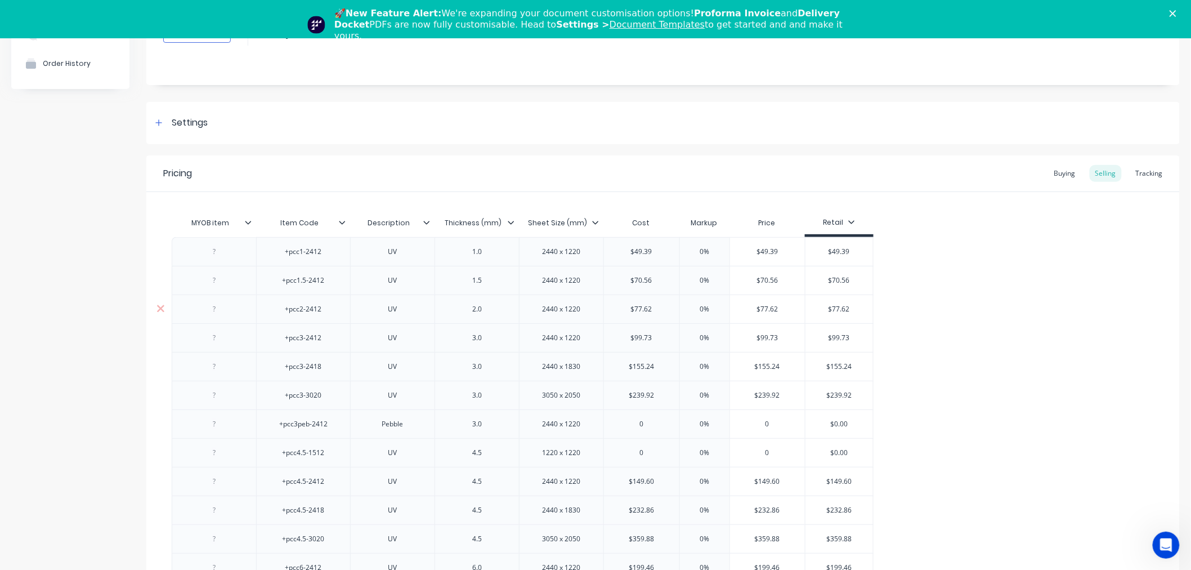
scroll to position [0, 0]
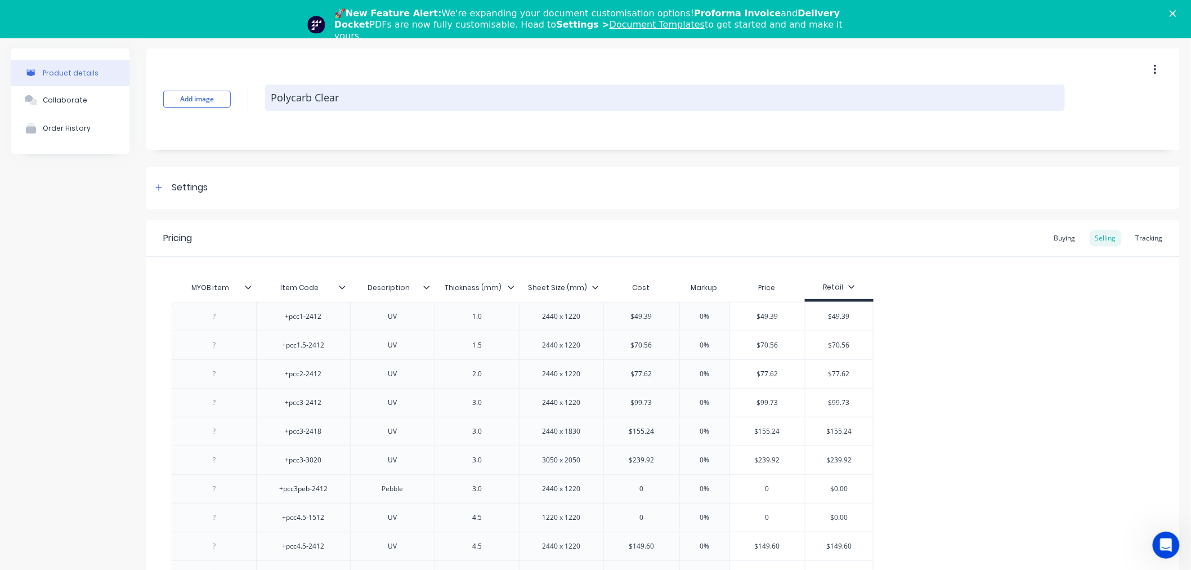
click at [314, 101] on textarea "Polycarb Clear" at bounding box center [665, 97] width 800 height 26
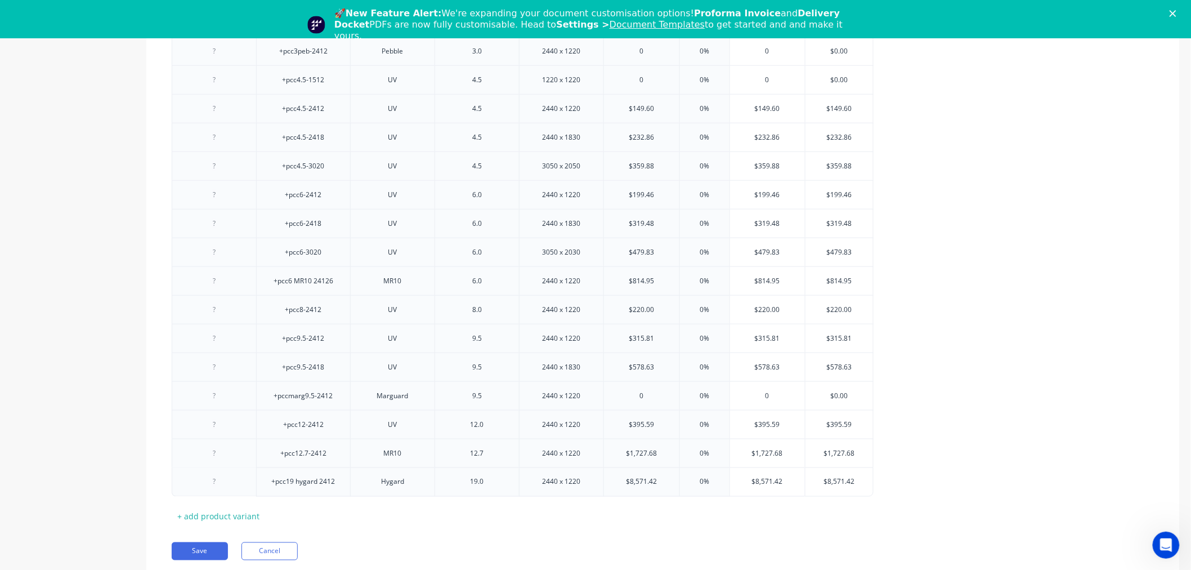
scroll to position [476, 0]
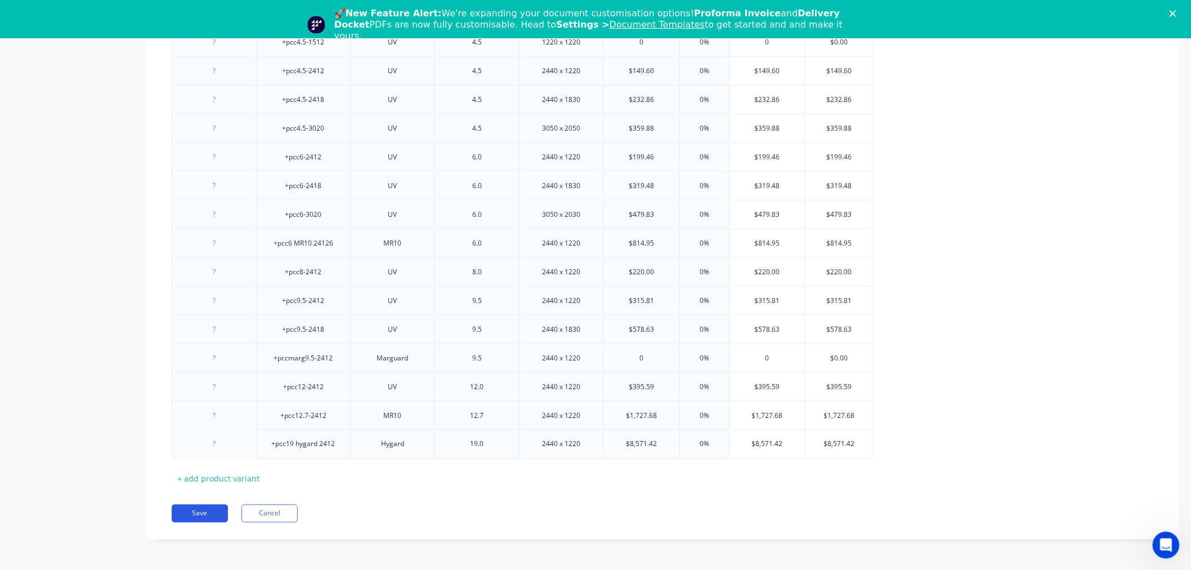
click at [195, 514] on button "Save" at bounding box center [200, 513] width 56 height 18
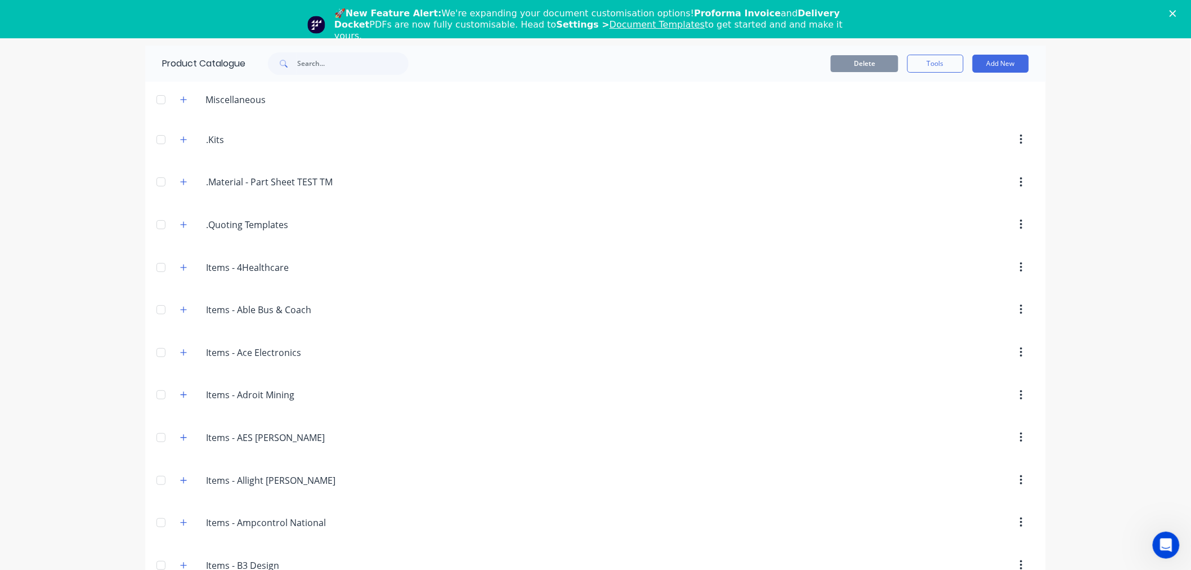
scroll to position [2677, 0]
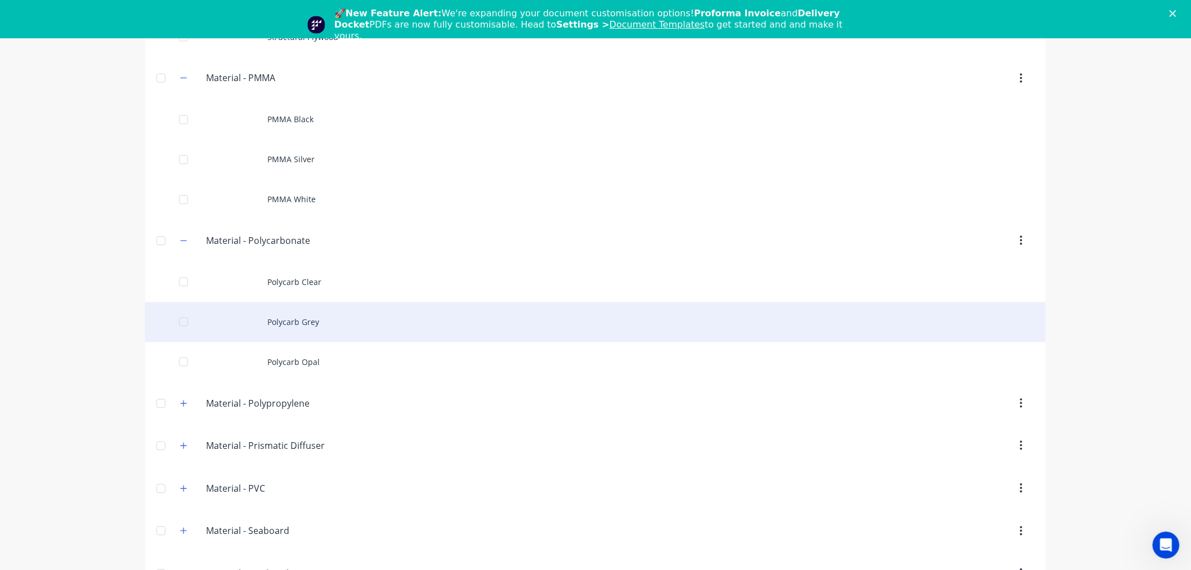
click at [344, 334] on div "Polycarb Grey" at bounding box center [595, 322] width 901 height 40
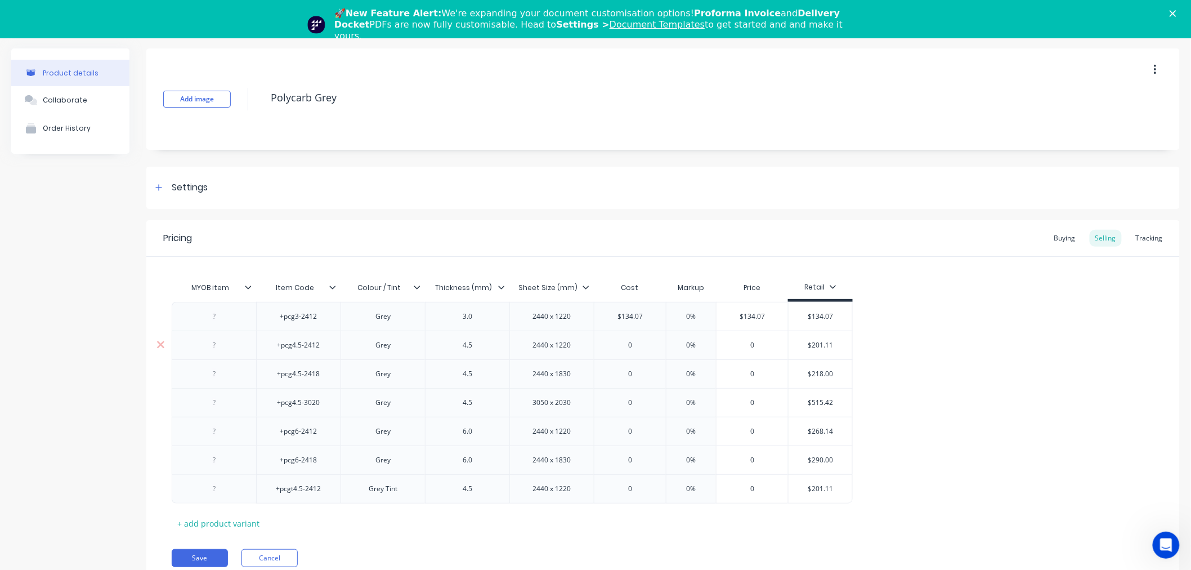
click at [820, 344] on input "$201.11" at bounding box center [821, 345] width 64 height 10
click at [616, 343] on input "0" at bounding box center [629, 345] width 71 height 10
click at [817, 373] on input "$218.00" at bounding box center [821, 374] width 64 height 10
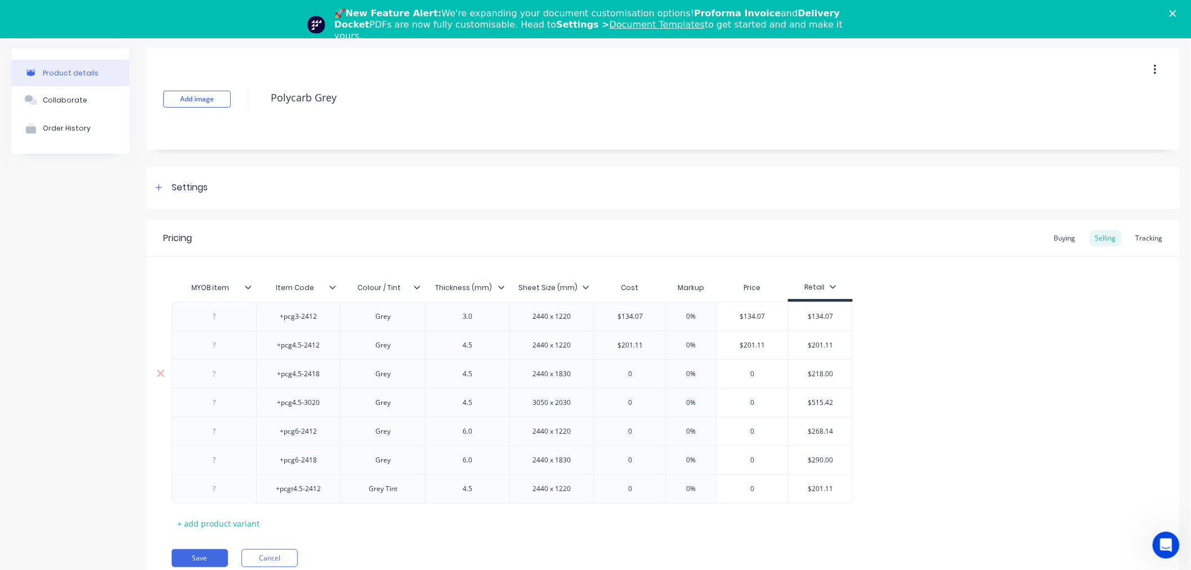
click at [623, 373] on input "0" at bounding box center [629, 374] width 71 height 10
click at [819, 400] on input "$515.42" at bounding box center [821, 402] width 64 height 10
click at [638, 400] on input "0" at bounding box center [629, 402] width 71 height 10
click at [818, 436] on input "$268.14" at bounding box center [821, 431] width 64 height 10
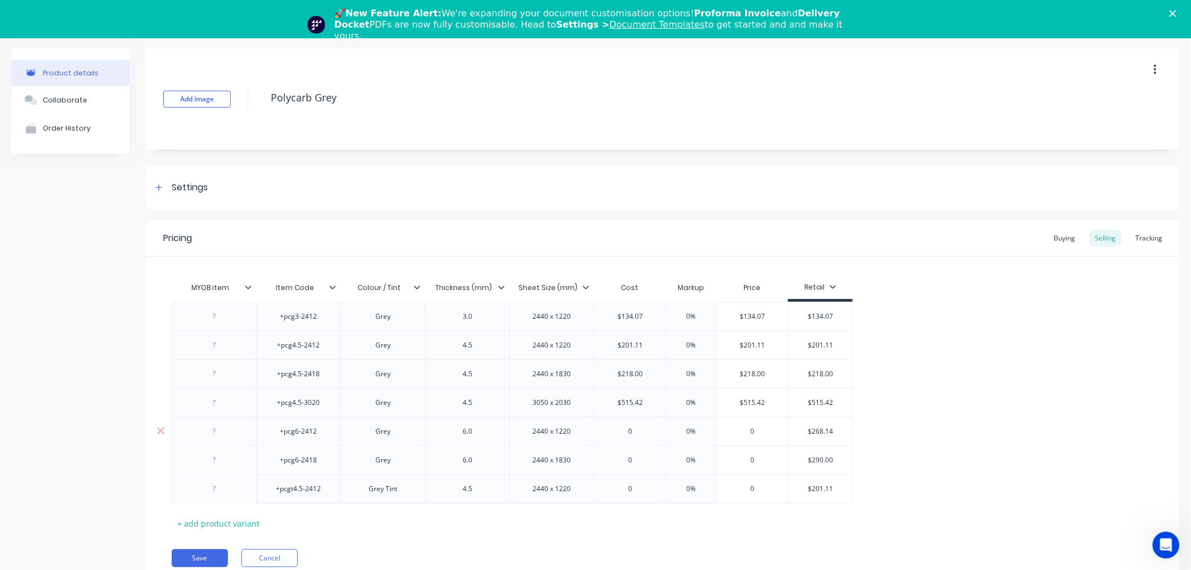
click at [818, 435] on input "$268.14" at bounding box center [821, 431] width 64 height 10
drag, startPoint x: 652, startPoint y: 436, endPoint x: 642, endPoint y: 433, distance: 10.0
click at [651, 436] on div "0" at bounding box center [629, 431] width 71 height 28
click at [812, 458] on input "$290.00" at bounding box center [821, 460] width 64 height 10
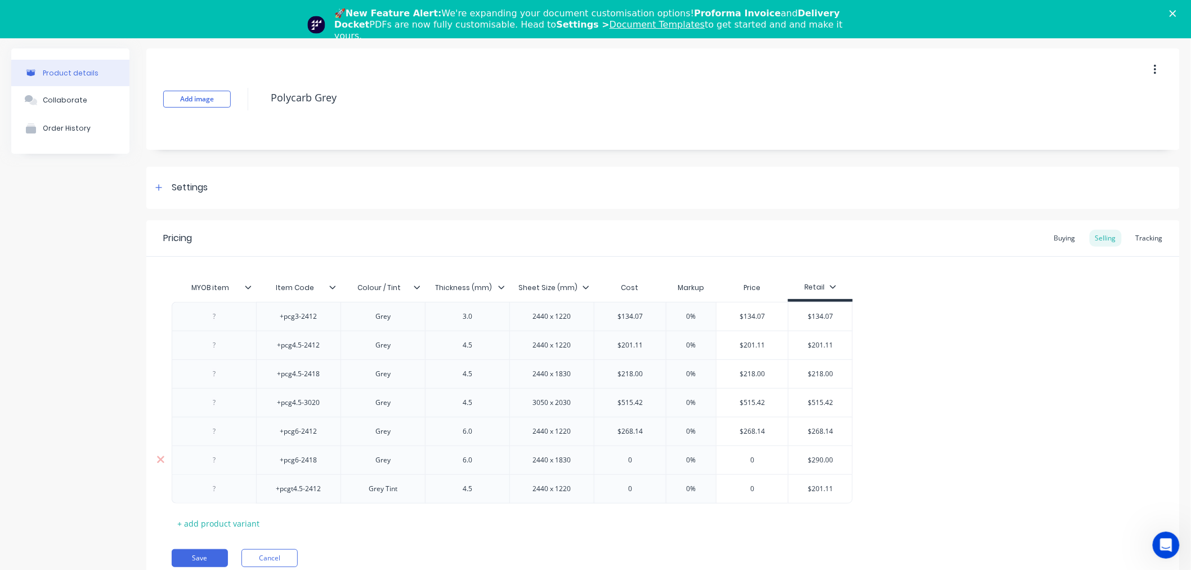
click at [812, 458] on input "$290.00" at bounding box center [821, 460] width 64 height 10
click at [637, 452] on div "0" at bounding box center [629, 460] width 71 height 28
click at [817, 490] on input "$201.11" at bounding box center [821, 488] width 64 height 10
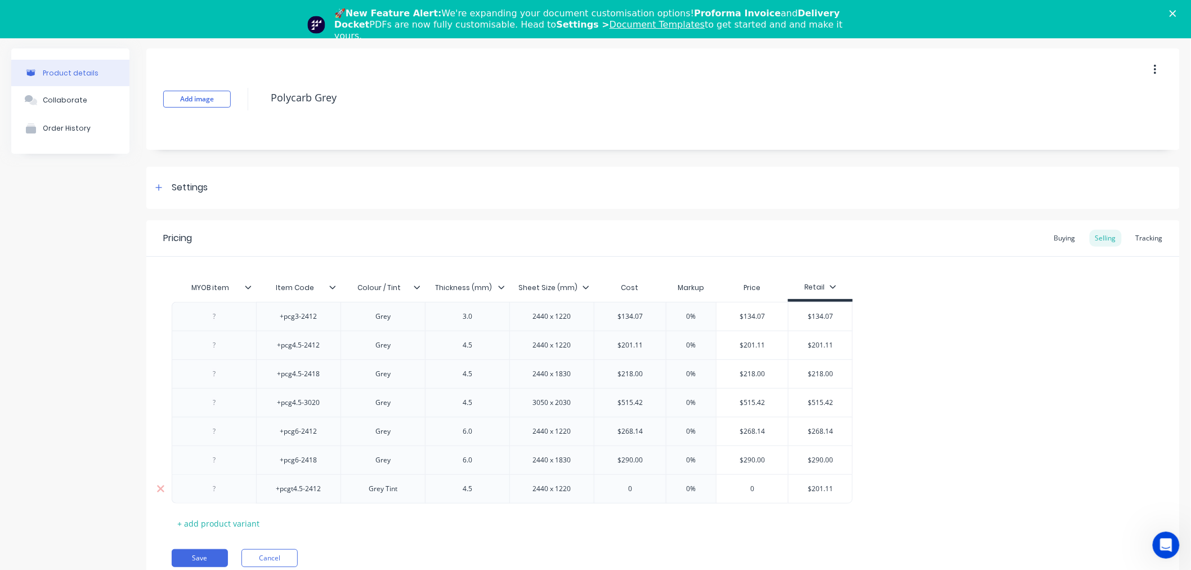
click at [817, 490] on input "$201.11" at bounding box center [821, 488] width 64 height 10
click at [636, 486] on input "0" at bounding box center [629, 488] width 71 height 10
click at [930, 465] on div "+pcg3-2412 Grey 3.0 2440 x 1220 $134.07 0% $134.07 $134.07 +pcg4.5-2412 Grey 4.…" at bounding box center [663, 403] width 983 height 202
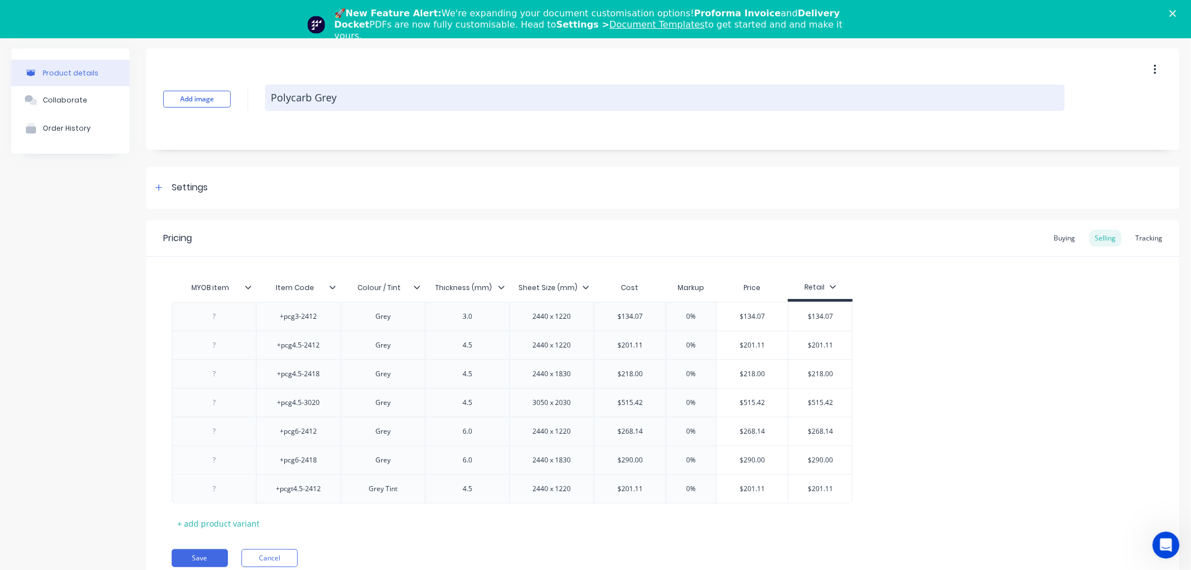
click at [303, 102] on textarea "Polycarb Grey" at bounding box center [665, 97] width 800 height 26
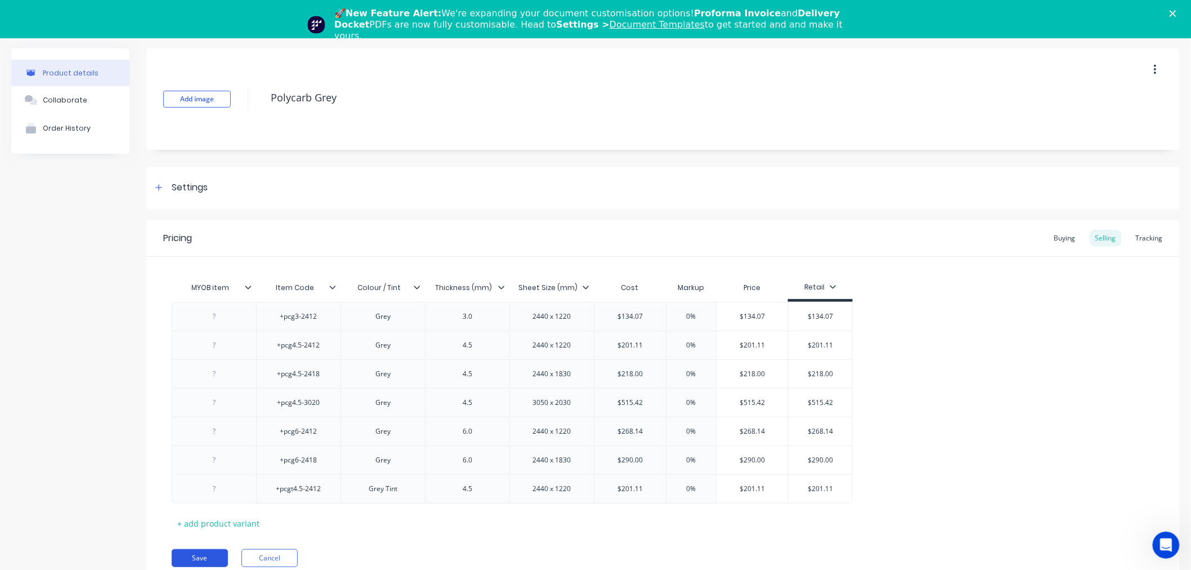
click at [203, 556] on button "Save" at bounding box center [200, 558] width 56 height 18
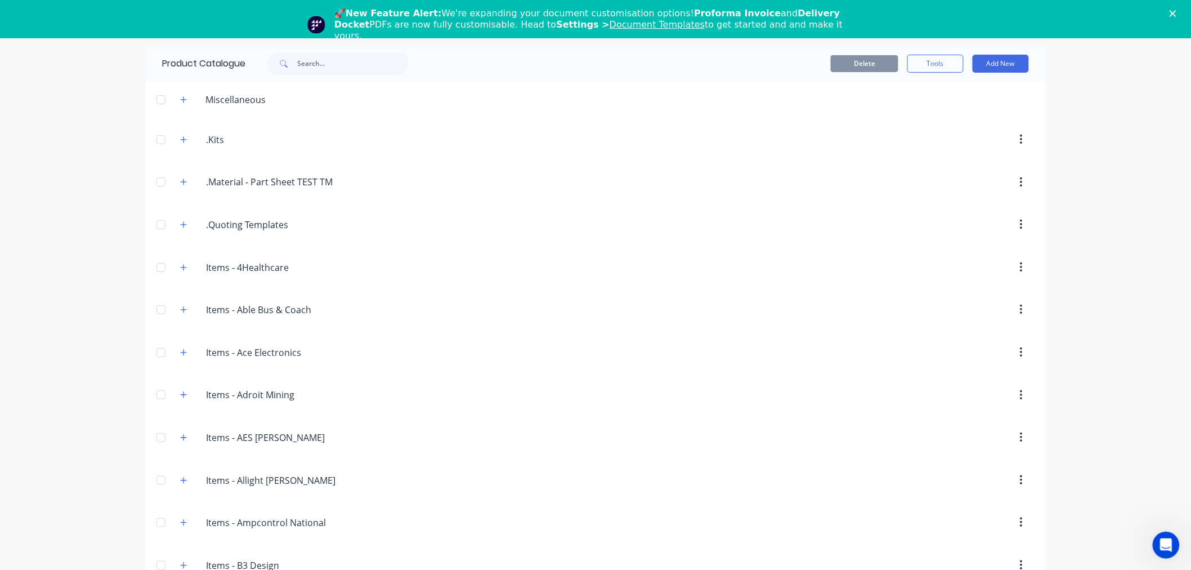
scroll to position [2716, 0]
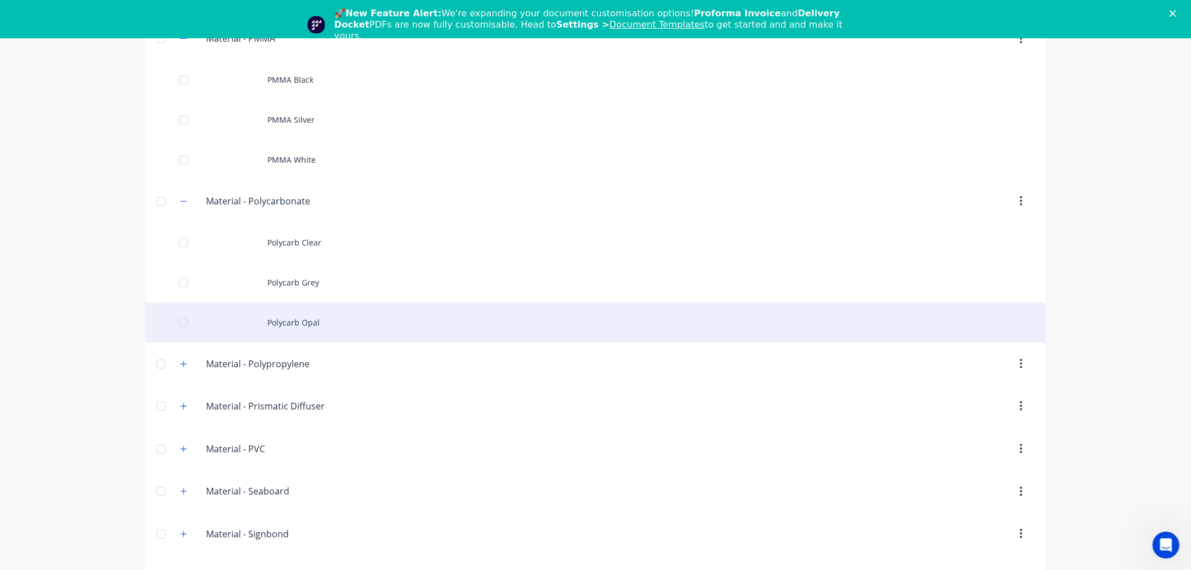
click at [352, 334] on div "Polycarb Opal" at bounding box center [595, 323] width 901 height 40
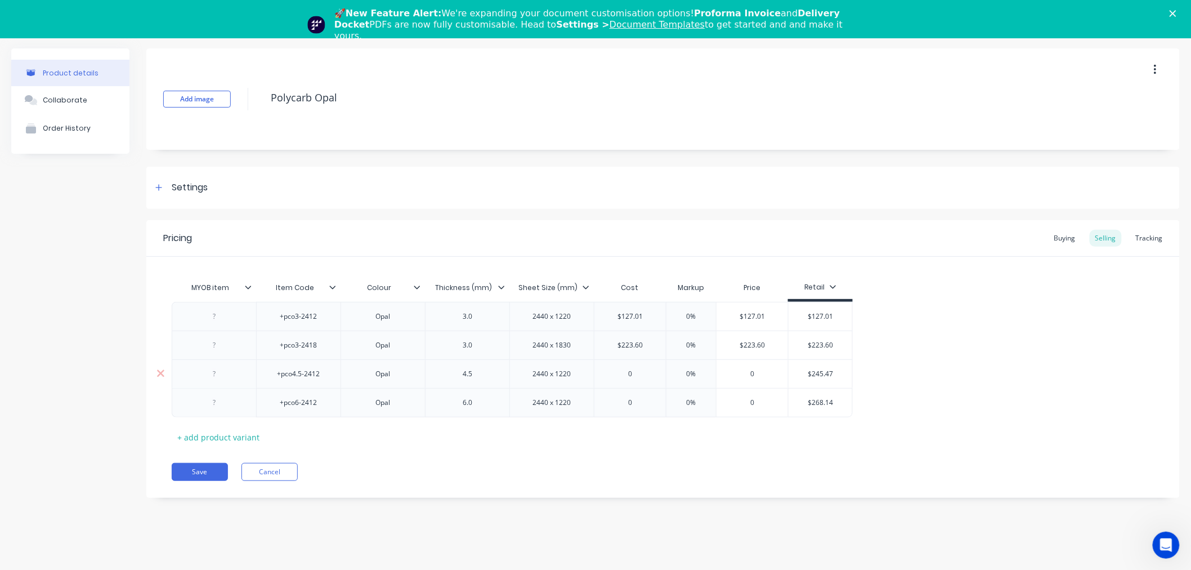
click at [814, 372] on input "$245.47" at bounding box center [821, 374] width 64 height 10
click at [644, 369] on input "0" at bounding box center [629, 374] width 71 height 10
click at [773, 462] on div "Pricing Buying Selling Tracking MYOB item Item Code Colour Thickness (mm) Sheet…" at bounding box center [662, 358] width 1033 height 277
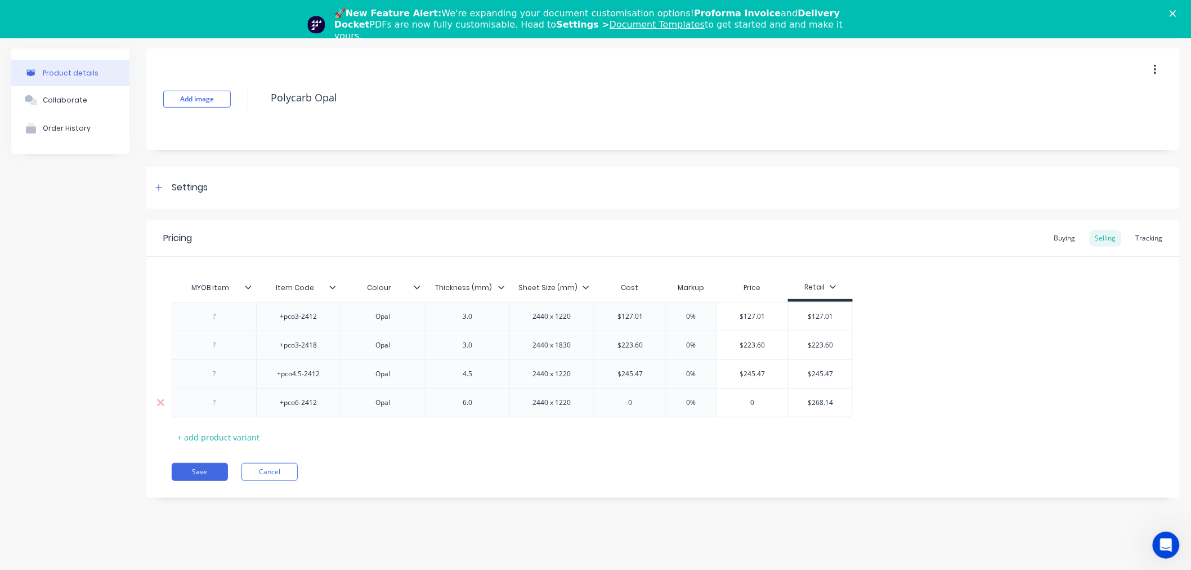
click at [818, 403] on input "$268.14" at bounding box center [821, 402] width 64 height 10
click at [657, 402] on input "0" at bounding box center [629, 402] width 71 height 10
click at [656, 473] on div "Save Cancel" at bounding box center [676, 472] width 1008 height 18
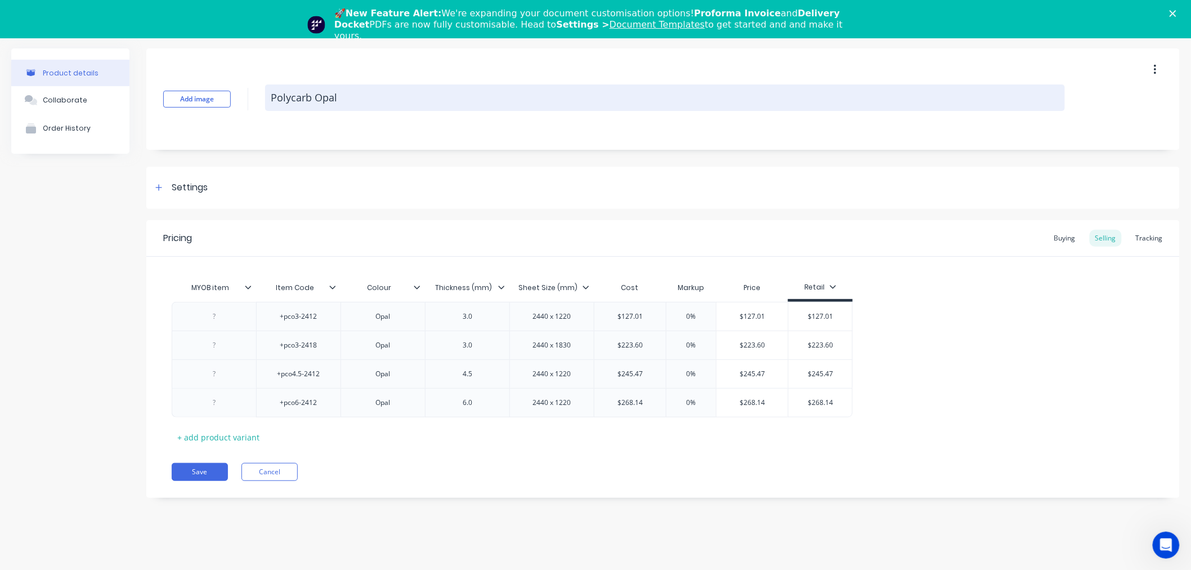
click at [294, 97] on textarea "Polycarb Opal" at bounding box center [665, 97] width 800 height 26
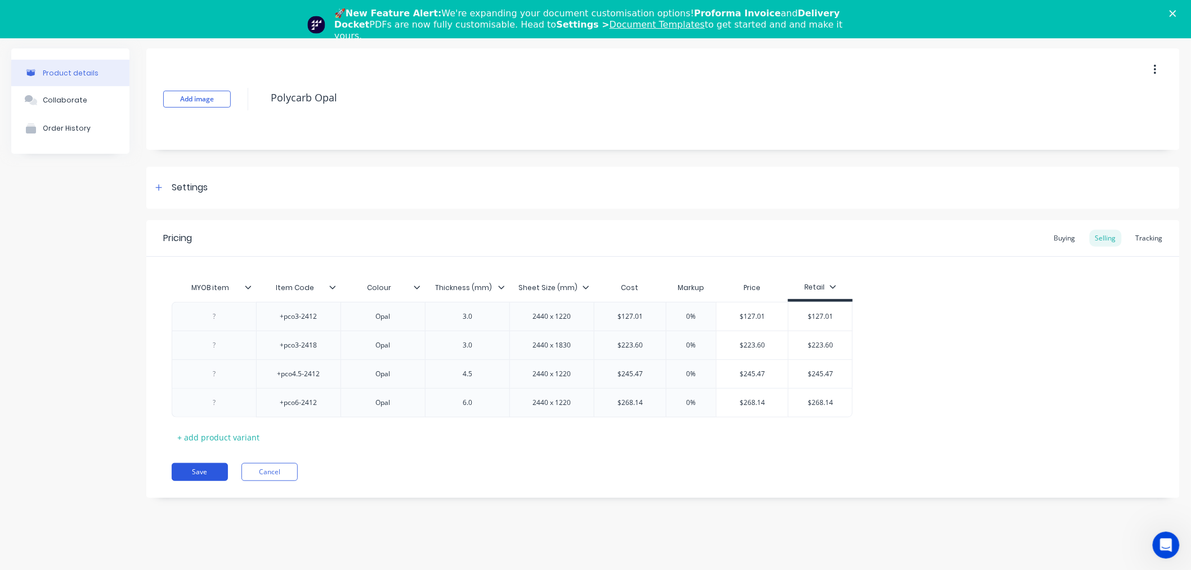
click at [205, 471] on button "Save" at bounding box center [200, 472] width 56 height 18
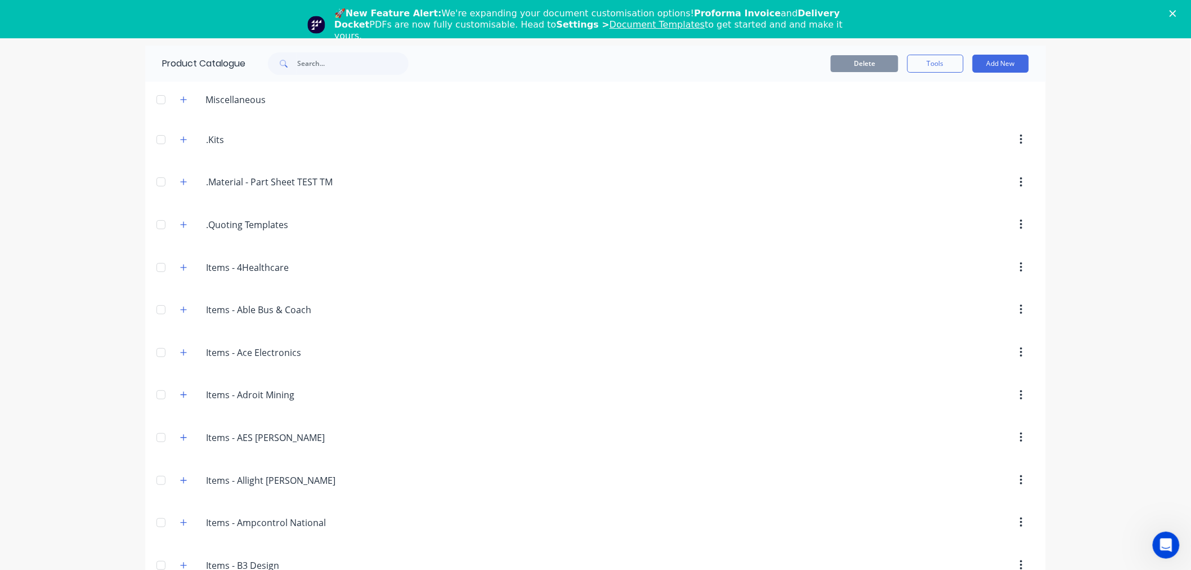
scroll to position [2756, 0]
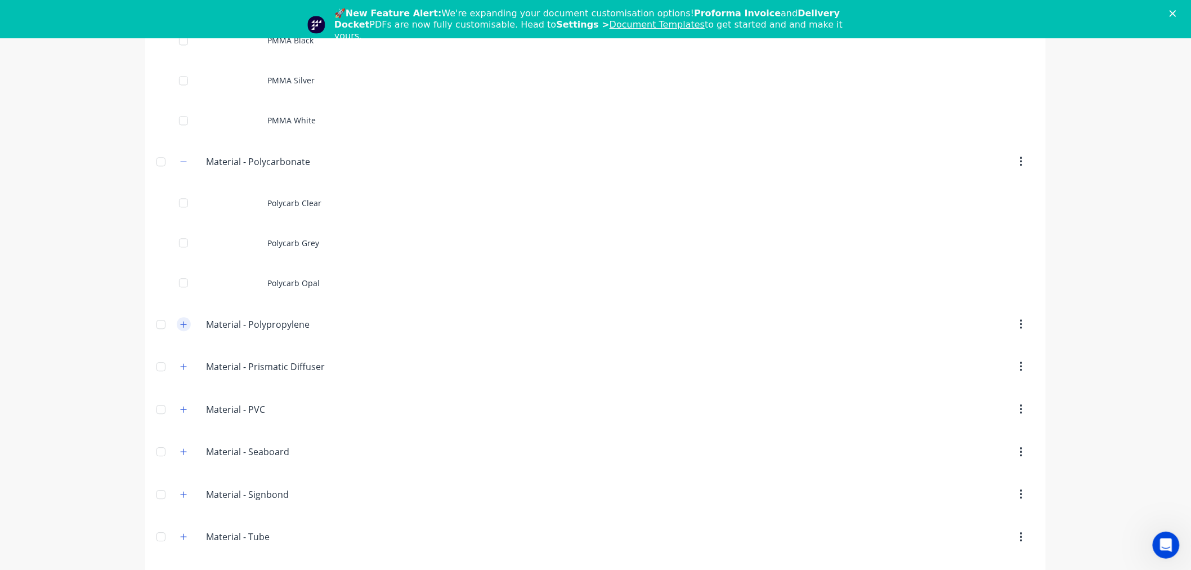
click at [180, 328] on icon "button" at bounding box center [183, 324] width 7 height 8
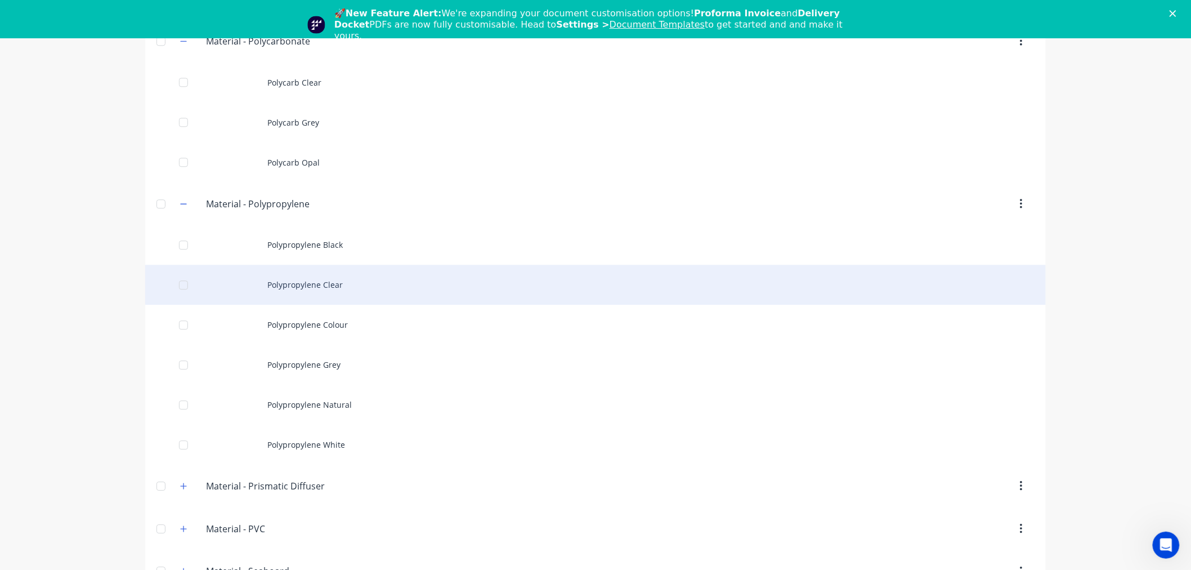
scroll to position [2882, 0]
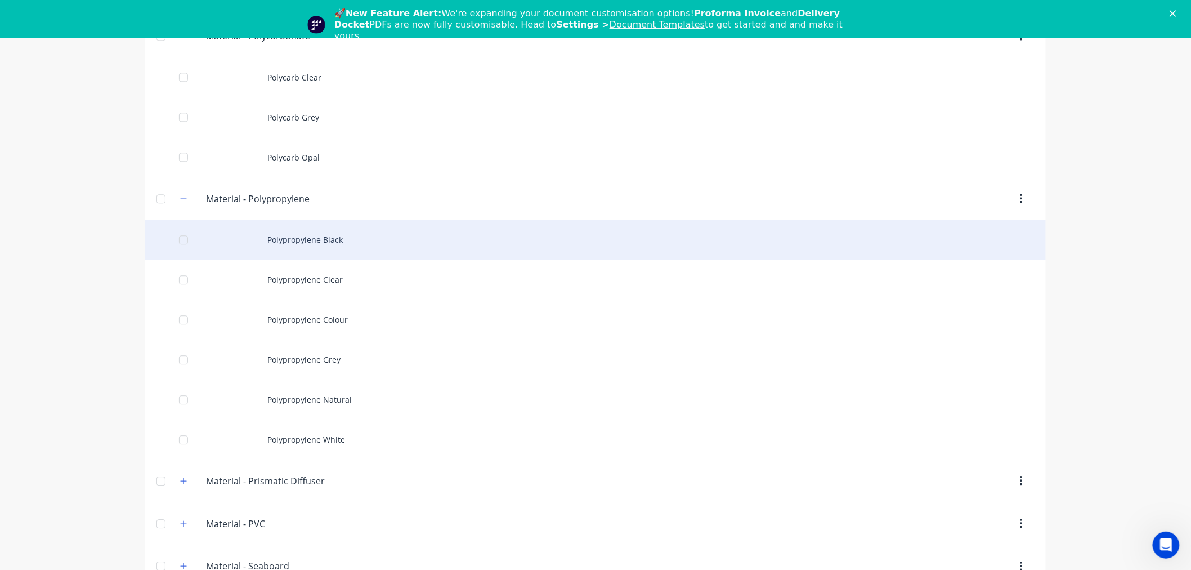
click at [296, 248] on div "Polypropylene Black" at bounding box center [595, 240] width 901 height 40
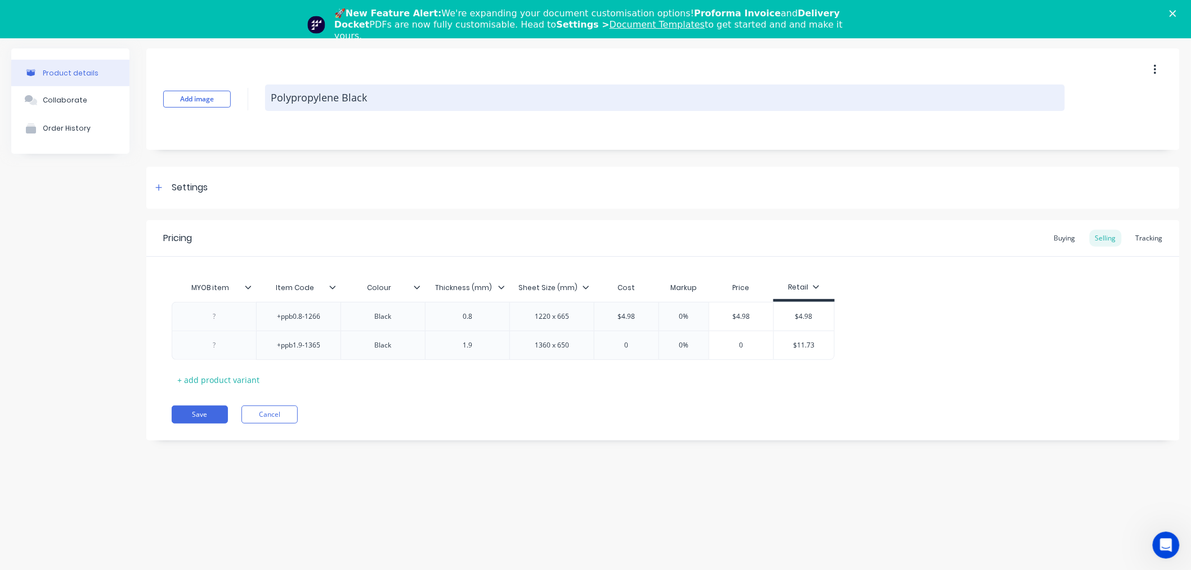
click at [328, 96] on textarea "Polypropylene Black" at bounding box center [665, 97] width 800 height 26
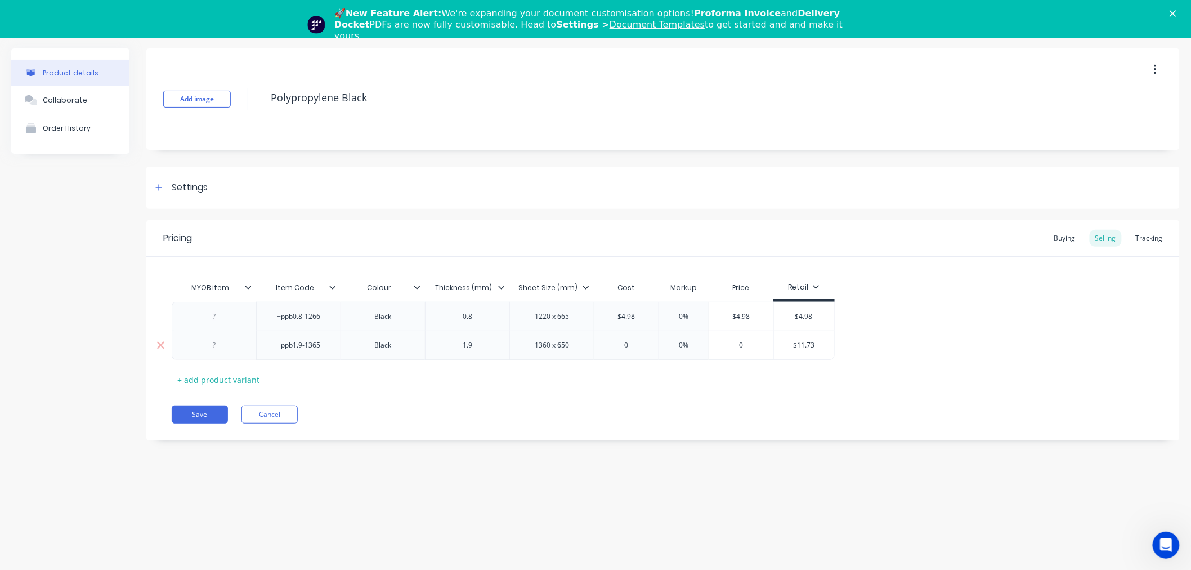
click at [803, 345] on input "$11.73" at bounding box center [804, 345] width 60 height 10
click at [632, 342] on input "0" at bounding box center [626, 345] width 64 height 10
click at [637, 435] on div "Pricing Buying Selling Tracking MYOB item Item Code Colour Thickness (mm) Sheet…" at bounding box center [662, 330] width 1033 height 220
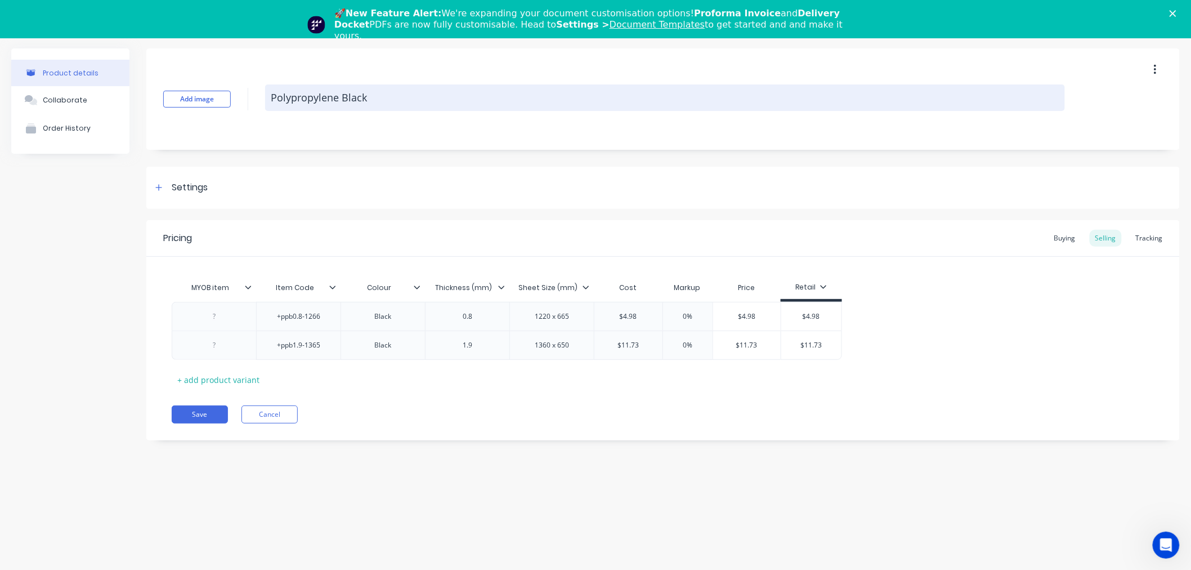
click at [314, 100] on textarea "Polypropylene Black" at bounding box center [665, 97] width 800 height 26
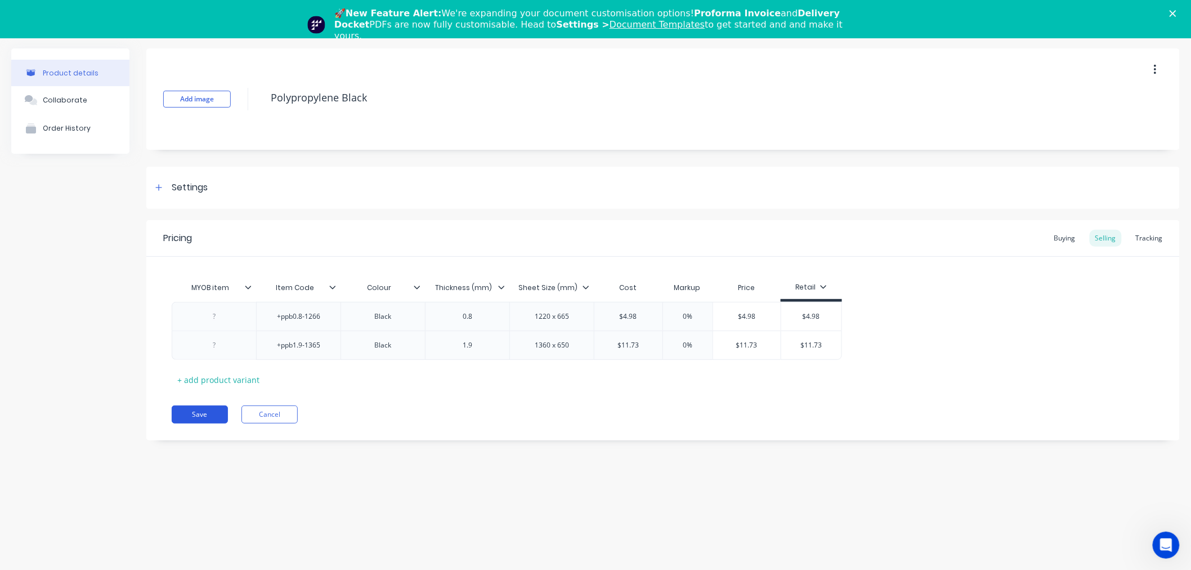
click at [191, 415] on button "Save" at bounding box center [200, 414] width 56 height 18
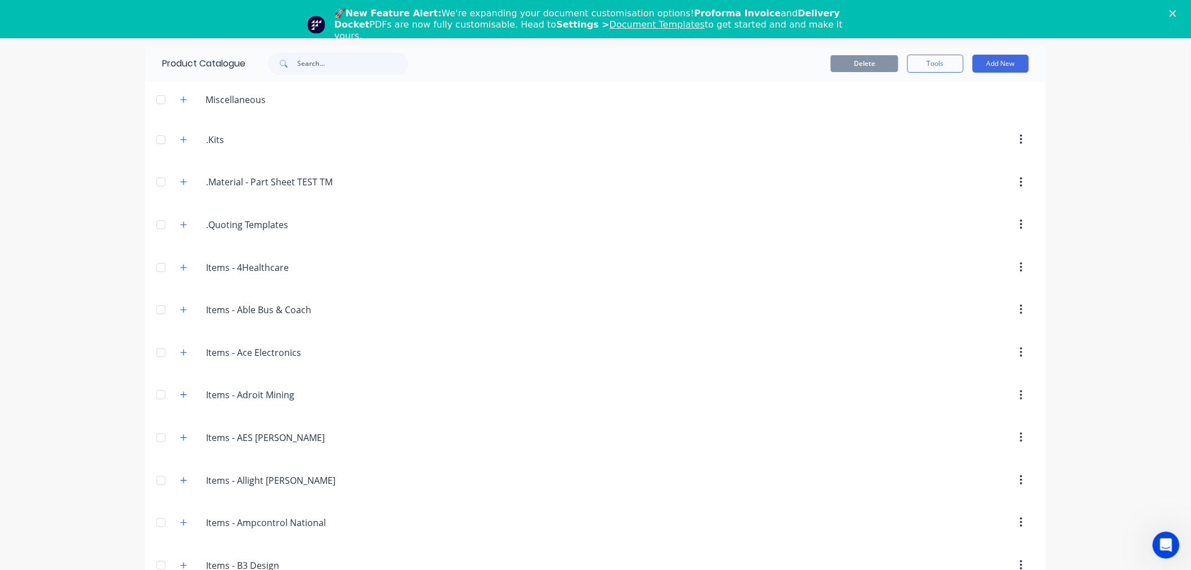
scroll to position [2839, 0]
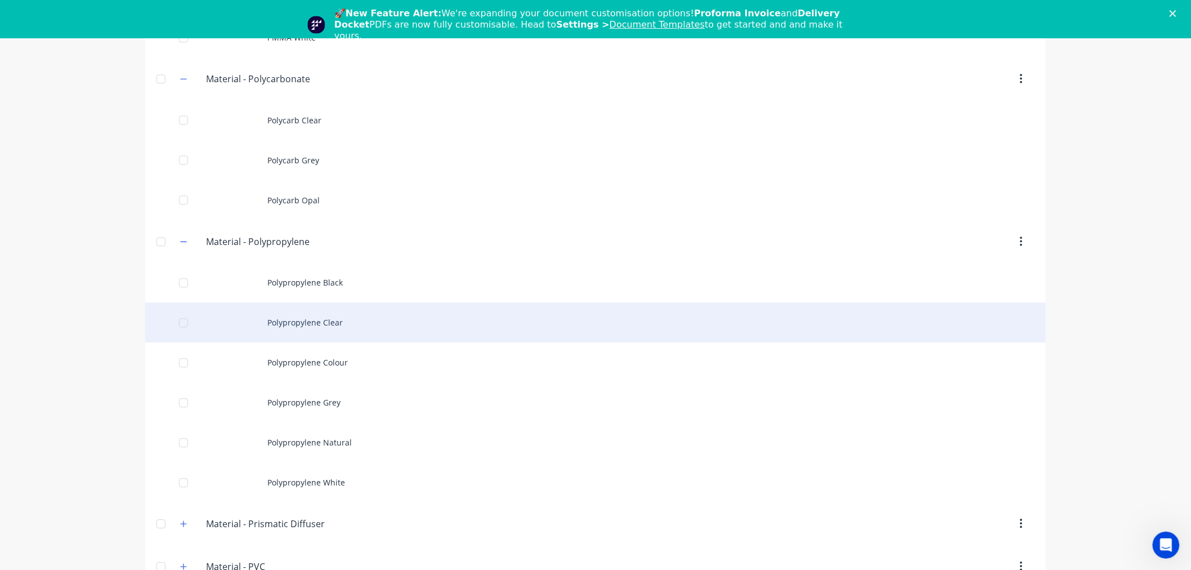
click at [290, 330] on div "Polypropylene Clear" at bounding box center [595, 322] width 901 height 40
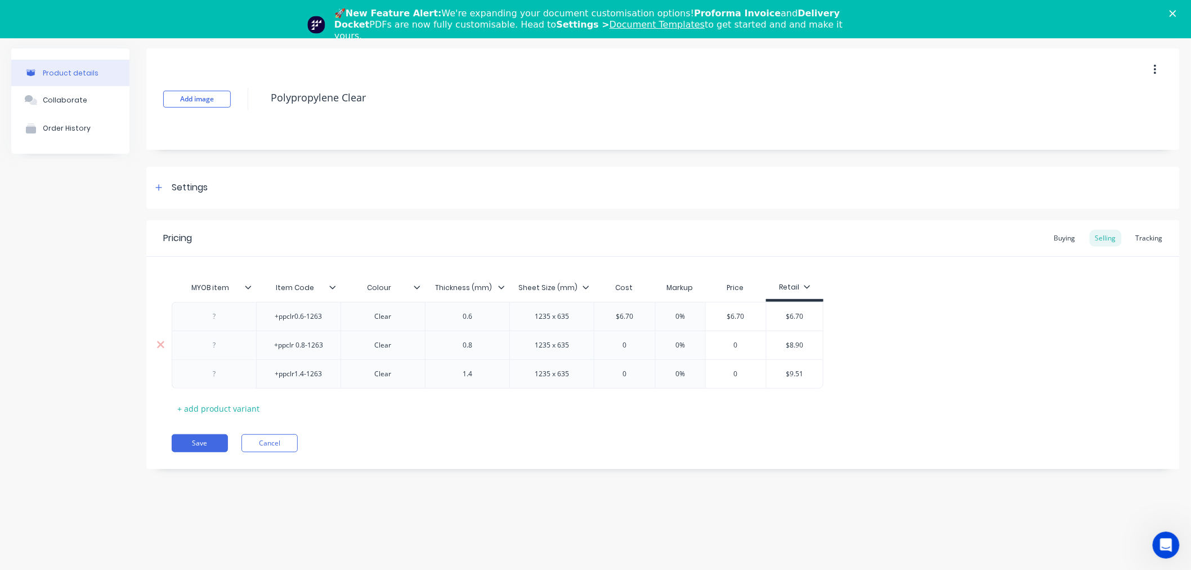
click at [793, 344] on input "$8.90" at bounding box center [795, 345] width 56 height 10
click at [625, 347] on input "0" at bounding box center [624, 345] width 61 height 10
click at [789, 371] on input "$9.51" at bounding box center [795, 374] width 56 height 10
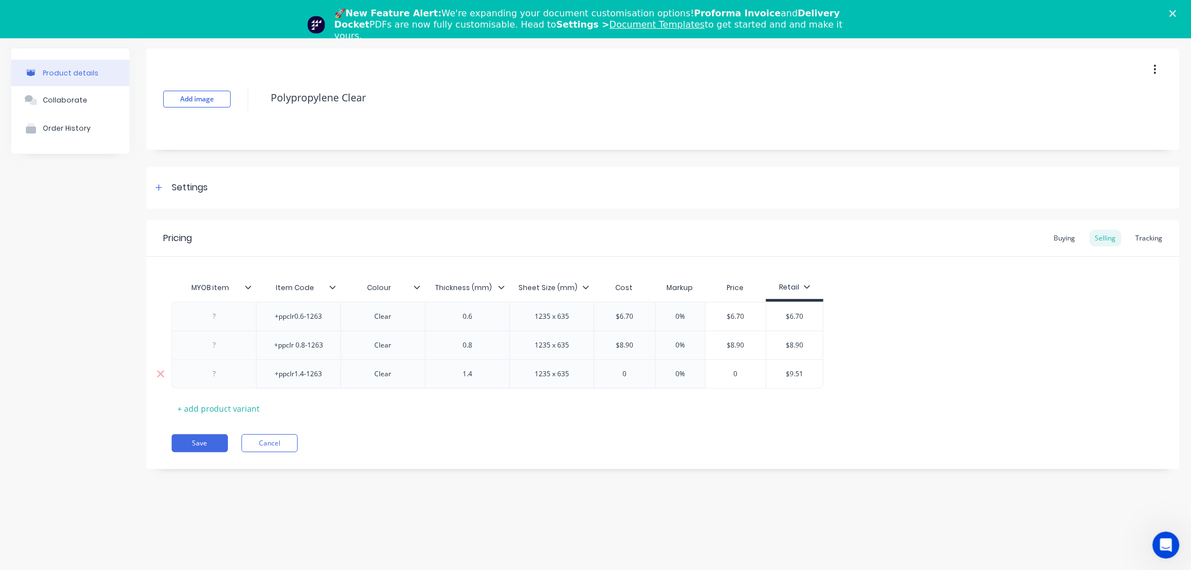
click at [789, 371] on input "$9.51" at bounding box center [795, 374] width 56 height 10
click at [629, 373] on input "0" at bounding box center [624, 374] width 61 height 10
click at [633, 429] on div "Pricing Buying Selling Tracking MYOB item Item Code Colour Thickness (mm) Sheet…" at bounding box center [662, 344] width 1033 height 249
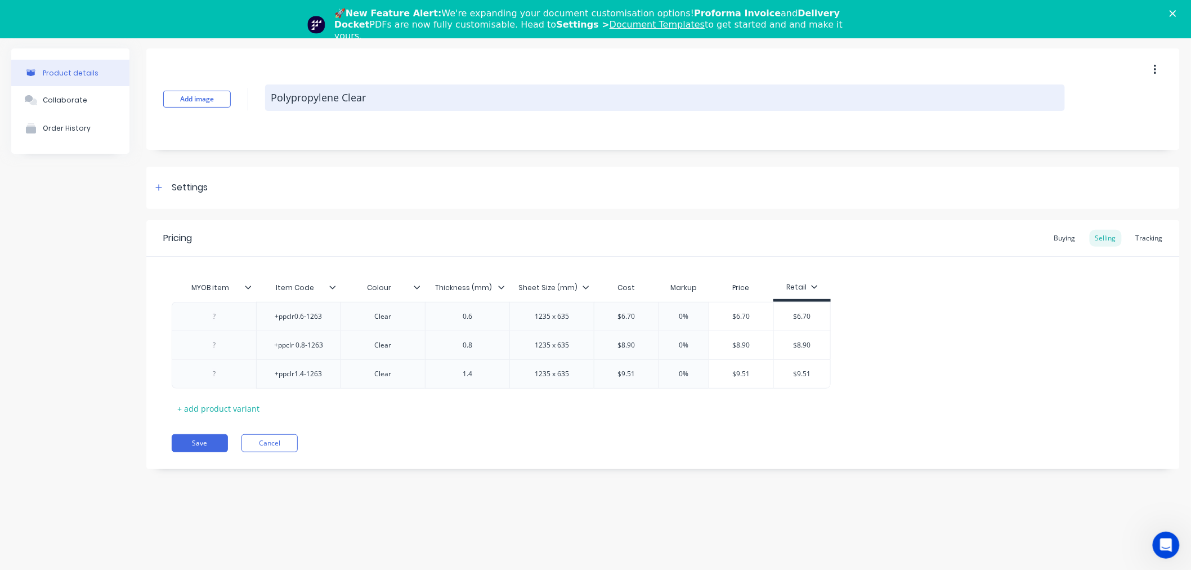
click at [332, 98] on textarea "Polypropylene Clear" at bounding box center [665, 97] width 800 height 26
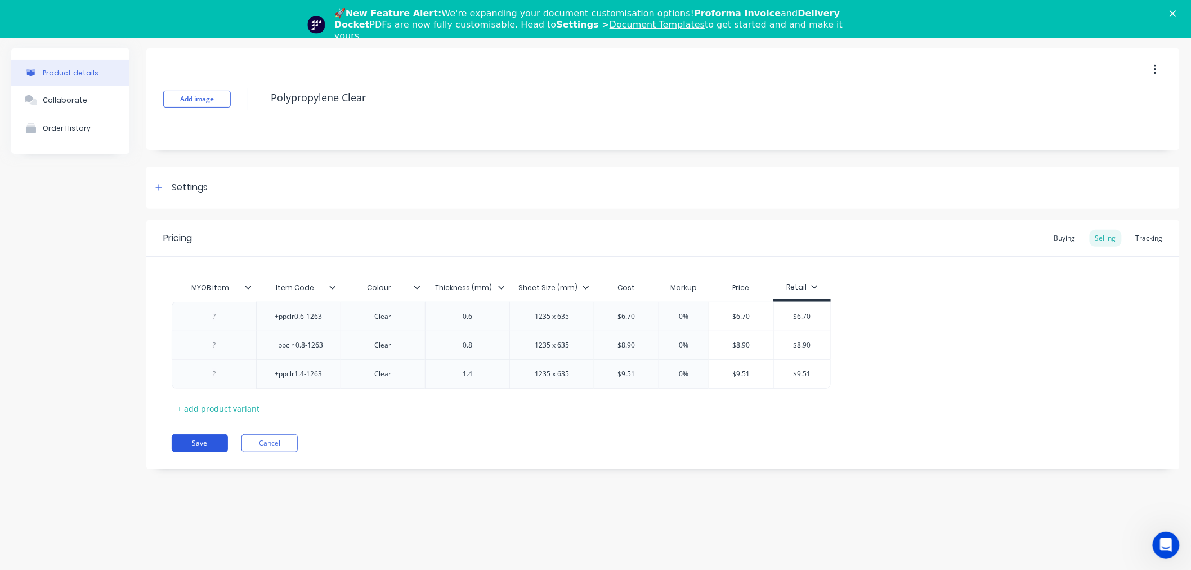
click at [198, 440] on button "Save" at bounding box center [200, 443] width 56 height 18
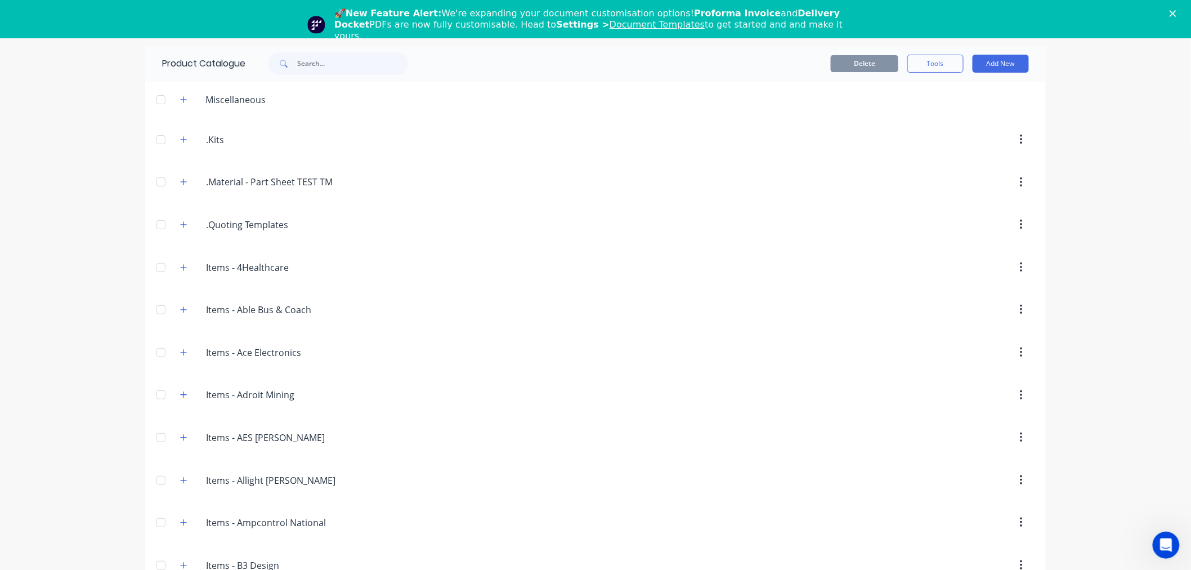
scroll to position [2879, 0]
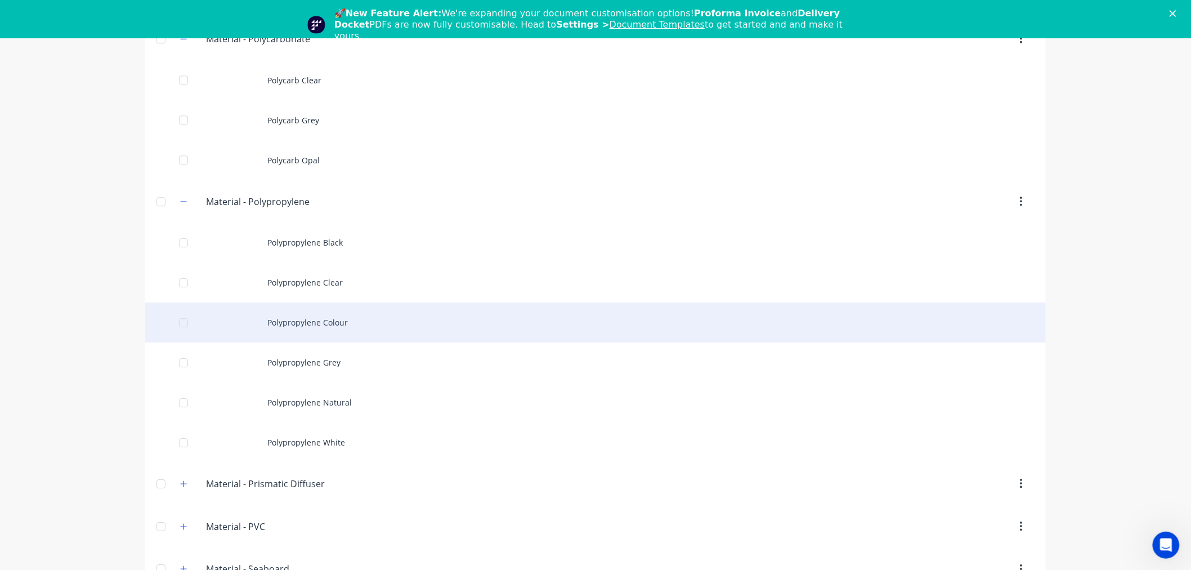
click at [321, 331] on div "Polypropylene Colour" at bounding box center [595, 322] width 901 height 40
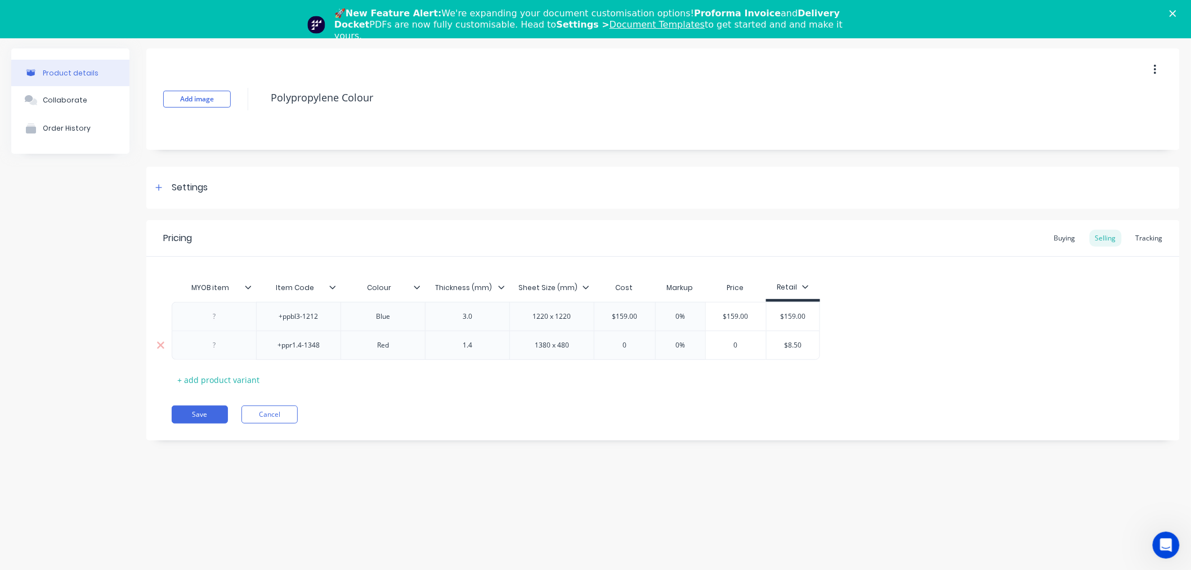
click at [794, 342] on input "$8.50" at bounding box center [793, 345] width 56 height 10
click at [632, 346] on input "0" at bounding box center [624, 345] width 61 height 10
drag, startPoint x: 662, startPoint y: 424, endPoint x: 657, endPoint y: 411, distance: 13.7
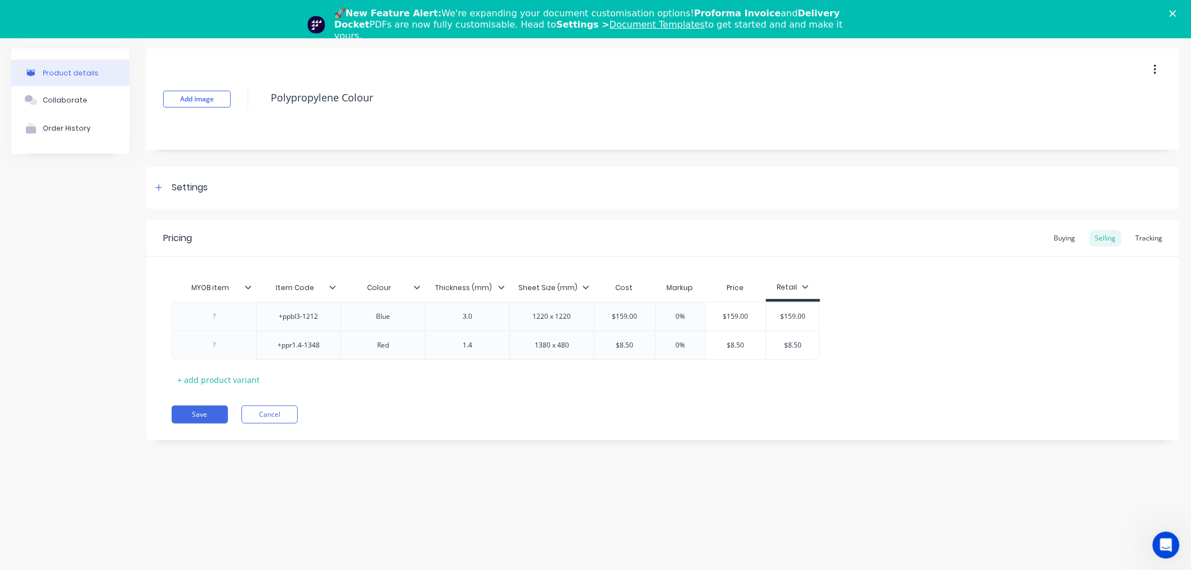
click at [662, 423] on div "Pricing Buying Selling Tracking MYOB item Item Code Colour Thickness (mm) Sheet…" at bounding box center [662, 330] width 1033 height 220
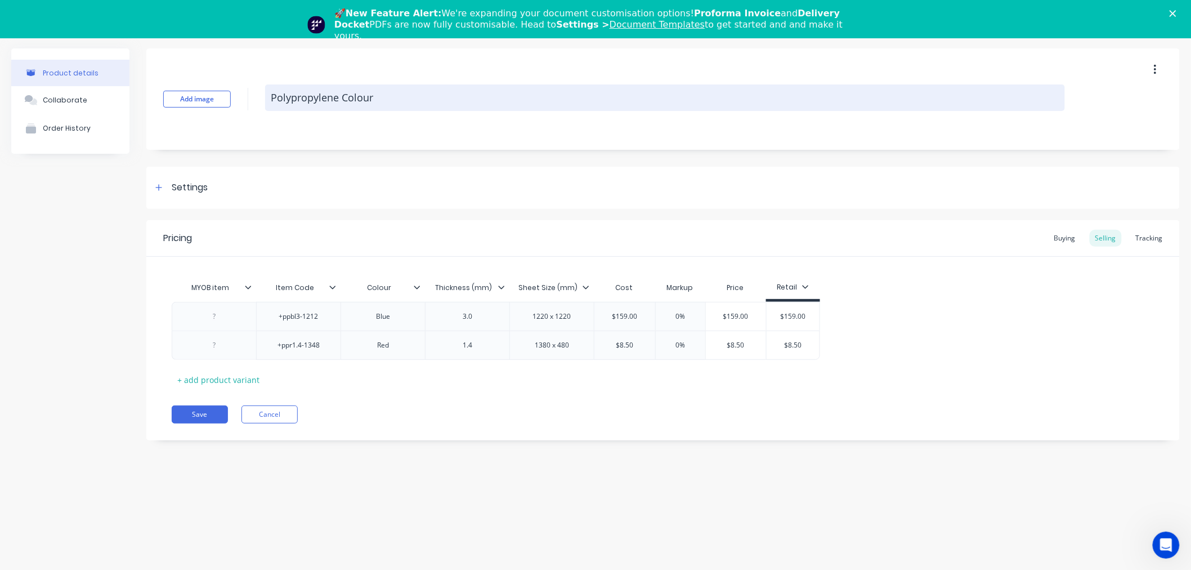
click at [320, 100] on textarea "Polypropylene Colour" at bounding box center [665, 97] width 800 height 26
click at [321, 100] on textarea "Polypropylene Colour" at bounding box center [665, 97] width 800 height 26
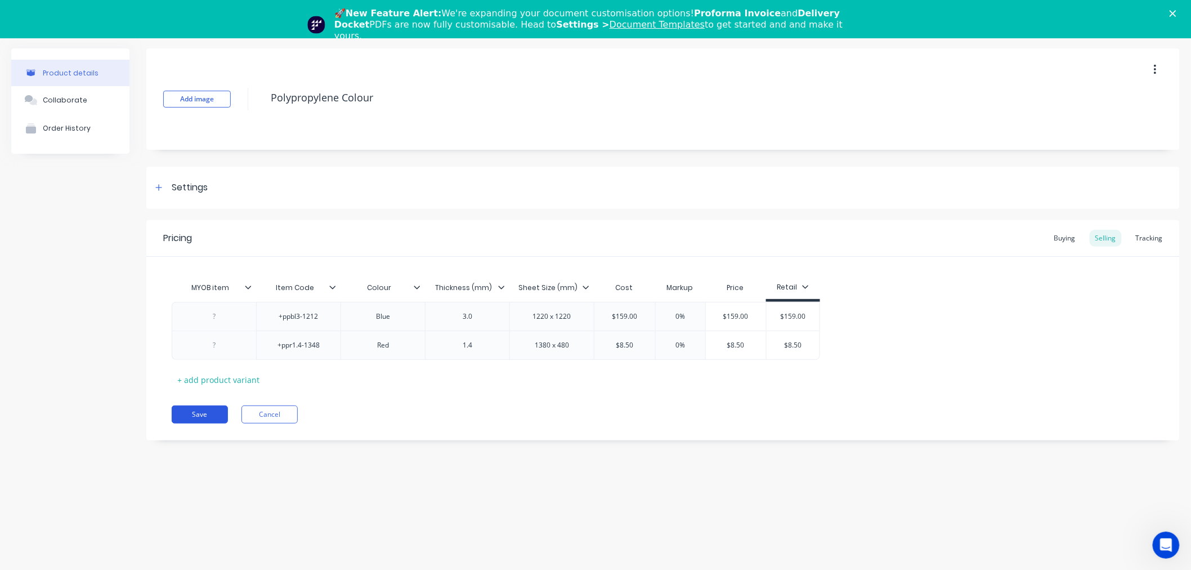
click at [202, 415] on button "Save" at bounding box center [200, 414] width 56 height 18
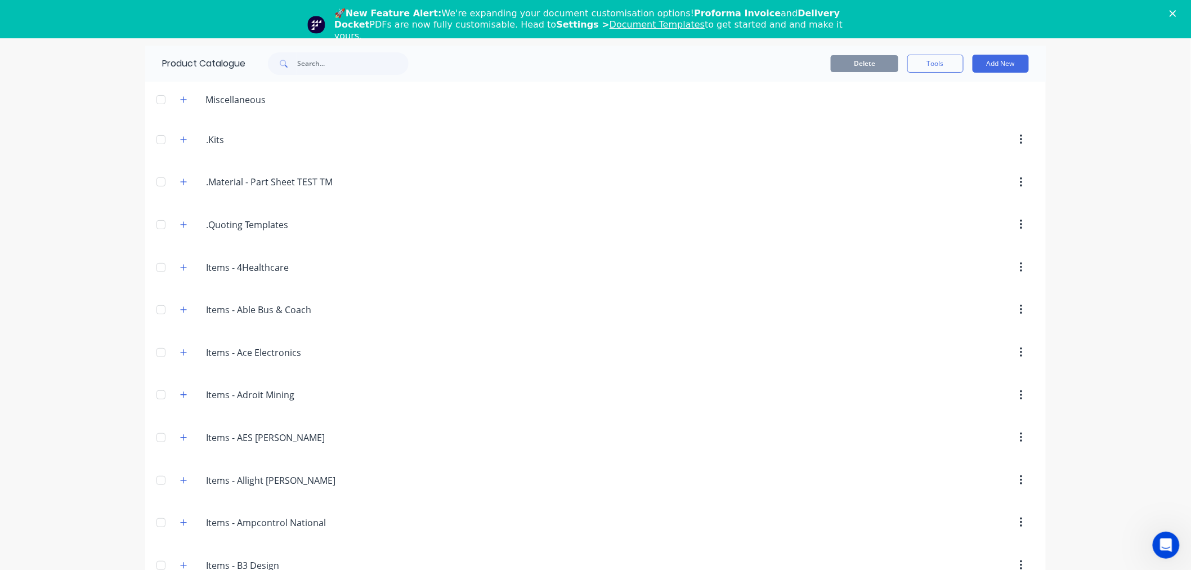
scroll to position [2919, 0]
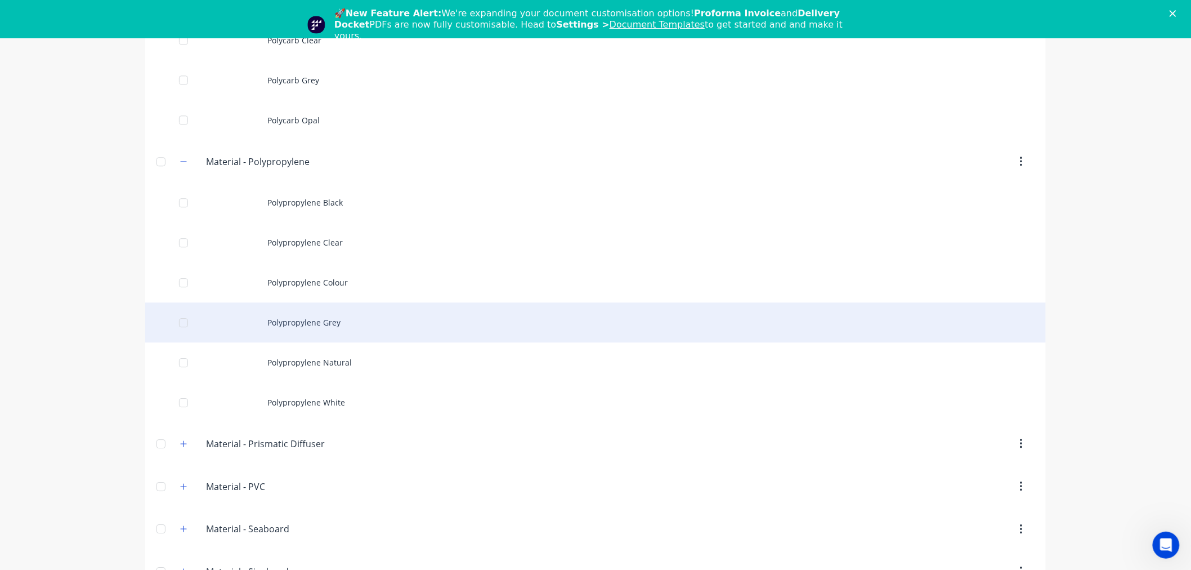
click at [301, 331] on div "Polypropylene Grey" at bounding box center [595, 322] width 901 height 40
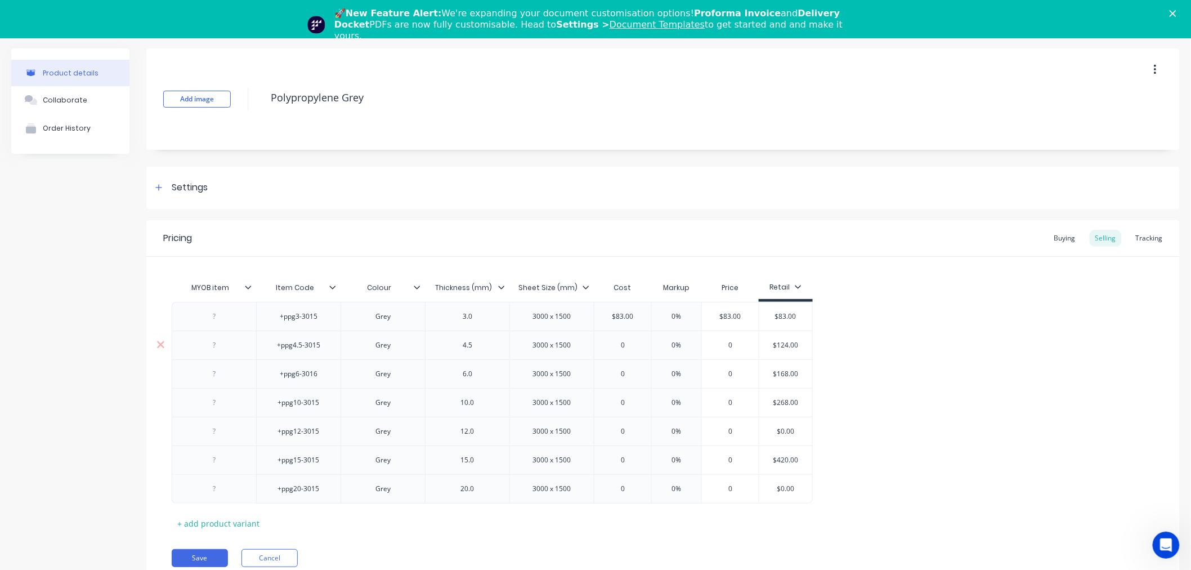
click at [785, 346] on input "$124.00" at bounding box center [786, 345] width 56 height 10
click at [633, 351] on div "0" at bounding box center [622, 345] width 57 height 28
click at [794, 373] on input "$168.00" at bounding box center [793, 374] width 56 height 10
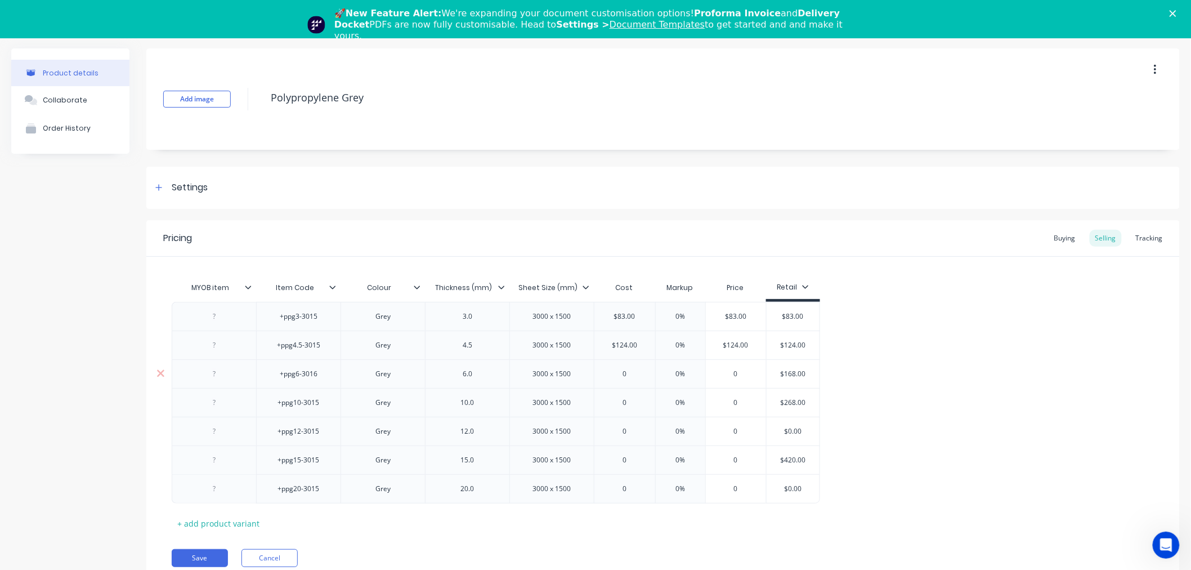
click at [794, 373] on input "$168.00" at bounding box center [793, 374] width 56 height 10
click at [629, 373] on input "0" at bounding box center [624, 374] width 61 height 10
click at [790, 402] on input "$268.00" at bounding box center [793, 402] width 56 height 10
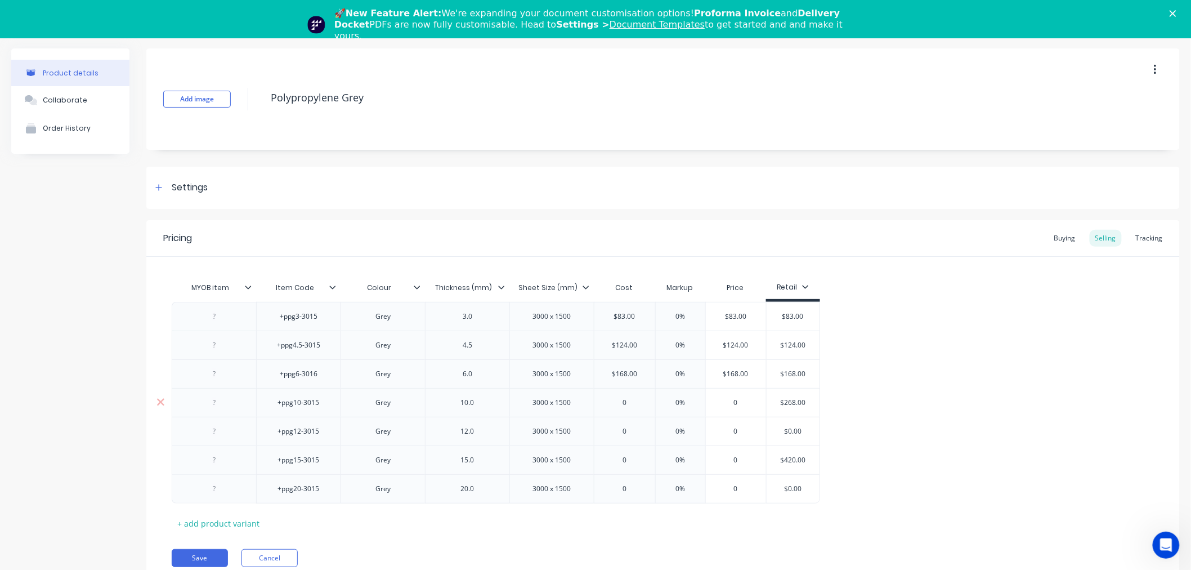
click at [790, 402] on input "$268.00" at bounding box center [793, 402] width 56 height 10
click at [625, 402] on input "0" at bounding box center [624, 402] width 61 height 10
click at [789, 458] on input "$420.00" at bounding box center [793, 460] width 56 height 10
click at [629, 456] on input "0" at bounding box center [624, 460] width 61 height 10
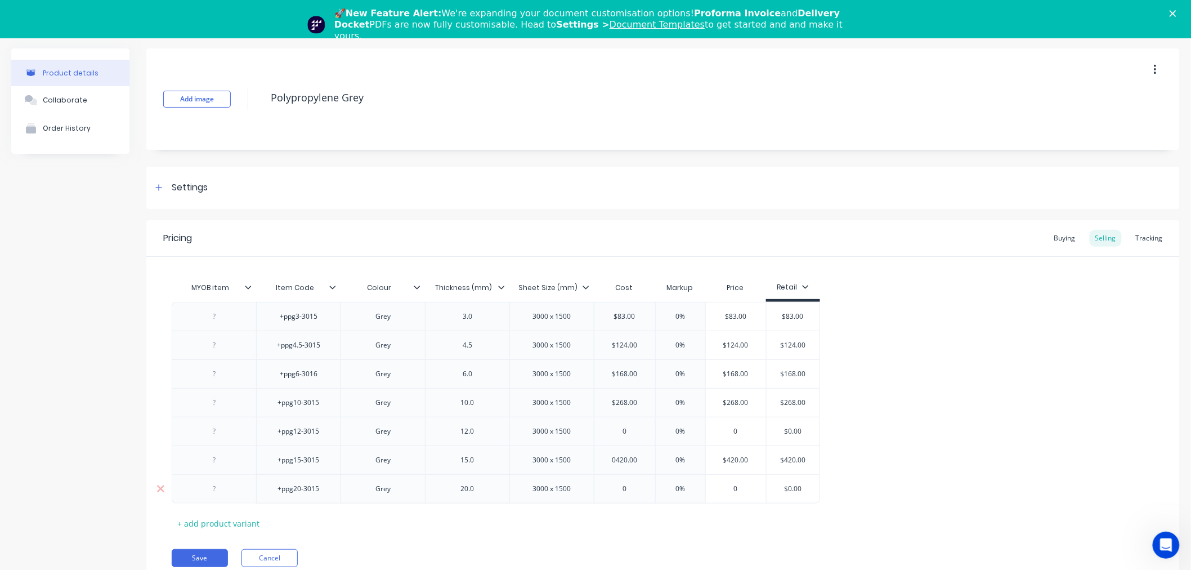
click at [786, 489] on input "$0.00" at bounding box center [793, 488] width 56 height 10
click at [704, 527] on div "MYOB item Item Code Colour Thickness (mm) Sheet Size (mm) Cost Markup Price Ret…" at bounding box center [663, 404] width 983 height 256
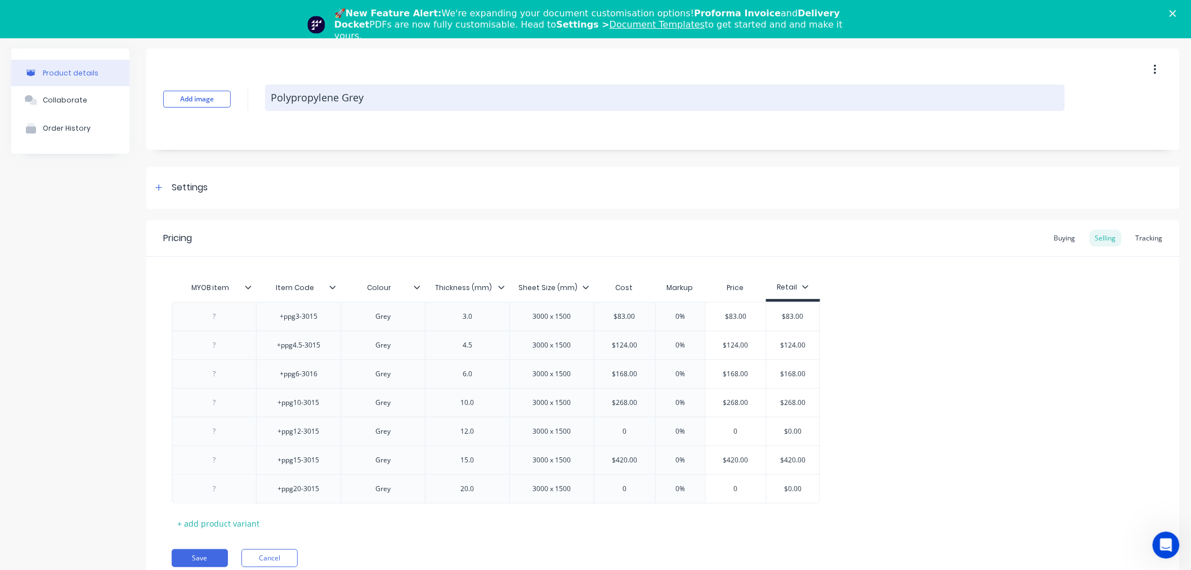
click at [307, 88] on textarea "Polypropylene Grey" at bounding box center [665, 97] width 800 height 26
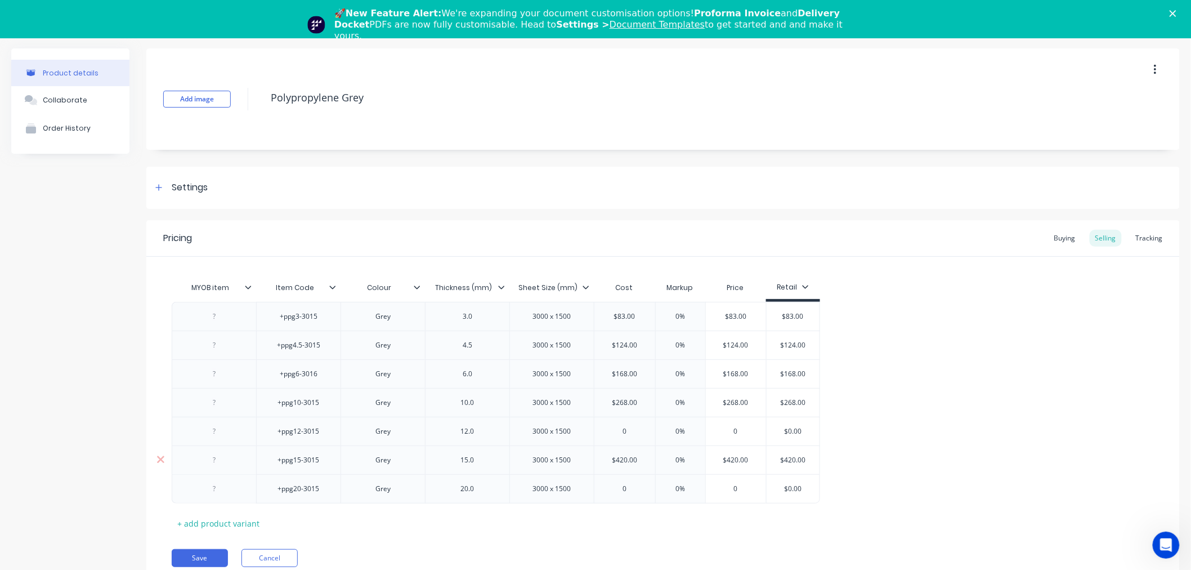
scroll to position [45, 0]
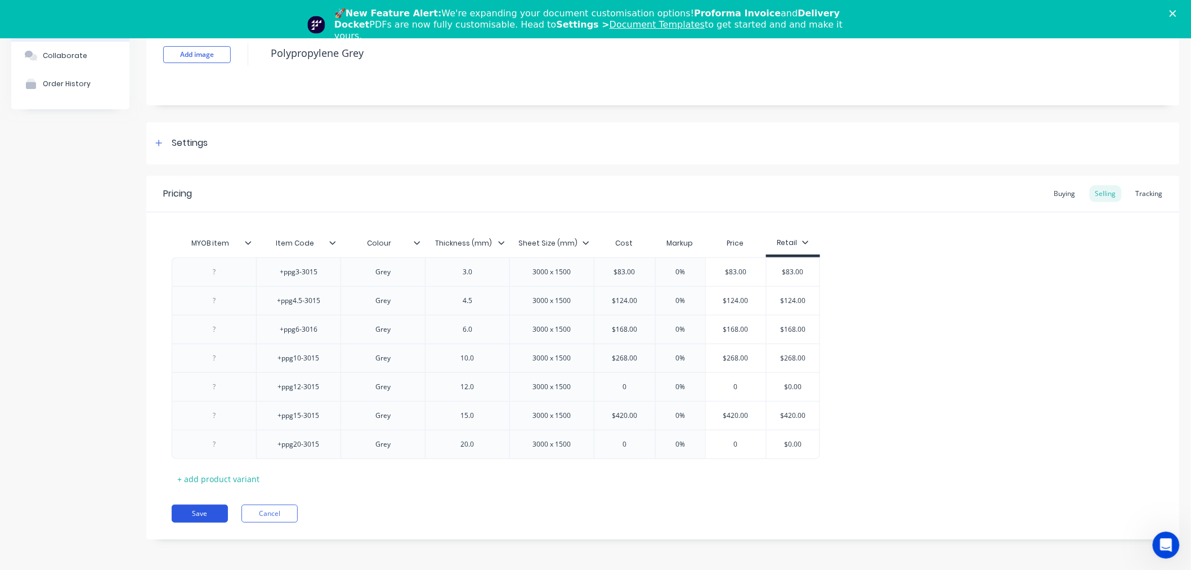
click at [207, 515] on button "Save" at bounding box center [200, 513] width 56 height 18
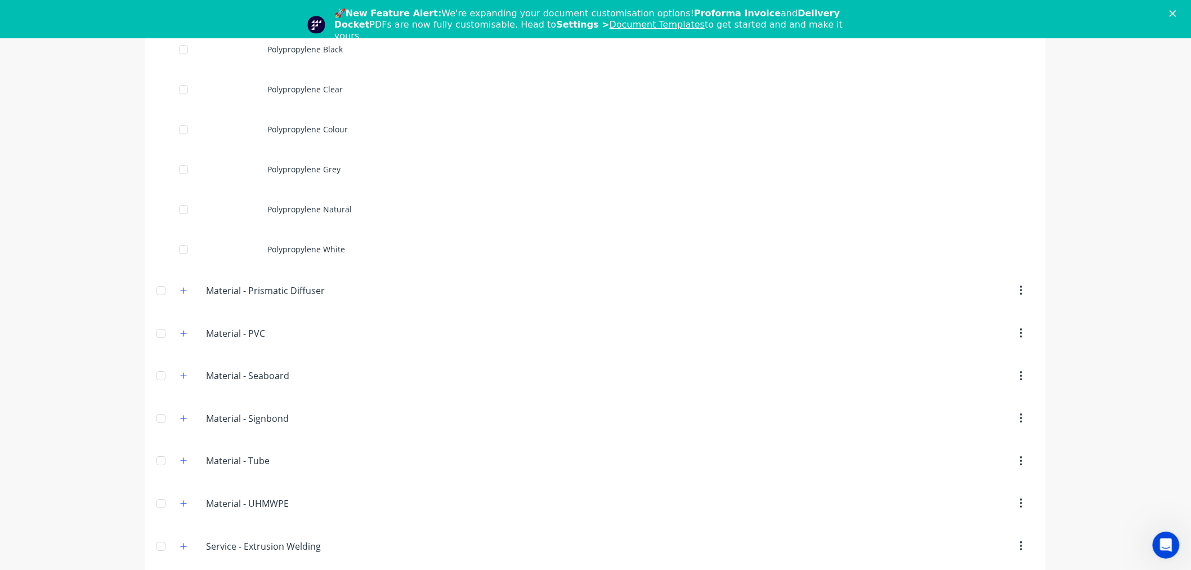
scroll to position [3068, 0]
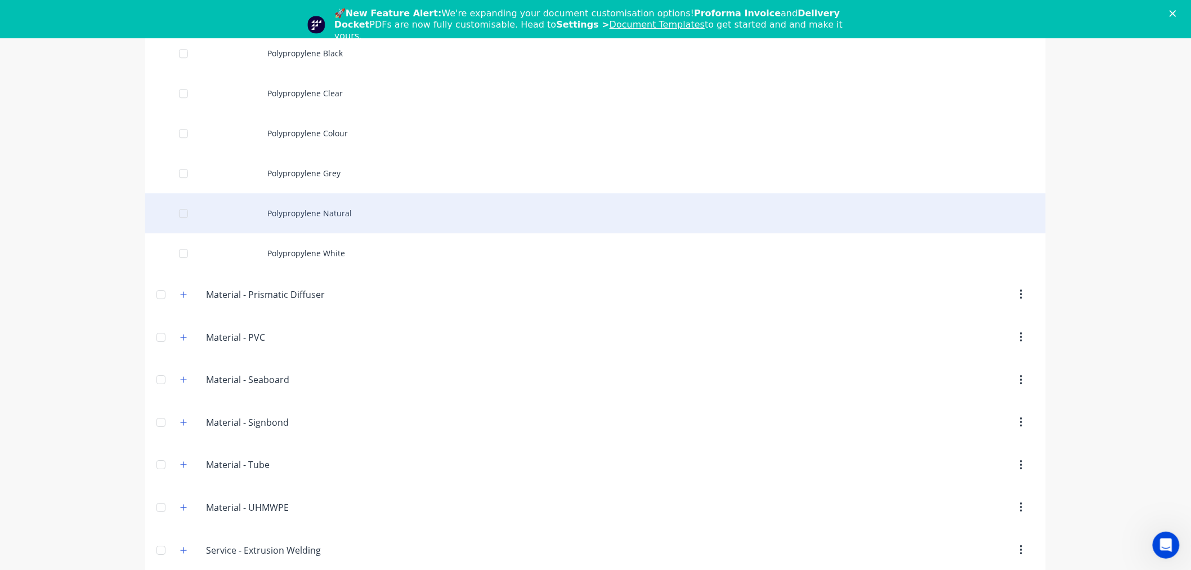
click at [294, 225] on div "Polypropylene Natural" at bounding box center [595, 213] width 901 height 40
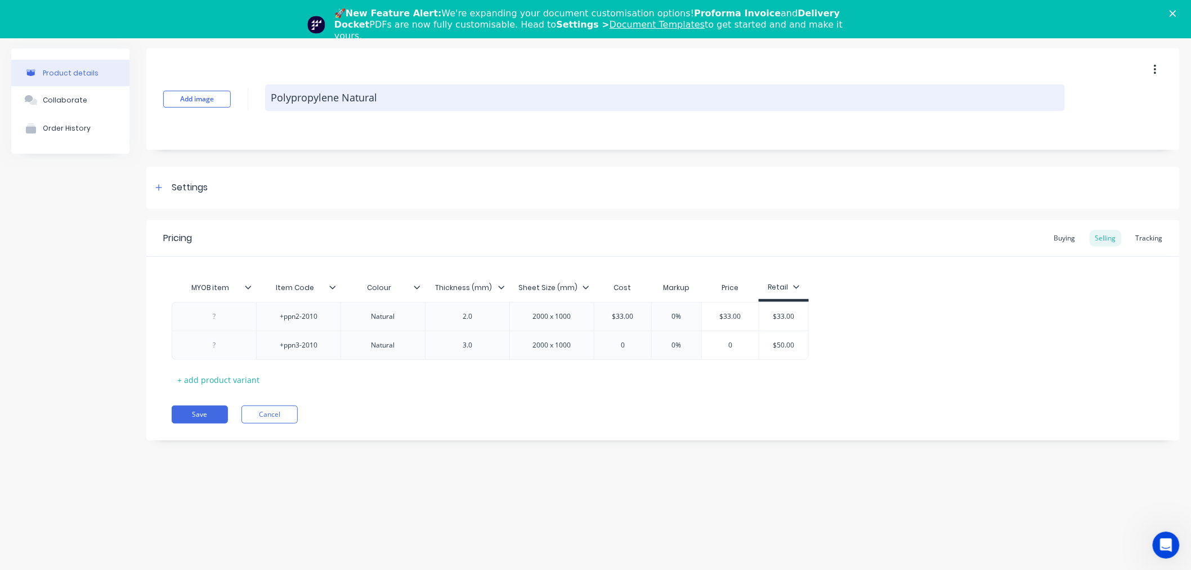
click at [357, 96] on textarea "Polypropylene Natural" at bounding box center [665, 97] width 800 height 26
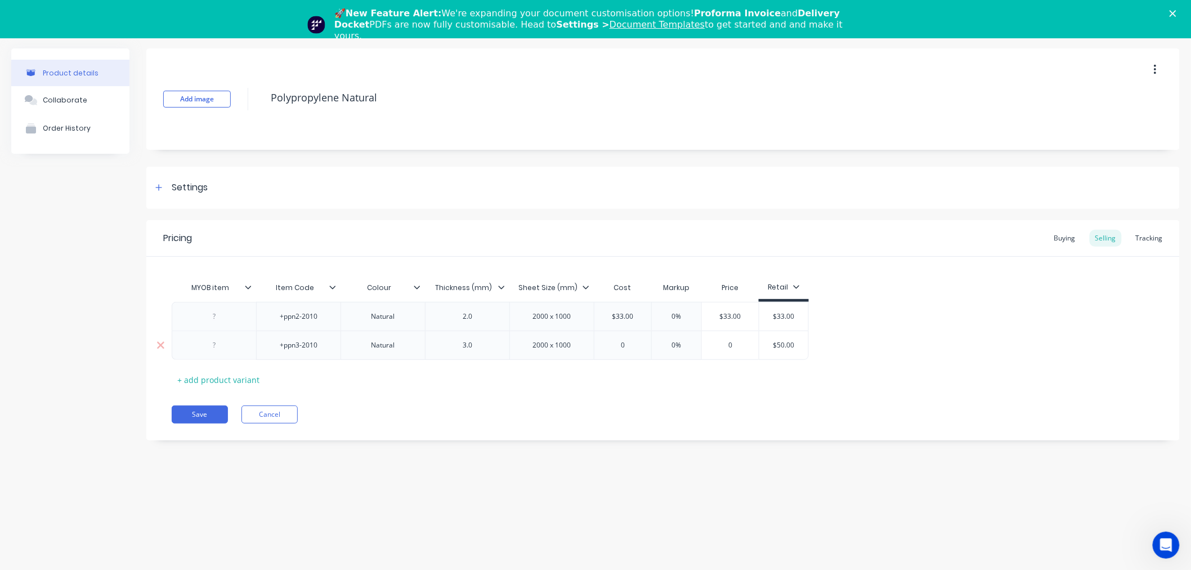
click at [785, 344] on input "$50.00" at bounding box center [784, 345] width 56 height 10
click at [636, 345] on input "0" at bounding box center [622, 345] width 57 height 10
click at [617, 386] on div "MYOB item Item Code Colour Thickness (mm) Sheet Size (mm) Cost Markup Price Ret…" at bounding box center [663, 332] width 983 height 112
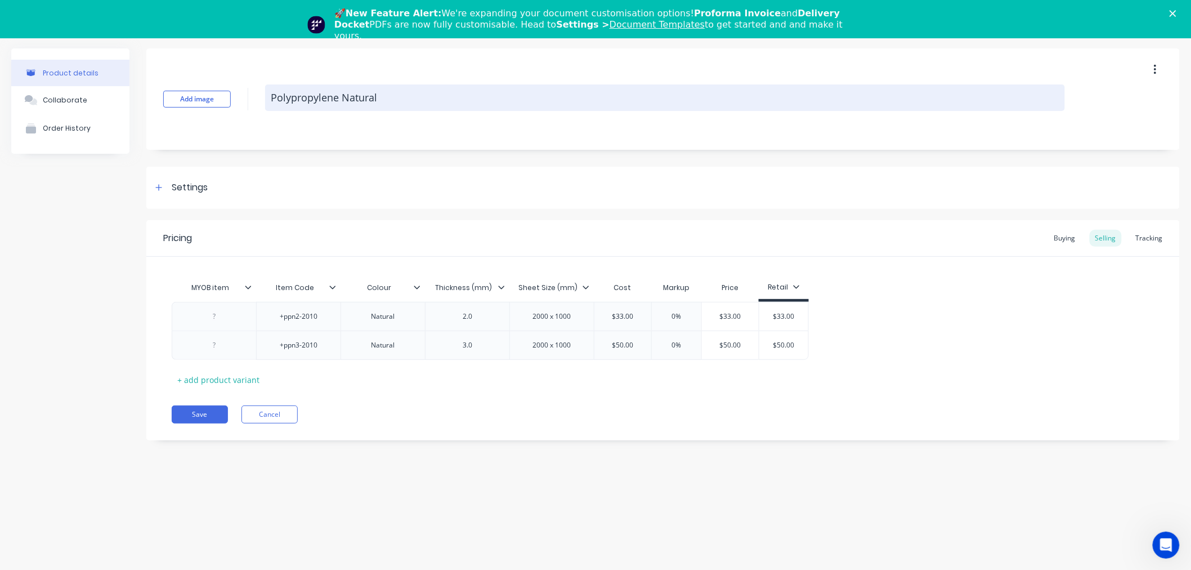
click at [359, 96] on textarea "Polypropylene Natural" at bounding box center [665, 97] width 800 height 26
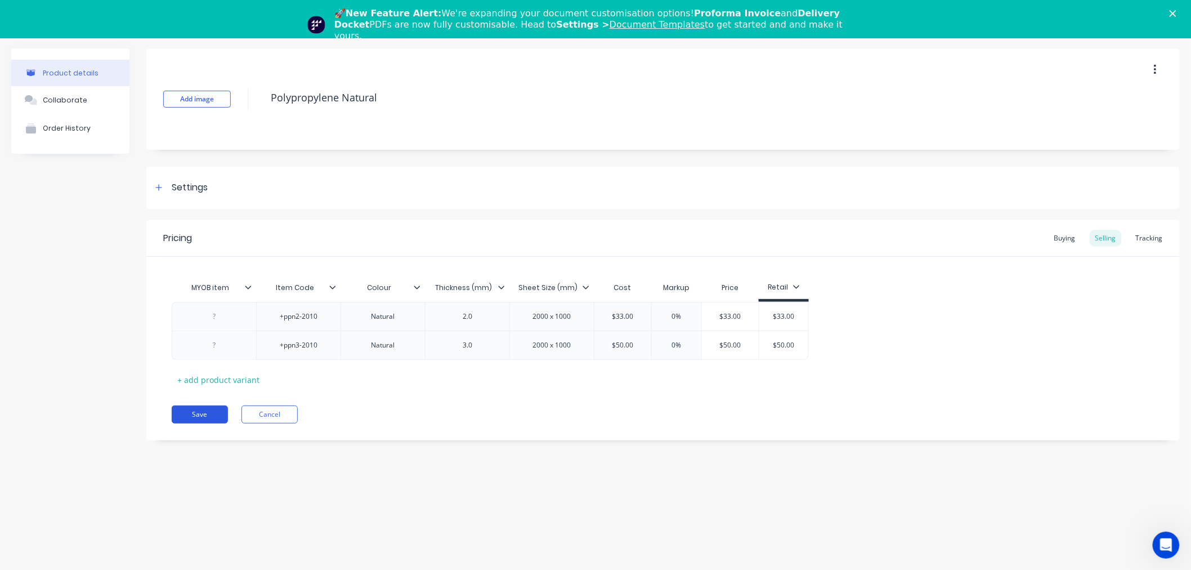
click at [198, 415] on button "Save" at bounding box center [200, 414] width 56 height 18
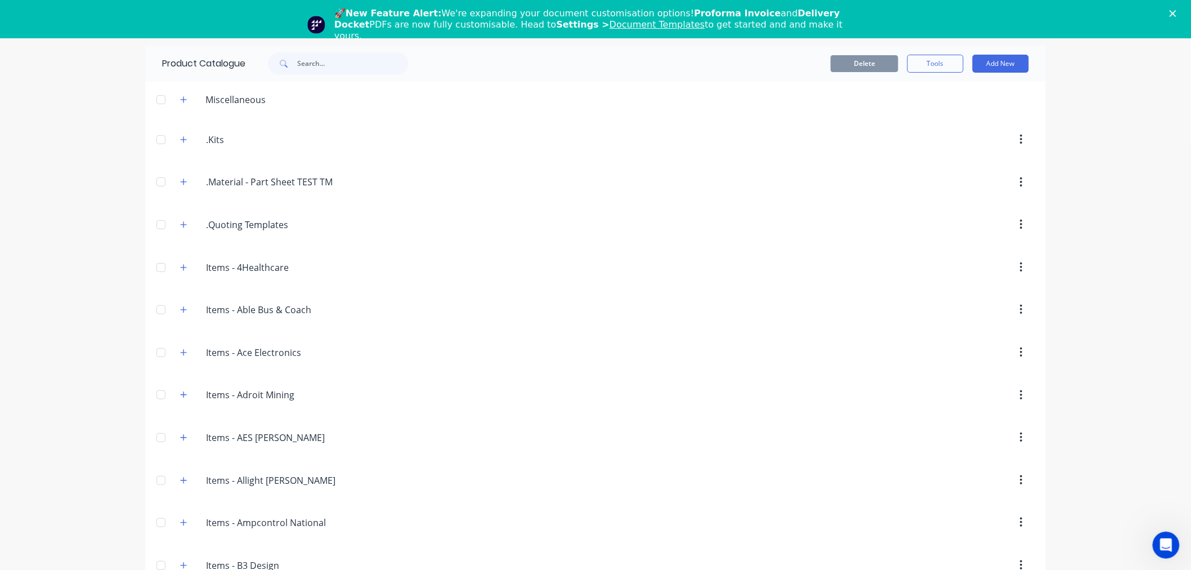
scroll to position [2999, 0]
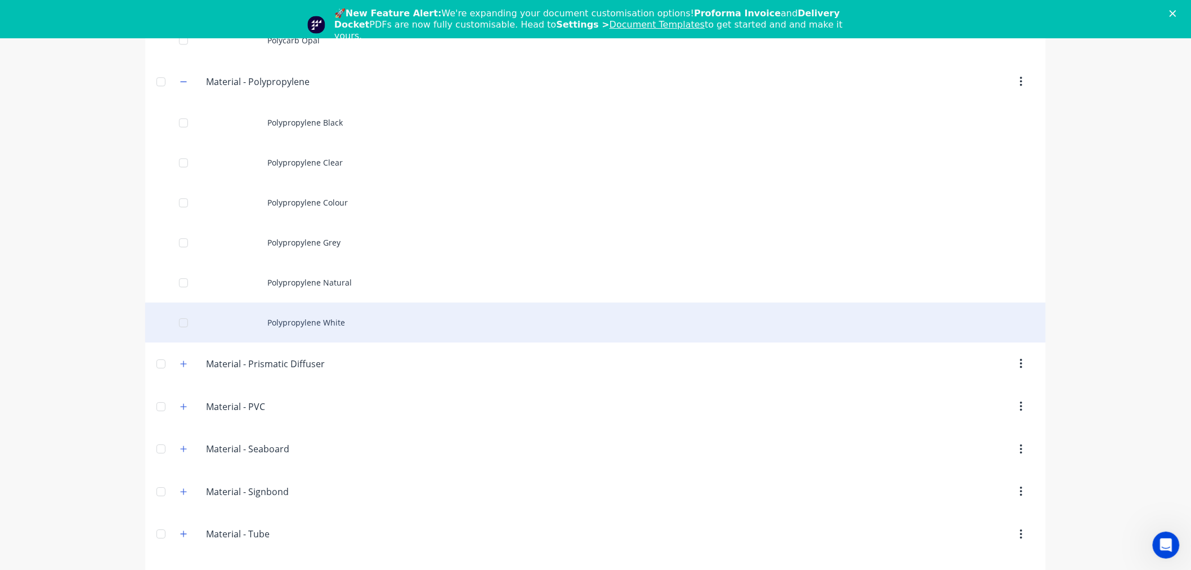
click at [290, 327] on div "Polypropylene White" at bounding box center [595, 322] width 901 height 40
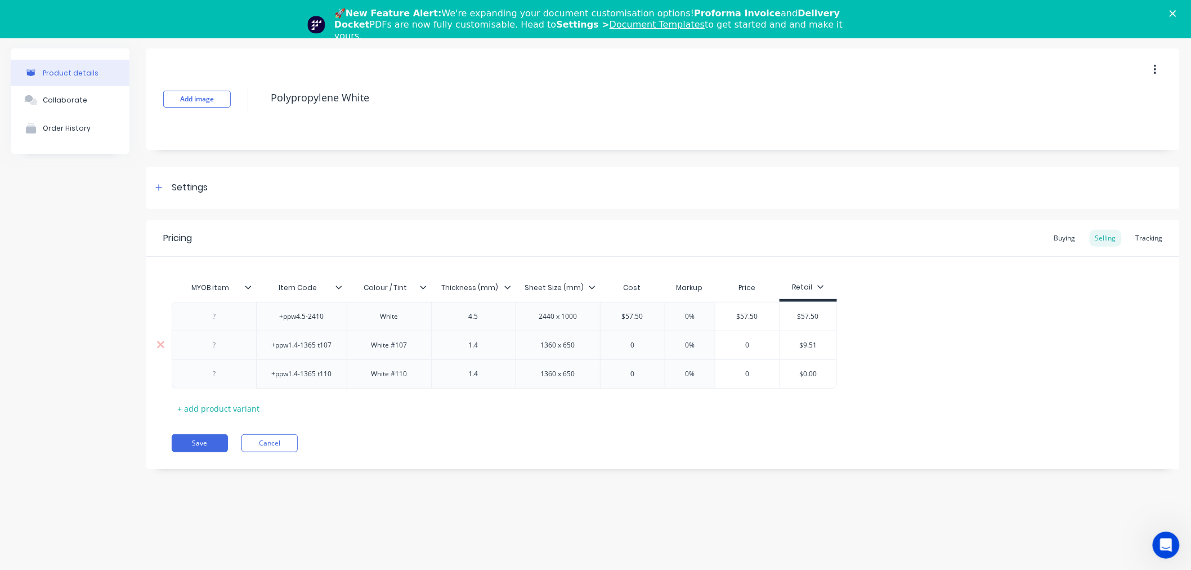
click at [808, 342] on input "$9.51" at bounding box center [808, 345] width 56 height 10
click at [800, 343] on input "$9.51" at bounding box center [808, 345] width 56 height 10
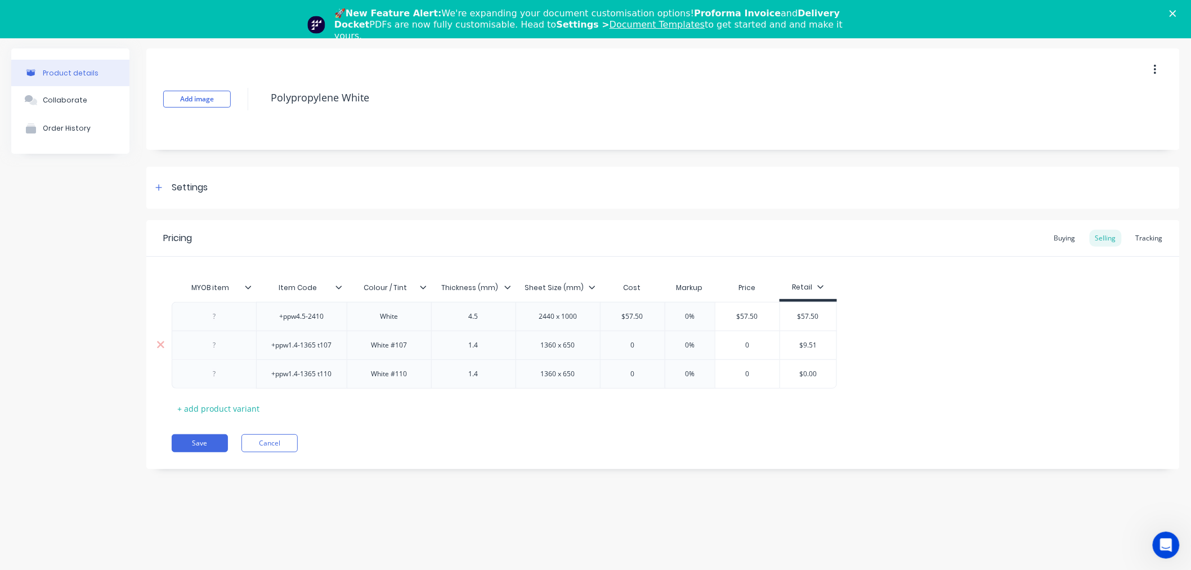
click at [646, 346] on input "0" at bounding box center [633, 345] width 64 height 10
click at [679, 419] on div "Pricing Buying Selling Tracking MYOB item Item Code Colour / Tint Thickness (mm…" at bounding box center [662, 344] width 1033 height 249
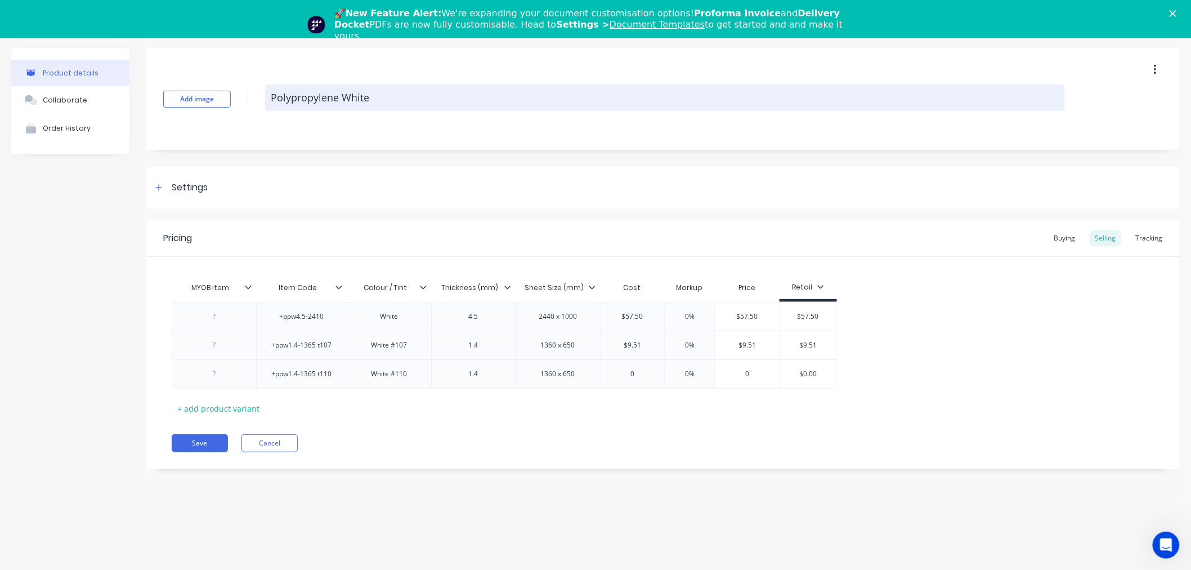
click at [335, 105] on textarea "Polypropylene White" at bounding box center [665, 97] width 800 height 26
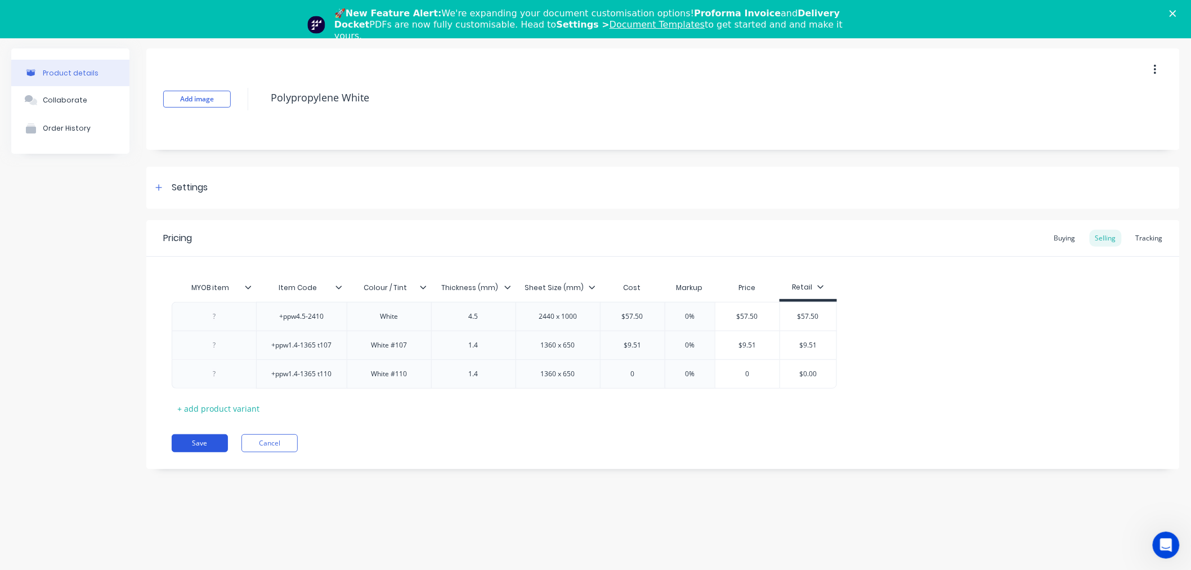
click at [203, 441] on button "Save" at bounding box center [200, 443] width 56 height 18
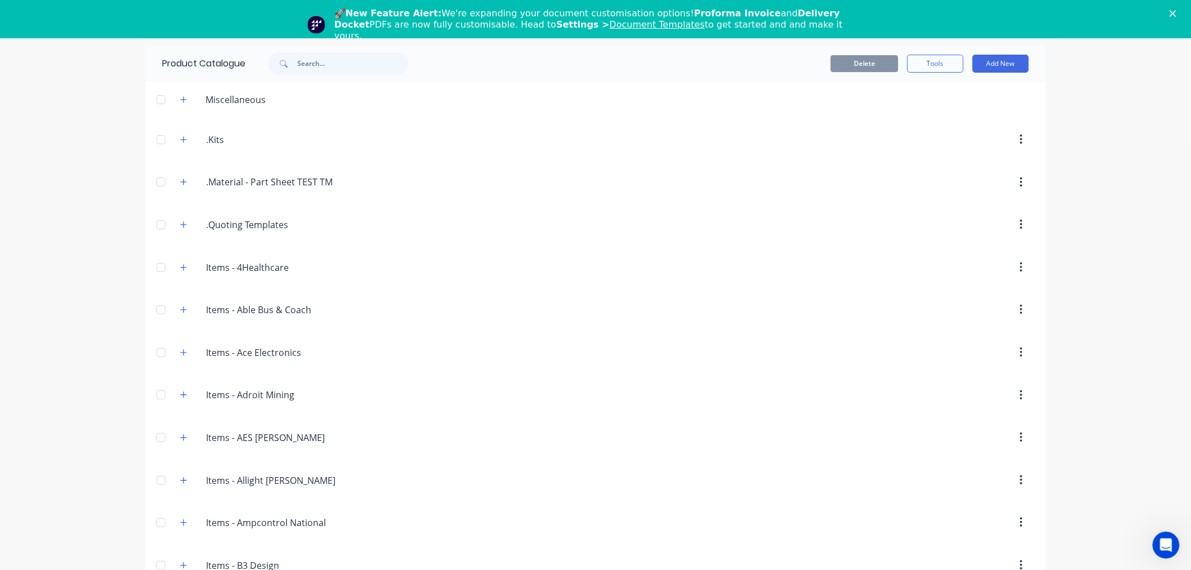
scroll to position [3039, 0]
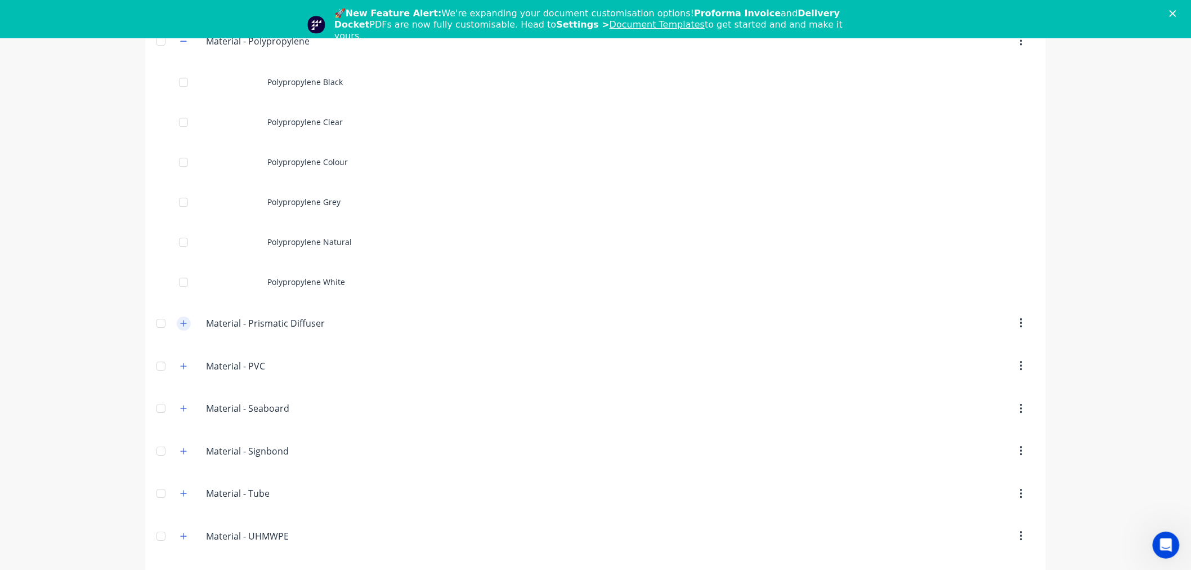
click at [181, 330] on button "button" at bounding box center [184, 323] width 14 height 14
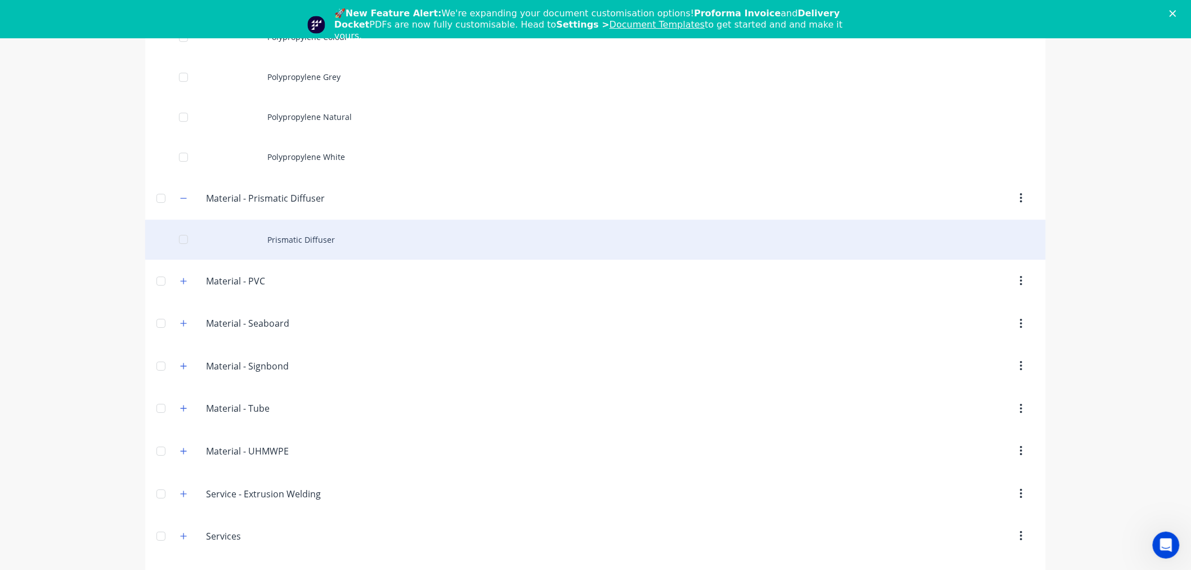
click at [308, 254] on div "Prismatic Diffuser" at bounding box center [595, 240] width 901 height 40
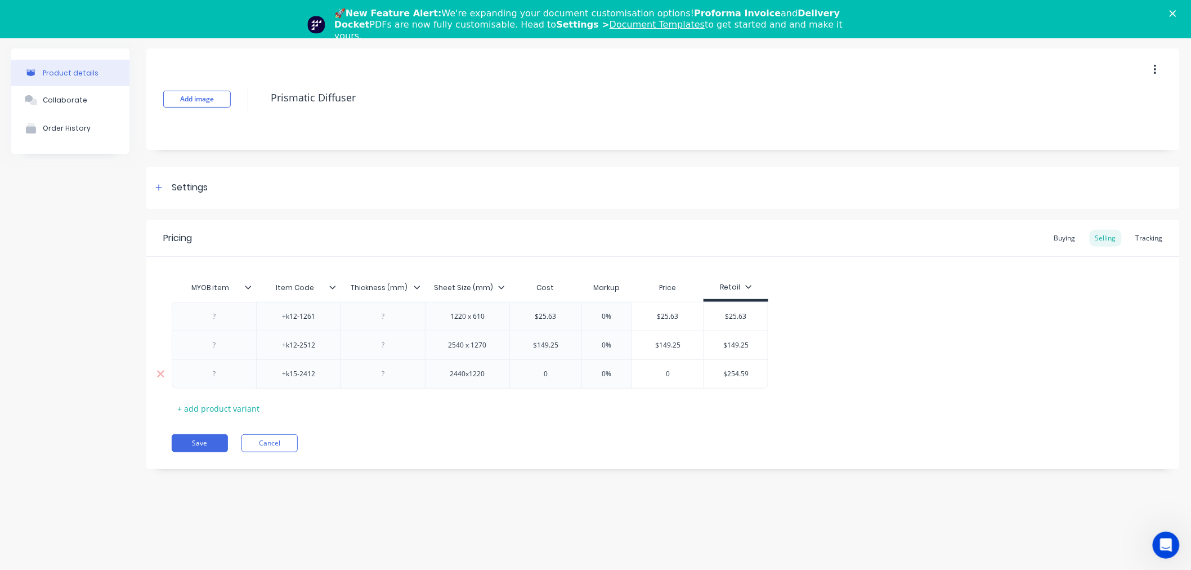
click at [737, 374] on input "$254.59" at bounding box center [736, 374] width 64 height 10
click at [558, 374] on input "0" at bounding box center [545, 374] width 71 height 10
click at [565, 430] on div "Pricing Buying Selling Tracking MYOB item Item Code Thickness (mm) Sheet Size (…" at bounding box center [662, 344] width 1033 height 249
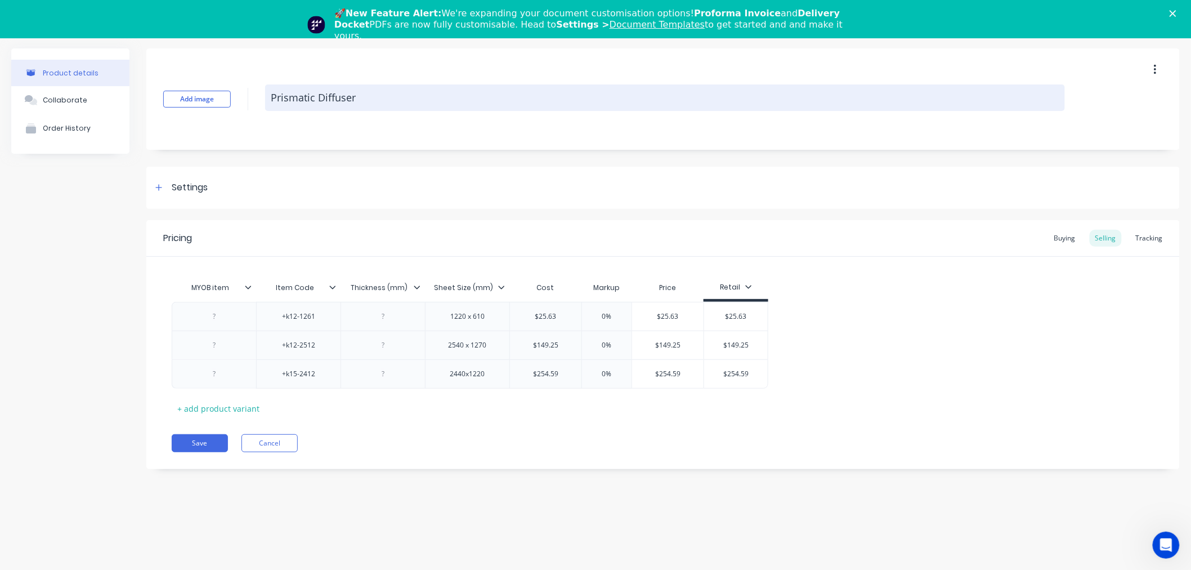
click at [314, 96] on textarea "Prismatic Diffuser" at bounding box center [665, 97] width 800 height 26
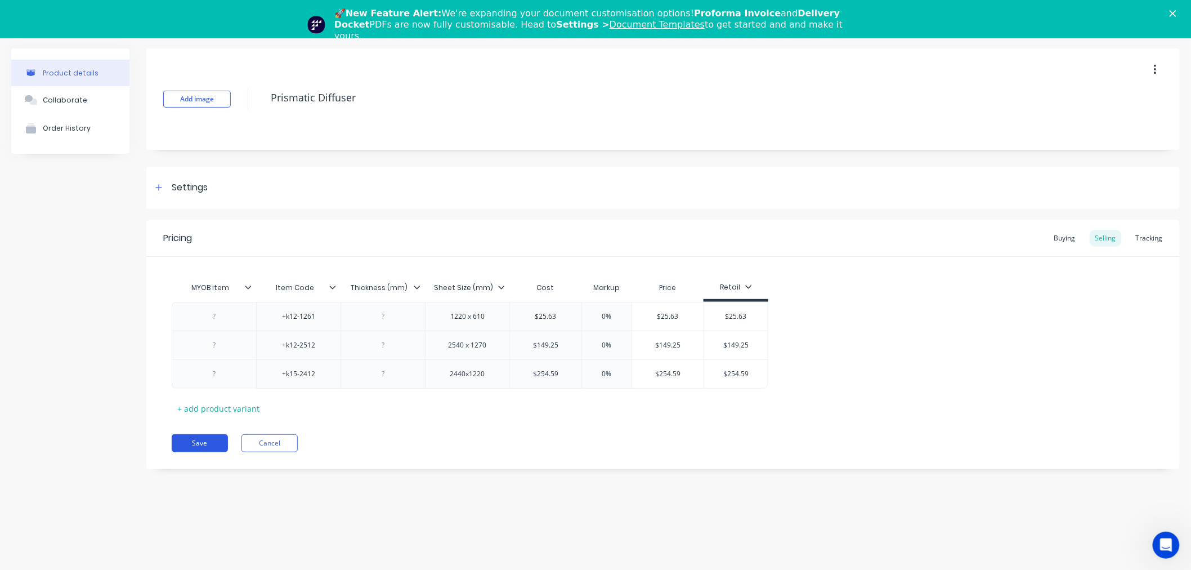
click at [194, 442] on button "Save" at bounding box center [200, 443] width 56 height 18
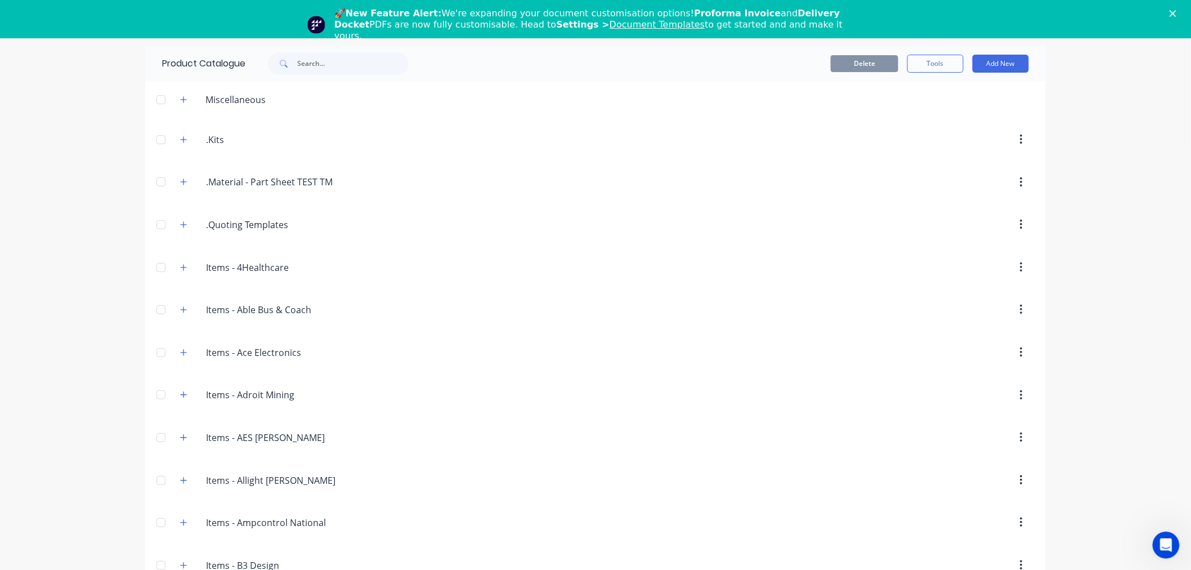
scroll to position [3081, 0]
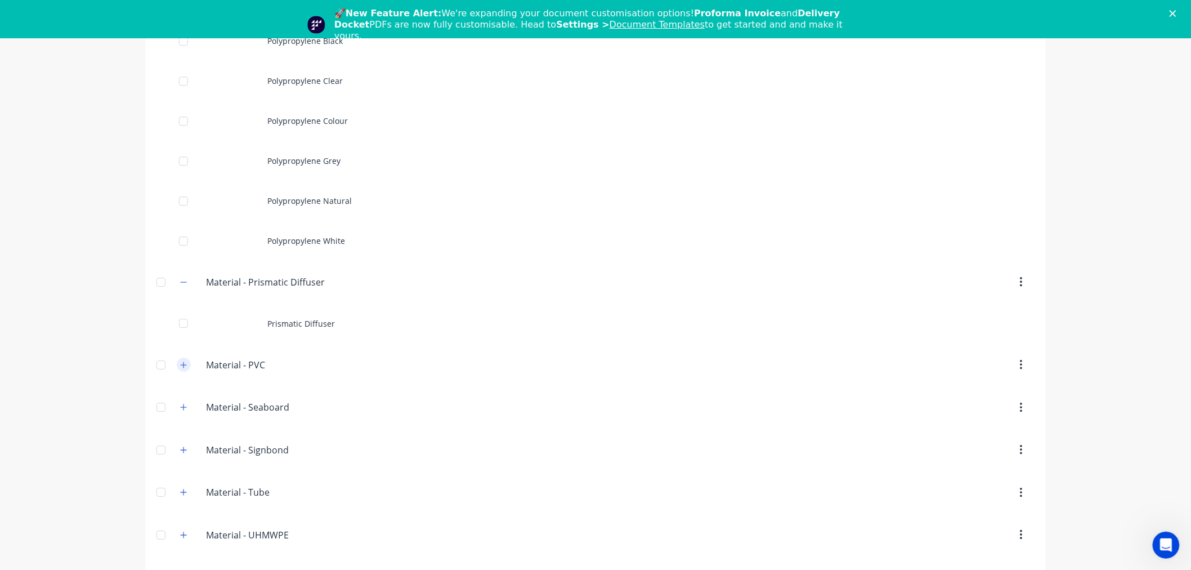
click at [180, 369] on icon "button" at bounding box center [183, 365] width 7 height 8
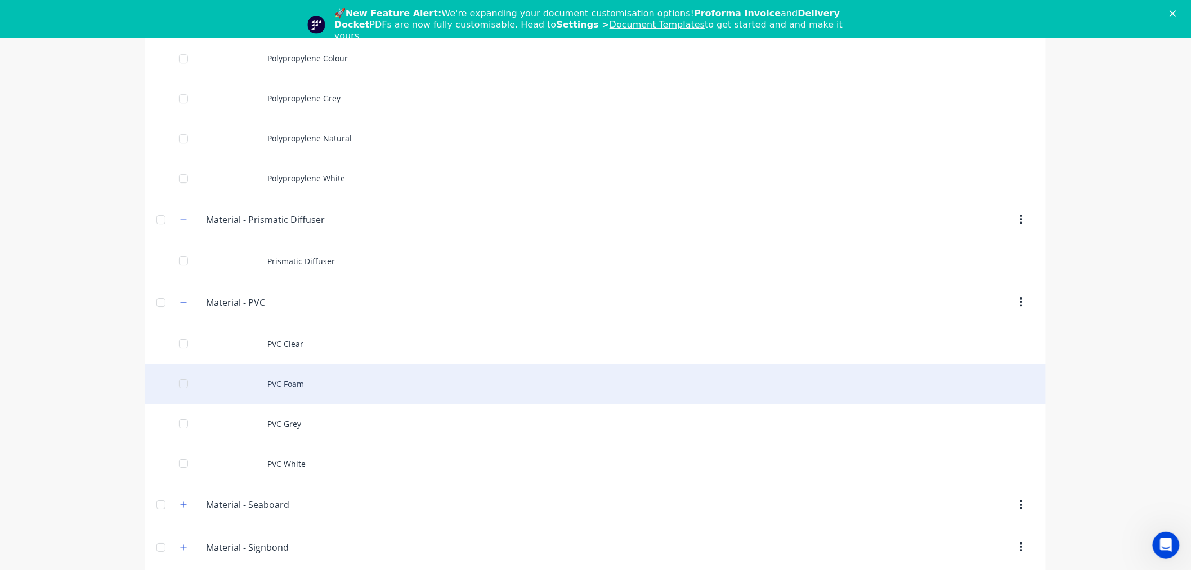
scroll to position [3205, 0]
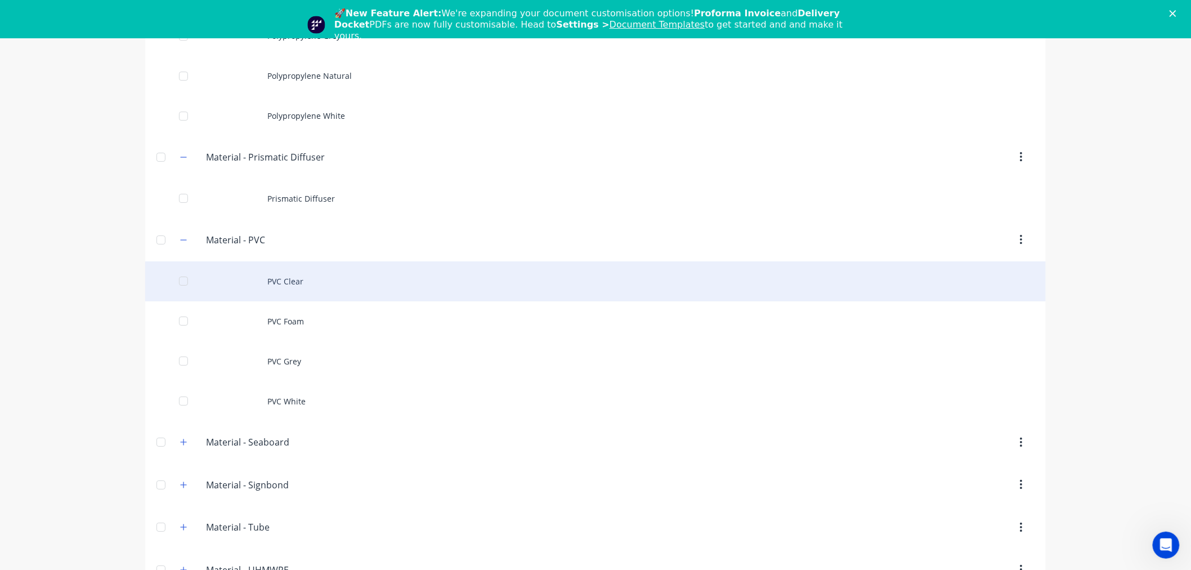
click at [285, 279] on div "PVC Clear" at bounding box center [595, 281] width 901 height 40
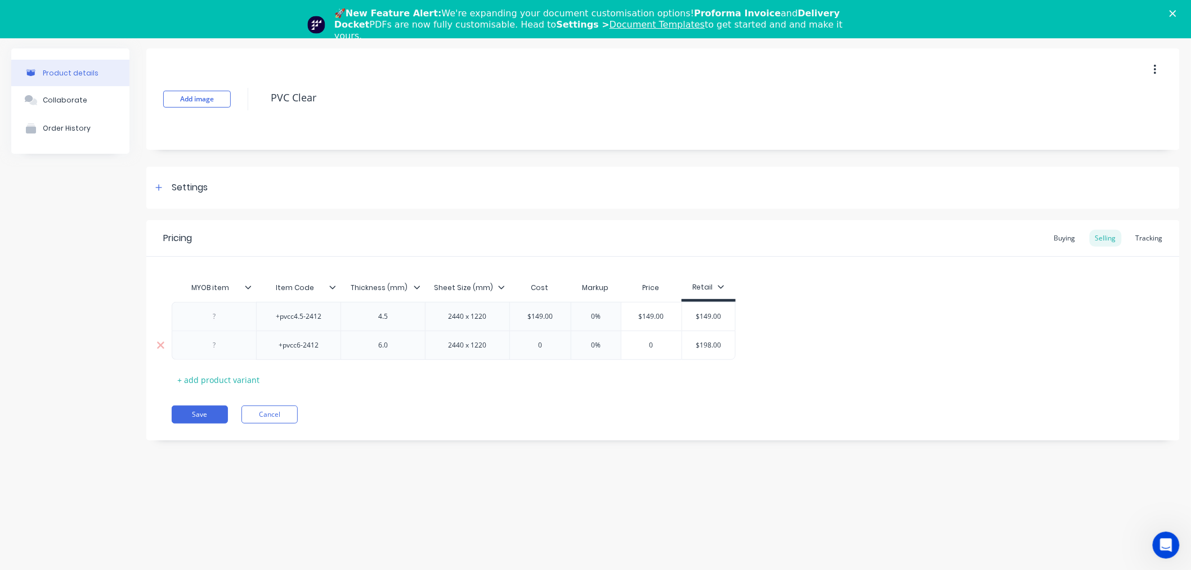
click at [708, 346] on input "$198.00" at bounding box center [708, 345] width 56 height 10
click at [549, 348] on input "0" at bounding box center [540, 345] width 61 height 10
click at [857, 321] on div "+pvcc4.5-2412 4.5 2440 x 1220 $149.00 0% $149.00 $149.00 +pvcc6-2412 6.0 2440 x…" at bounding box center [663, 331] width 983 height 58
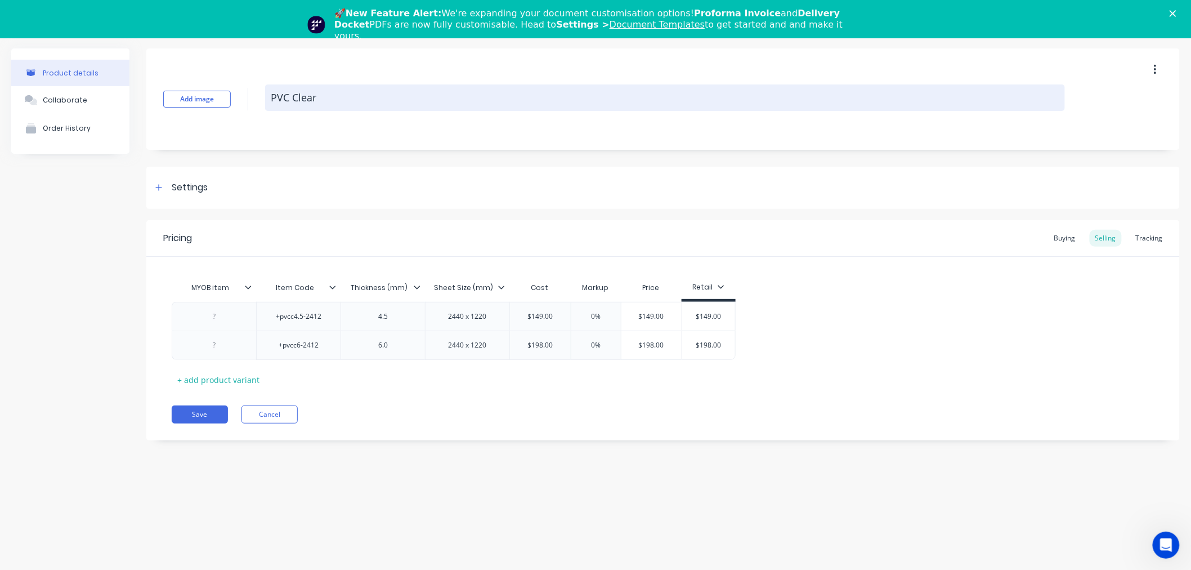
click at [300, 102] on textarea "PVC Clear" at bounding box center [665, 97] width 800 height 26
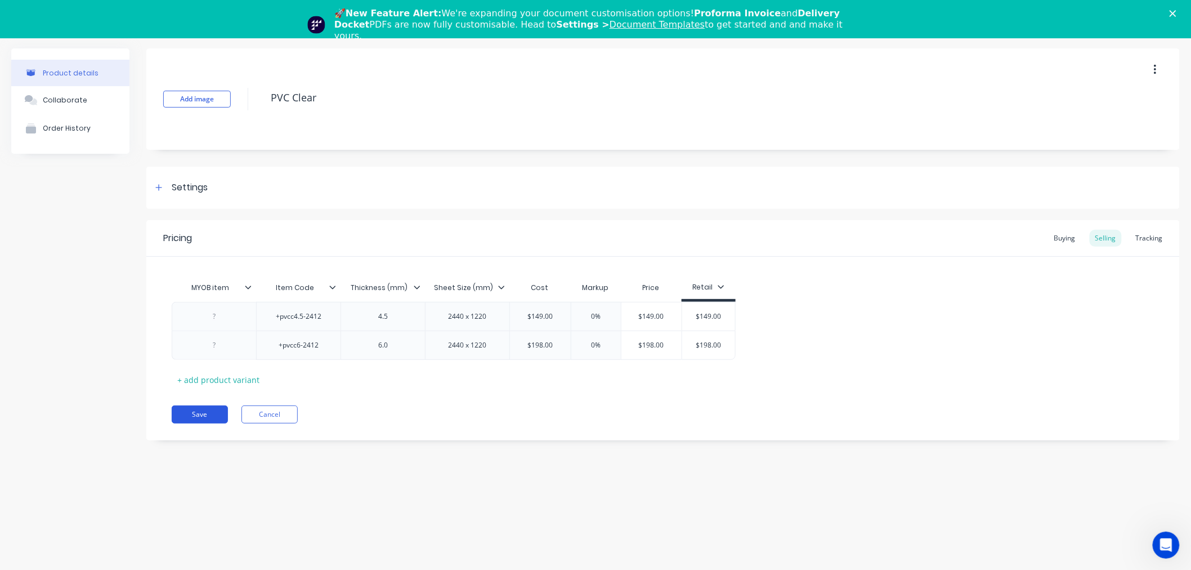
click at [200, 413] on button "Save" at bounding box center [200, 414] width 56 height 18
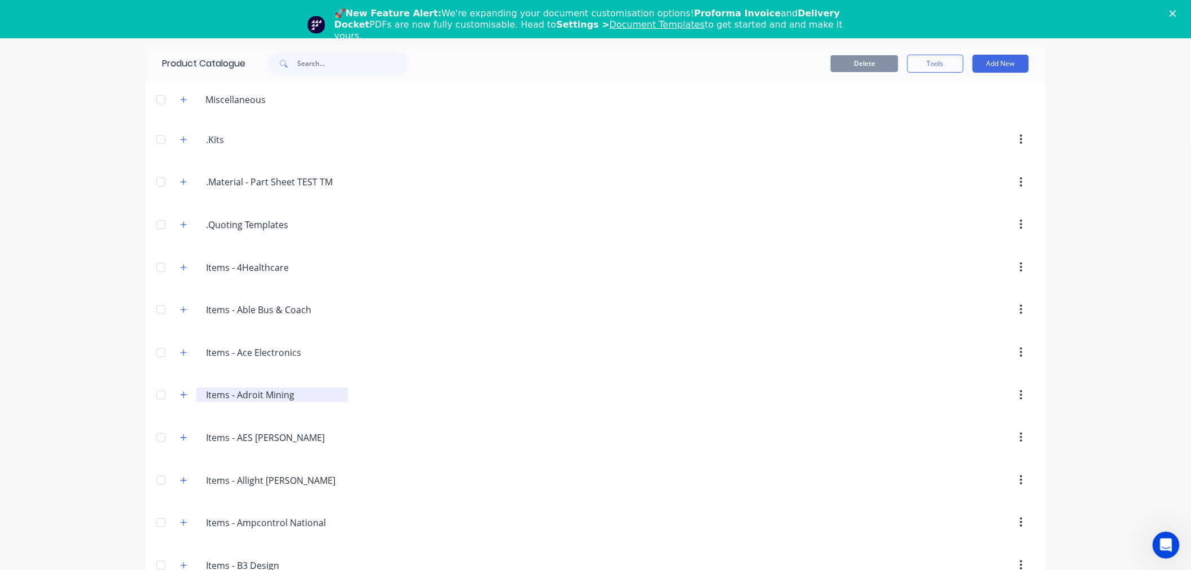
scroll to position [3204, 0]
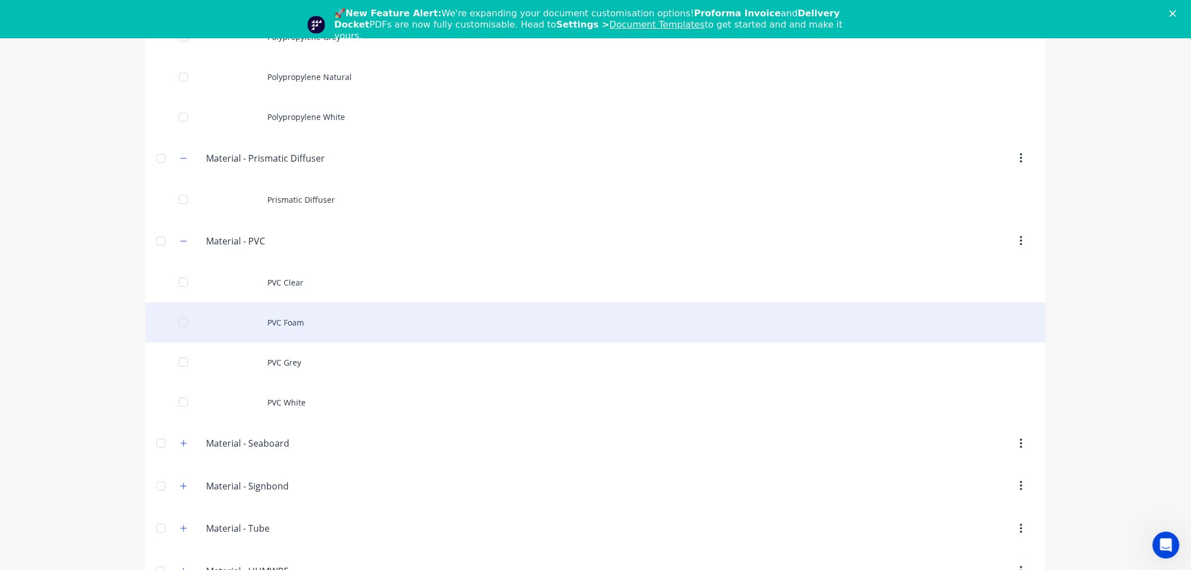
click at [295, 329] on div "PVC Foam" at bounding box center [595, 322] width 901 height 40
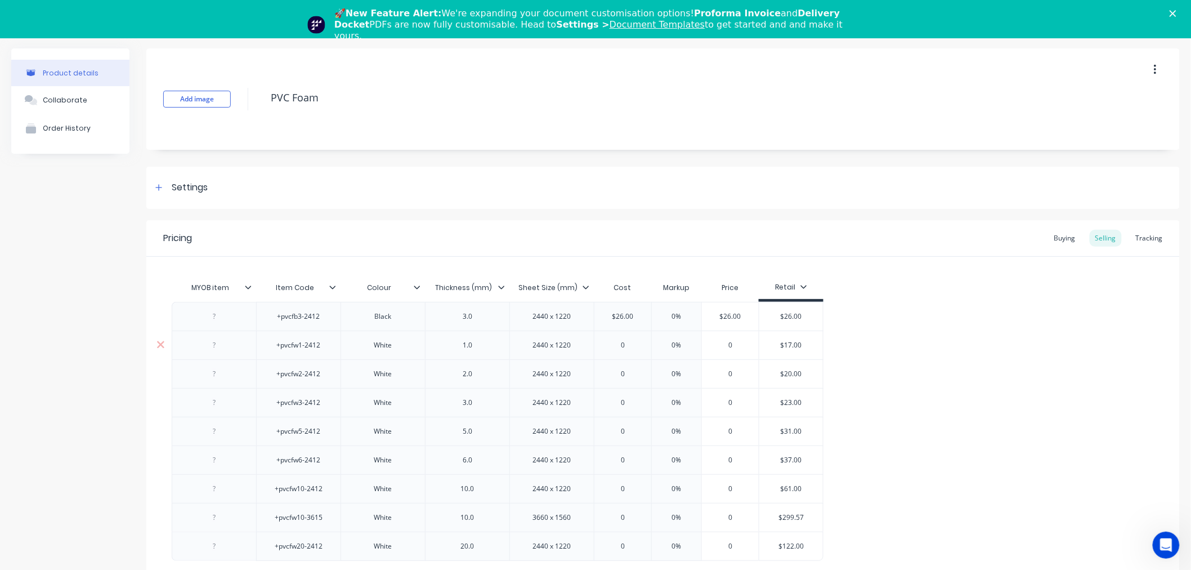
click at [800, 340] on input "$17.00" at bounding box center [791, 345] width 64 height 10
click at [623, 346] on input "0" at bounding box center [622, 345] width 57 height 10
click at [789, 372] on input "$20.00" at bounding box center [791, 374] width 64 height 10
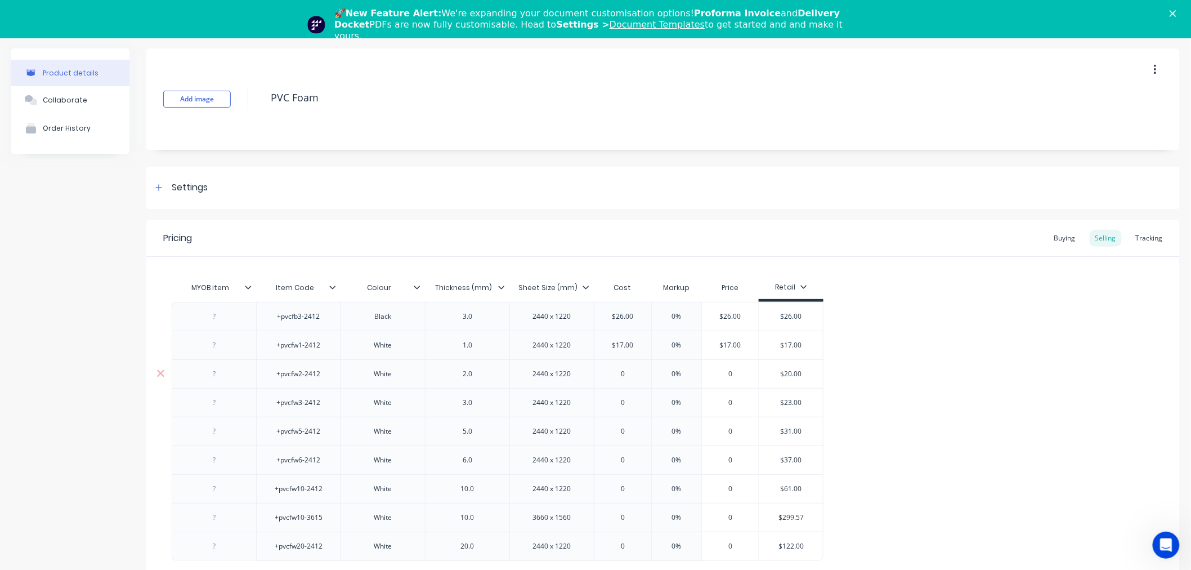
click at [789, 372] on input "$20.00" at bounding box center [791, 374] width 64 height 10
click at [639, 370] on input "0" at bounding box center [622, 374] width 57 height 10
click at [787, 400] on input "$23.00" at bounding box center [791, 402] width 64 height 10
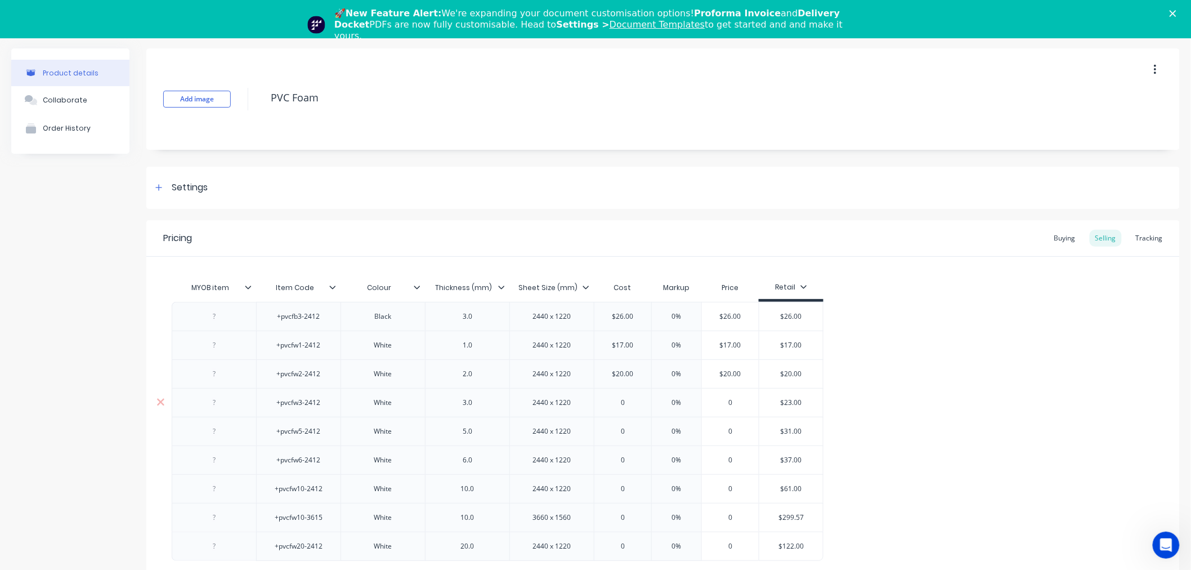
click at [627, 404] on input "0" at bounding box center [622, 402] width 57 height 10
click at [783, 430] on input "$31.00" at bounding box center [791, 431] width 64 height 10
click at [783, 429] on input "$31.00" at bounding box center [791, 431] width 64 height 10
click at [633, 430] on input "0" at bounding box center [622, 431] width 57 height 10
click at [789, 458] on input "$37.00" at bounding box center [791, 460] width 64 height 10
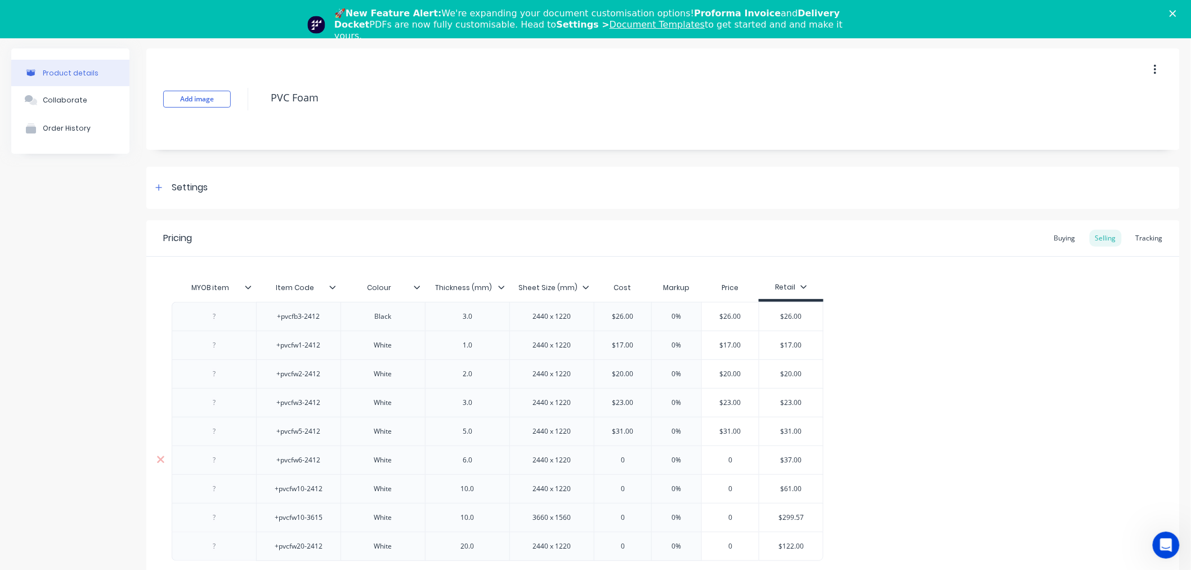
click at [789, 457] on input "$37.00" at bounding box center [791, 460] width 64 height 10
click at [620, 453] on div "0" at bounding box center [622, 460] width 57 height 28
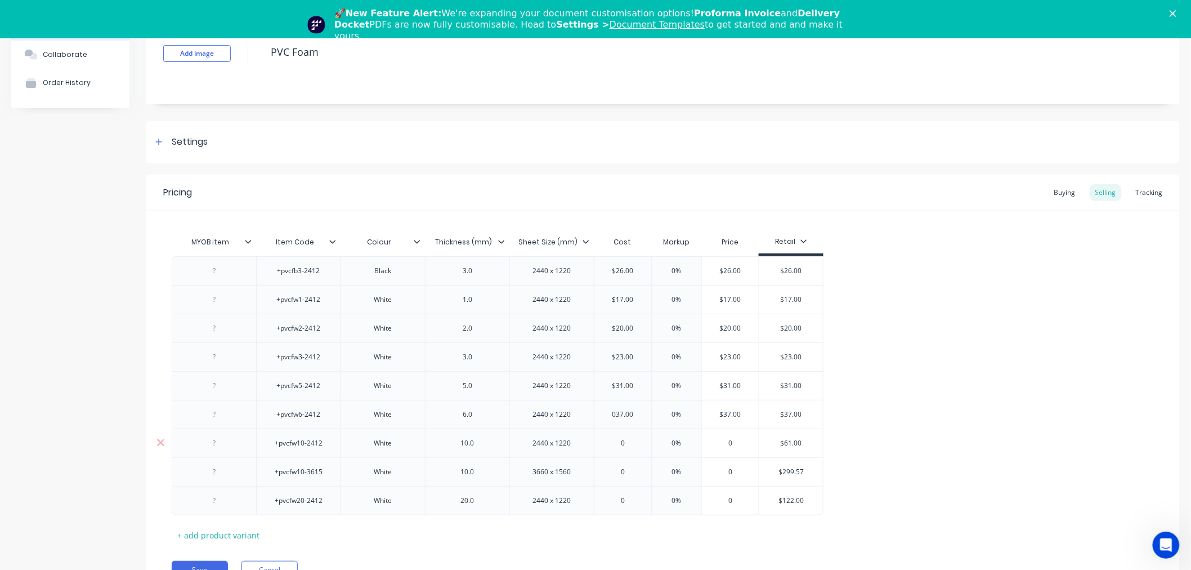
scroll to position [102, 0]
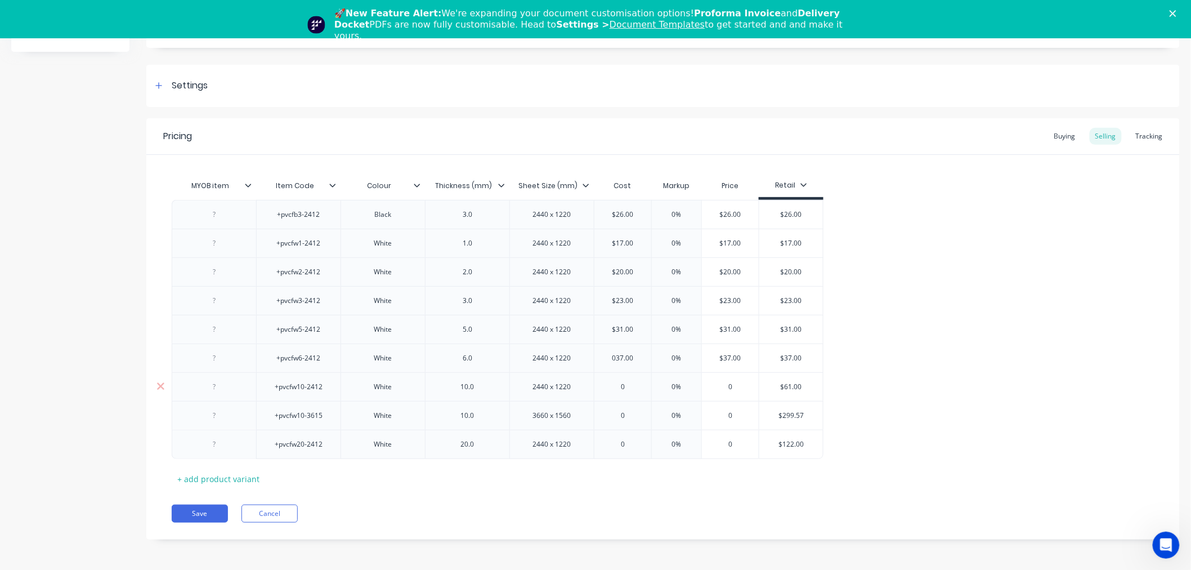
click at [792, 391] on input "$61.00" at bounding box center [791, 387] width 64 height 10
click at [627, 388] on input "0" at bounding box center [622, 387] width 57 height 10
click at [790, 417] on input "$299.57" at bounding box center [791, 415] width 64 height 10
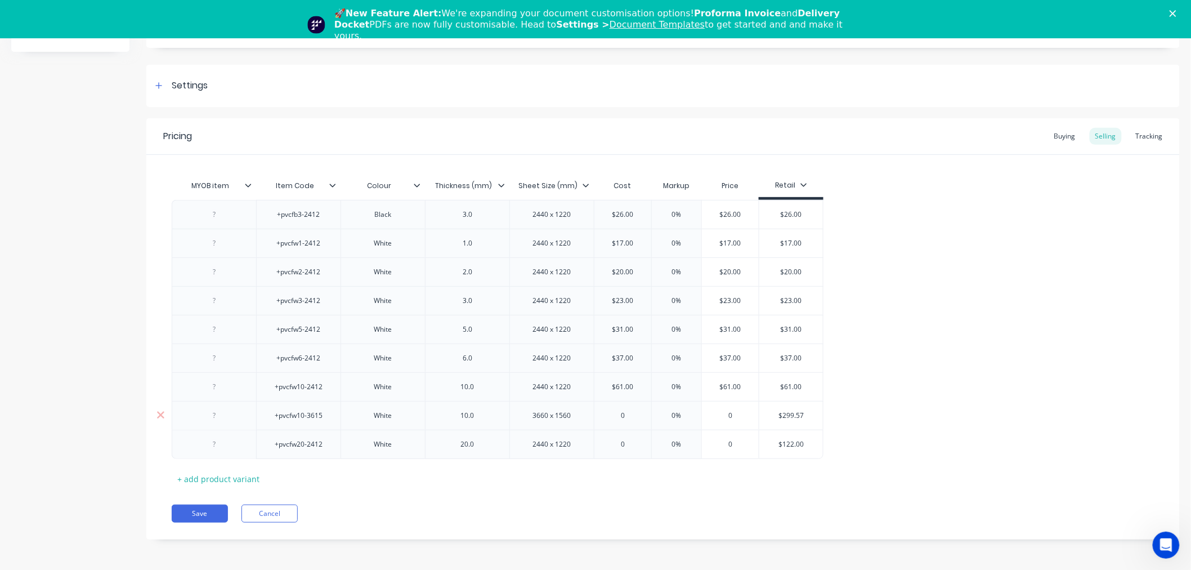
click at [790, 417] on input "$299.57" at bounding box center [791, 415] width 64 height 10
click at [635, 415] on input "0" at bounding box center [622, 415] width 57 height 10
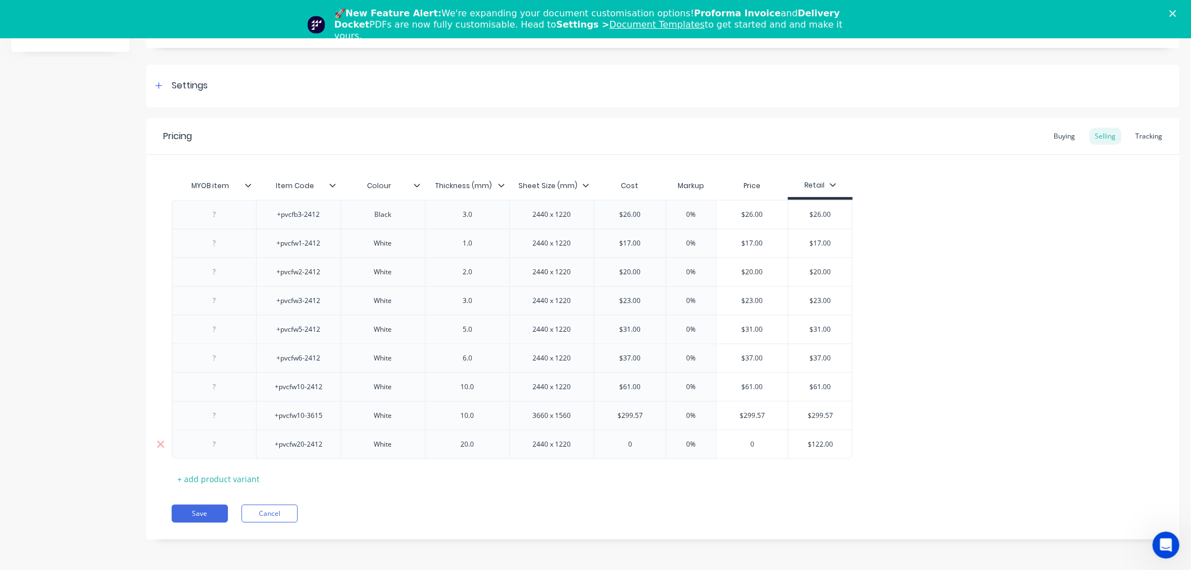
click at [818, 440] on input "$122.00" at bounding box center [821, 444] width 64 height 10
click at [646, 436] on div "0" at bounding box center [629, 444] width 71 height 28
click at [651, 473] on div "MYOB item Item Code Colour Thickness (mm) Sheet Size (mm) Cost Markup Price Ret…" at bounding box center [663, 330] width 983 height 313
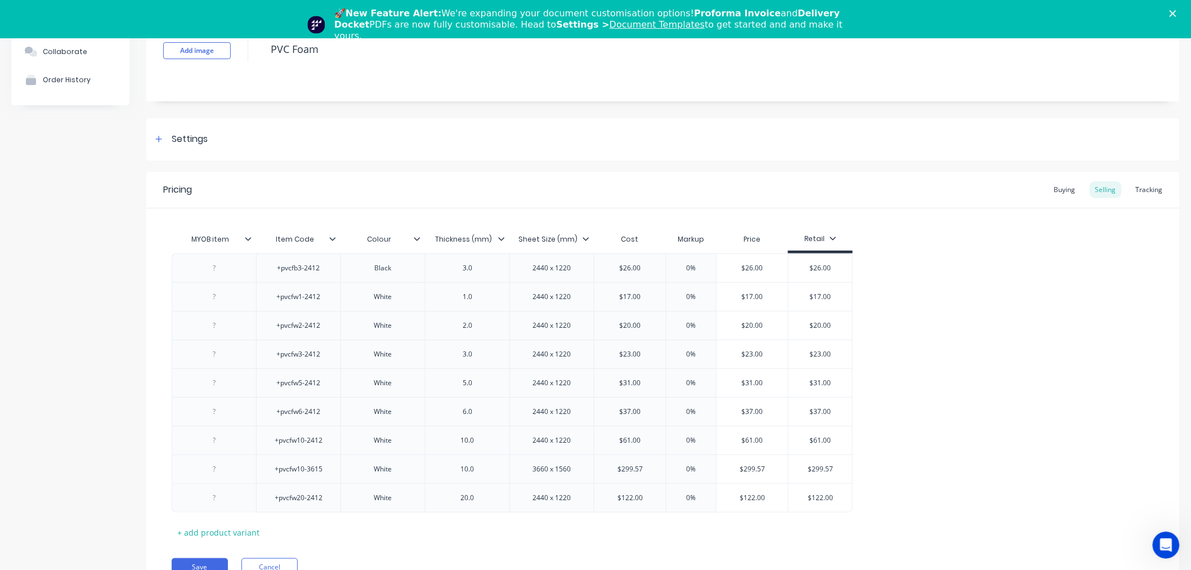
scroll to position [0, 0]
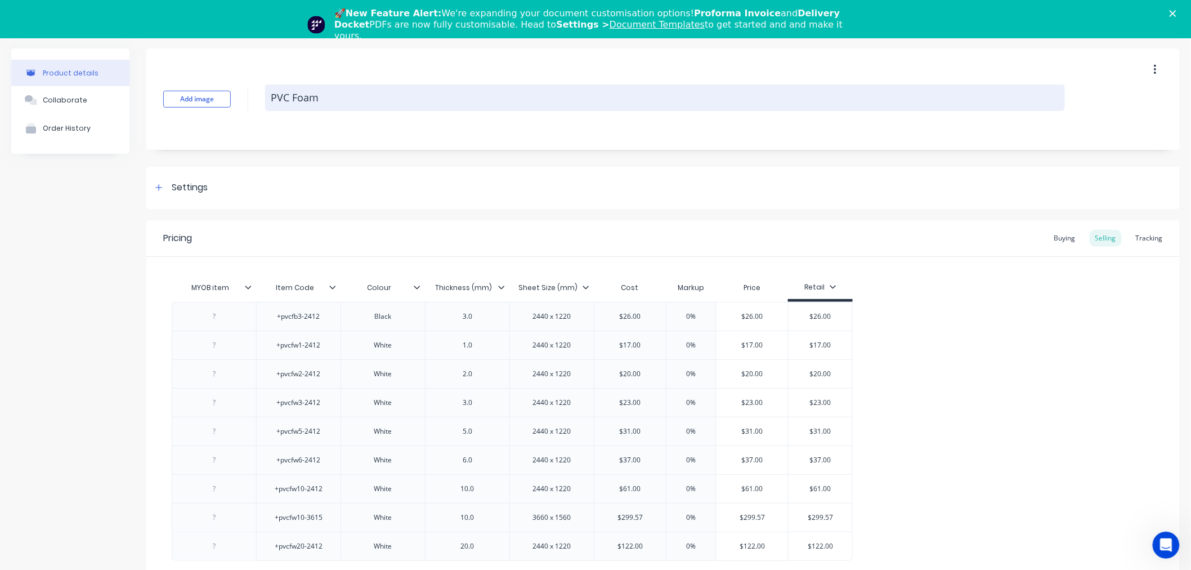
click at [292, 99] on textarea "PVC Foam" at bounding box center [665, 97] width 800 height 26
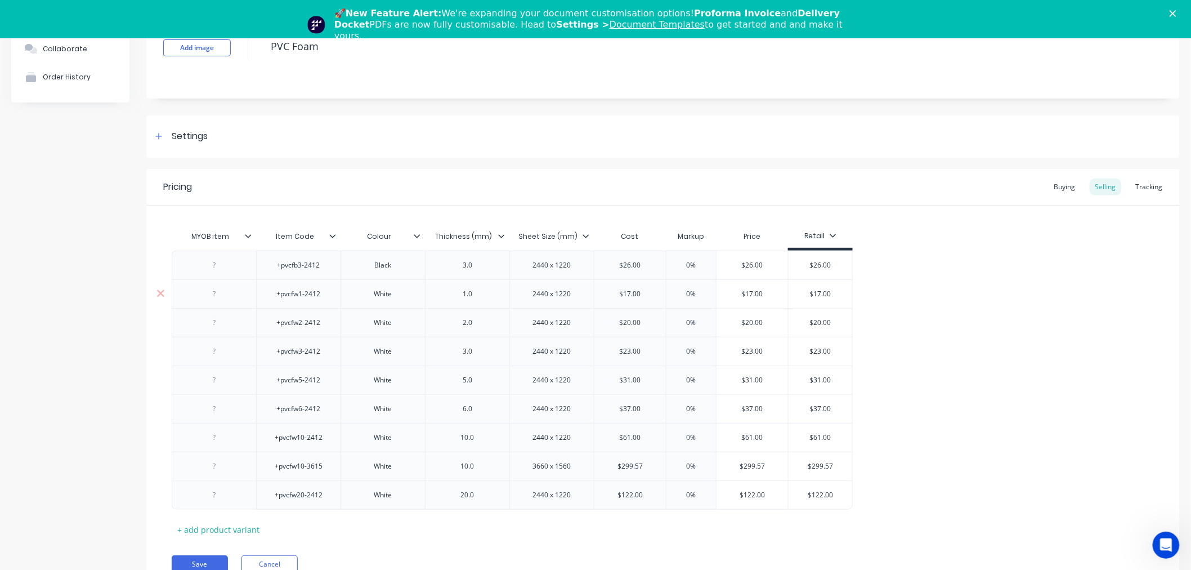
scroll to position [102, 0]
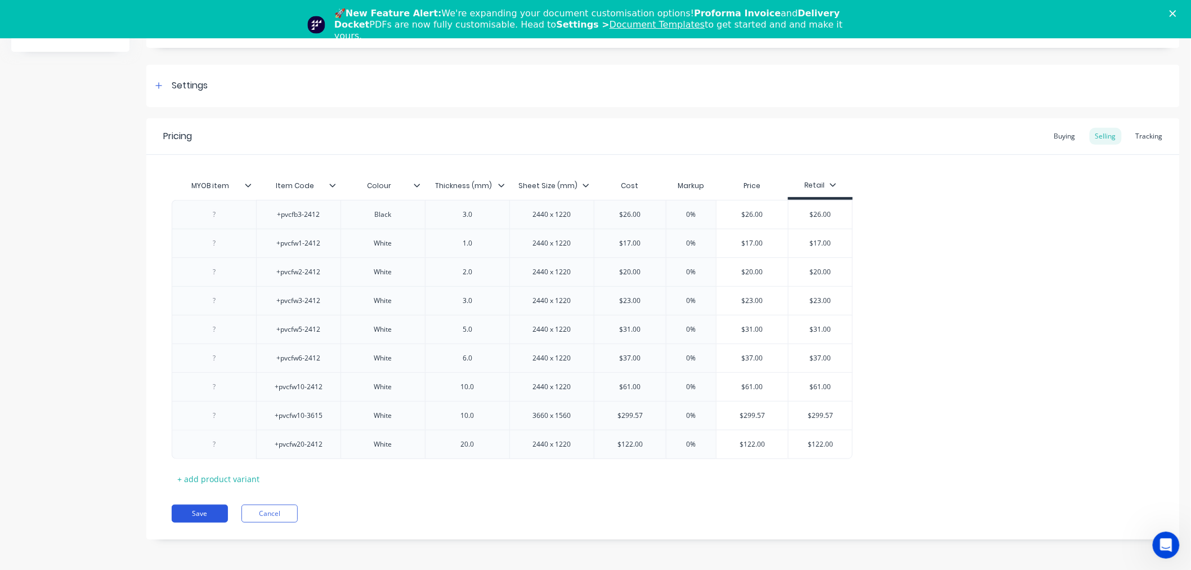
click at [200, 514] on button "Save" at bounding box center [200, 513] width 56 height 18
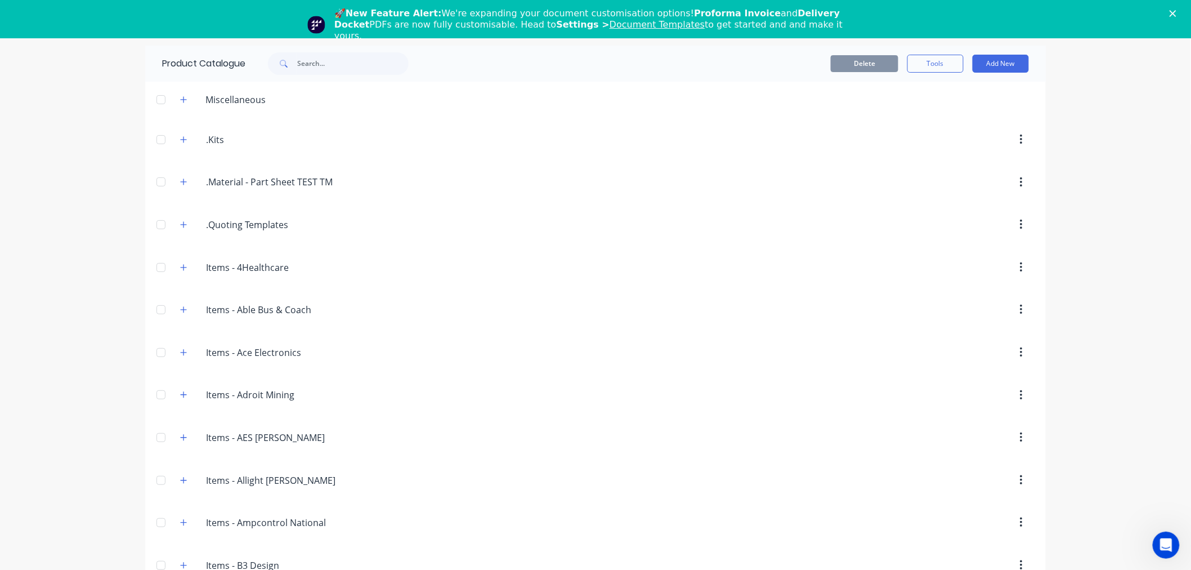
scroll to position [3244, 0]
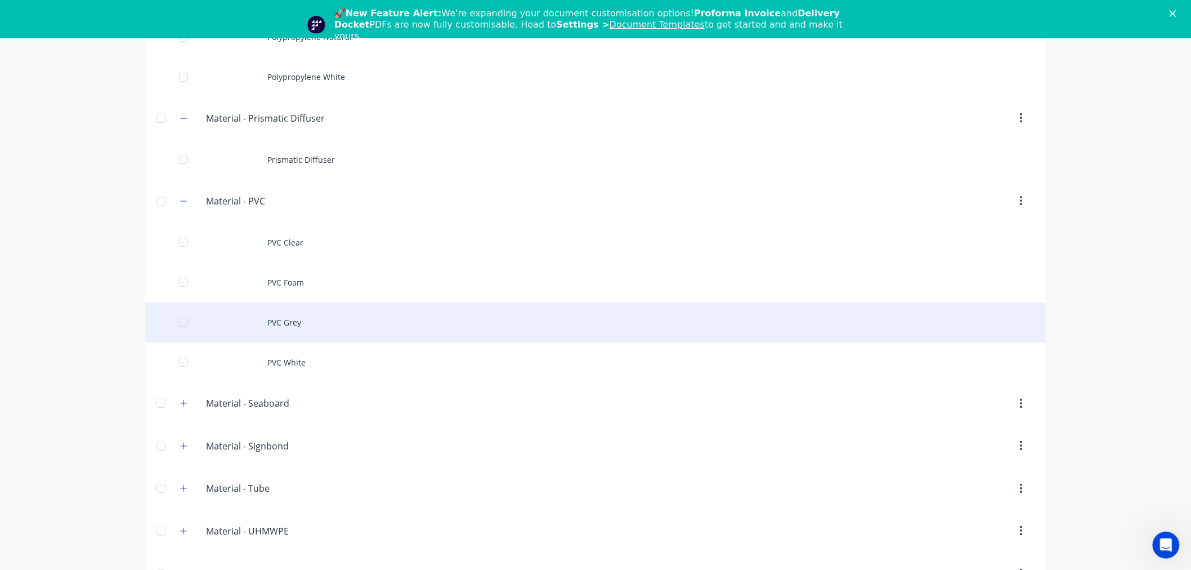
click at [317, 326] on div "PVC Grey" at bounding box center [595, 322] width 901 height 40
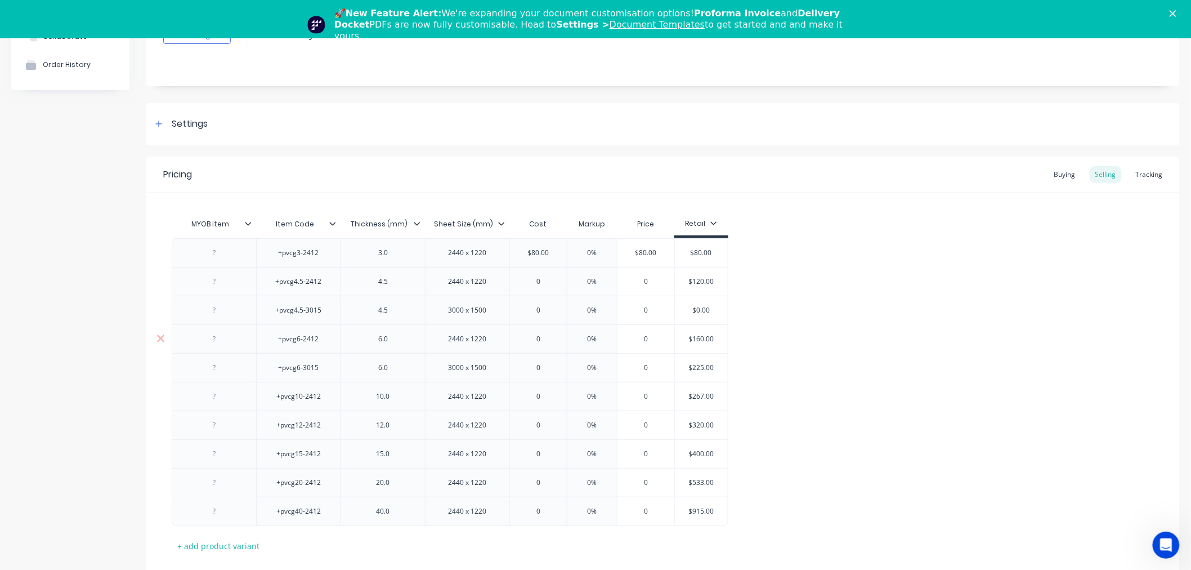
scroll to position [125, 0]
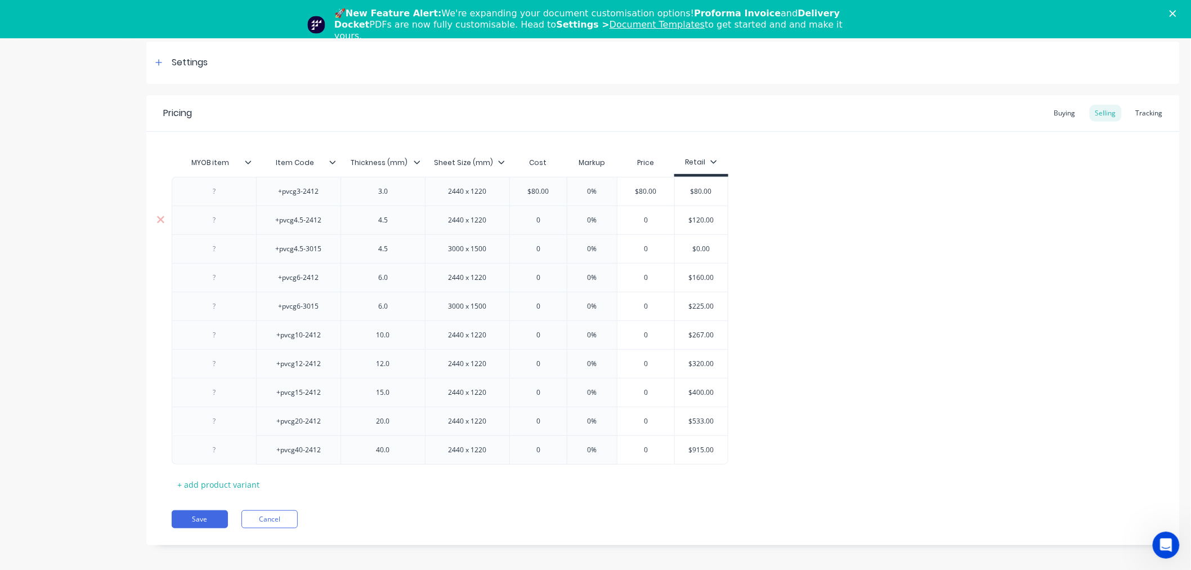
click at [696, 216] on input "$120.00" at bounding box center [701, 220] width 56 height 10
click at [541, 215] on input "0" at bounding box center [538, 220] width 57 height 10
click at [706, 282] on input "$160.00" at bounding box center [708, 277] width 56 height 10
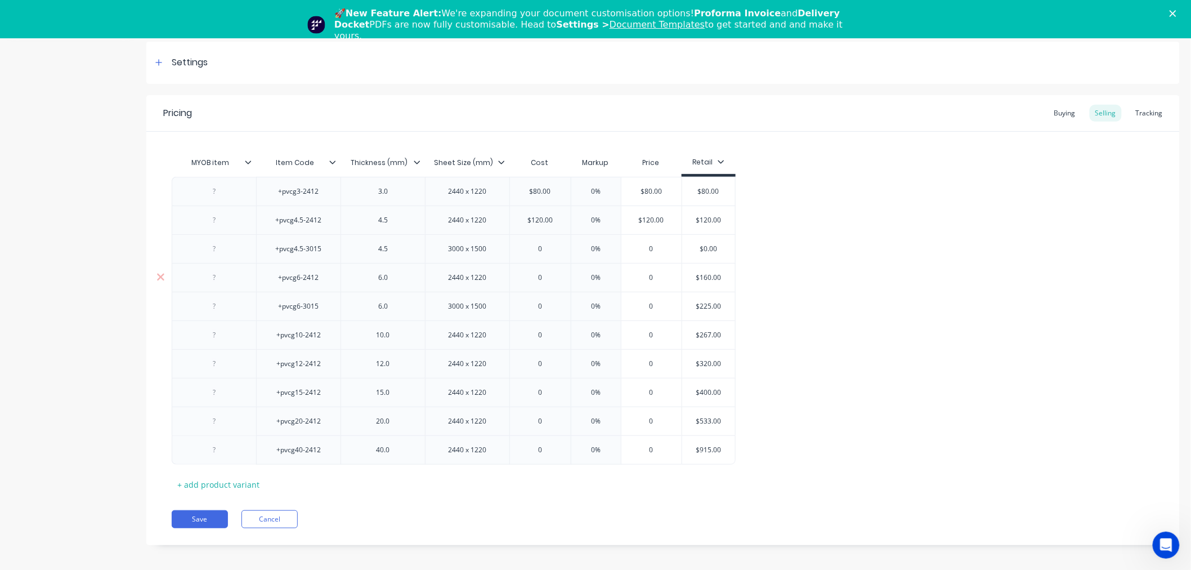
click at [706, 282] on input "$160.00" at bounding box center [708, 277] width 56 height 10
click at [538, 268] on div "0" at bounding box center [540, 277] width 61 height 28
click at [548, 276] on input "0" at bounding box center [540, 277] width 61 height 10
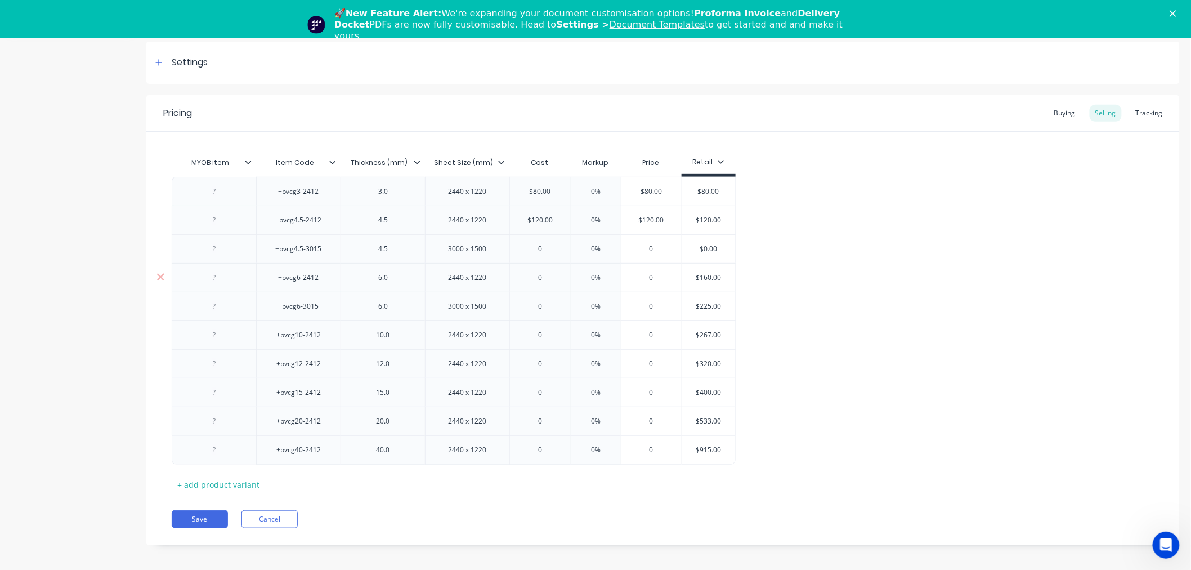
click at [548, 276] on input "0" at bounding box center [540, 277] width 61 height 10
click at [712, 311] on input "$225.00" at bounding box center [708, 306] width 56 height 10
click at [546, 306] on input "0" at bounding box center [540, 306] width 61 height 10
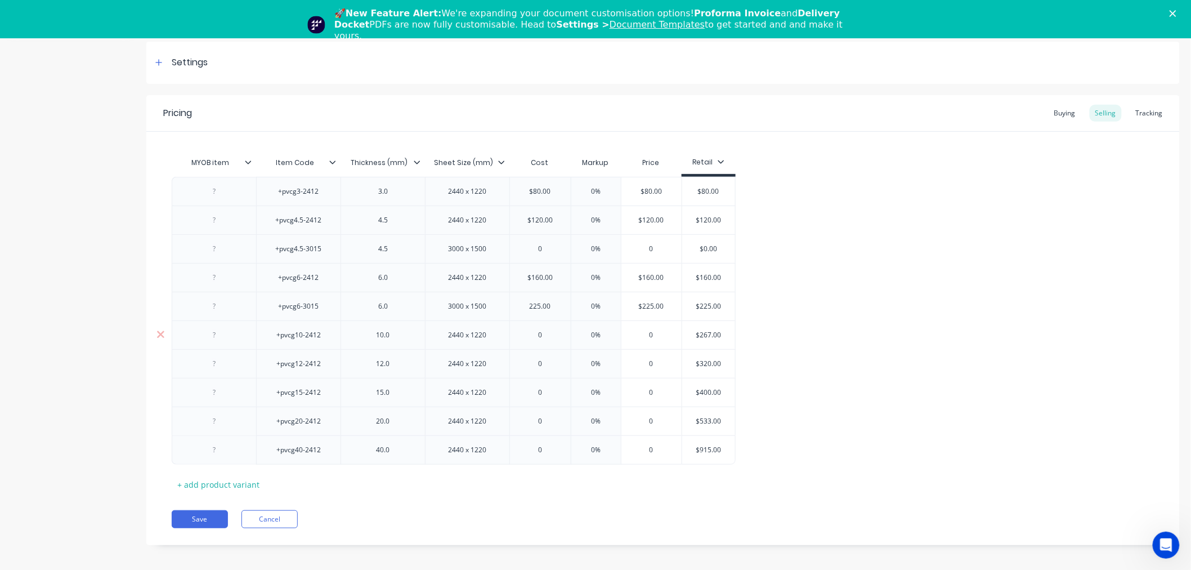
click at [710, 338] on input "$267.00" at bounding box center [708, 335] width 56 height 10
click at [541, 335] on input "0" at bounding box center [540, 335] width 61 height 10
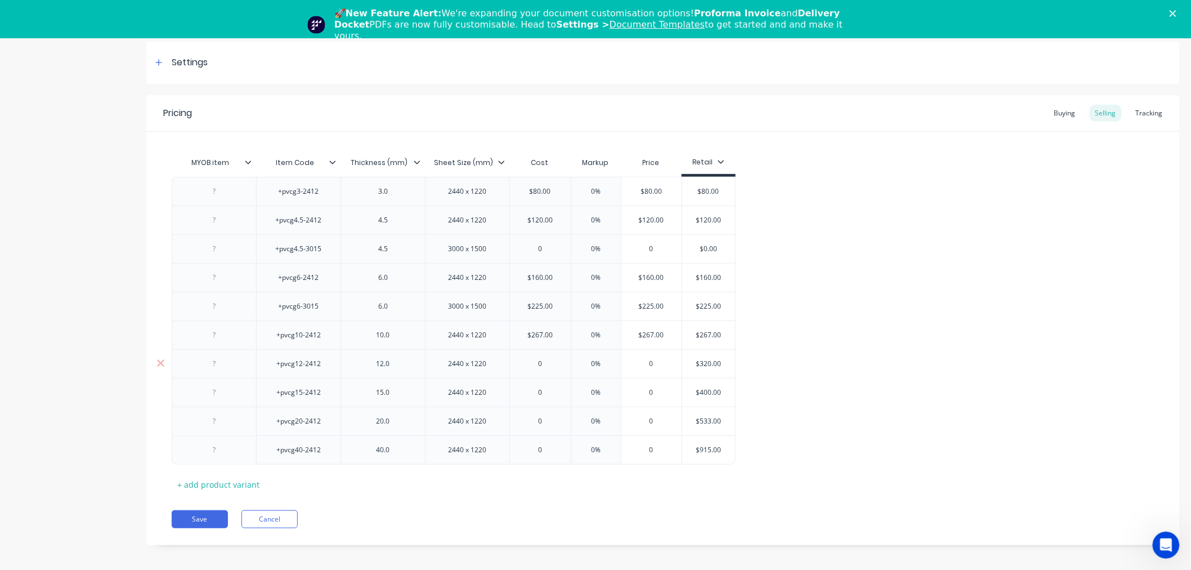
click at [712, 362] on input "$320.00" at bounding box center [708, 364] width 56 height 10
click at [552, 368] on input "0" at bounding box center [540, 364] width 61 height 10
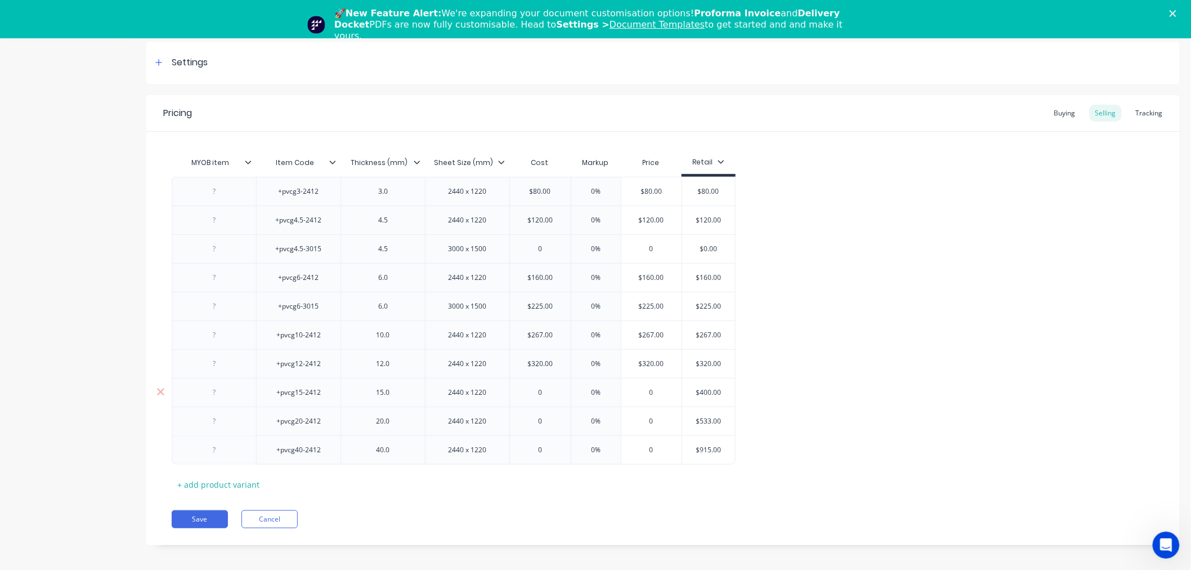
click at [713, 393] on input "$400.00" at bounding box center [708, 392] width 56 height 10
click at [542, 394] on input "0" at bounding box center [540, 392] width 61 height 10
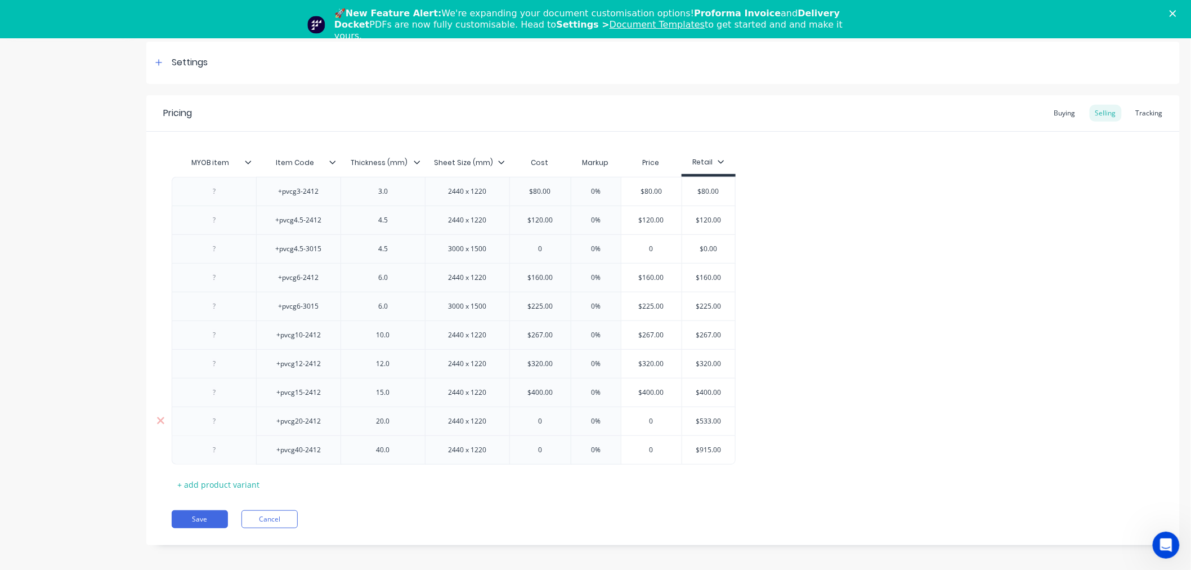
click at [702, 419] on input "$533.00" at bounding box center [708, 421] width 56 height 10
click at [538, 415] on div "0" at bounding box center [540, 421] width 61 height 28
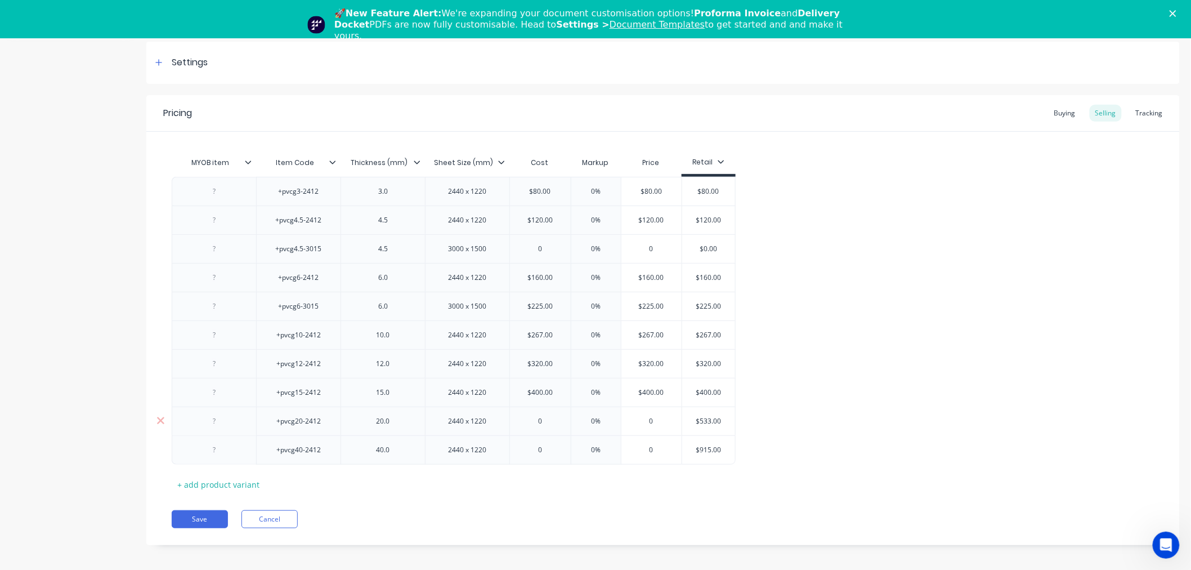
click at [538, 415] on div "0" at bounding box center [540, 421] width 61 height 28
click at [544, 423] on input "0" at bounding box center [540, 421] width 61 height 10
click at [545, 469] on div "MYOB item Item Code Thickness (mm) Sheet Size (mm) Cost Markup Price Retail +pv…" at bounding box center [663, 322] width 983 height 342
click at [547, 419] on input "0" at bounding box center [540, 421] width 61 height 10
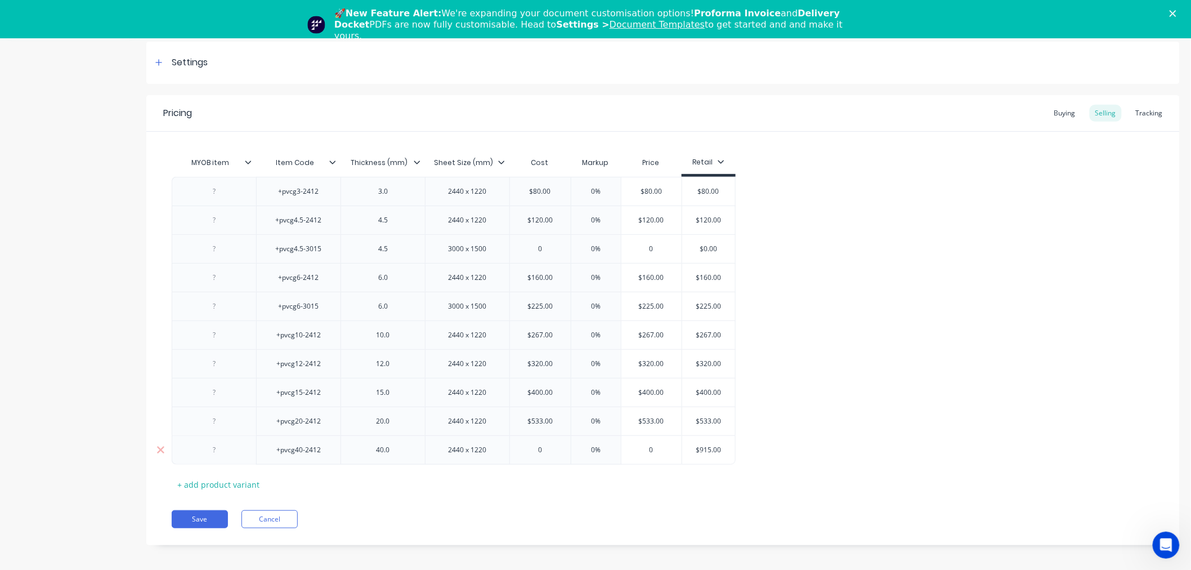
click at [706, 451] on input "$915.00" at bounding box center [708, 450] width 56 height 10
click at [550, 450] on input "0" at bounding box center [540, 450] width 61 height 10
click at [579, 512] on div "Save Cancel" at bounding box center [676, 519] width 1008 height 18
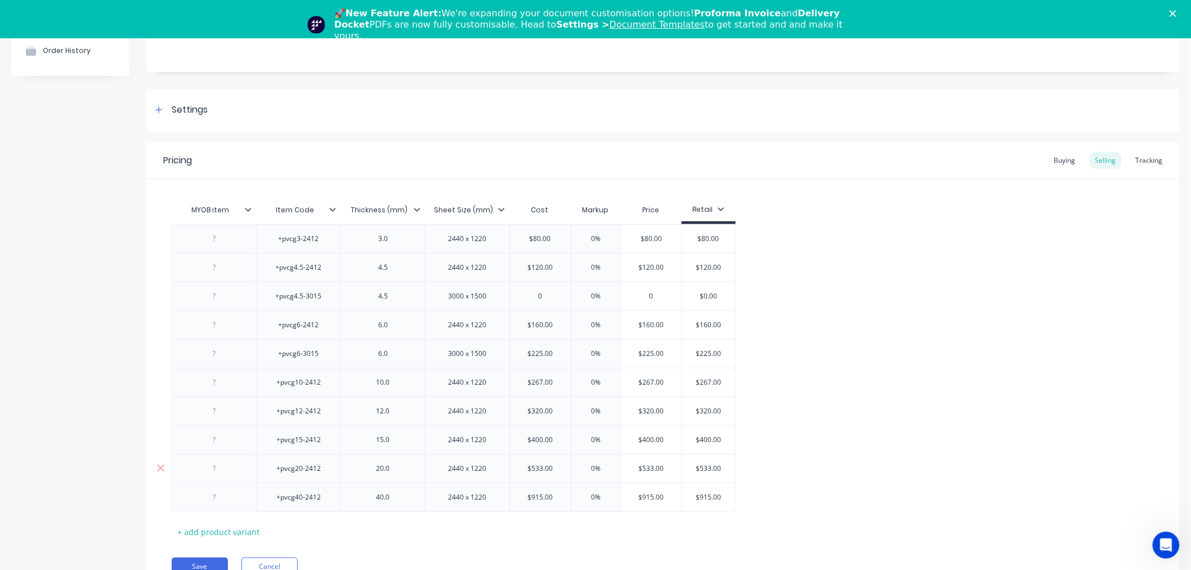
scroll to position [0, 0]
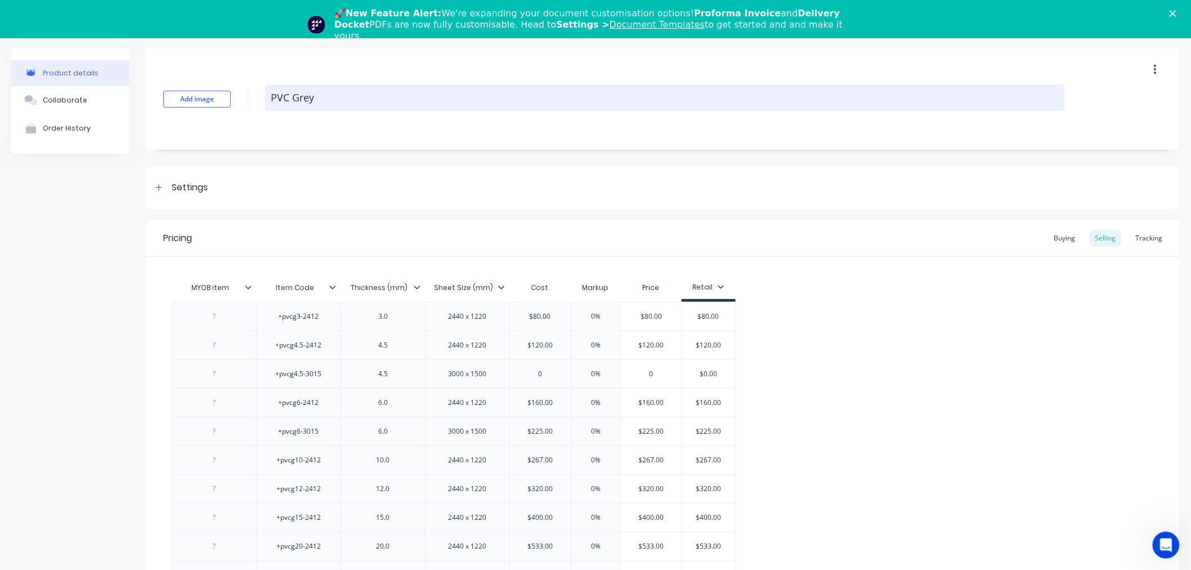
click at [293, 100] on textarea "PVC Grey" at bounding box center [665, 97] width 800 height 26
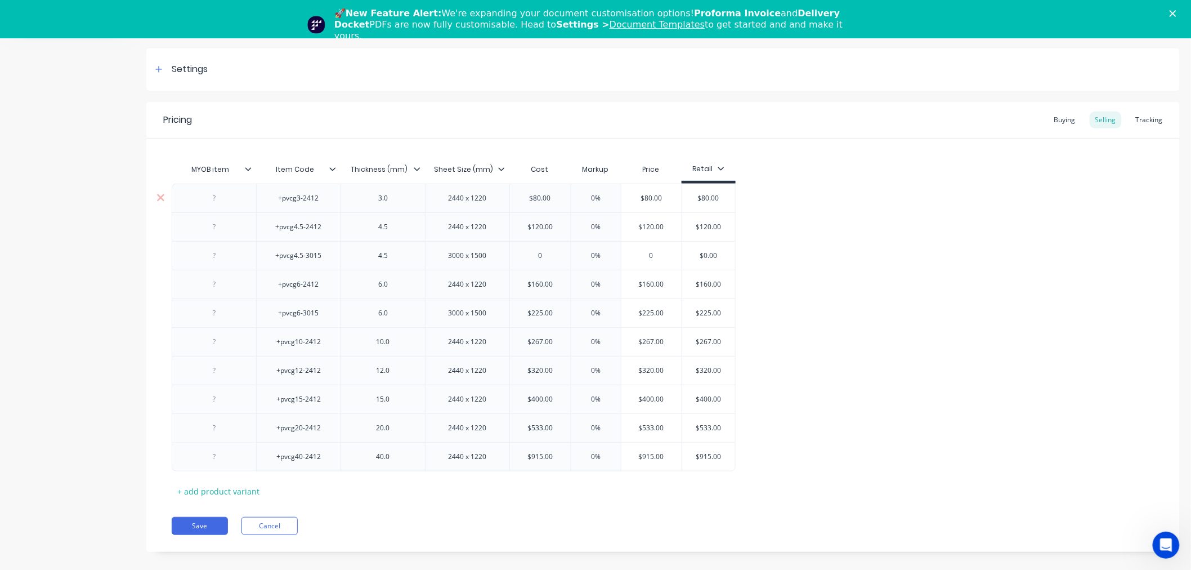
scroll to position [131, 0]
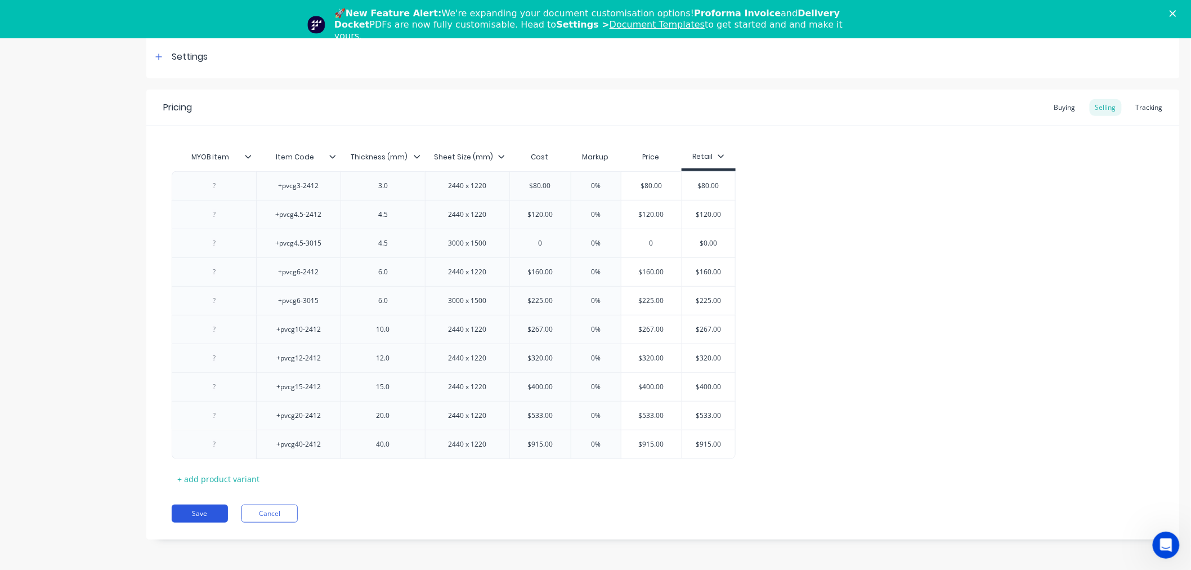
click at [199, 514] on button "Save" at bounding box center [200, 513] width 56 height 18
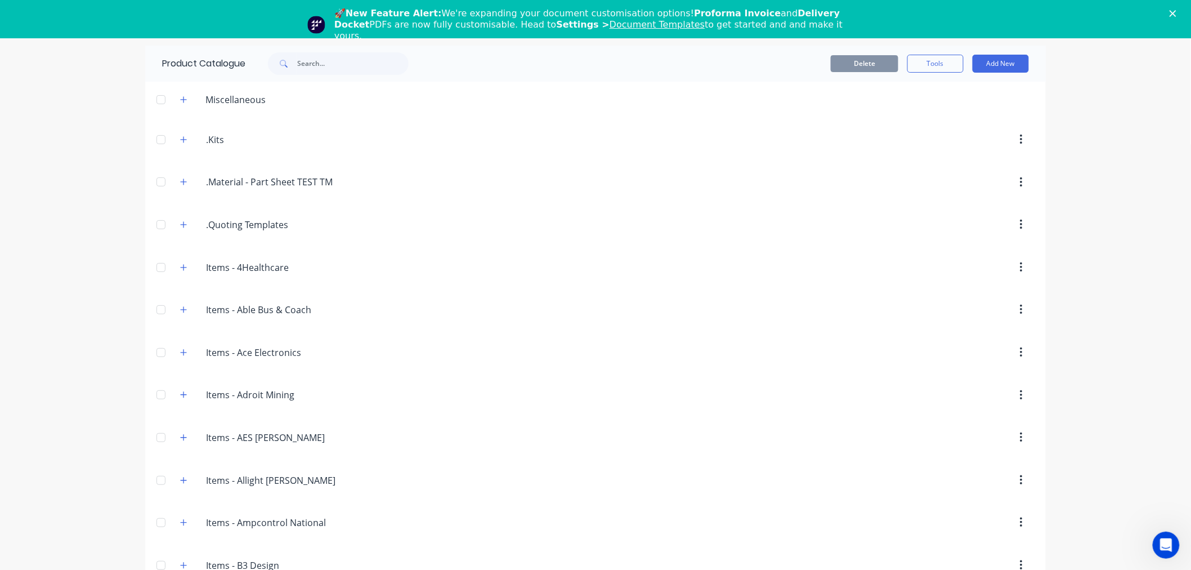
scroll to position [3284, 0]
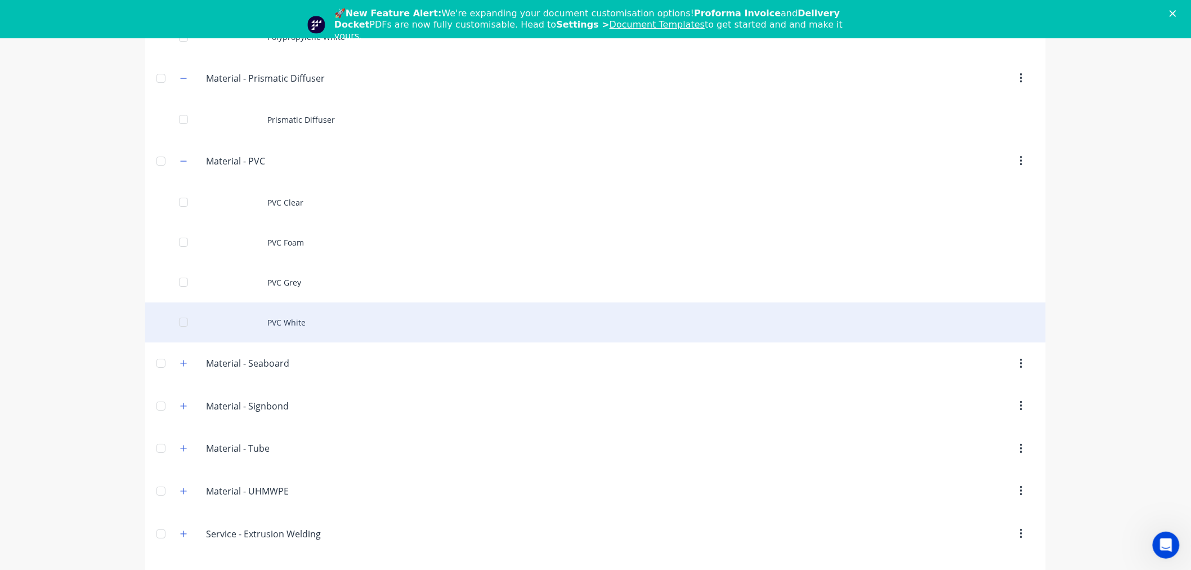
click at [358, 322] on div "PVC White" at bounding box center [595, 322] width 901 height 40
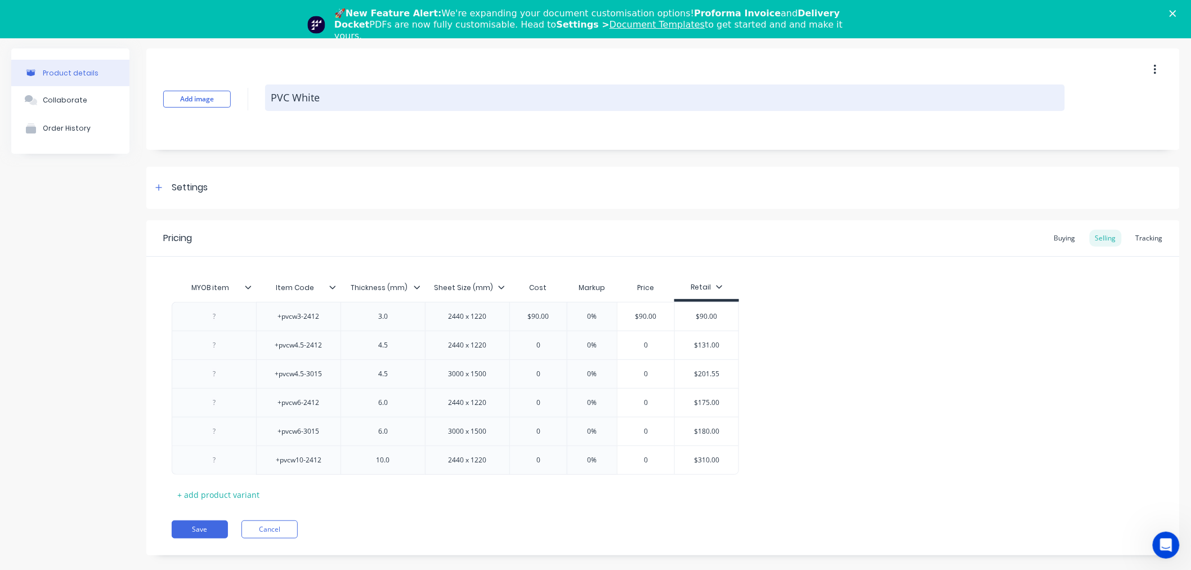
click at [285, 88] on textarea "PVC White" at bounding box center [665, 97] width 800 height 26
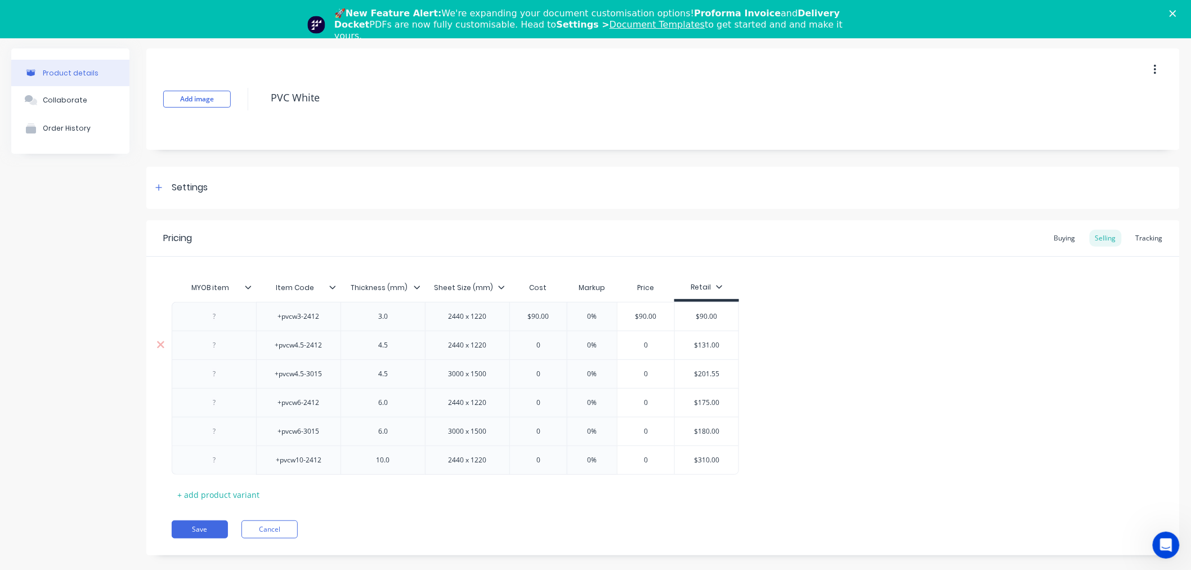
click at [702, 345] on input "$131.00" at bounding box center [707, 345] width 64 height 10
click at [543, 342] on input "0" at bounding box center [538, 345] width 57 height 10
click at [716, 375] on input "$201.55" at bounding box center [714, 374] width 64 height 10
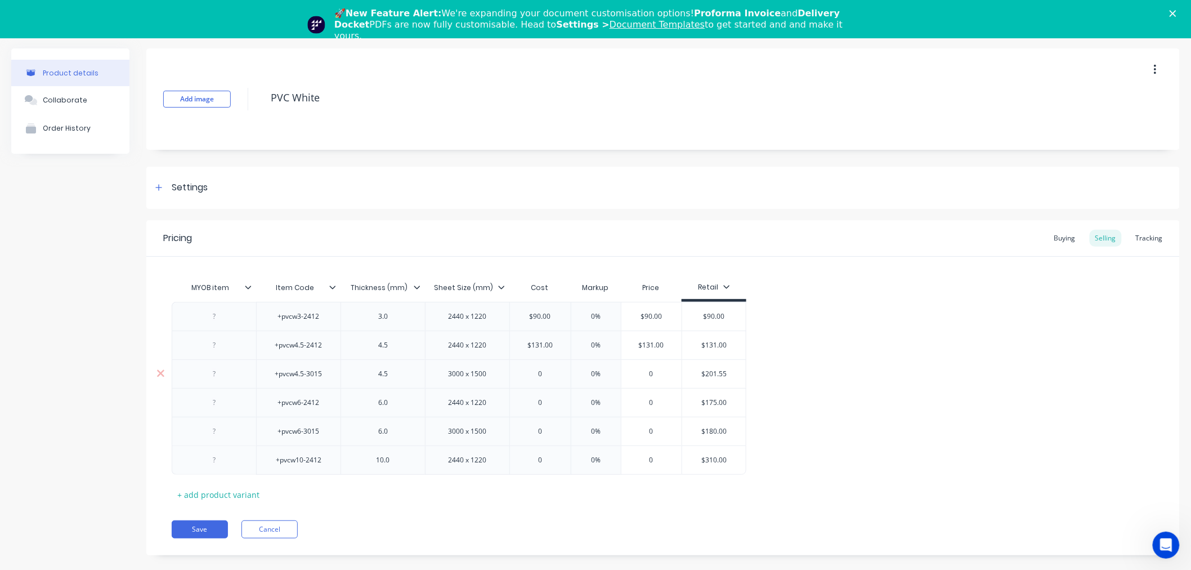
click at [716, 375] on input "$201.55" at bounding box center [714, 374] width 64 height 10
click at [553, 374] on input "0" at bounding box center [540, 374] width 61 height 10
click at [732, 401] on input "$175.00" at bounding box center [736, 402] width 64 height 10
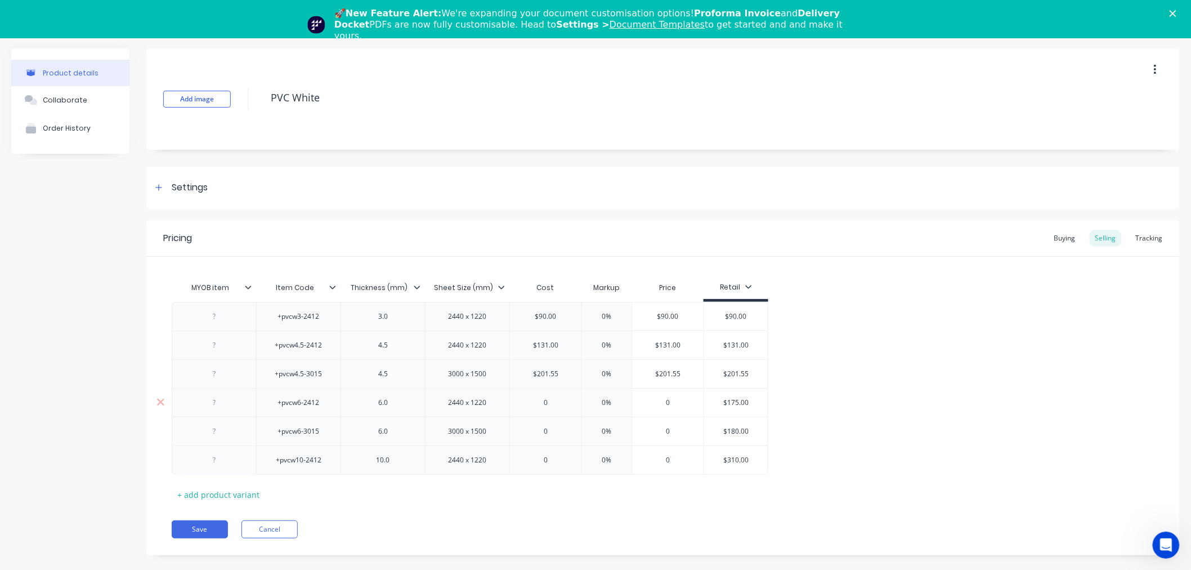
click at [732, 401] on input "$175.00" at bounding box center [736, 402] width 64 height 10
click at [550, 406] on input "0" at bounding box center [545, 402] width 71 height 10
click at [743, 429] on input "$180.00" at bounding box center [736, 431] width 64 height 10
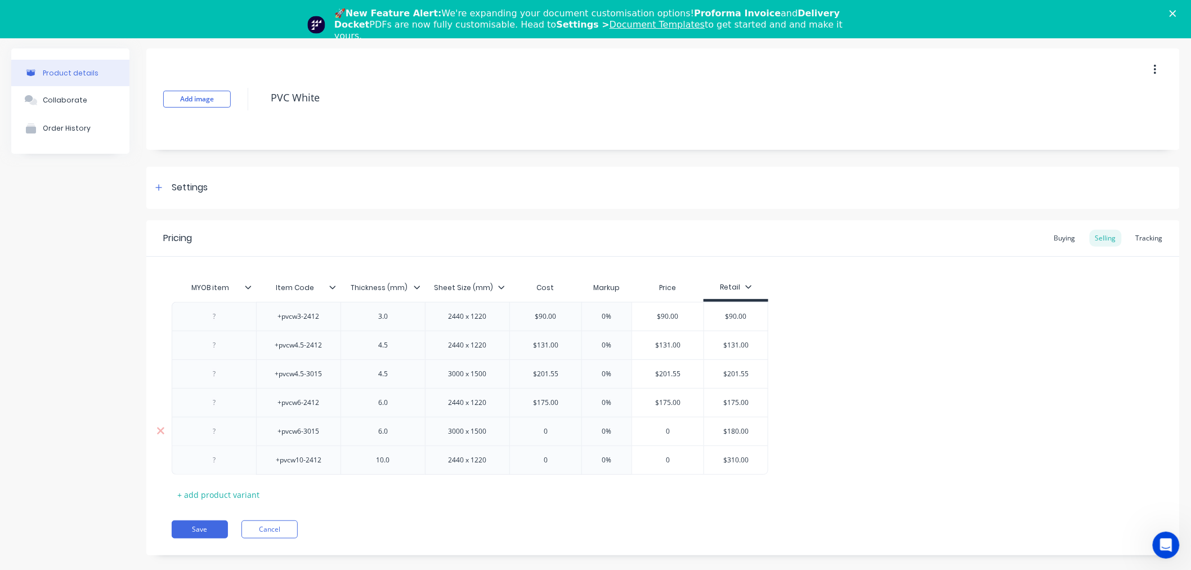
click at [552, 432] on input "0" at bounding box center [545, 431] width 71 height 10
click at [737, 459] on input "$310.00" at bounding box center [736, 460] width 64 height 10
click at [553, 458] on input "0" at bounding box center [545, 460] width 71 height 10
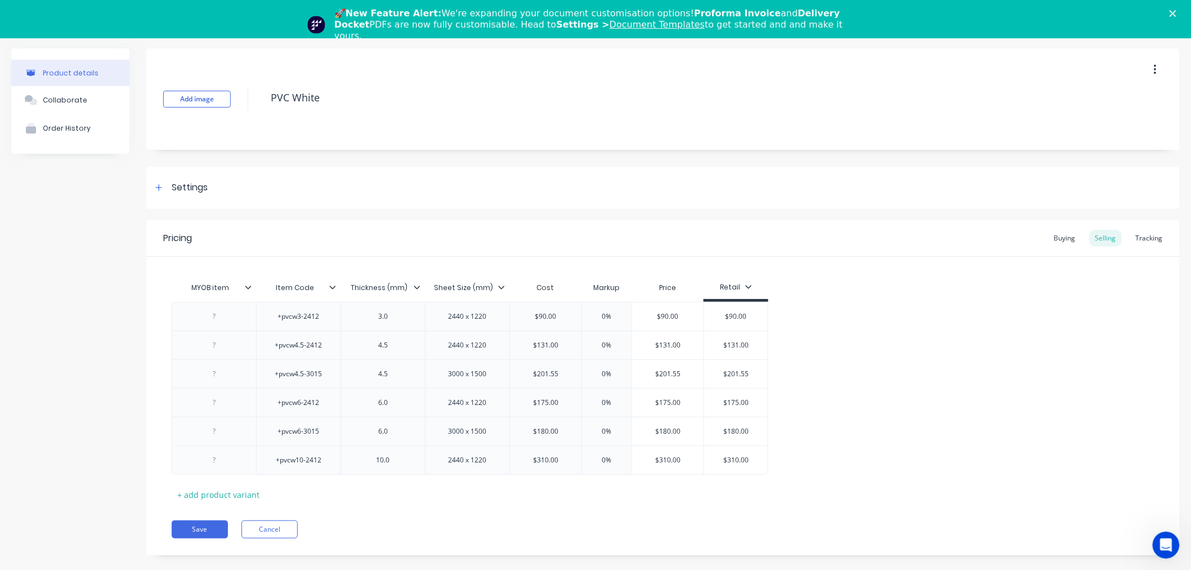
click at [534, 496] on div "MYOB item Item Code Thickness (mm) Sheet Size (mm) Cost Markup Price Retail +pv…" at bounding box center [663, 389] width 983 height 227
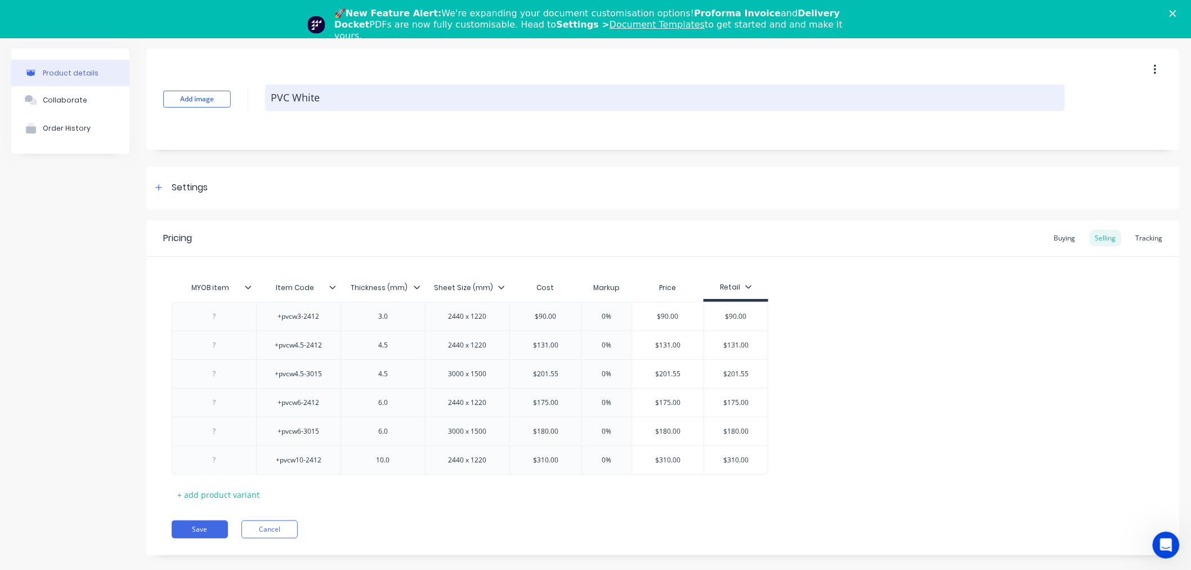
click at [306, 108] on textarea "PVC White" at bounding box center [665, 97] width 800 height 26
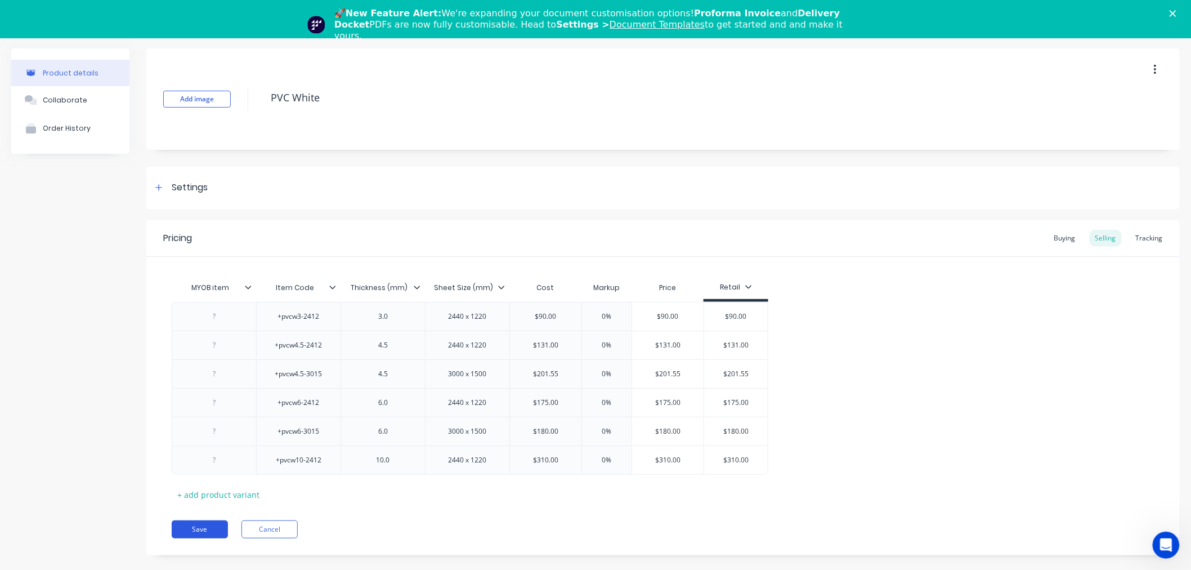
click at [186, 527] on button "Save" at bounding box center [200, 529] width 56 height 18
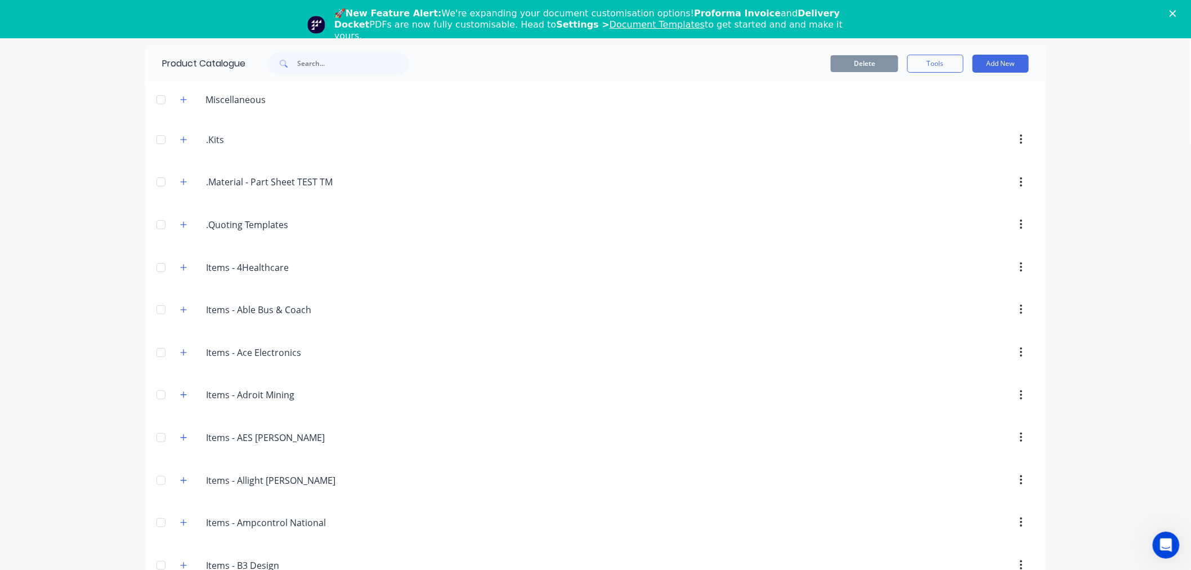
scroll to position [3324, 0]
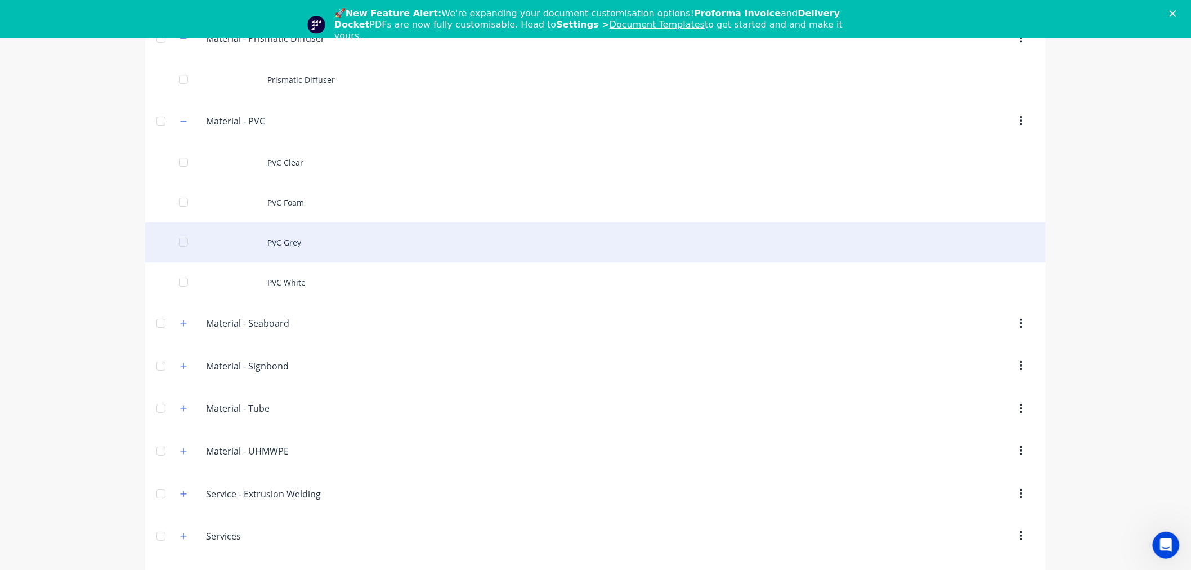
click at [313, 231] on div "PVC Grey" at bounding box center [595, 242] width 901 height 40
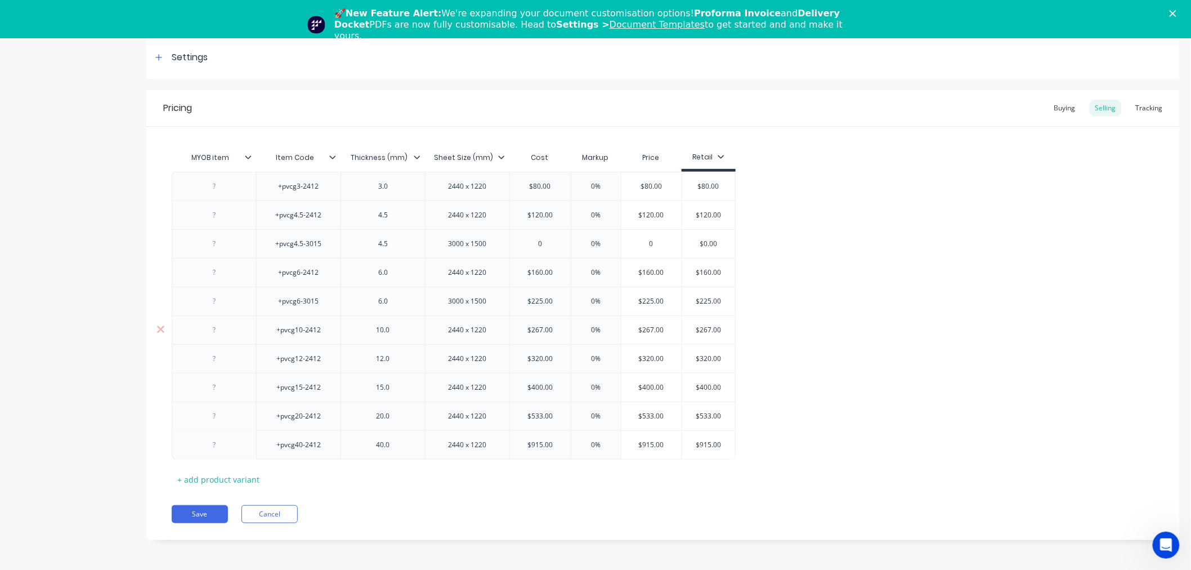
scroll to position [131, 0]
click at [271, 511] on button "Cancel" at bounding box center [269, 513] width 56 height 18
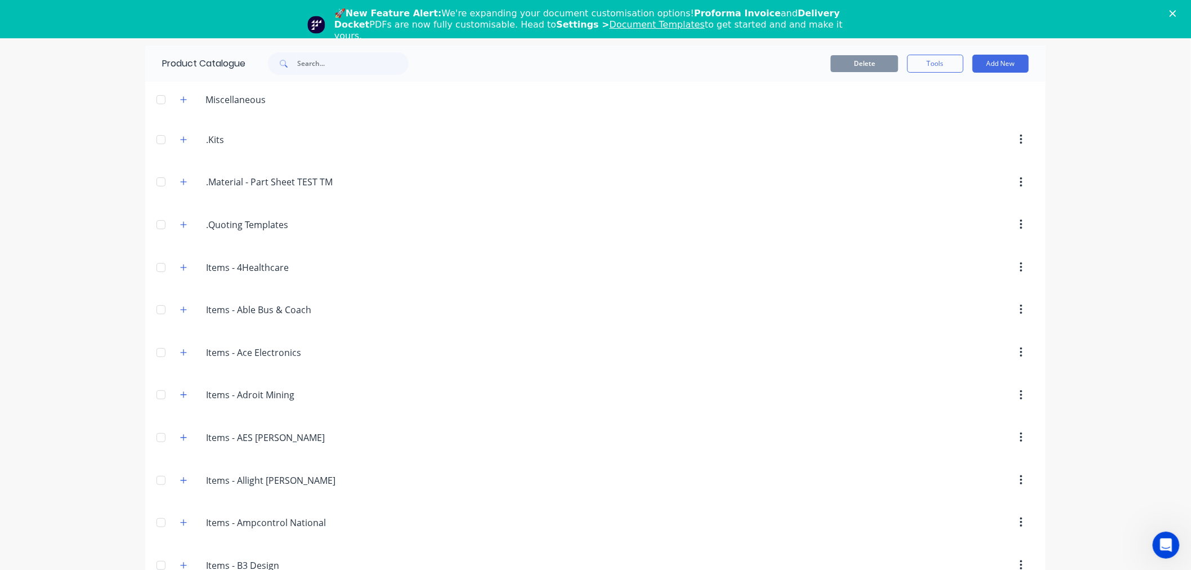
scroll to position [3324, 0]
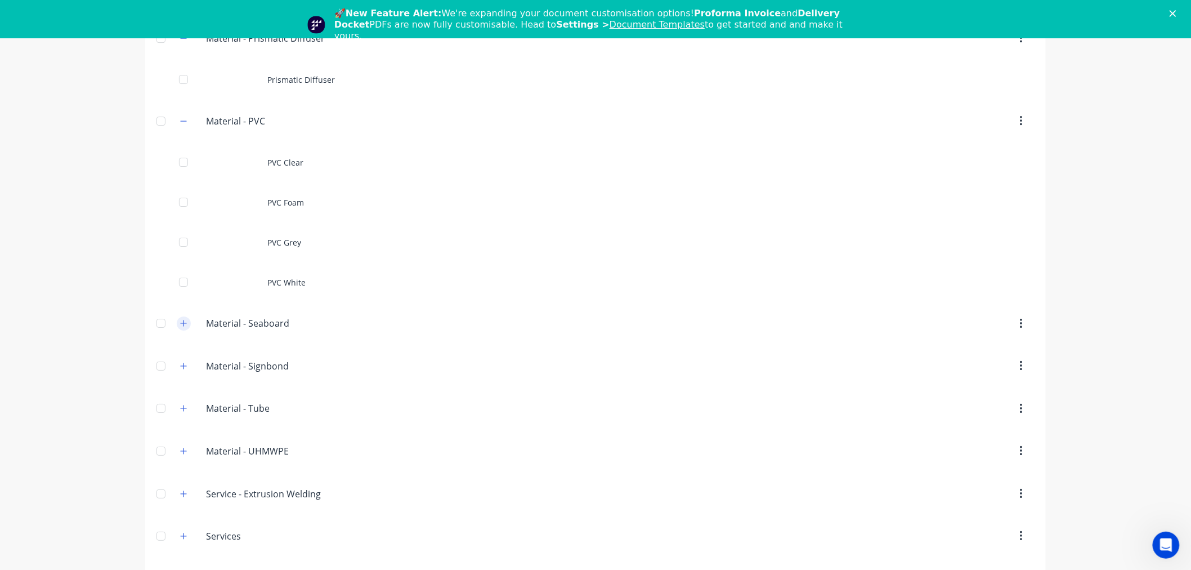
click at [181, 324] on icon "button" at bounding box center [183, 323] width 7 height 8
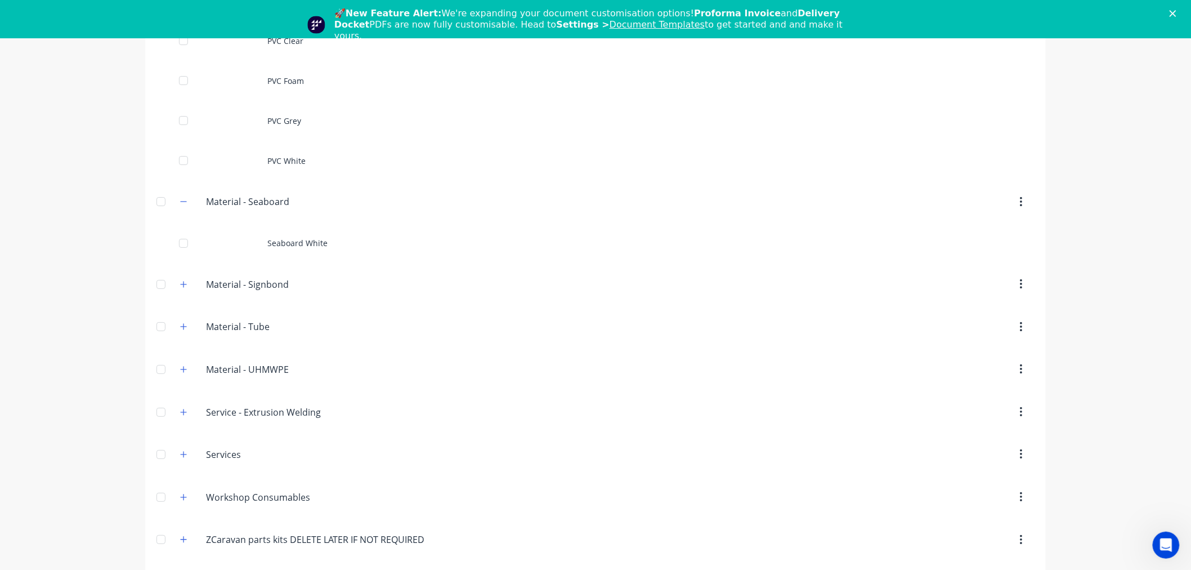
scroll to position [3449, 0]
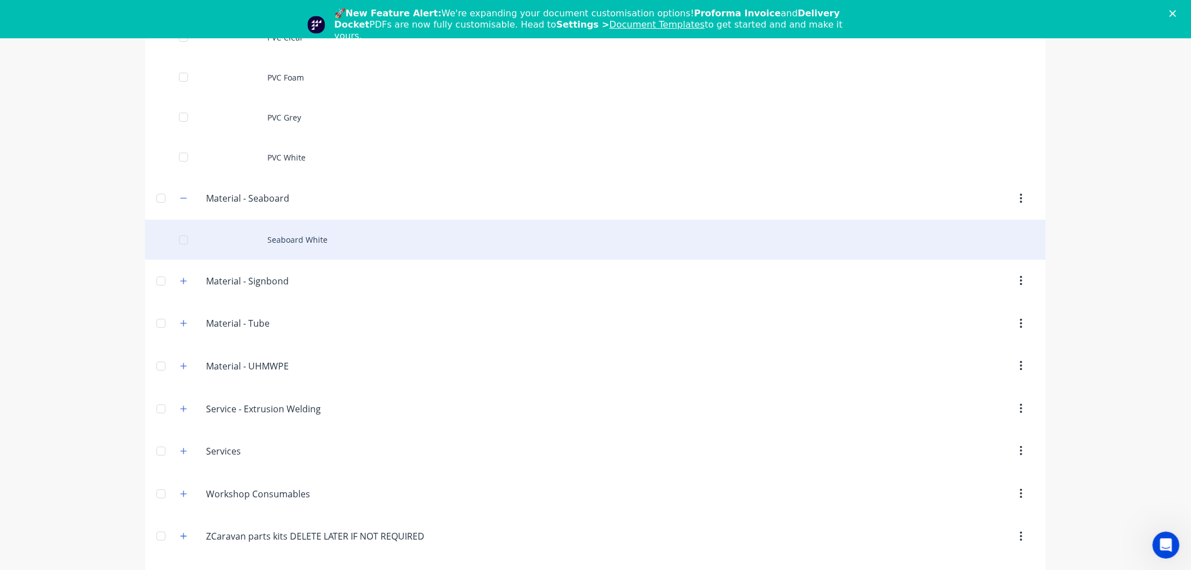
click at [261, 244] on div "Seaboard White" at bounding box center [595, 240] width 901 height 40
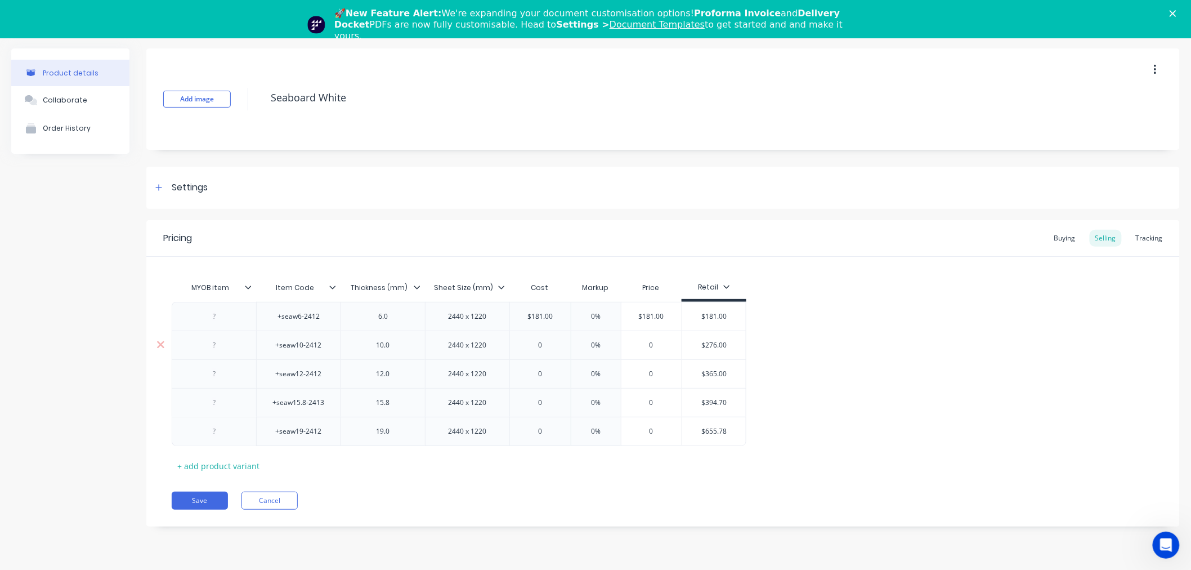
click at [715, 344] on input "$276.00" at bounding box center [714, 345] width 64 height 10
click at [550, 342] on input "0" at bounding box center [540, 345] width 61 height 10
click at [713, 369] on input "$365.00" at bounding box center [714, 374] width 64 height 10
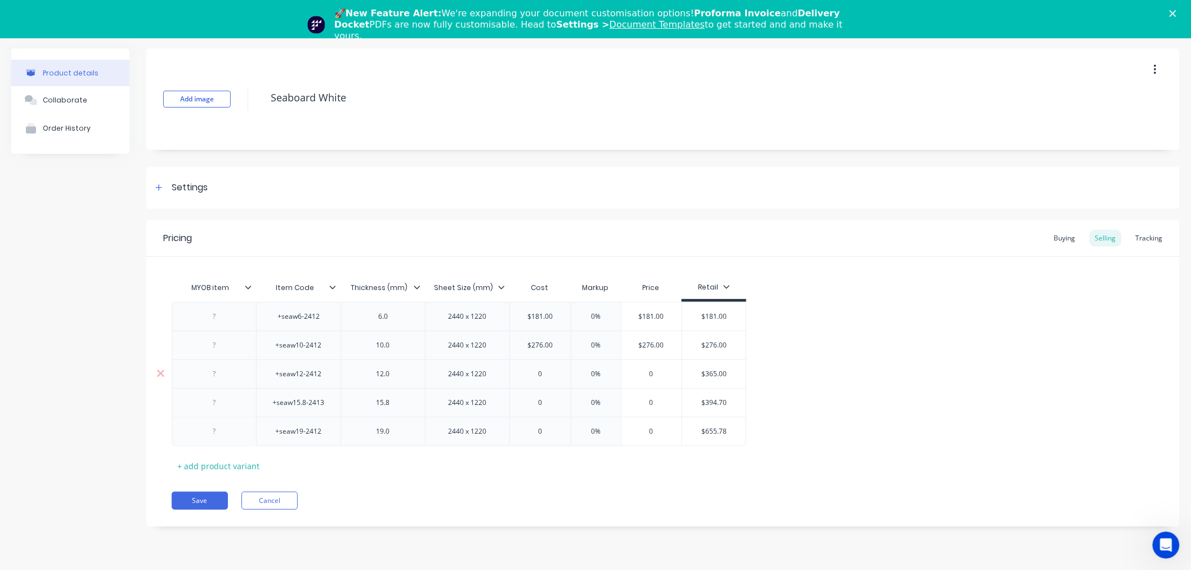
click at [558, 375] on input "0" at bounding box center [540, 374] width 61 height 10
click at [708, 404] on input "$394.70" at bounding box center [714, 402] width 64 height 10
drag, startPoint x: 550, startPoint y: 403, endPoint x: 573, endPoint y: 405, distance: 23.2
click at [550, 403] on input "0" at bounding box center [540, 402] width 61 height 10
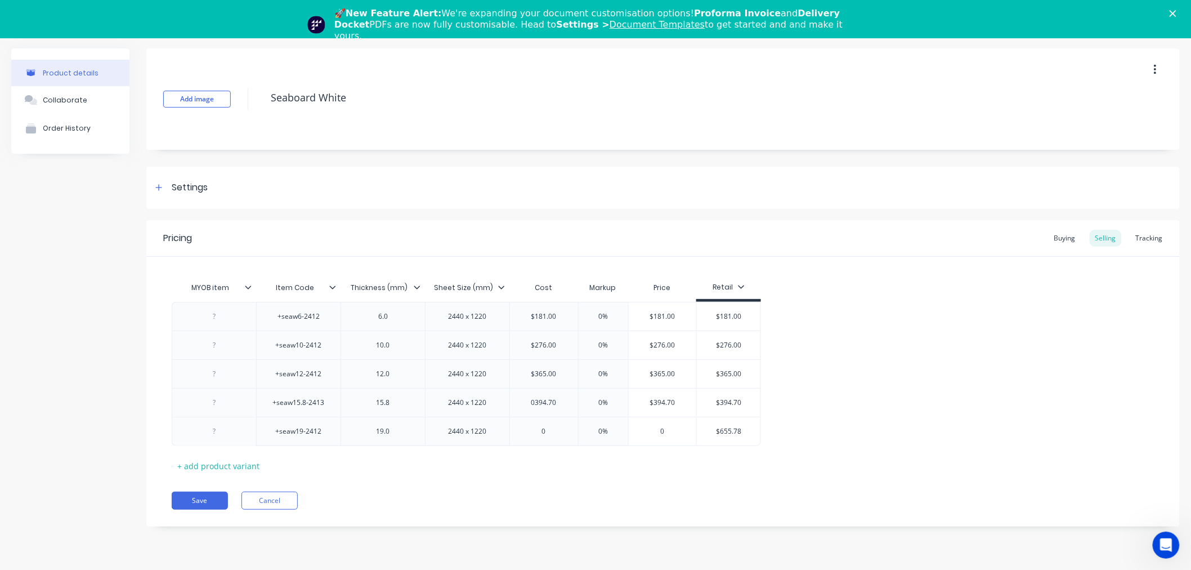
click at [683, 446] on div "MYOB item Item Code Thickness (mm) Sheet Size (mm) Cost Markup Price Retail +se…" at bounding box center [663, 375] width 983 height 198
click at [732, 435] on input "$655.78" at bounding box center [729, 431] width 64 height 10
click at [555, 426] on input "0" at bounding box center [544, 431] width 68 height 10
click at [587, 477] on div "Pricing Buying Selling Tracking MYOB item Item Code Thickness (mm) Sheet Size (…" at bounding box center [662, 373] width 1033 height 306
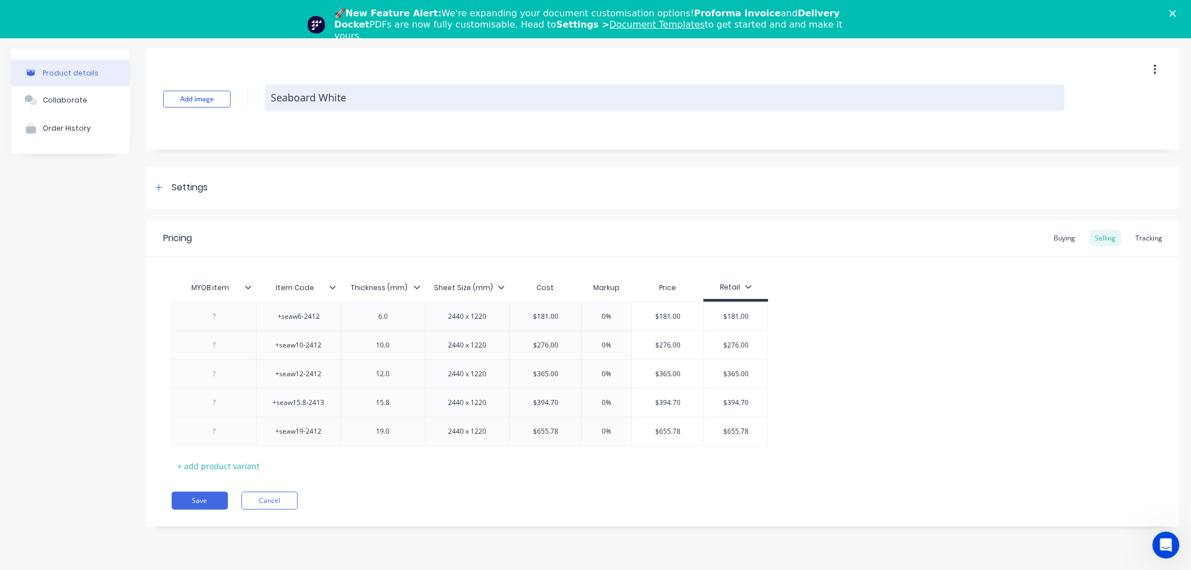
click at [311, 96] on textarea "Seaboard White" at bounding box center [665, 97] width 800 height 26
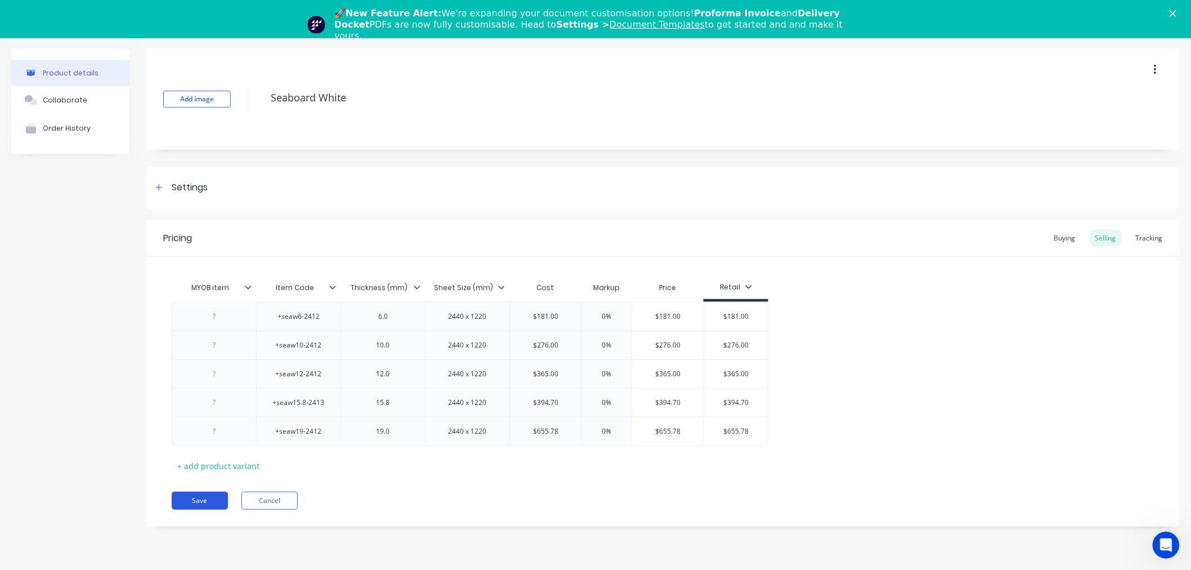
click at [203, 503] on button "Save" at bounding box center [200, 500] width 56 height 18
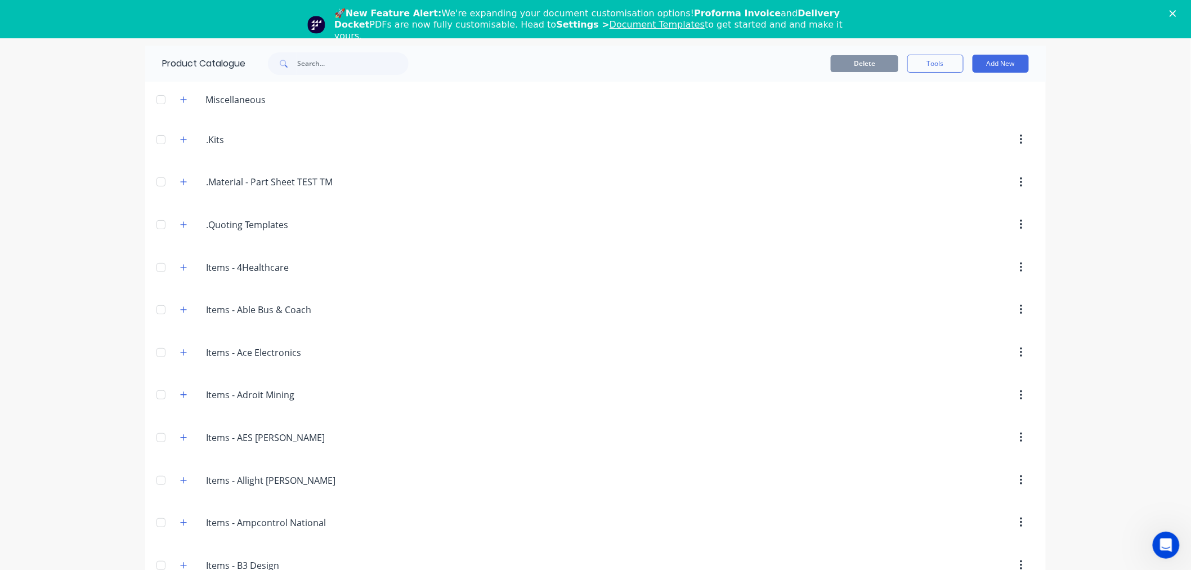
scroll to position [3407, 0]
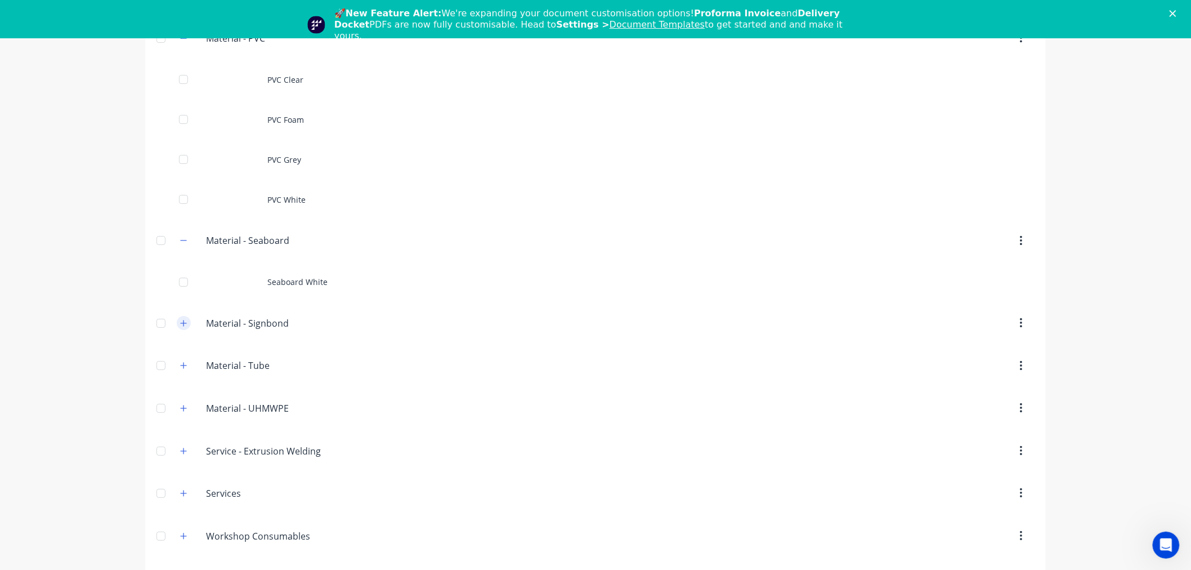
click at [180, 324] on icon "button" at bounding box center [183, 323] width 7 height 8
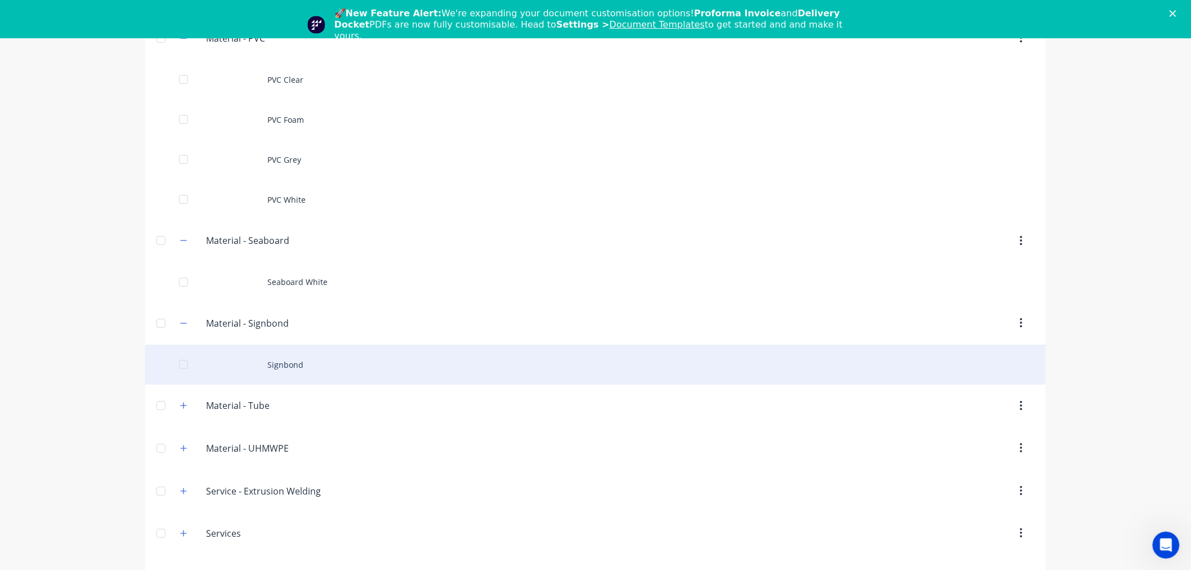
click at [297, 360] on div "Signbond" at bounding box center [595, 364] width 901 height 40
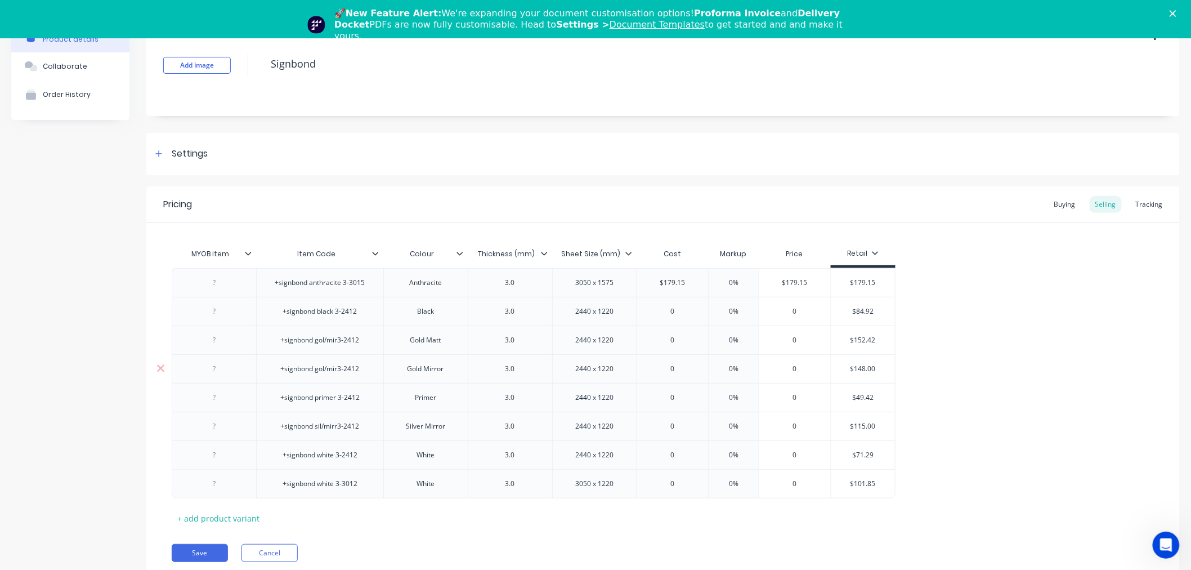
scroll to position [62, 0]
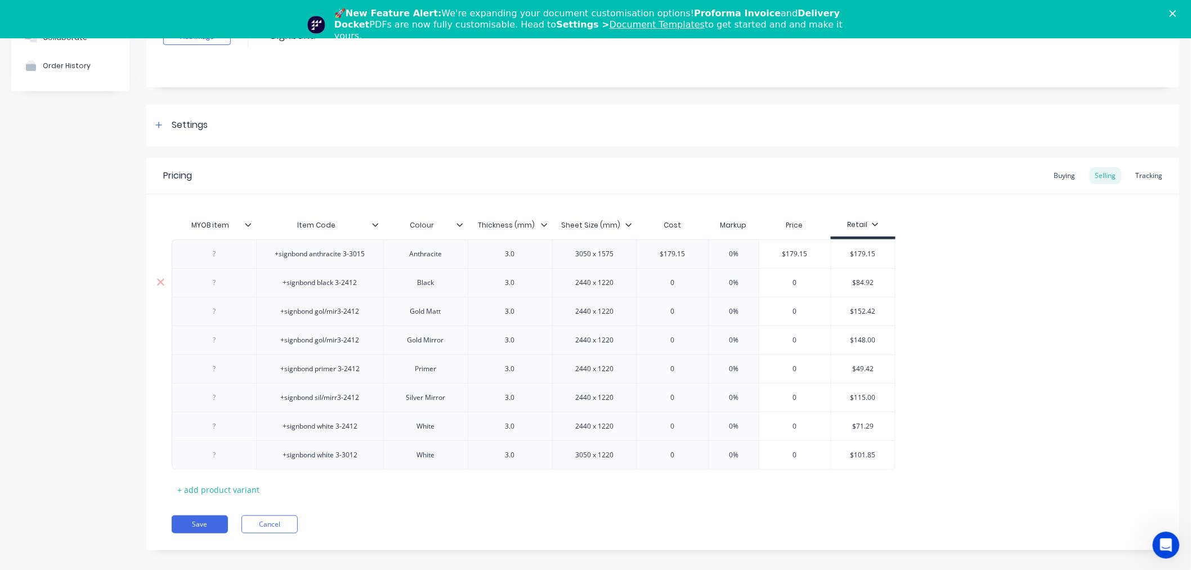
click at [867, 282] on input "$84.92" at bounding box center [863, 282] width 64 height 10
click at [684, 281] on input "0" at bounding box center [672, 282] width 71 height 10
click at [862, 308] on input "$152.42" at bounding box center [863, 311] width 64 height 10
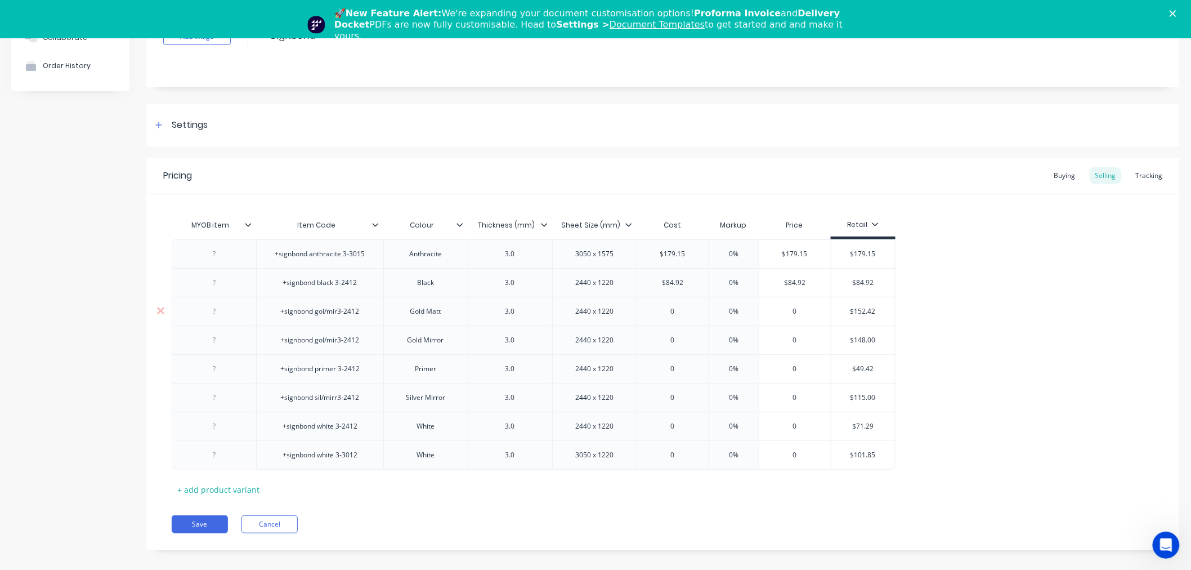
click at [862, 308] on input "$152.42" at bounding box center [863, 311] width 64 height 10
click at [682, 312] on input "0" at bounding box center [672, 311] width 71 height 10
click at [856, 344] on input "$148.00" at bounding box center [863, 340] width 64 height 10
click at [686, 335] on input "0" at bounding box center [672, 340] width 71 height 10
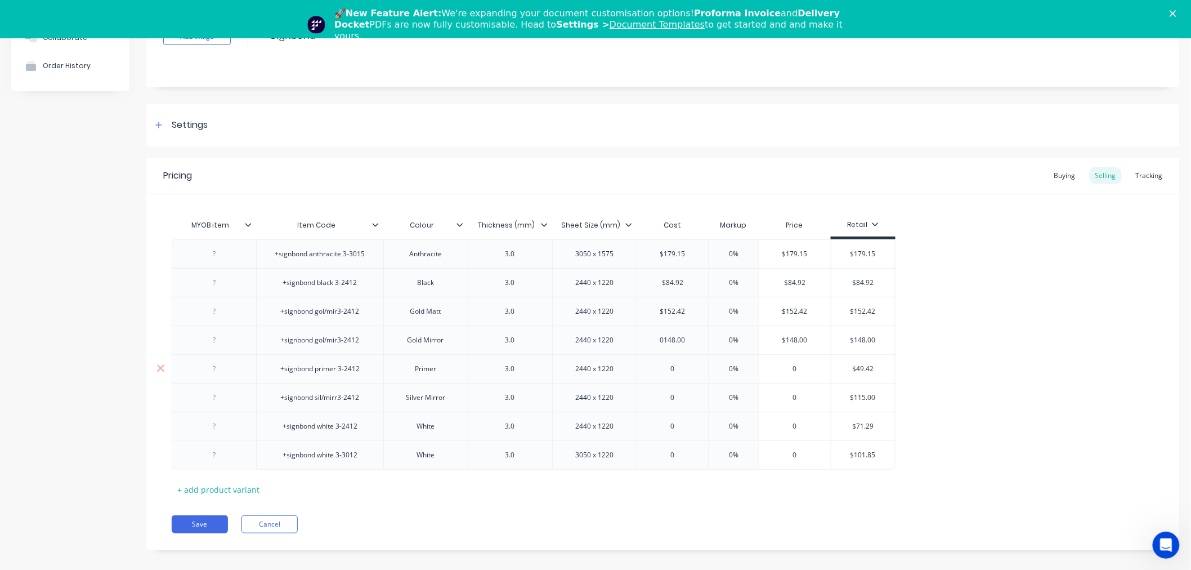
click at [862, 369] on input "$49.42" at bounding box center [863, 369] width 64 height 10
click at [687, 368] on input "0" at bounding box center [672, 369] width 71 height 10
click at [863, 397] on input "$115.00" at bounding box center [863, 397] width 64 height 10
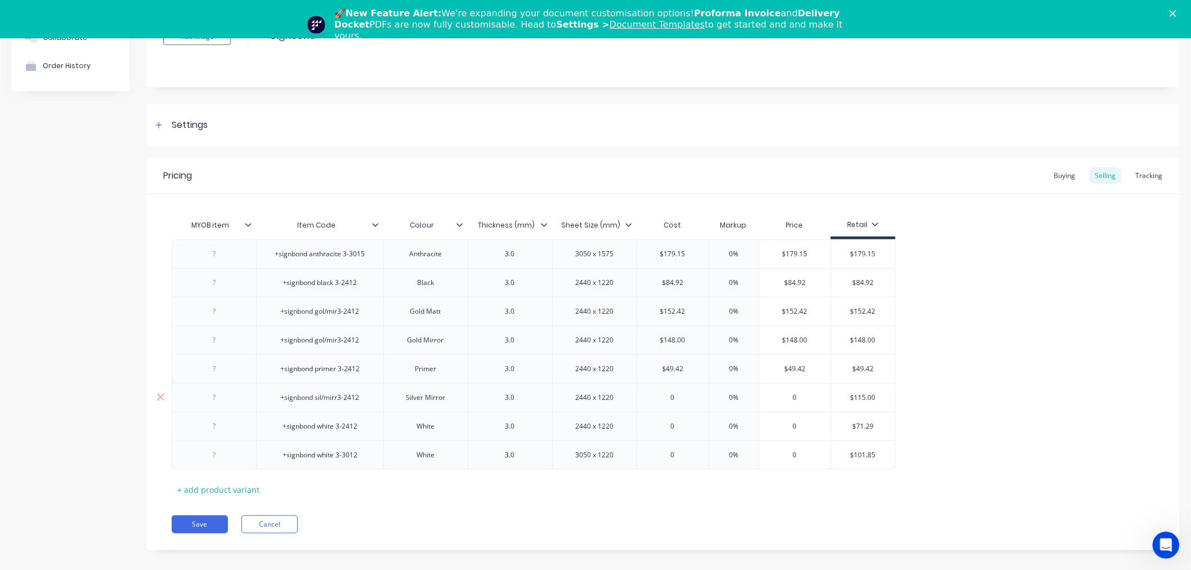
click at [682, 394] on input "0" at bounding box center [672, 397] width 71 height 10
click at [867, 429] on input "$71.29" at bounding box center [863, 426] width 64 height 10
click at [865, 428] on input "$71.29" at bounding box center [863, 426] width 64 height 10
click at [677, 424] on input "0" at bounding box center [672, 426] width 71 height 10
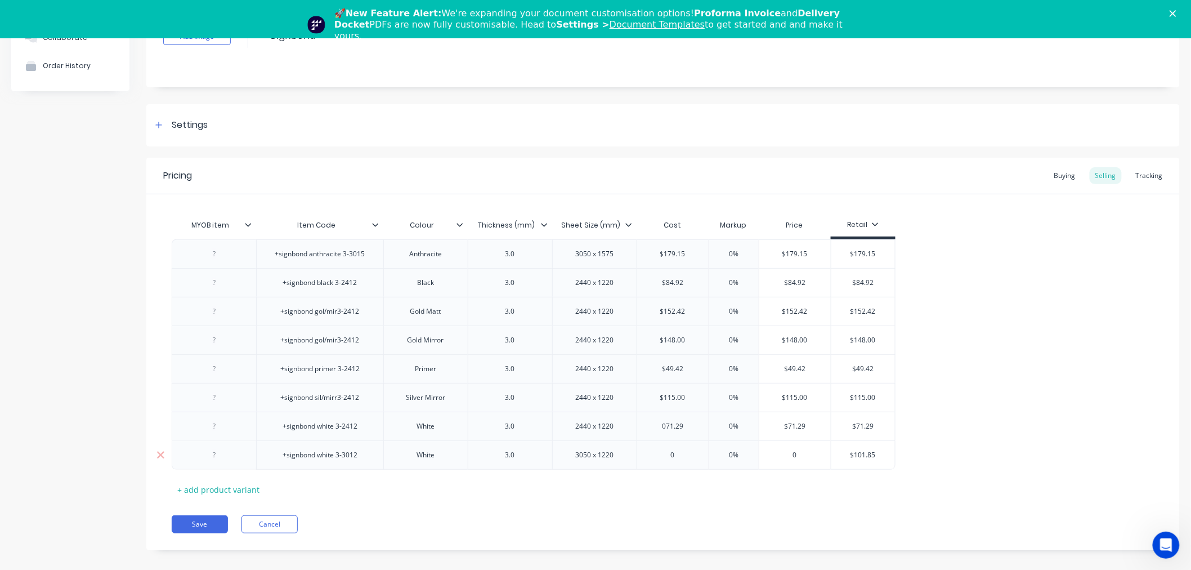
click at [868, 453] on input "$101.85" at bounding box center [863, 455] width 64 height 10
click at [681, 450] on input "0" at bounding box center [672, 455] width 71 height 10
click at [684, 479] on div "MYOB item Item Code Colour Thickness (mm) Sheet Size (mm) Cost Markup Price Ret…" at bounding box center [663, 356] width 983 height 284
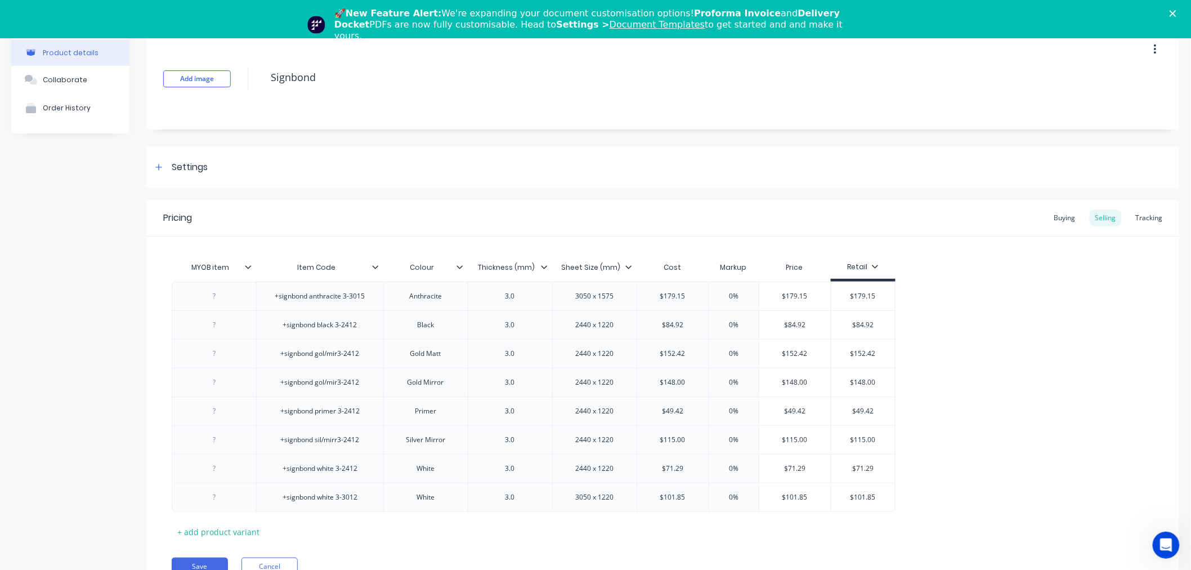
scroll to position [0, 0]
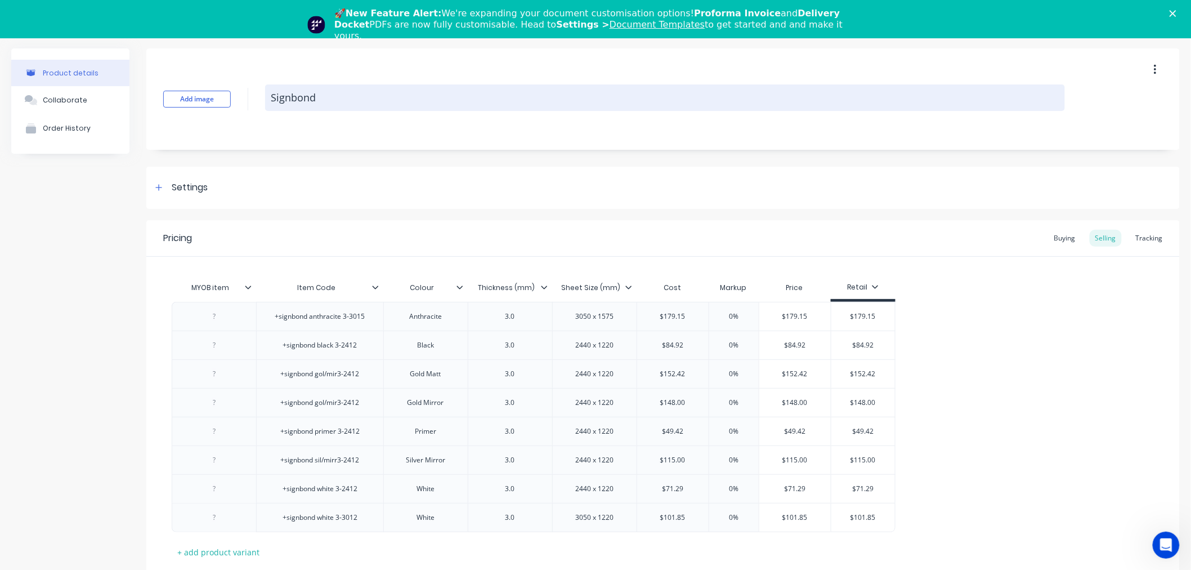
click at [288, 104] on textarea "Signbond" at bounding box center [665, 97] width 800 height 26
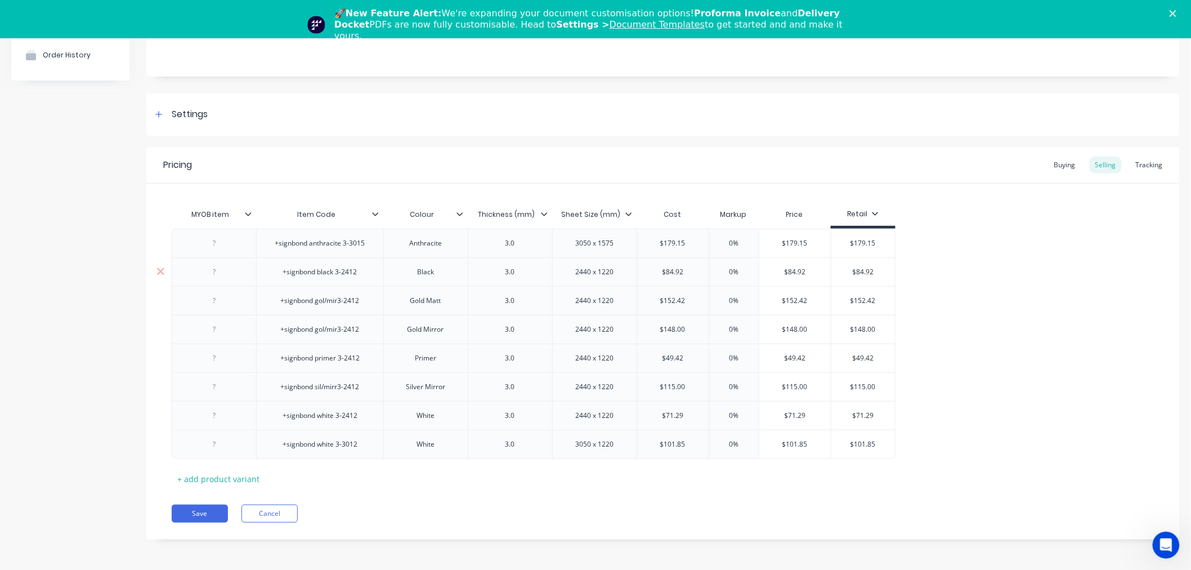
scroll to position [74, 0]
click at [195, 512] on button "Save" at bounding box center [200, 513] width 56 height 18
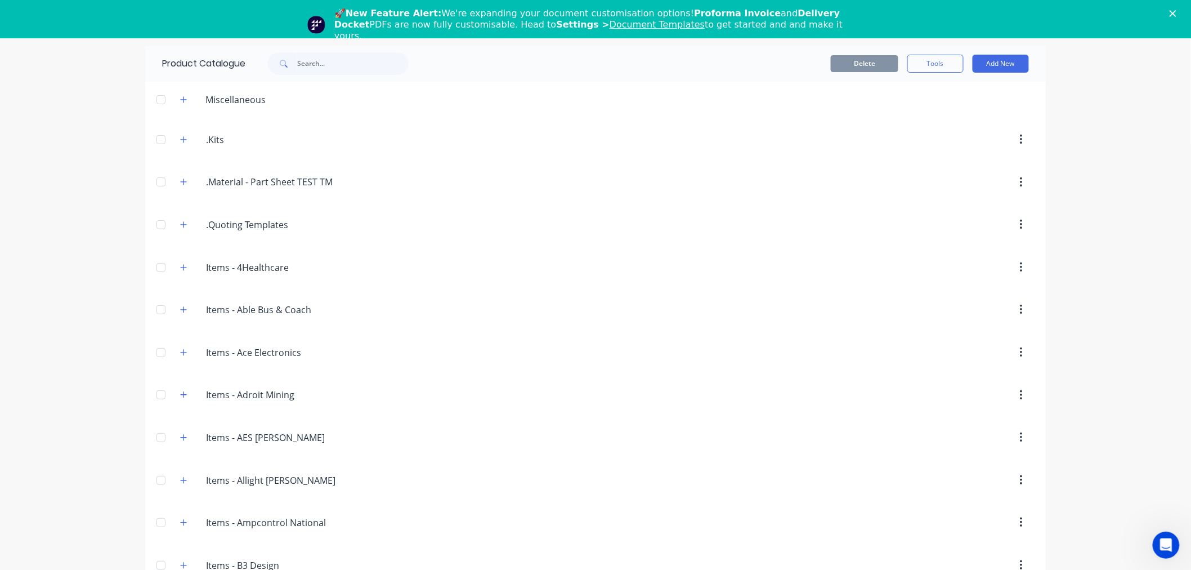
scroll to position [3448, 0]
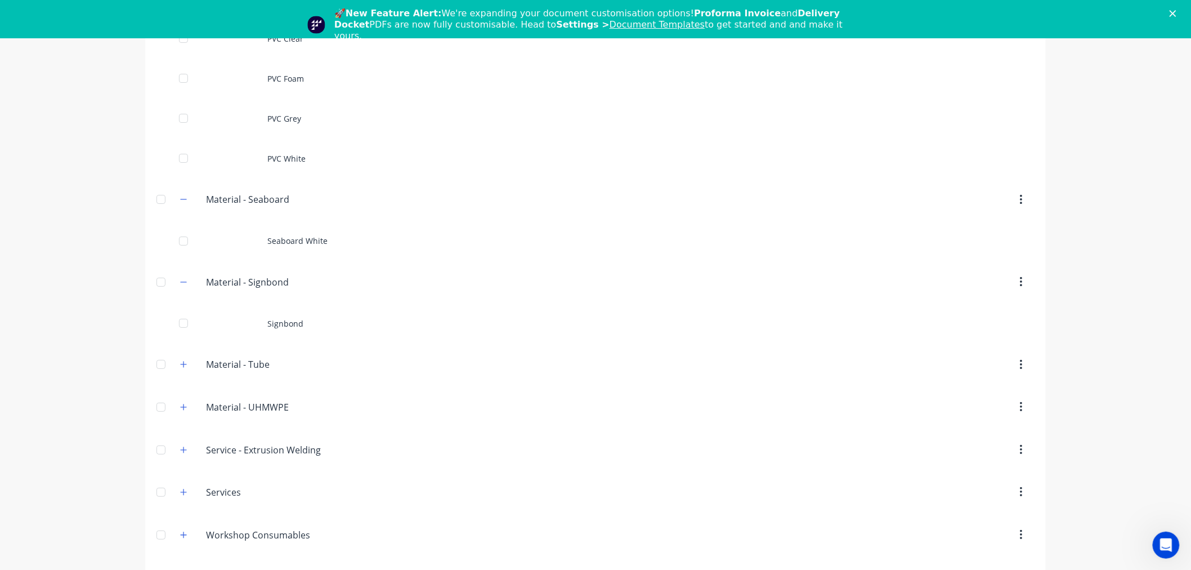
click at [171, 366] on div "Material.-.Tube Material - Tube" at bounding box center [259, 365] width 177 height 20
click at [177, 371] on button "button" at bounding box center [184, 364] width 14 height 14
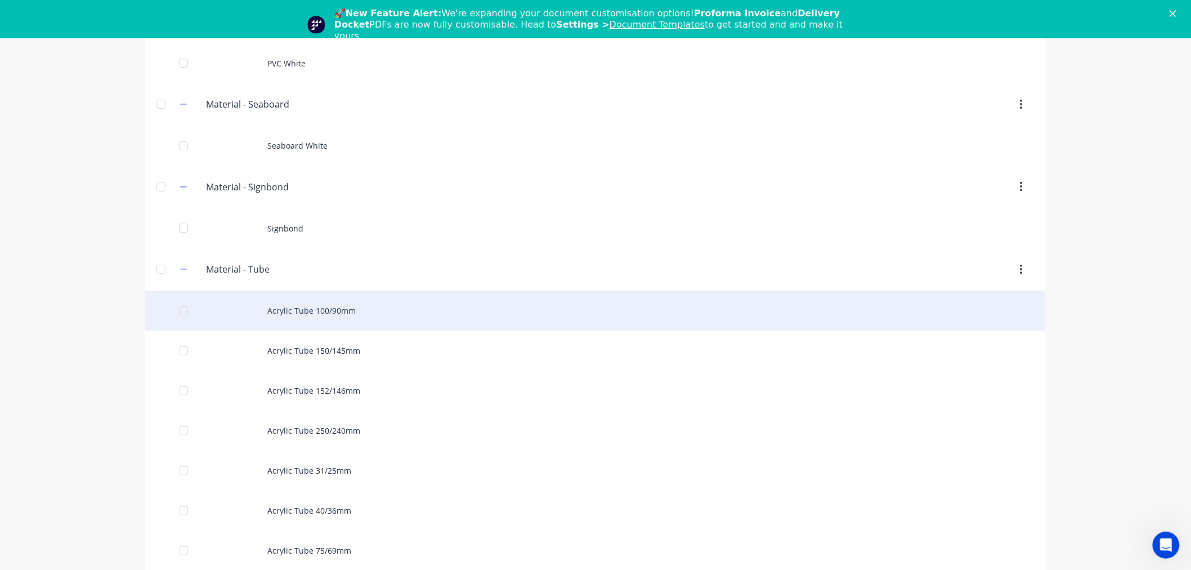
scroll to position [3573, 0]
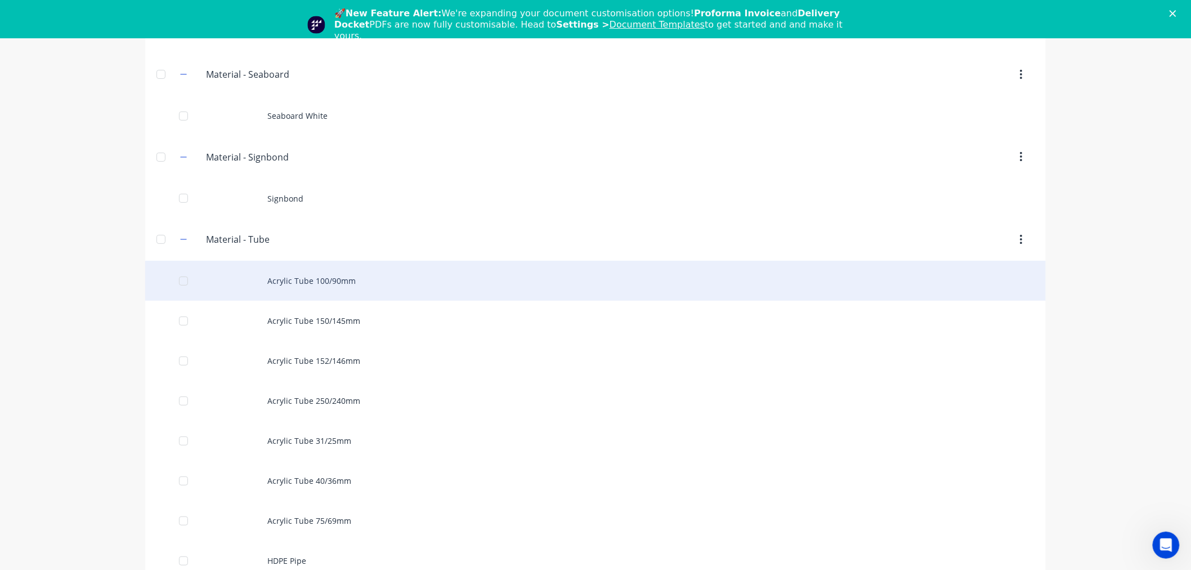
click at [276, 292] on div "Acrylic Tube 100/90mm" at bounding box center [595, 281] width 901 height 40
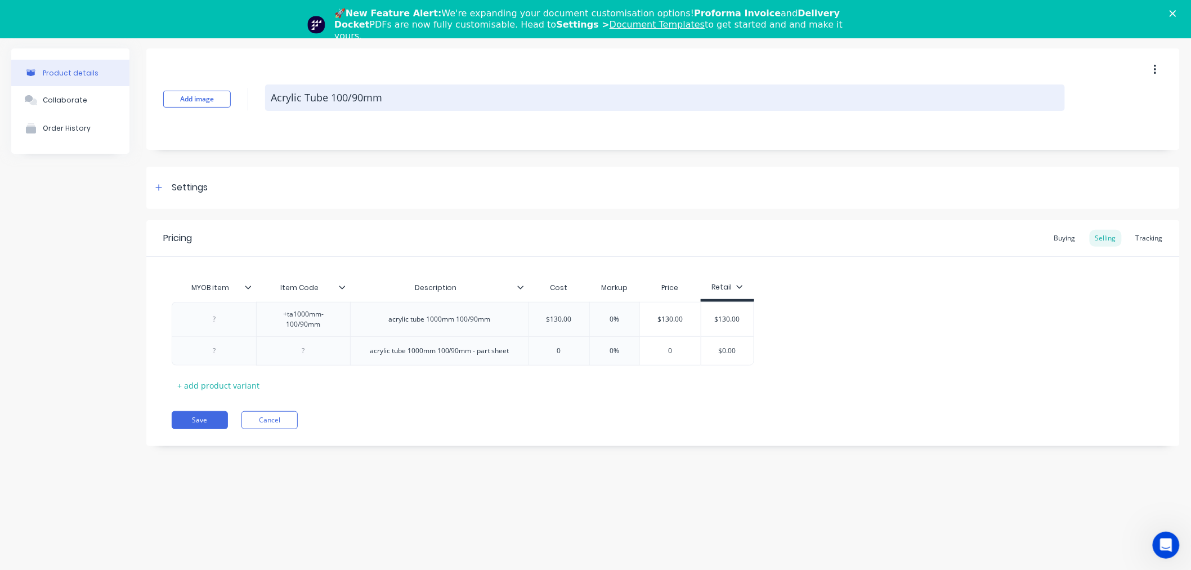
click at [319, 102] on textarea "Acrylic Tube 100/90mm" at bounding box center [665, 97] width 800 height 26
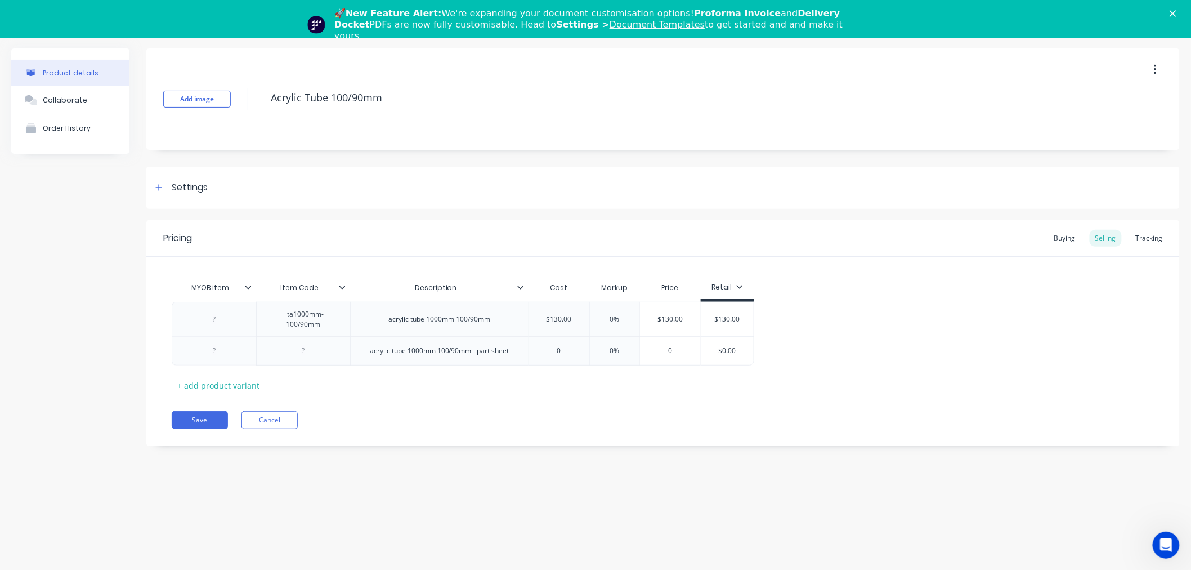
drag, startPoint x: 291, startPoint y: 133, endPoint x: 293, endPoint y: 117, distance: 17.0
click at [293, 117] on div "Add image Acrylic Tube 100/90mm" at bounding box center [662, 98] width 1033 height 101
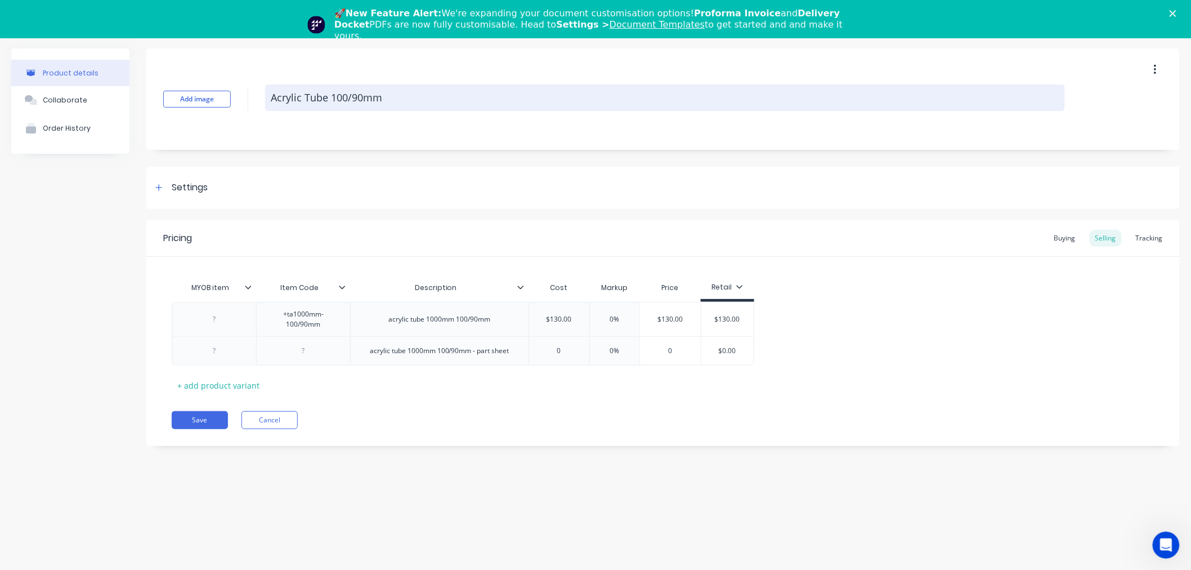
click at [326, 96] on textarea "Acrylic Tube 100/90mm" at bounding box center [665, 97] width 800 height 26
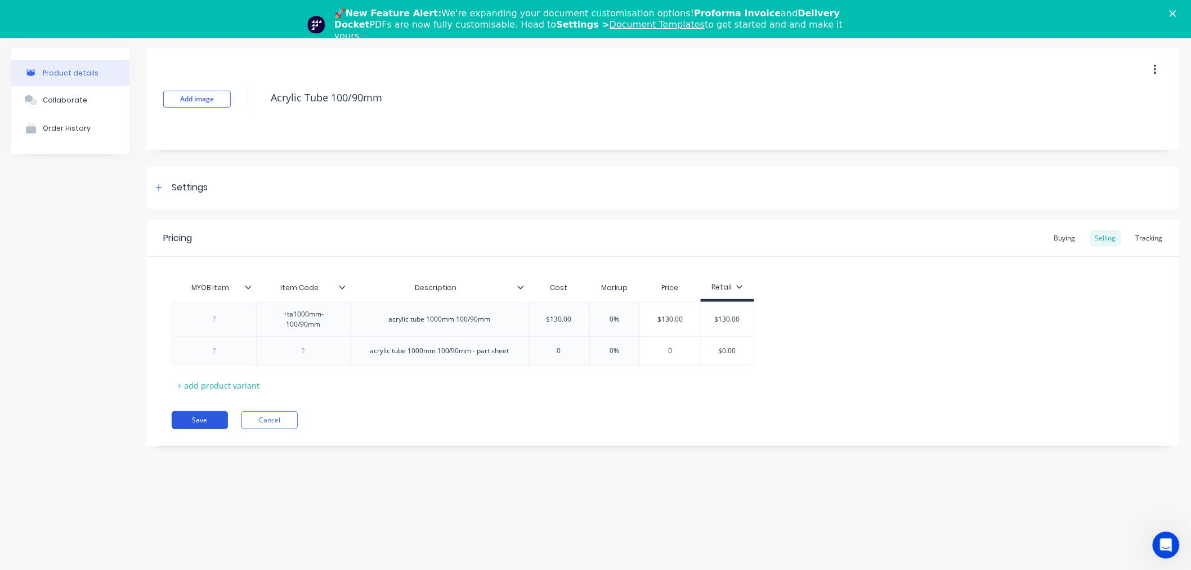
click at [205, 417] on button "Save" at bounding box center [200, 420] width 56 height 18
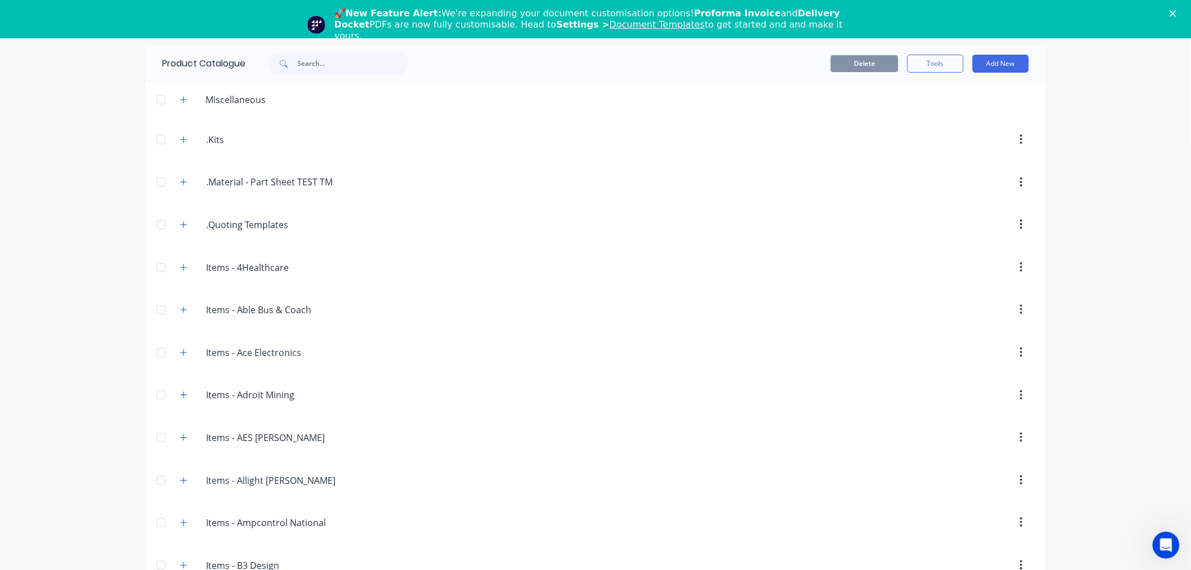
scroll to position [3572, 0]
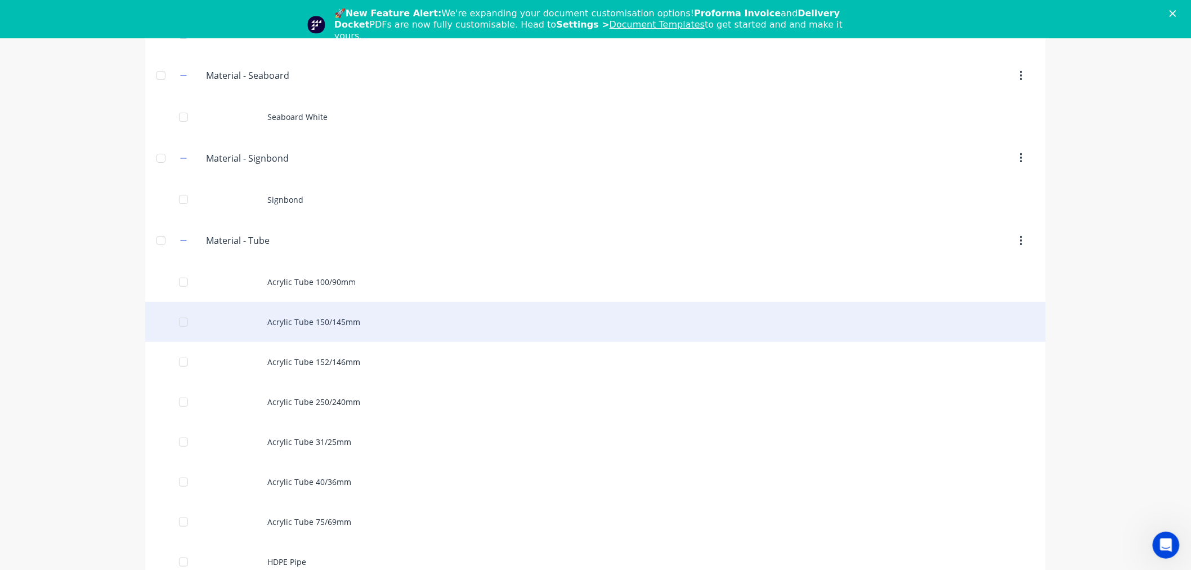
click at [301, 328] on div "Acrylic Tube 150/145mm" at bounding box center [595, 322] width 901 height 40
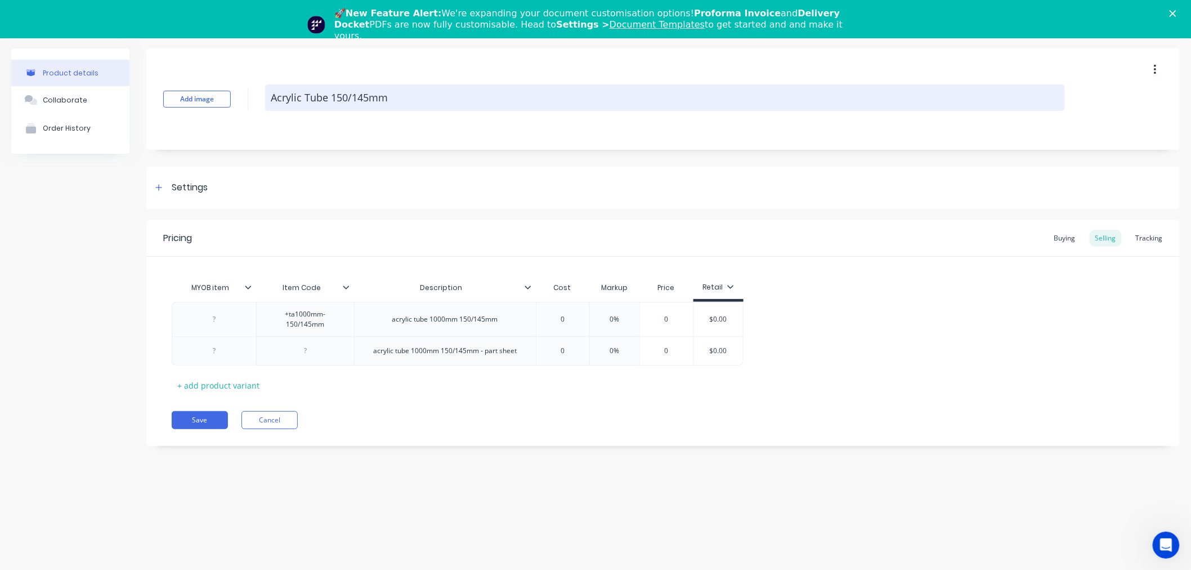
click at [332, 97] on textarea "Acrylic Tube 150/145mm" at bounding box center [665, 97] width 800 height 26
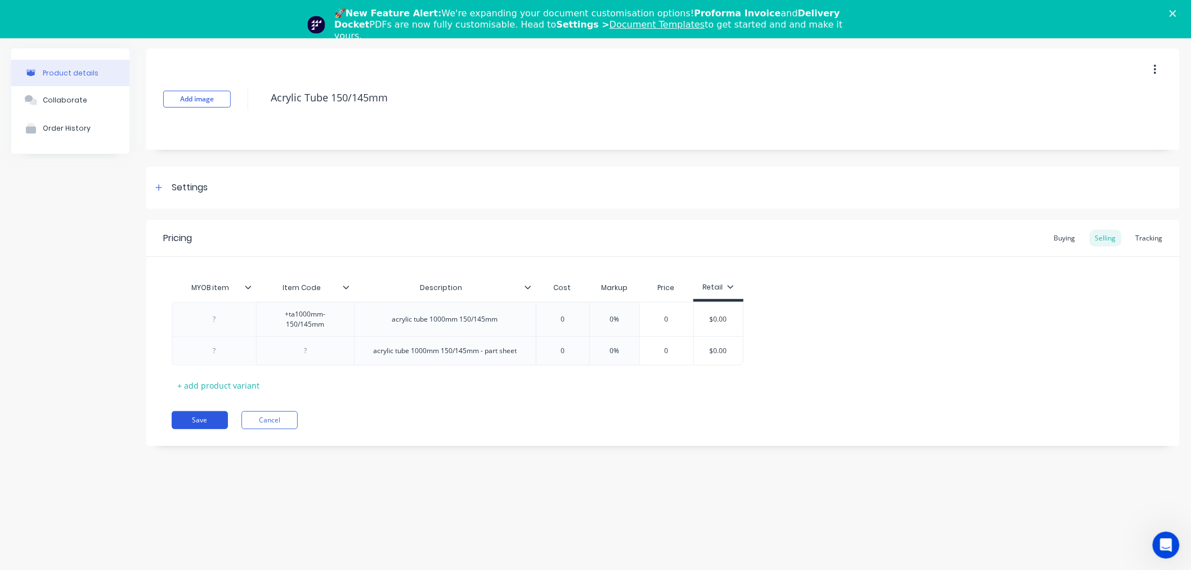
click at [206, 417] on button "Save" at bounding box center [200, 420] width 56 height 18
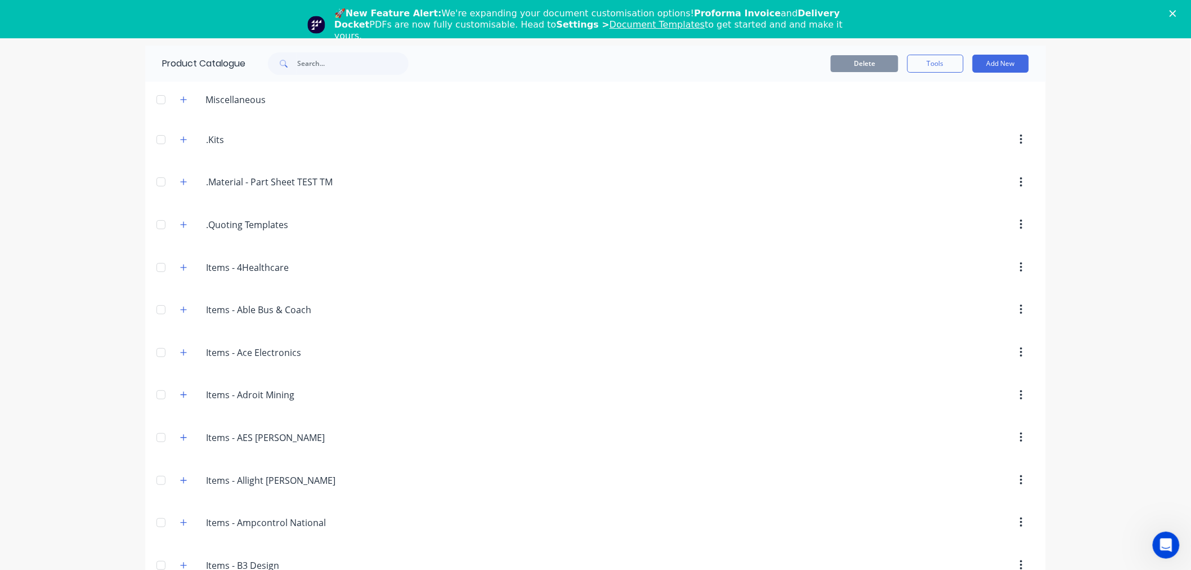
scroll to position [3612, 0]
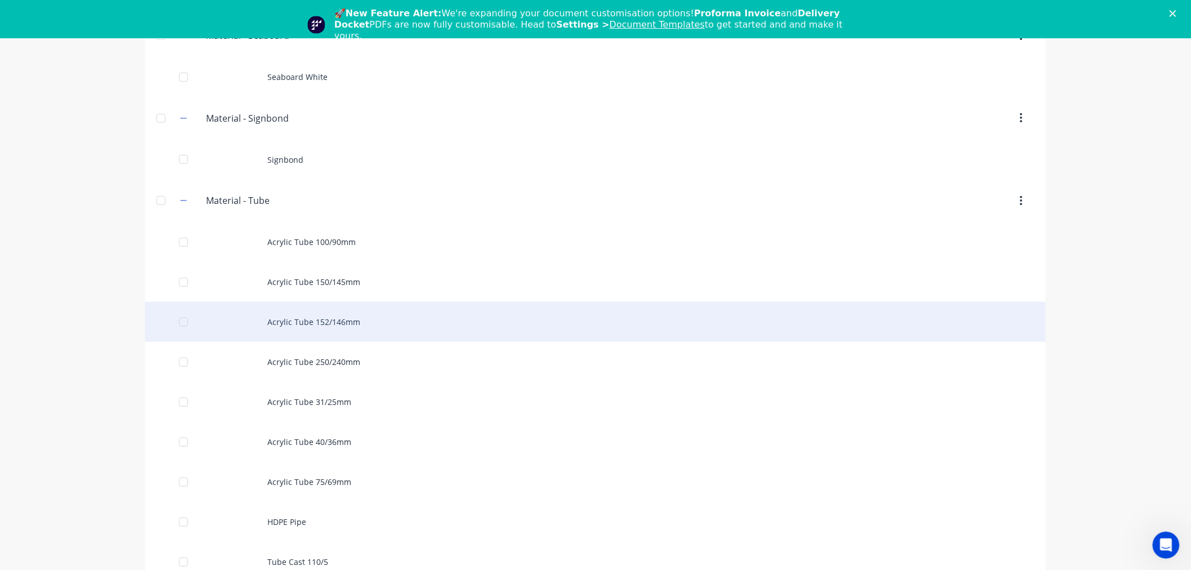
click at [302, 333] on div "Acrylic Tube 152/146mm" at bounding box center [595, 322] width 901 height 40
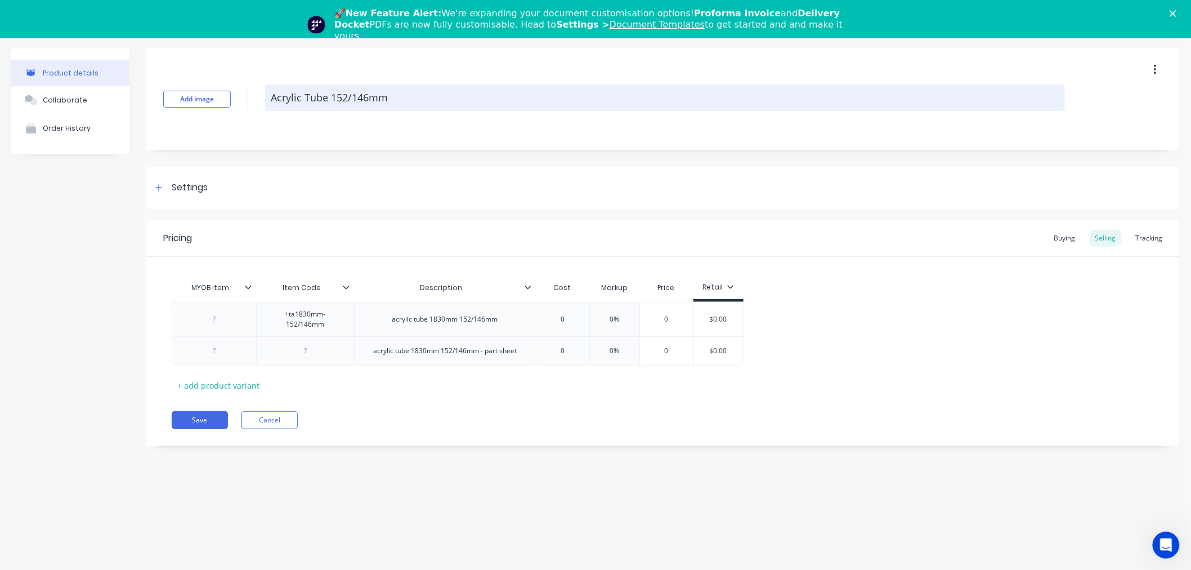
click at [306, 98] on textarea "Acrylic Tube 152/146mm" at bounding box center [665, 97] width 800 height 26
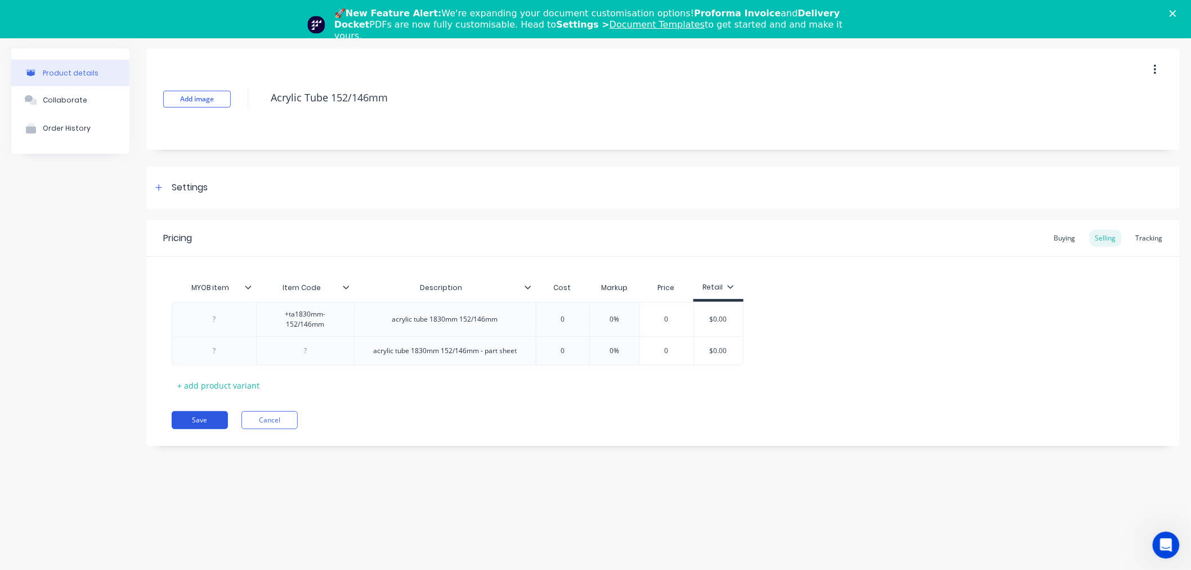
click at [207, 412] on button "Save" at bounding box center [200, 420] width 56 height 18
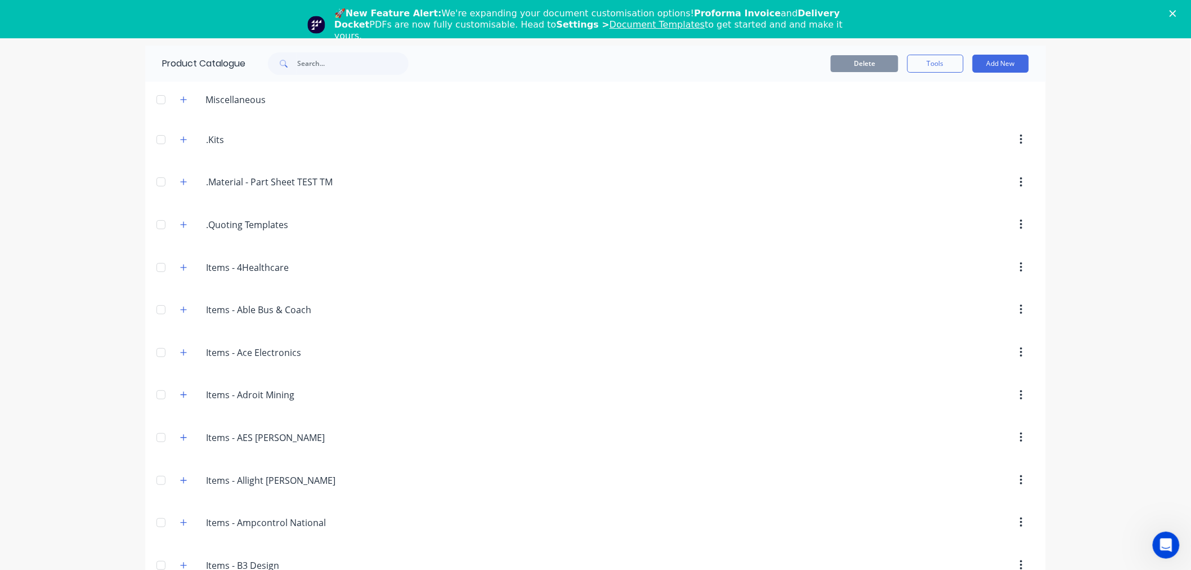
scroll to position [3652, 0]
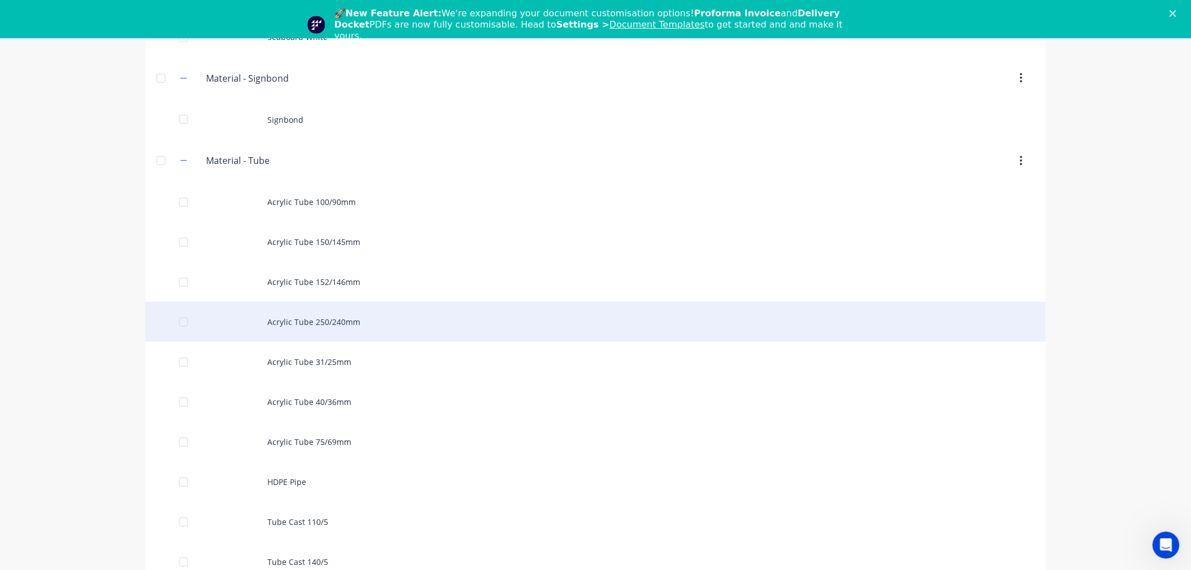
click at [321, 325] on div "Acrylic Tube 250/240mm" at bounding box center [595, 322] width 901 height 40
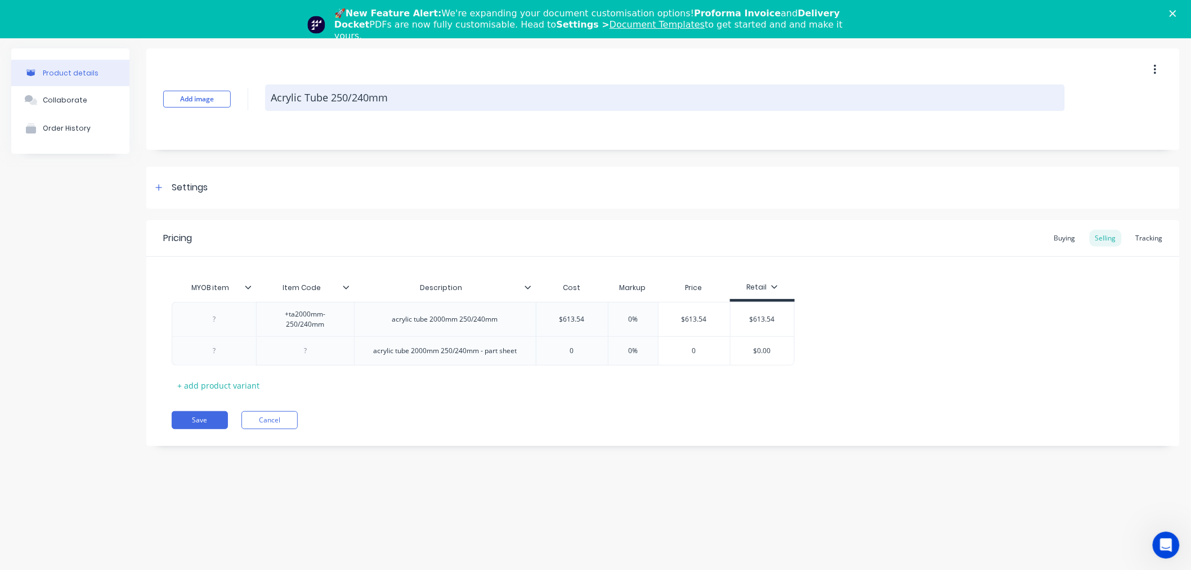
click at [335, 99] on textarea "Acrylic Tube 250/240mm" at bounding box center [665, 97] width 800 height 26
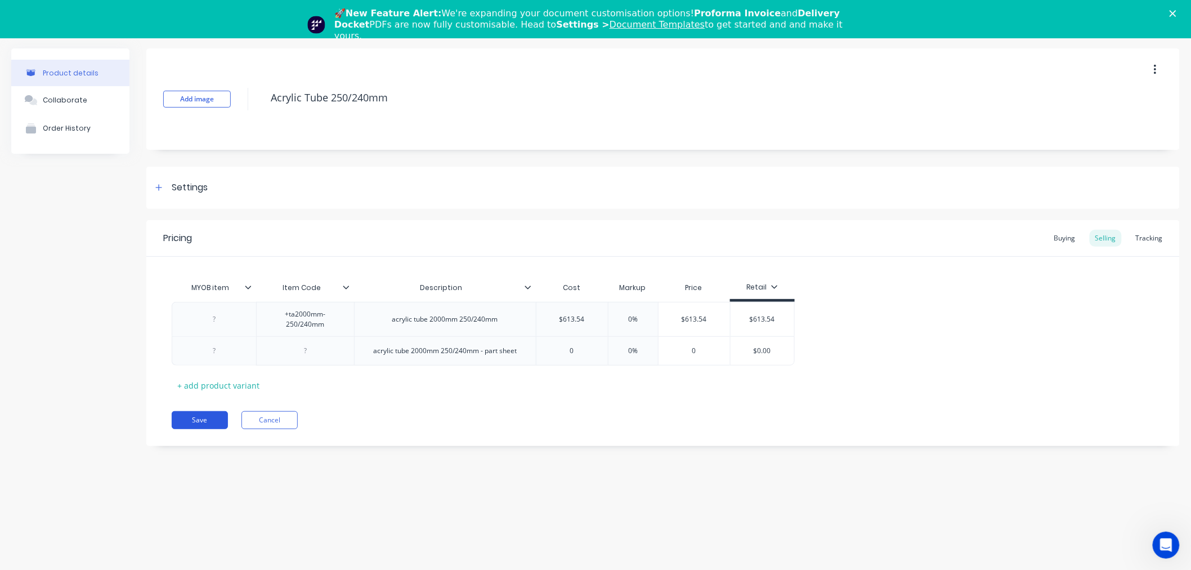
click at [214, 420] on button "Save" at bounding box center [200, 420] width 56 height 18
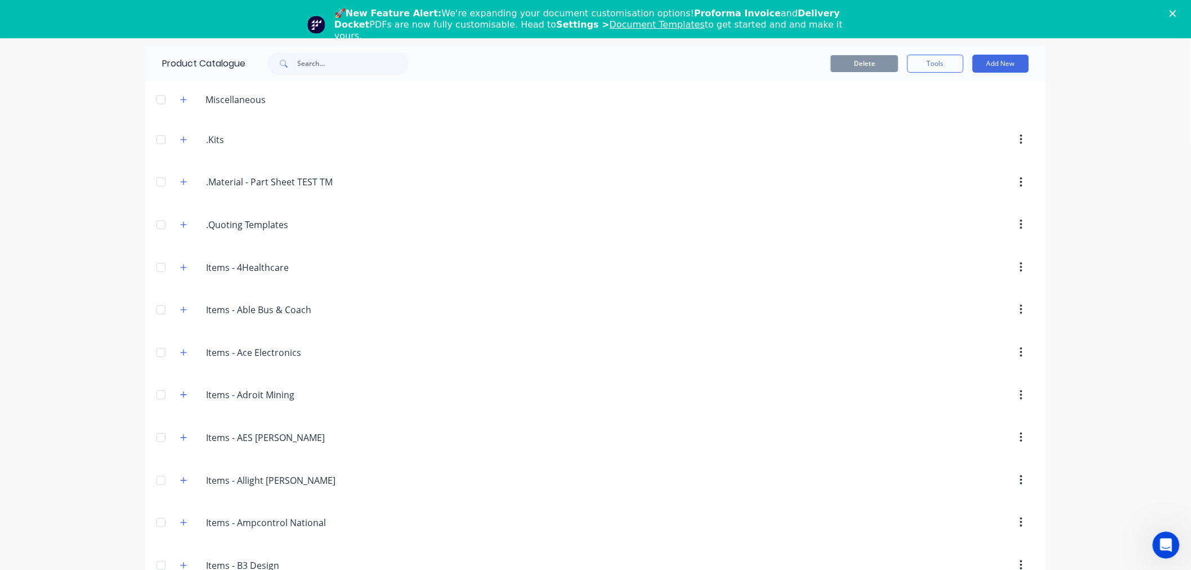
scroll to position [3691, 0]
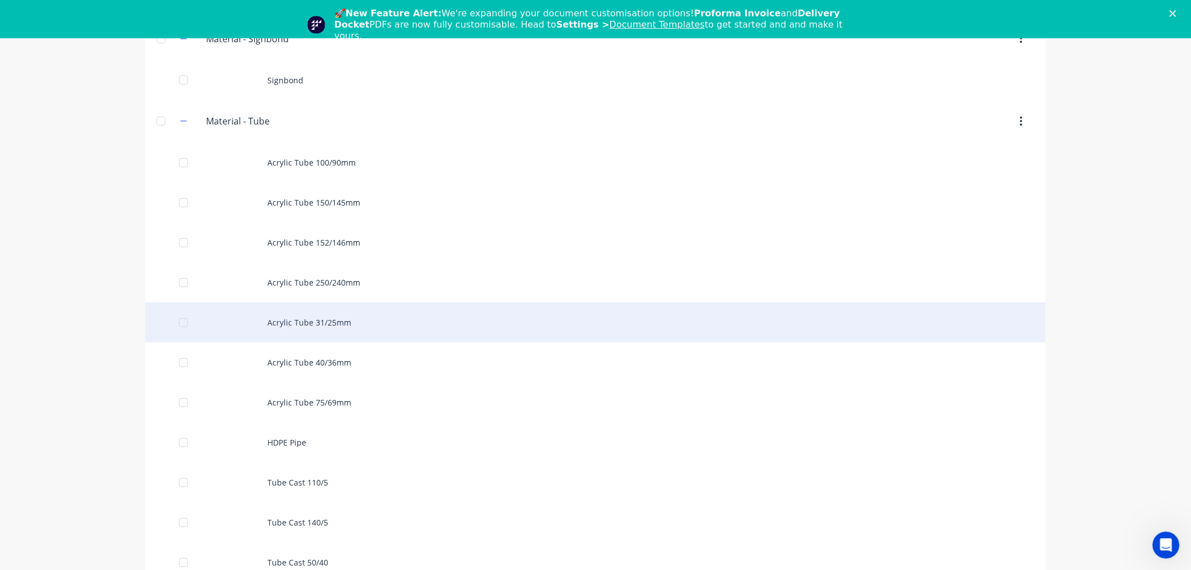
click at [339, 324] on div "Acrylic Tube 31/25mm" at bounding box center [595, 322] width 901 height 40
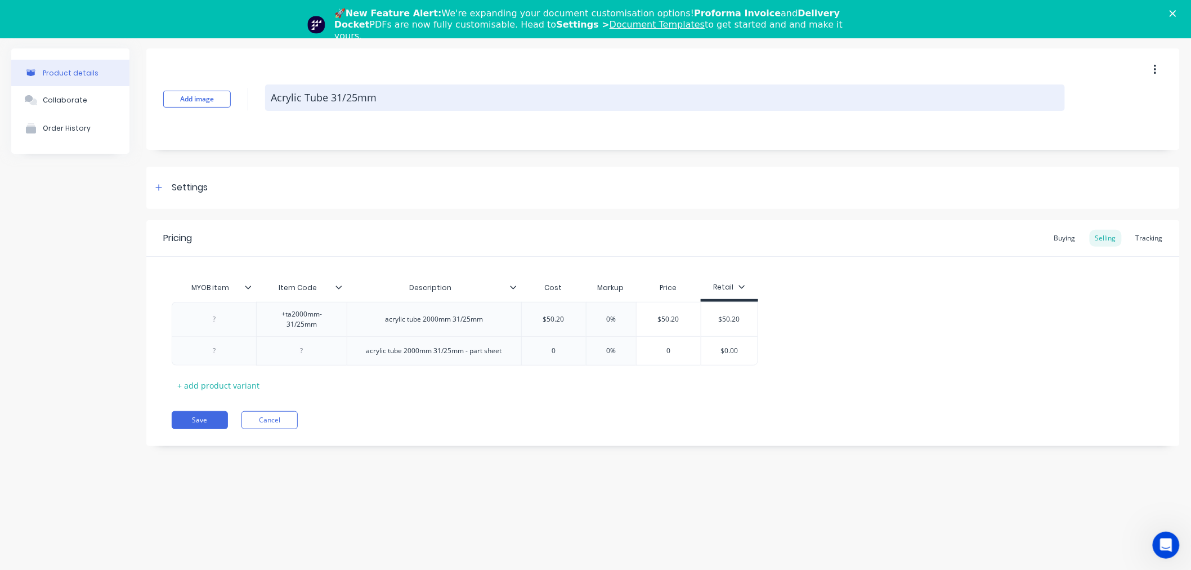
click at [317, 91] on textarea "Acrylic Tube 31/25mm" at bounding box center [665, 97] width 800 height 26
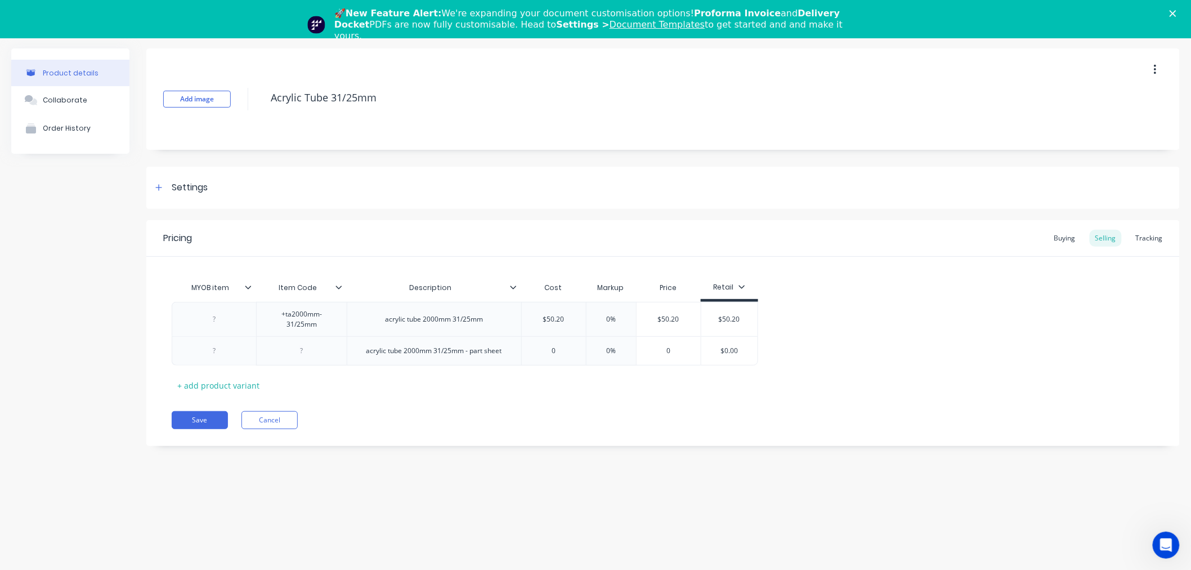
click at [196, 401] on div "Pricing Buying Selling Tracking MYOB item Item Code Description Cost Markup Pri…" at bounding box center [662, 333] width 1033 height 226
click at [194, 419] on button "Save" at bounding box center [200, 420] width 56 height 18
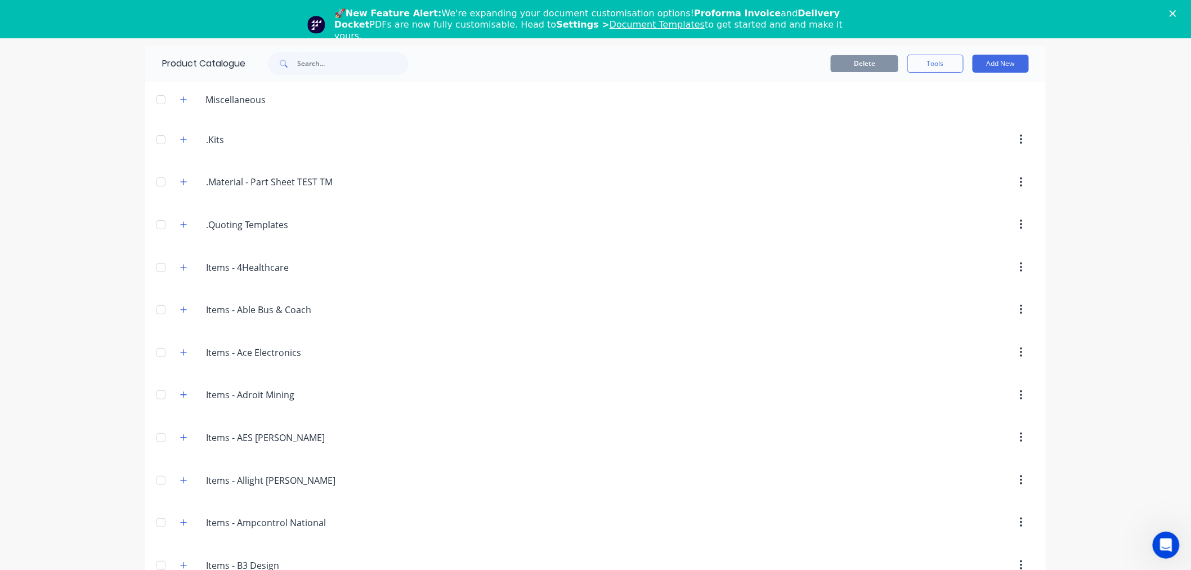
scroll to position [3732, 0]
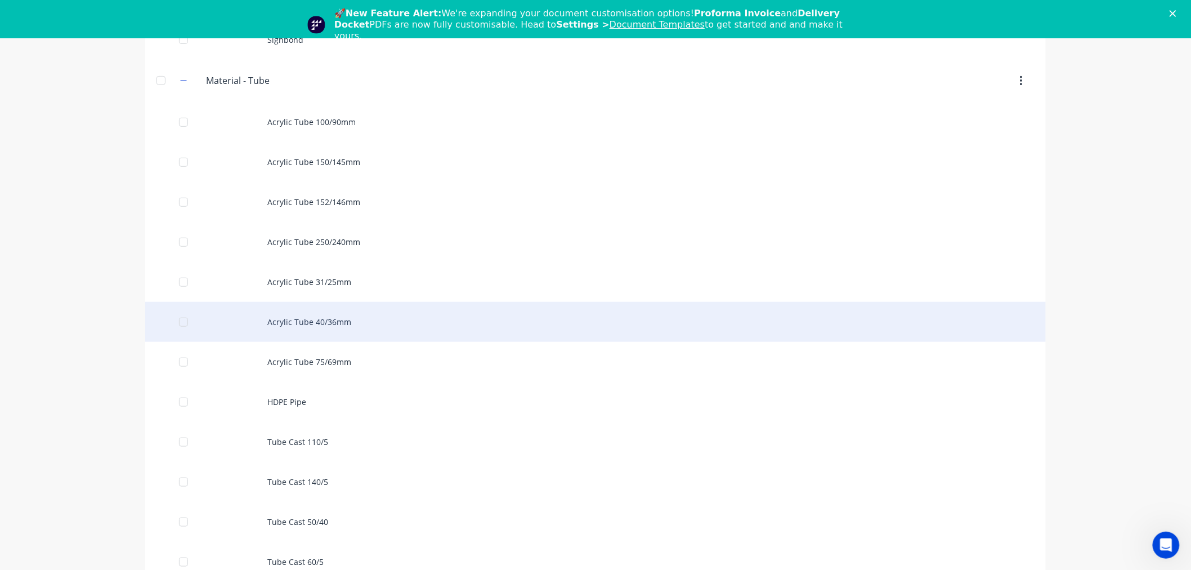
click at [312, 335] on div "Acrylic Tube 40/36mm" at bounding box center [595, 322] width 901 height 40
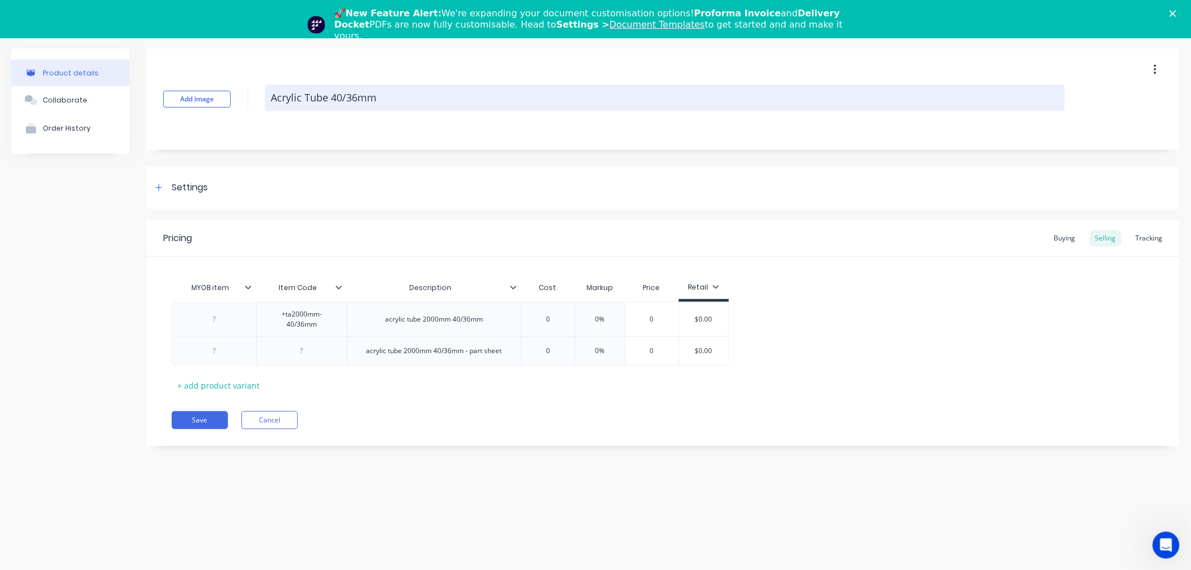
click at [289, 102] on textarea "Acrylic Tube 40/36mm" at bounding box center [665, 97] width 800 height 26
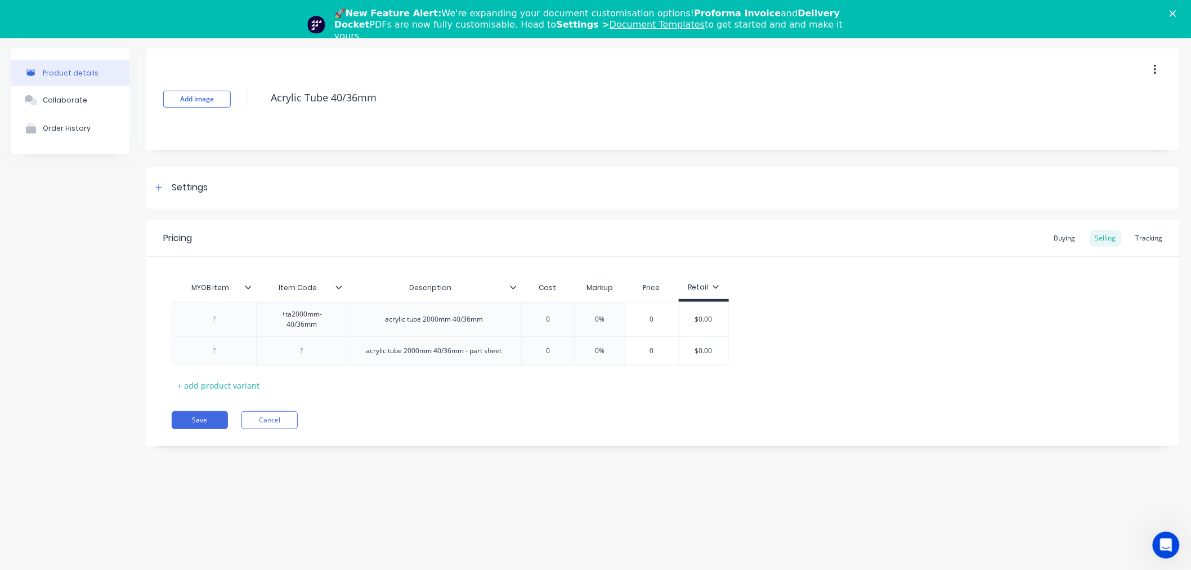
click at [302, 114] on div "Add image Acrylic Tube 40/36mm" at bounding box center [662, 98] width 1033 height 101
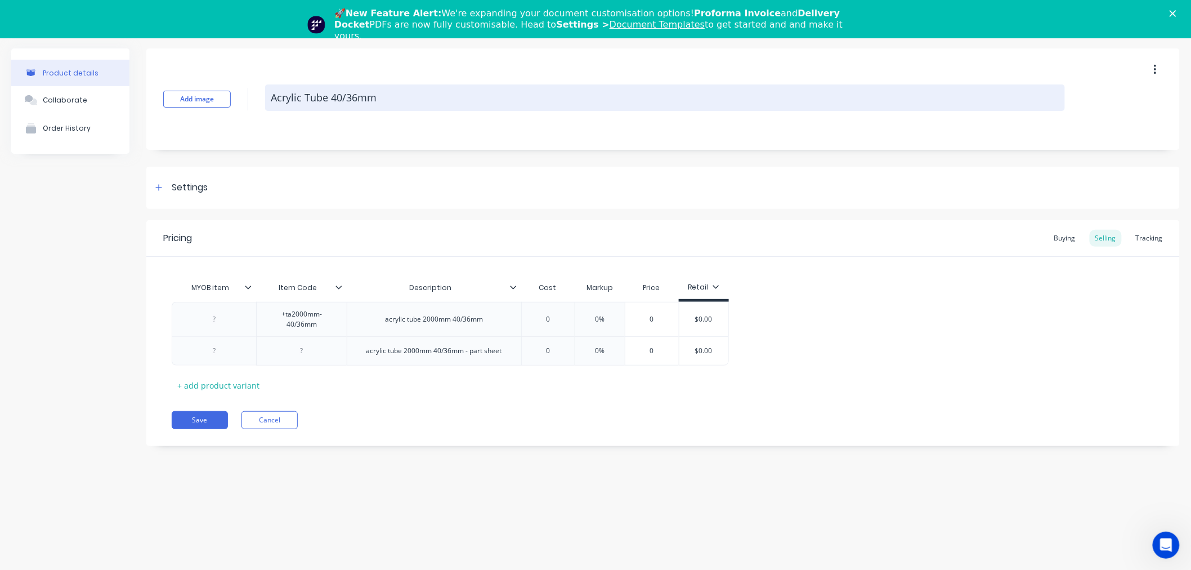
click at [328, 97] on textarea "Acrylic Tube 40/36mm" at bounding box center [665, 97] width 800 height 26
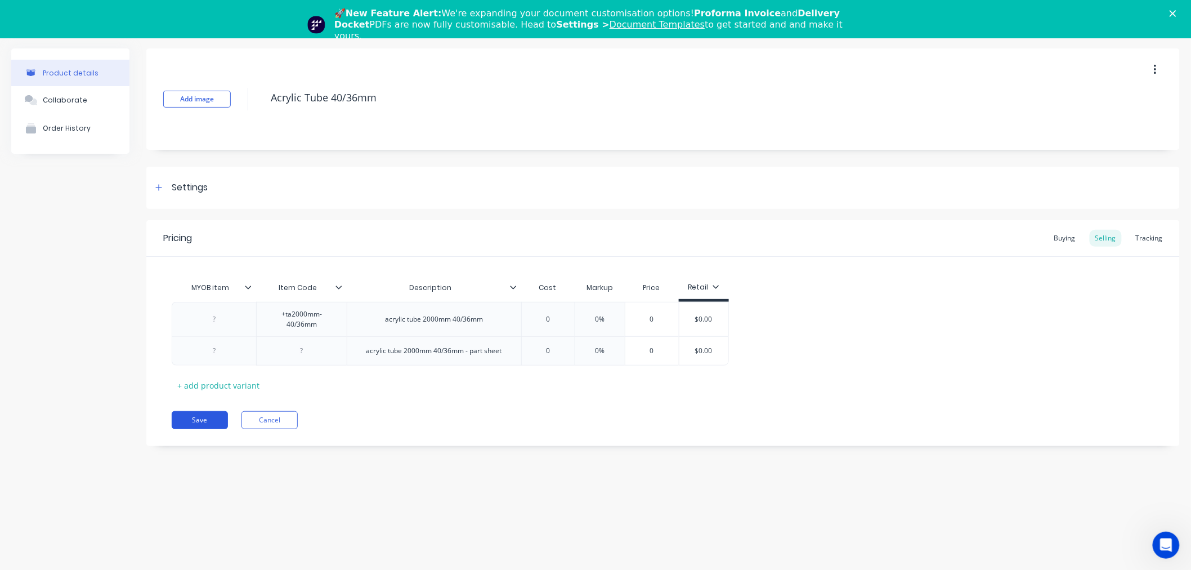
click at [201, 418] on button "Save" at bounding box center [200, 420] width 56 height 18
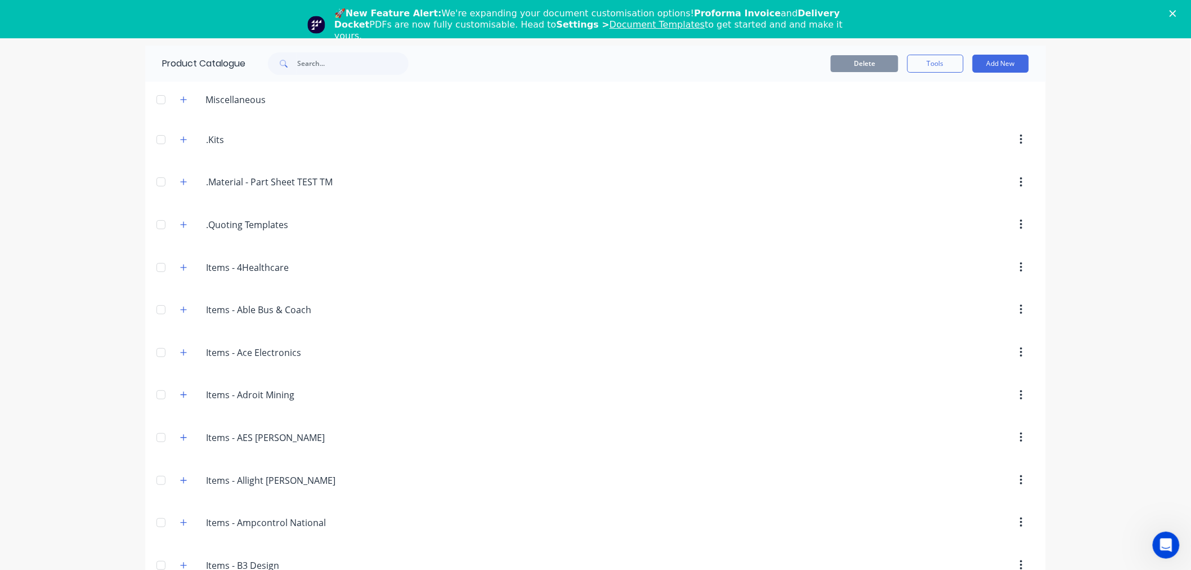
scroll to position [3772, 0]
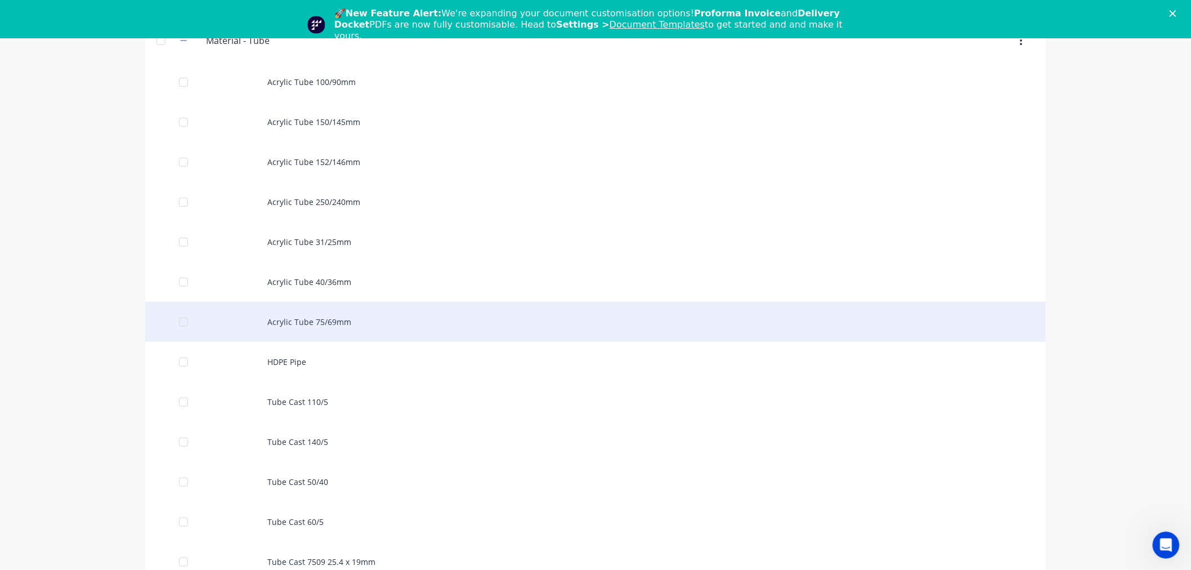
click at [280, 327] on div "Acrylic Tube 75/69mm" at bounding box center [595, 322] width 901 height 40
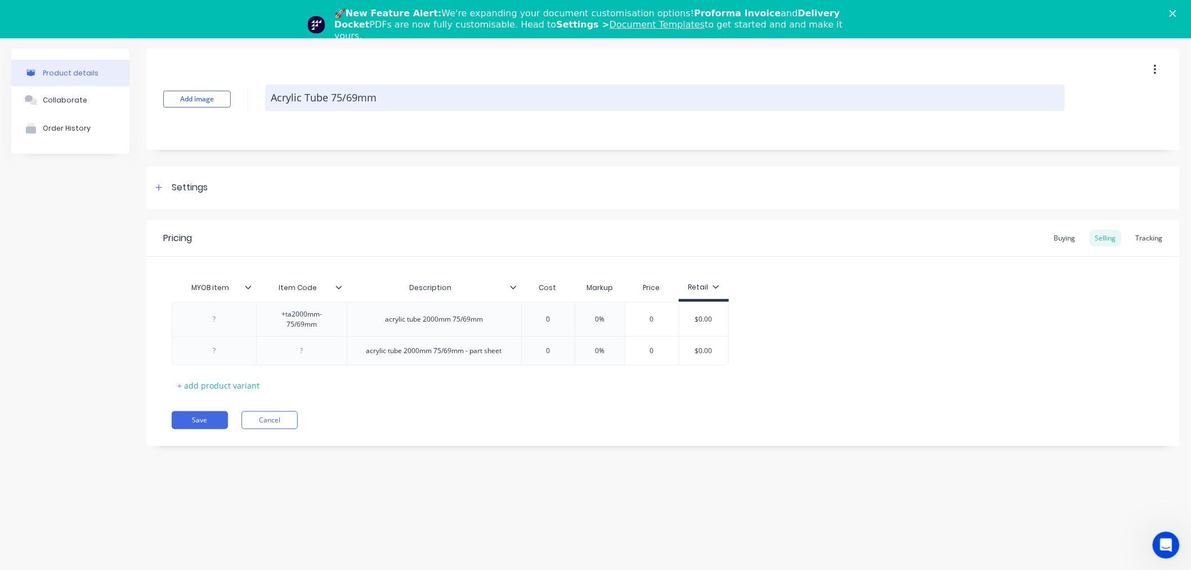
click at [310, 100] on textarea "Acrylic Tube 75/69mm" at bounding box center [665, 97] width 800 height 26
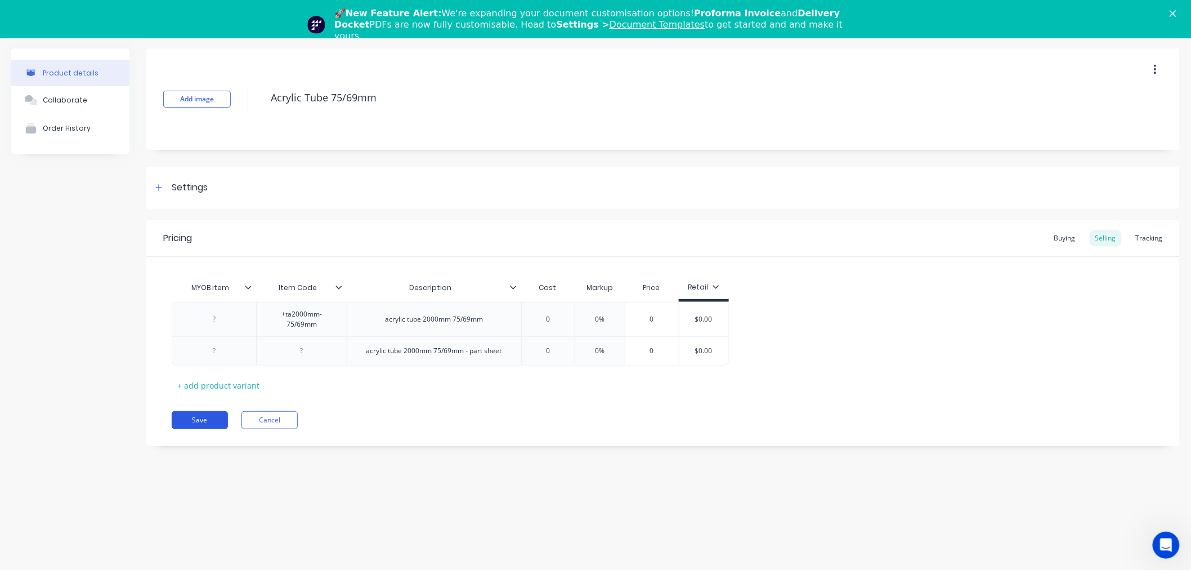
click at [200, 419] on button "Save" at bounding box center [200, 420] width 56 height 18
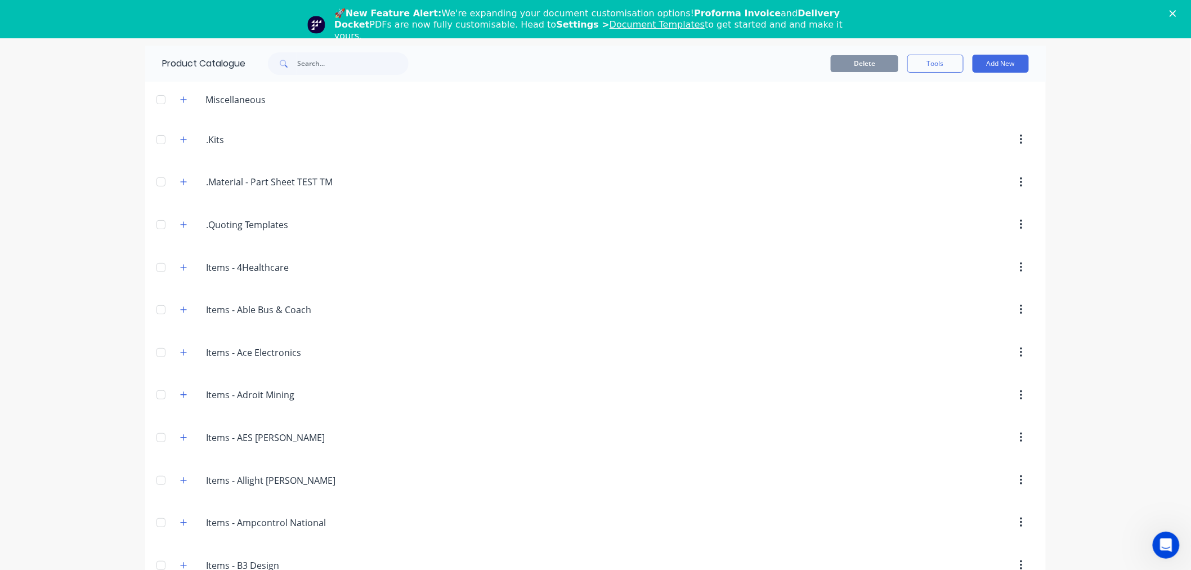
scroll to position [3812, 0]
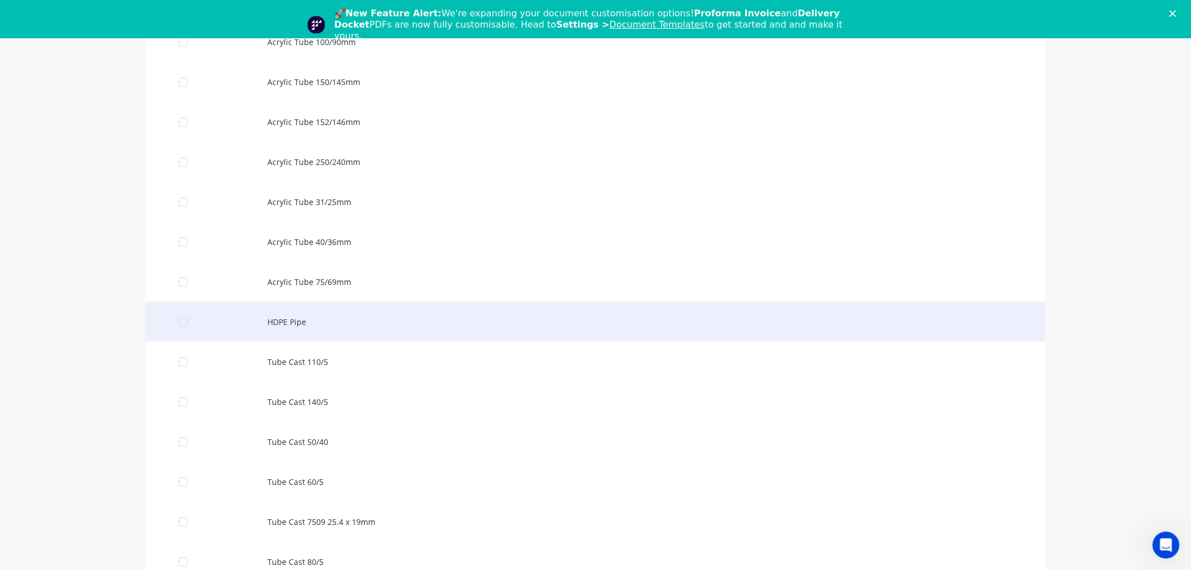
click at [299, 319] on div "HDPE Pipe" at bounding box center [595, 322] width 901 height 40
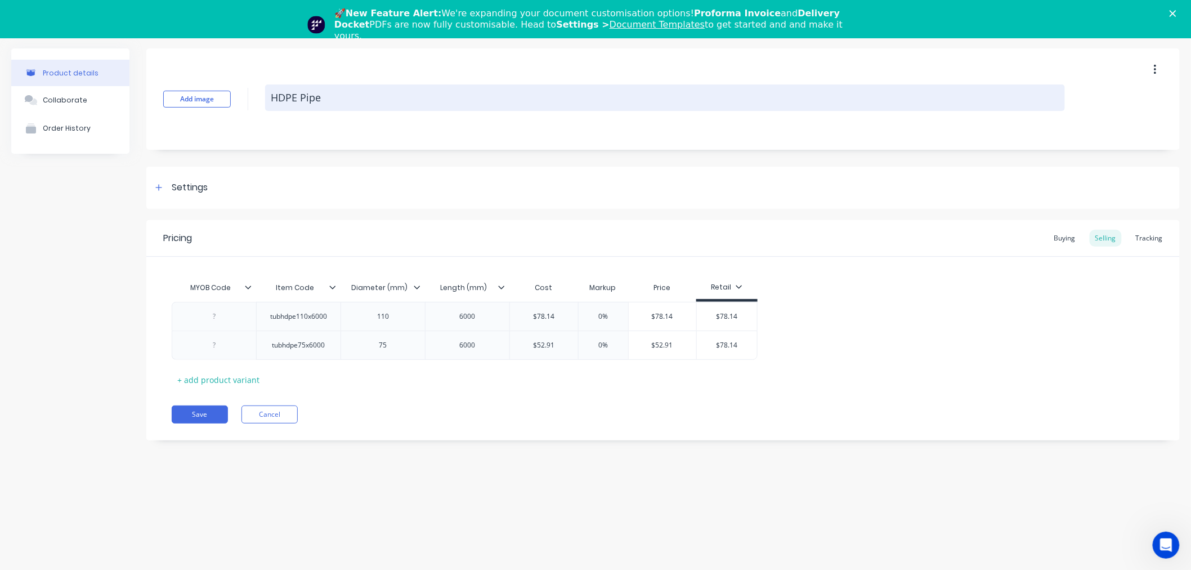
click at [296, 99] on textarea "HDPE Pipe" at bounding box center [665, 97] width 800 height 26
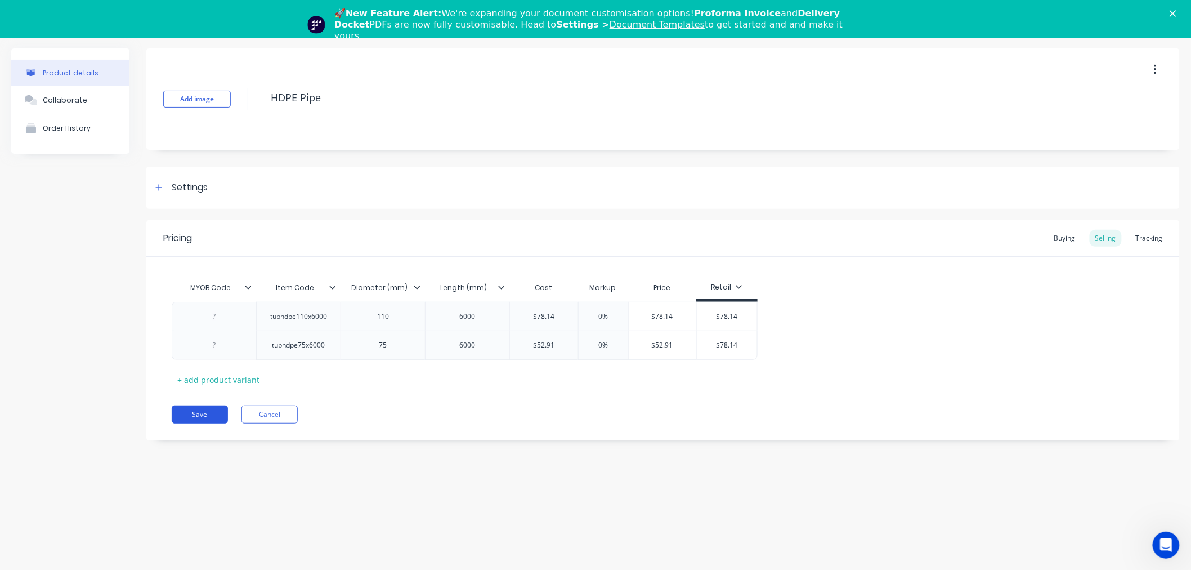
click at [205, 417] on button "Save" at bounding box center [200, 414] width 56 height 18
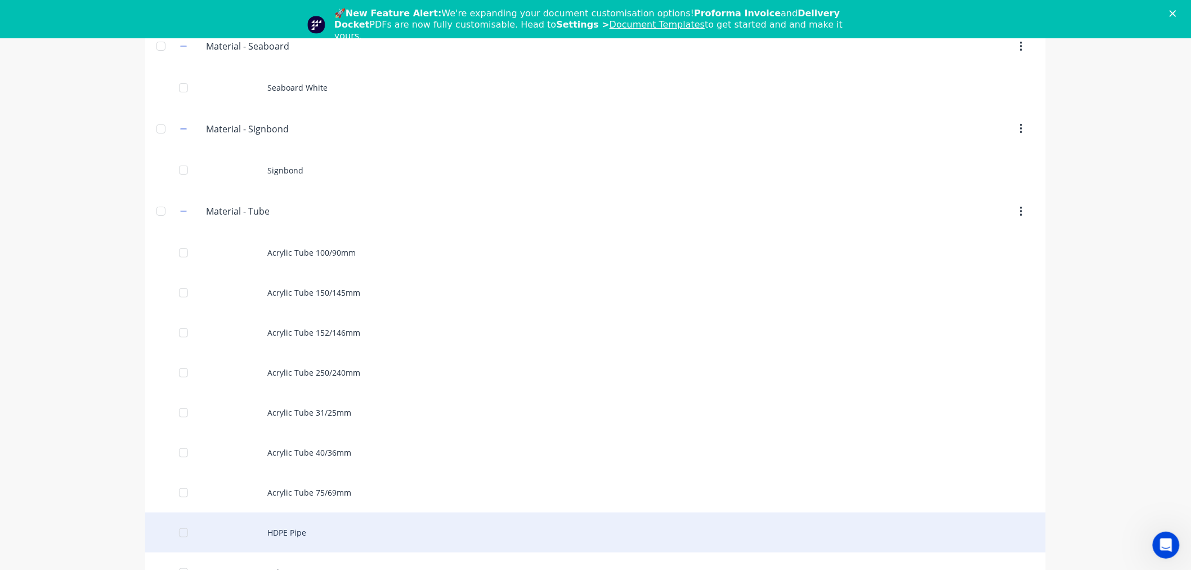
scroll to position [3664, 0]
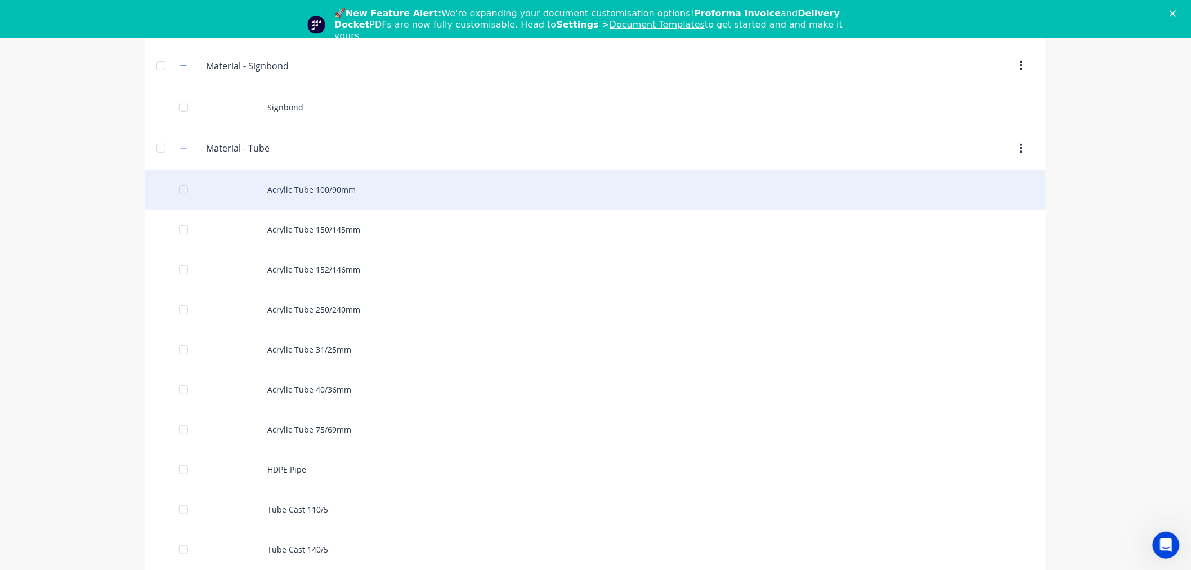
click at [315, 200] on div "Acrylic Tube 100/90mm" at bounding box center [595, 189] width 901 height 40
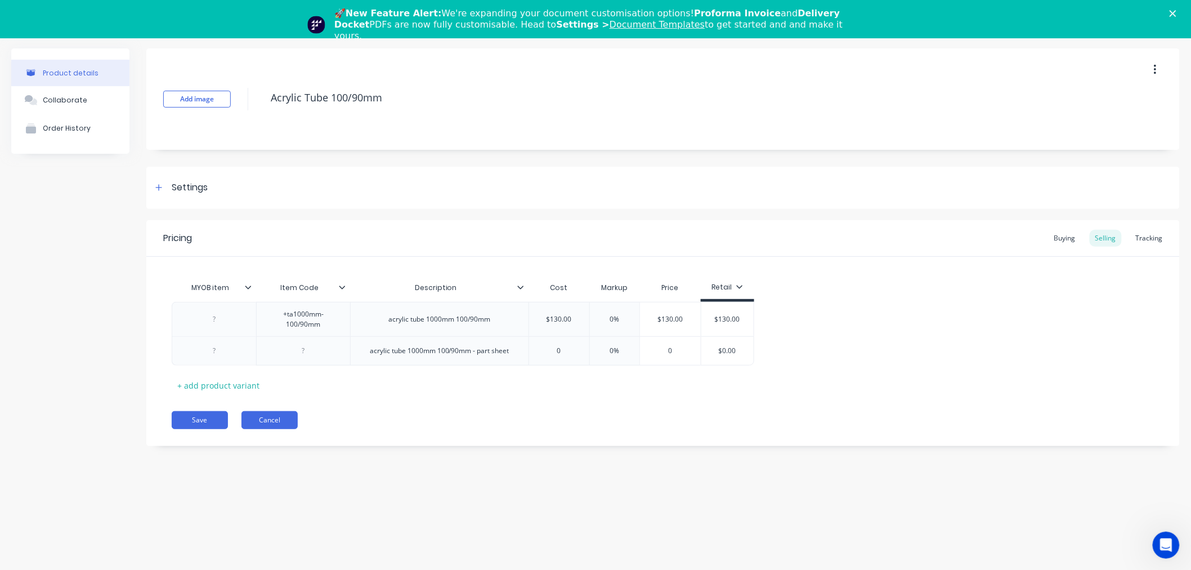
click at [275, 419] on button "Cancel" at bounding box center [269, 420] width 56 height 18
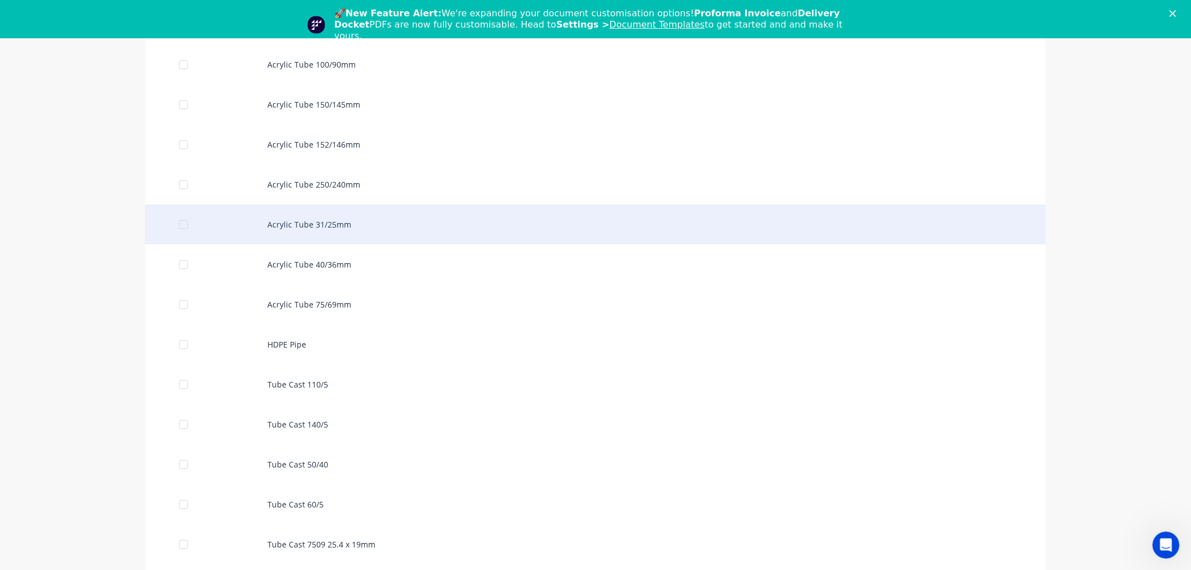
scroll to position [3727, 0]
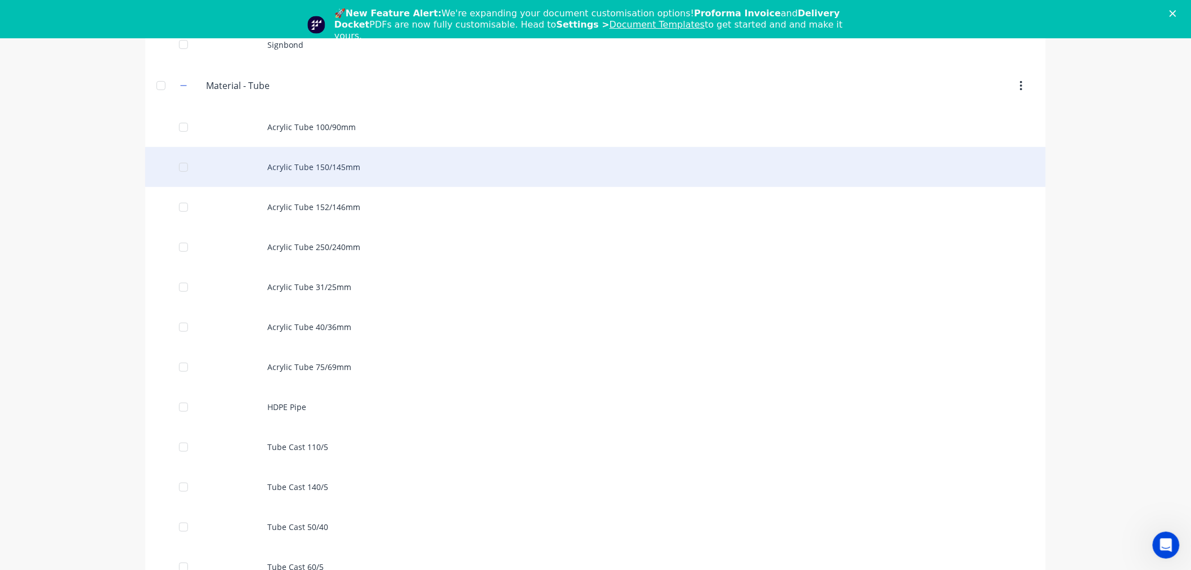
click at [332, 178] on div "Acrylic Tube 150/145mm" at bounding box center [595, 167] width 901 height 40
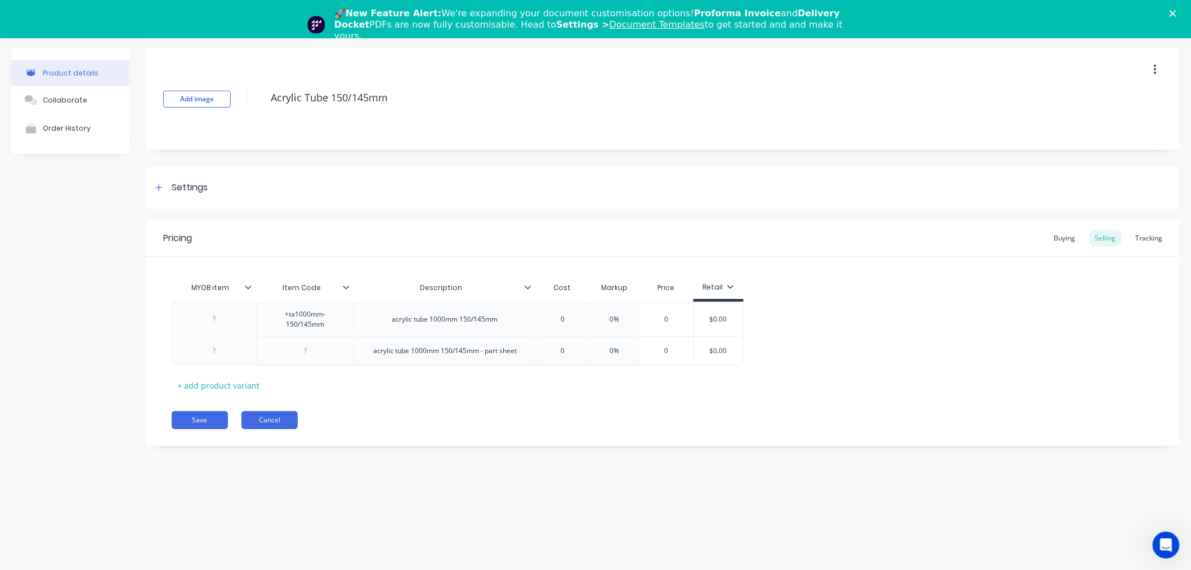
click at [281, 414] on button "Cancel" at bounding box center [269, 420] width 56 height 18
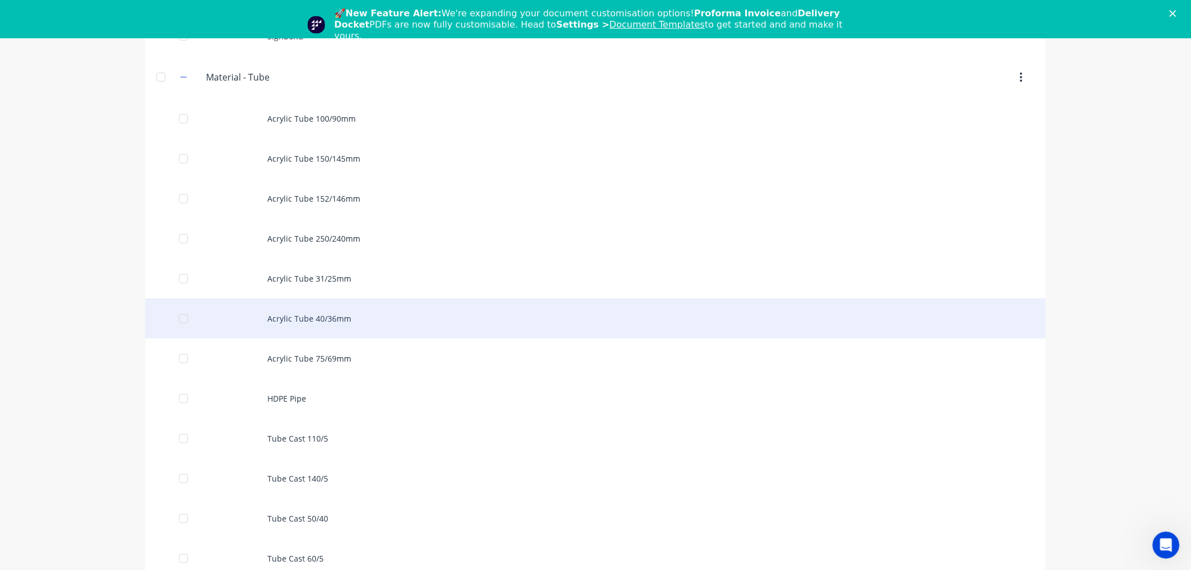
scroll to position [3727, 0]
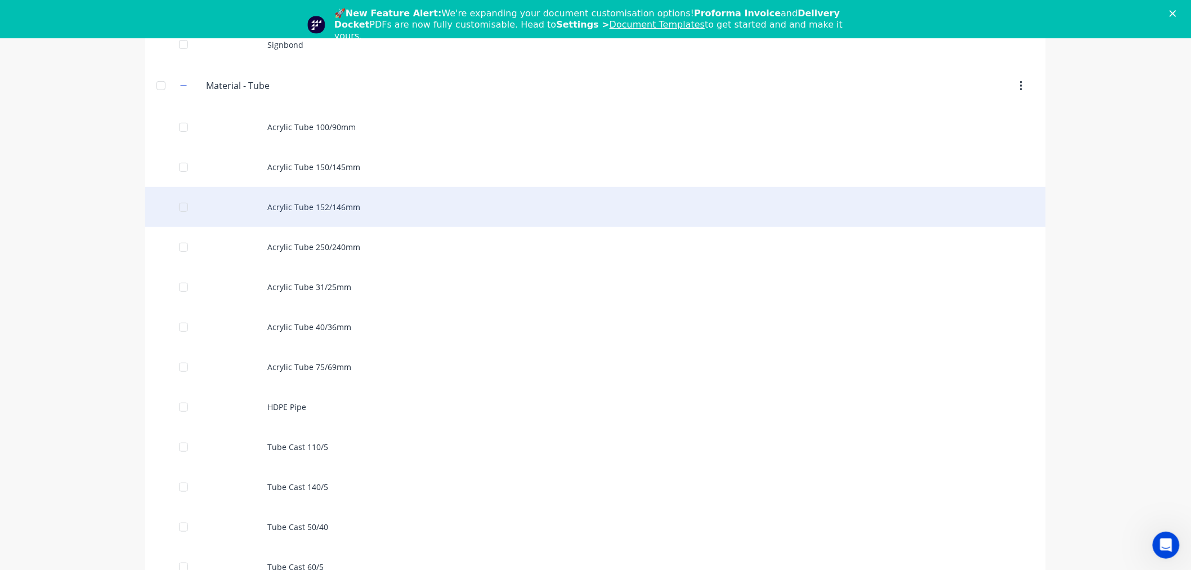
click at [321, 213] on div "Acrylic Tube 152/146mm" at bounding box center [595, 207] width 901 height 40
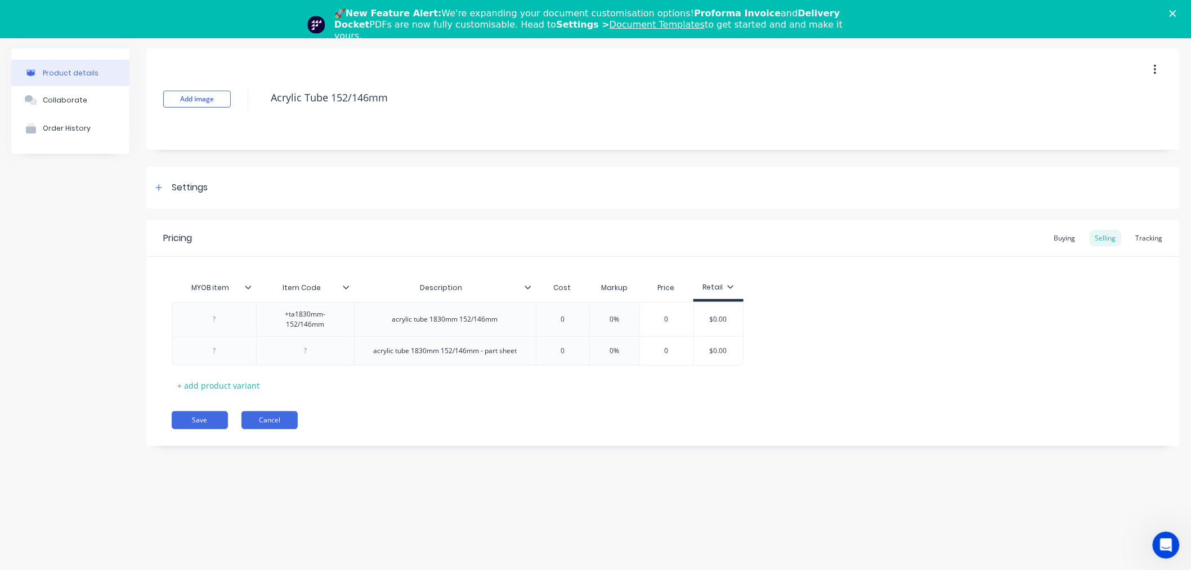
click at [263, 420] on button "Cancel" at bounding box center [269, 420] width 56 height 18
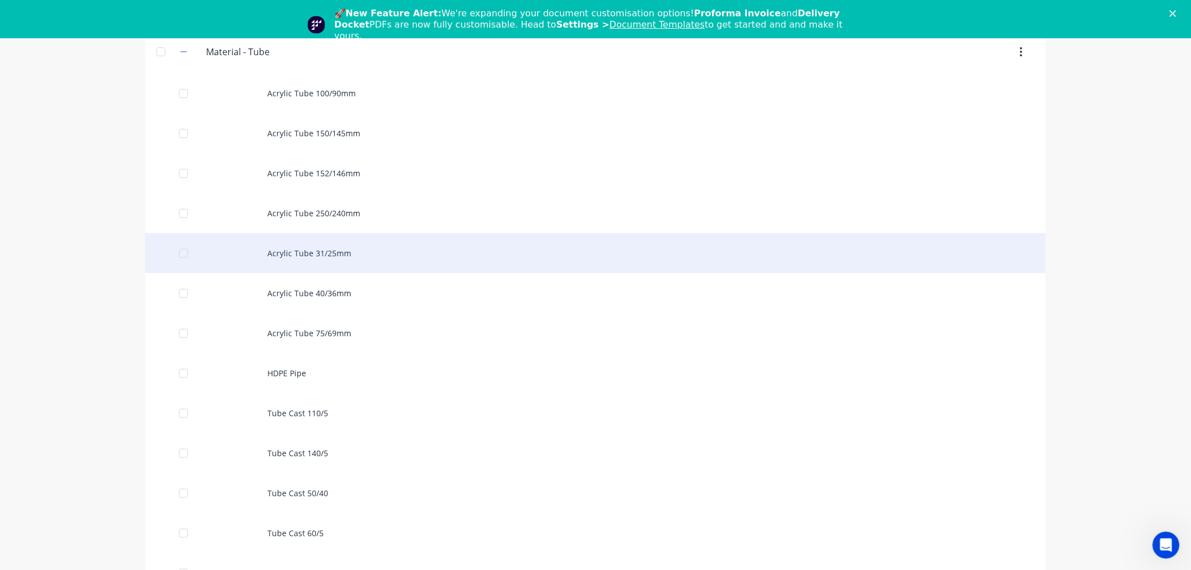
scroll to position [3789, 0]
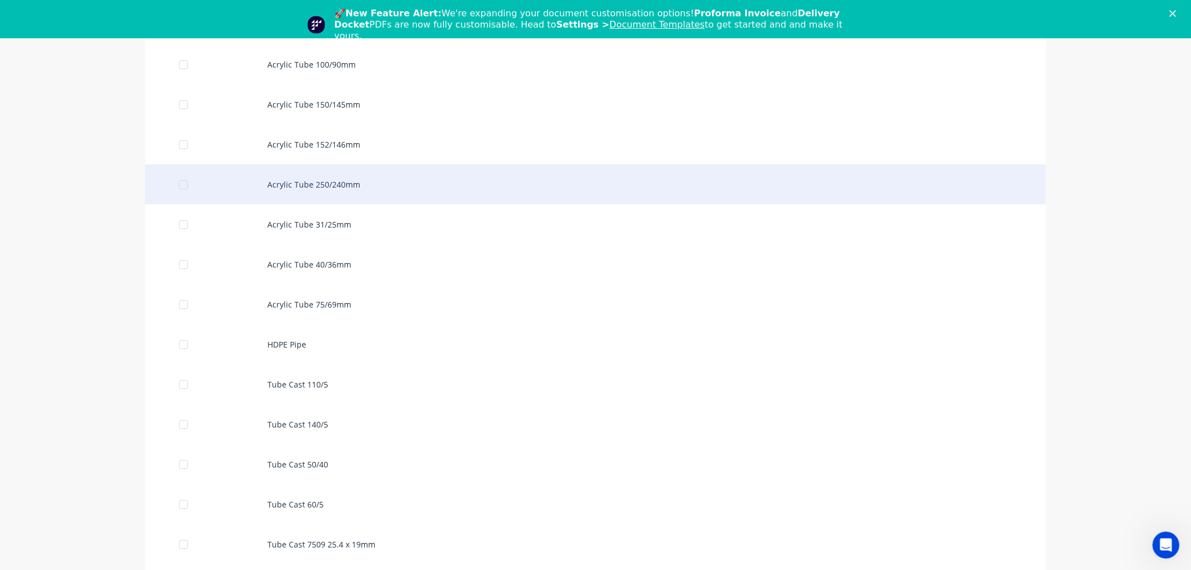
click at [310, 194] on div "Acrylic Tube 250/240mm" at bounding box center [595, 184] width 901 height 40
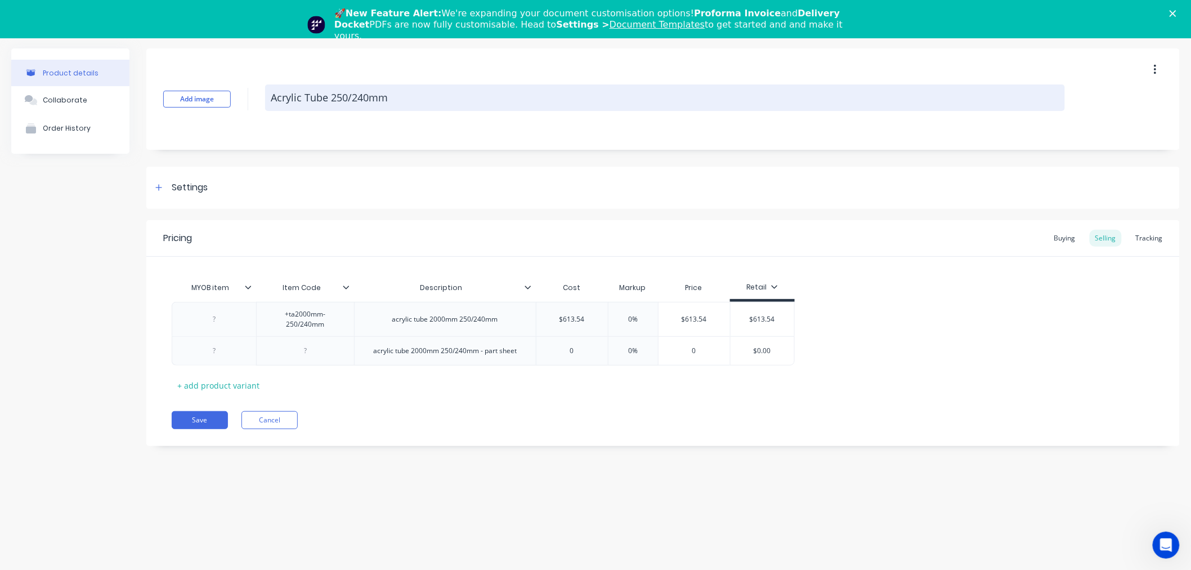
click at [312, 93] on textarea "Acrylic Tube 250/240mm" at bounding box center [665, 97] width 800 height 26
click at [311, 93] on textarea "Acrylic Tube 250/240mm" at bounding box center [665, 97] width 800 height 26
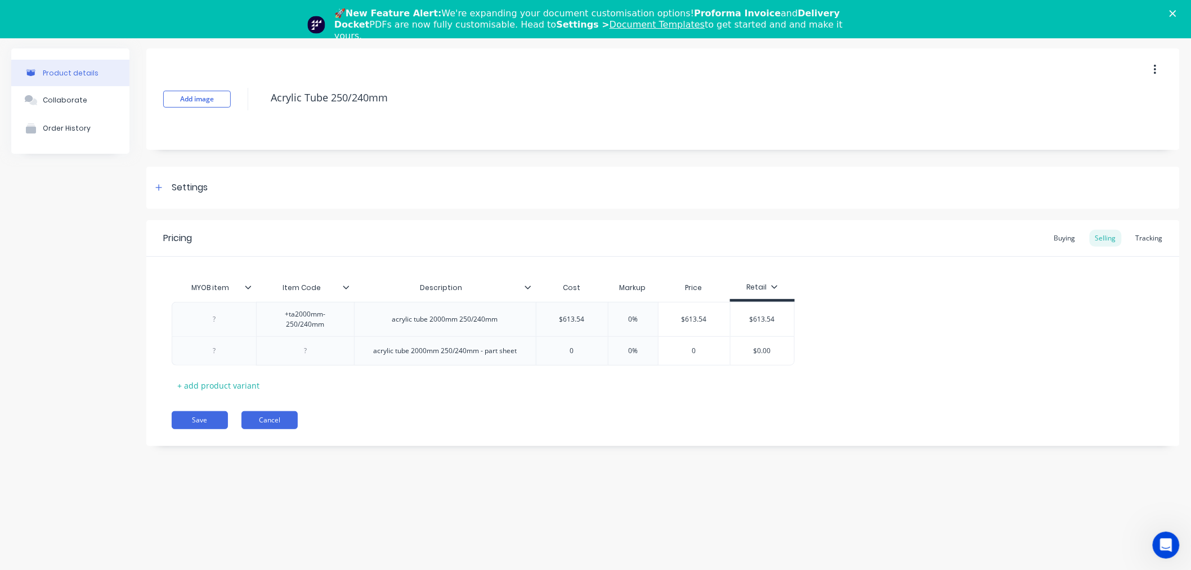
click at [283, 424] on button "Cancel" at bounding box center [269, 420] width 56 height 18
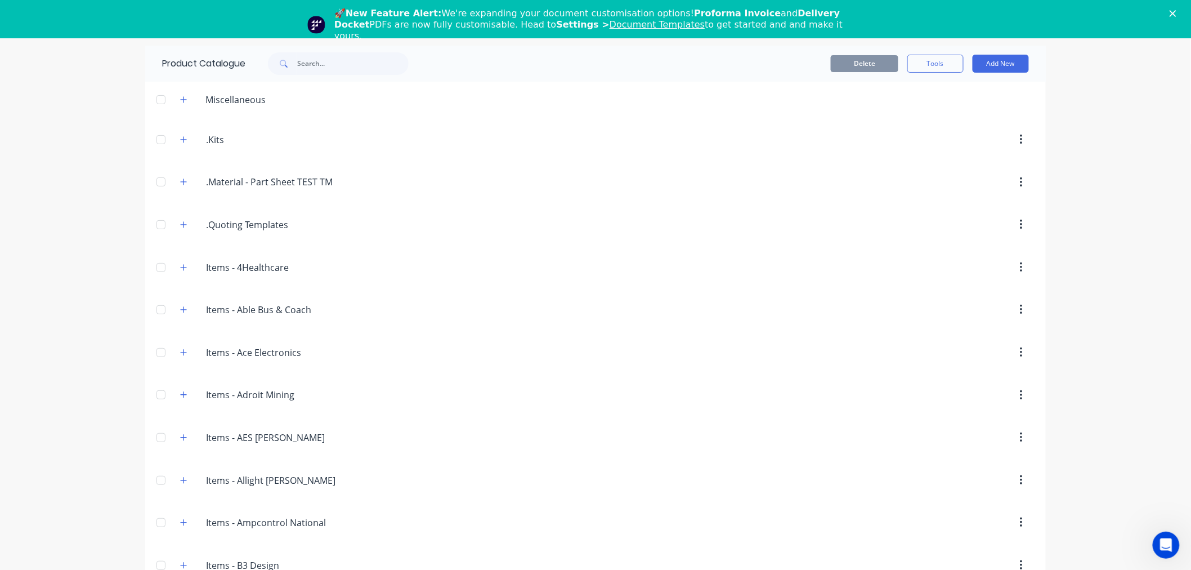
scroll to position [3691, 0]
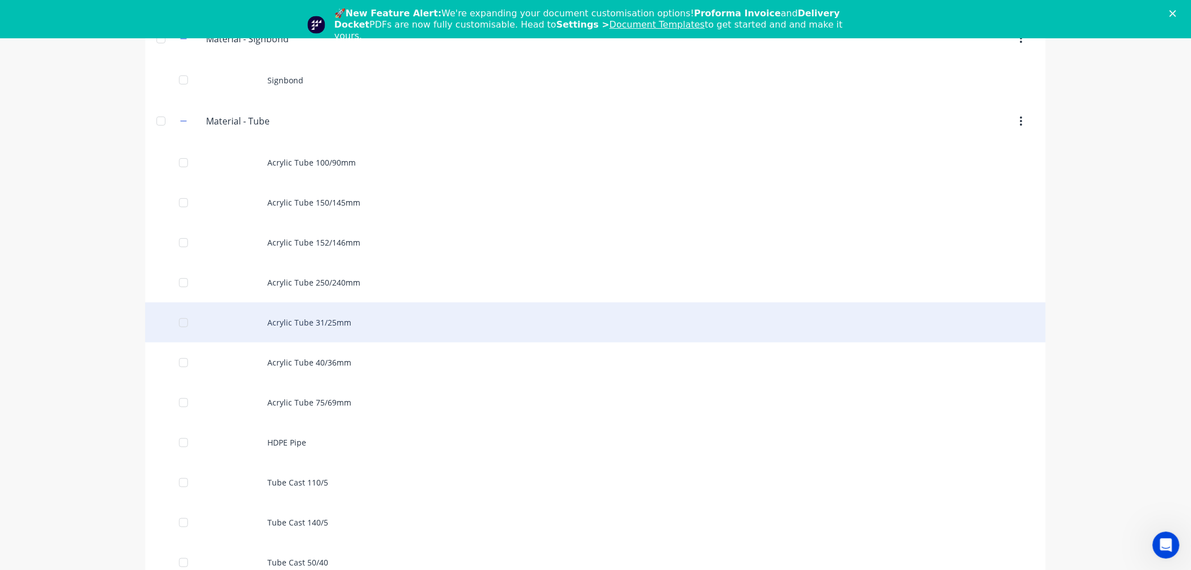
click at [314, 329] on div "Acrylic Tube 31/25mm" at bounding box center [595, 322] width 901 height 40
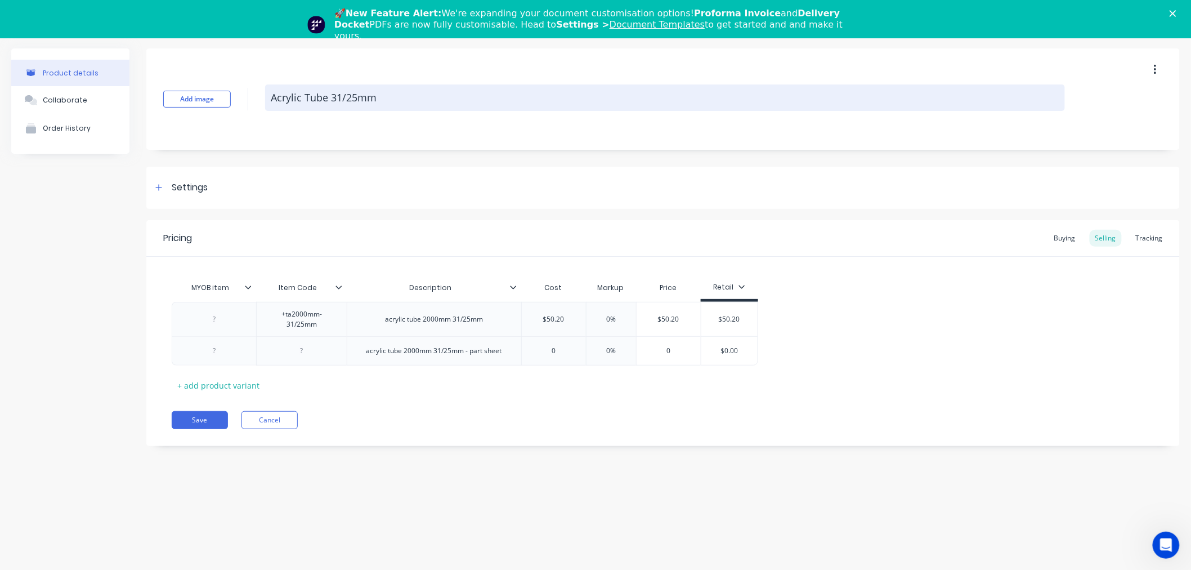
click at [321, 96] on textarea "Acrylic Tube 31/25mm" at bounding box center [665, 97] width 800 height 26
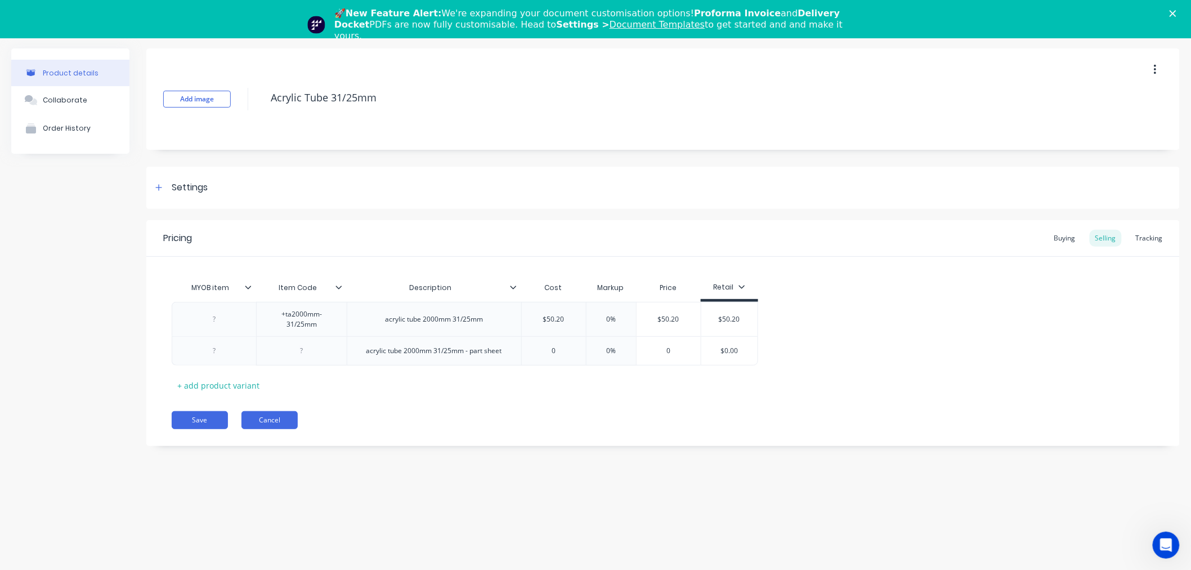
click at [268, 415] on button "Cancel" at bounding box center [269, 420] width 56 height 18
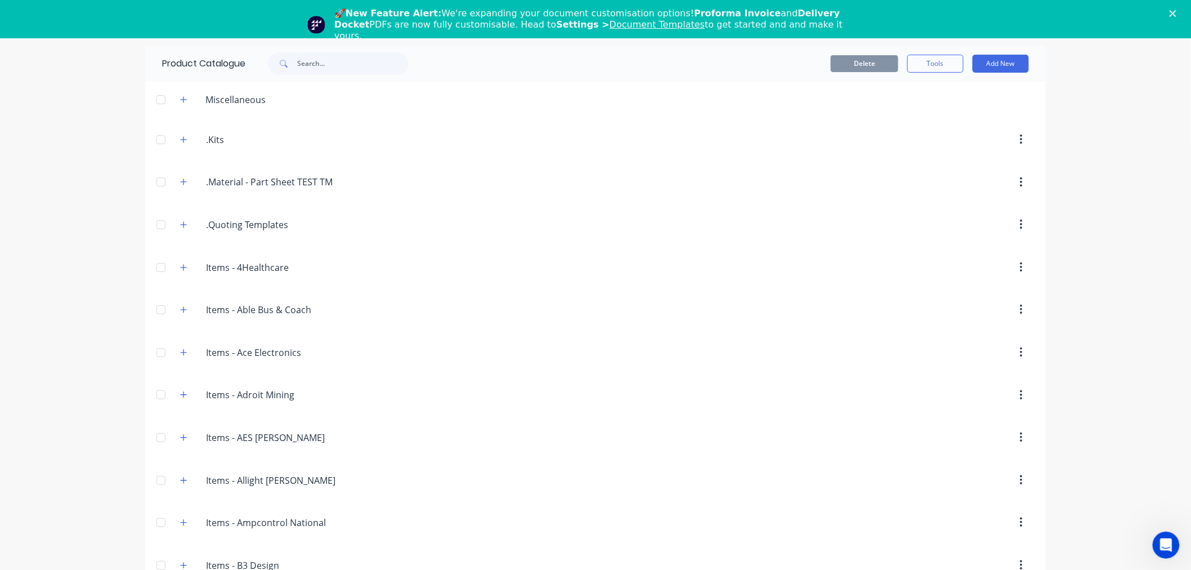
scroll to position [3732, 0]
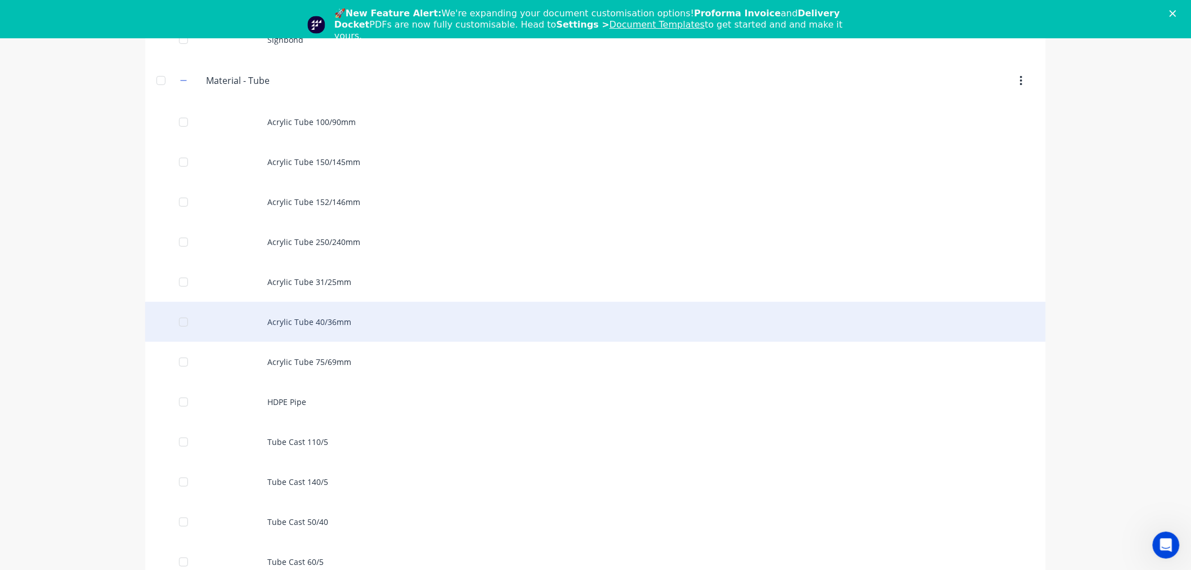
click at [299, 334] on div "Acrylic Tube 40/36mm" at bounding box center [595, 322] width 901 height 40
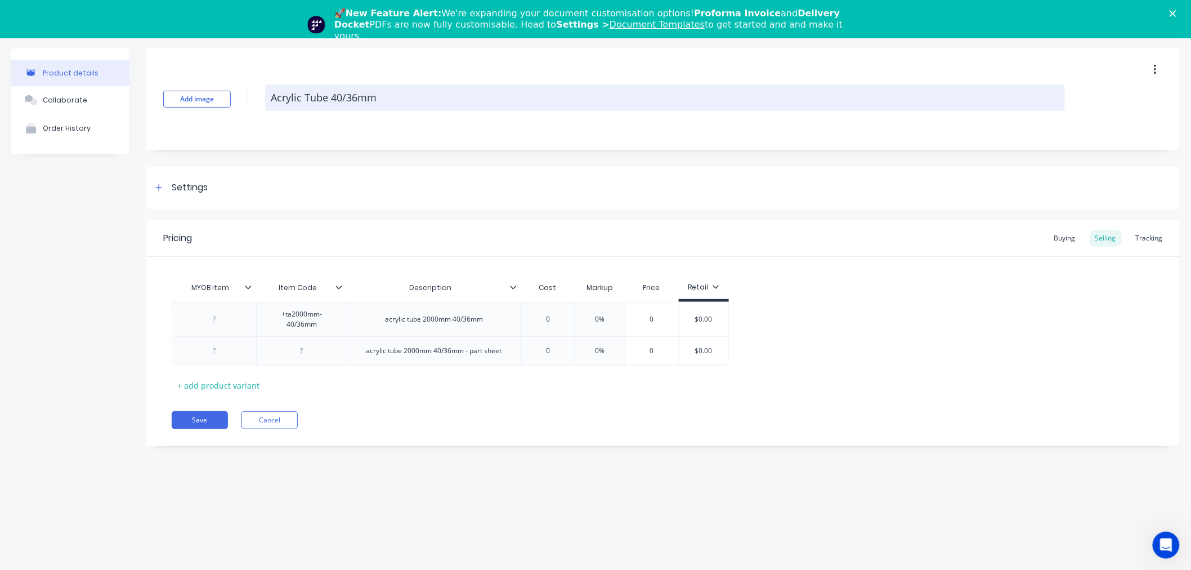
click at [319, 104] on textarea "Acrylic Tube 40/36mm" at bounding box center [665, 97] width 800 height 26
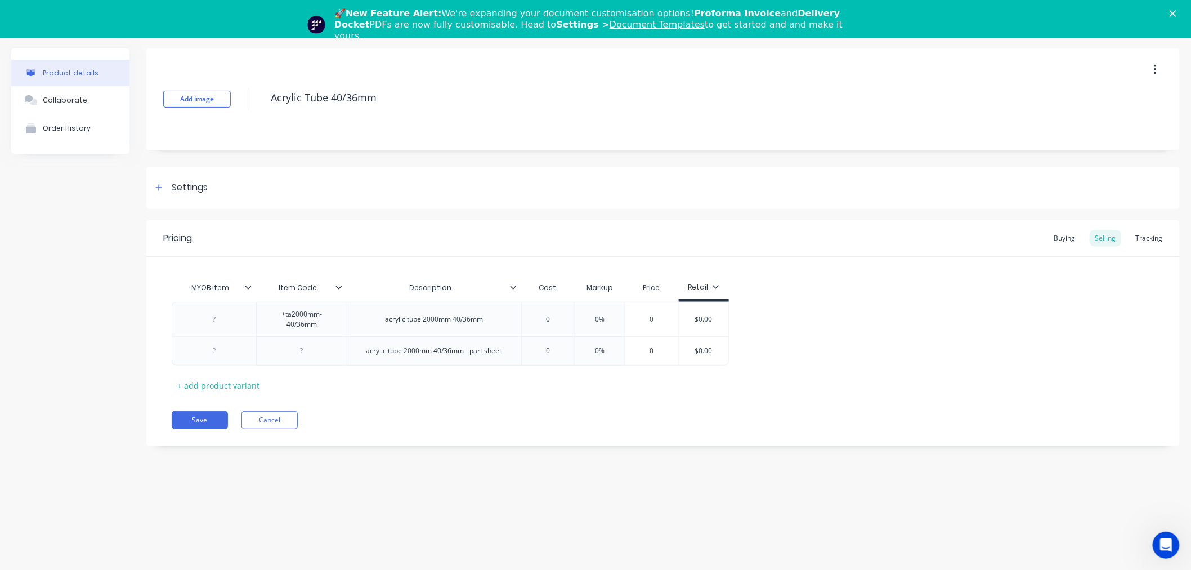
click at [272, 431] on div "Pricing Buying Selling Tracking MYOB item Item Code Description Cost Markup Pri…" at bounding box center [662, 333] width 1033 height 226
click at [272, 420] on button "Cancel" at bounding box center [269, 420] width 56 height 18
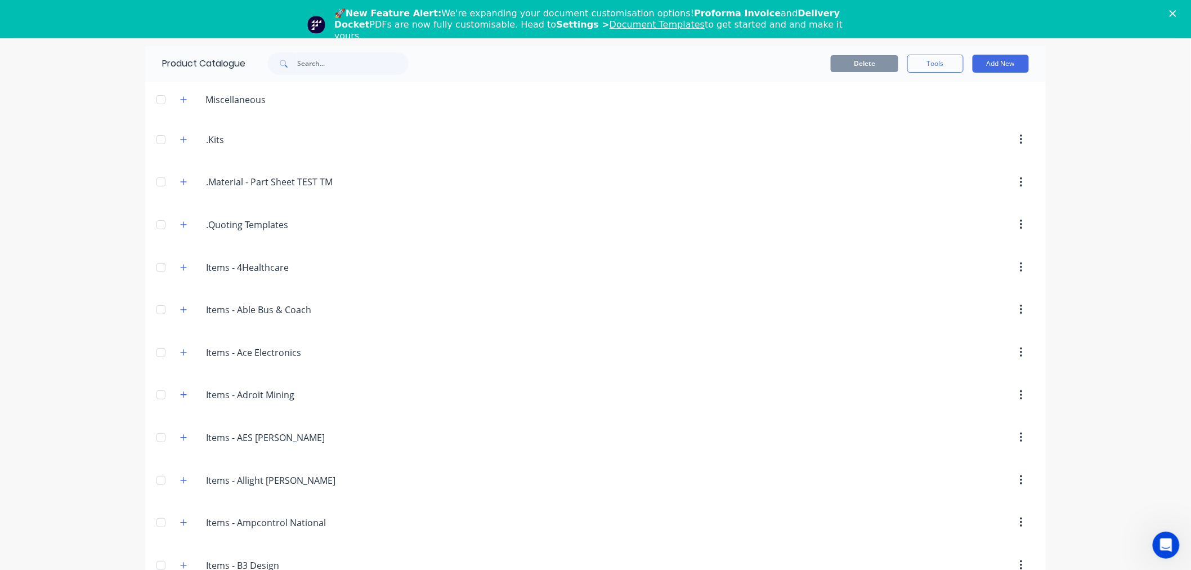
scroll to position [3772, 0]
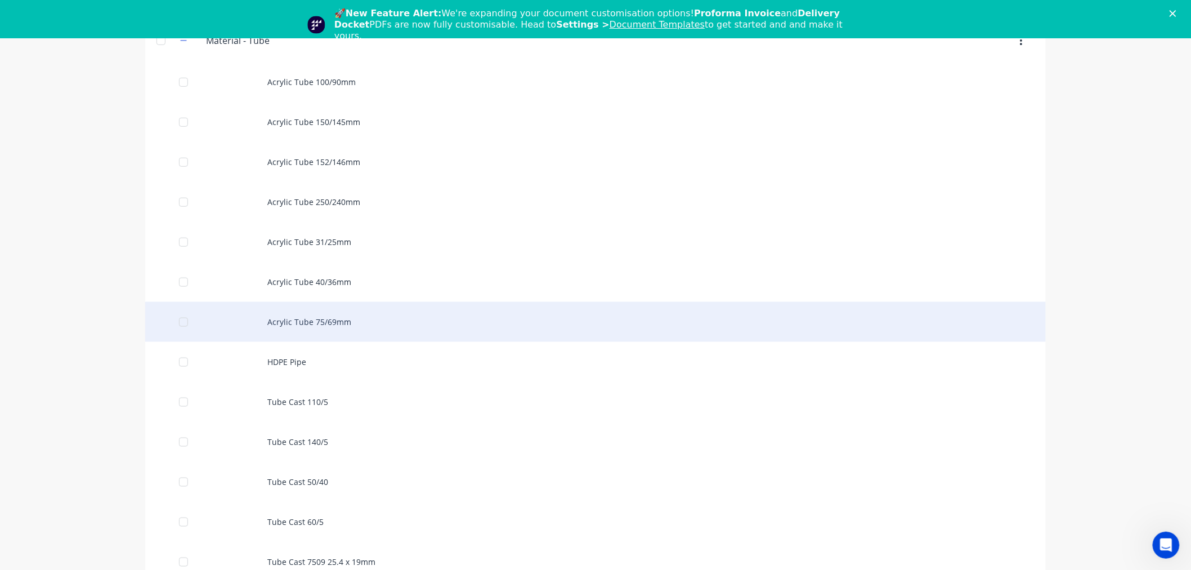
click at [323, 338] on div "Acrylic Tube 75/69mm" at bounding box center [595, 322] width 901 height 40
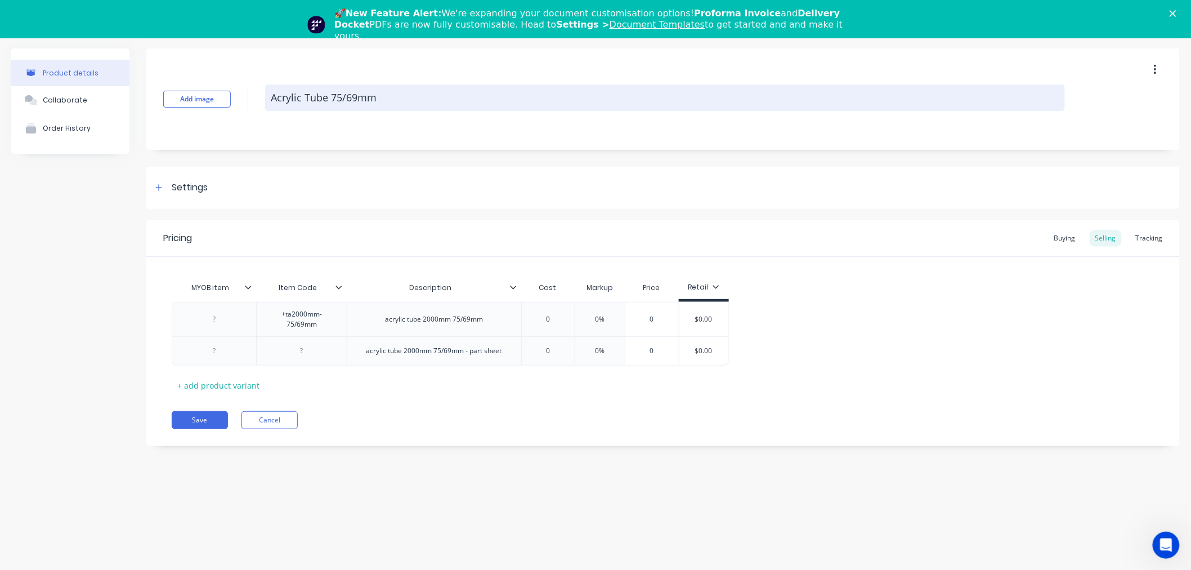
click at [325, 96] on textarea "Acrylic Tube 75/69mm" at bounding box center [665, 97] width 800 height 26
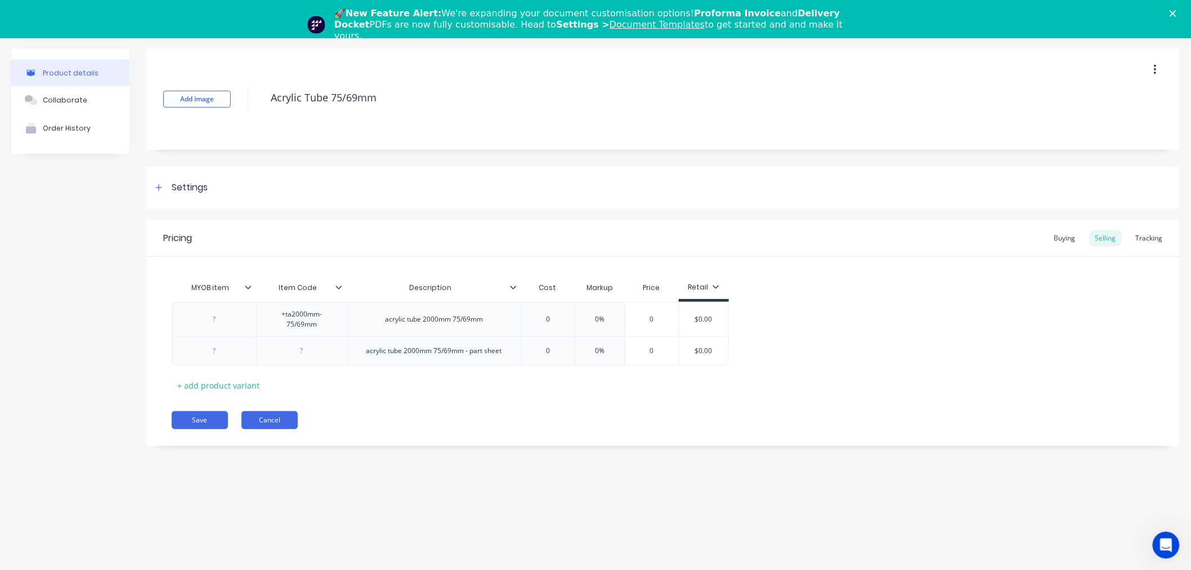
click at [285, 426] on button "Cancel" at bounding box center [269, 420] width 56 height 18
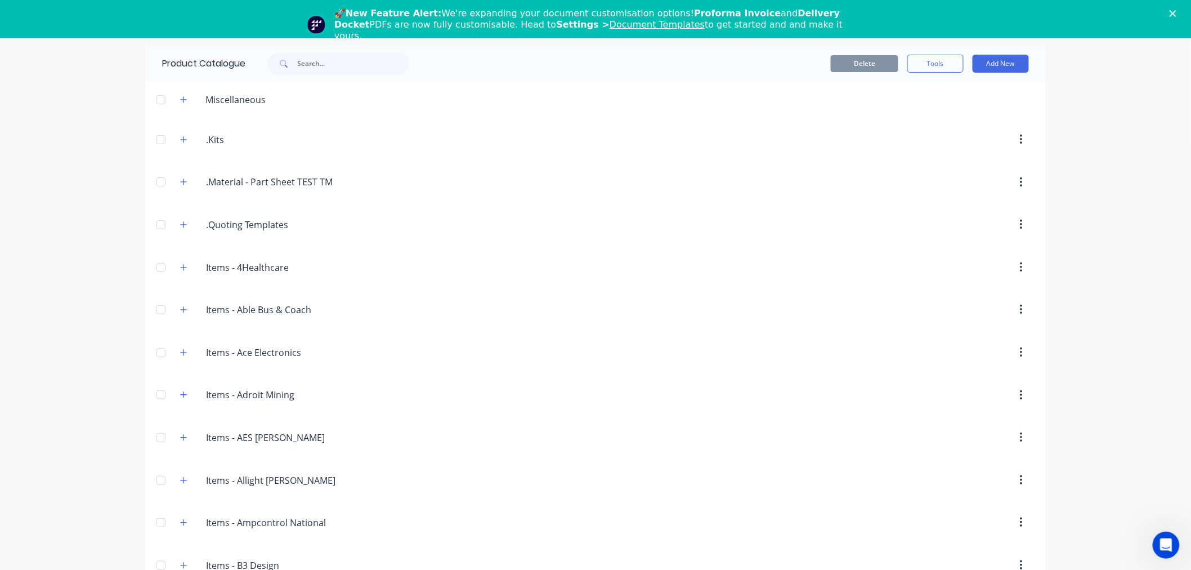
scroll to position [3812, 0]
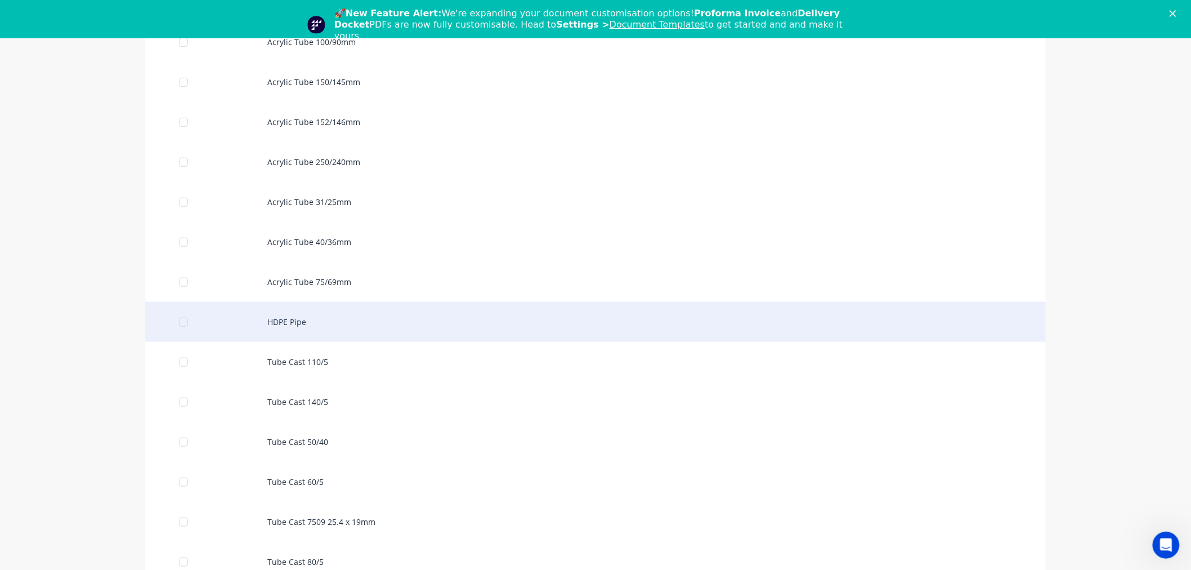
click at [302, 331] on div "HDPE Pipe" at bounding box center [595, 322] width 901 height 40
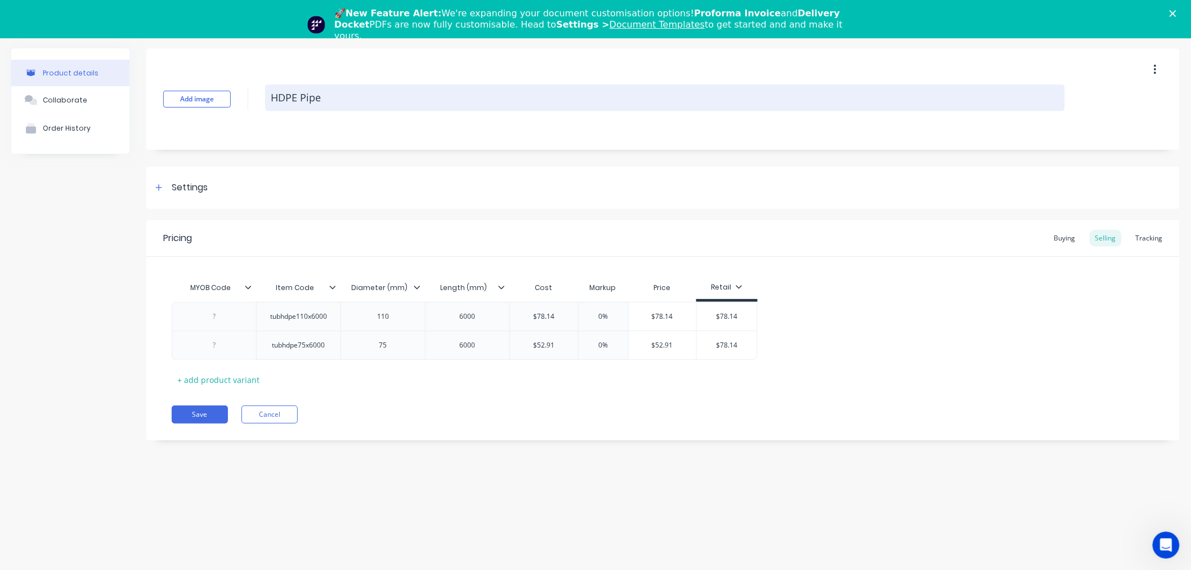
click at [287, 100] on textarea "HDPE Pipe" at bounding box center [665, 97] width 800 height 26
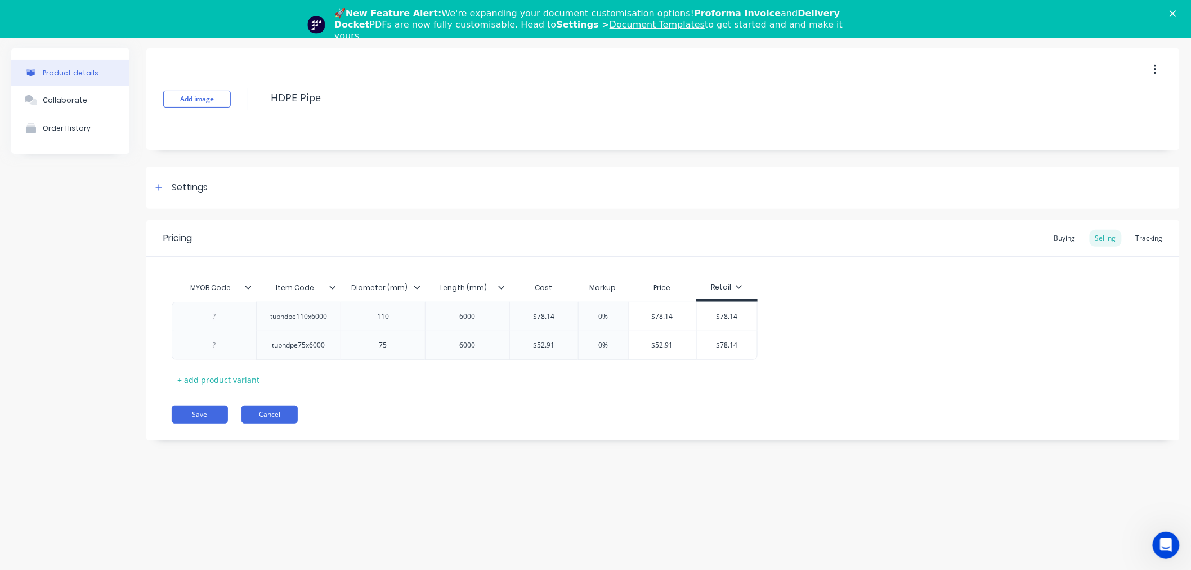
click at [278, 423] on button "Cancel" at bounding box center [269, 414] width 56 height 18
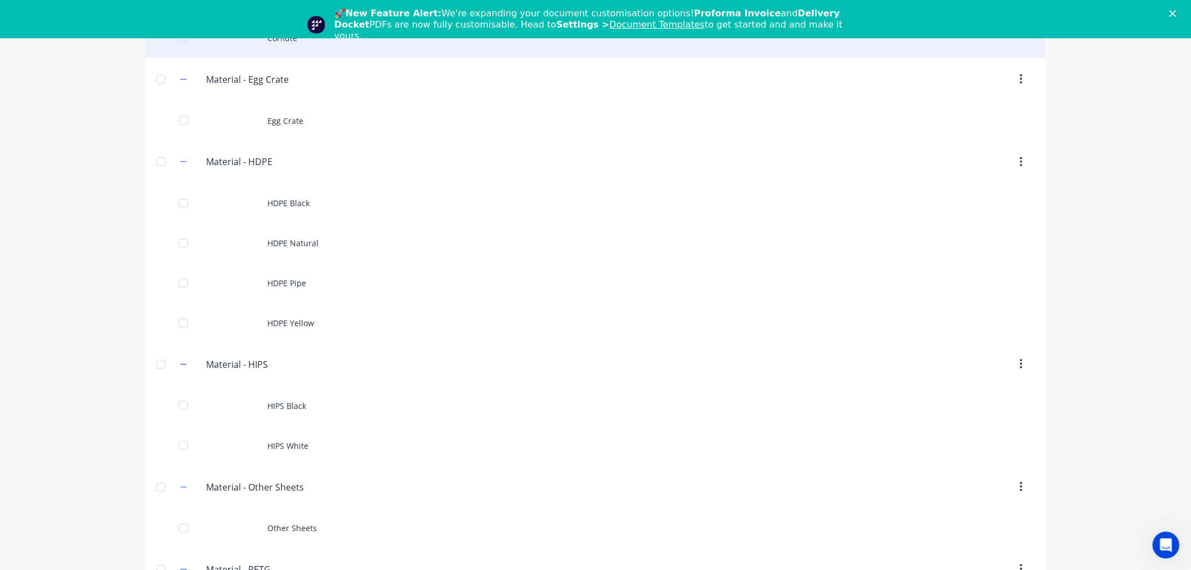
scroll to position [3852, 0]
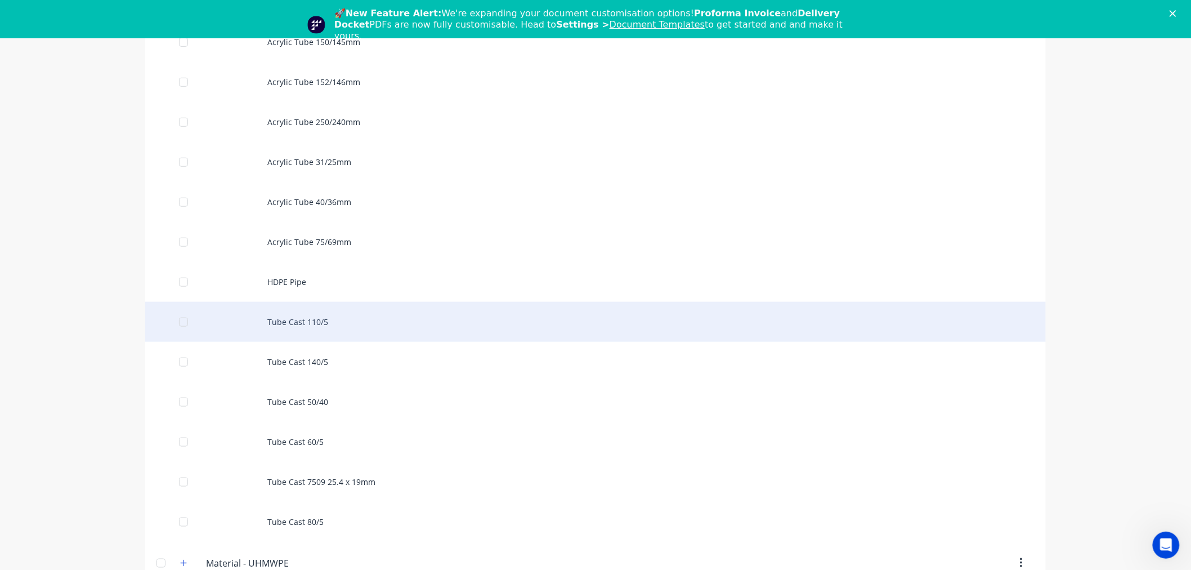
click at [329, 327] on div "Tube Cast 110/5" at bounding box center [595, 322] width 901 height 40
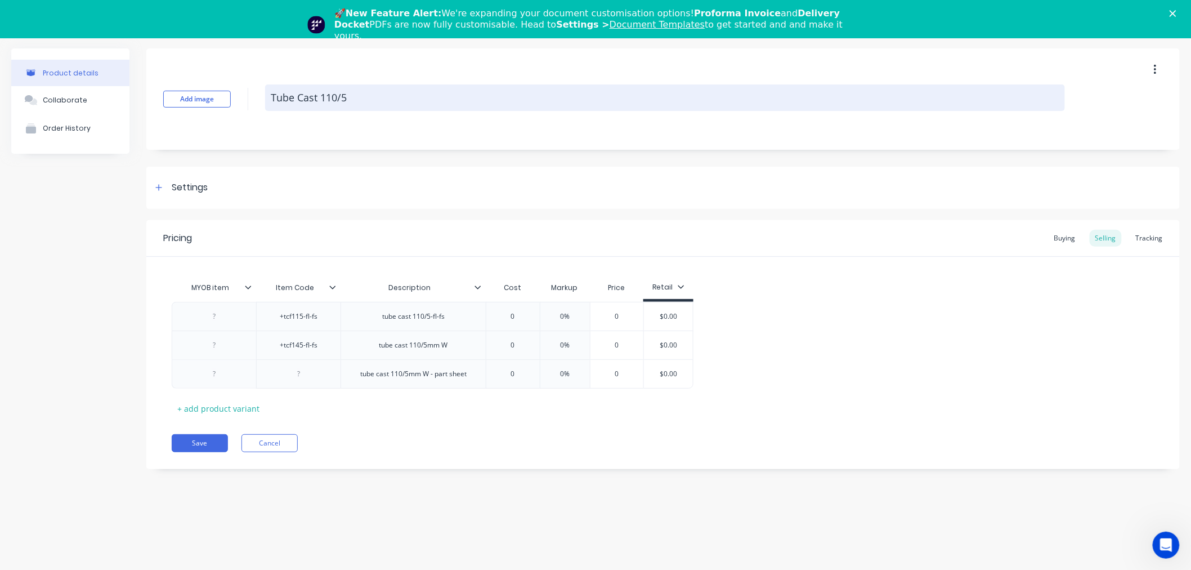
click at [312, 100] on textarea "Tube Cast 110/5" at bounding box center [665, 97] width 800 height 26
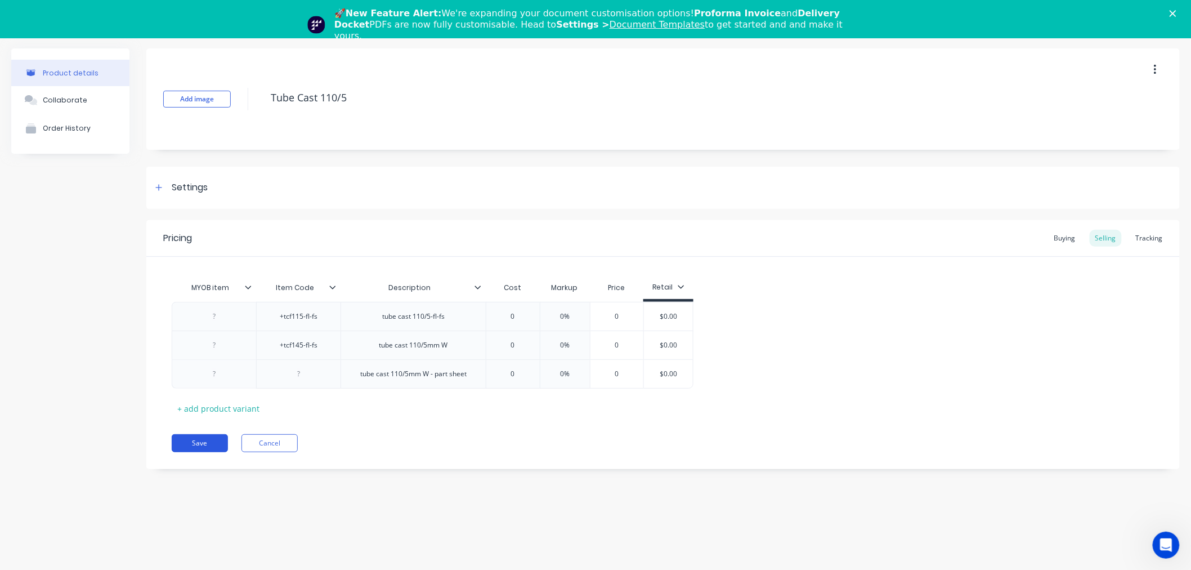
click at [204, 445] on button "Save" at bounding box center [200, 443] width 56 height 18
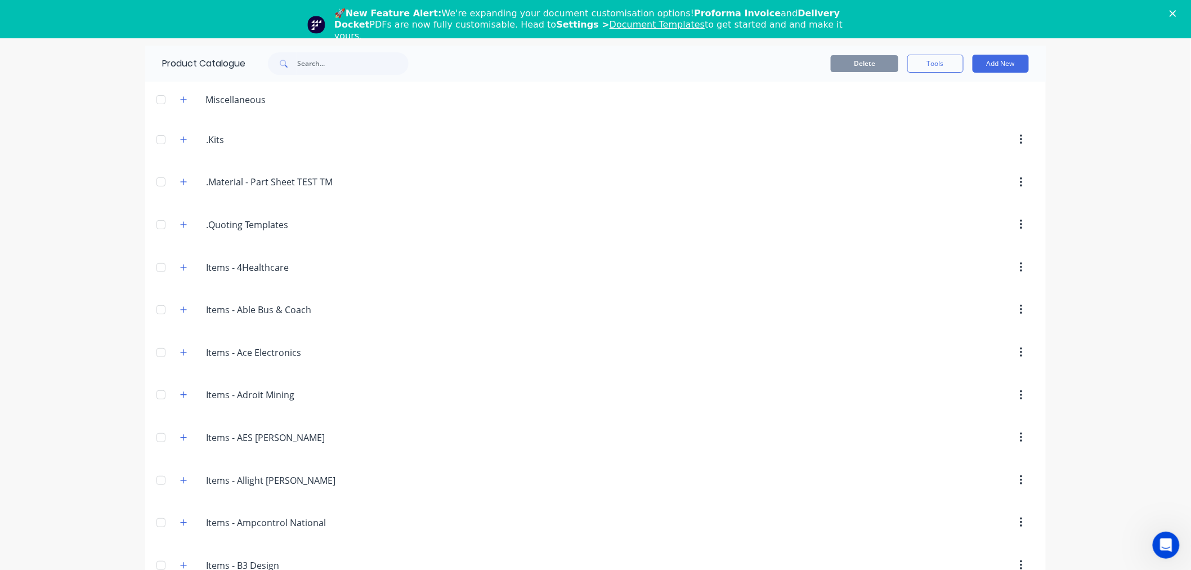
scroll to position [3892, 0]
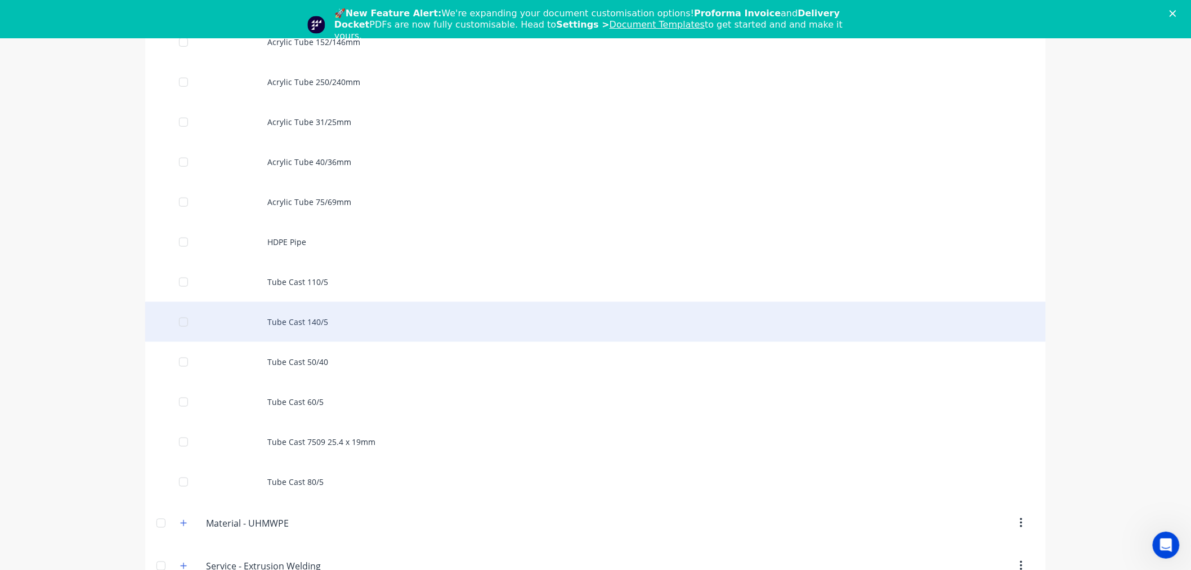
click at [343, 329] on div "Tube Cast 140/5" at bounding box center [595, 322] width 901 height 40
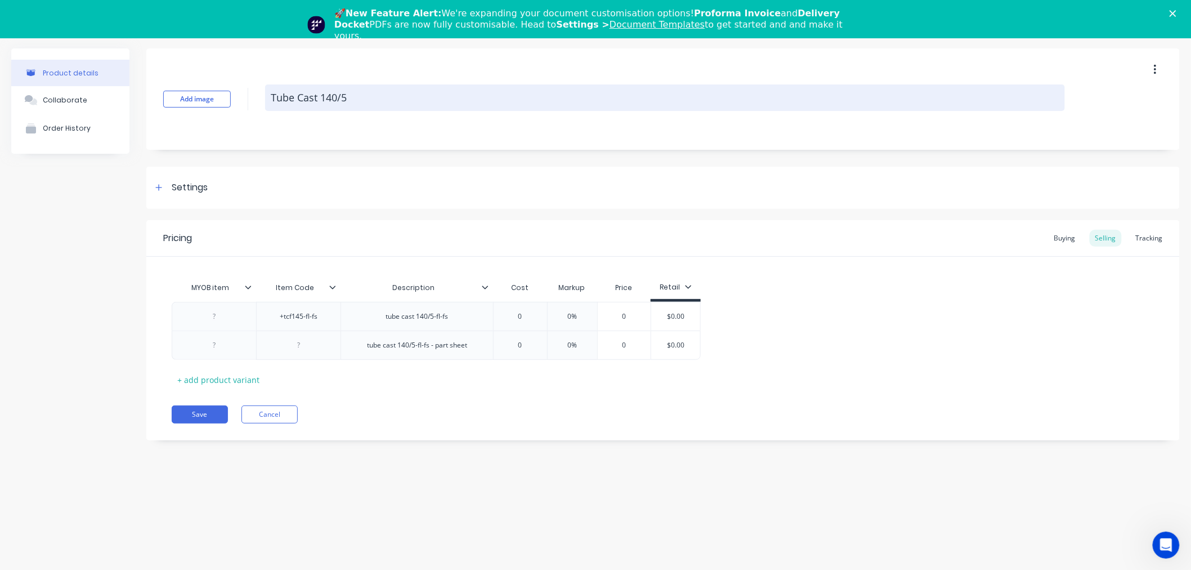
click at [318, 98] on textarea "Tube Cast 140/5" at bounding box center [665, 97] width 800 height 26
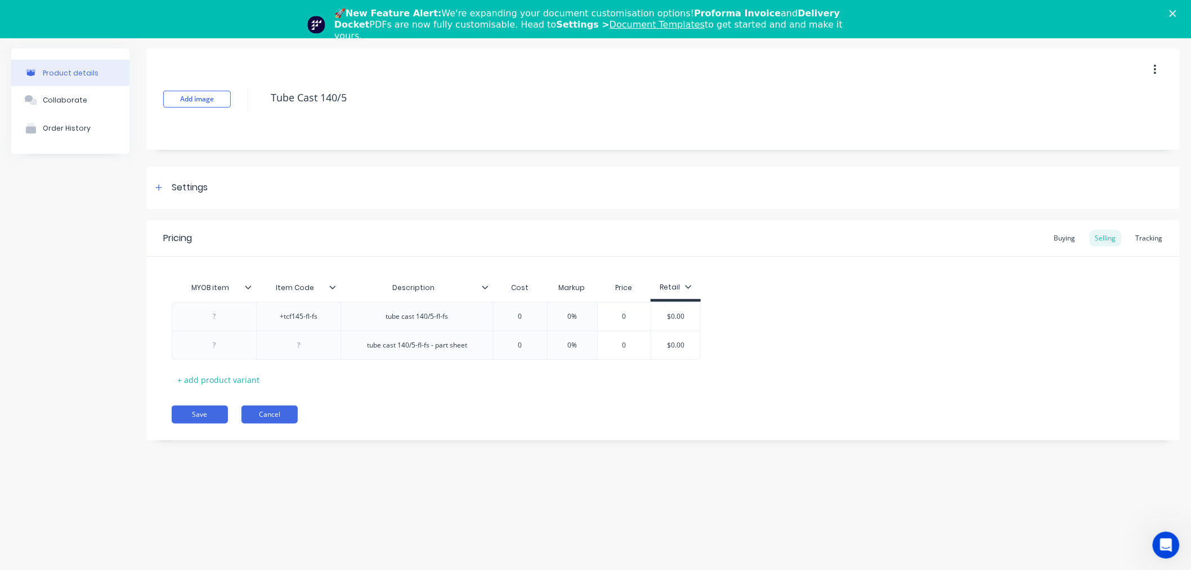
click at [275, 417] on button "Cancel" at bounding box center [269, 414] width 56 height 18
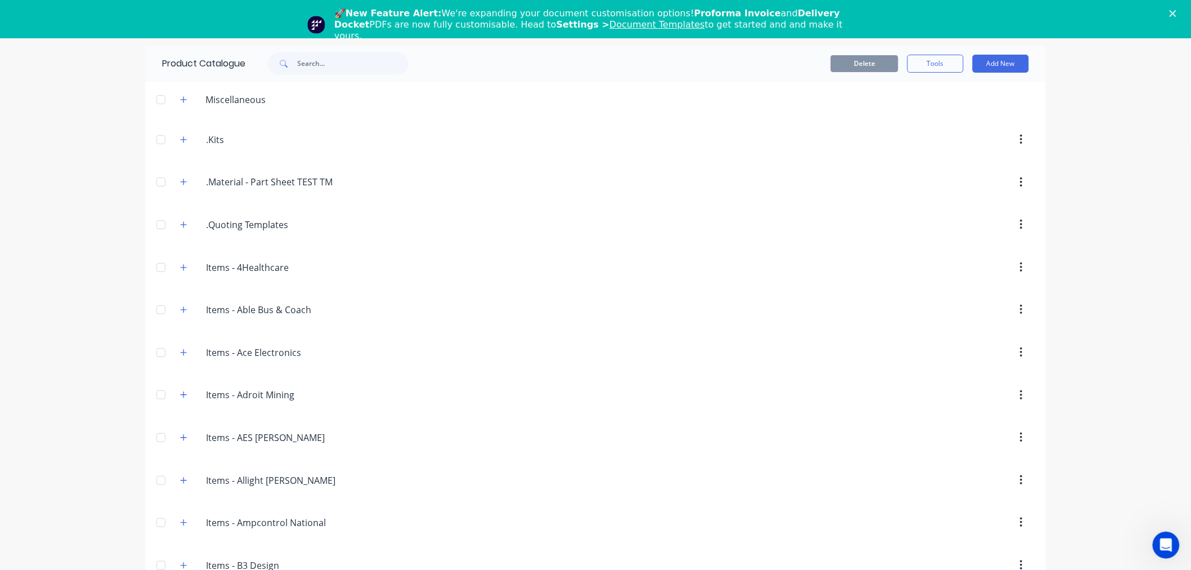
scroll to position [3932, 0]
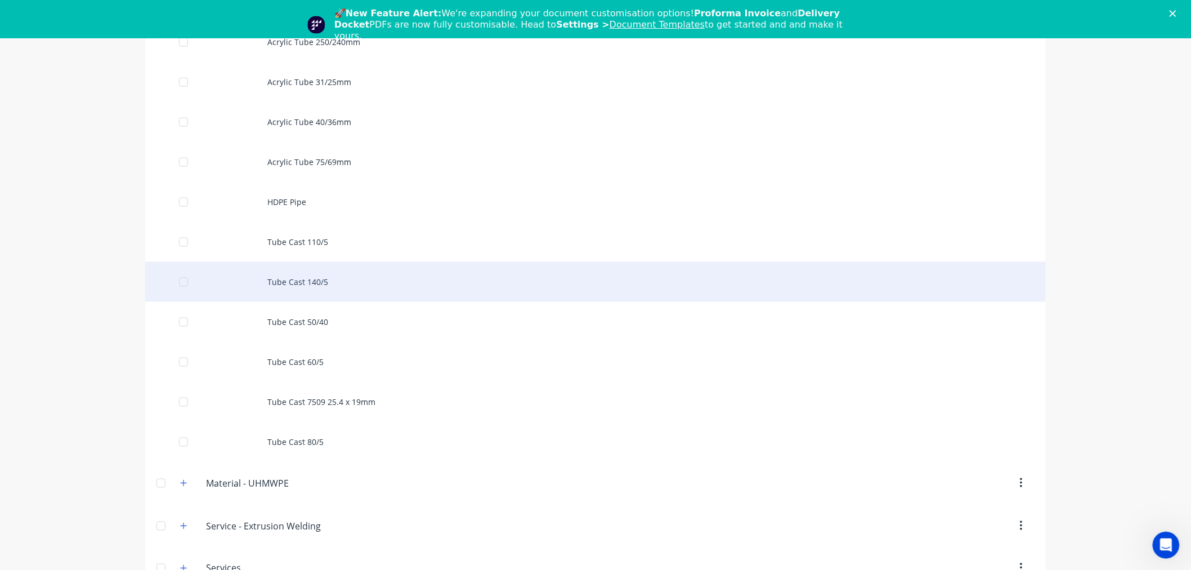
click at [291, 284] on div "Tube Cast 140/5" at bounding box center [595, 282] width 901 height 40
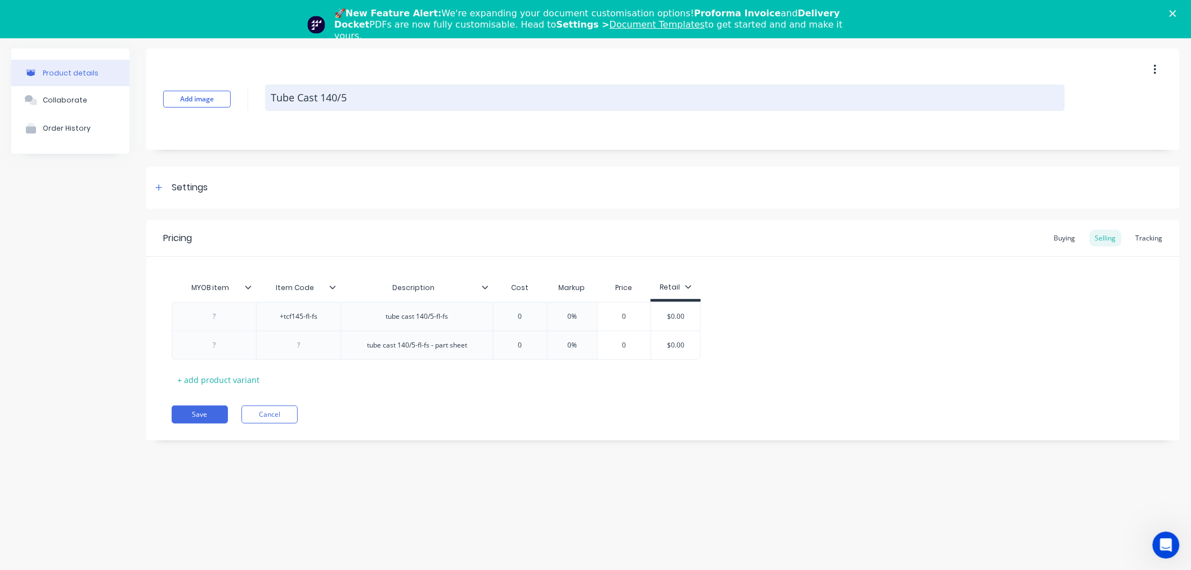
click at [308, 93] on textarea "Tube Cast 140/5" at bounding box center [665, 97] width 800 height 26
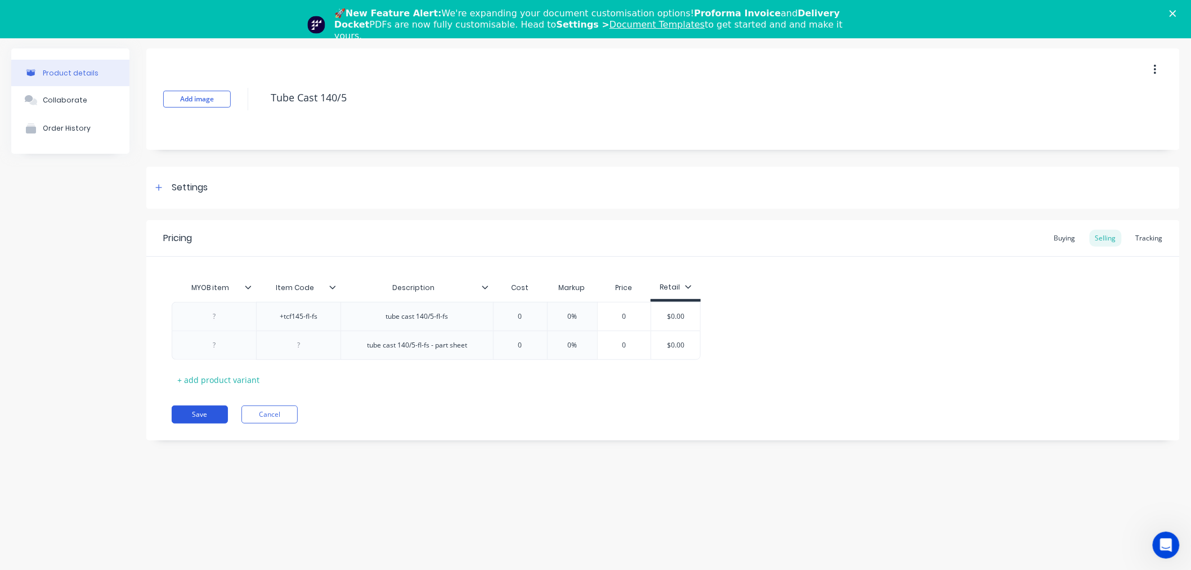
click at [214, 413] on button "Save" at bounding box center [200, 414] width 56 height 18
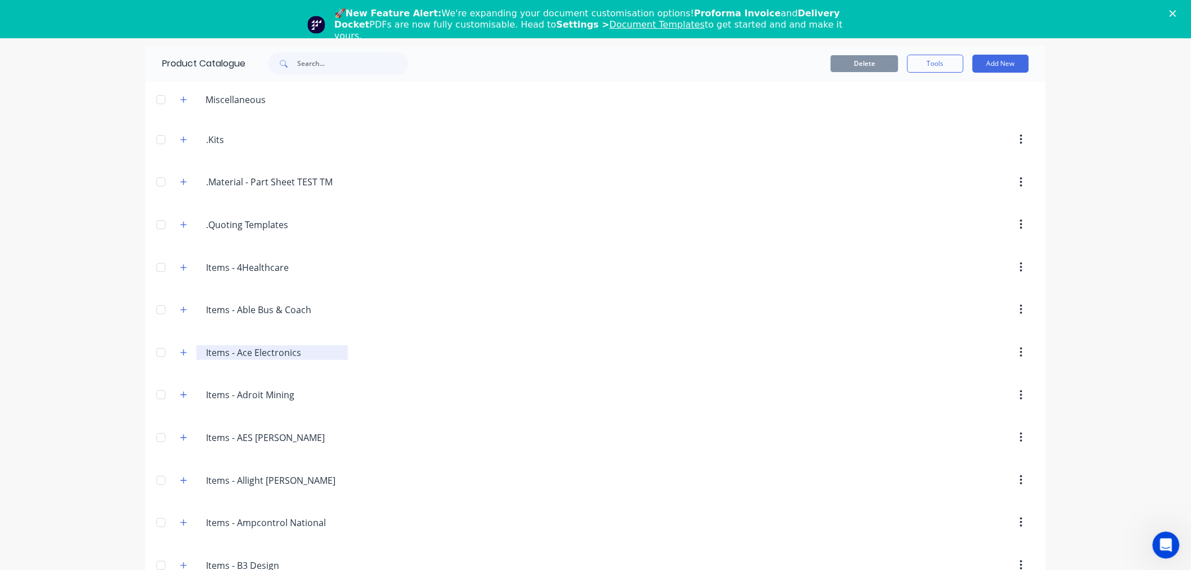
scroll to position [3932, 0]
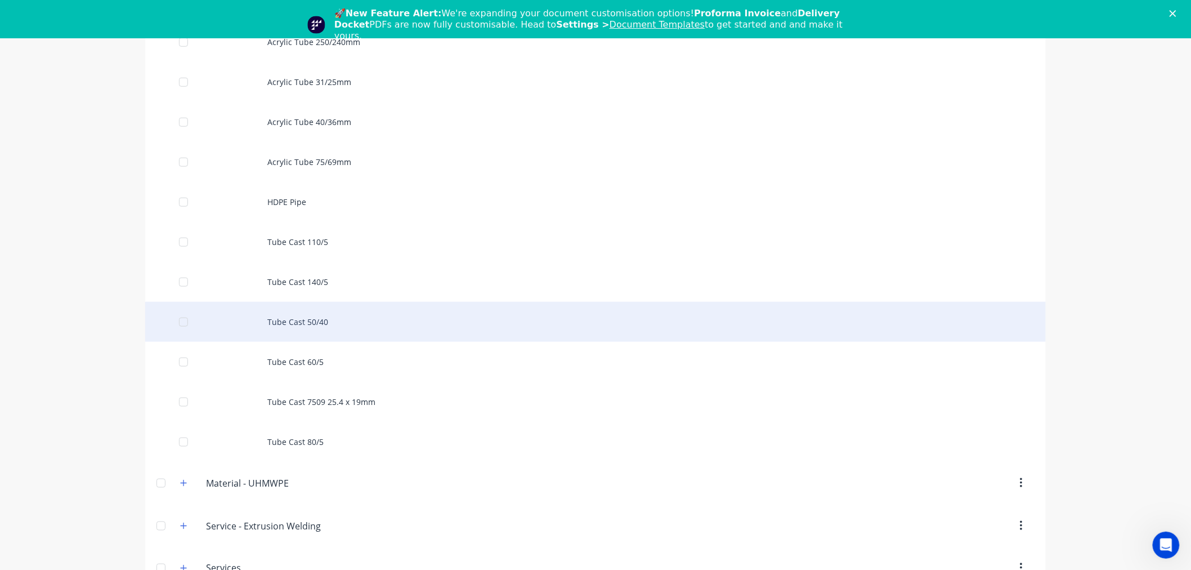
click at [311, 324] on div "Tube Cast 50/40" at bounding box center [595, 322] width 901 height 40
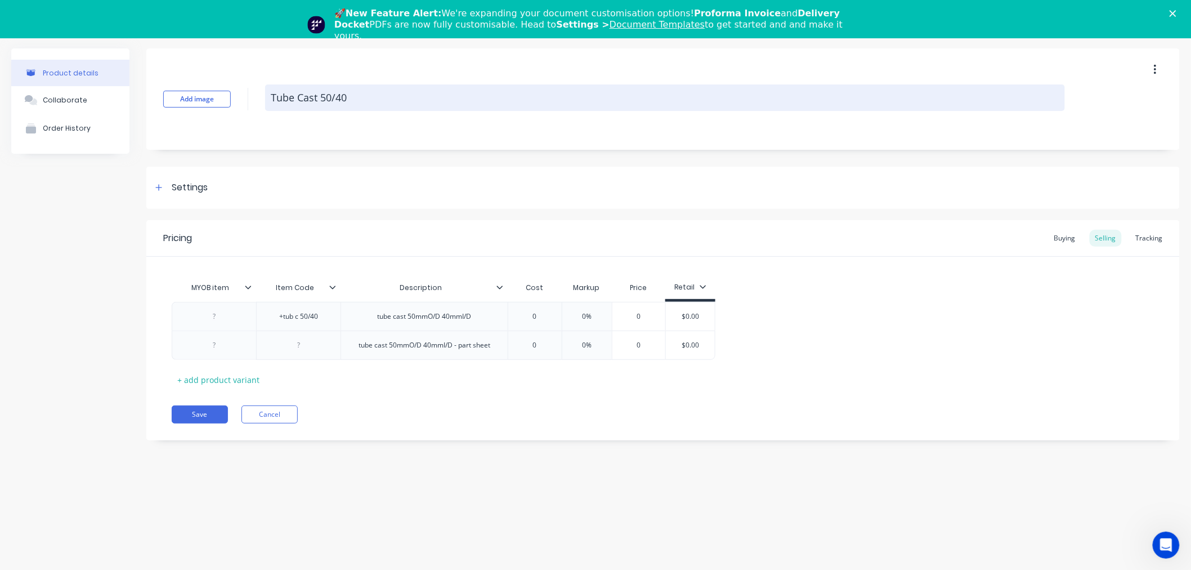
click at [288, 93] on textarea "Tube Cast 50/40" at bounding box center [665, 97] width 800 height 26
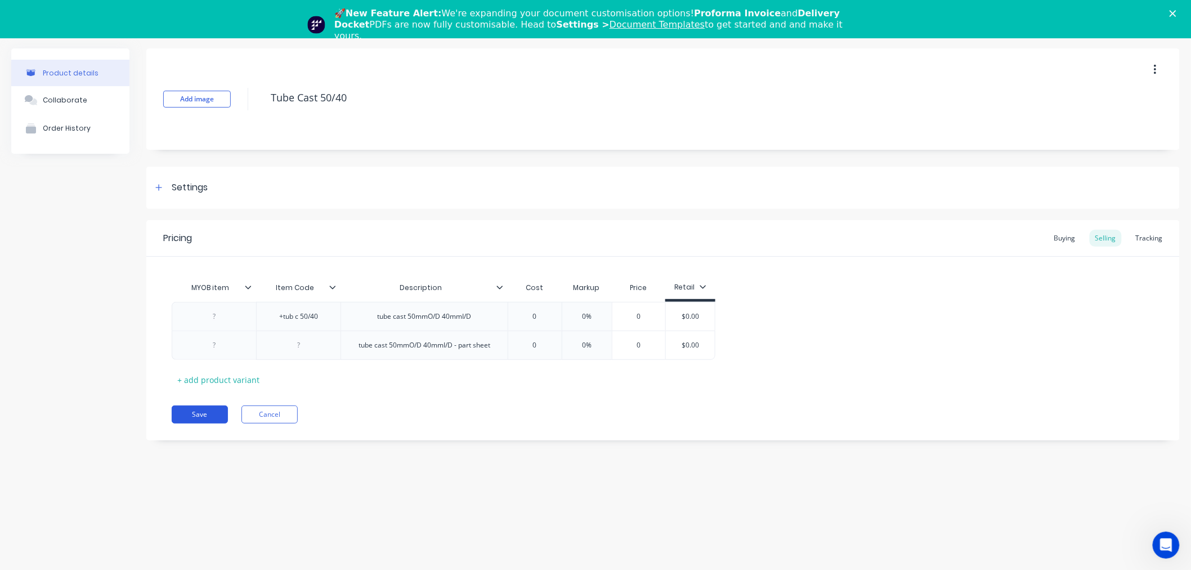
click at [213, 417] on button "Save" at bounding box center [200, 414] width 56 height 18
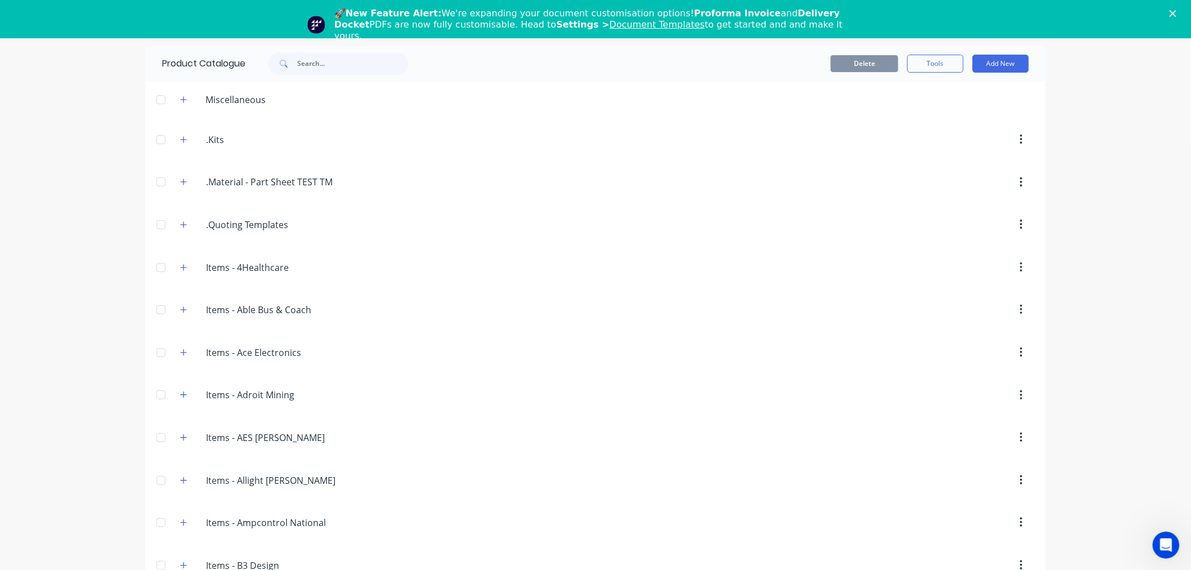
scroll to position [3972, 0]
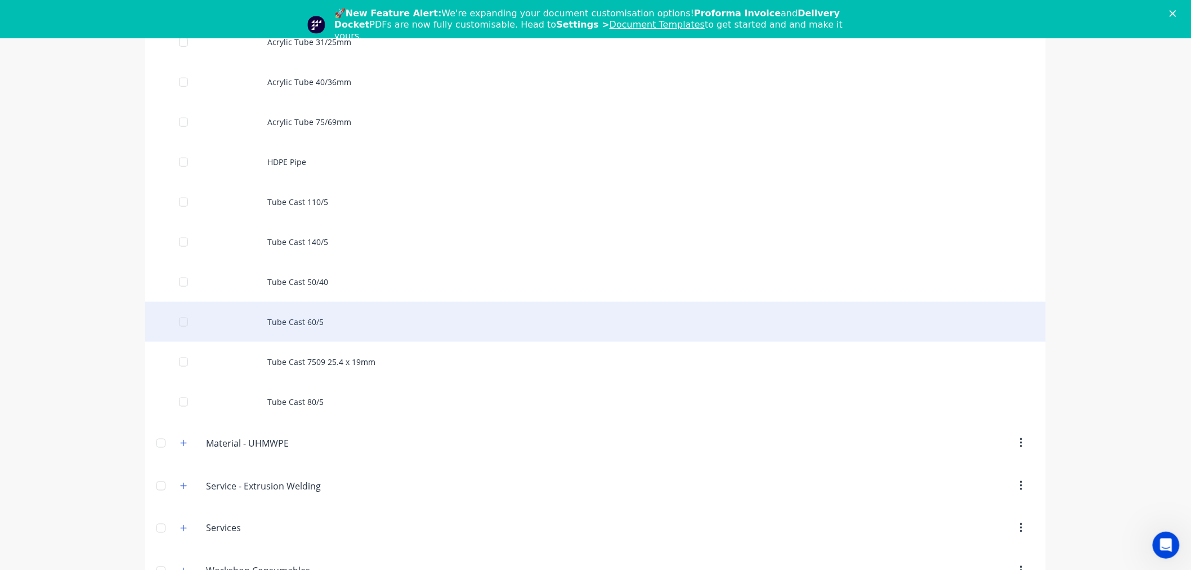
click at [311, 322] on div "Tube Cast 60/5" at bounding box center [595, 322] width 901 height 40
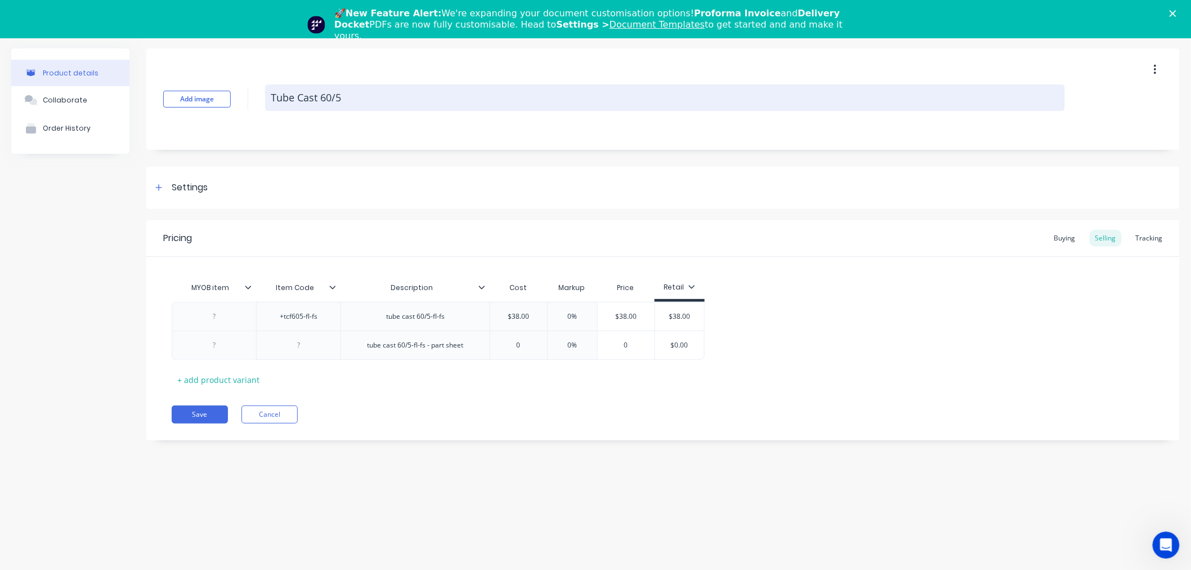
click at [302, 96] on textarea "Tube Cast 60/5" at bounding box center [665, 97] width 800 height 26
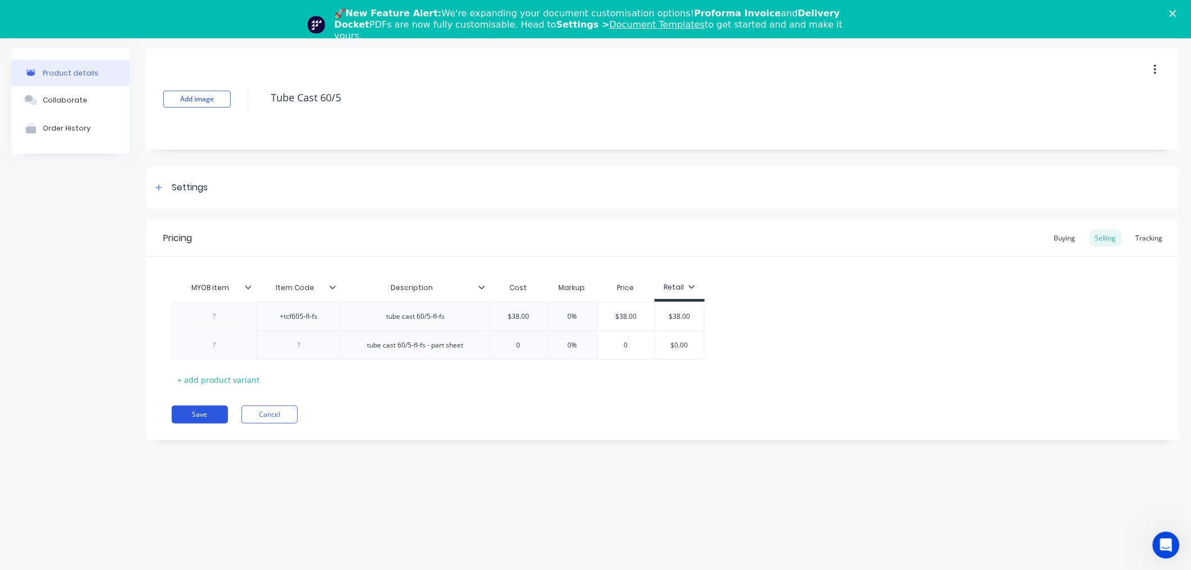
click at [207, 419] on button "Save" at bounding box center [200, 414] width 56 height 18
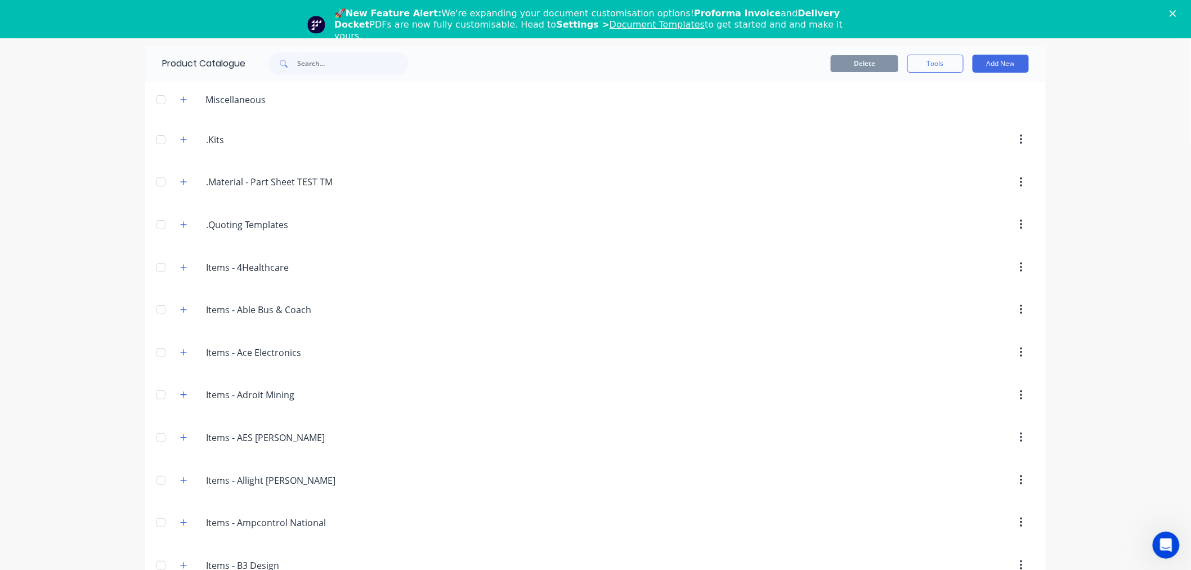
scroll to position [4011, 0]
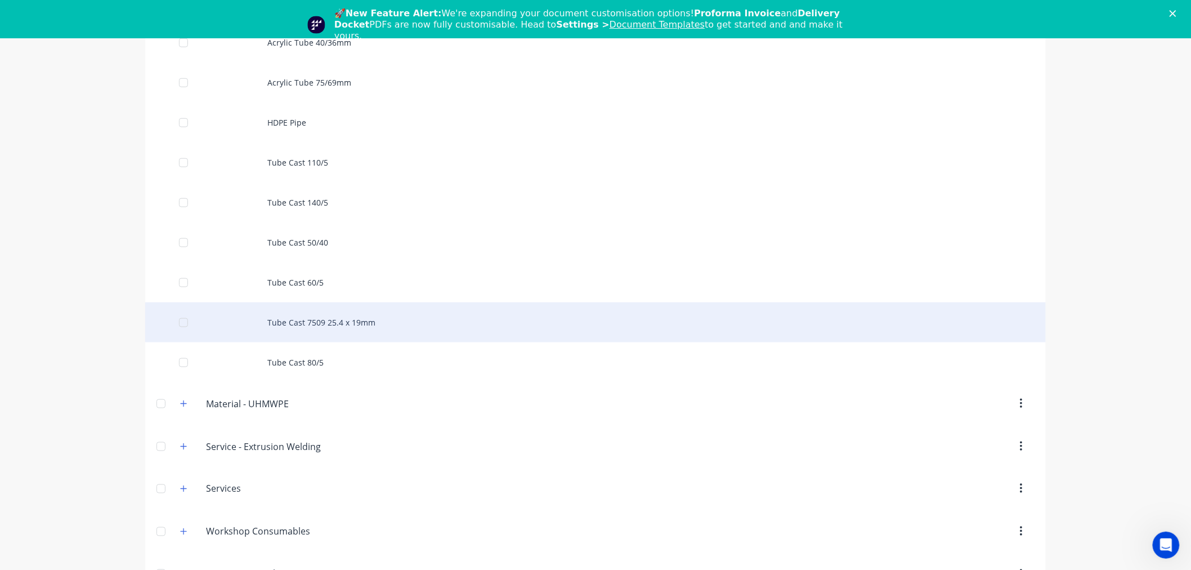
click at [303, 327] on div "Tube Cast 7509 25.4 x 19mm" at bounding box center [595, 322] width 901 height 40
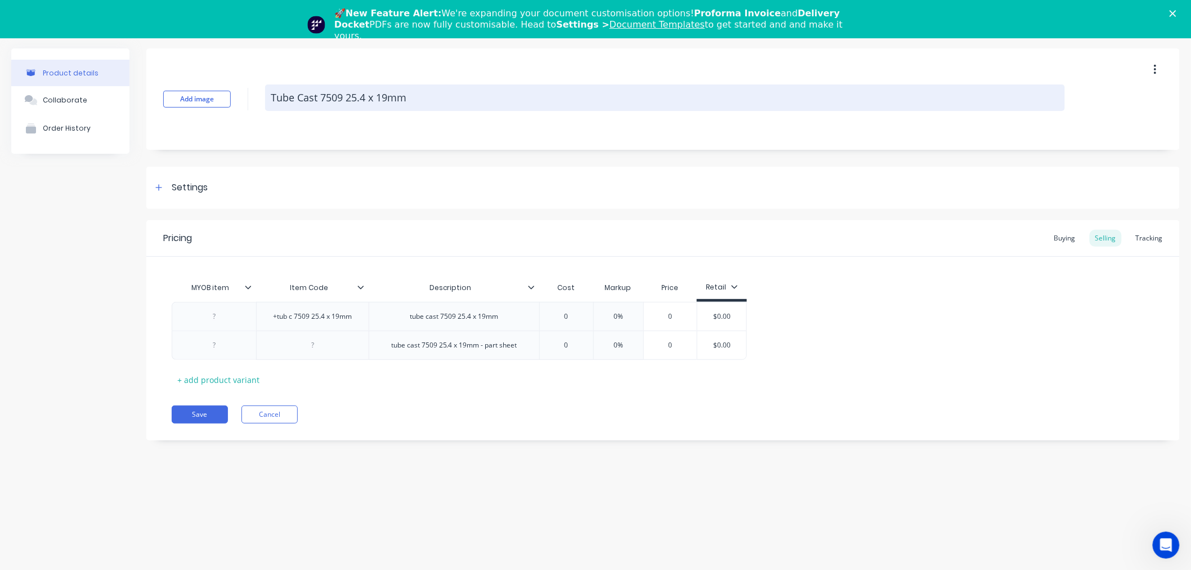
click at [321, 98] on textarea "Tube Cast 7509 25.4 x 19mm" at bounding box center [665, 97] width 800 height 26
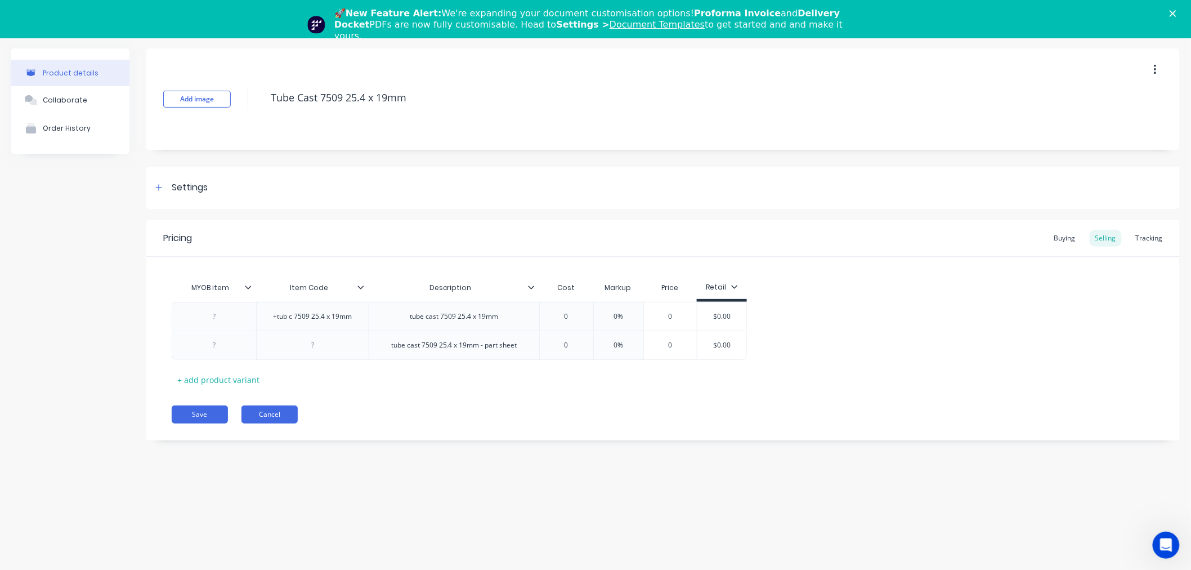
click at [272, 415] on button "Cancel" at bounding box center [269, 414] width 56 height 18
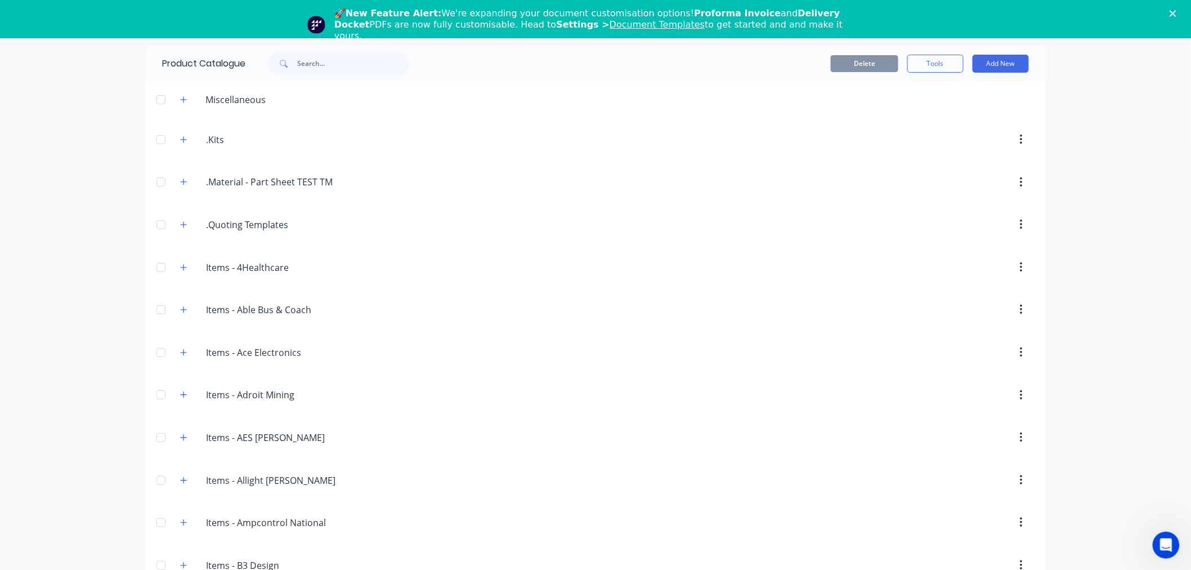
scroll to position [4051, 0]
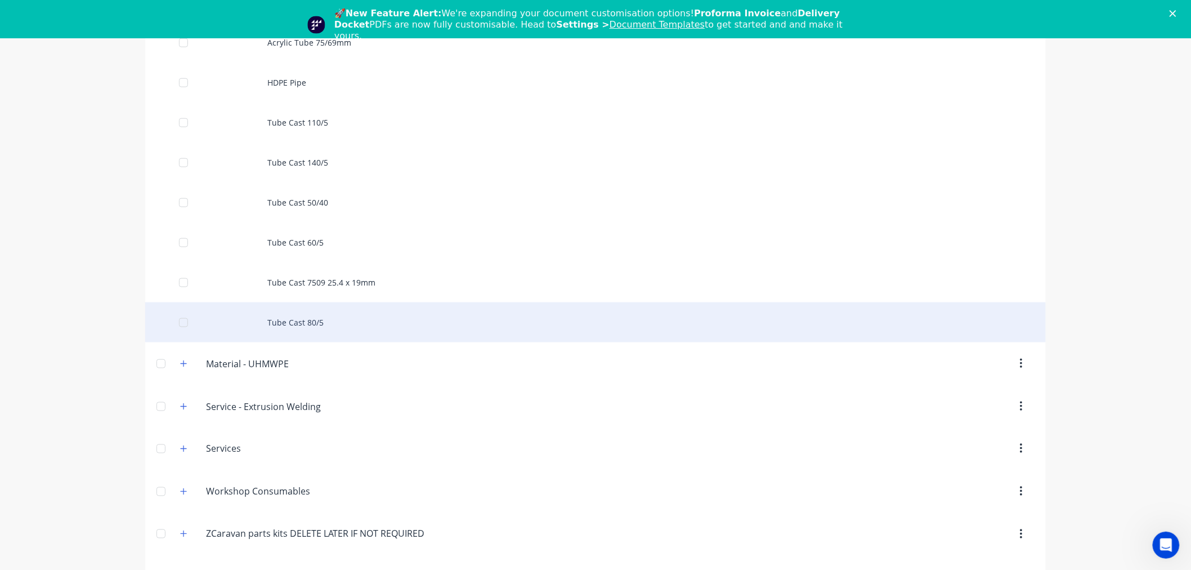
click at [289, 339] on div "Tube Cast 80/5" at bounding box center [595, 322] width 901 height 40
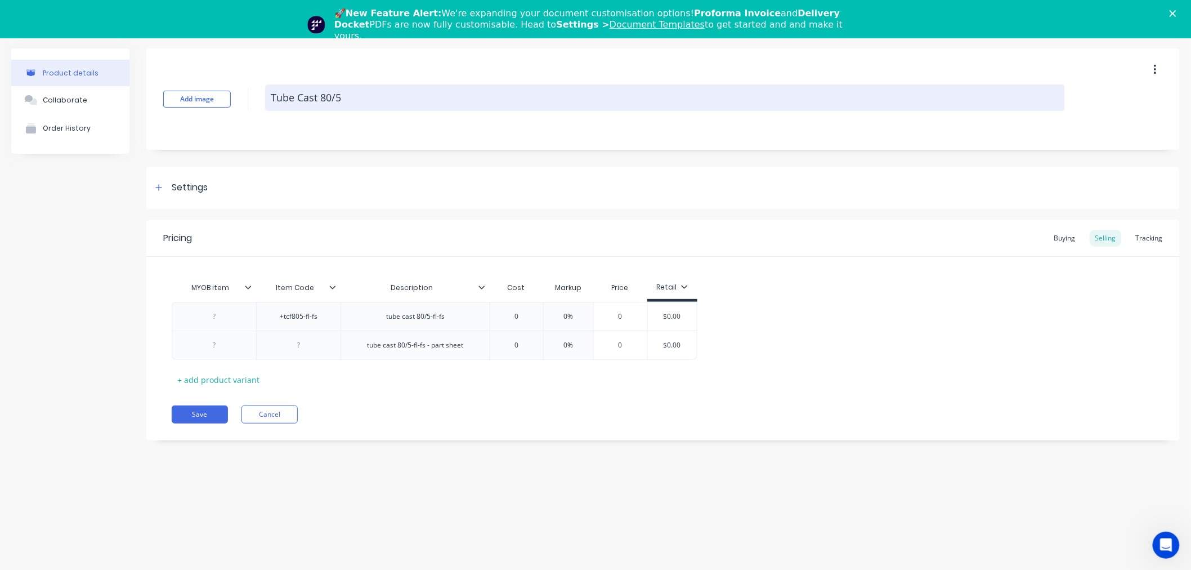
click at [312, 96] on textarea "Tube Cast 80/5" at bounding box center [665, 97] width 800 height 26
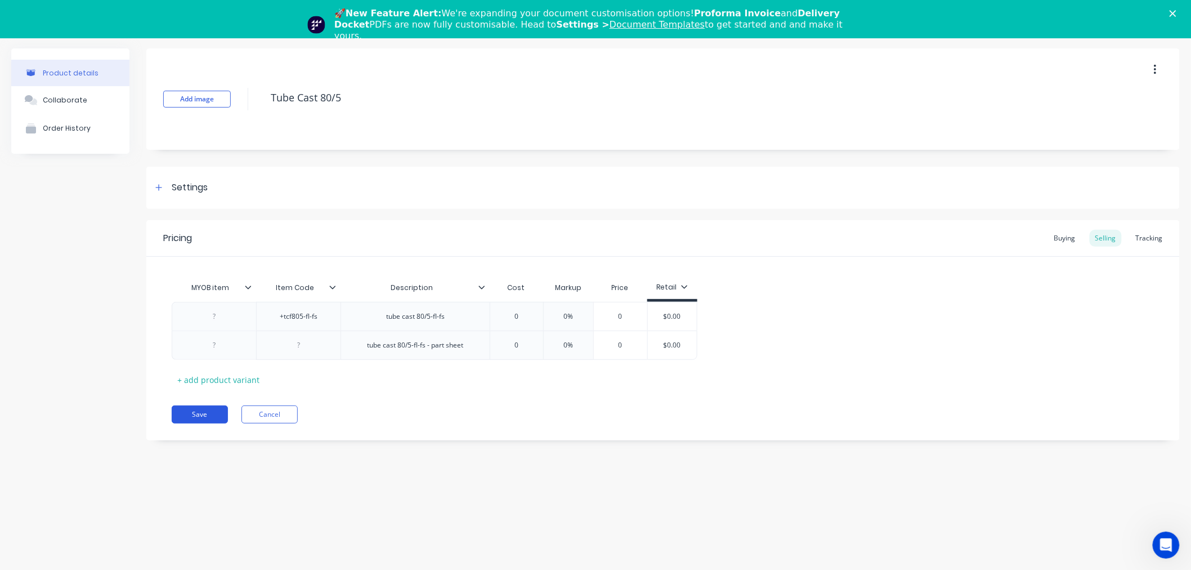
click at [181, 417] on button "Save" at bounding box center [200, 414] width 56 height 18
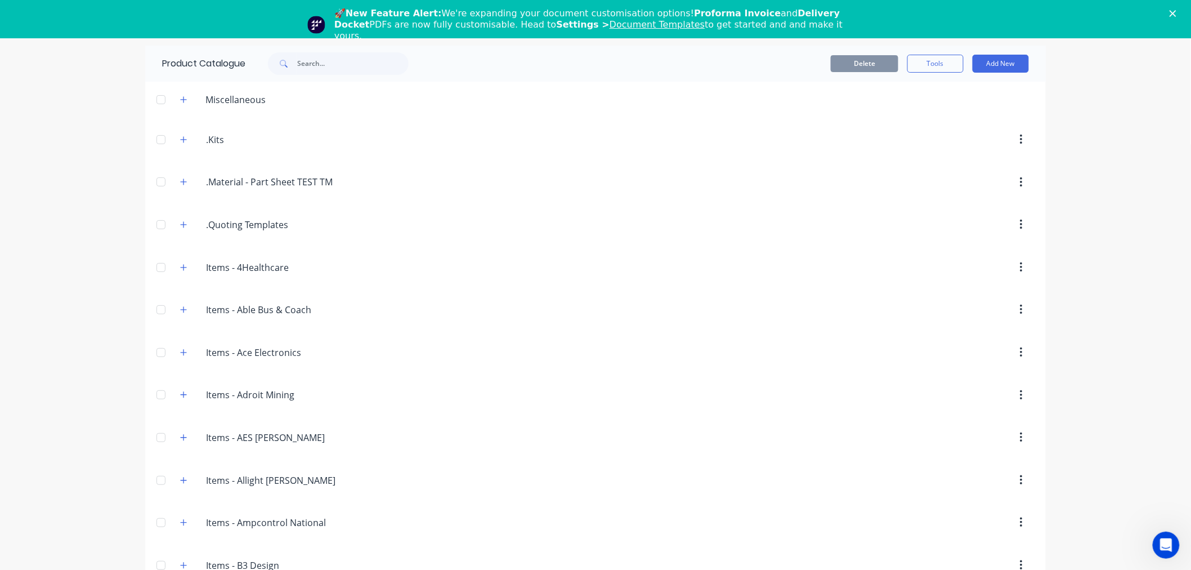
scroll to position [4091, 0]
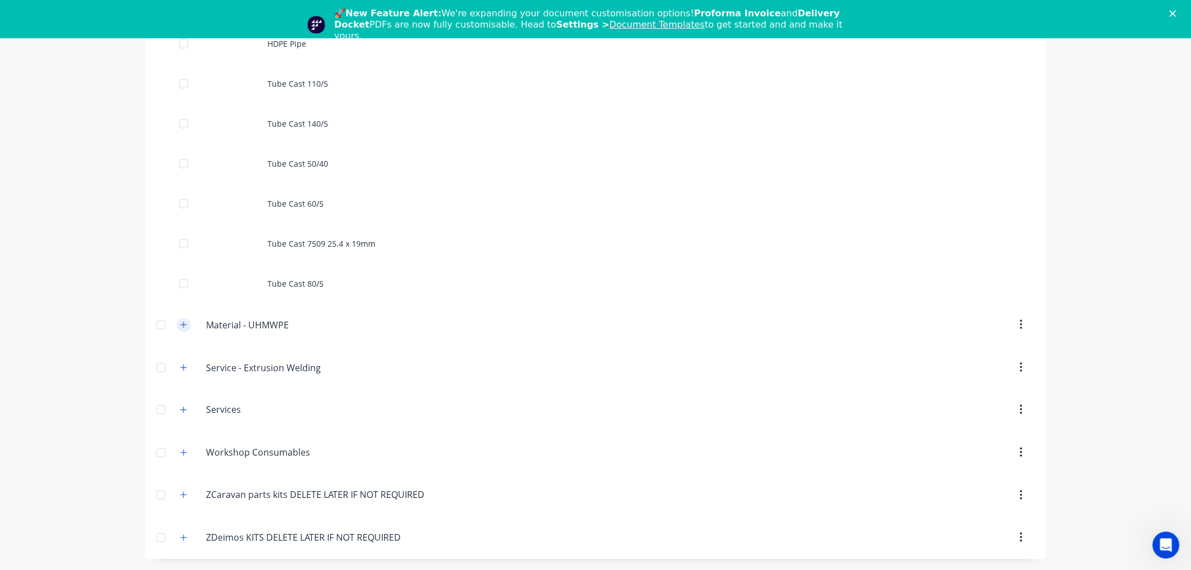
click at [180, 328] on icon "button" at bounding box center [183, 325] width 7 height 8
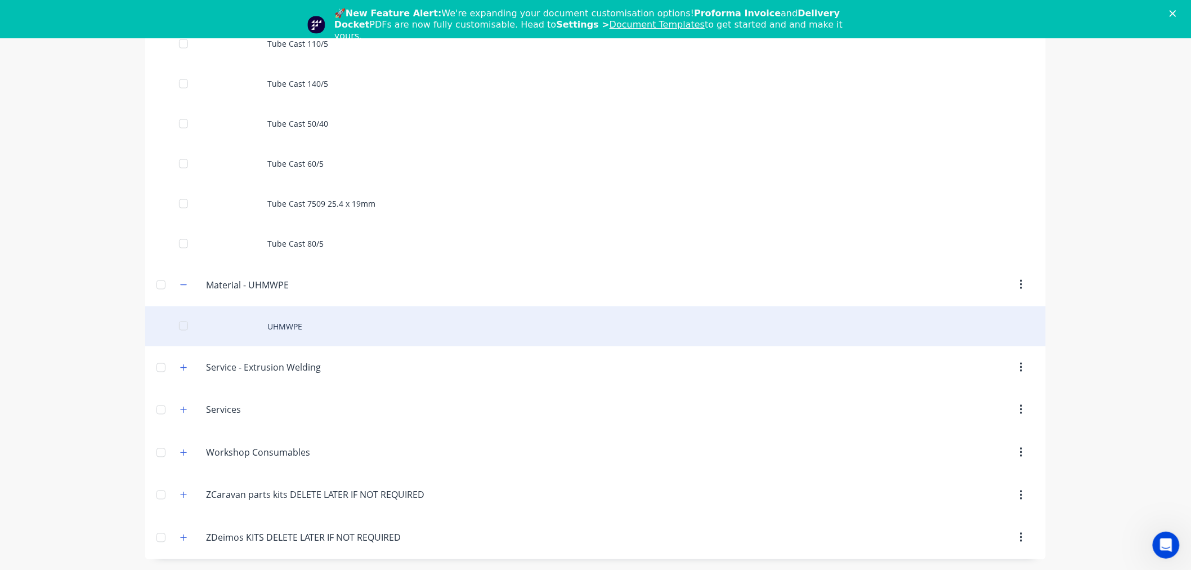
click at [289, 316] on div "UHMWPE" at bounding box center [595, 326] width 901 height 40
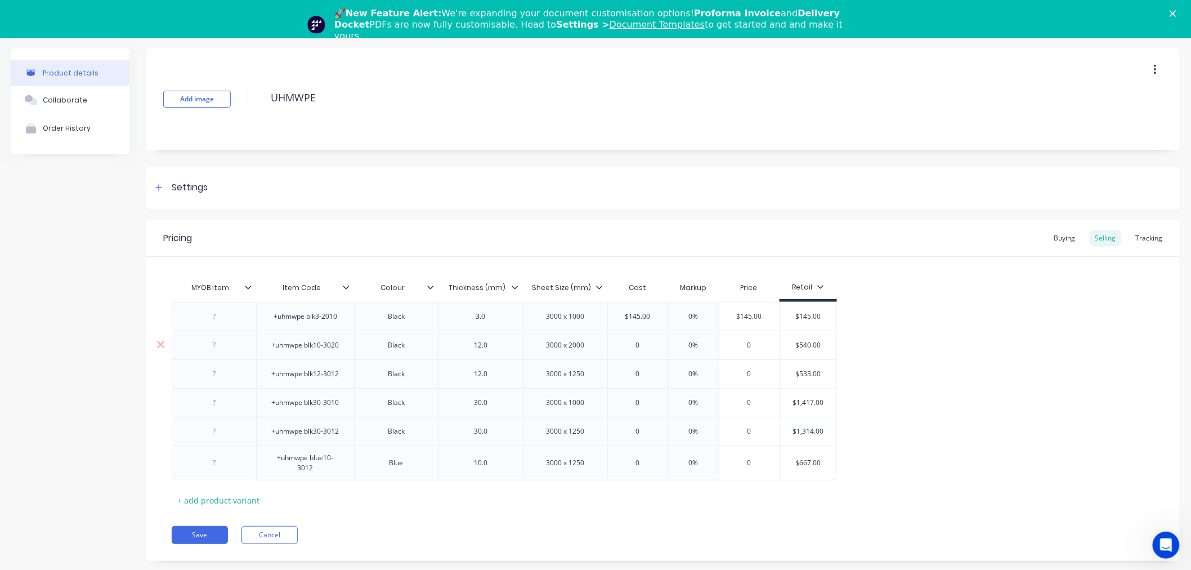
click at [805, 344] on input "$540.00" at bounding box center [808, 345] width 56 height 10
click at [641, 350] on input "0" at bounding box center [638, 345] width 61 height 10
click at [805, 370] on input "$533.00" at bounding box center [808, 374] width 56 height 10
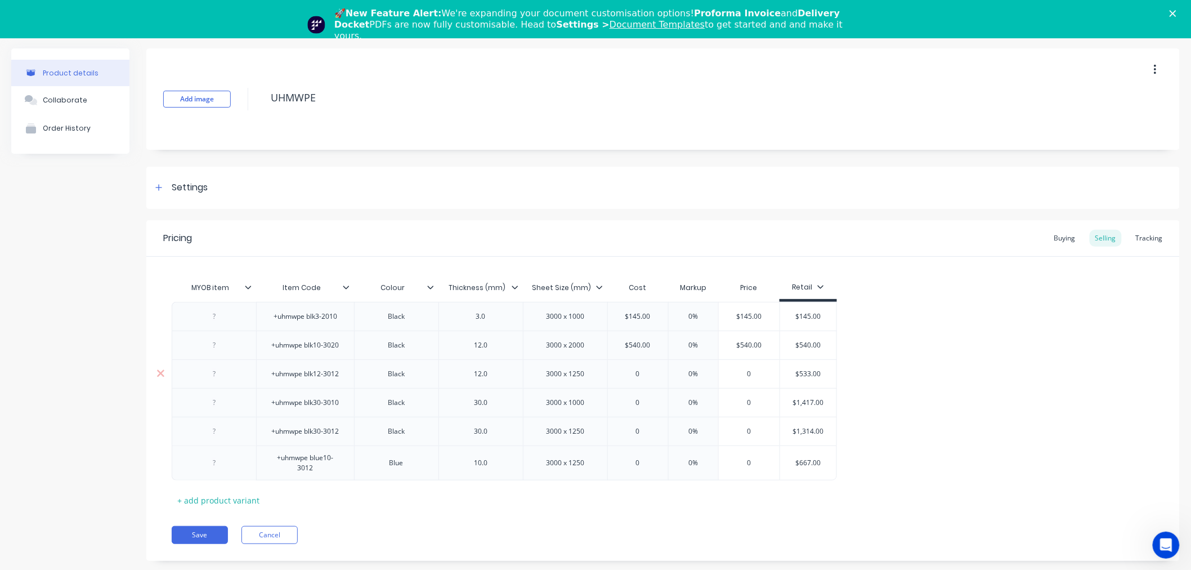
click at [805, 370] on input "$533.00" at bounding box center [808, 374] width 56 height 10
click at [638, 374] on input "0" at bounding box center [638, 374] width 61 height 10
click at [812, 400] on input "$1,417.00" at bounding box center [808, 402] width 56 height 10
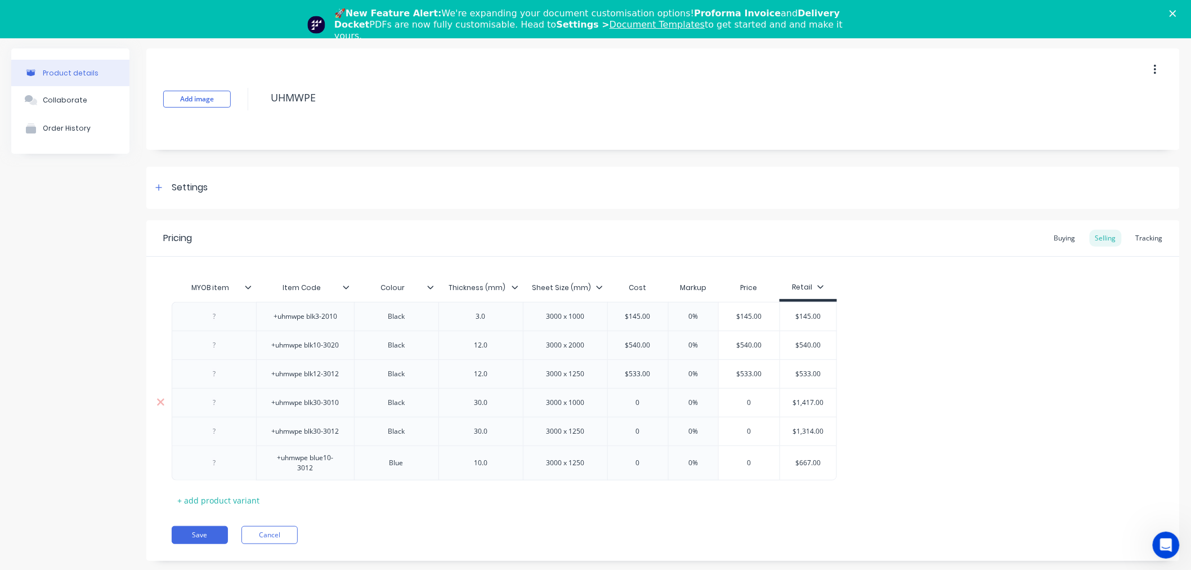
click at [645, 407] on input "0" at bounding box center [638, 402] width 61 height 10
click at [809, 428] on input "$1,314.00" at bounding box center [815, 431] width 56 height 10
click at [651, 432] on input "0" at bounding box center [640, 431] width 64 height 10
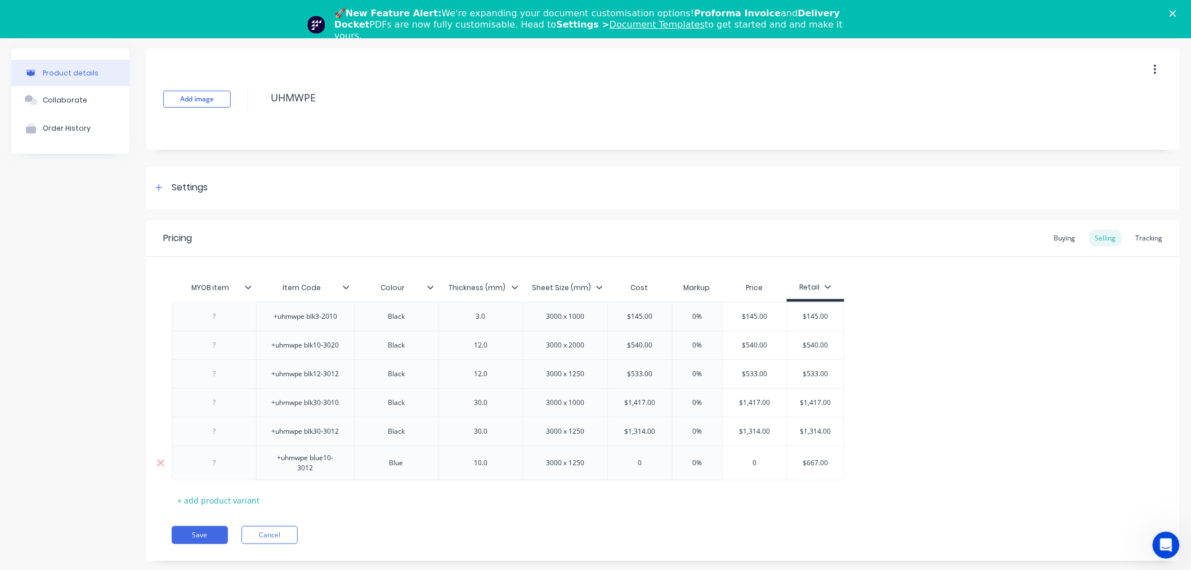
click at [808, 466] on input "$667.00" at bounding box center [815, 463] width 56 height 10
click at [646, 460] on input "0" at bounding box center [640, 463] width 64 height 10
click at [915, 447] on div "+uhmwpe blk3-2010 Black 3.0 3000 x 1000 $145.00 0% $145.00 $145.00 +uhmwpe blk1…" at bounding box center [663, 391] width 983 height 178
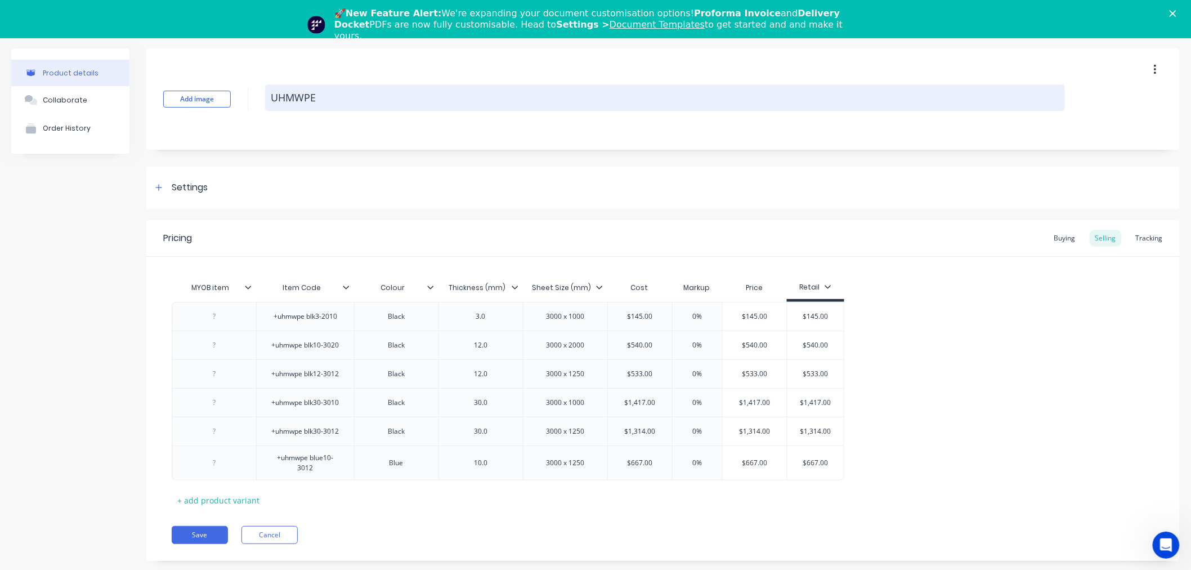
click at [304, 91] on textarea "UHMWPE" at bounding box center [665, 97] width 800 height 26
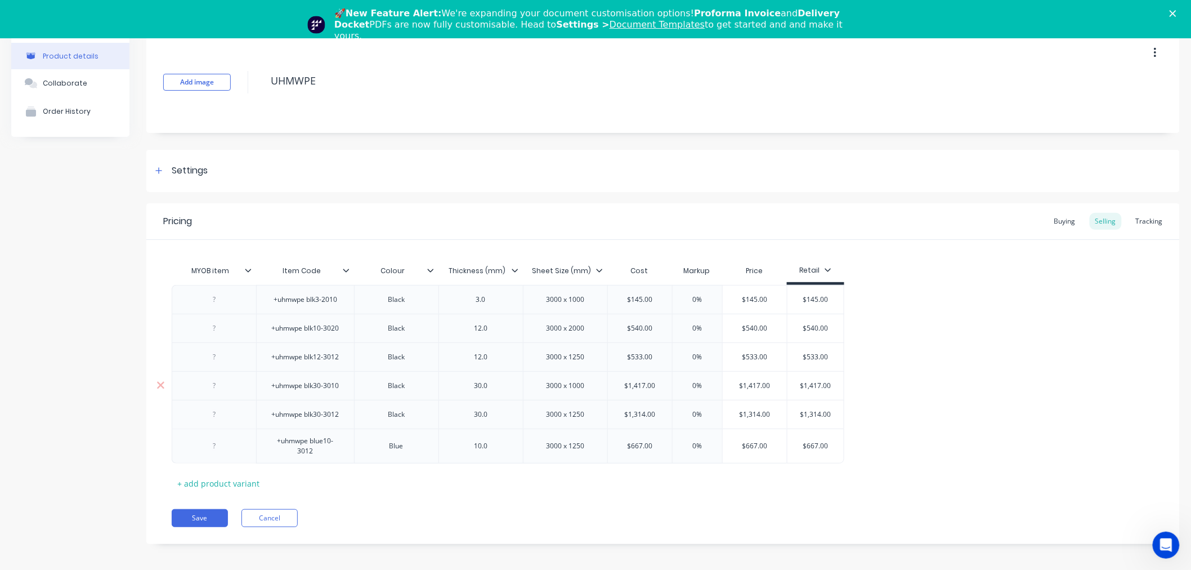
scroll to position [21, 0]
click at [209, 513] on button "Save" at bounding box center [200, 513] width 56 height 18
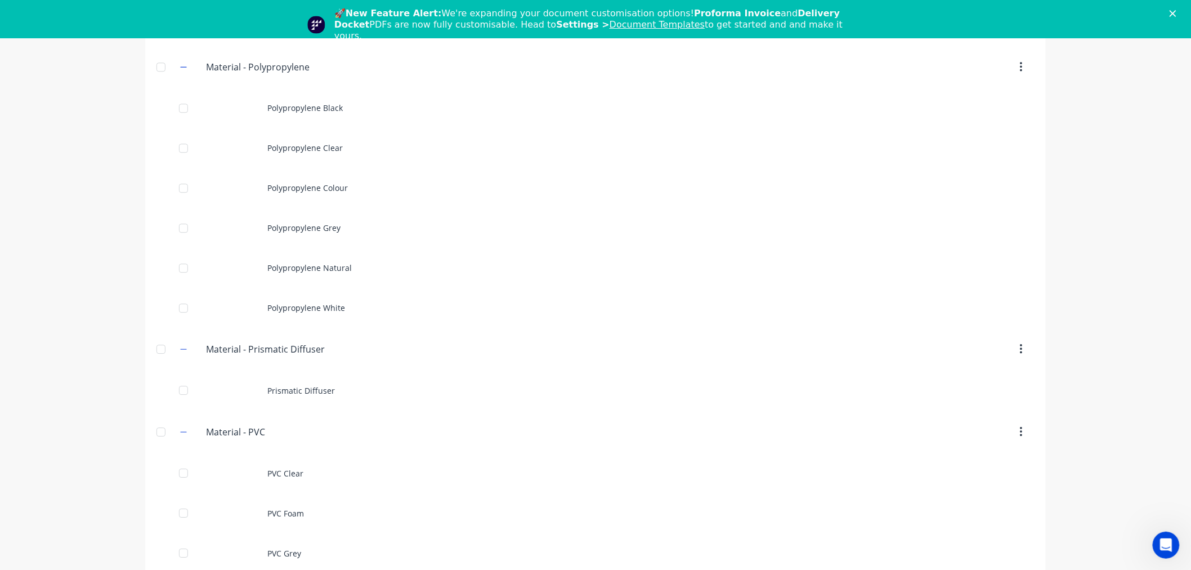
scroll to position [3259, 0]
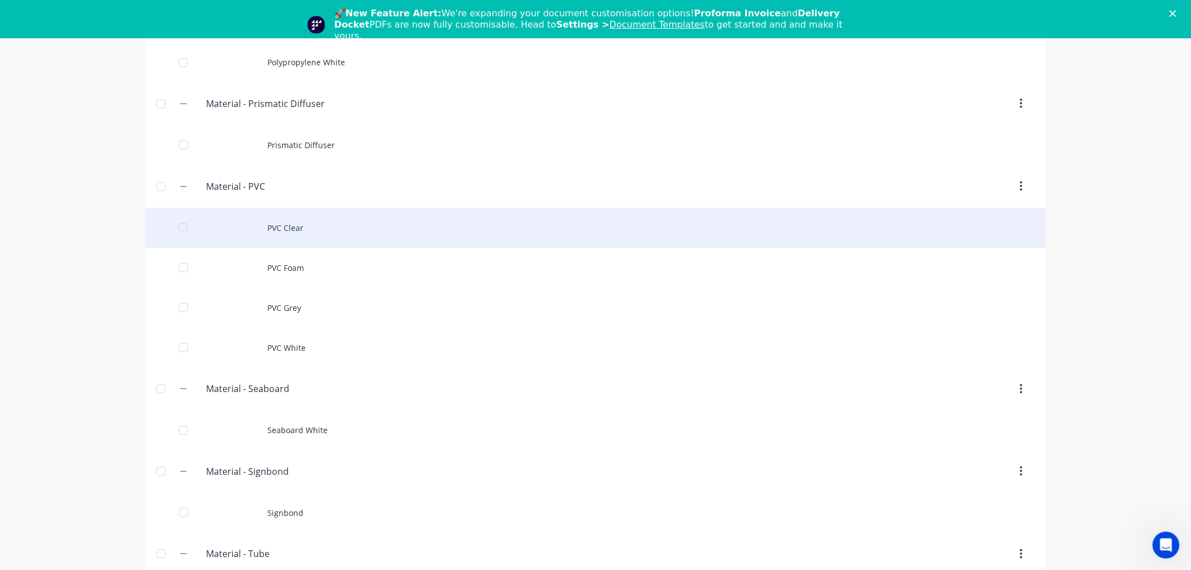
click at [300, 242] on div "PVC Clear" at bounding box center [595, 228] width 901 height 40
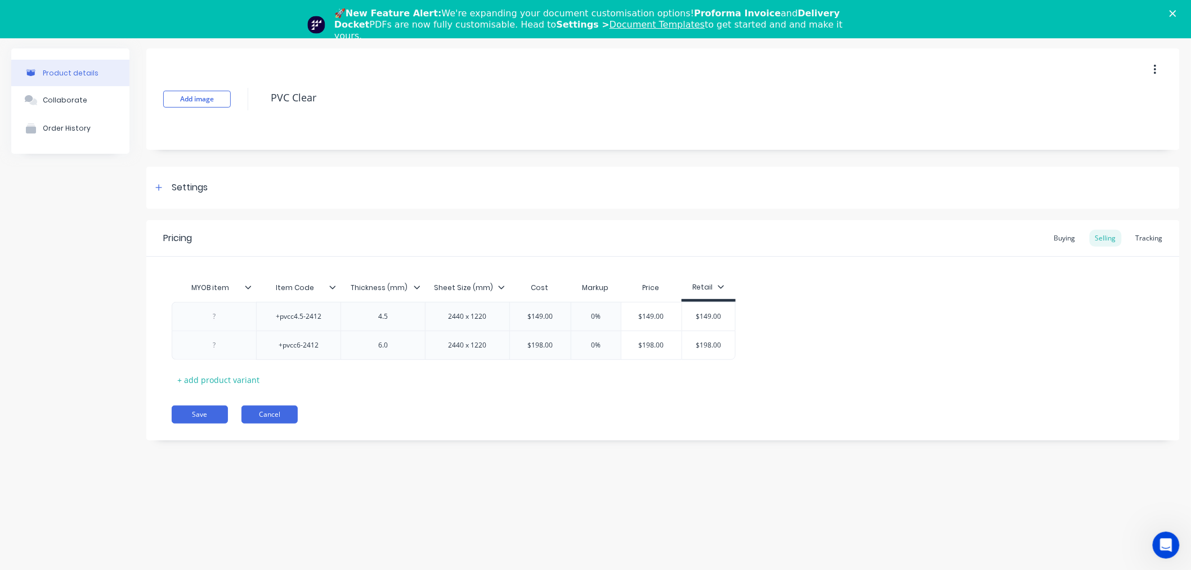
click at [263, 414] on button "Cancel" at bounding box center [269, 414] width 56 height 18
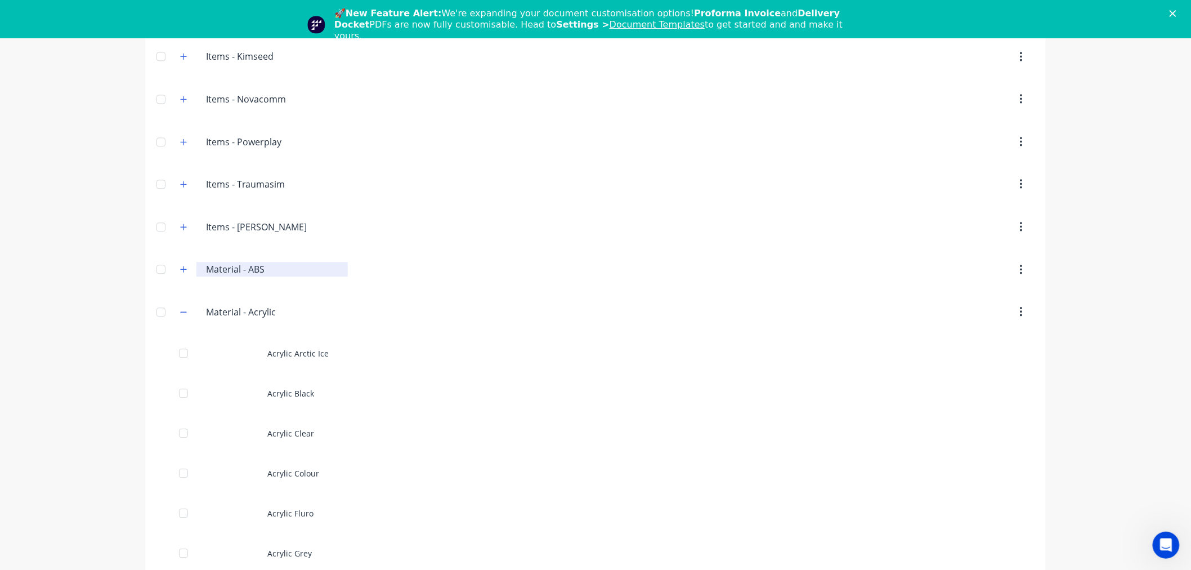
scroll to position [1251, 0]
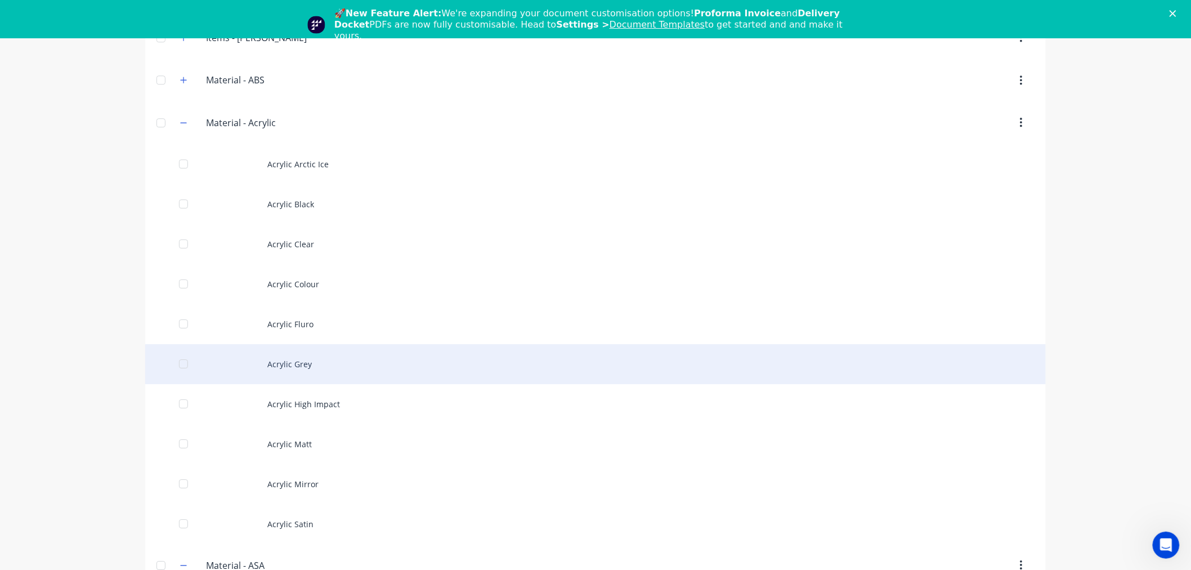
click at [281, 369] on div "Acrylic Grey" at bounding box center [595, 364] width 901 height 40
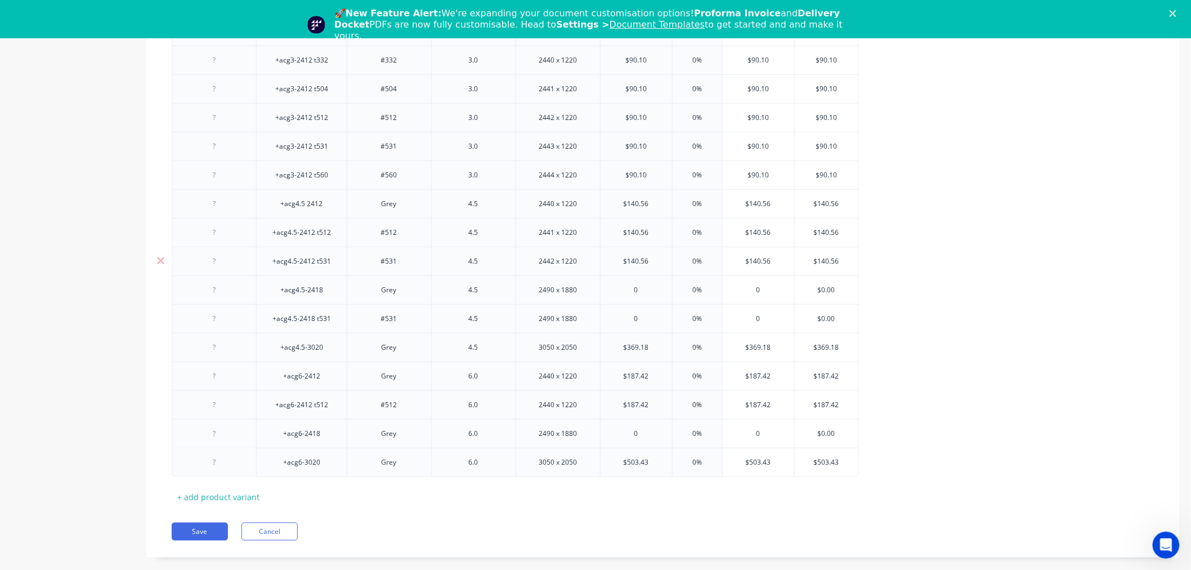
scroll to position [304, 0]
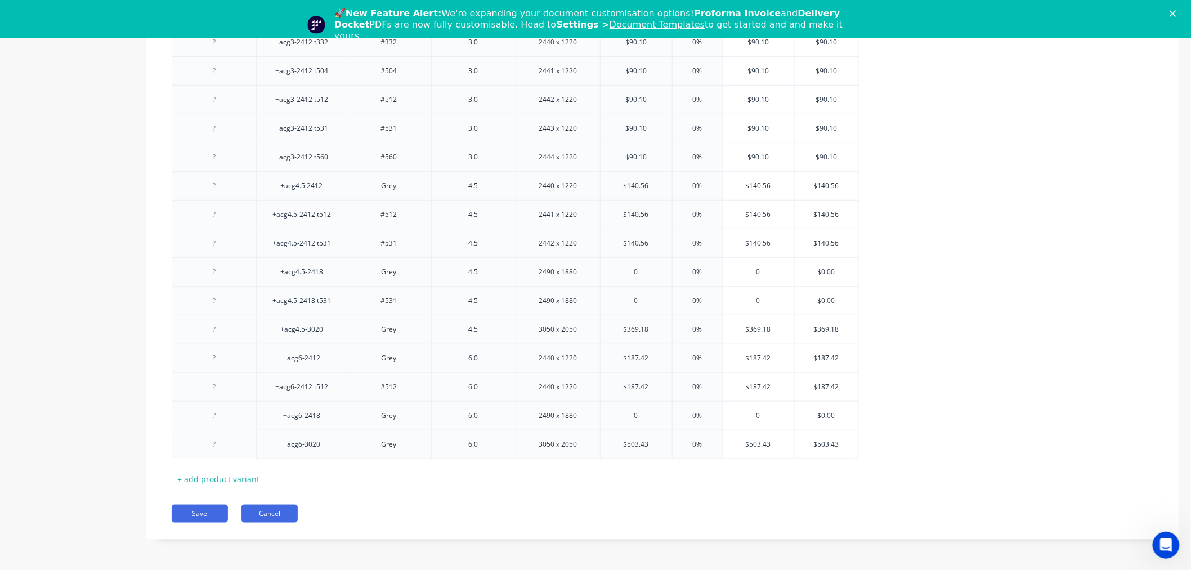
click at [262, 508] on button "Cancel" at bounding box center [269, 513] width 56 height 18
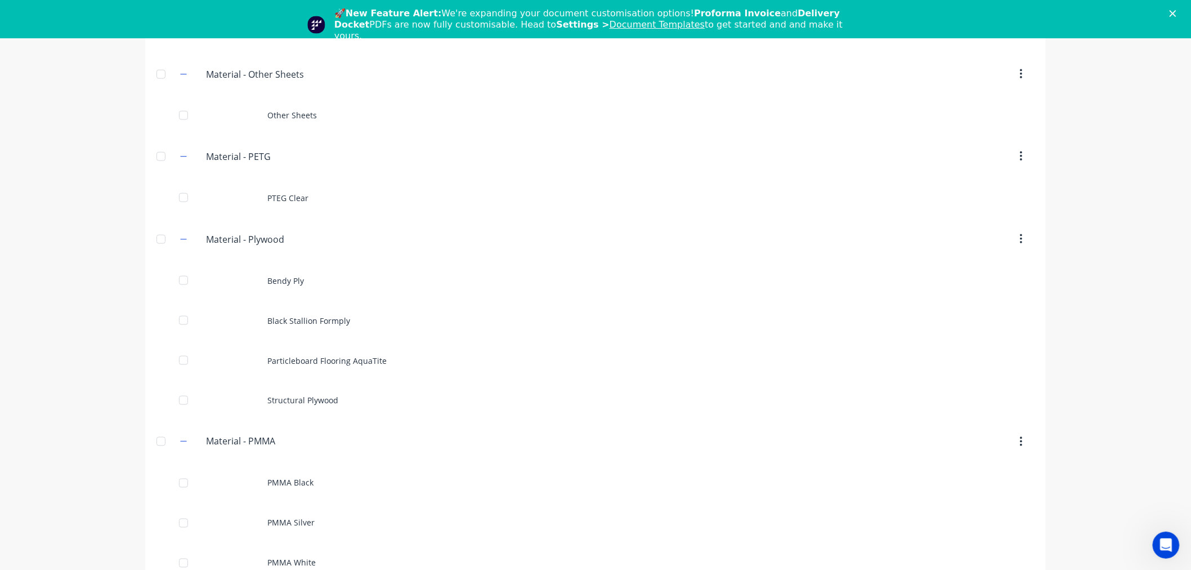
scroll to position [2439, 0]
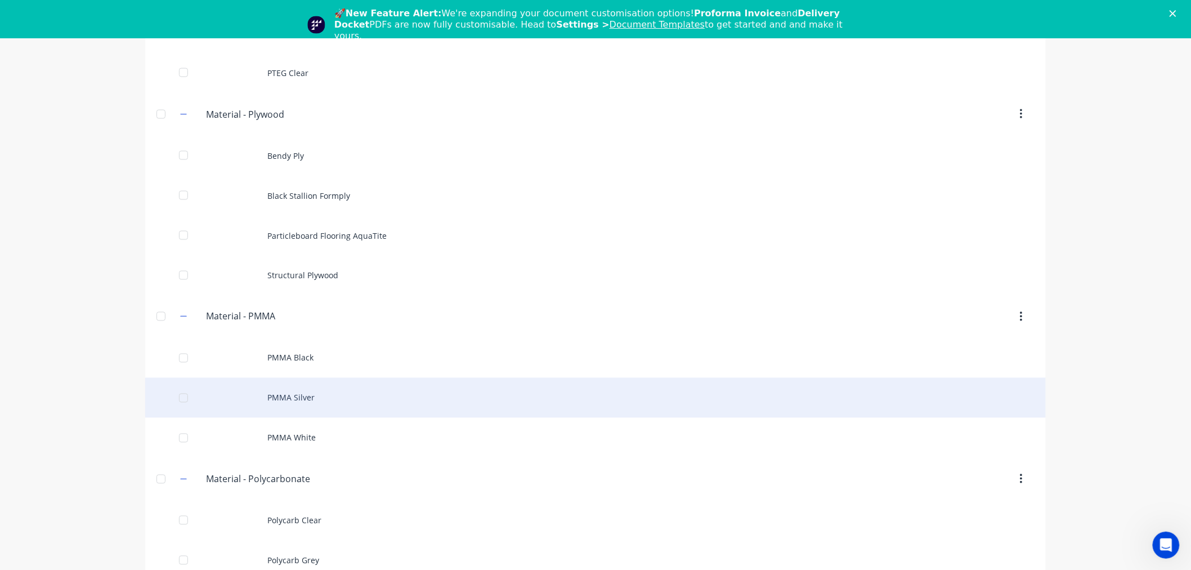
click at [296, 402] on div "PMMA Silver" at bounding box center [595, 398] width 901 height 40
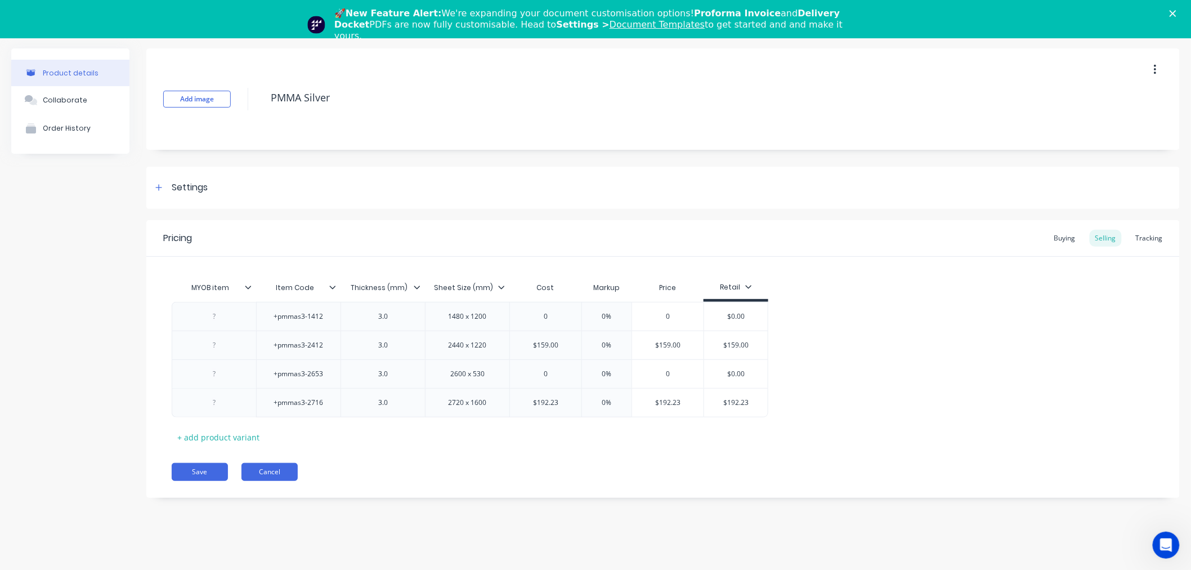
click at [277, 475] on button "Cancel" at bounding box center [269, 472] width 56 height 18
